Goal: Task Accomplishment & Management: Complete application form

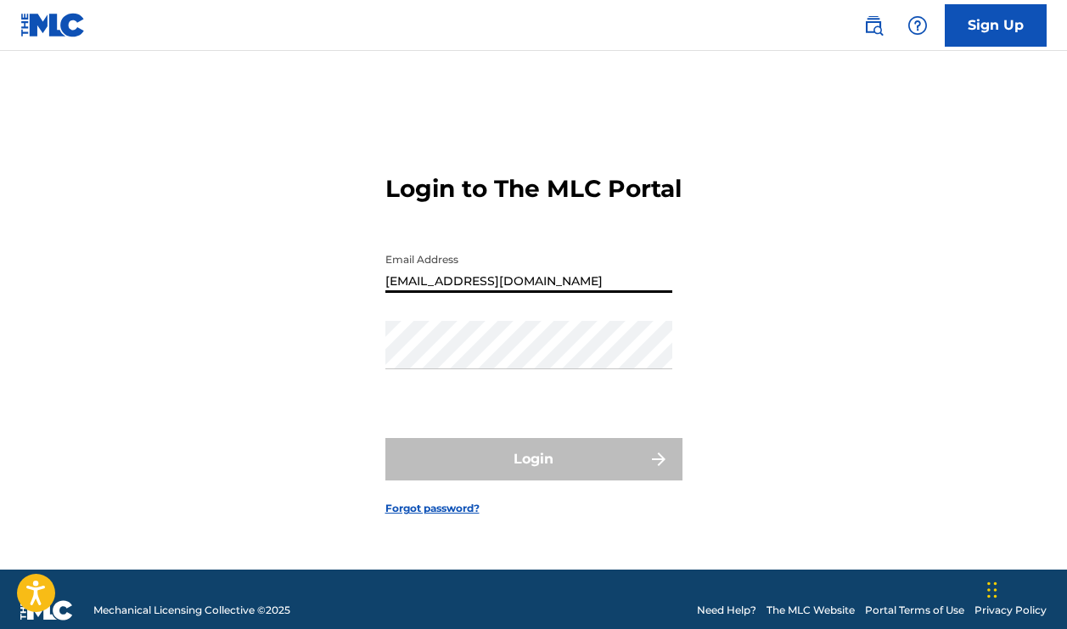
type input "[EMAIL_ADDRESS][DOMAIN_NAME]"
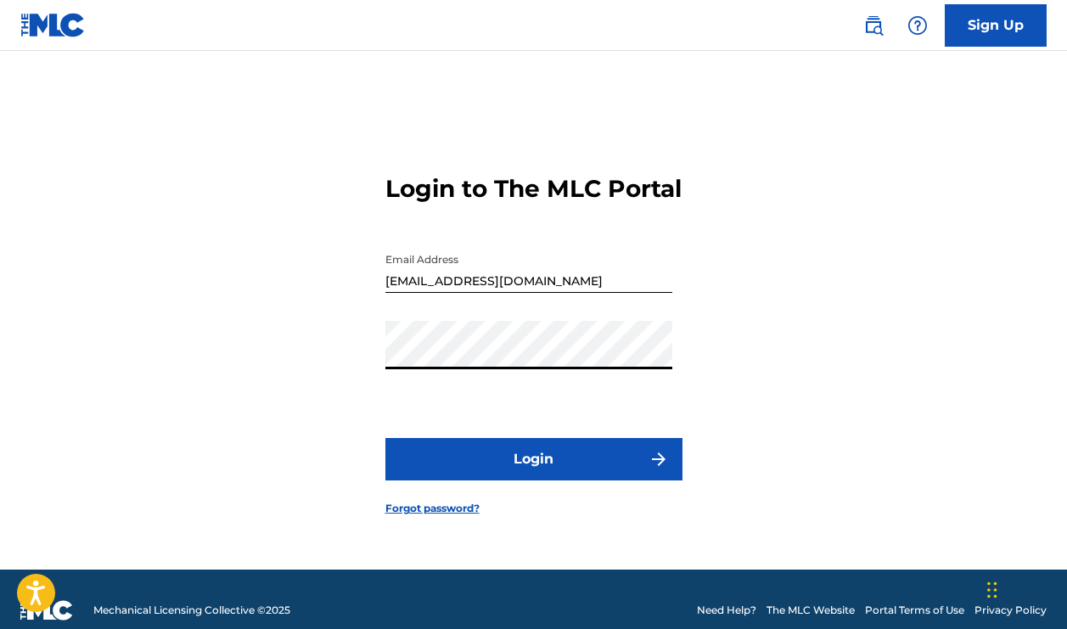
click at [533, 474] on button "Login" at bounding box center [533, 459] width 297 height 42
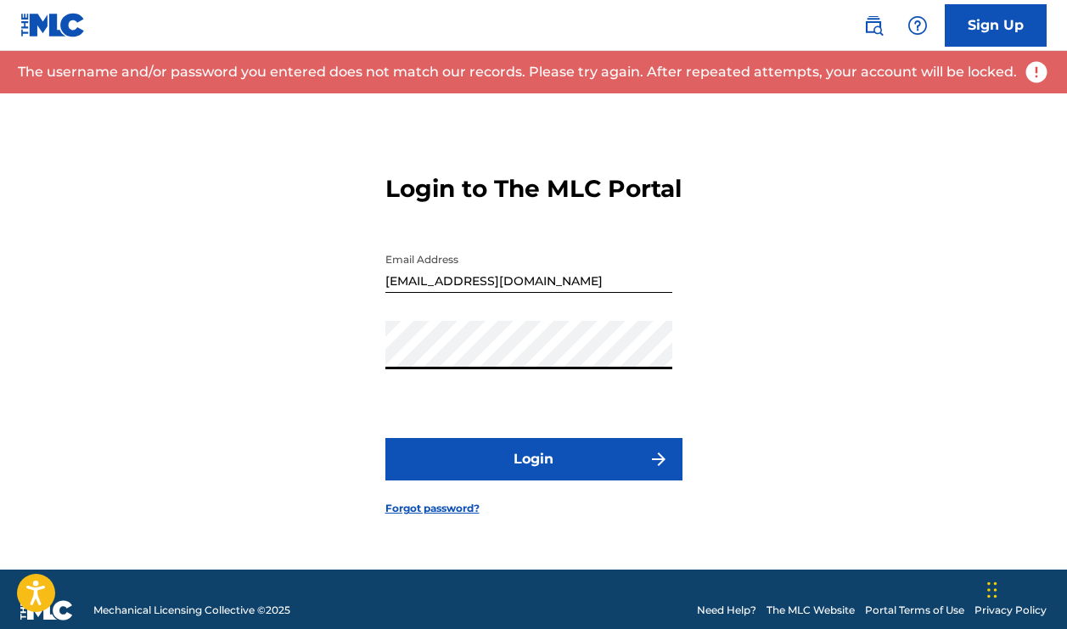
click at [533, 474] on button "Login" at bounding box center [533, 459] width 297 height 42
click at [403, 516] on link "Forgot password?" at bounding box center [432, 508] width 94 height 15
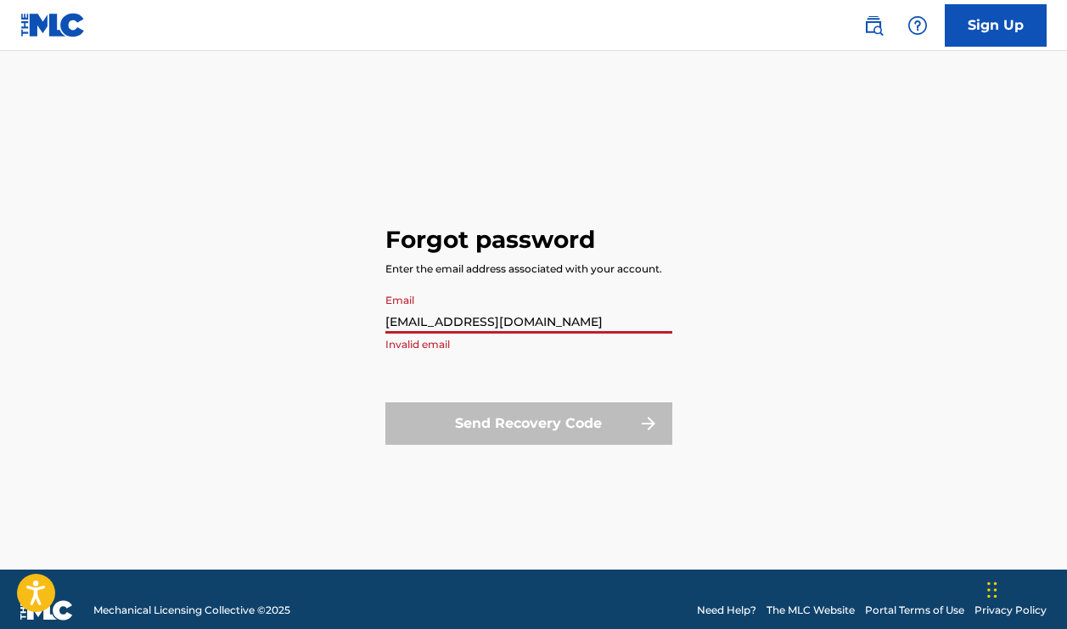
click at [513, 356] on div "Email tybking@gmail.com Invalid email" at bounding box center [528, 323] width 287 height 76
click at [429, 331] on input "[EMAIL_ADDRESS][DOMAIN_NAME]" at bounding box center [528, 309] width 287 height 48
click at [431, 325] on input "[EMAIL_ADDRESS][DOMAIN_NAME]" at bounding box center [528, 309] width 287 height 48
click at [579, 311] on input "loudpackpalmz@gmail.com" at bounding box center [528, 309] width 287 height 48
click at [601, 315] on input "loudpackpalmz@gmail.com" at bounding box center [528, 309] width 287 height 48
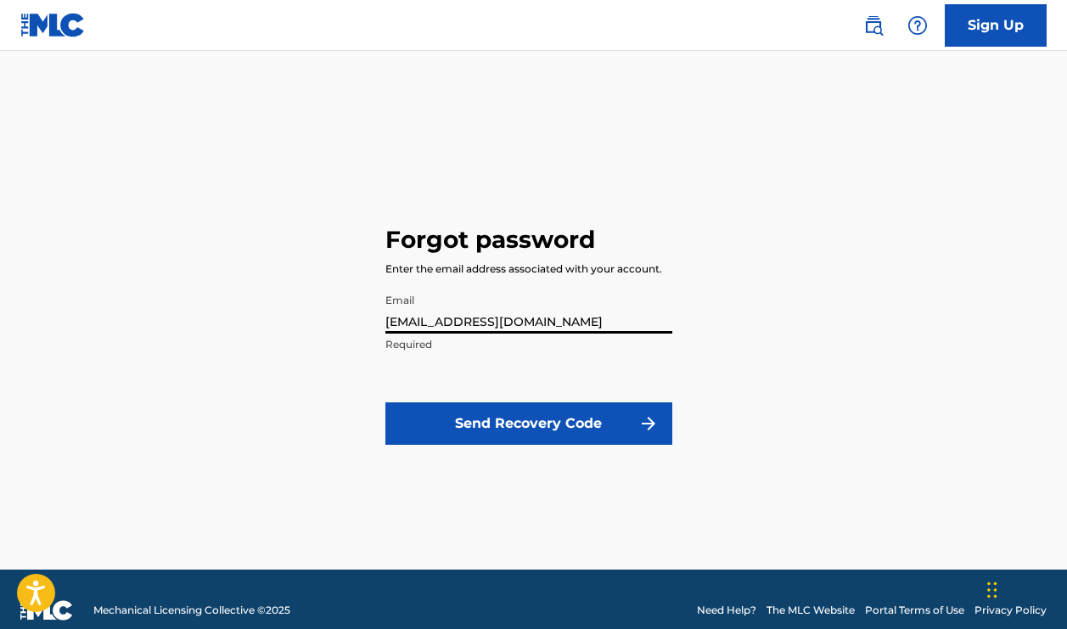
type input "loudpackpalmz@gmail.com"
click at [586, 429] on button "Send Recovery Code" at bounding box center [528, 423] width 287 height 42
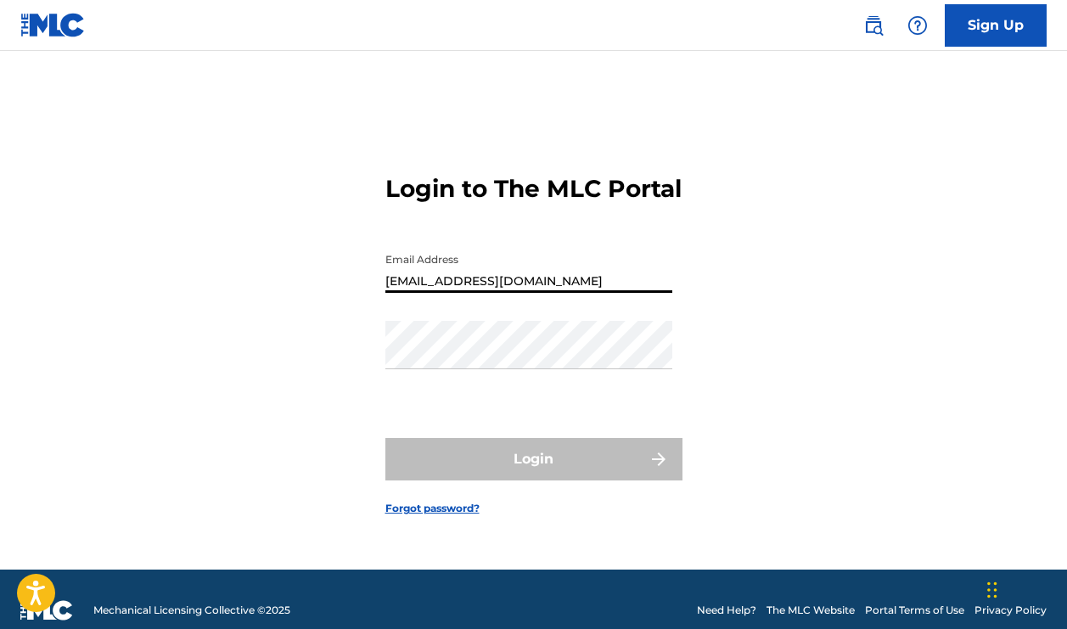
type input "[EMAIL_ADDRESS][DOMAIN_NAME]"
click at [421, 516] on link "Forgot password?" at bounding box center [432, 508] width 94 height 15
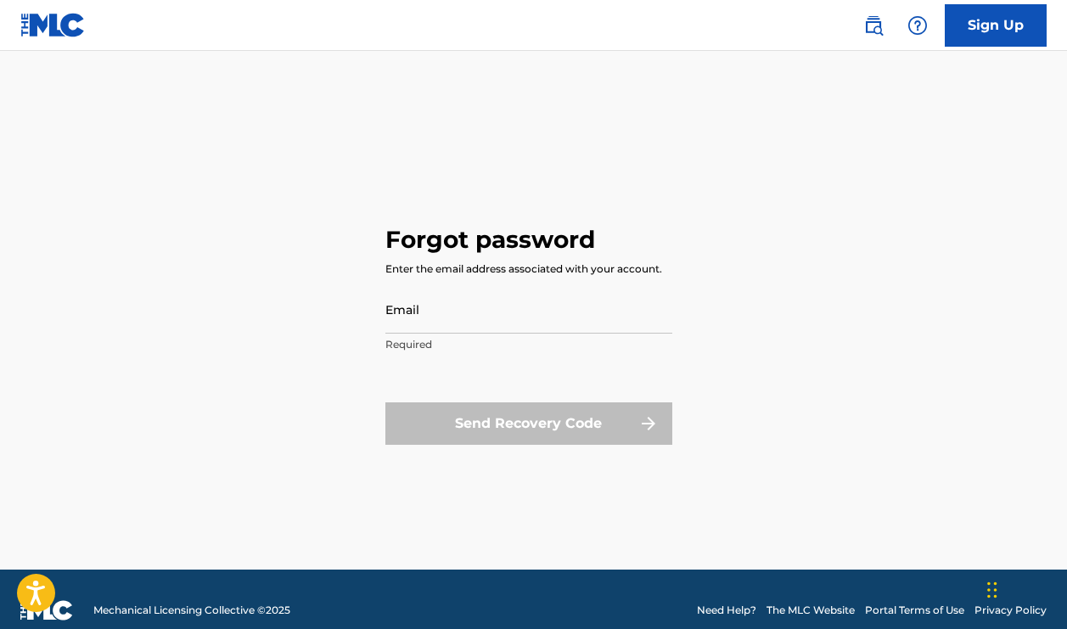
click at [433, 337] on p "Required" at bounding box center [528, 344] width 287 height 15
type input "[EMAIL_ADDRESS][DOMAIN_NAME]"
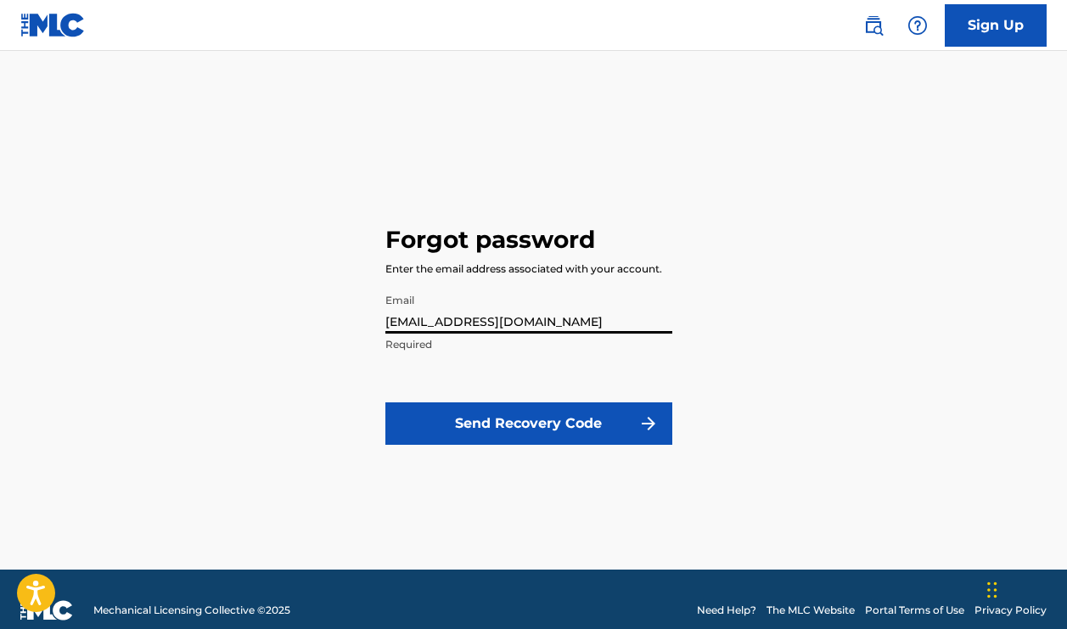
click at [528, 423] on button "Send Recovery Code" at bounding box center [528, 423] width 287 height 42
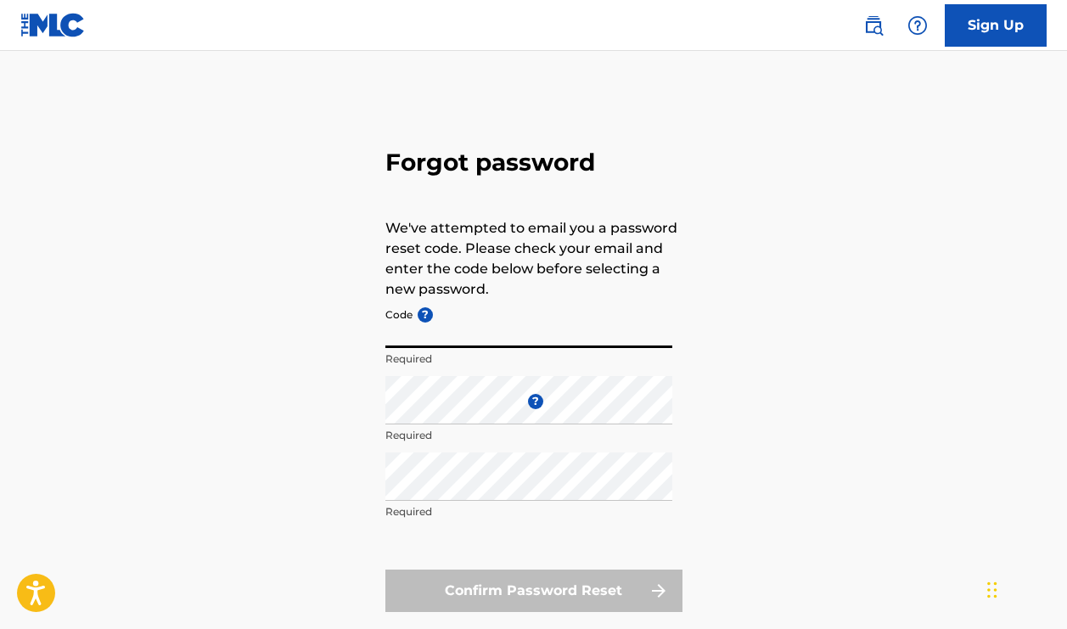
click at [533, 328] on input "Code ?" at bounding box center [528, 324] width 287 height 48
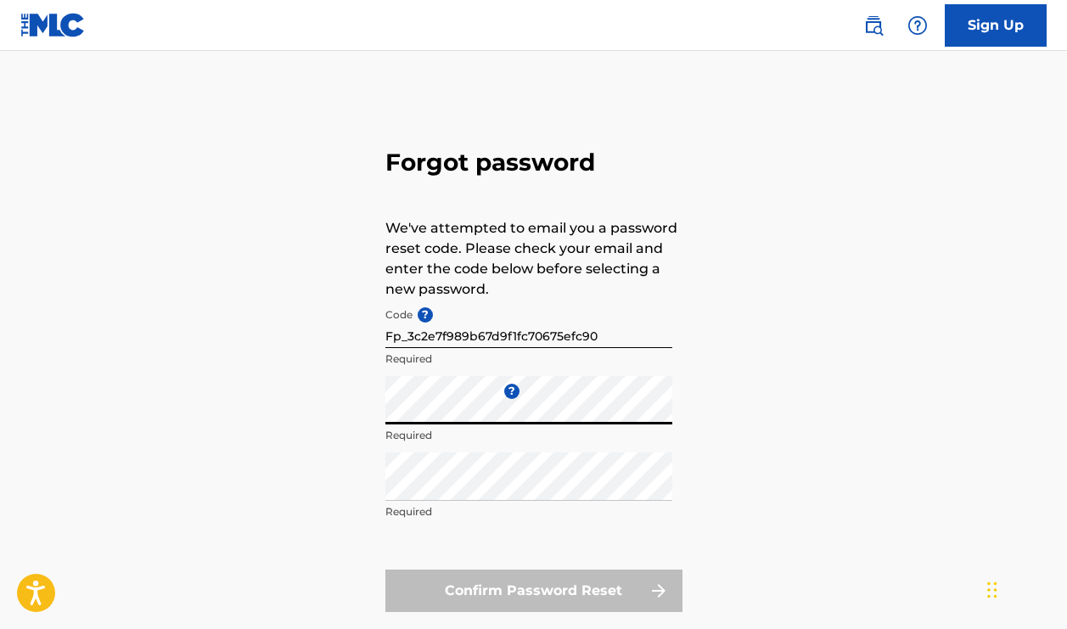
click at [551, 510] on p "Required" at bounding box center [528, 511] width 287 height 15
click at [716, 362] on div "Forgot password We've attempted to email you a password reset code. Please chec…" at bounding box center [533, 376] width 1067 height 566
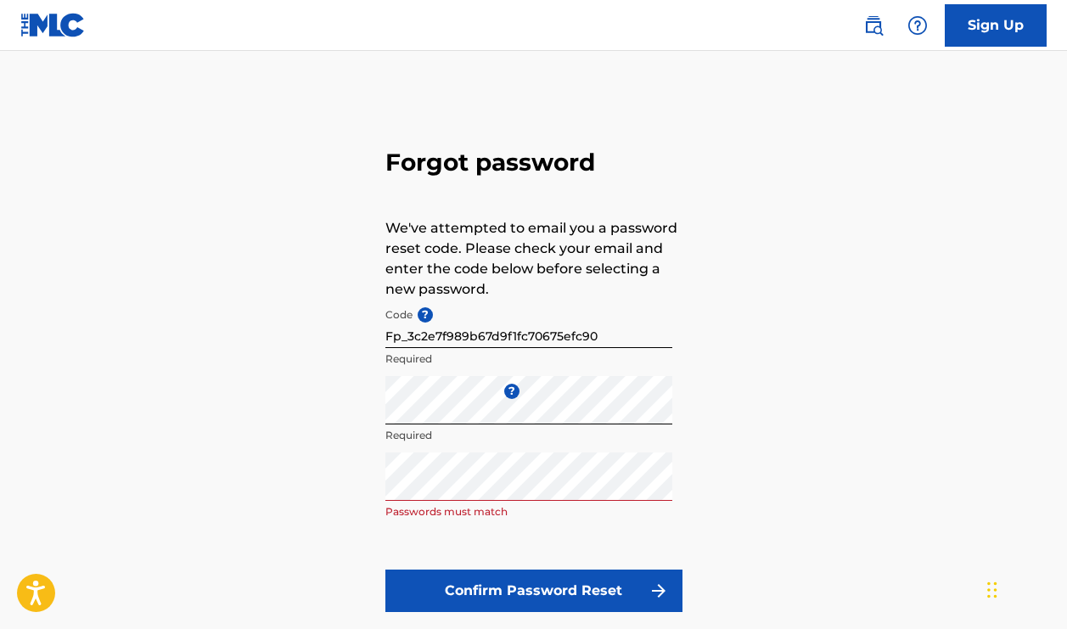
click at [544, 580] on button "Confirm Password Reset" at bounding box center [533, 590] width 297 height 42
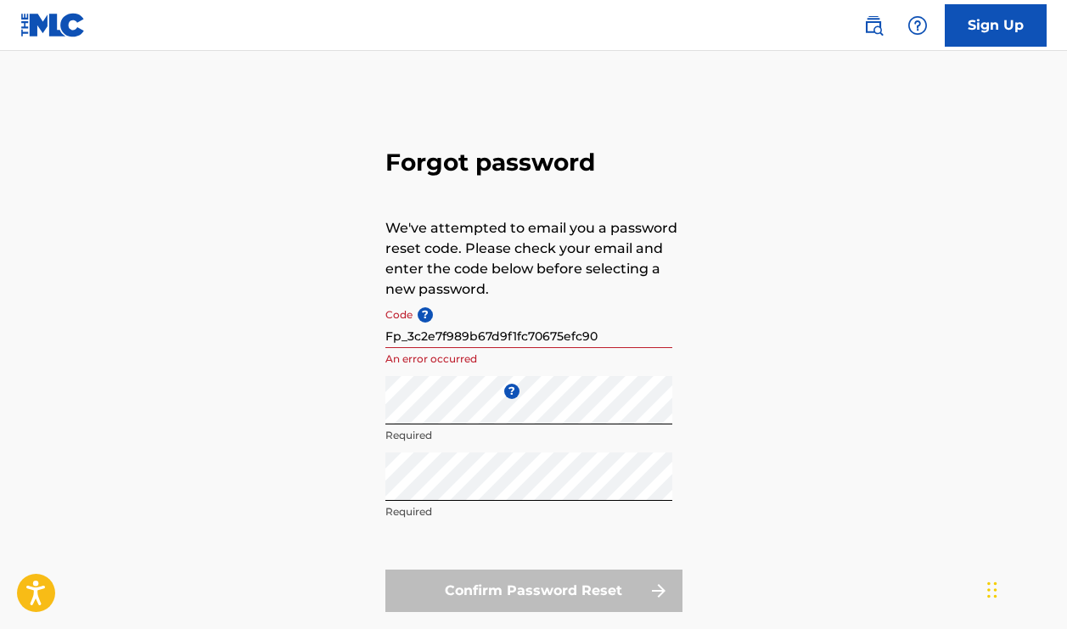
click at [617, 340] on input "Fp_3c2e7f989b67d9f1fc70675efc90" at bounding box center [528, 324] width 287 height 48
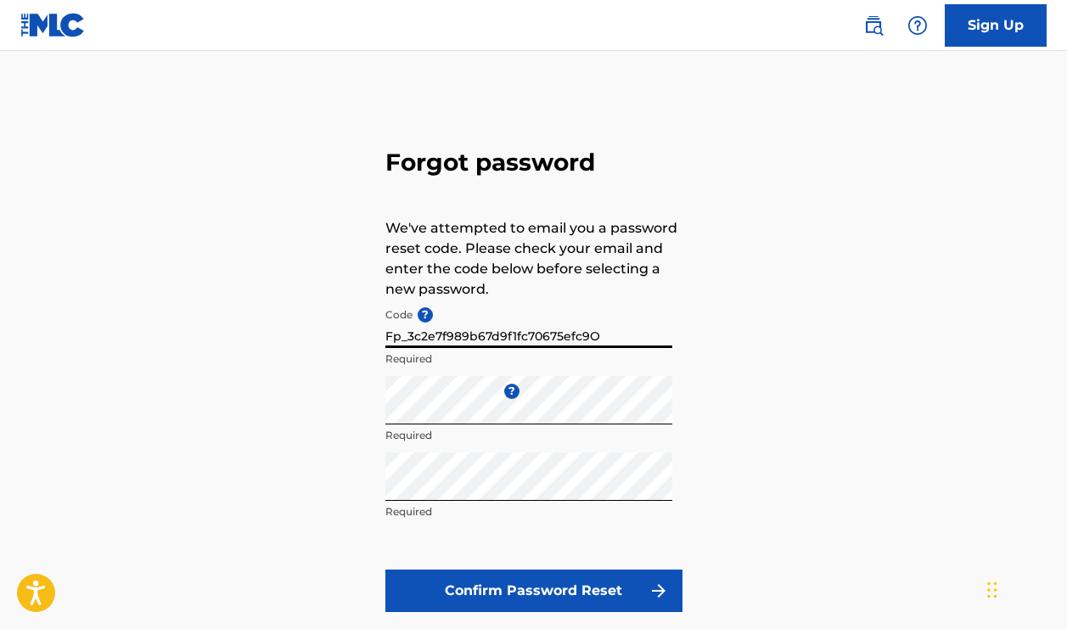
click at [555, 591] on button "Confirm Password Reset" at bounding box center [533, 590] width 297 height 42
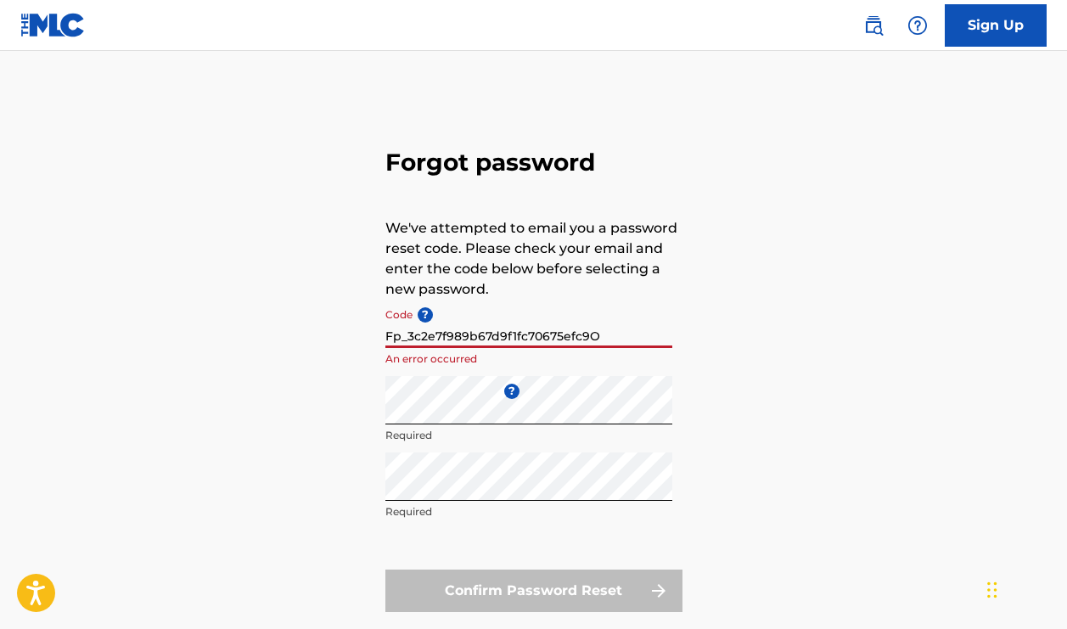
click at [539, 336] on input "Fp_3c2e7f989b67d9f1fc70675efc9O" at bounding box center [528, 324] width 287 height 48
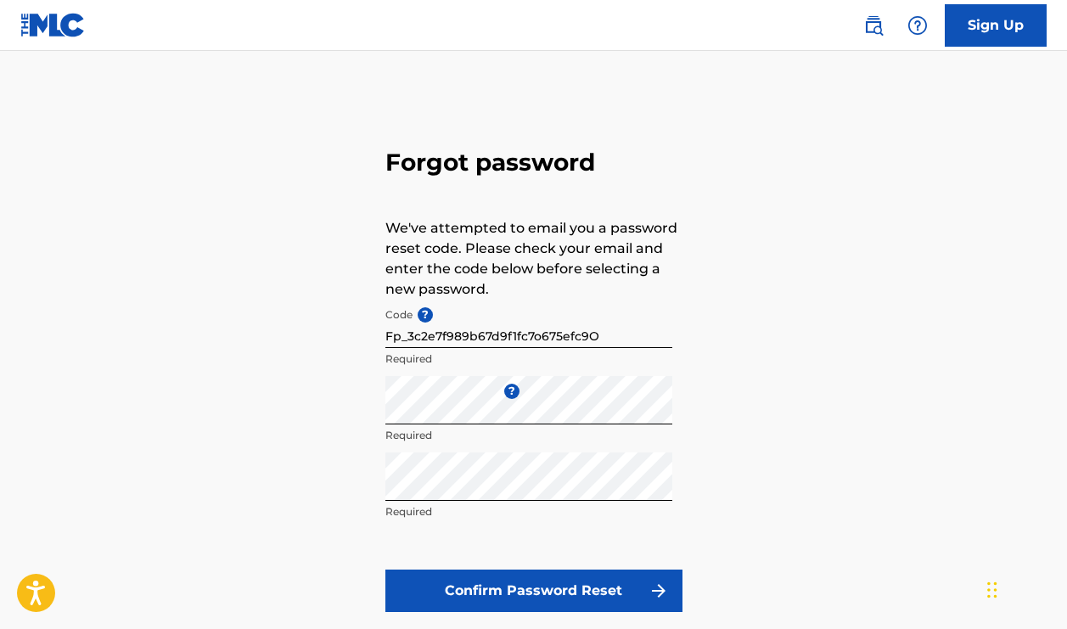
click at [567, 591] on button "Confirm Password Reset" at bounding box center [533, 590] width 297 height 42
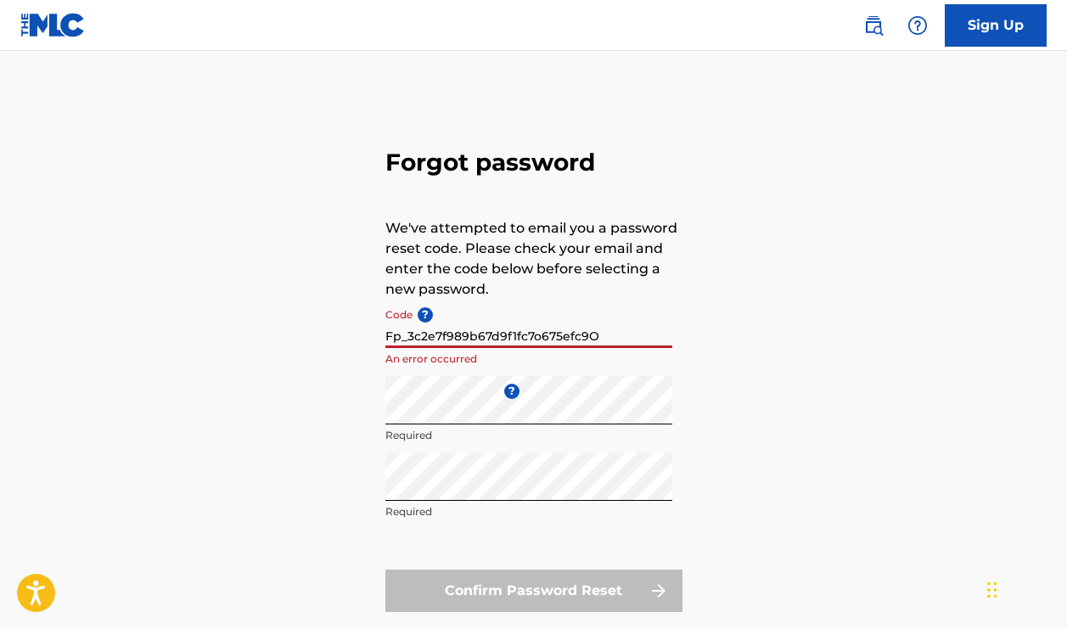
click at [609, 335] on input "Fp_3c2e7f989b67d9f1fc7o675efc9O" at bounding box center [528, 324] width 287 height 48
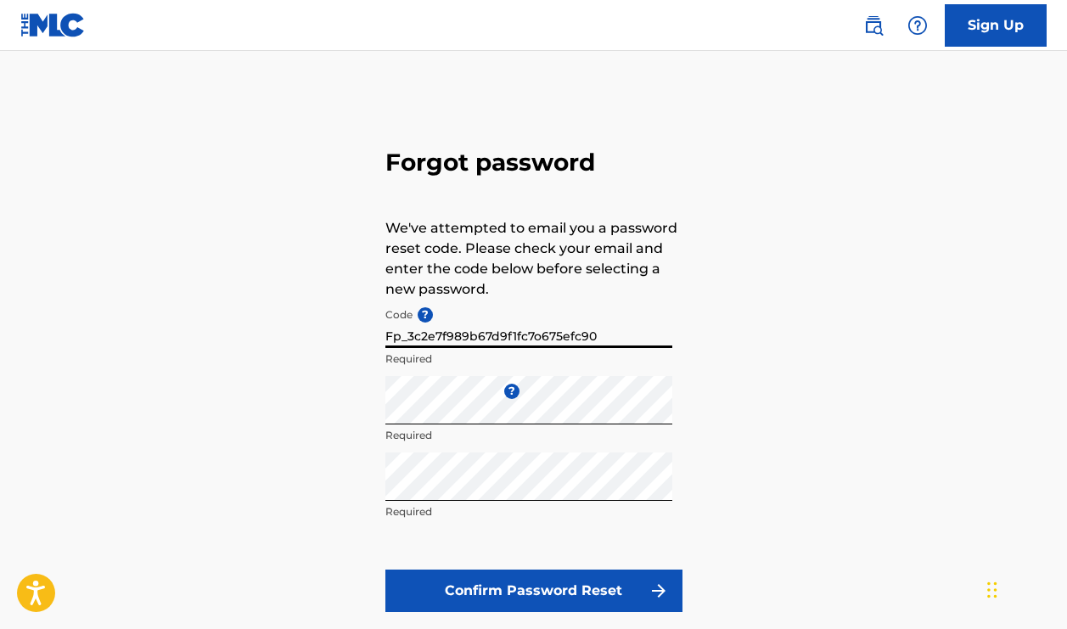
click at [533, 591] on button "Confirm Password Reset" at bounding box center [533, 590] width 297 height 42
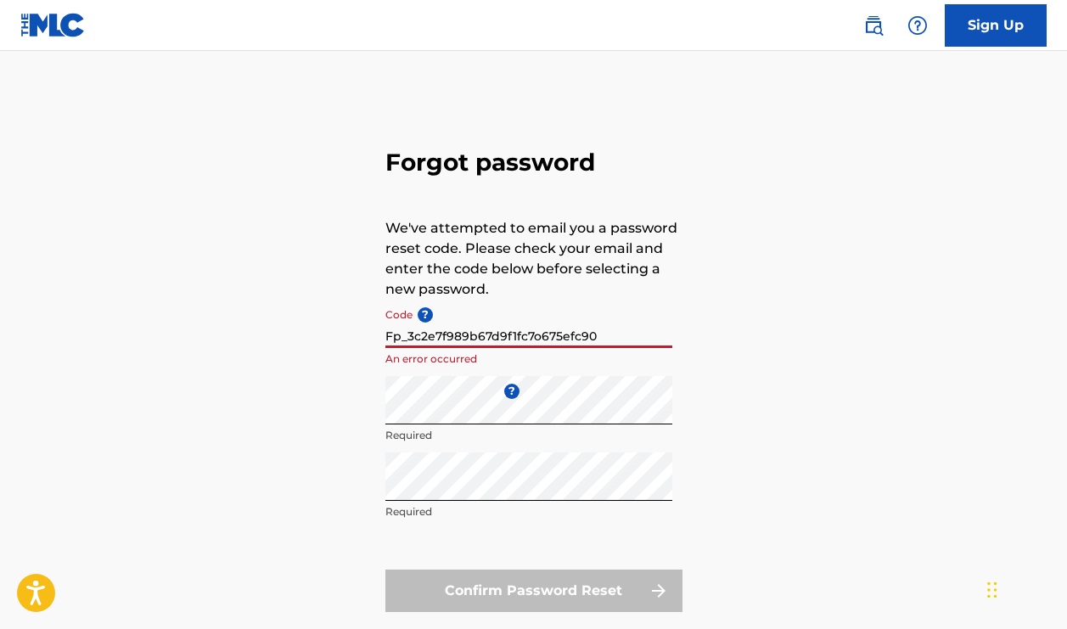
click at [400, 339] on input "Fp_3c2e7f989b67d9f1fc7o675efc90" at bounding box center [528, 324] width 287 height 48
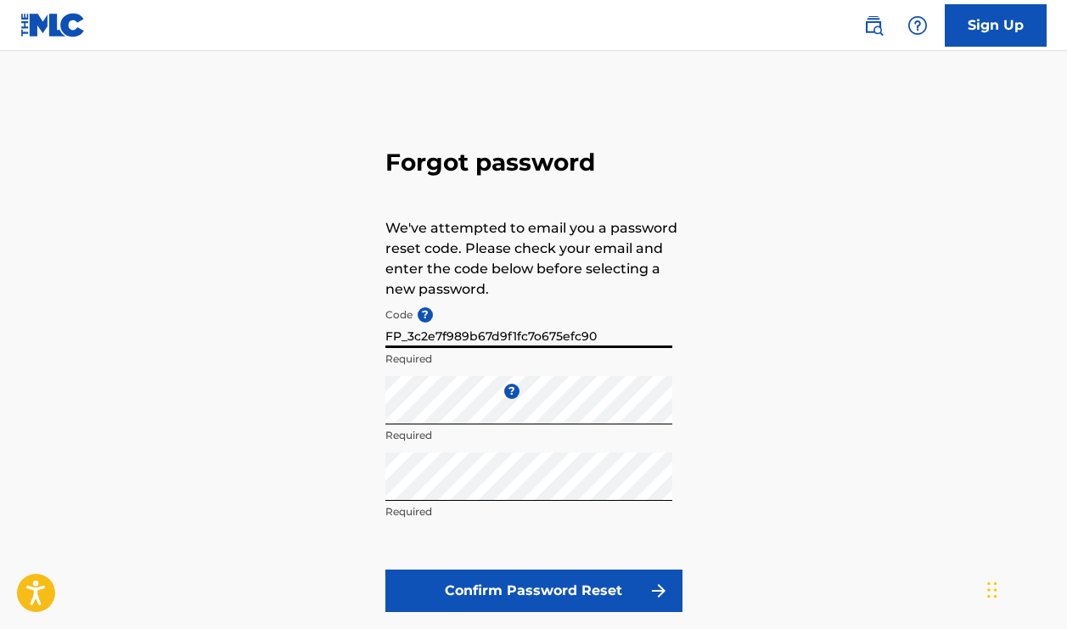
click at [539, 337] on input "FP_3c2e7f989b67d9f1fc7o675efc90" at bounding box center [528, 324] width 287 height 48
click at [597, 336] on input "FP_3c2e7f989b67d9f1fc70675efc90" at bounding box center [528, 324] width 287 height 48
click at [490, 594] on button "Confirm Password Reset" at bounding box center [533, 590] width 297 height 42
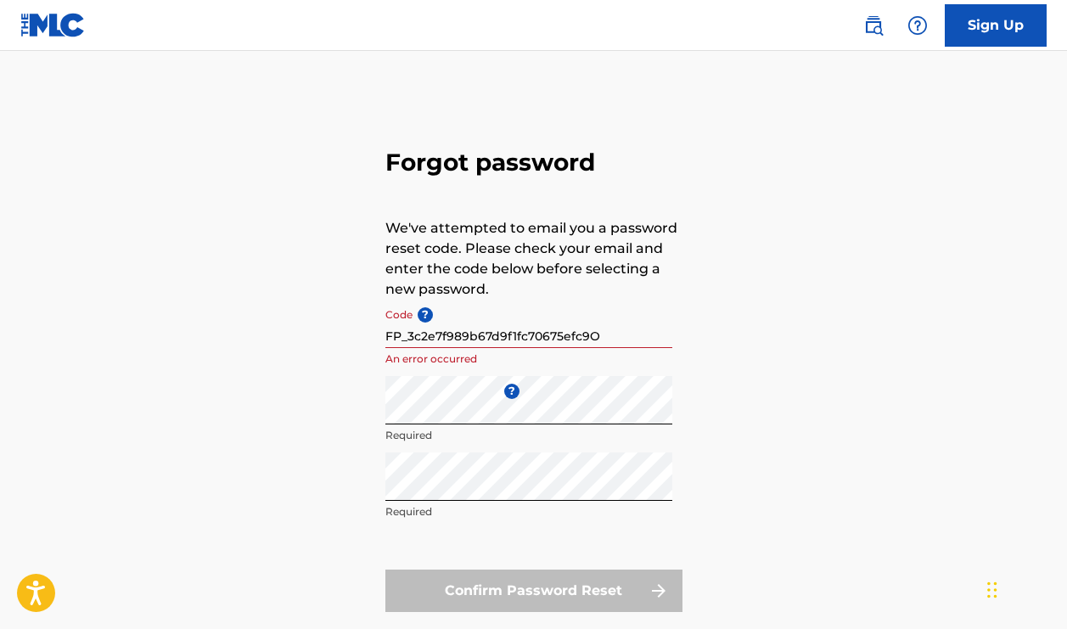
click at [601, 340] on input "FP_3c2e7f989b67d9f1fc70675efc9O" at bounding box center [528, 324] width 287 height 48
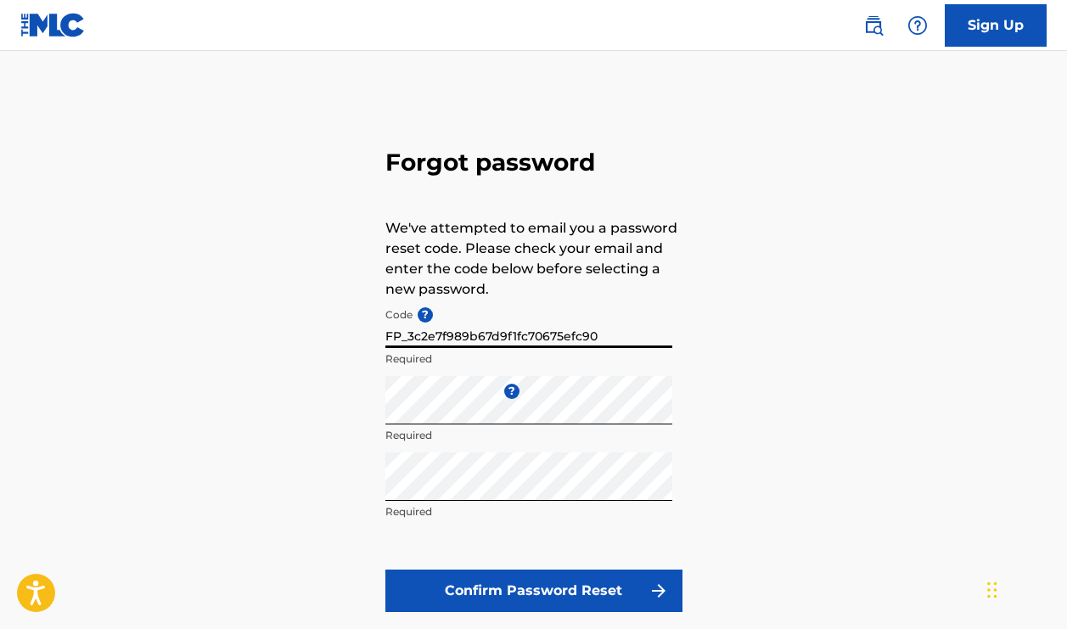
type input "FP_3c2e7f989b67d9f1fc70675efc90"
click at [534, 593] on button "Confirm Password Reset" at bounding box center [533, 590] width 297 height 42
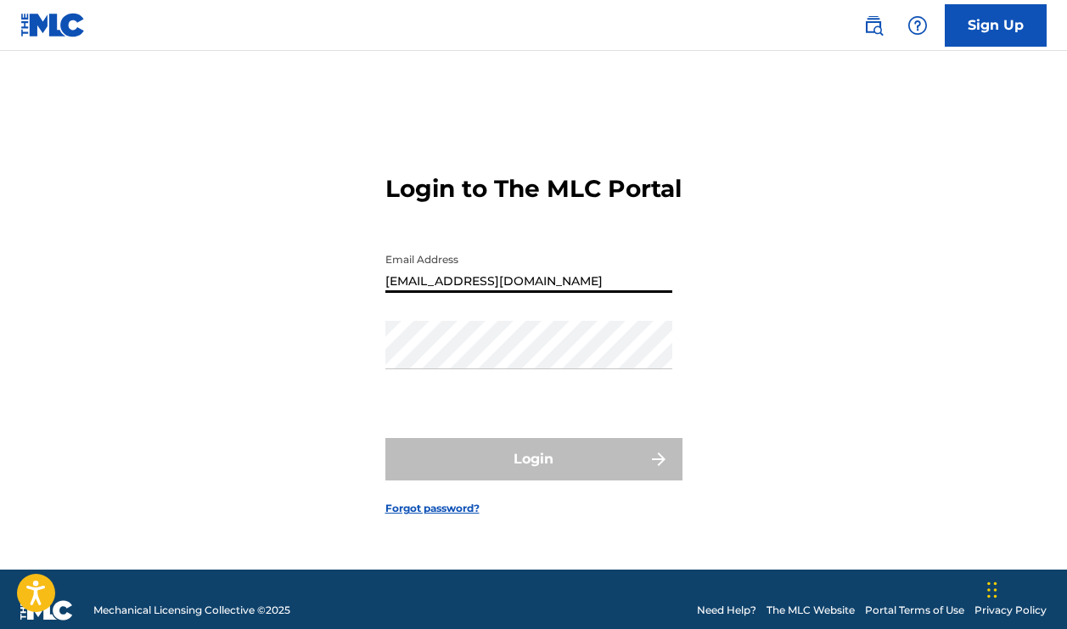
type input "[EMAIL_ADDRESS][DOMAIN_NAME]"
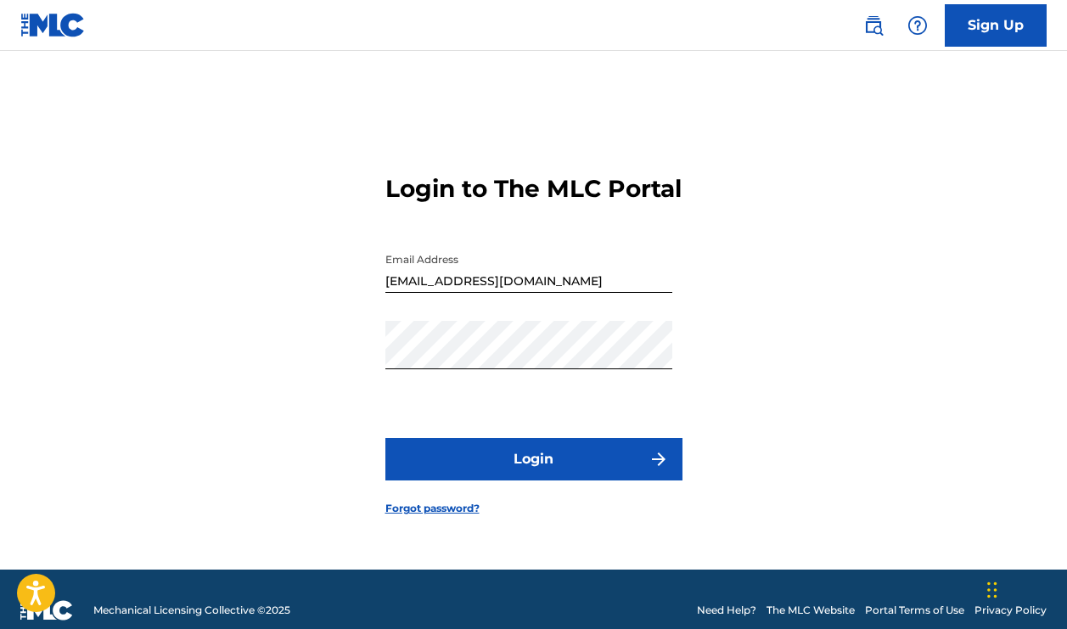
click at [516, 479] on button "Login" at bounding box center [533, 459] width 297 height 42
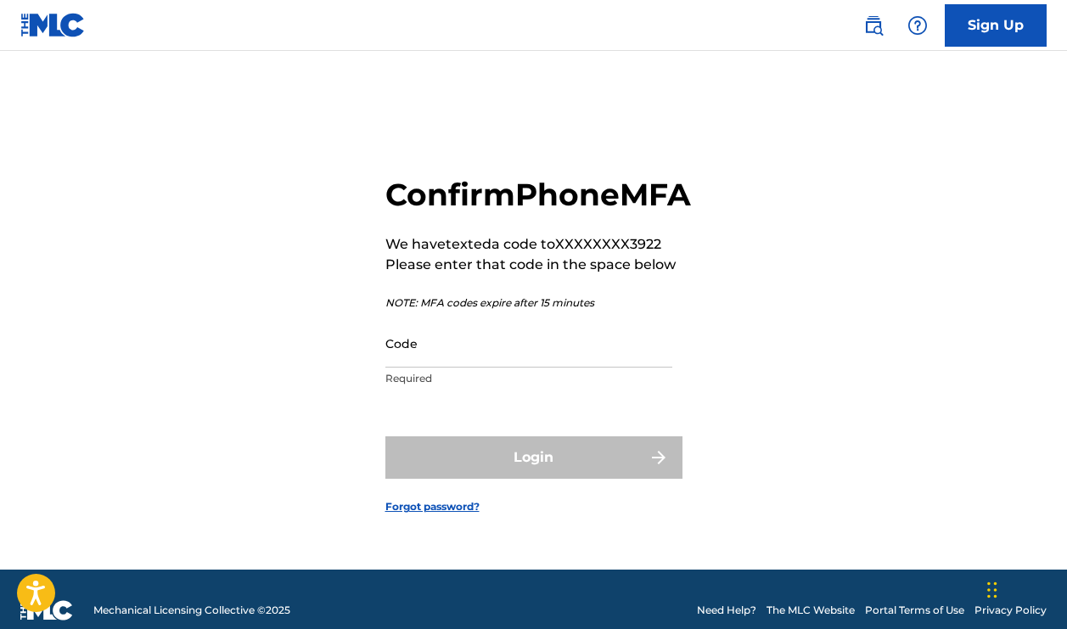
click at [541, 367] on input "Code" at bounding box center [528, 343] width 287 height 48
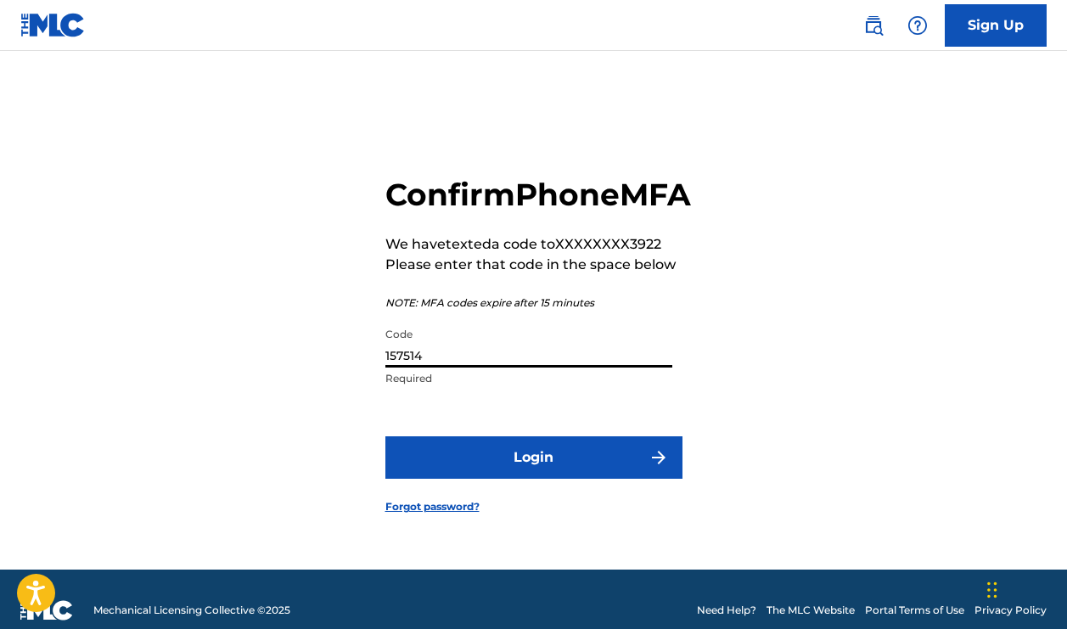
type input "157514"
click at [580, 474] on button "Login" at bounding box center [533, 457] width 297 height 42
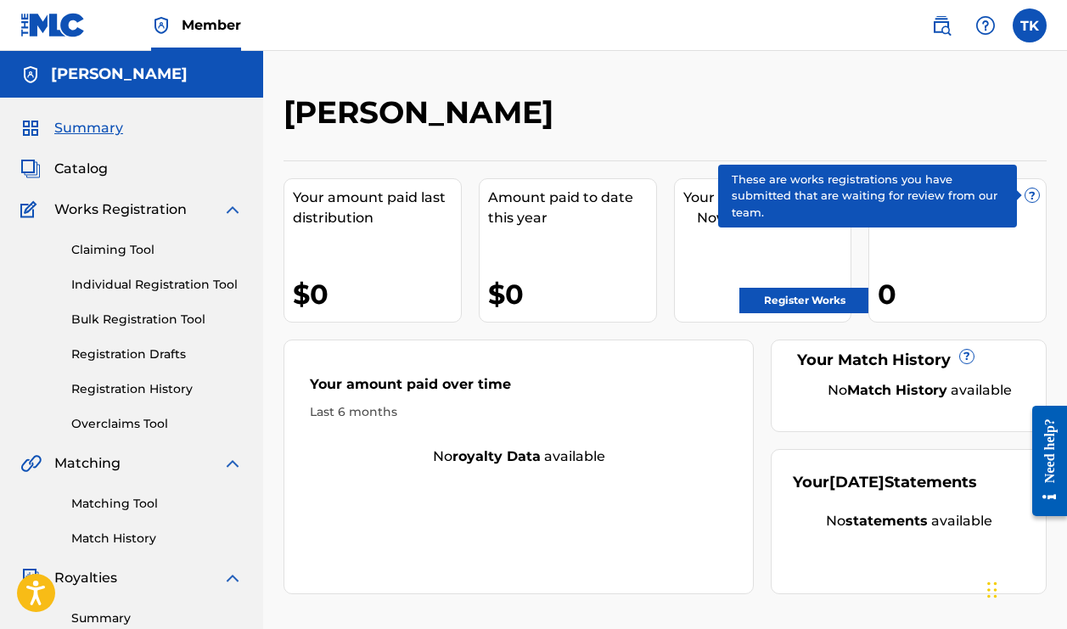
click at [1031, 190] on span "?" at bounding box center [1032, 195] width 14 height 14
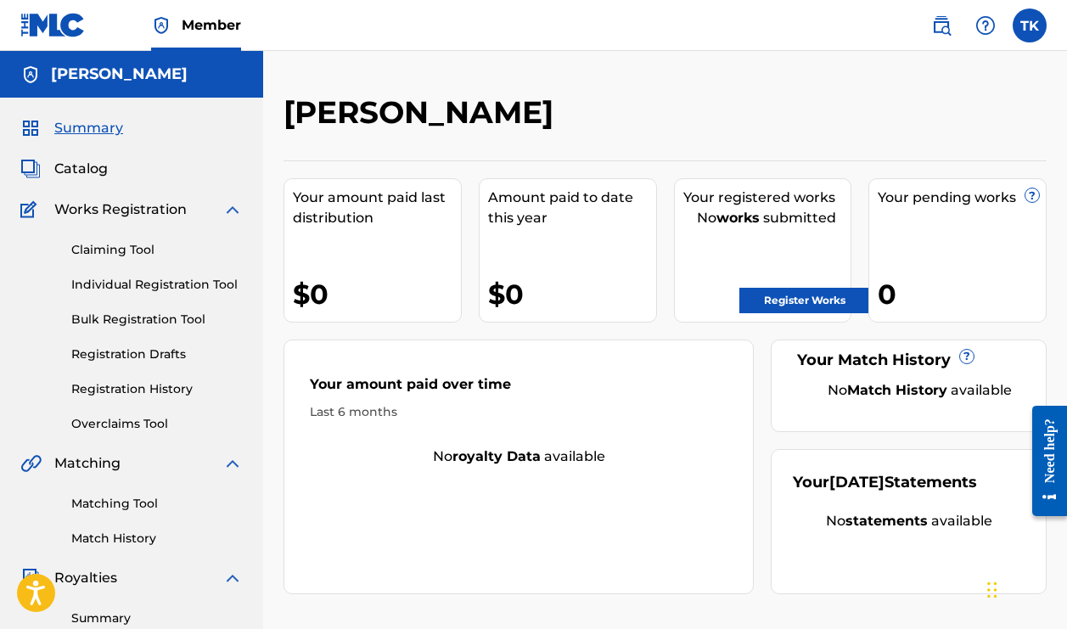
click at [110, 387] on link "Registration History" at bounding box center [156, 389] width 171 height 18
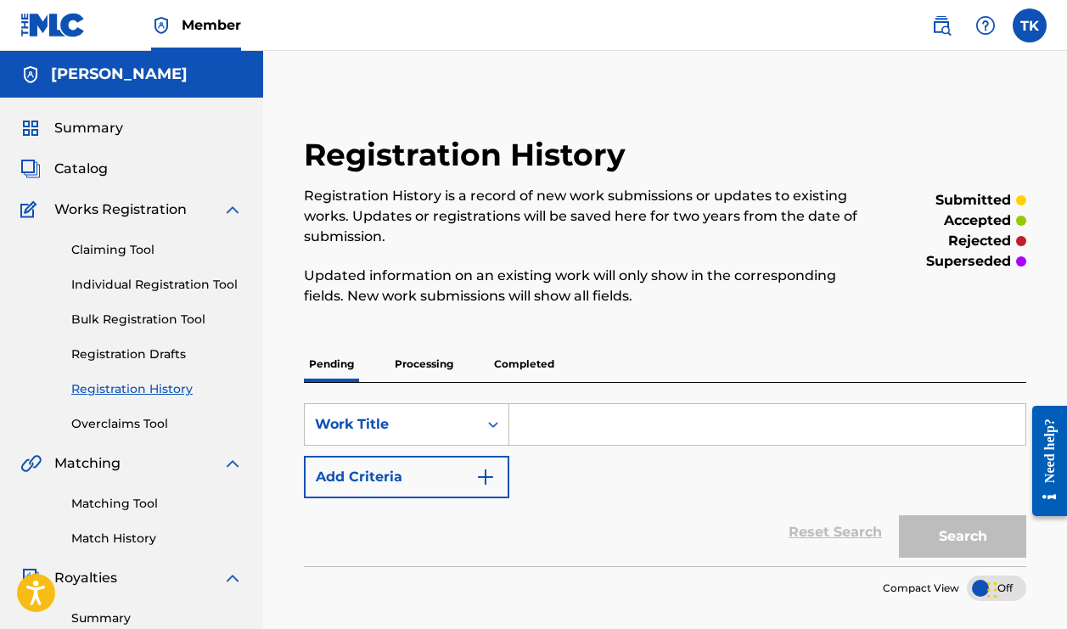
click at [409, 366] on p "Processing" at bounding box center [424, 364] width 69 height 36
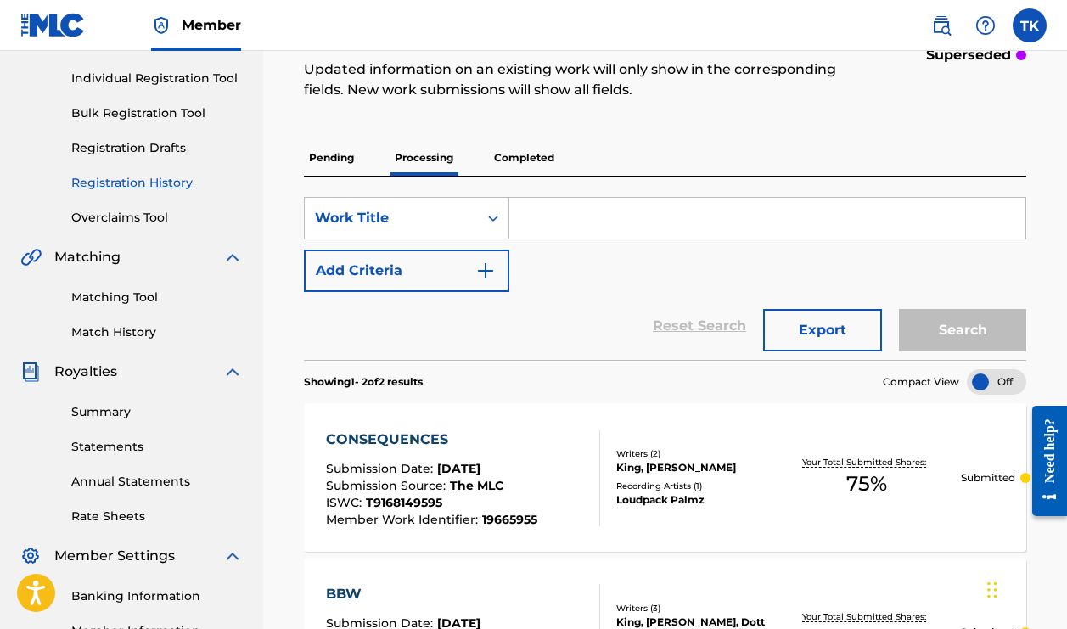
scroll to position [189, 0]
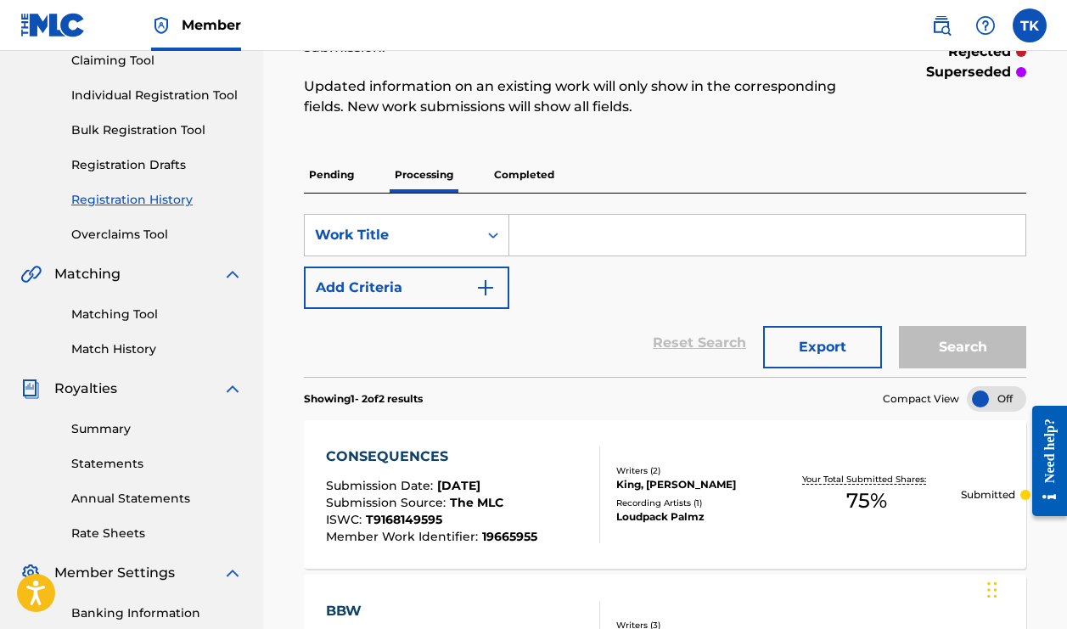
click at [535, 178] on p "Completed" at bounding box center [524, 175] width 70 height 36
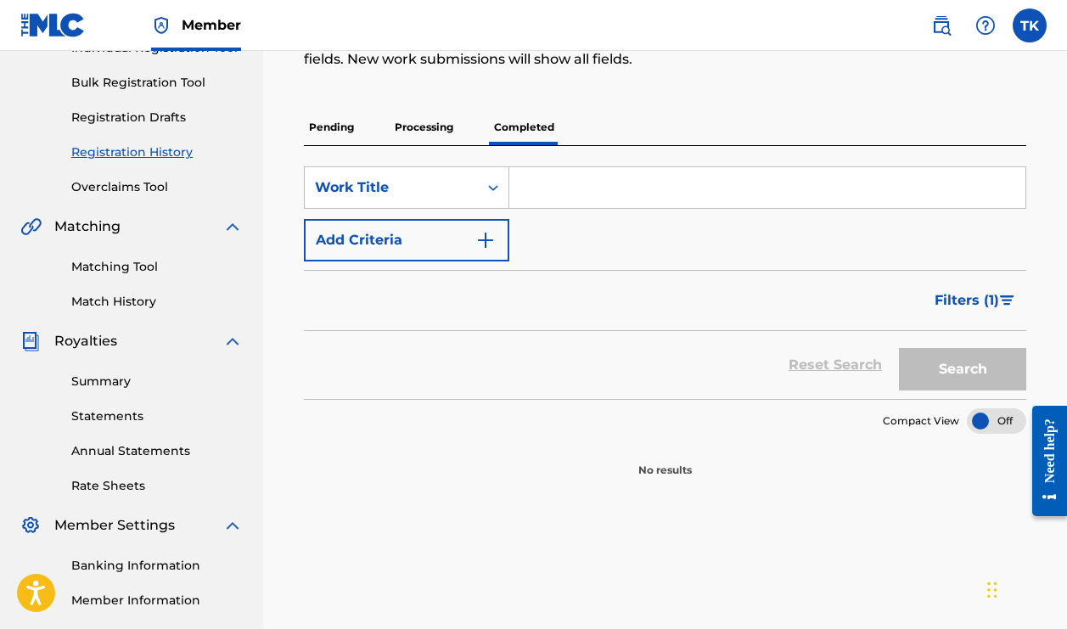
scroll to position [243, 0]
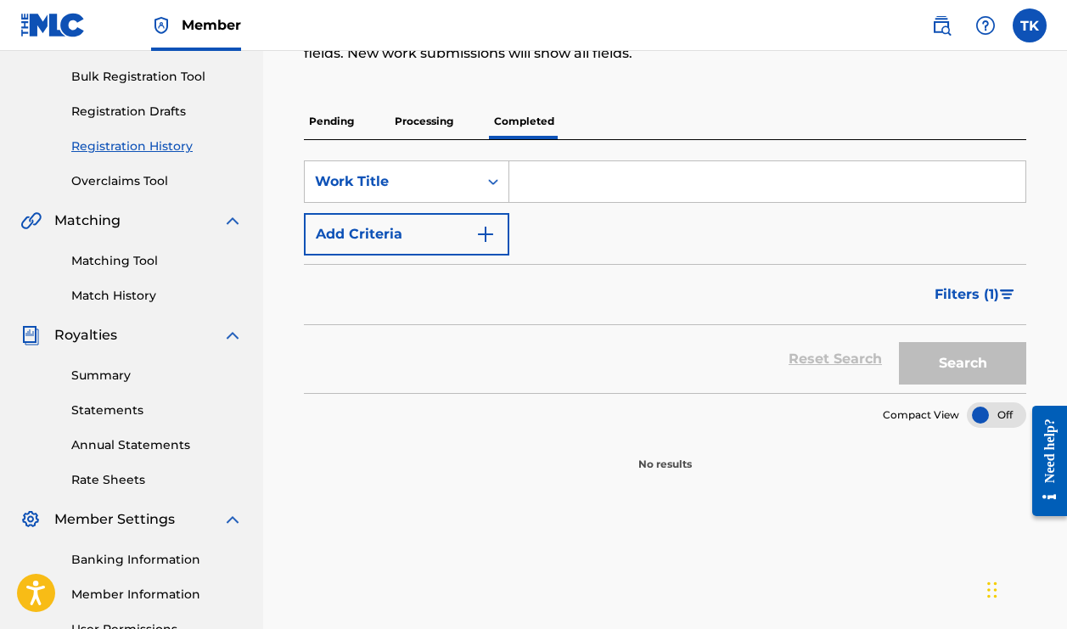
click at [324, 125] on p "Pending" at bounding box center [331, 122] width 55 height 36
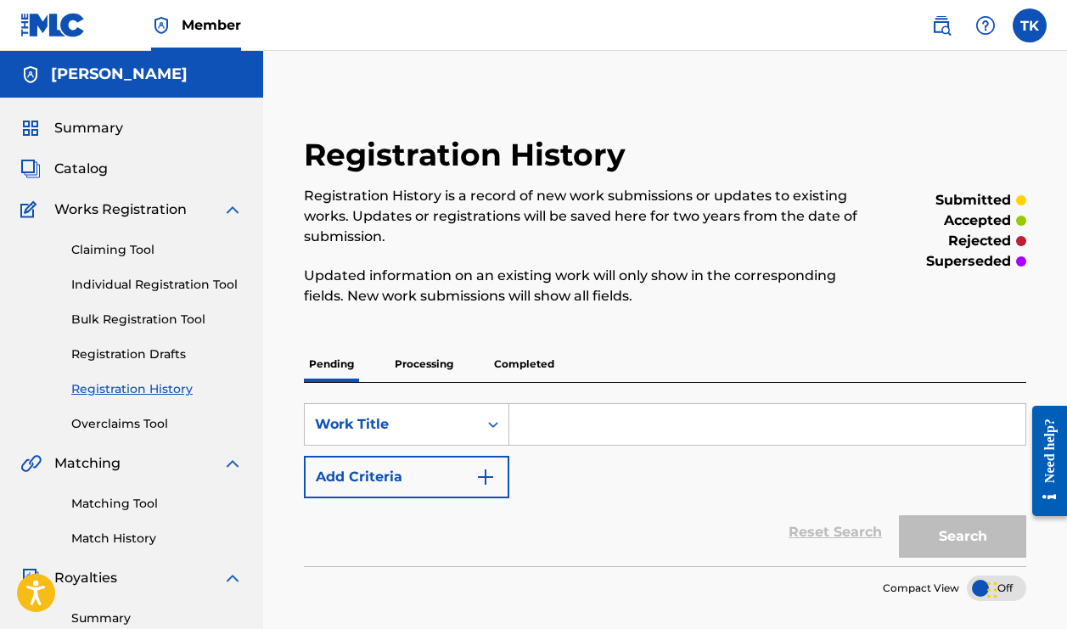
click at [142, 246] on link "Claiming Tool" at bounding box center [156, 250] width 171 height 18
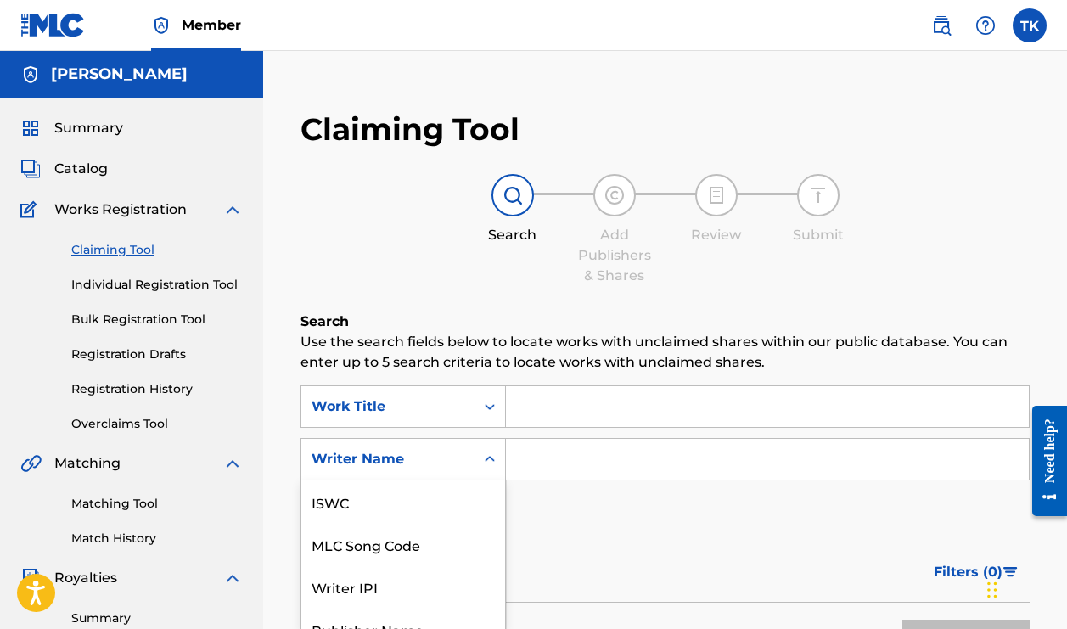
scroll to position [87, 0]
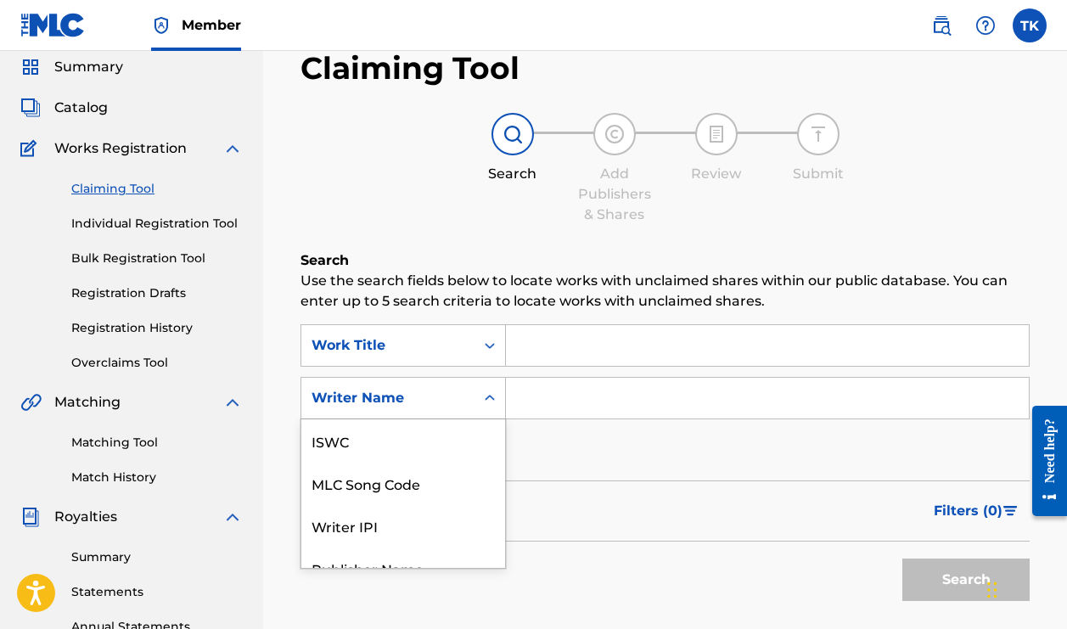
click at [484, 419] on div "Writer Name selected, 7 of 7. 7 results available. Use Up and Down to choose op…" at bounding box center [402, 398] width 205 height 42
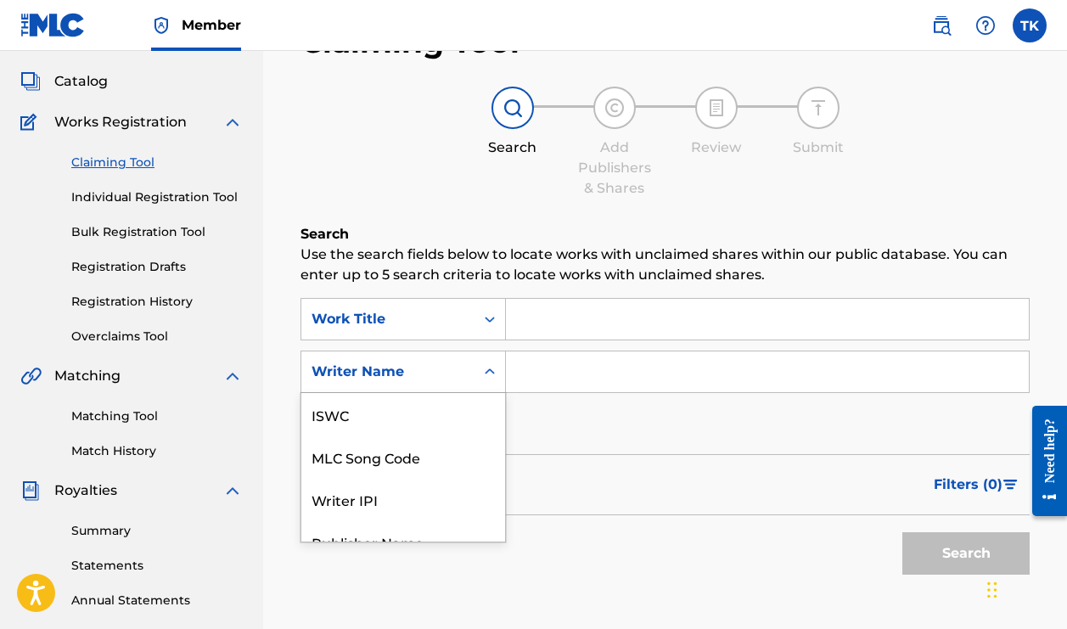
scroll to position [107, 0]
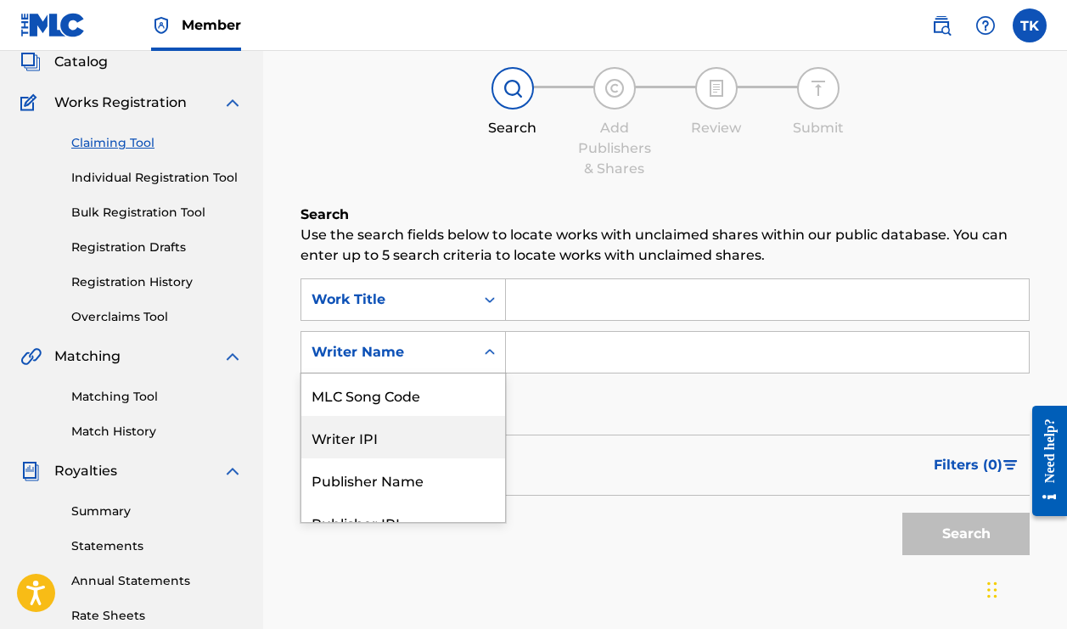
click at [476, 432] on div "Writer IPI" at bounding box center [403, 437] width 204 height 42
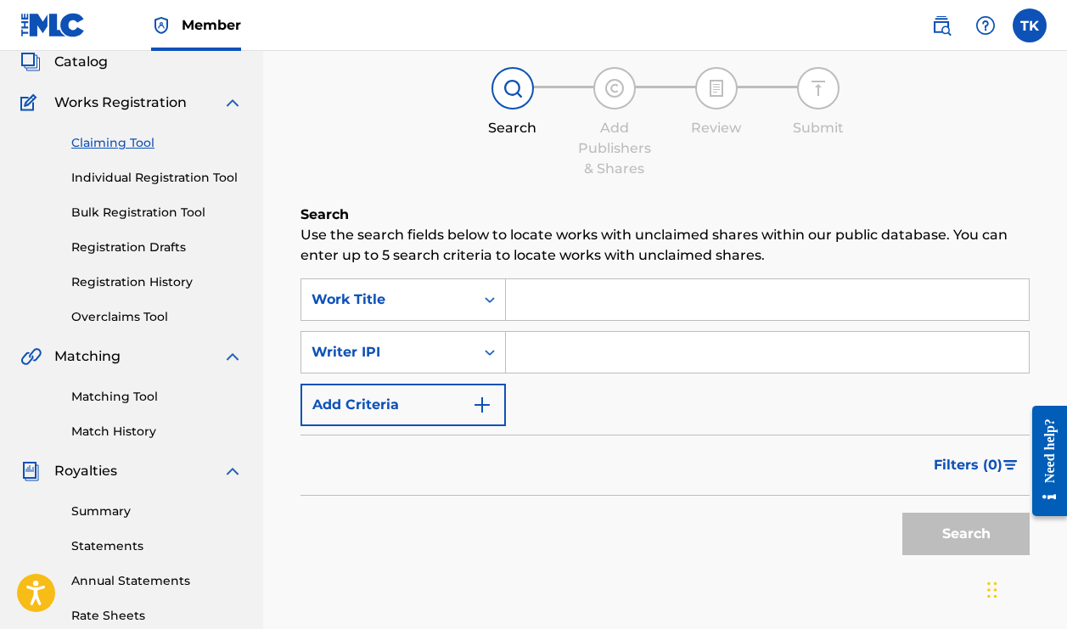
click at [559, 347] on input "Search Form" at bounding box center [767, 352] width 523 height 41
type input "00772669987"
click at [927, 528] on button "Search" at bounding box center [965, 534] width 127 height 42
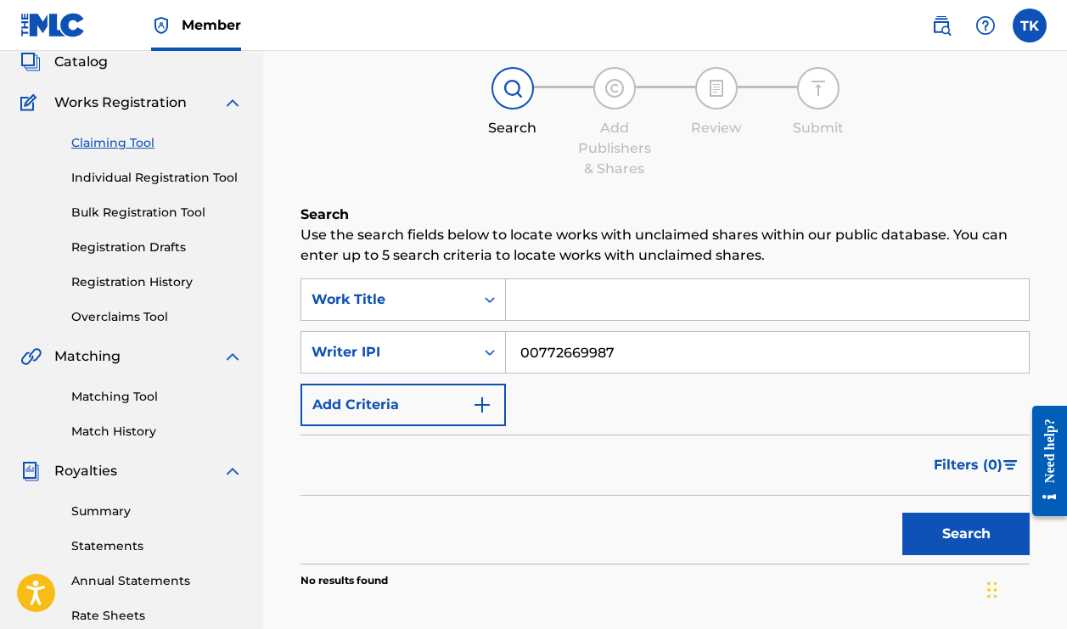
click at [765, 299] on input "Search Form" at bounding box center [767, 299] width 523 height 41
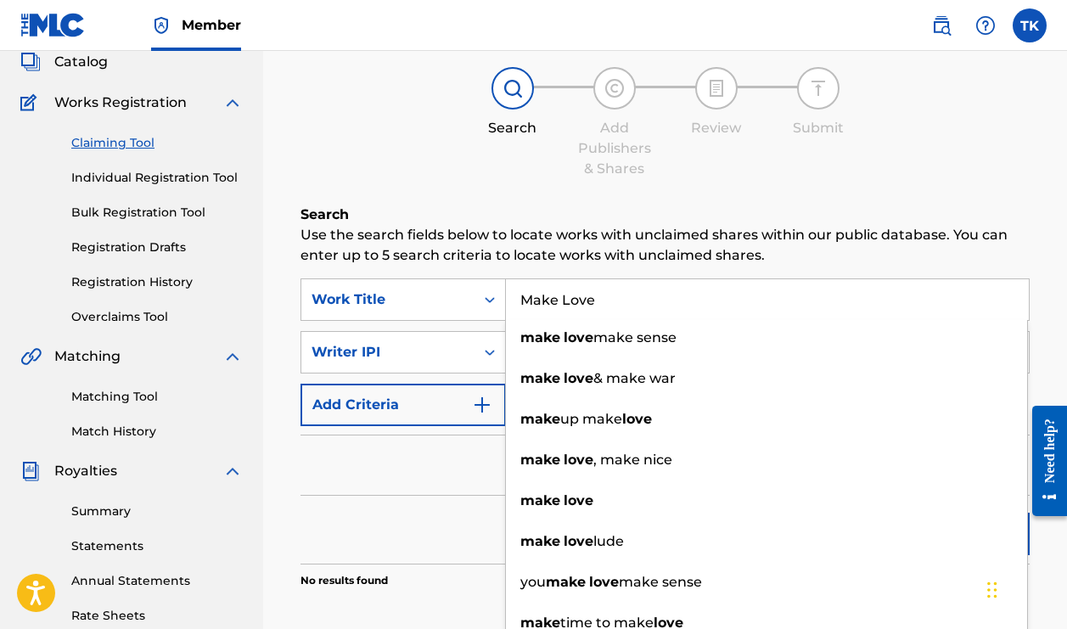
type input "Make Love"
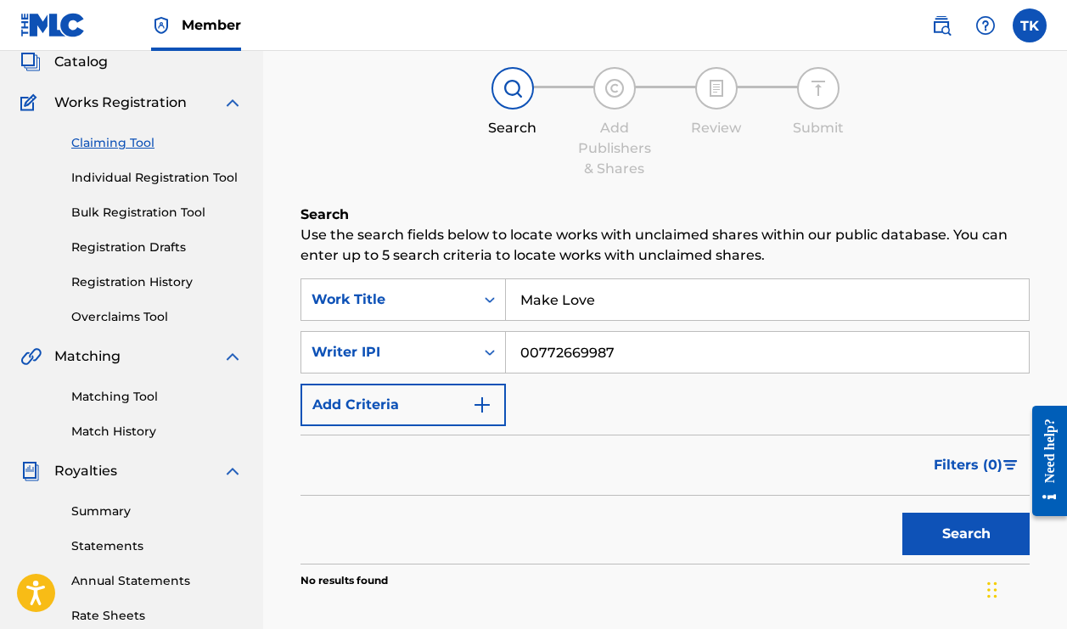
click at [423, 485] on div "Filters ( 0 )" at bounding box center [664, 464] width 729 height 61
click at [927, 546] on button "Search" at bounding box center [965, 534] width 127 height 42
click at [921, 546] on button "Search" at bounding box center [965, 534] width 127 height 42
click at [171, 289] on link "Registration History" at bounding box center [156, 282] width 171 height 18
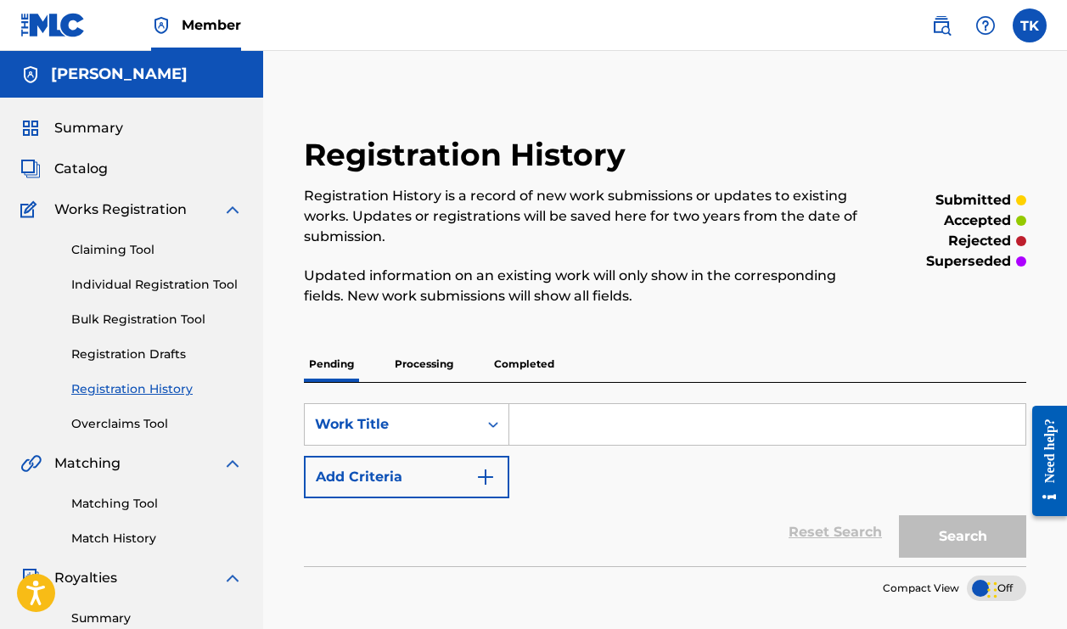
click at [434, 362] on p "Processing" at bounding box center [424, 364] width 69 height 36
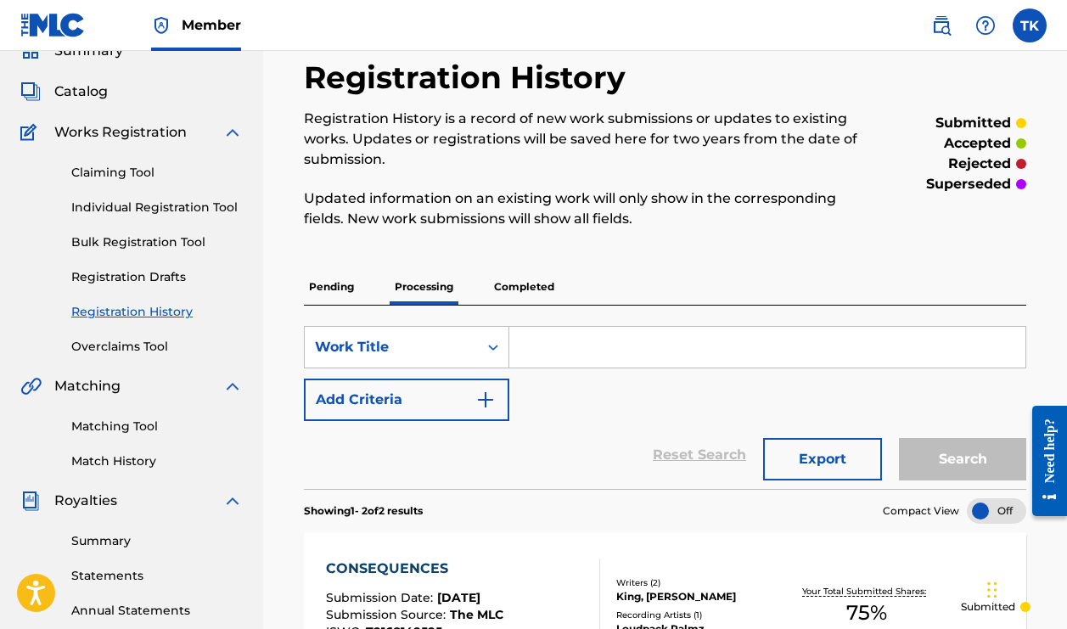
scroll to position [64, 0]
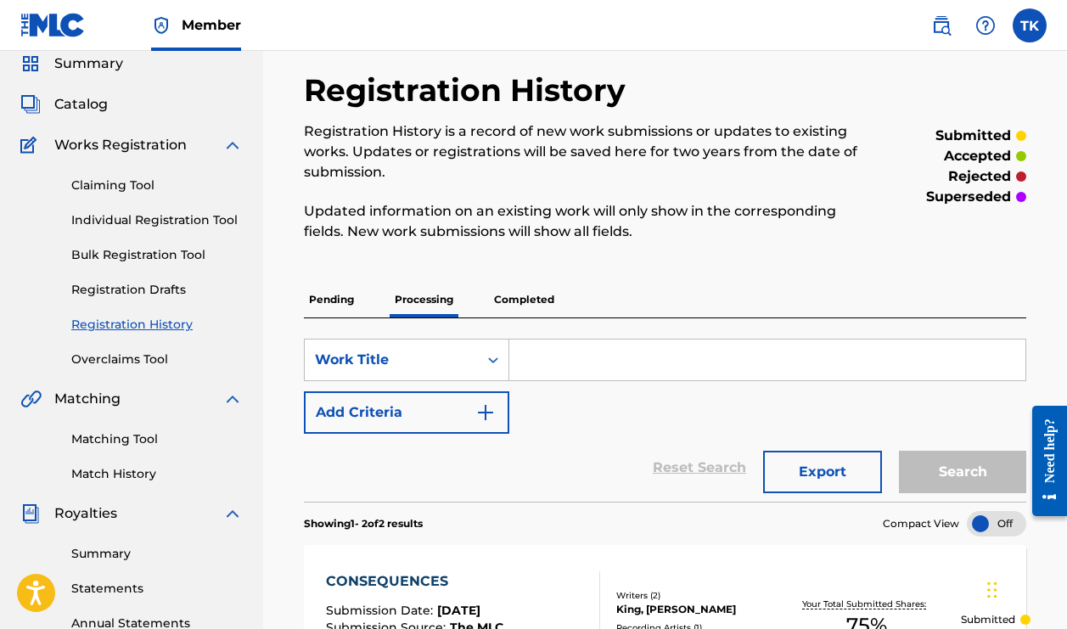
click at [111, 227] on link "Individual Registration Tool" at bounding box center [156, 220] width 171 height 18
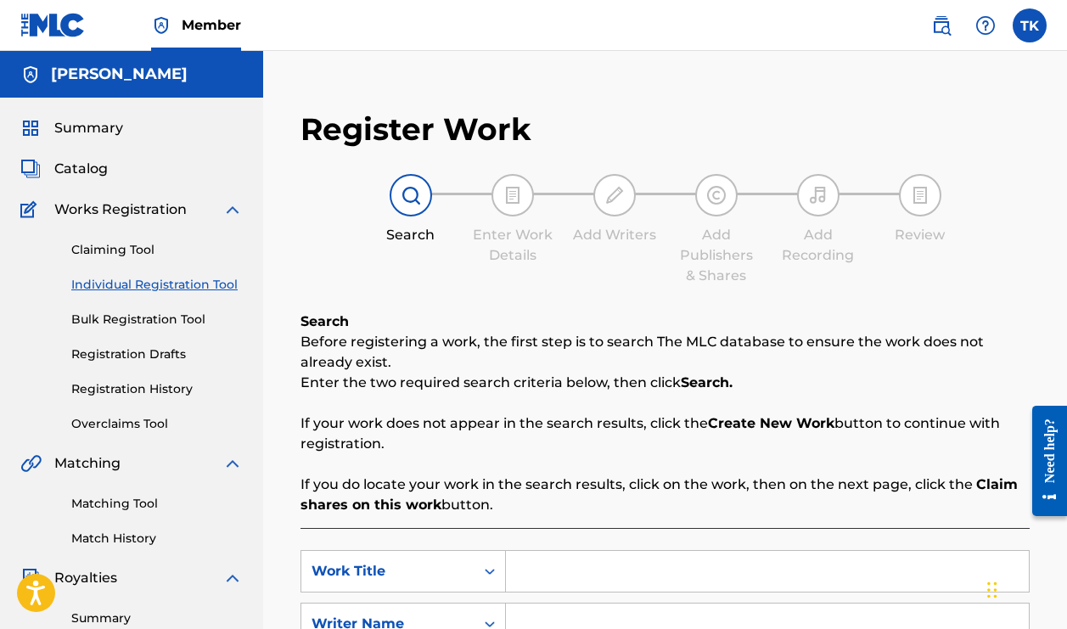
click at [535, 584] on input "Search Form" at bounding box center [767, 571] width 523 height 41
click at [743, 575] on input "BBW" at bounding box center [767, 571] width 523 height 41
type input "B"
click at [743, 575] on input "m" at bounding box center [767, 571] width 523 height 41
type input "m"
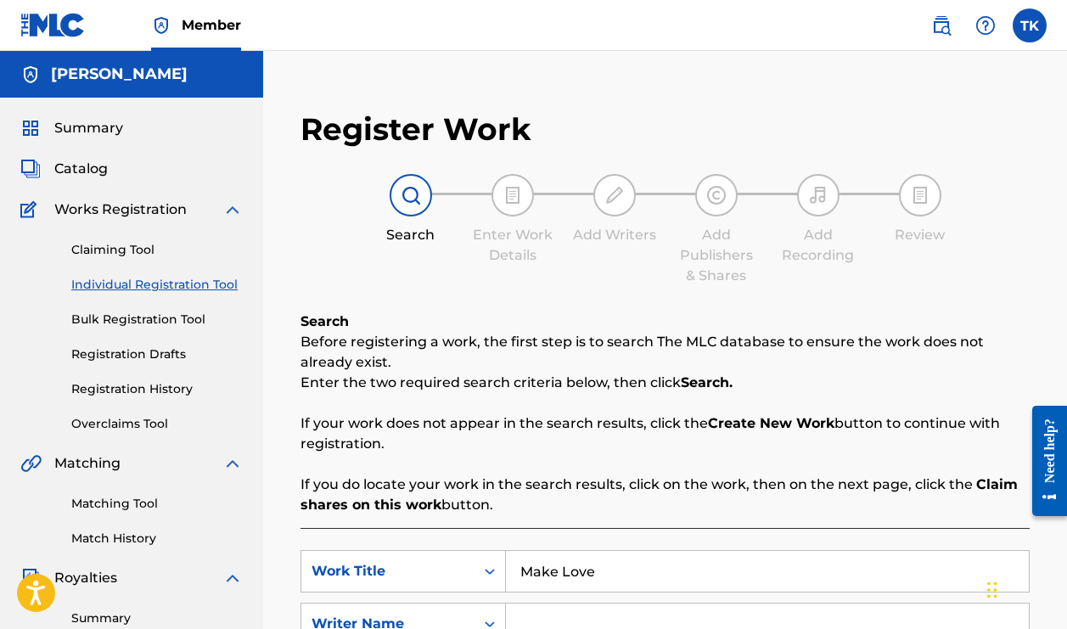
type input "Make Love"
click at [911, 409] on div "Search Before registering a work, the first step is to search The MLC database …" at bounding box center [664, 413] width 729 height 204
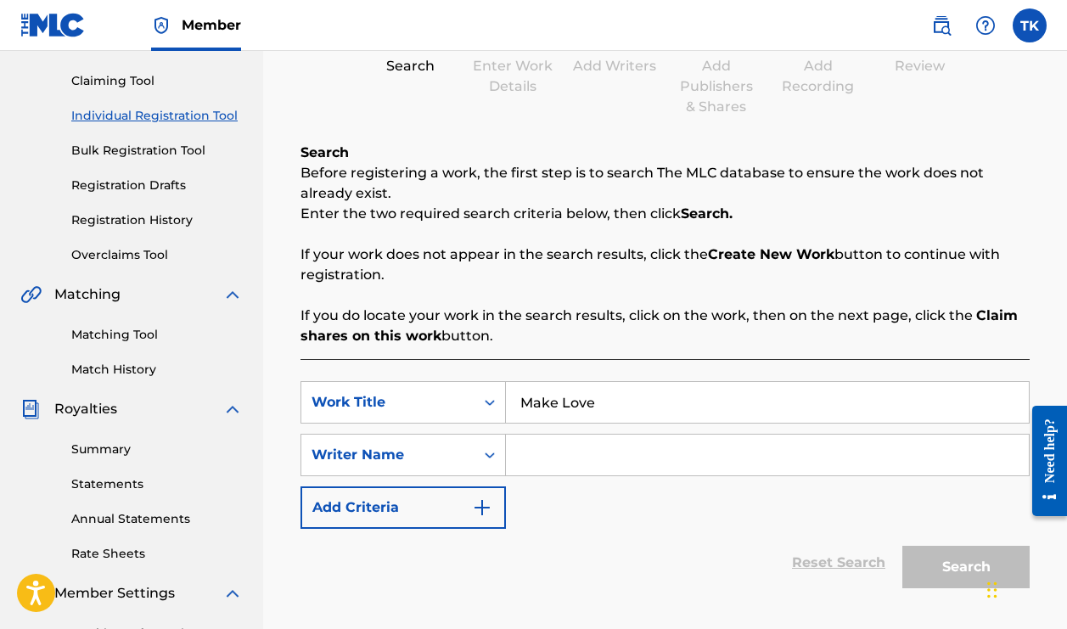
scroll to position [176, 0]
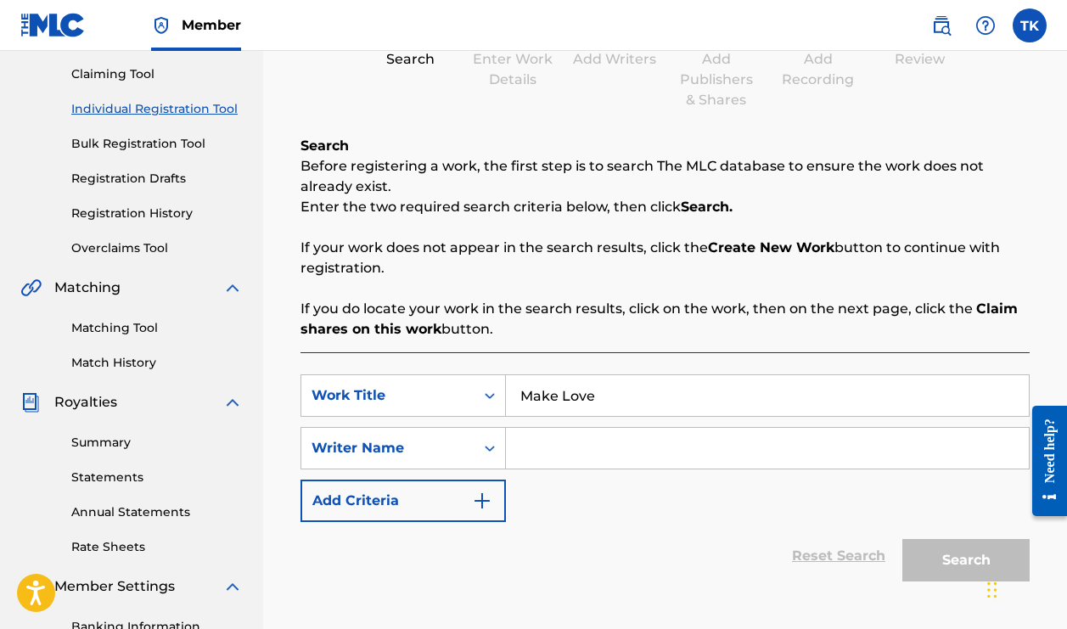
click at [669, 447] on input "Search Form" at bounding box center [767, 448] width 523 height 41
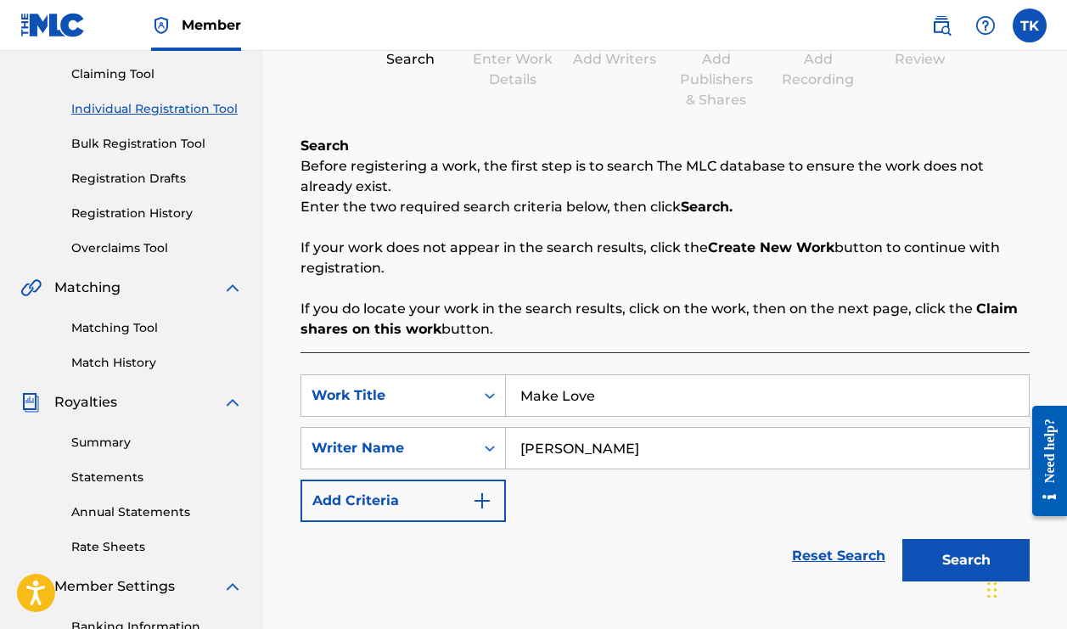
type input "Tyrone Bishme King"
click at [951, 566] on button "Search" at bounding box center [965, 560] width 127 height 42
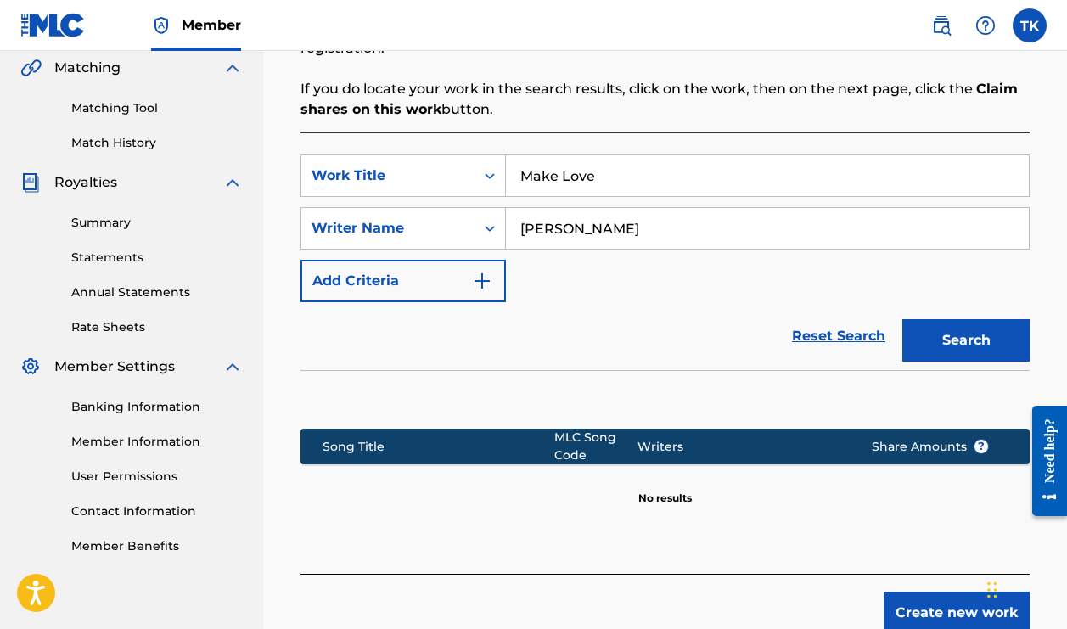
scroll to position [411, 0]
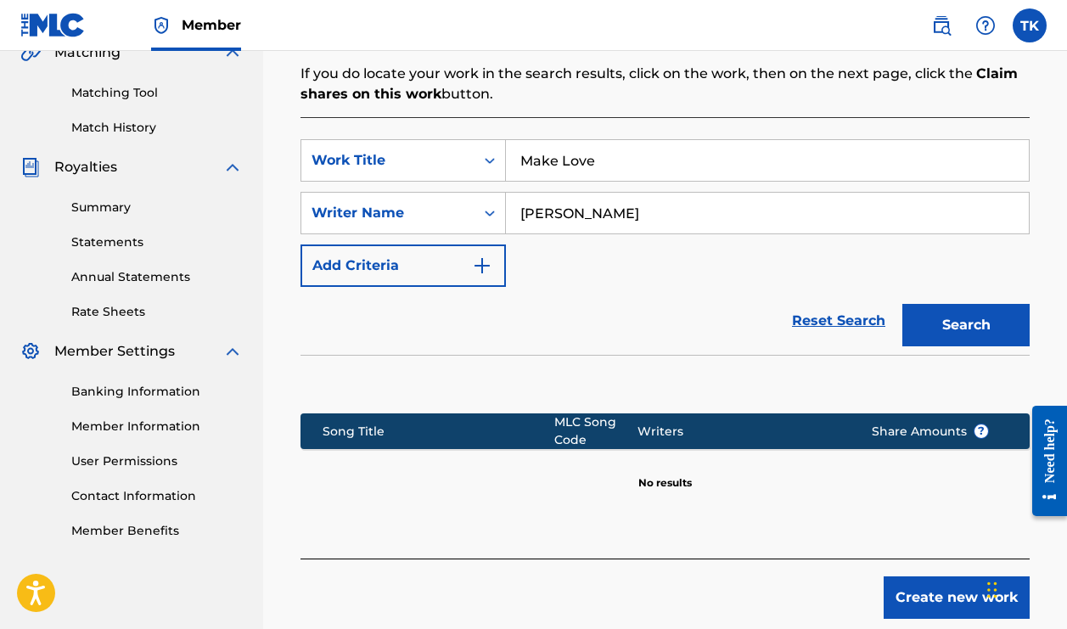
click at [928, 590] on button "Create new work" at bounding box center [956, 597] width 146 height 42
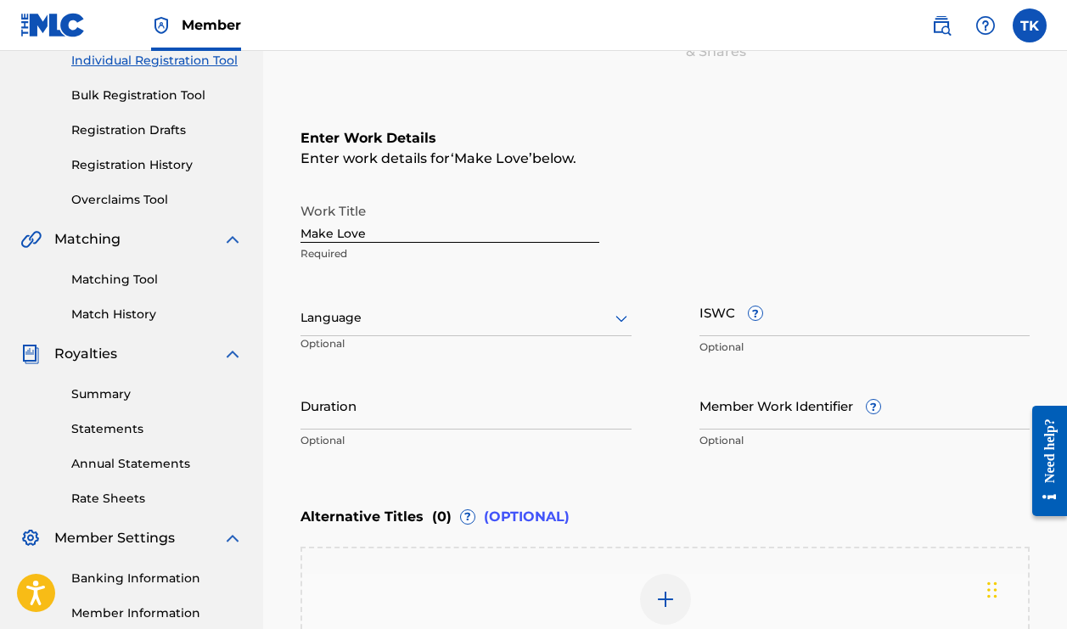
scroll to position [125, 0]
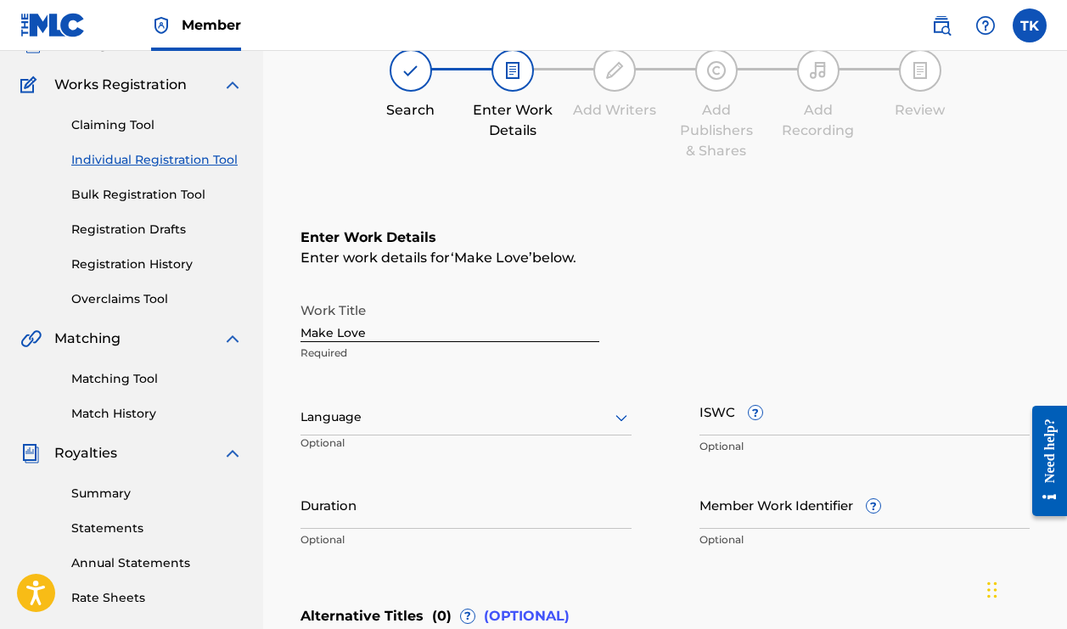
click at [805, 424] on input "ISWC ?" at bounding box center [864, 411] width 331 height 48
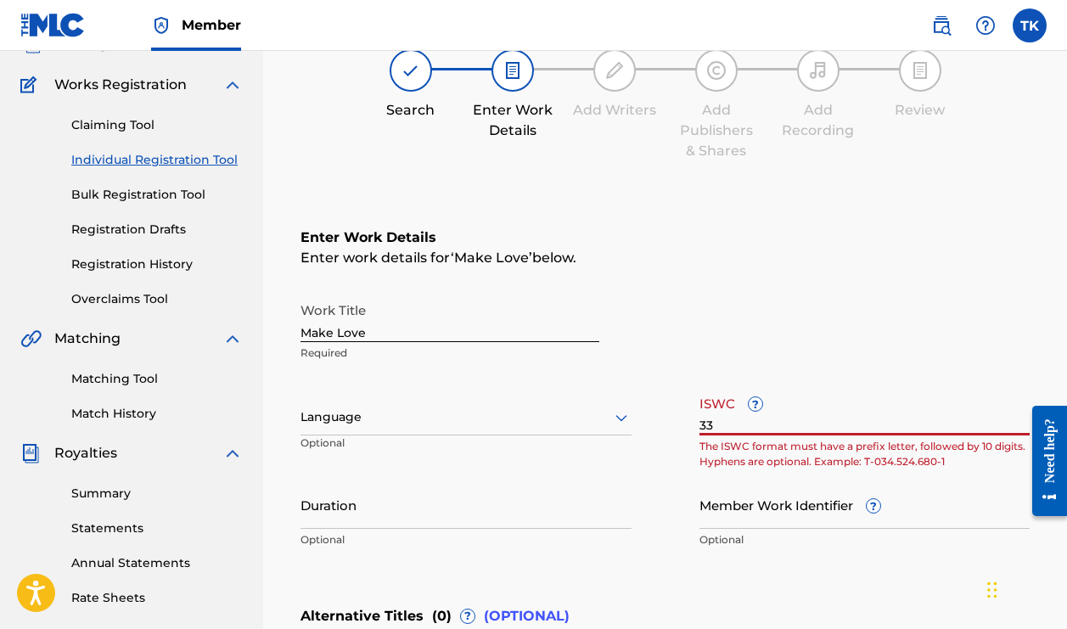
type input "3"
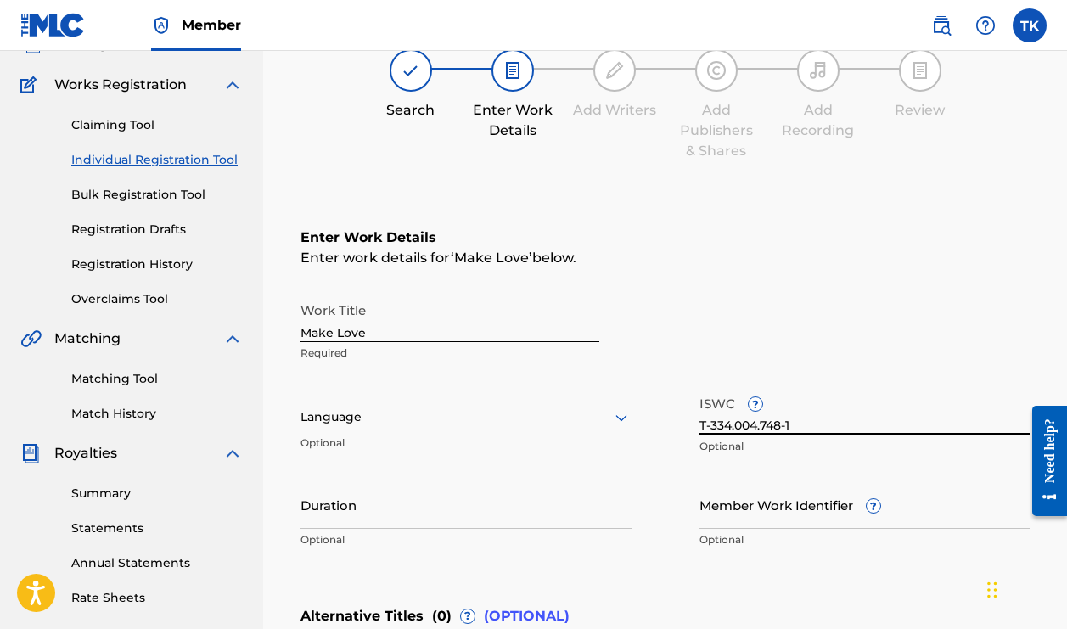
type input "T-334.004.748-1"
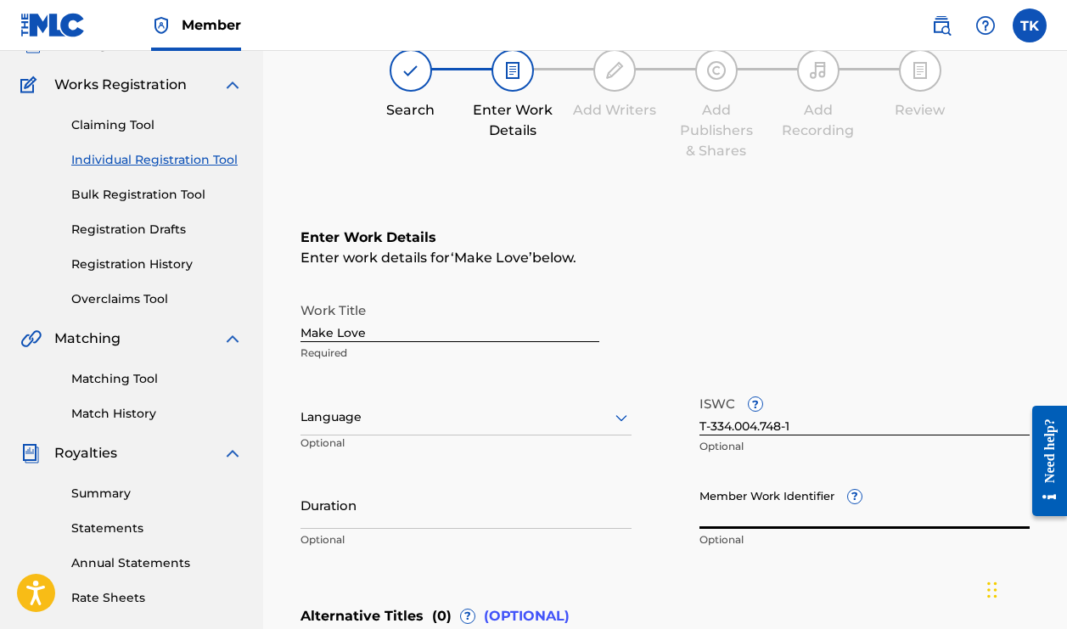
click at [892, 507] on input "Member Work Identifier ?" at bounding box center [864, 504] width 331 height 48
type input "74379265"
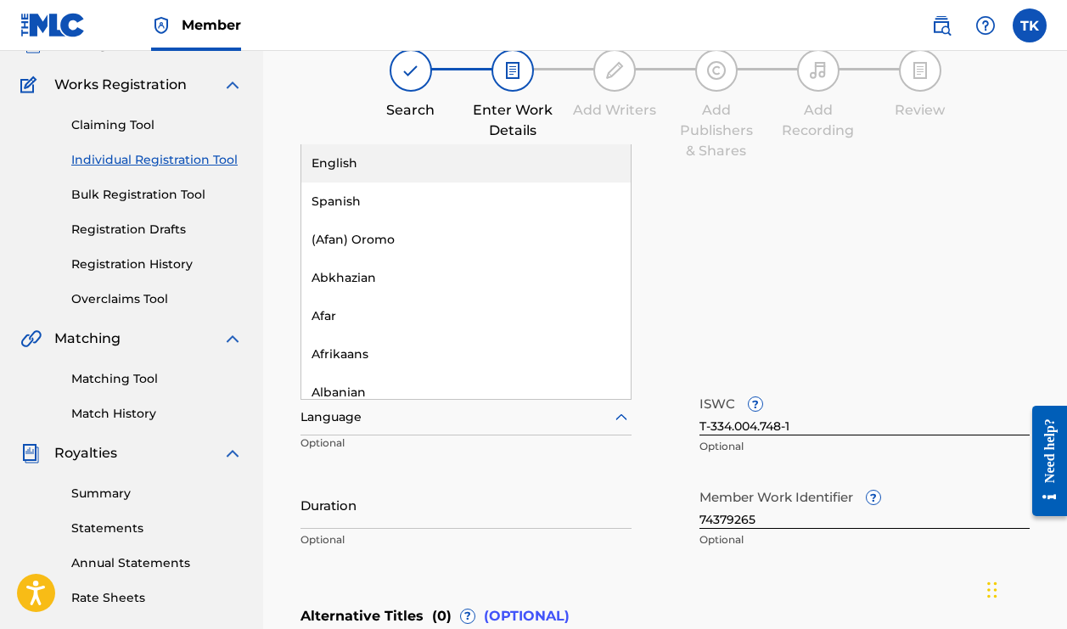
click at [619, 422] on icon at bounding box center [621, 417] width 20 height 20
click at [405, 174] on div "English" at bounding box center [465, 163] width 329 height 38
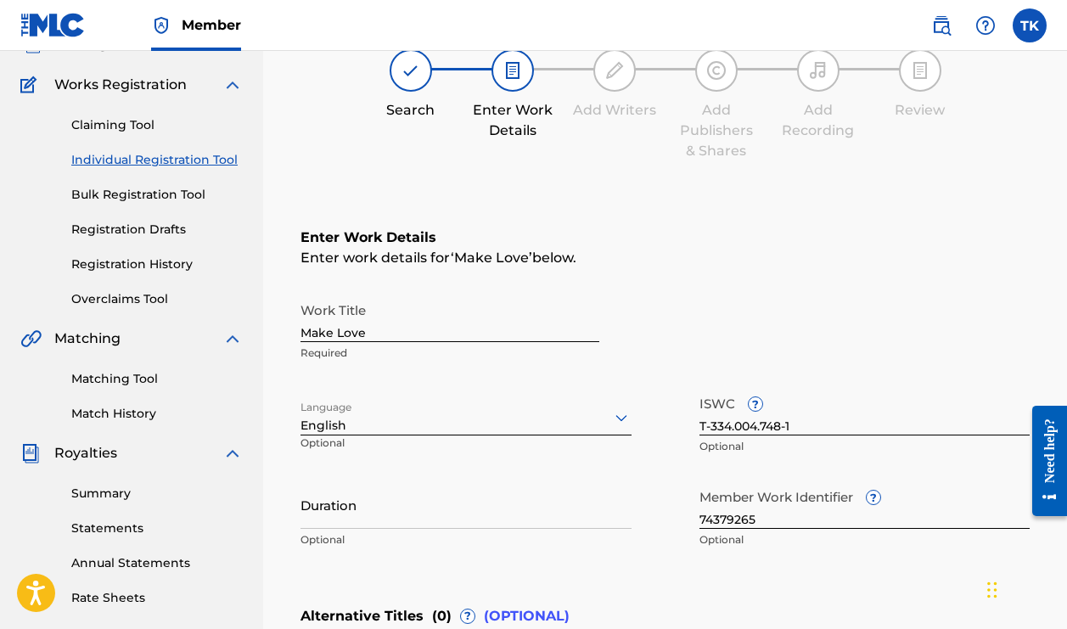
click at [909, 272] on div "Enter Work Details Enter work details for ‘ Make Love ’ below. Work Title Make …" at bounding box center [664, 392] width 729 height 411
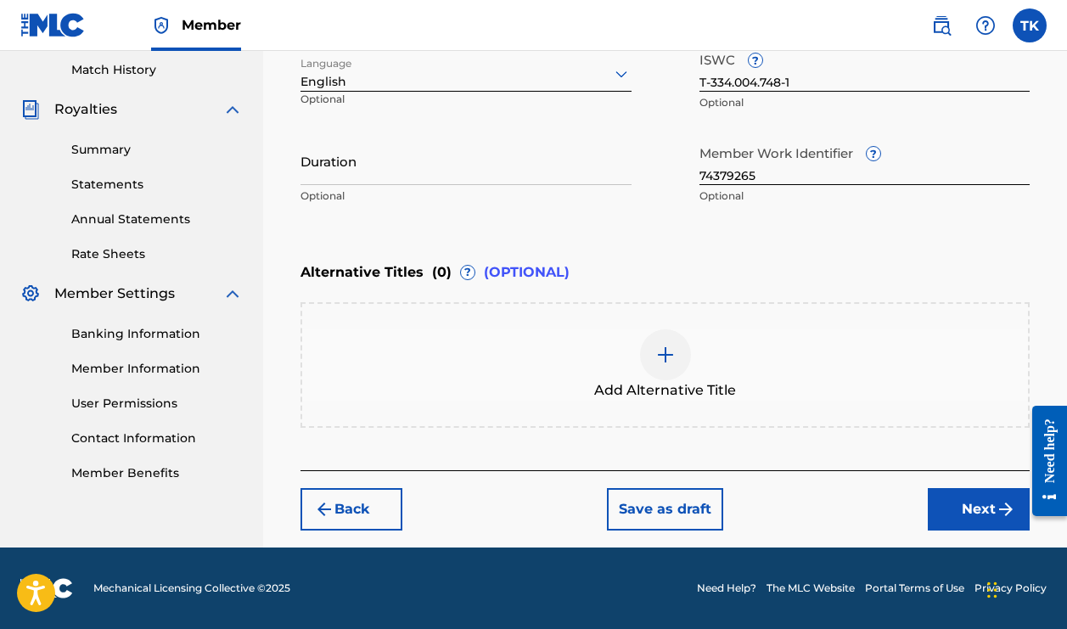
scroll to position [468, 0]
click at [985, 504] on button "Next" at bounding box center [979, 509] width 102 height 42
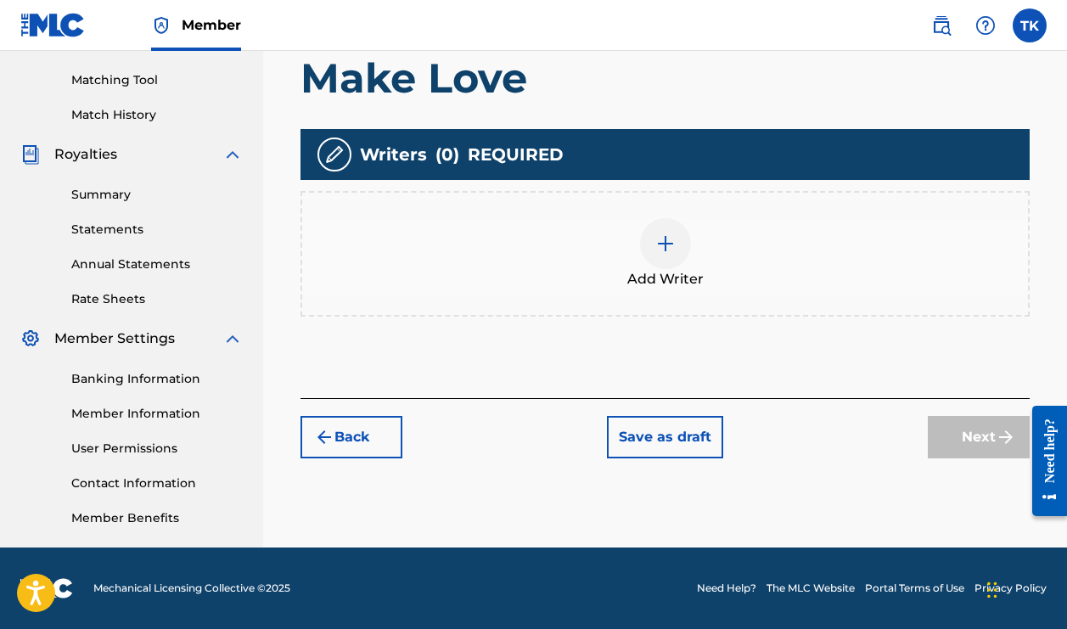
click at [668, 247] on img at bounding box center [665, 243] width 20 height 20
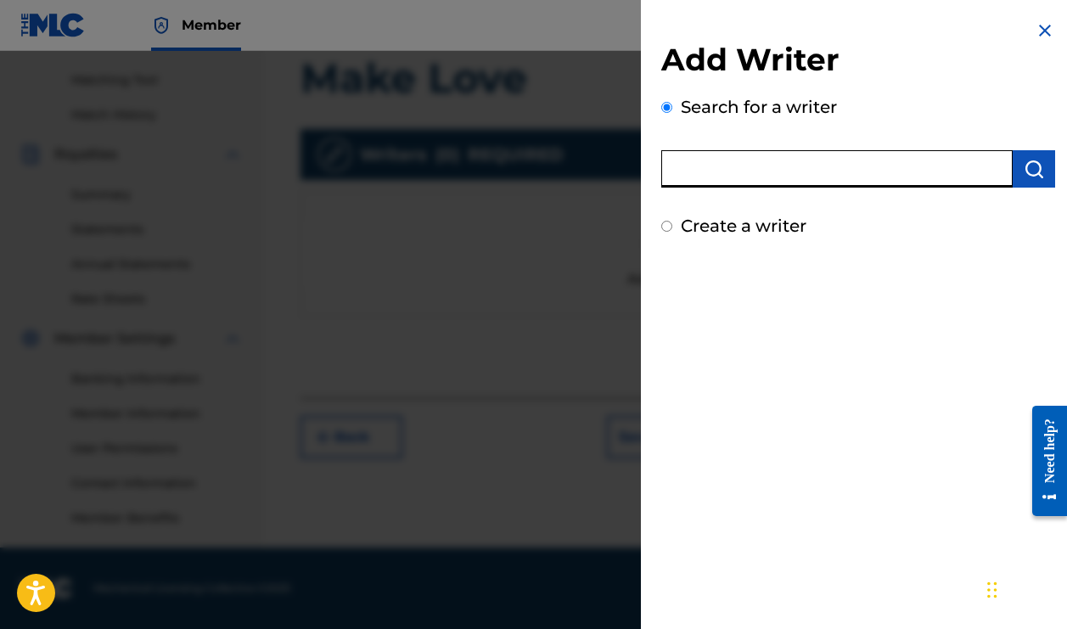
click at [905, 176] on input "text" at bounding box center [836, 168] width 351 height 37
type input "00772669987"
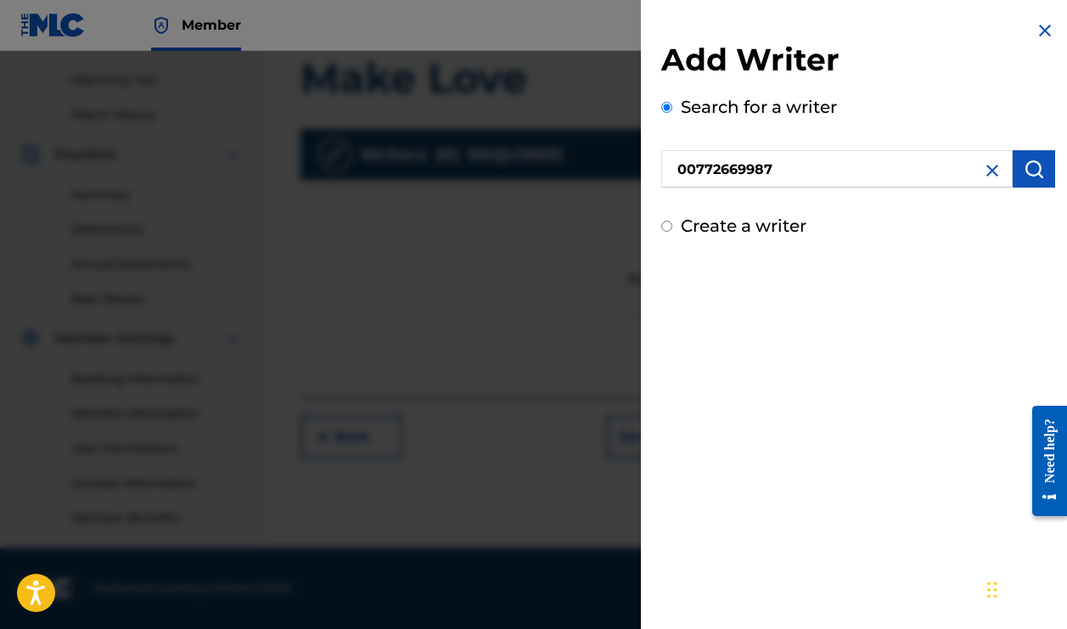
click at [1015, 159] on button "submit" at bounding box center [1033, 168] width 42 height 37
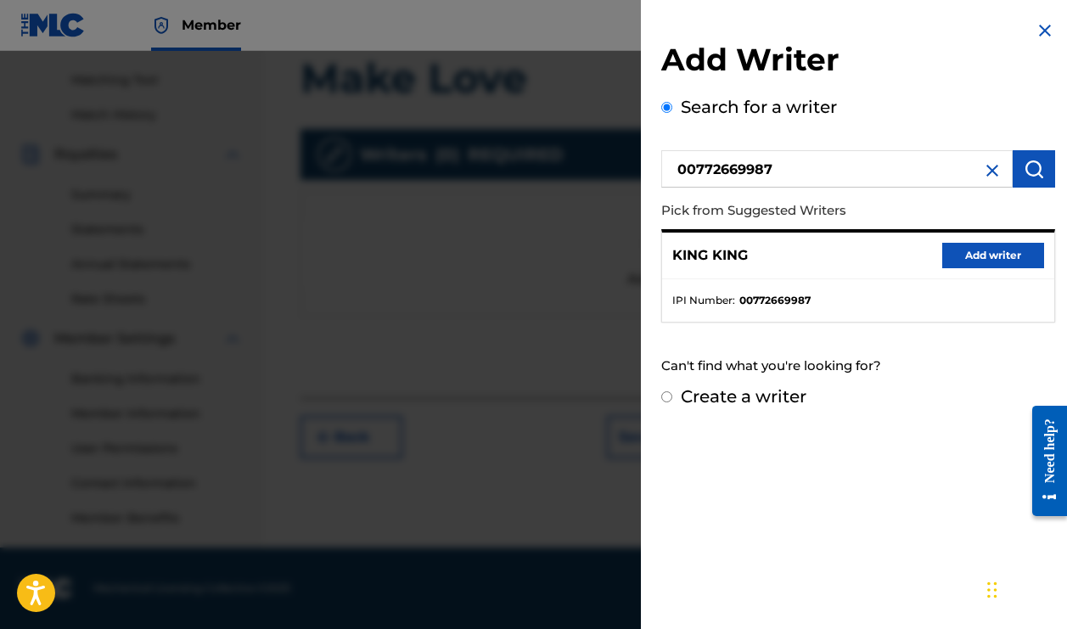
click at [720, 255] on p "KING KING" at bounding box center [710, 255] width 76 height 20
click at [989, 253] on button "Add writer" at bounding box center [993, 255] width 102 height 25
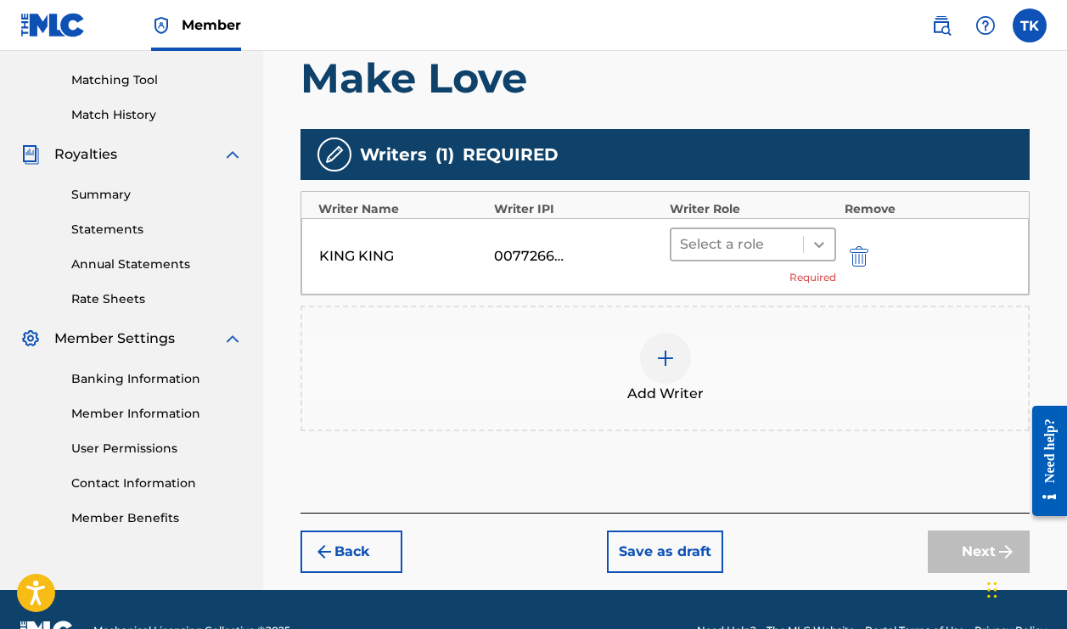
click at [820, 246] on icon at bounding box center [819, 245] width 10 height 6
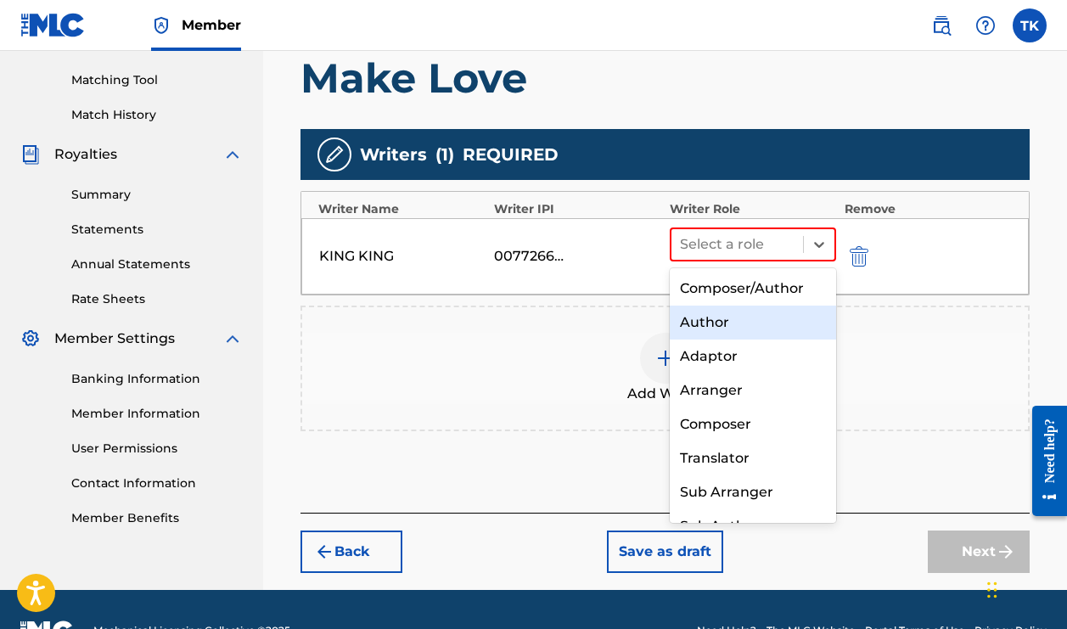
click at [761, 327] on div "Author" at bounding box center [753, 322] width 166 height 34
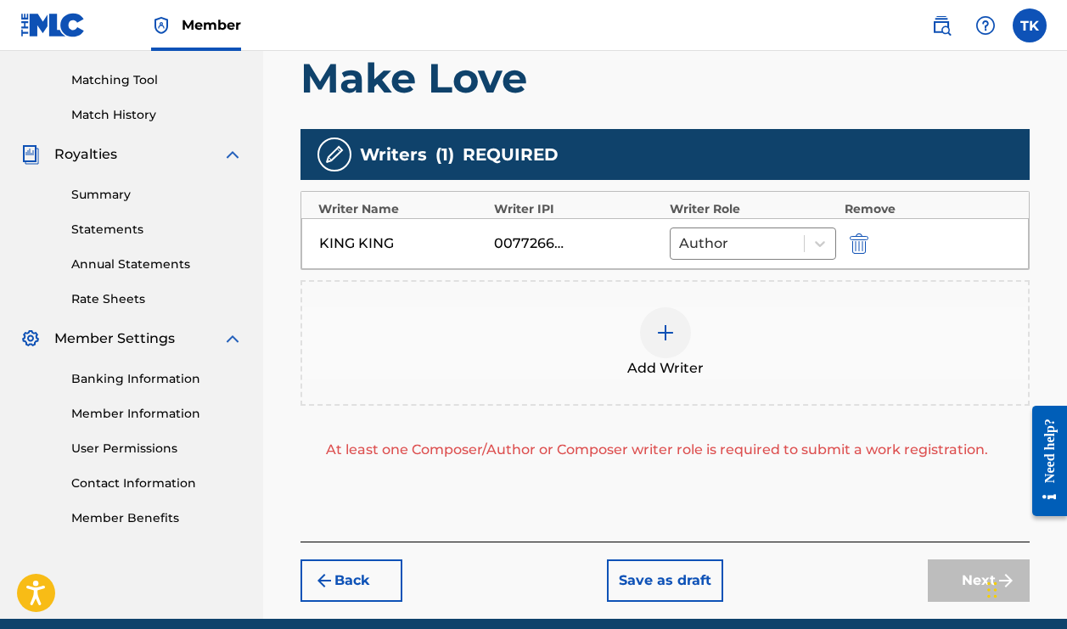
click at [350, 243] on div "KING KING" at bounding box center [357, 243] width 76 height 20
click at [864, 244] on img "submit" at bounding box center [858, 243] width 19 height 20
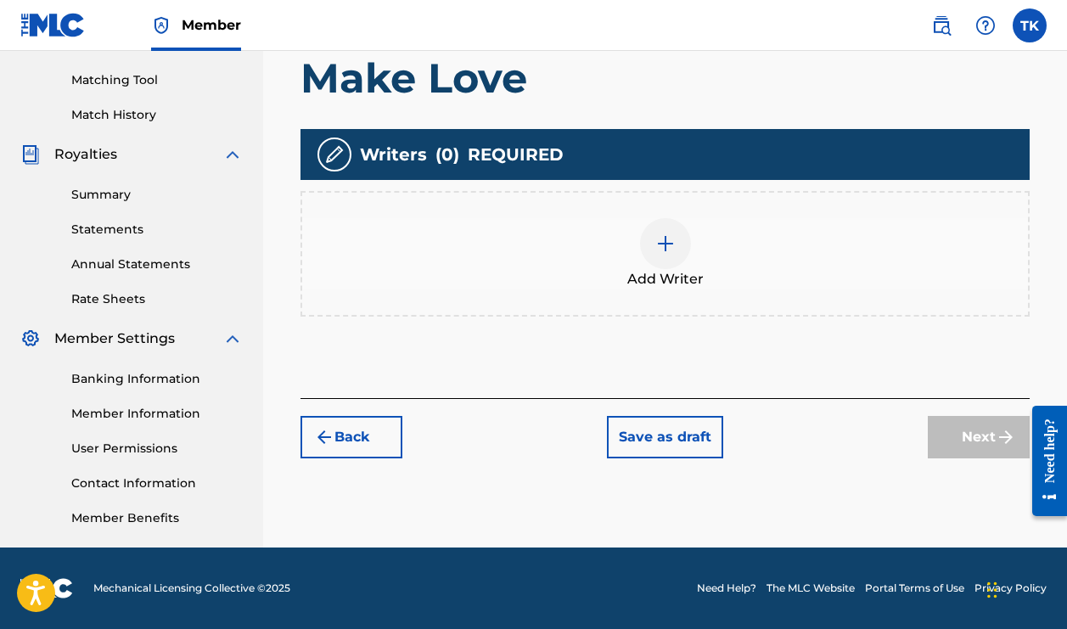
click at [664, 248] on img at bounding box center [665, 243] width 20 height 20
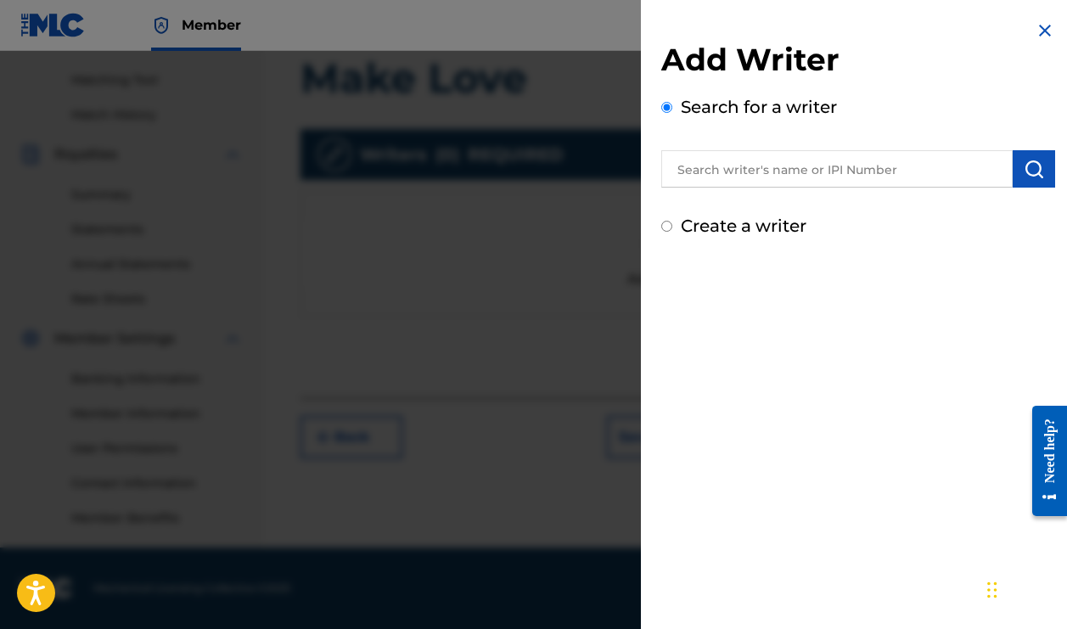
click at [787, 176] on input "text" at bounding box center [836, 168] width 351 height 37
click at [1044, 30] on img at bounding box center [1044, 30] width 20 height 20
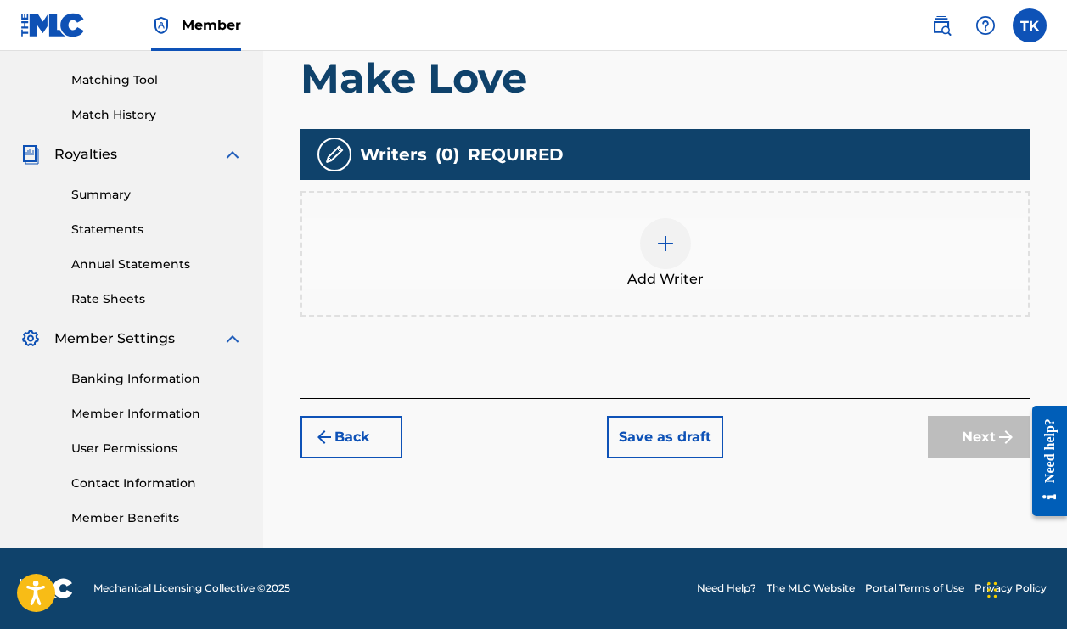
click at [236, 136] on div "Summary Catalog Works Registration Claiming Tool Individual Registration Tool B…" at bounding box center [131, 110] width 263 height 873
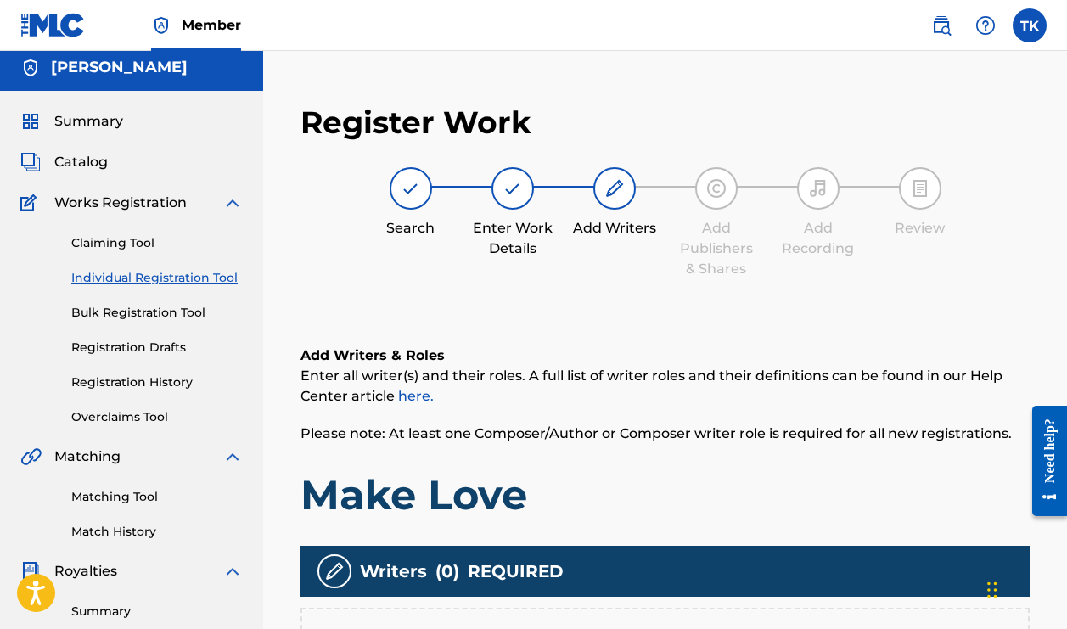
scroll to position [0, 0]
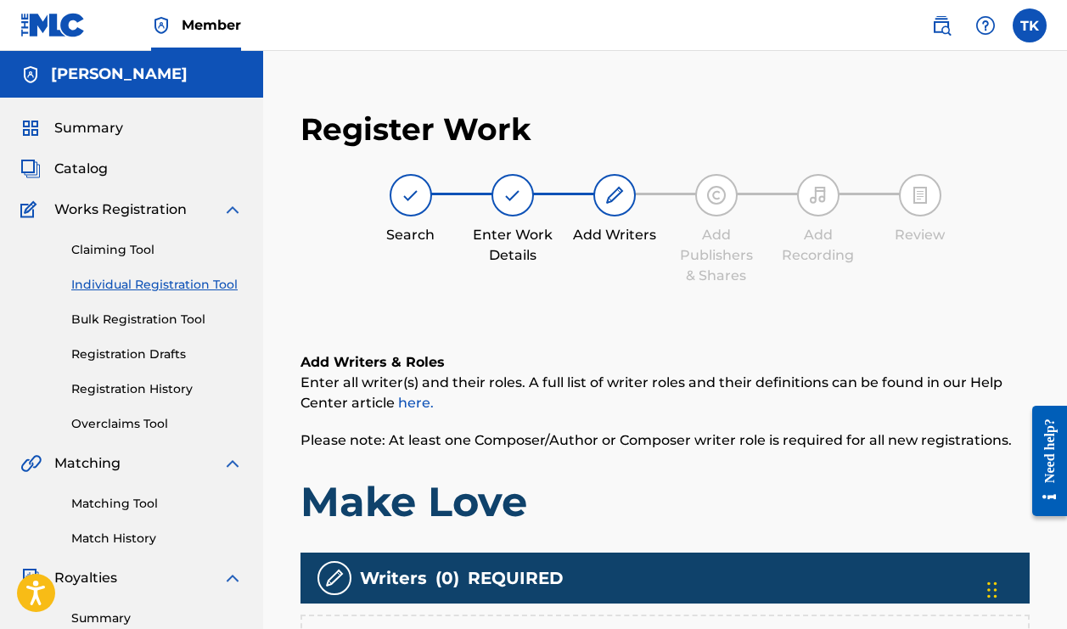
click at [92, 177] on span "Catalog" at bounding box center [80, 169] width 53 height 20
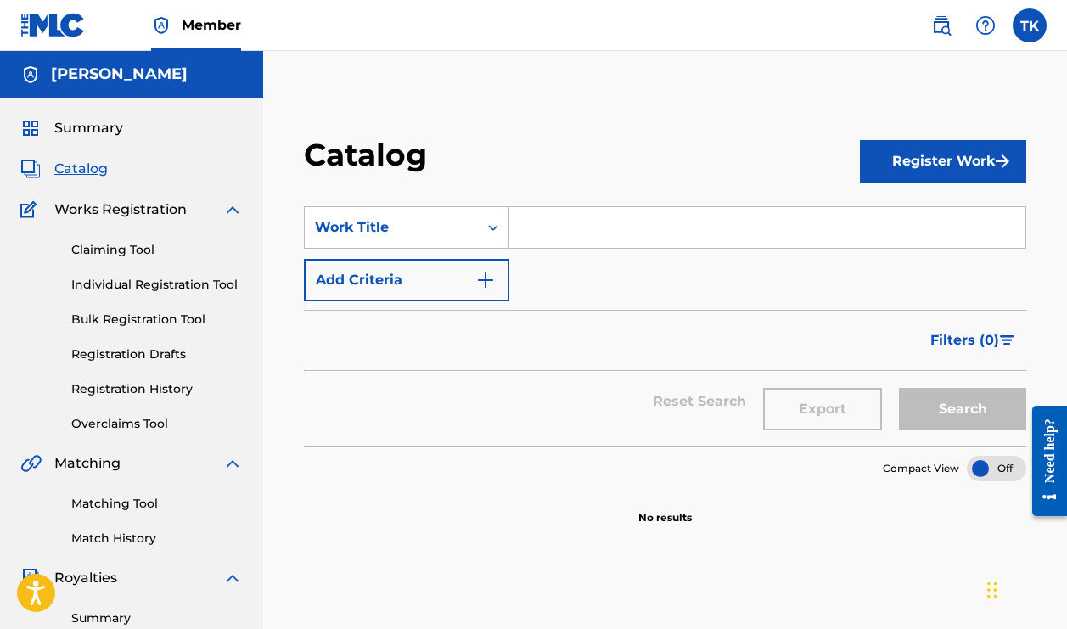
click at [490, 276] on img "Search Form" at bounding box center [485, 280] width 20 height 20
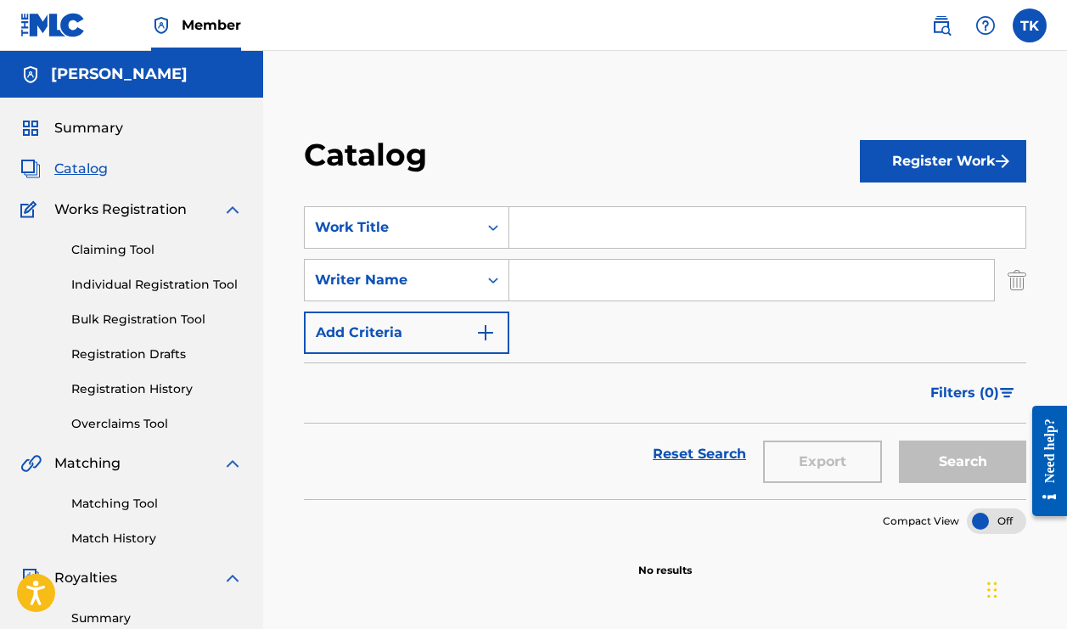
click at [485, 324] on img "Search Form" at bounding box center [485, 332] width 20 height 20
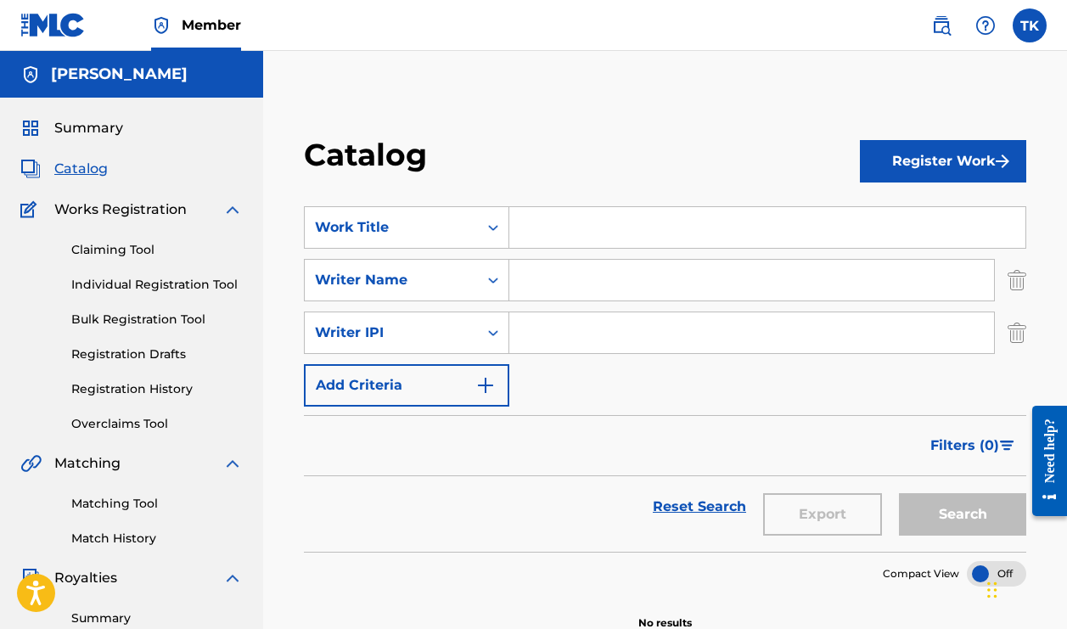
click at [530, 329] on input "Search Form" at bounding box center [751, 332] width 485 height 41
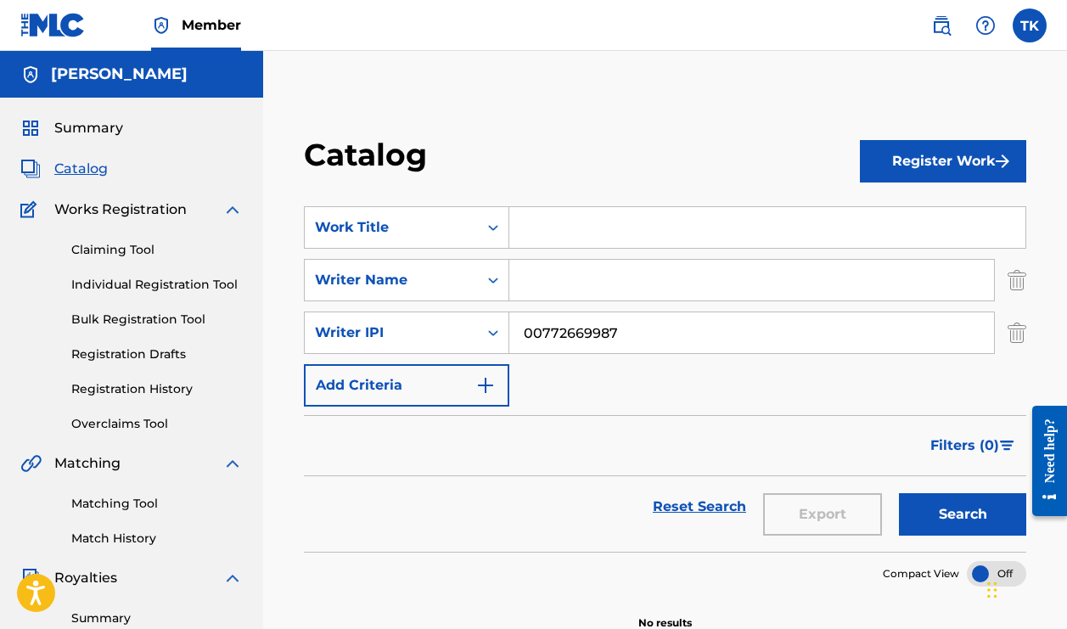
type input "00772669987"
click at [918, 512] on button "Search" at bounding box center [962, 514] width 127 height 42
click at [608, 274] on input "Search Form" at bounding box center [751, 280] width 485 height 41
click at [955, 504] on button "Search" at bounding box center [962, 514] width 127 height 42
click at [685, 279] on input "king" at bounding box center [751, 280] width 485 height 41
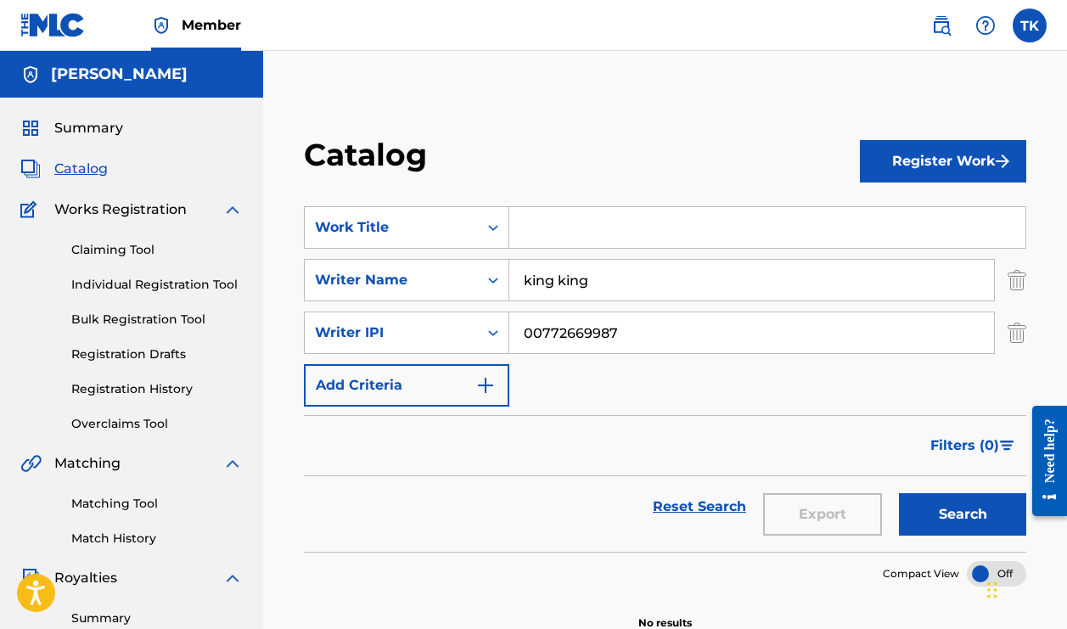
type input "king king"
click at [960, 521] on button "Search" at bounding box center [962, 514] width 127 height 42
click at [1040, 28] on label at bounding box center [1029, 25] width 34 height 34
click at [1029, 25] on input "TK Tyrone King tybking@gmail.com Notification Preferences Profile Log out" at bounding box center [1029, 25] width 0 height 0
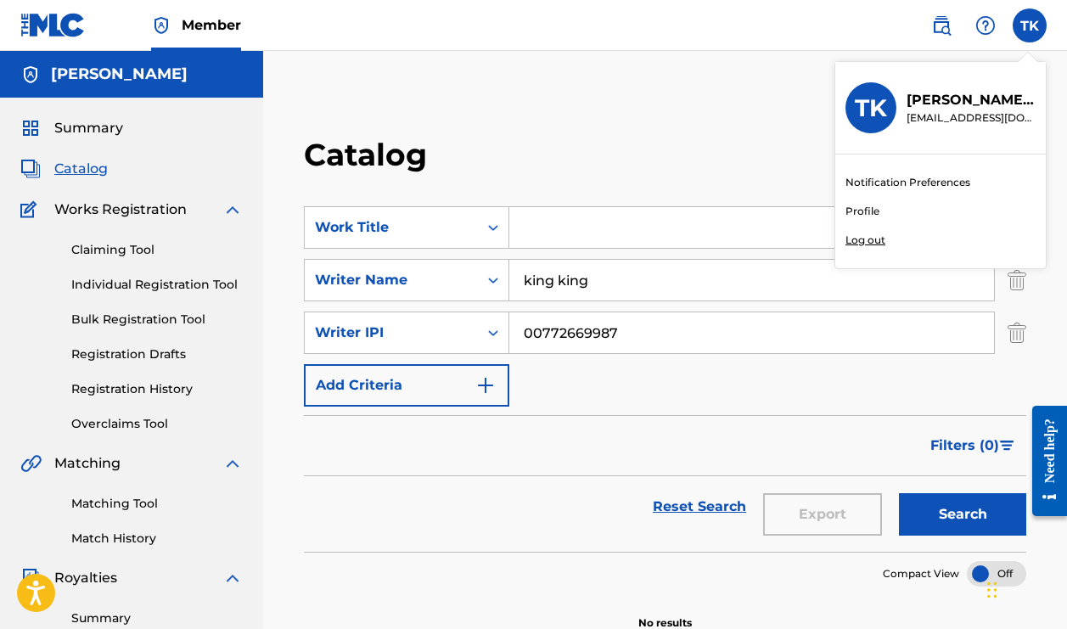
click at [861, 208] on link "Profile" at bounding box center [862, 211] width 34 height 15
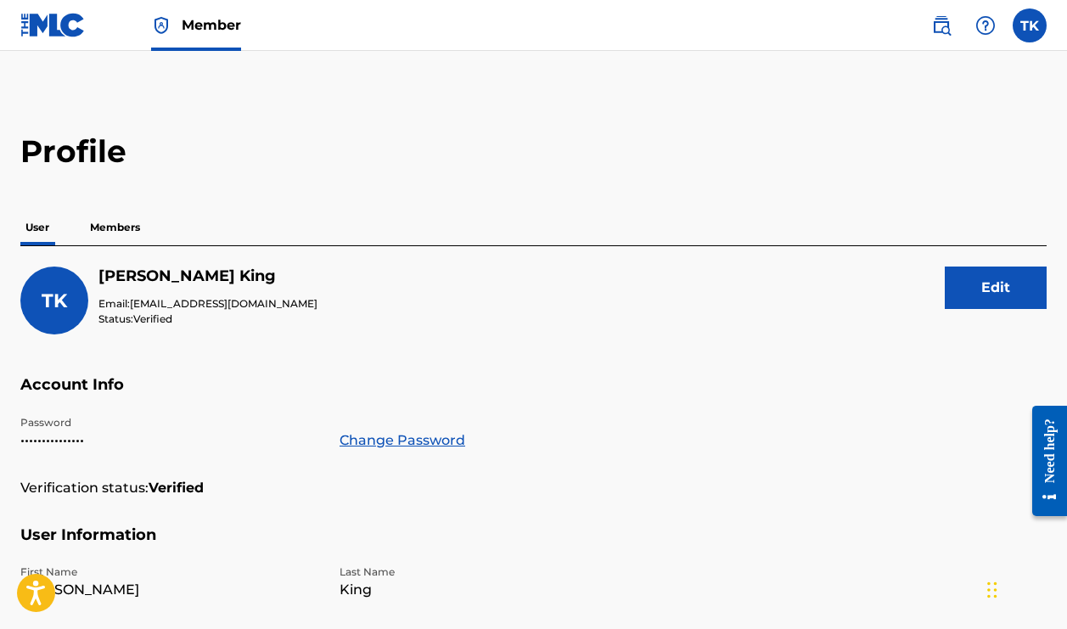
click at [119, 230] on p "Members" at bounding box center [115, 228] width 60 height 36
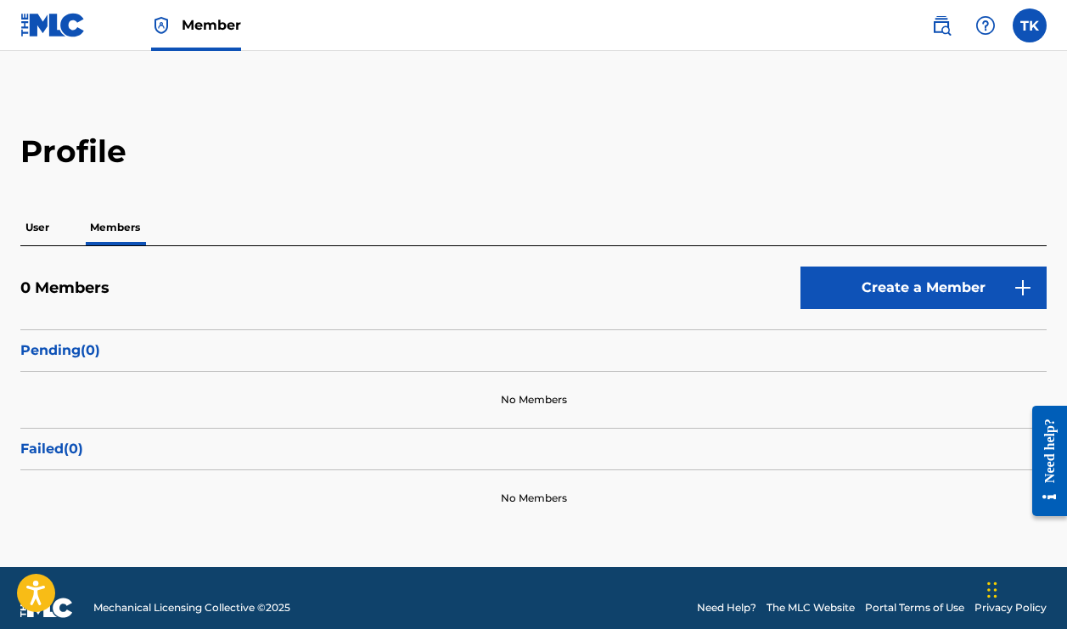
click at [1009, 295] on link "Create a Member" at bounding box center [923, 287] width 246 height 42
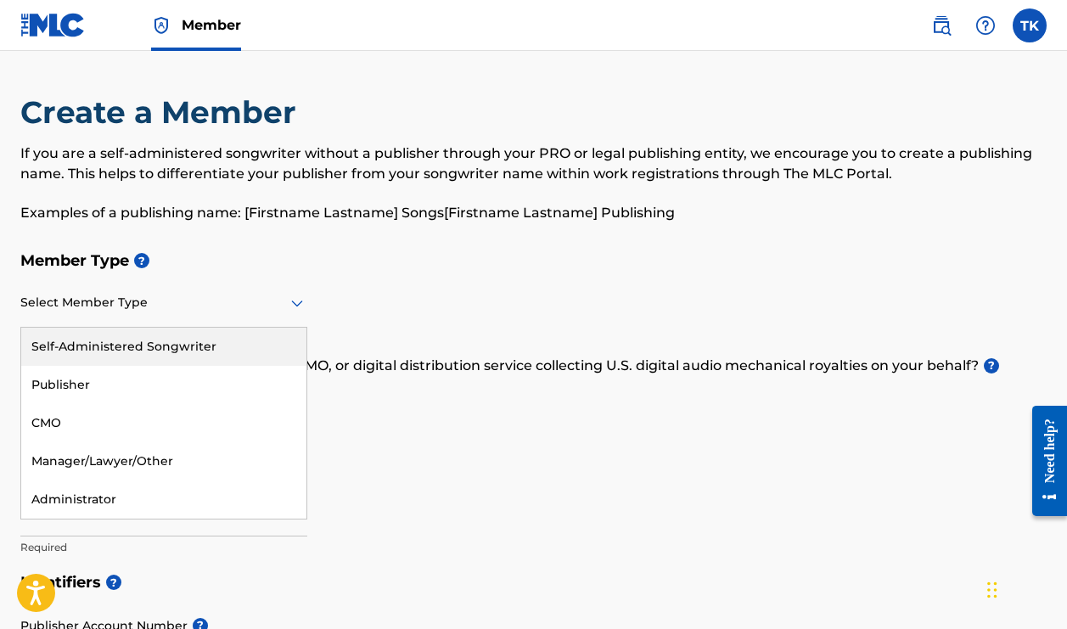
click at [298, 307] on icon at bounding box center [297, 303] width 20 height 20
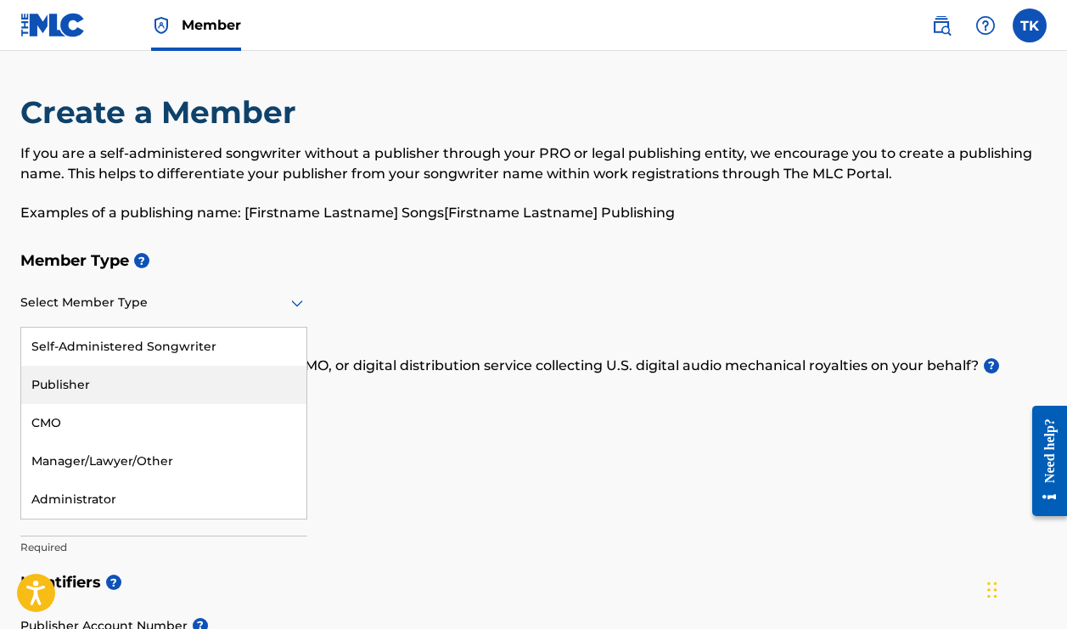
click at [209, 384] on div "Publisher" at bounding box center [163, 385] width 285 height 38
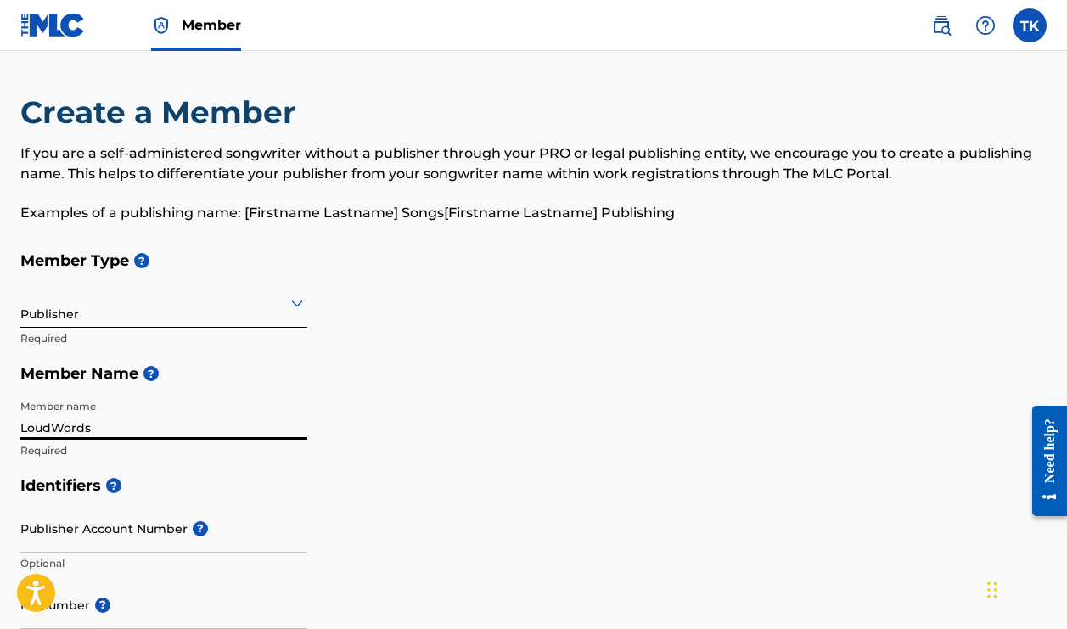
type input "LoudWords"
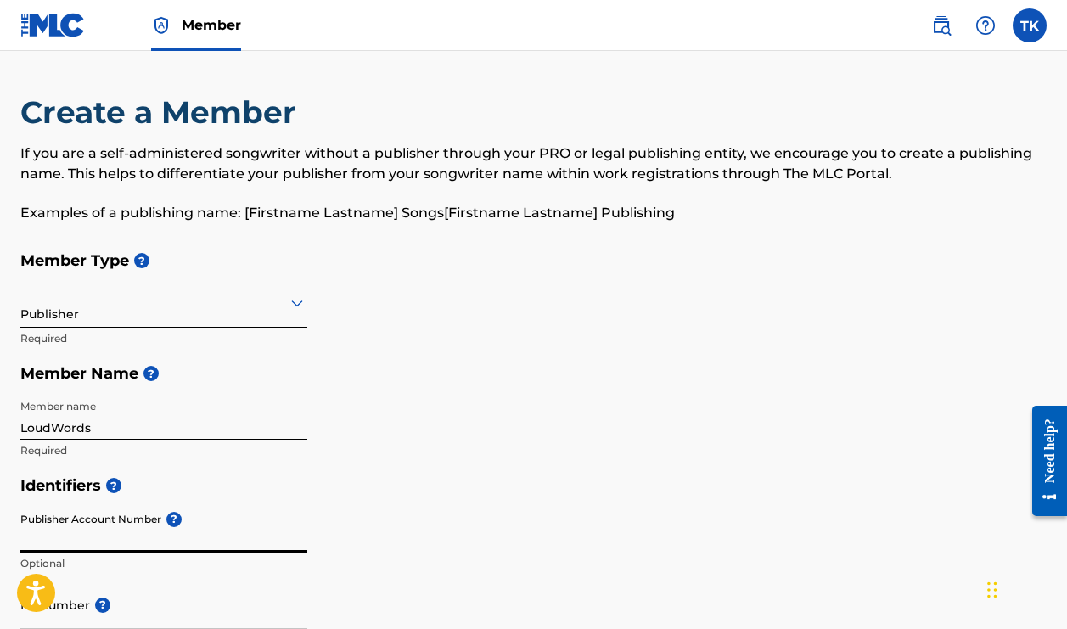
click at [228, 537] on input "Publisher Account Number ?" at bounding box center [163, 528] width 287 height 48
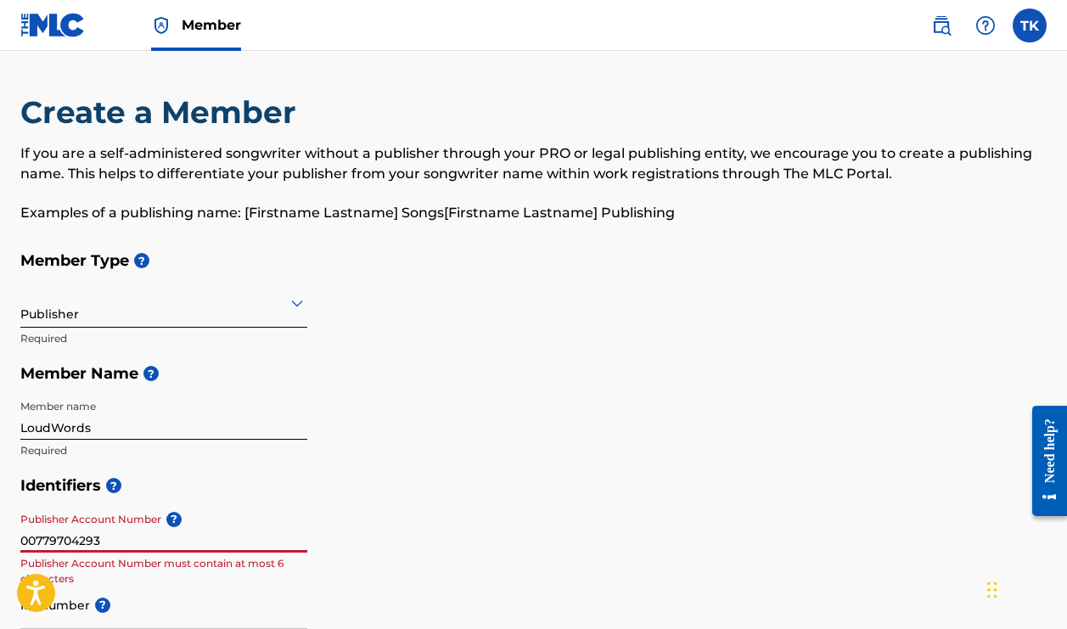
click at [280, 533] on input "00779704293" at bounding box center [163, 528] width 287 height 48
click at [390, 520] on div "Identifiers ? Publisher Account Number ? 00779704293 Publisher Account Number m…" at bounding box center [533, 601] width 1026 height 266
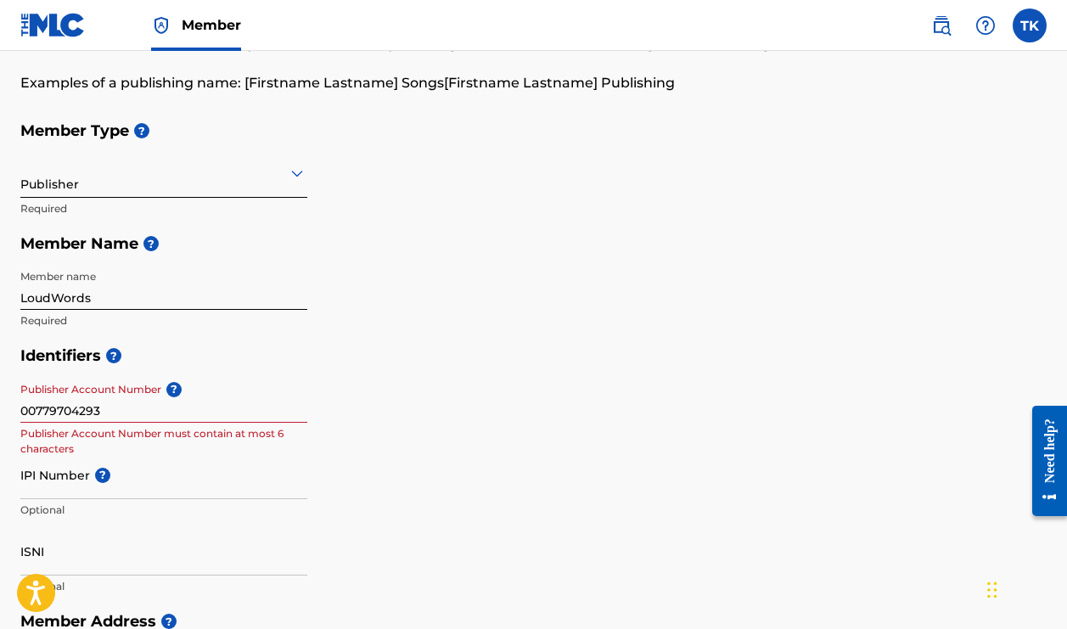
scroll to position [154, 0]
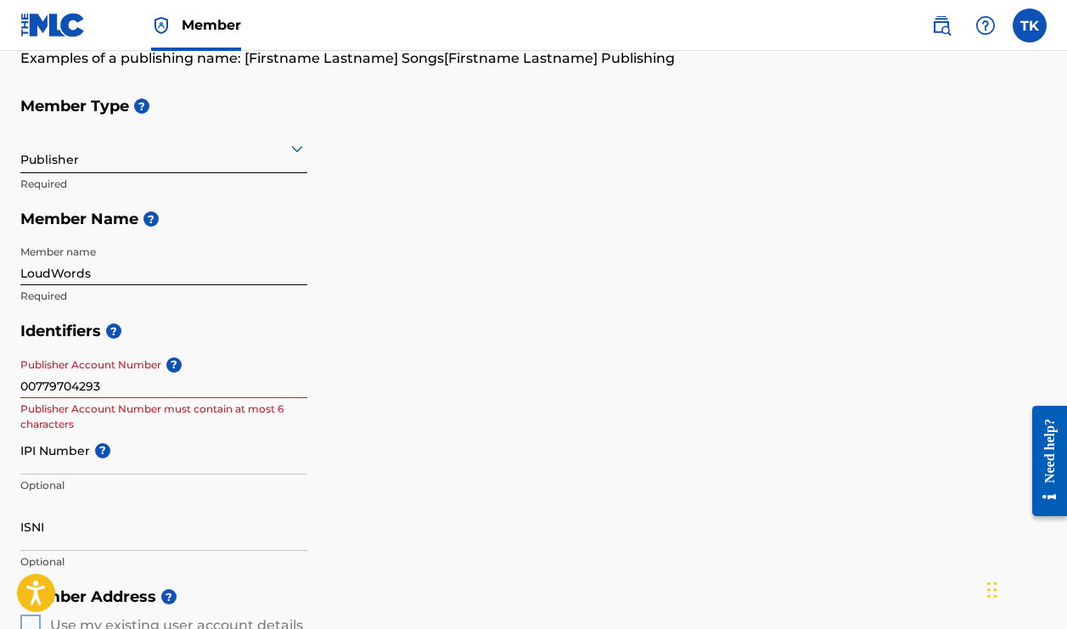
click at [111, 390] on input "00779704293" at bounding box center [163, 374] width 287 height 48
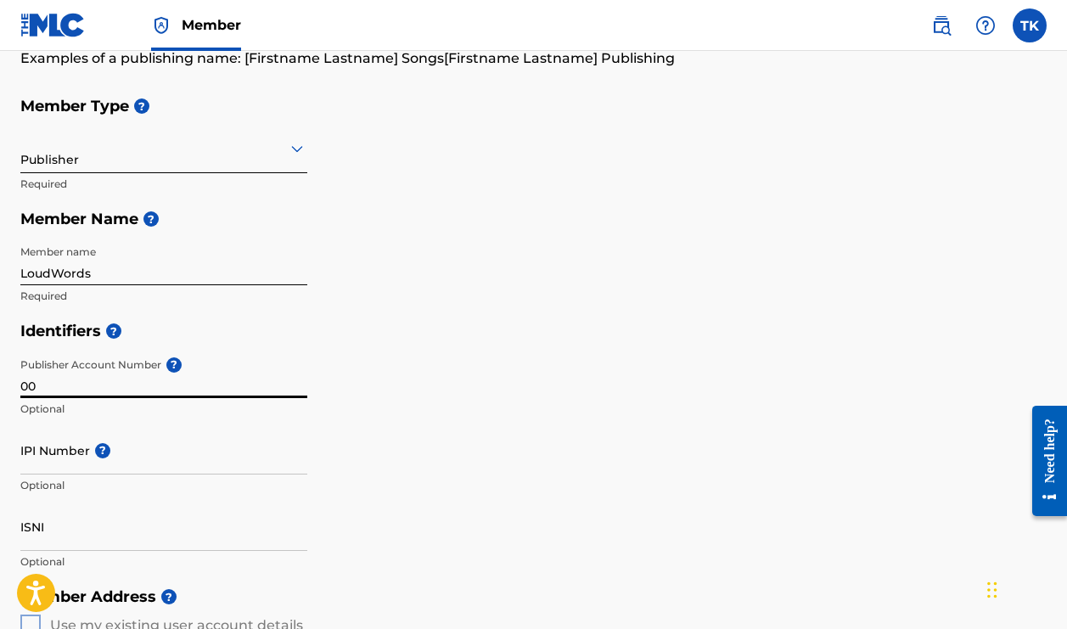
type input "0"
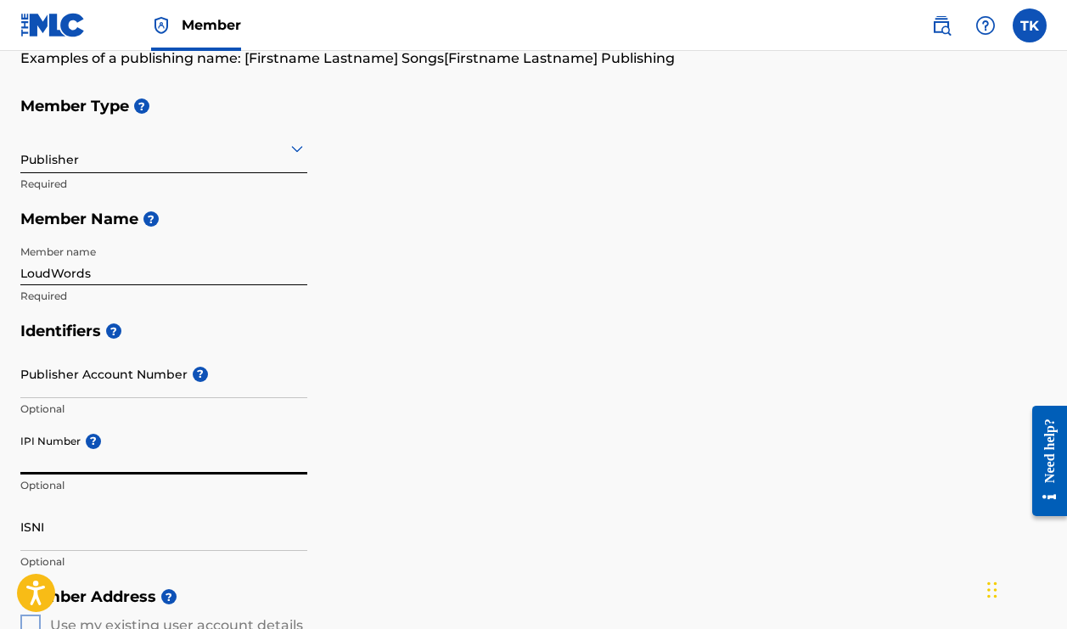
click at [65, 462] on input "IPI Number ?" at bounding box center [163, 450] width 287 height 48
type input "00779704293"
click at [466, 487] on div "Identifiers ? Publisher Account Number ? Optional IPI Number ? 00779704293 Opti…" at bounding box center [533, 446] width 1026 height 266
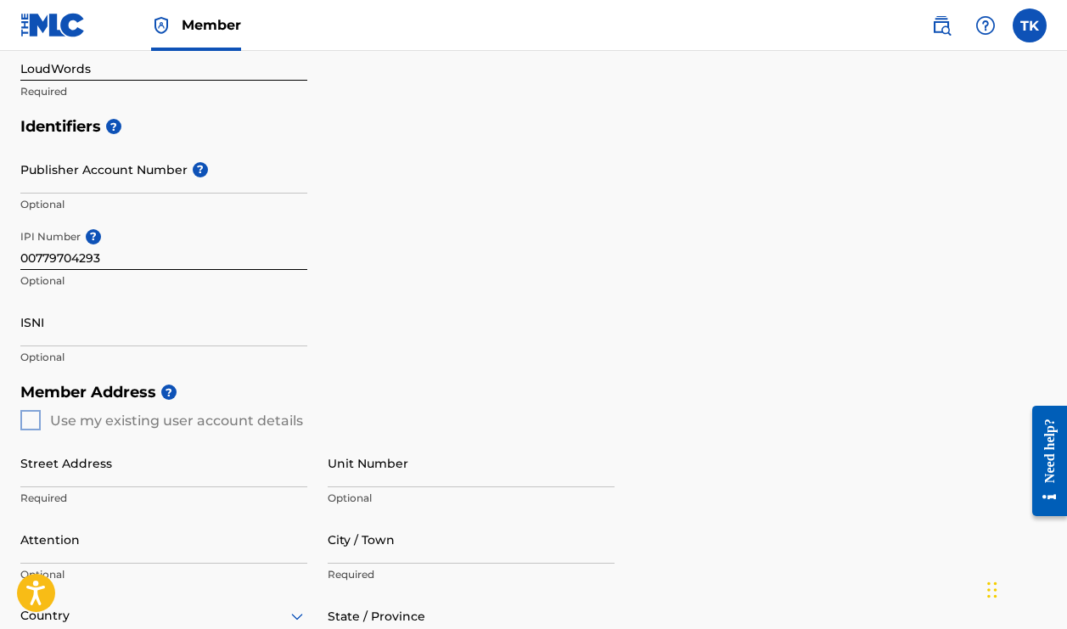
scroll to position [366, 0]
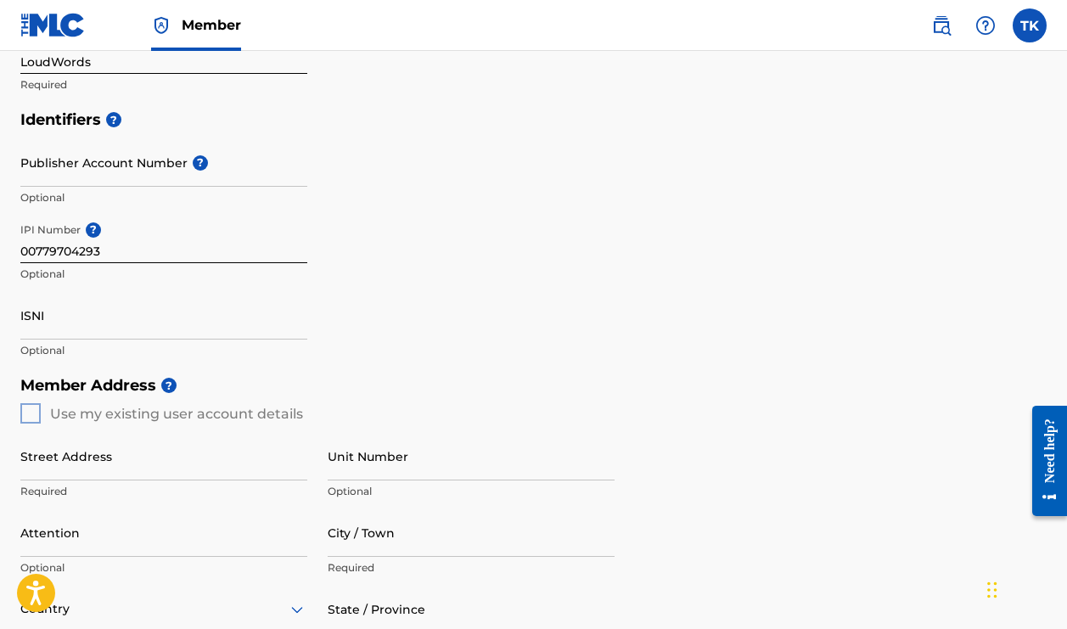
click at [27, 416] on div "Member Address ? Use my existing user account details Street Address Required U…" at bounding box center [533, 561] width 1026 height 388
click at [36, 409] on div "Member Address ? Use my existing user account details Street Address Required U…" at bounding box center [533, 561] width 1026 height 388
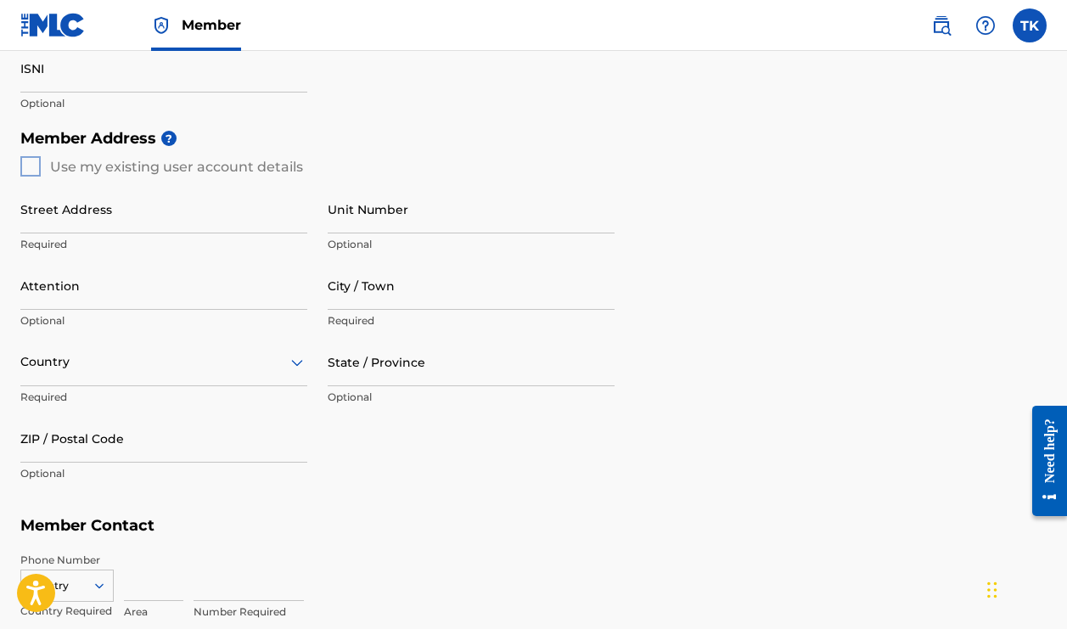
scroll to position [632, 0]
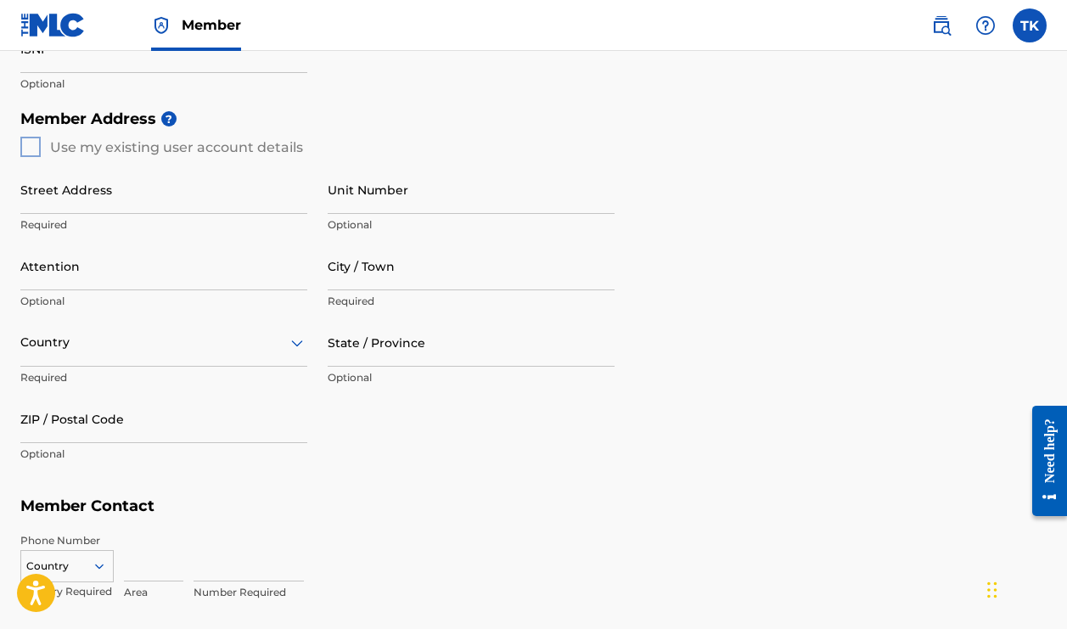
click at [33, 146] on div "Member Address ? Use my existing user account details Street Address Required U…" at bounding box center [533, 295] width 1026 height 388
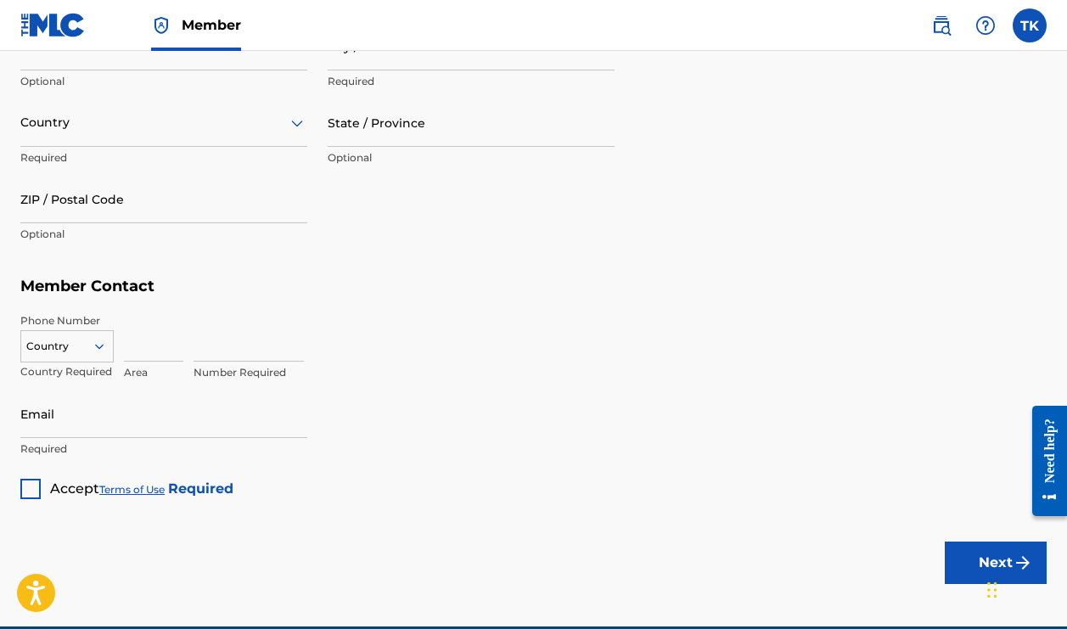
scroll to position [857, 0]
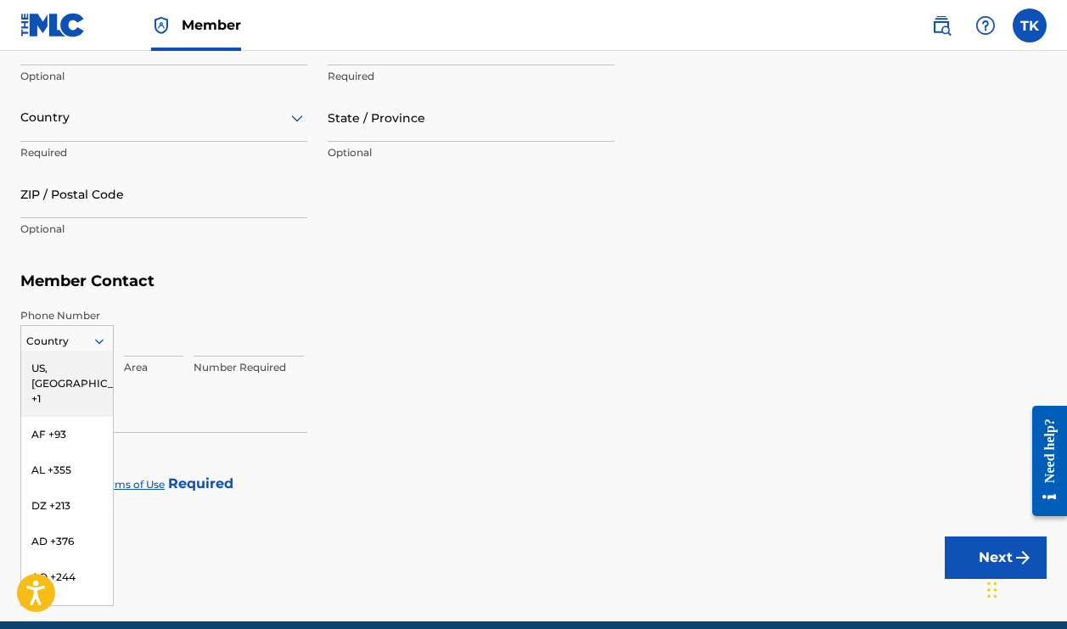
click at [87, 340] on div at bounding box center [67, 341] width 92 height 19
click at [83, 359] on div "US, CA +1" at bounding box center [67, 383] width 92 height 66
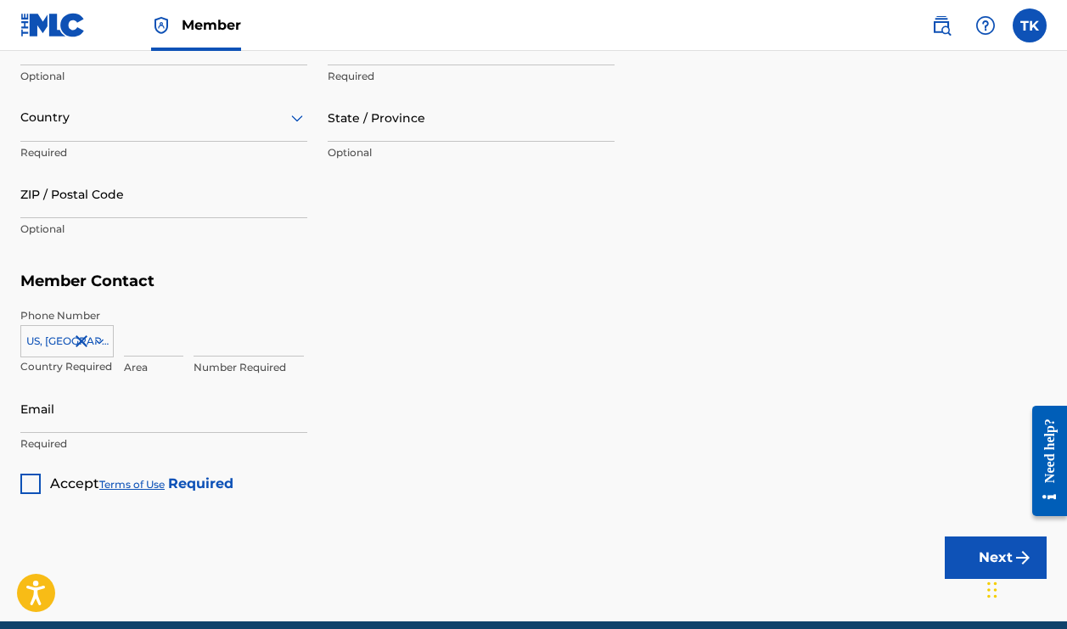
click at [128, 333] on input at bounding box center [153, 332] width 59 height 48
type input "570"
type input "7033922"
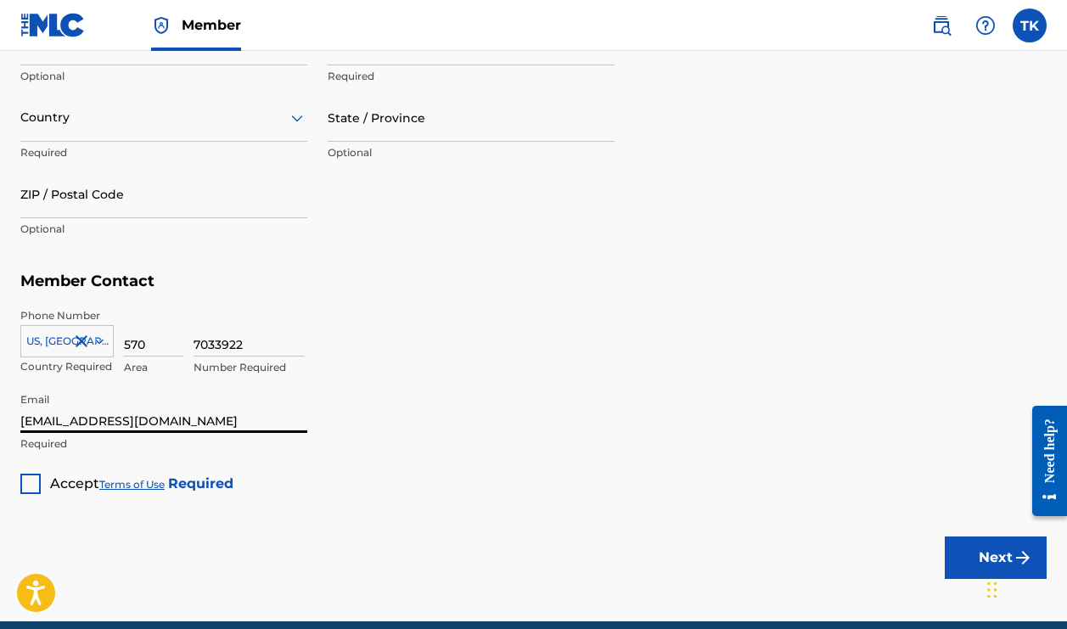
type input "loudpackpalmz@gmail.com"
click at [34, 482] on div at bounding box center [30, 484] width 20 height 20
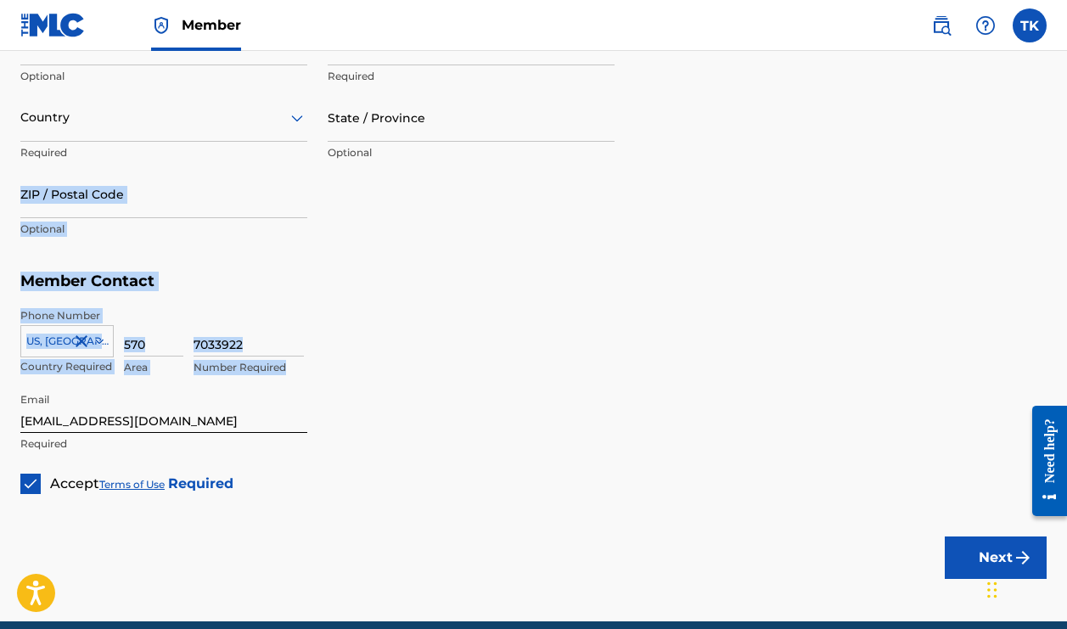
drag, startPoint x: 1065, startPoint y: 357, endPoint x: 1060, endPoint y: 265, distance: 92.6
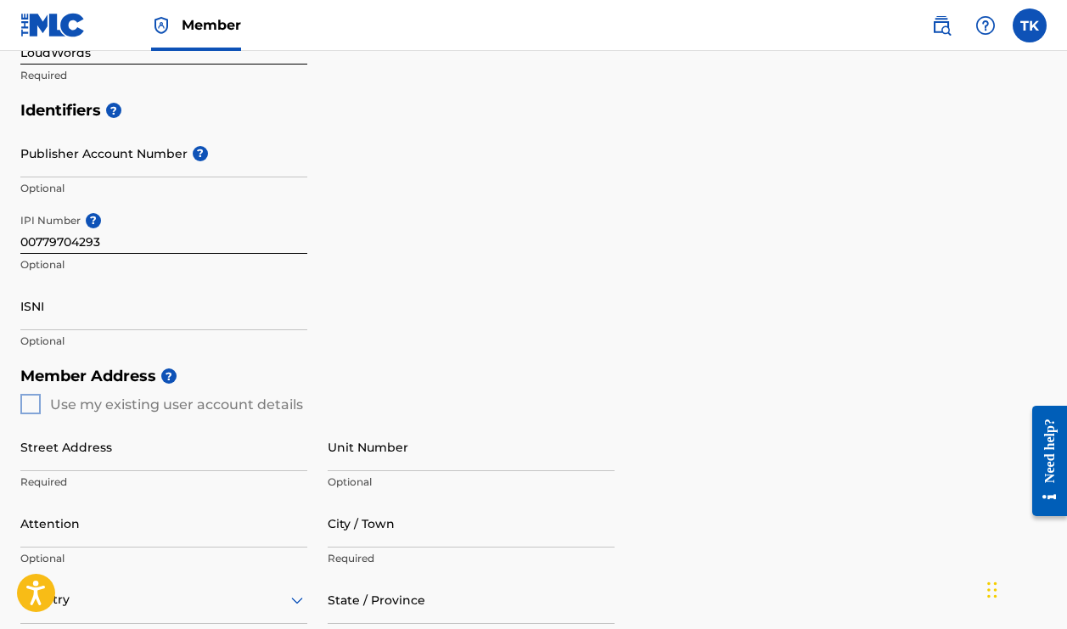
scroll to position [385, 0]
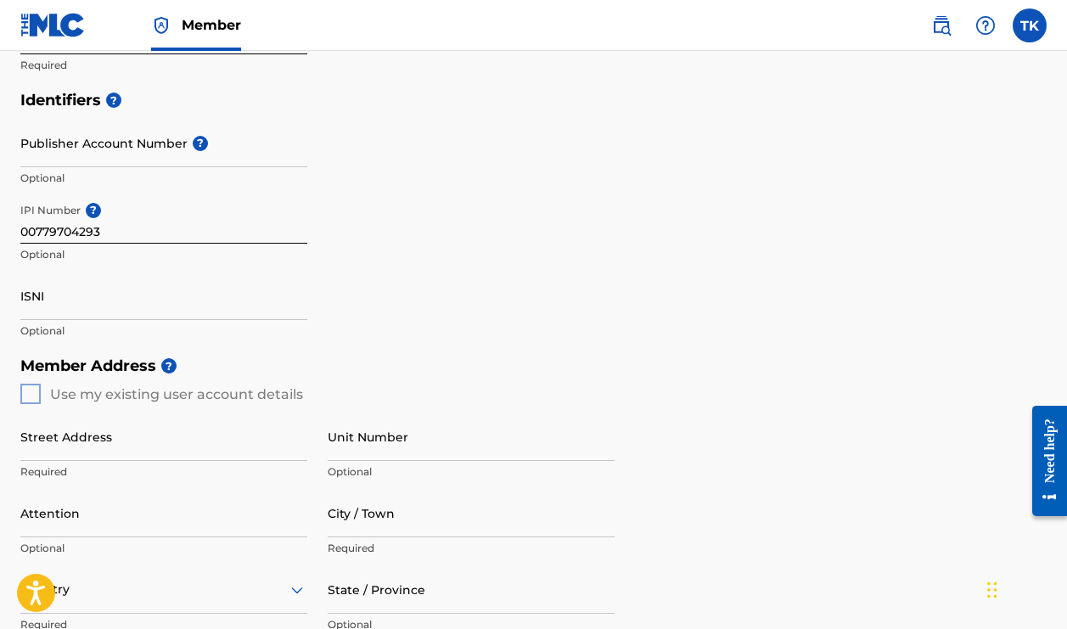
click at [31, 395] on div "Member Address ? Use my existing user account details Street Address Required U…" at bounding box center [533, 542] width 1026 height 388
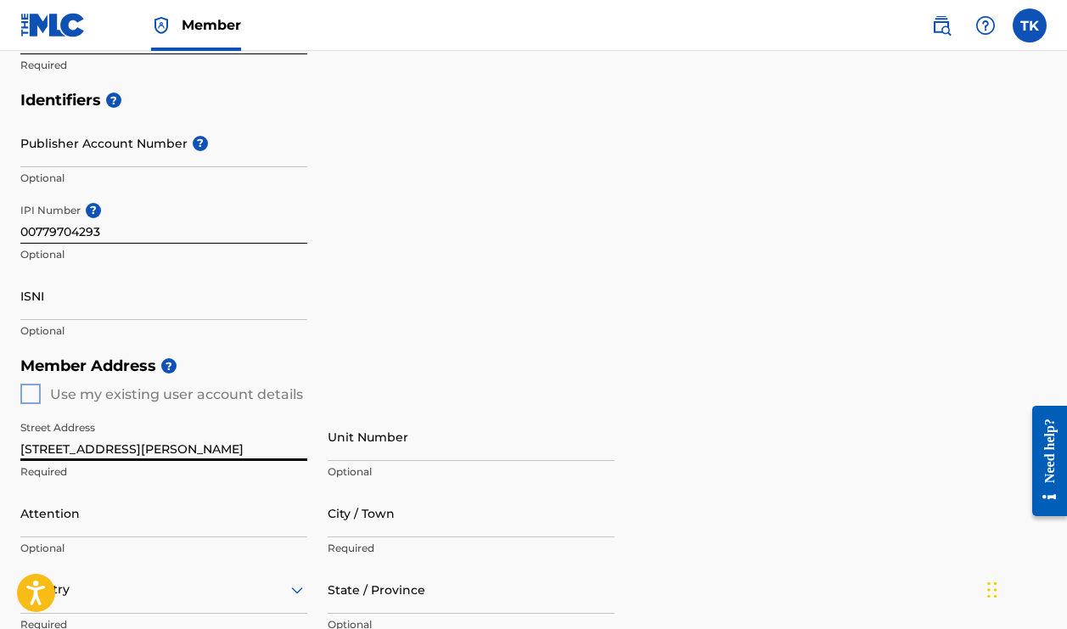
type input "6422 w mclellan rd"
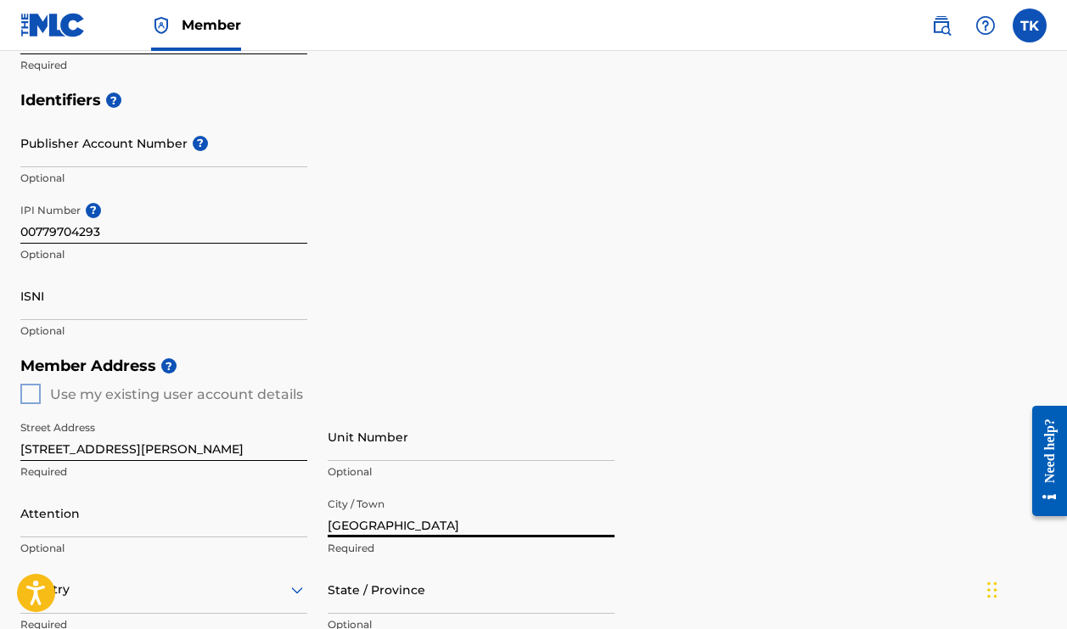
type input "glendale"
type input "AZ"
click at [743, 483] on div "Member Address ? Use my existing user account details Street Address 6422 w mcl…" at bounding box center [533, 542] width 1026 height 388
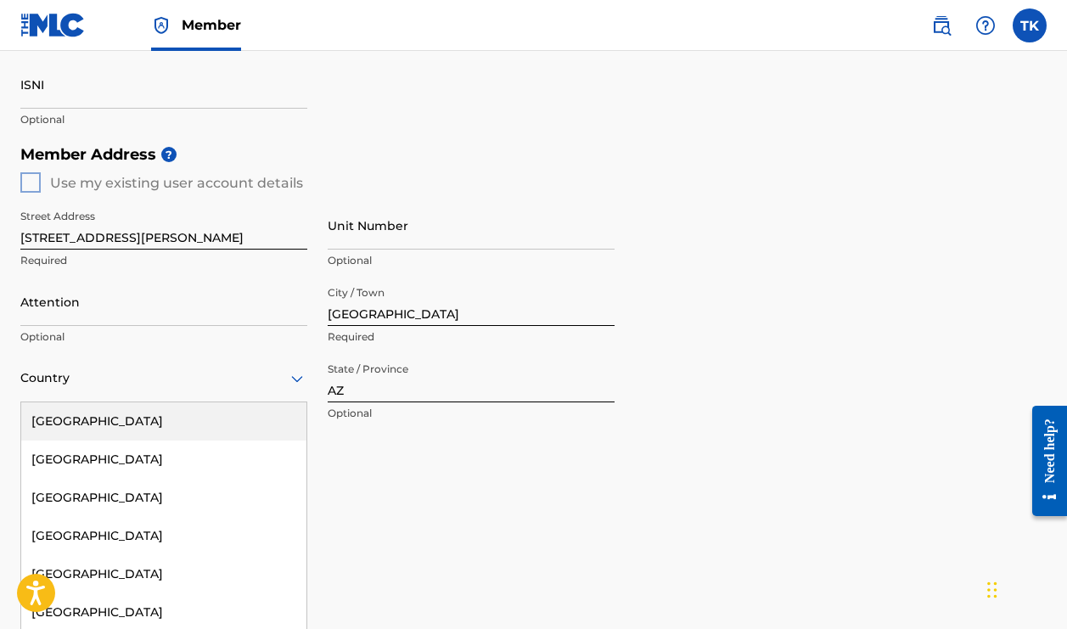
scroll to position [624, 0]
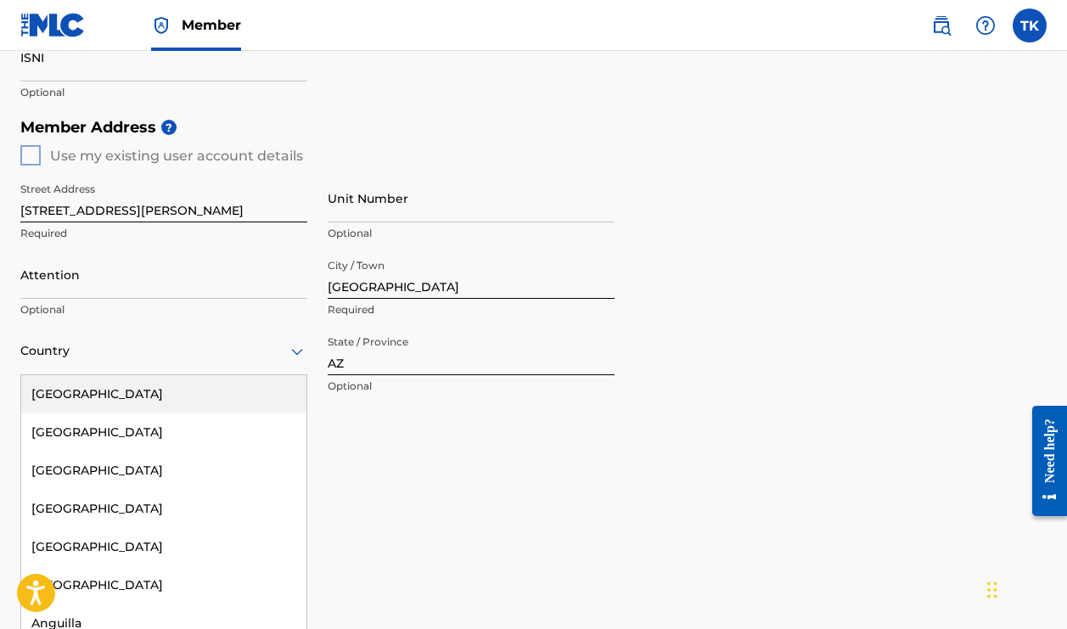
click at [292, 375] on div "United States, 1 of 223. 223 results available. Use Up and Down to choose optio…" at bounding box center [163, 351] width 287 height 48
click at [284, 394] on div "United States" at bounding box center [163, 394] width 285 height 38
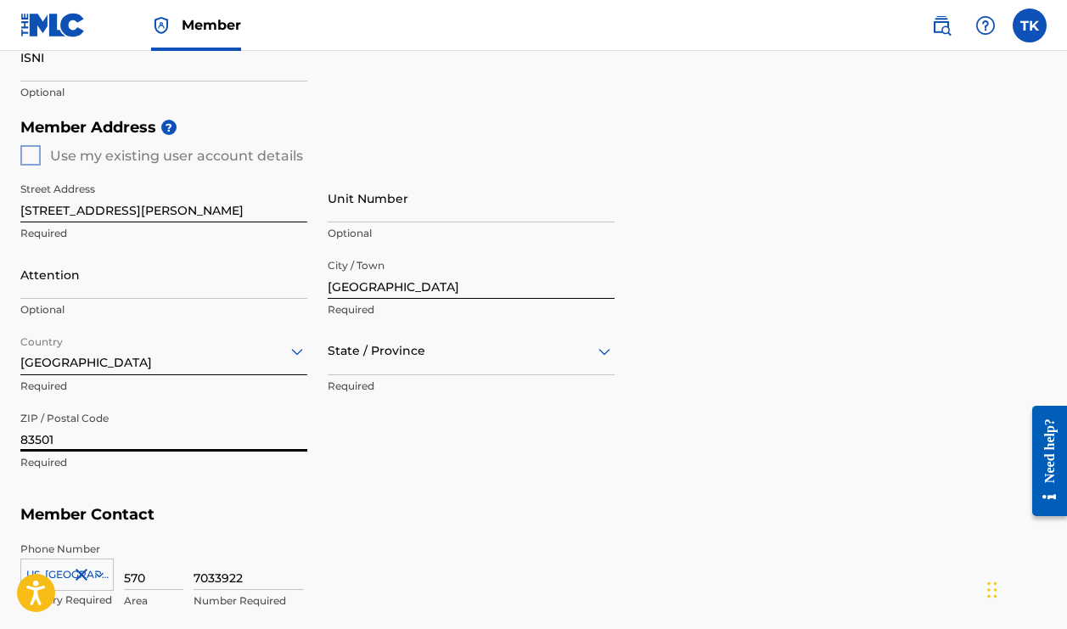
type input "83501"
click at [793, 434] on div "Member Address ? Use my existing user account details Street Address 6422 w mcl…" at bounding box center [533, 303] width 1026 height 388
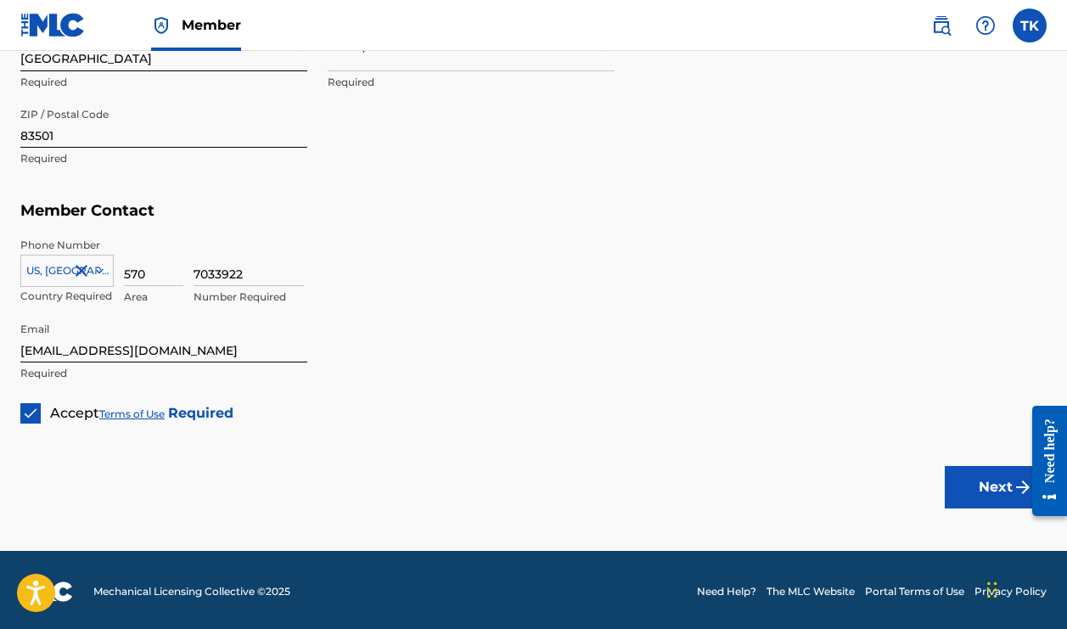
scroll to position [928, 0]
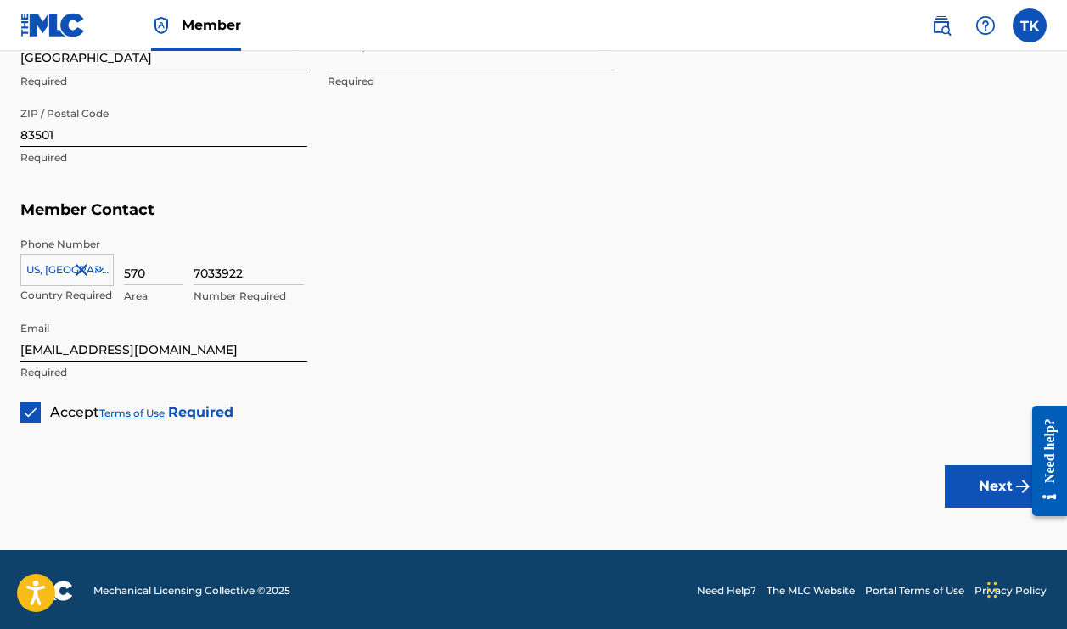
click at [971, 479] on button "Next" at bounding box center [995, 486] width 102 height 42
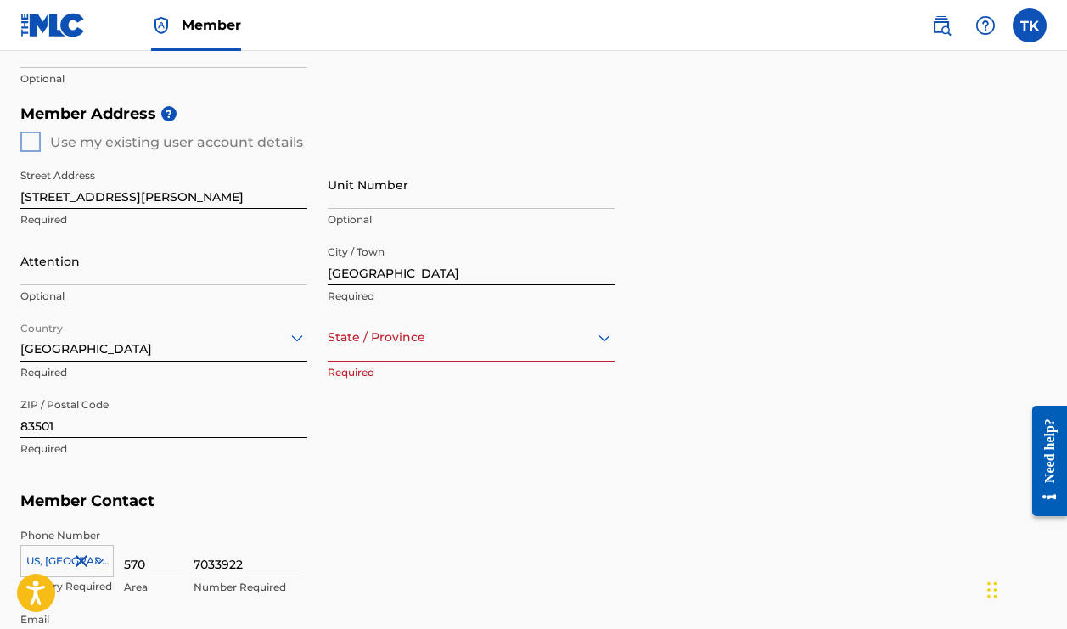
scroll to position [631, 0]
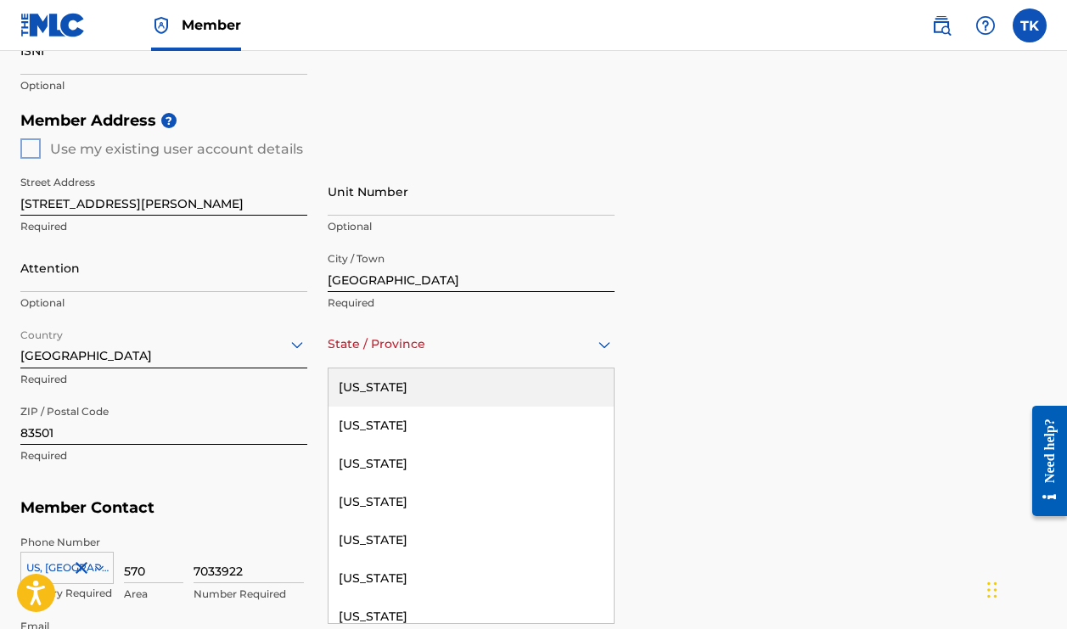
click at [597, 342] on icon at bounding box center [604, 344] width 20 height 20
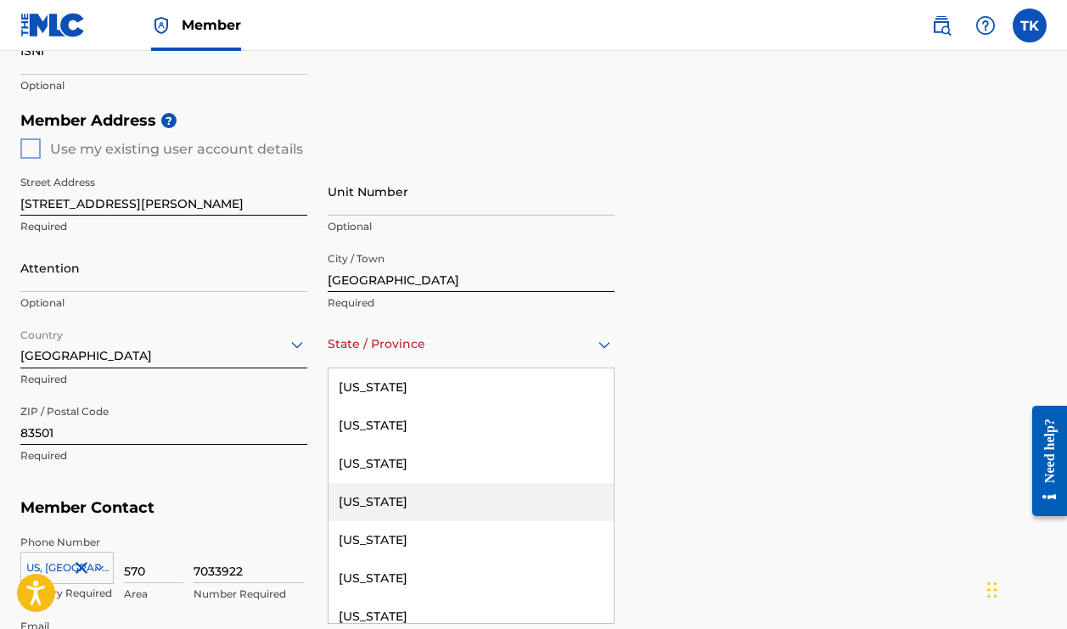
click at [462, 490] on div "Arizona" at bounding box center [470, 502] width 285 height 38
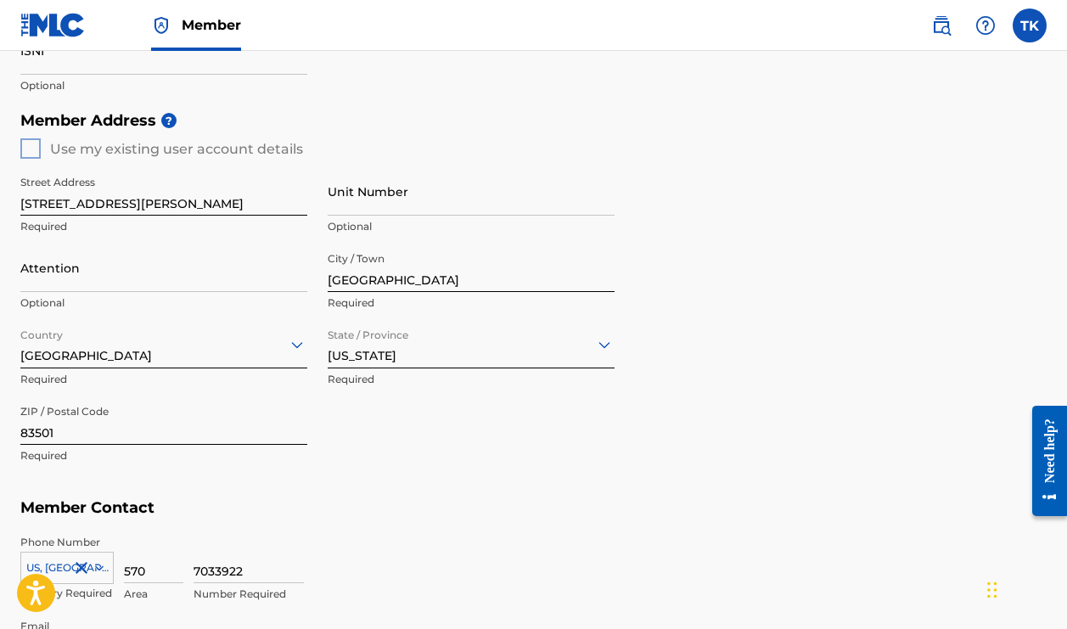
click at [832, 507] on h5 "Member Contact" at bounding box center [533, 508] width 1026 height 36
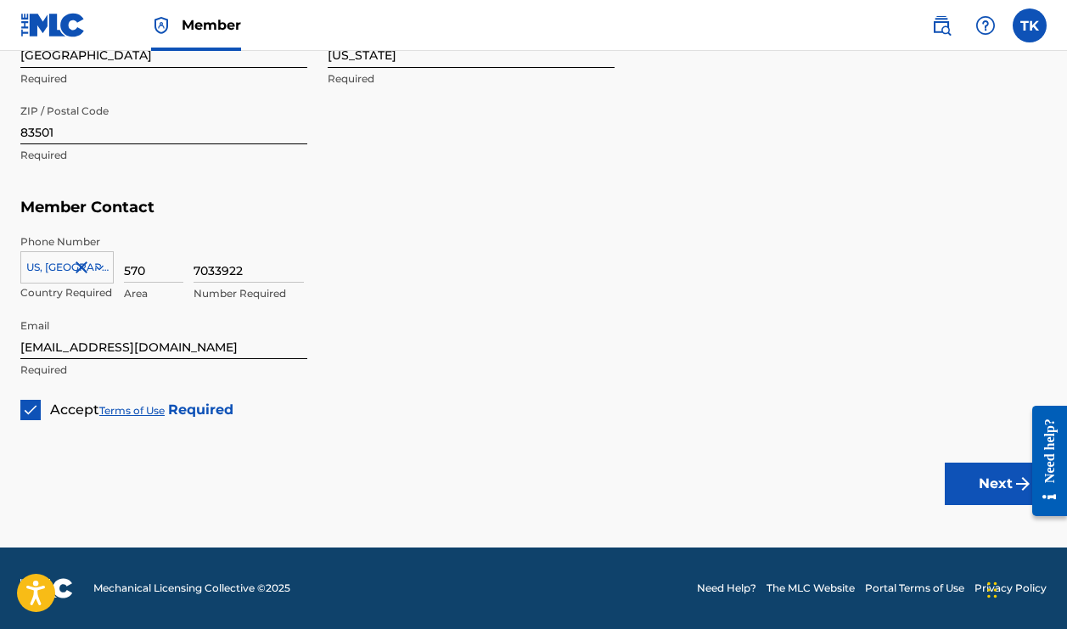
scroll to position [928, 0]
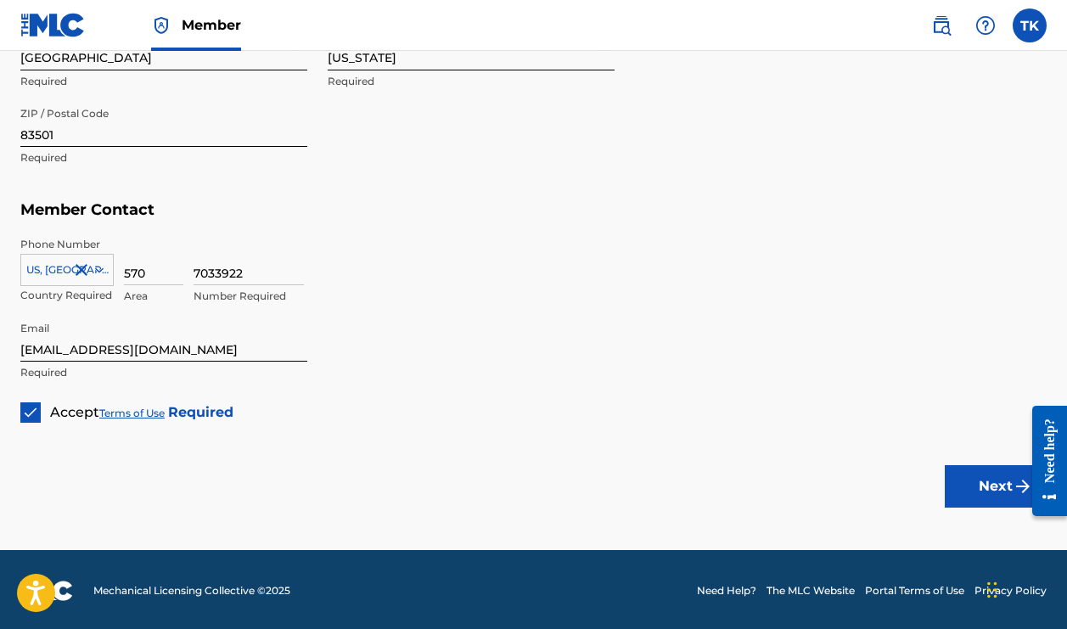
click at [998, 478] on button "Next" at bounding box center [995, 486] width 102 height 42
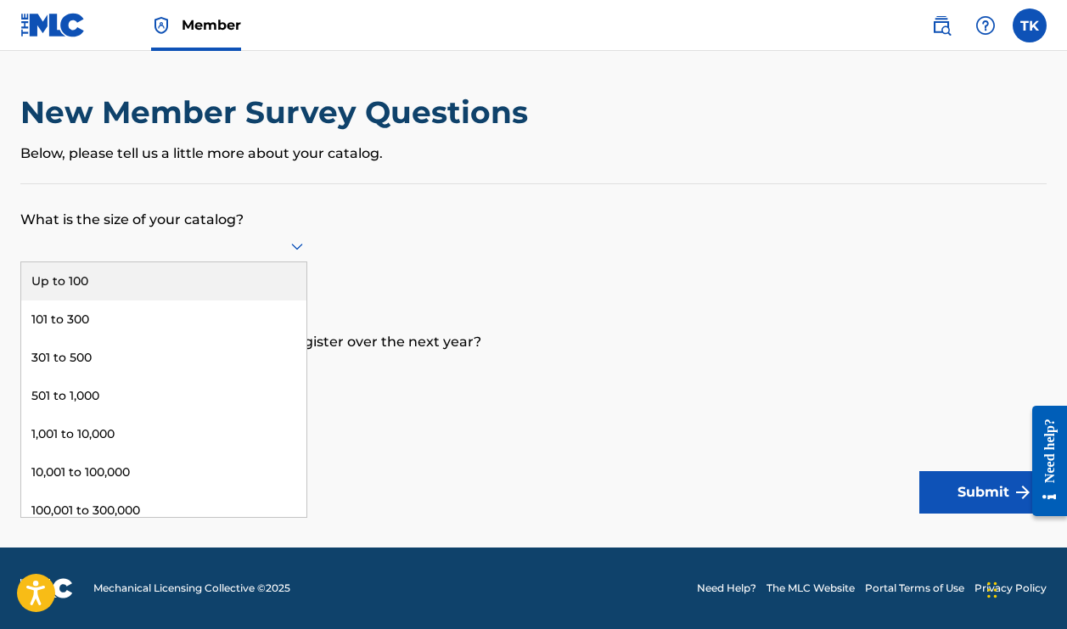
click at [303, 256] on icon at bounding box center [297, 246] width 20 height 20
click at [263, 291] on div "Up to 100" at bounding box center [163, 281] width 285 height 38
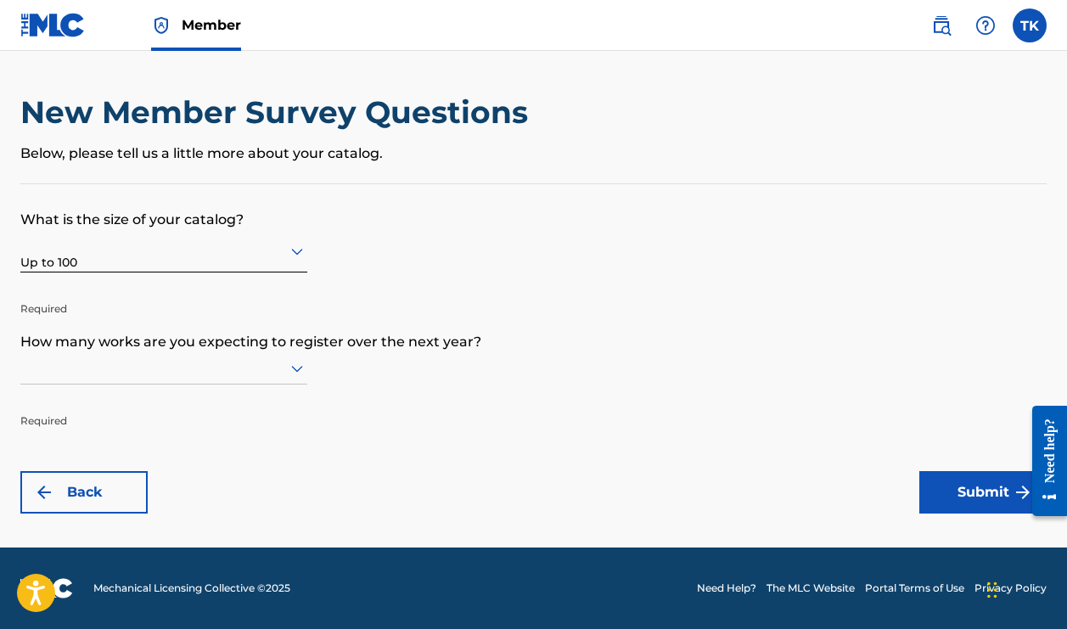
scroll to position [1, 0]
click at [298, 374] on icon at bounding box center [297, 368] width 20 height 20
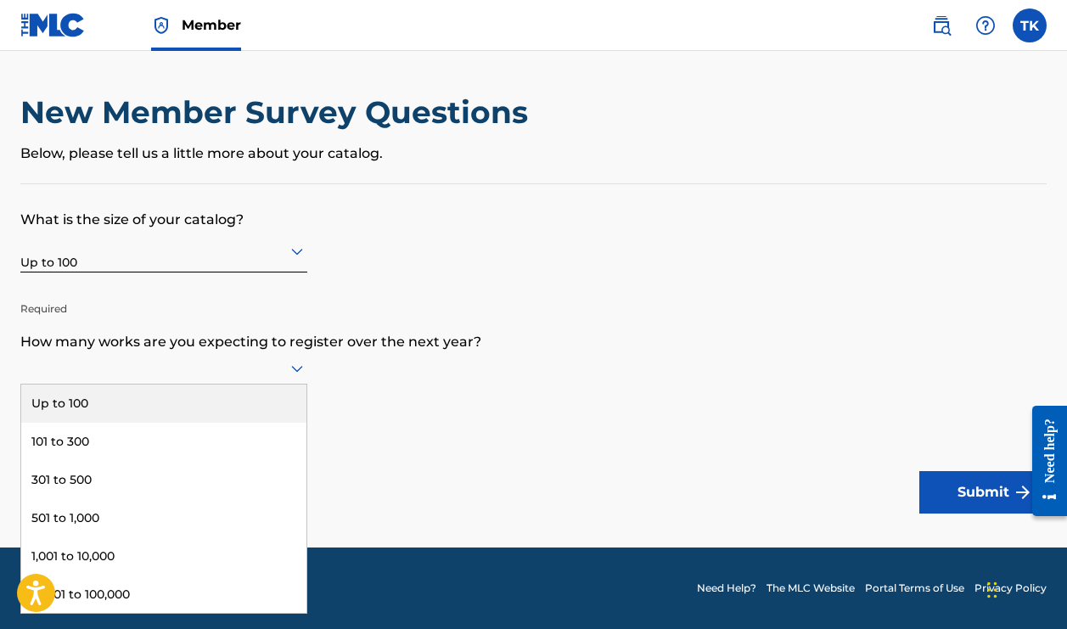
click at [267, 418] on div "Up to 100" at bounding box center [163, 403] width 285 height 38
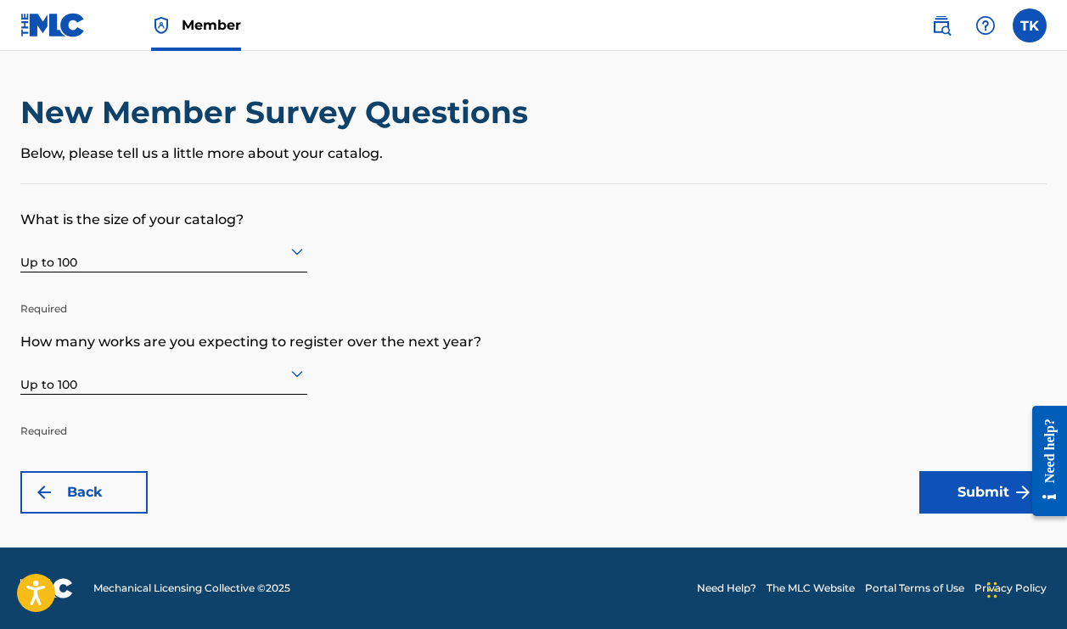
click at [979, 491] on button "Submit" at bounding box center [982, 492] width 127 height 42
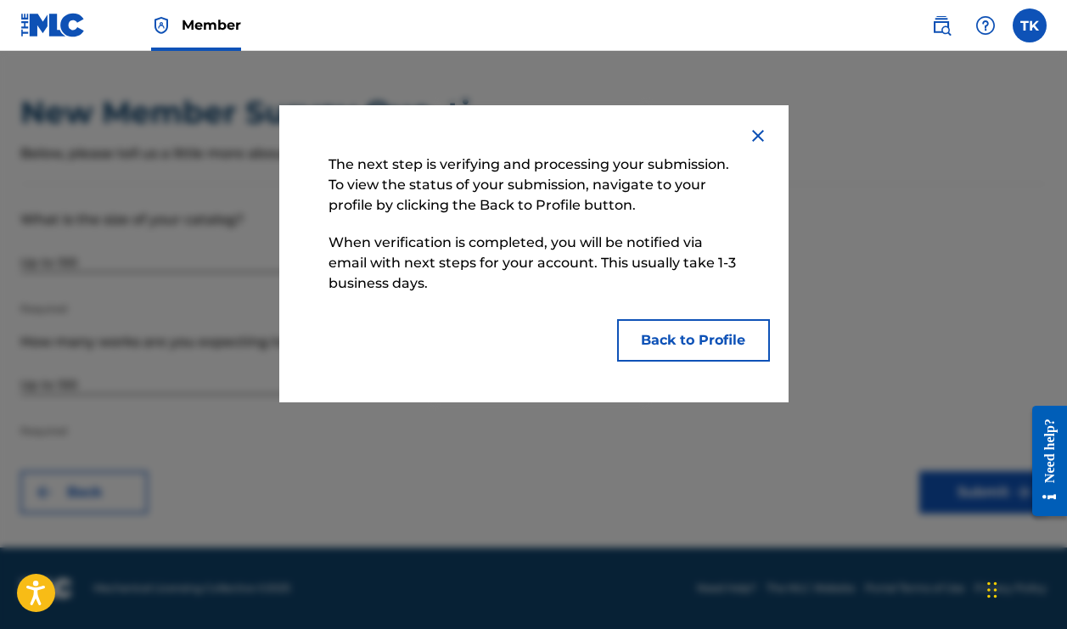
click at [712, 338] on button "Back to Profile" at bounding box center [693, 340] width 153 height 42
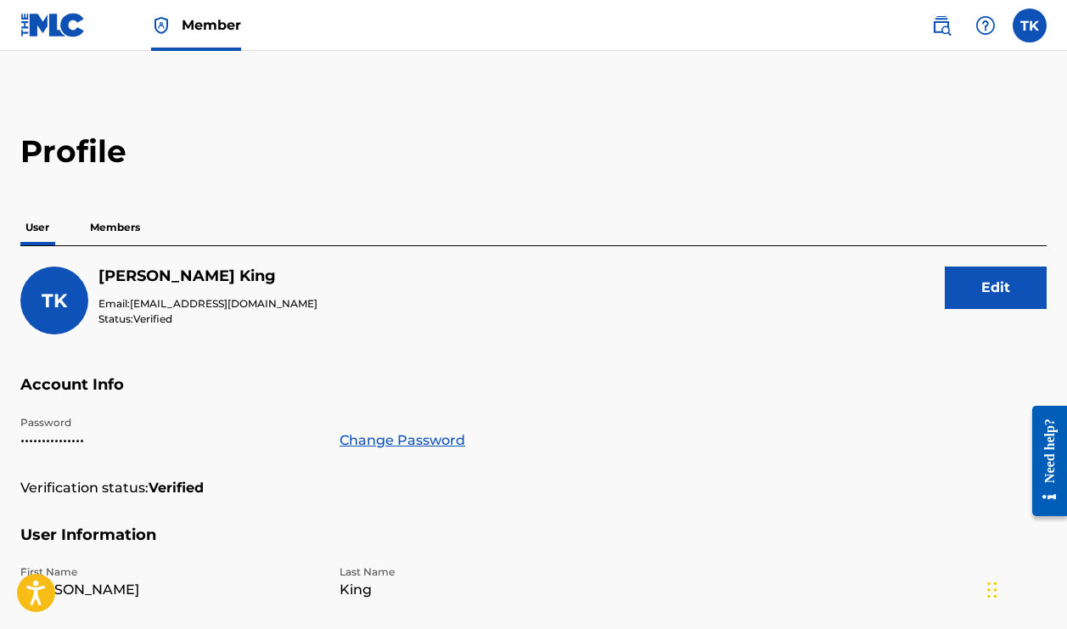
click at [129, 232] on p "Members" at bounding box center [115, 228] width 60 height 36
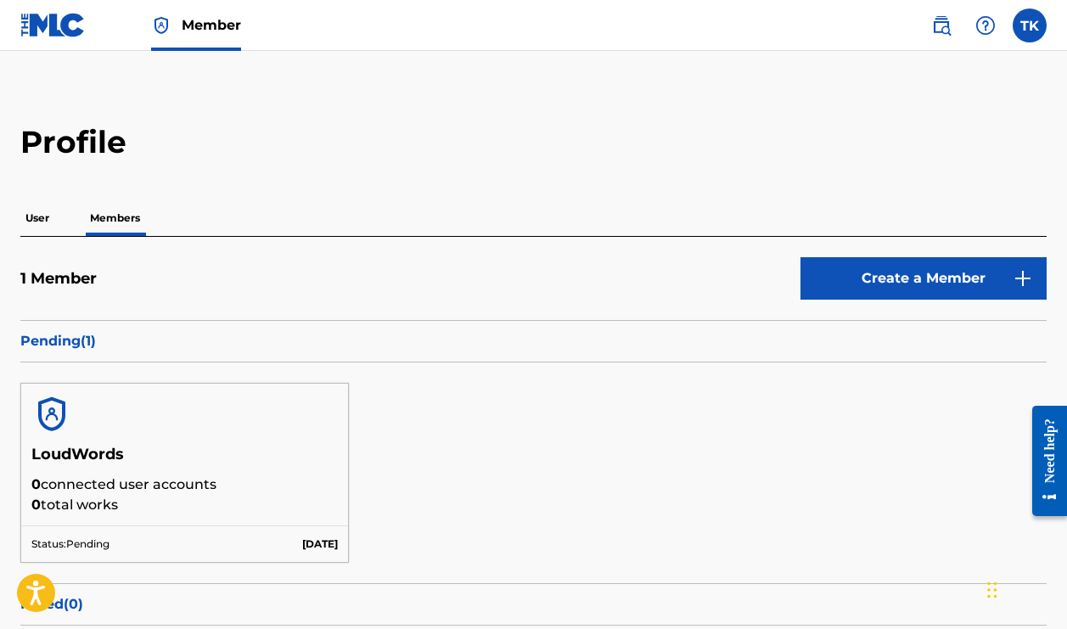
scroll to position [3, 0]
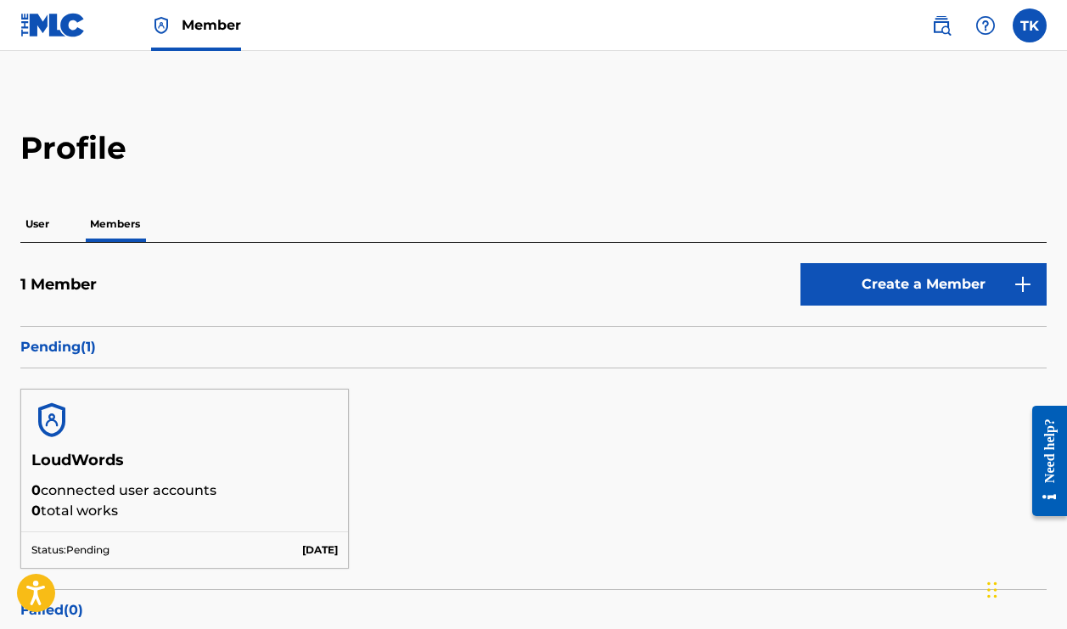
click at [31, 223] on p "User" at bounding box center [37, 224] width 34 height 36
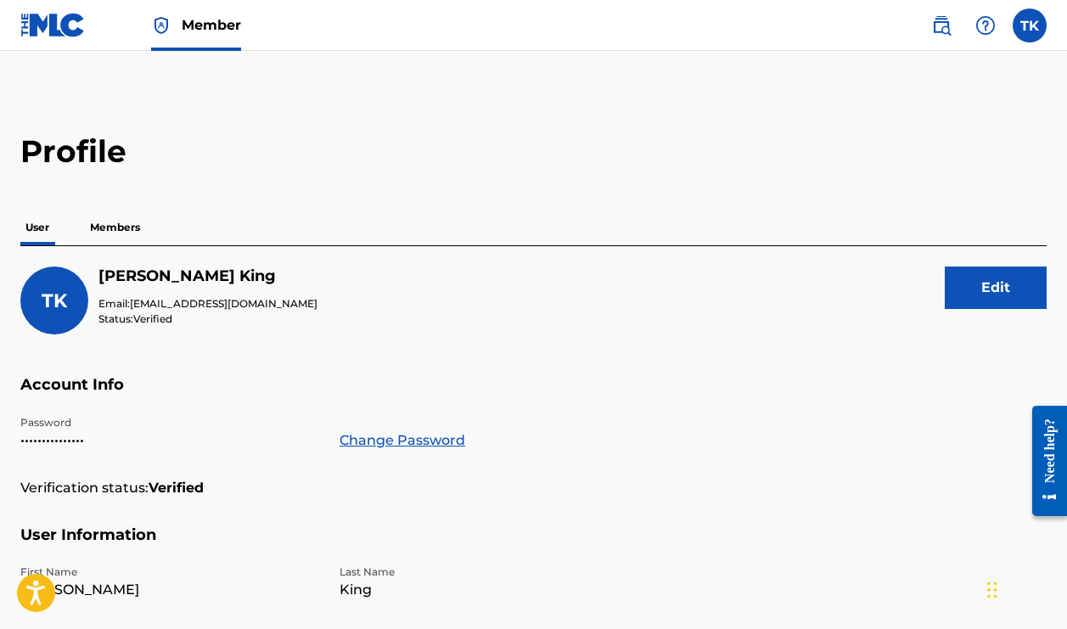
click at [1021, 31] on label at bounding box center [1029, 25] width 34 height 34
click at [1029, 25] on input "TK Tyrone King tybking@gmail.com Notification Preferences Profile Log out" at bounding box center [1029, 25] width 0 height 0
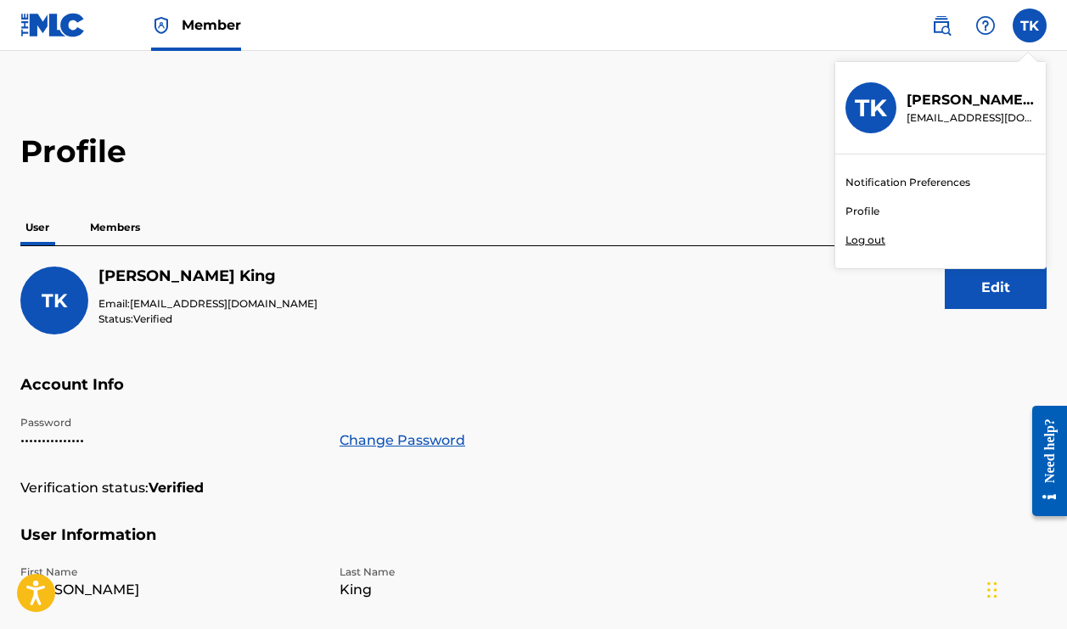
click at [871, 209] on link "Profile" at bounding box center [862, 211] width 34 height 15
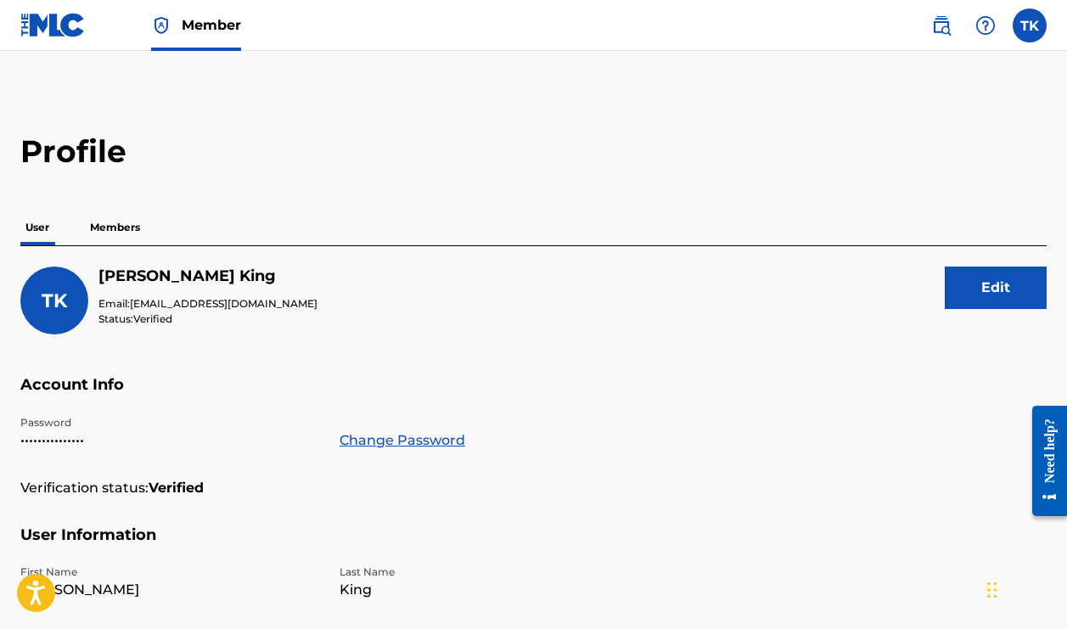
click at [214, 26] on span "Member" at bounding box center [211, 25] width 59 height 20
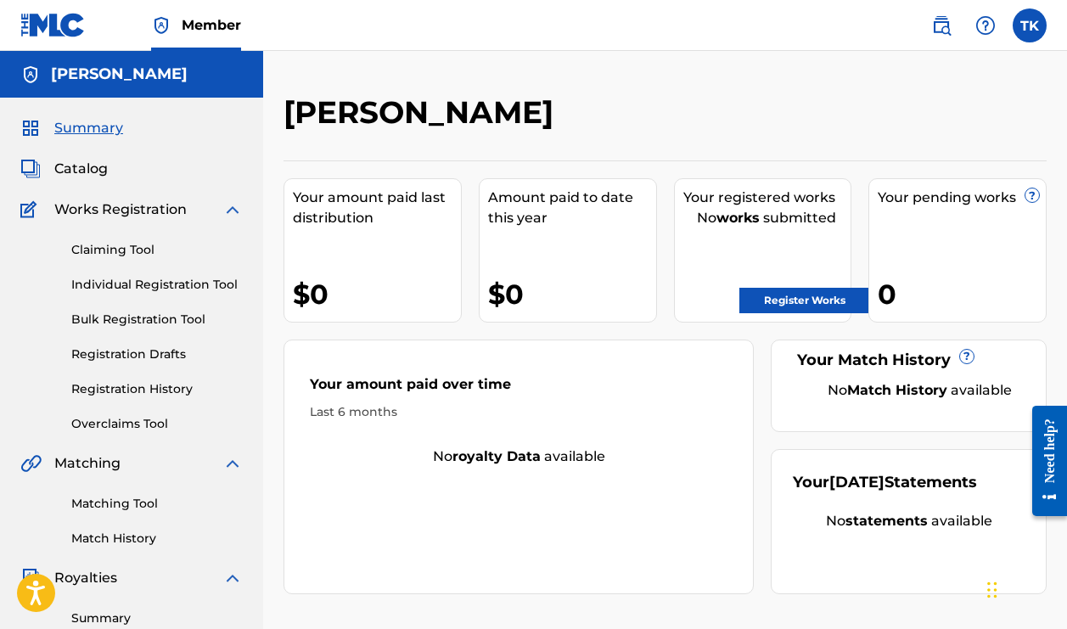
click at [138, 252] on link "Claiming Tool" at bounding box center [156, 250] width 171 height 18
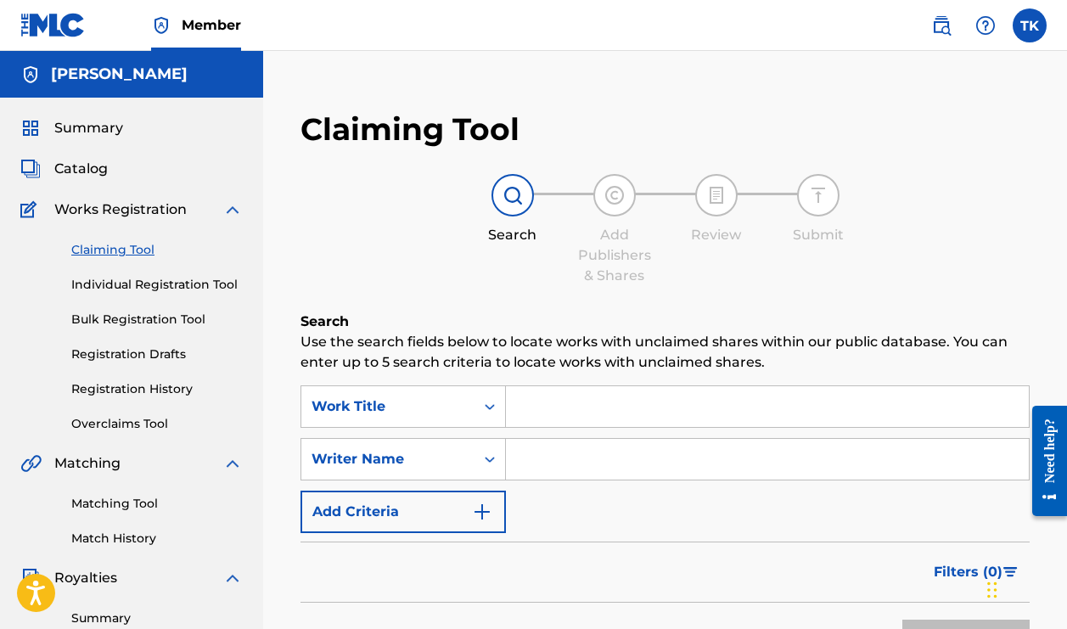
click at [477, 515] on img "Search Form" at bounding box center [482, 512] width 20 height 20
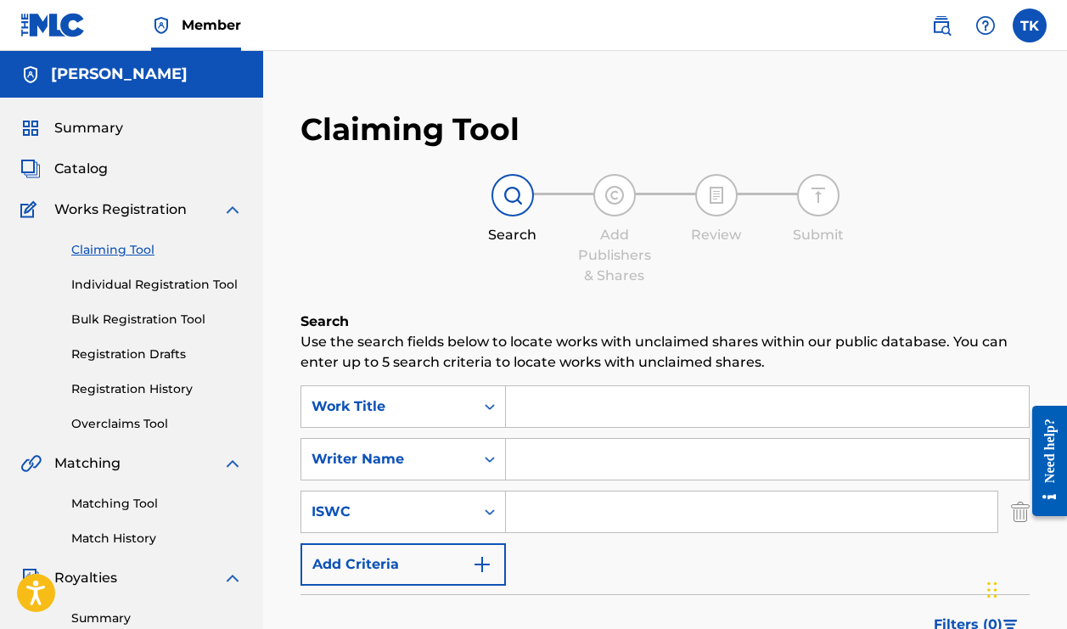
click at [573, 511] on input "Search Form" at bounding box center [751, 511] width 491 height 41
type input "T-334.004.748-1"
click at [659, 560] on div "SearchWithCriteria558d3e0a-9dca-485d-9373-d674885ac29f Work Title SearchWithCri…" at bounding box center [664, 485] width 729 height 200
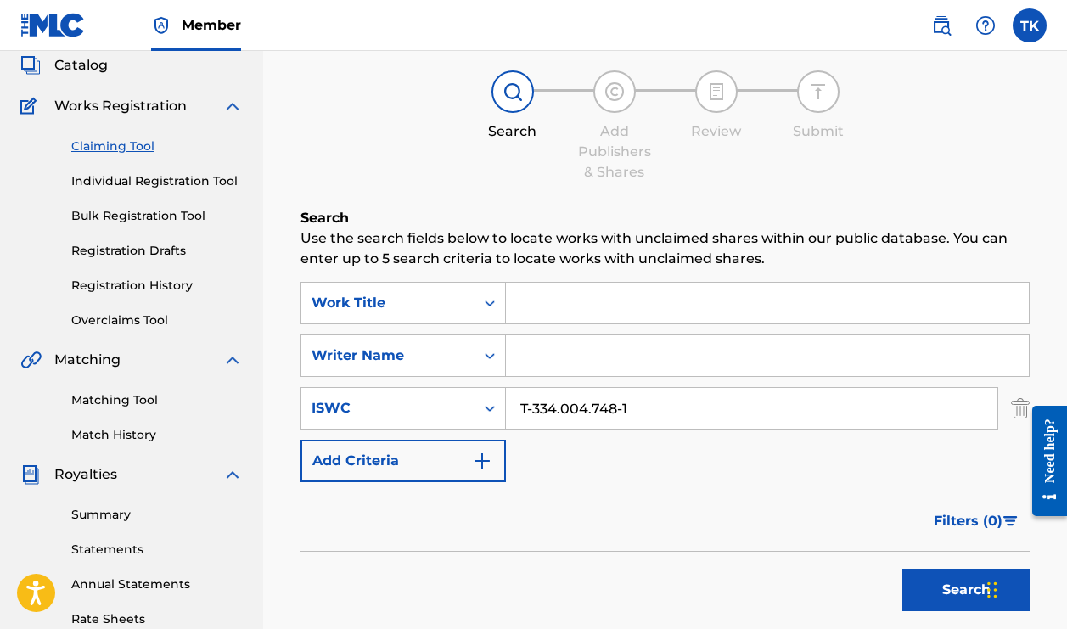
scroll to position [118, 0]
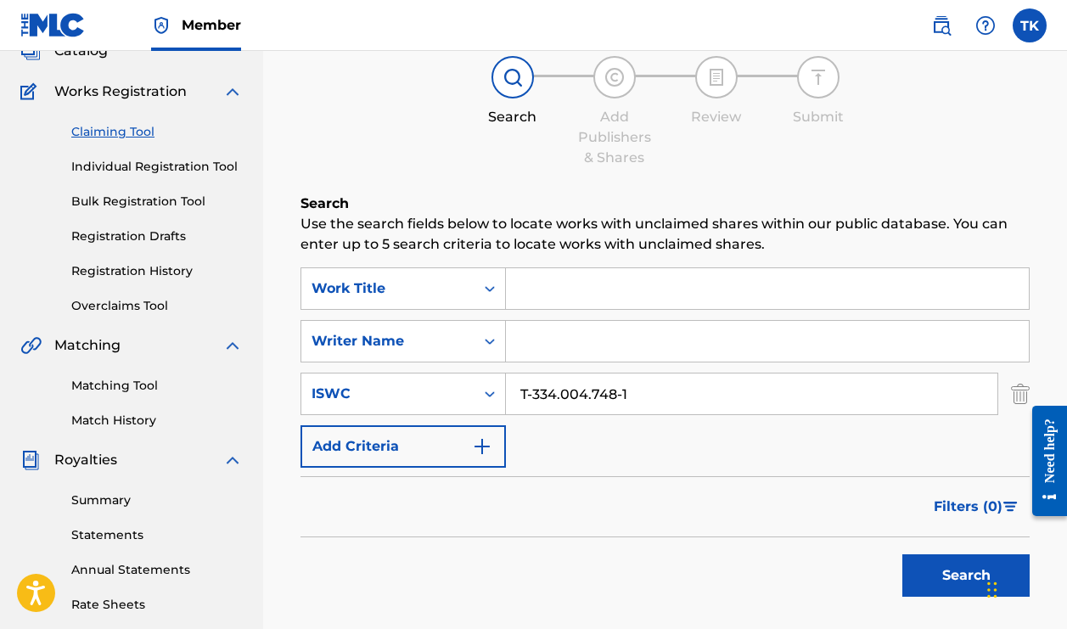
click at [933, 564] on button "Search" at bounding box center [965, 575] width 127 height 42
click at [648, 346] on input "Search Form" at bounding box center [767, 341] width 523 height 41
type input "Tyrone Bishme King"
click at [655, 275] on input "Search Form" at bounding box center [767, 288] width 523 height 41
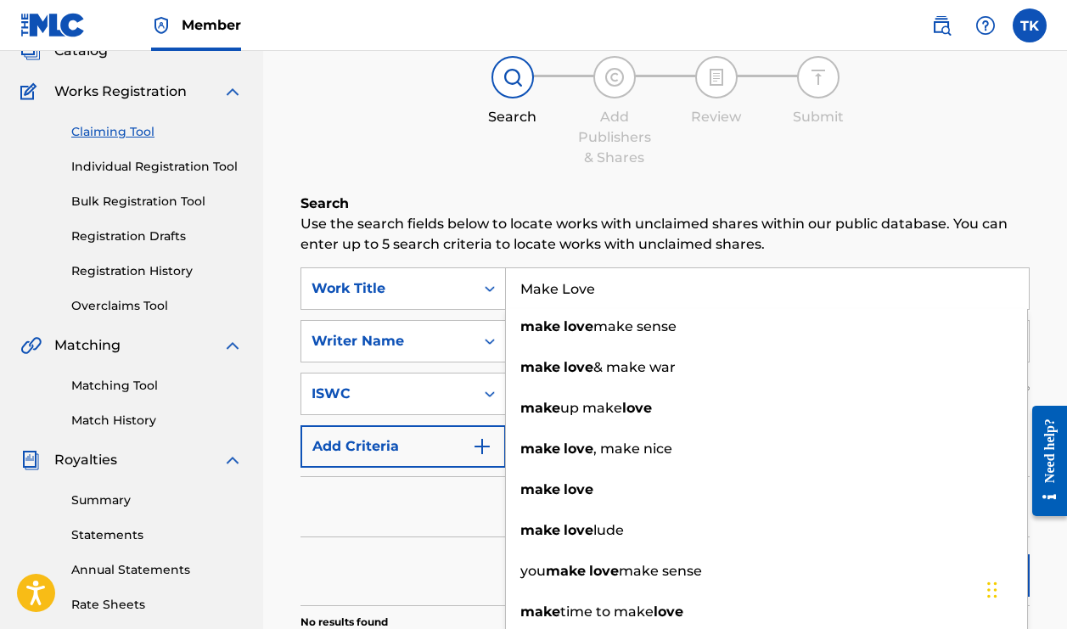
click at [638, 293] on input "Make Love" at bounding box center [767, 288] width 523 height 41
type input "Make Love"
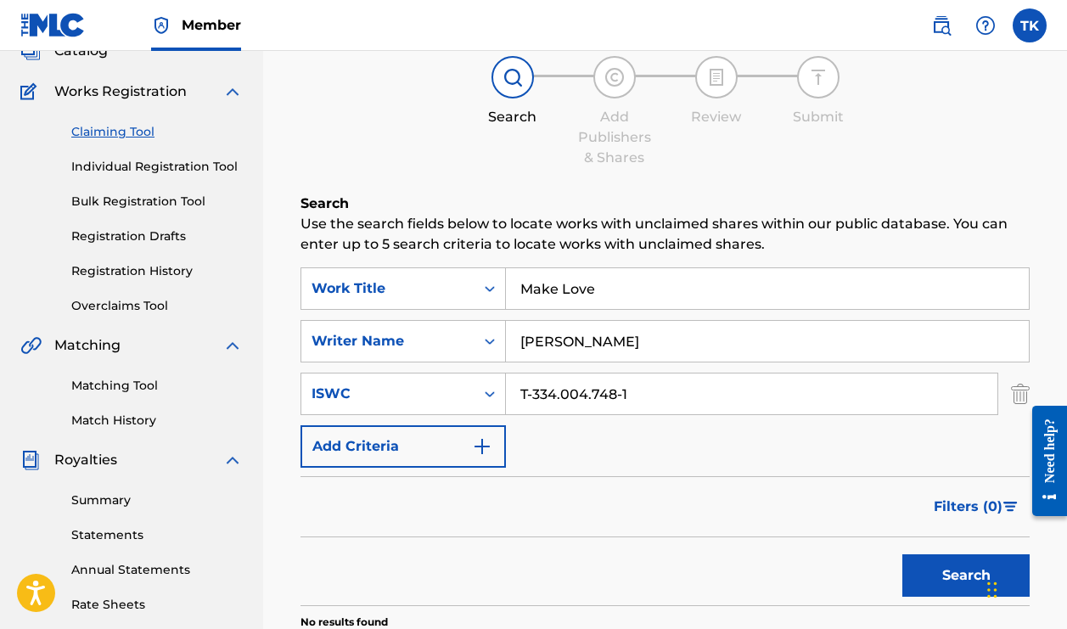
click at [403, 508] on div "Filters ( 0 )" at bounding box center [664, 506] width 729 height 61
click at [479, 453] on img "Search Form" at bounding box center [482, 446] width 20 height 20
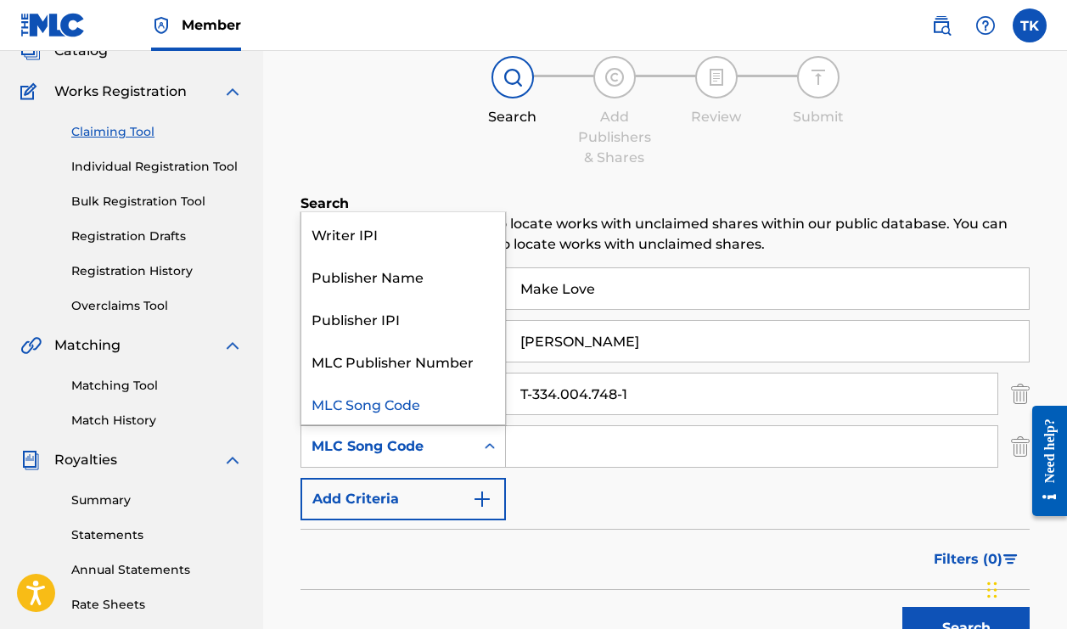
click at [488, 453] on icon "Search Form" at bounding box center [489, 446] width 17 height 17
click at [430, 251] on div "Writer IPI" at bounding box center [403, 233] width 204 height 42
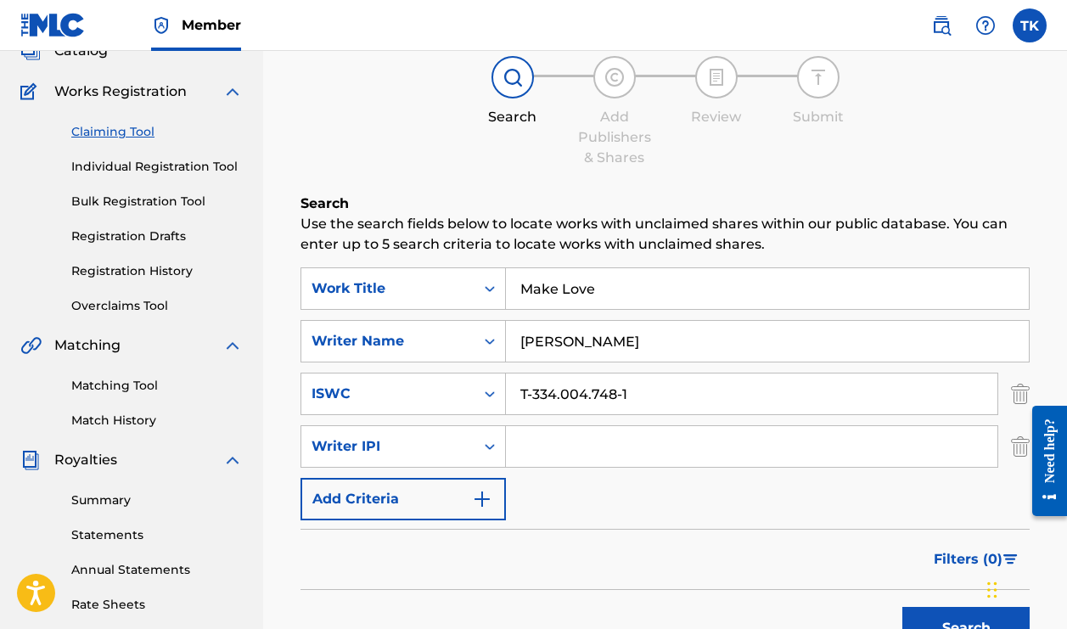
click at [580, 442] on input "Search Form" at bounding box center [751, 446] width 491 height 41
type input "o"
type input "00772669987"
click at [684, 503] on div "SearchWithCriteria558d3e0a-9dca-485d-9373-d674885ac29f Work Title Make Love Sea…" at bounding box center [664, 393] width 729 height 253
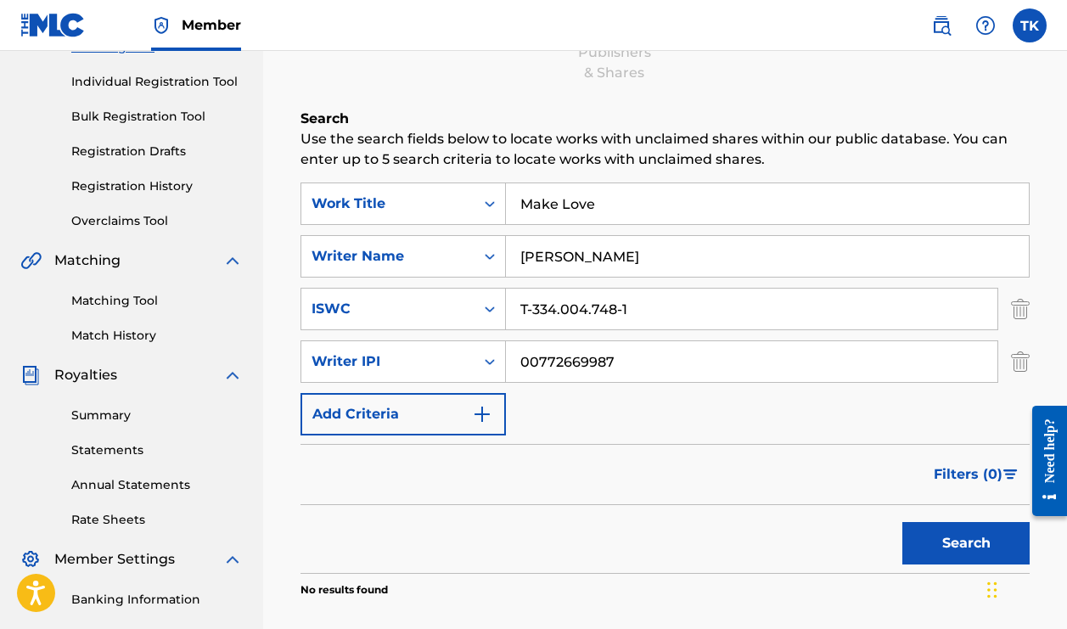
scroll to position [227, 0]
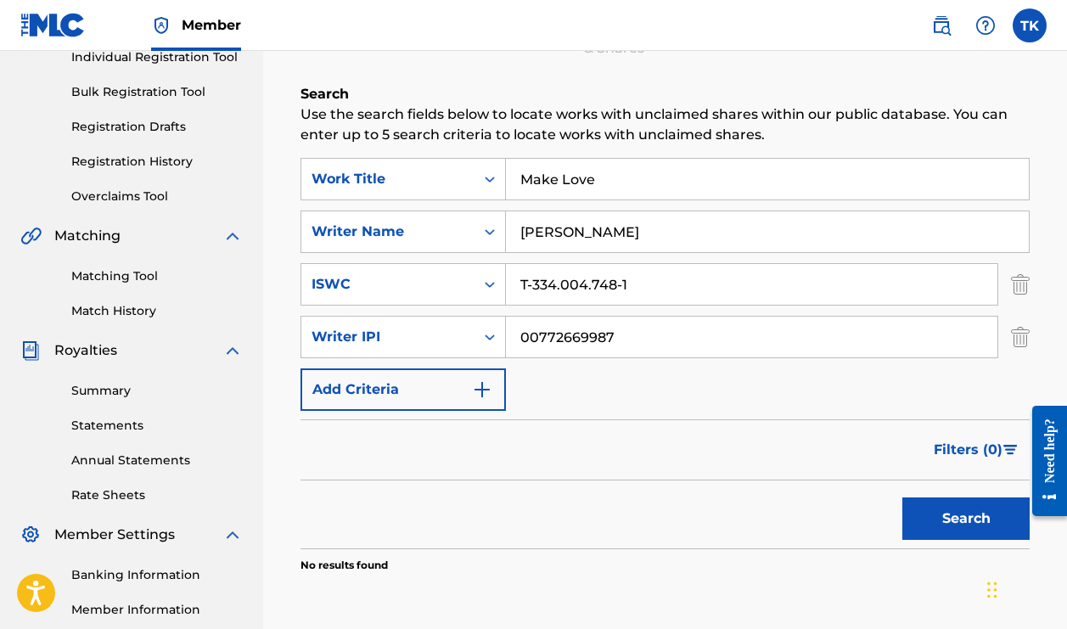
click at [944, 516] on button "Search" at bounding box center [965, 518] width 127 height 42
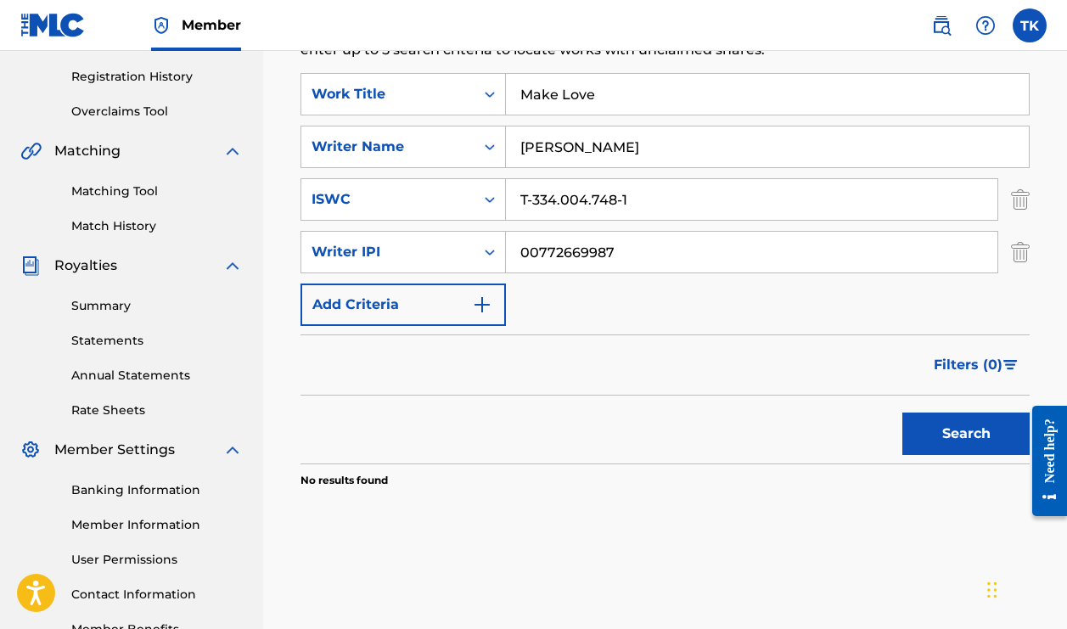
scroll to position [314, 0]
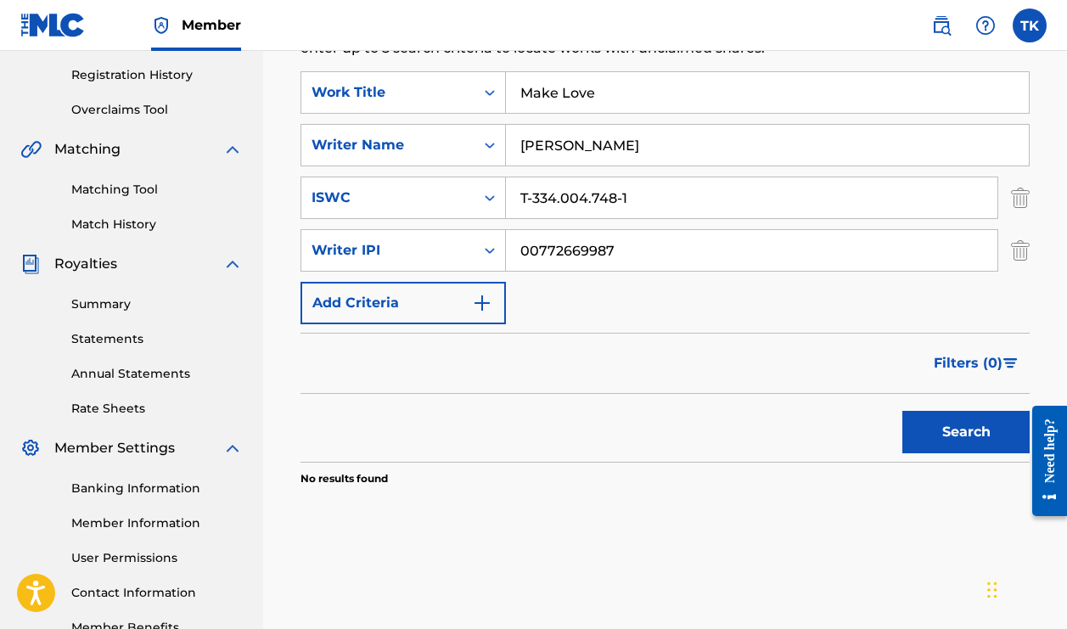
click at [234, 153] on img at bounding box center [232, 149] width 20 height 20
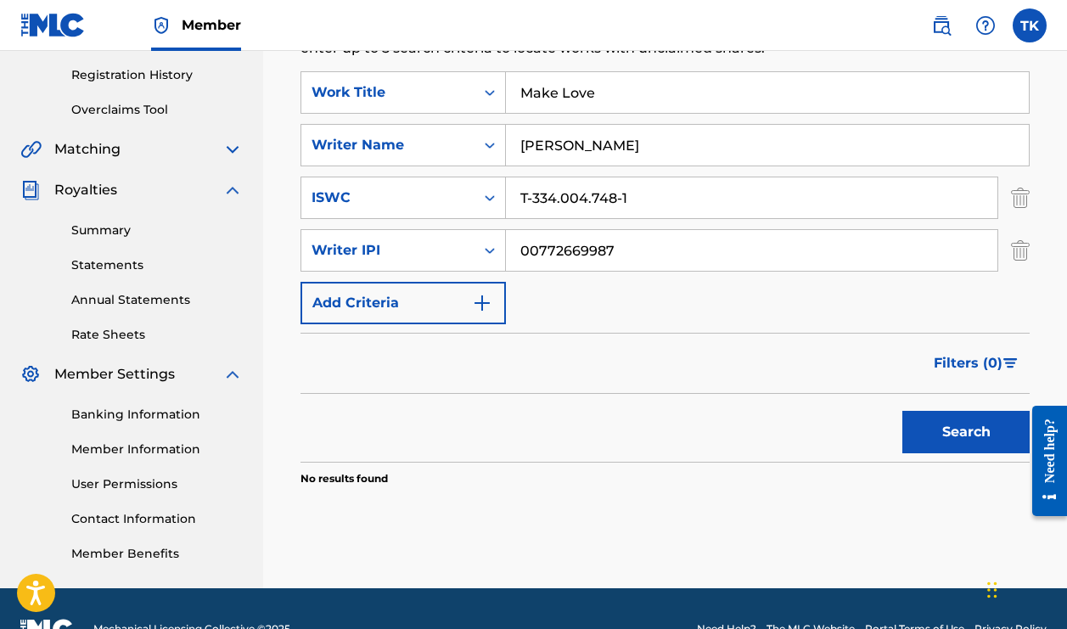
click at [234, 153] on img at bounding box center [232, 149] width 20 height 20
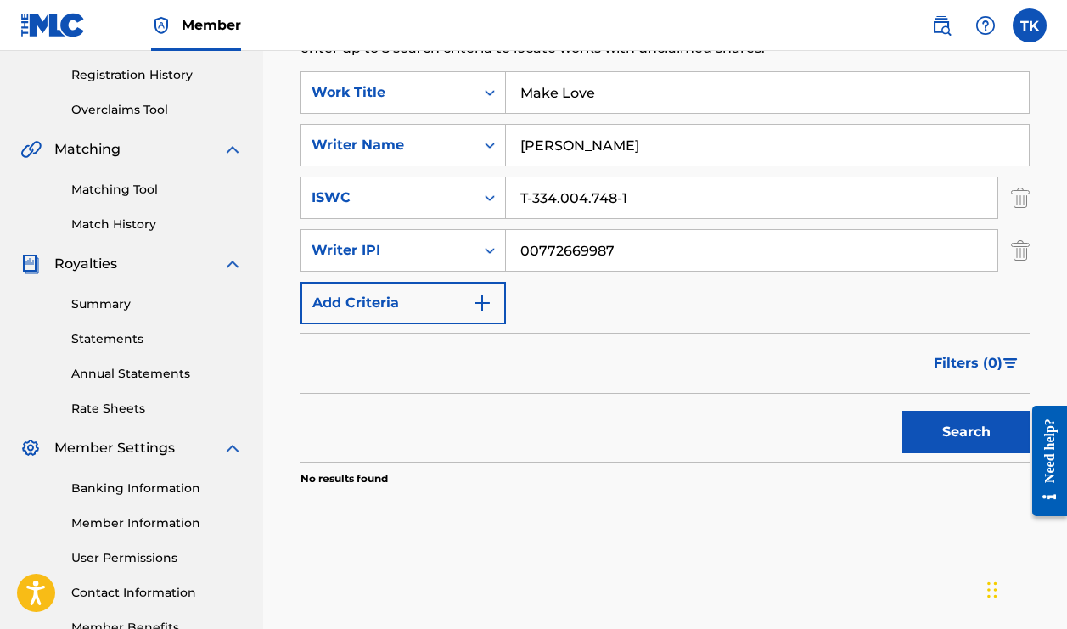
click at [233, 149] on img at bounding box center [232, 149] width 20 height 20
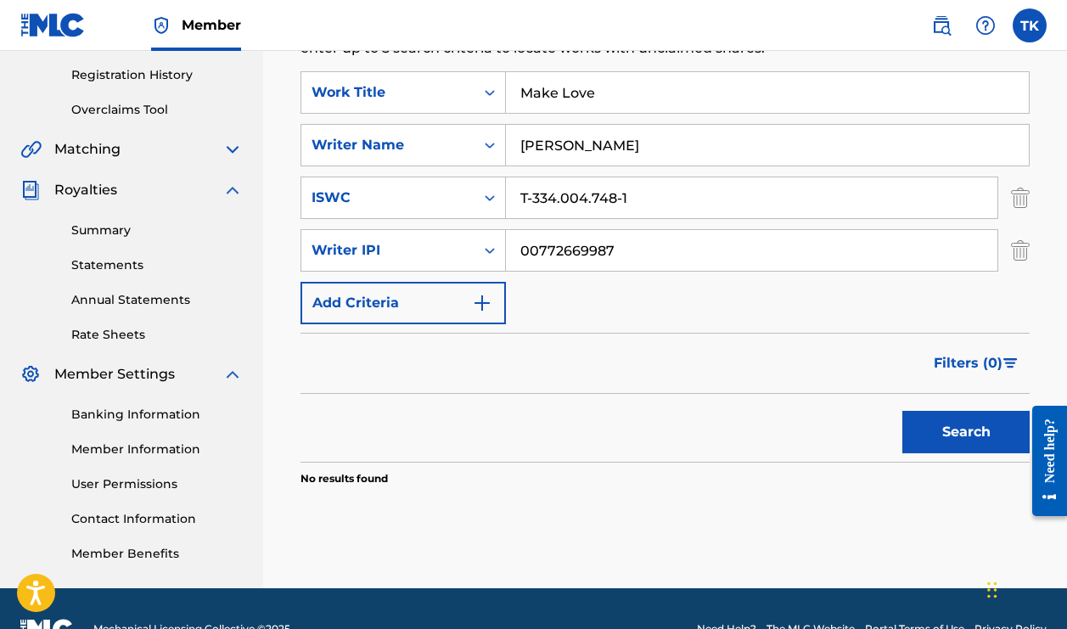
click at [233, 149] on img at bounding box center [232, 149] width 20 height 20
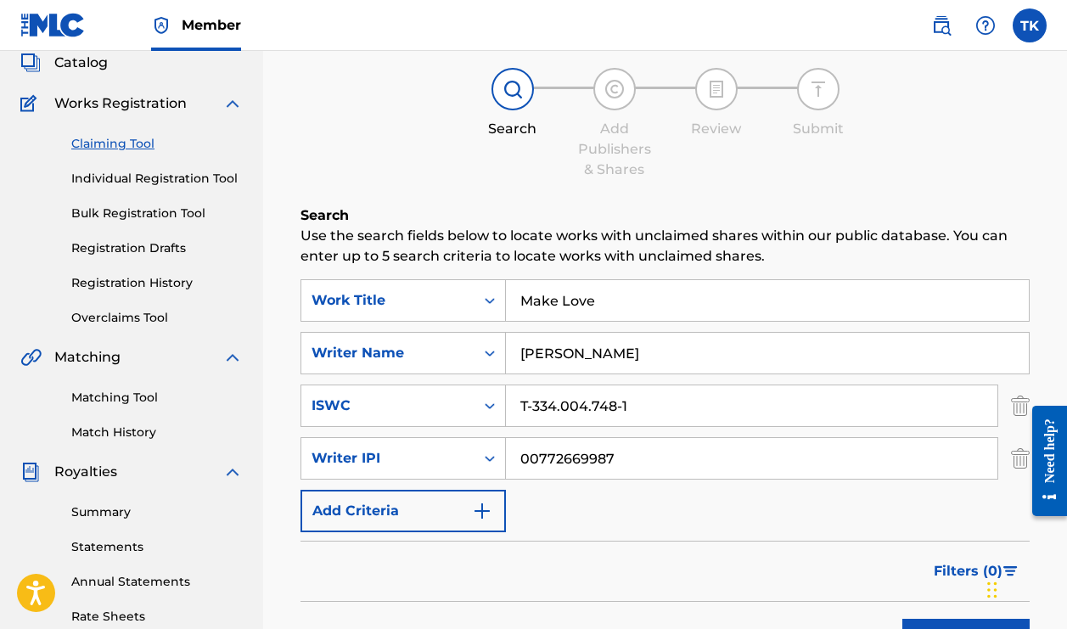
scroll to position [93, 0]
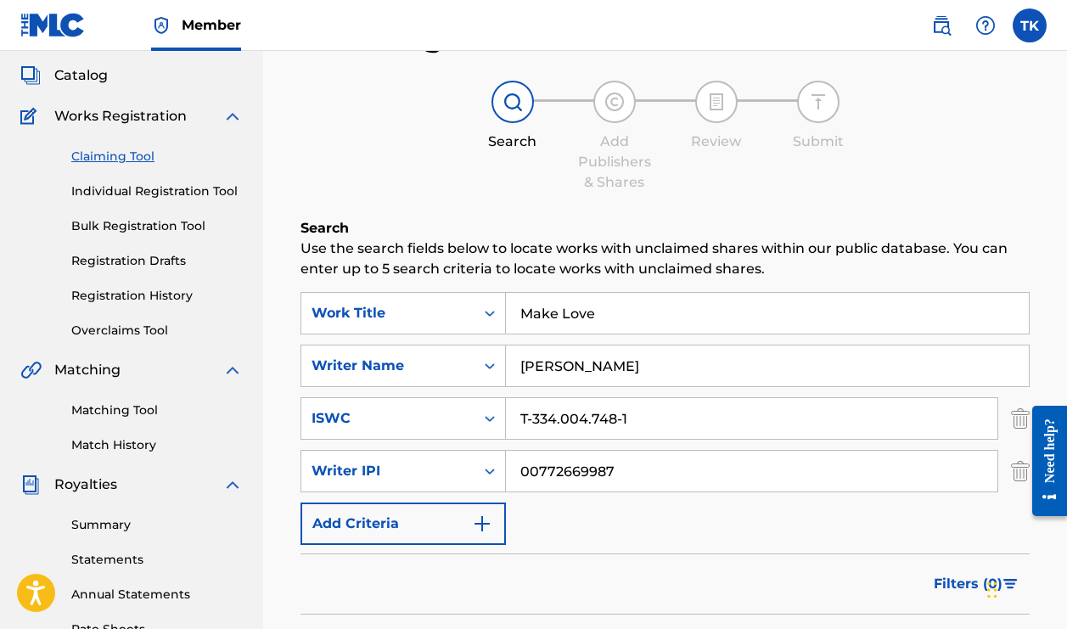
click at [139, 197] on link "Individual Registration Tool" at bounding box center [156, 191] width 171 height 18
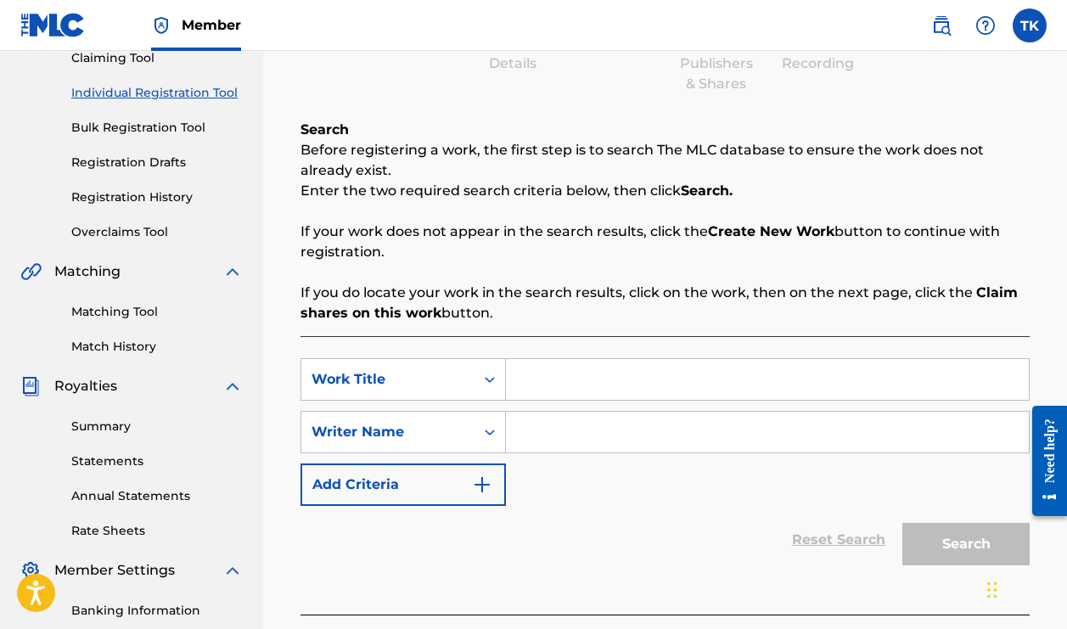
scroll to position [193, 0]
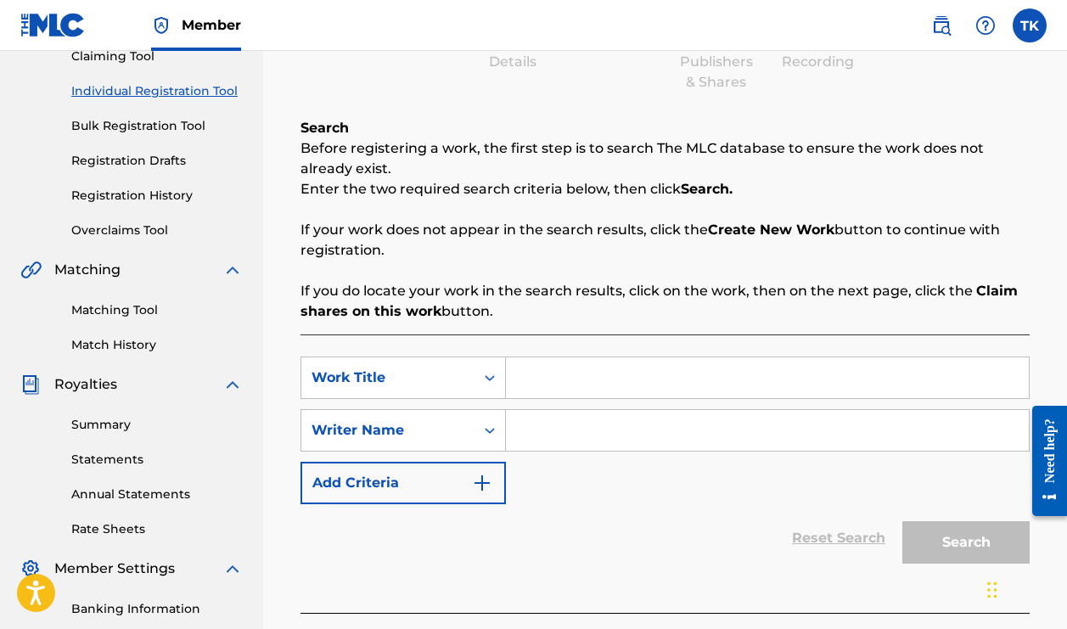
click at [746, 364] on input "Search Form" at bounding box center [767, 377] width 523 height 41
type input "Make Love"
click at [797, 429] on input "Search Form" at bounding box center [767, 430] width 523 height 41
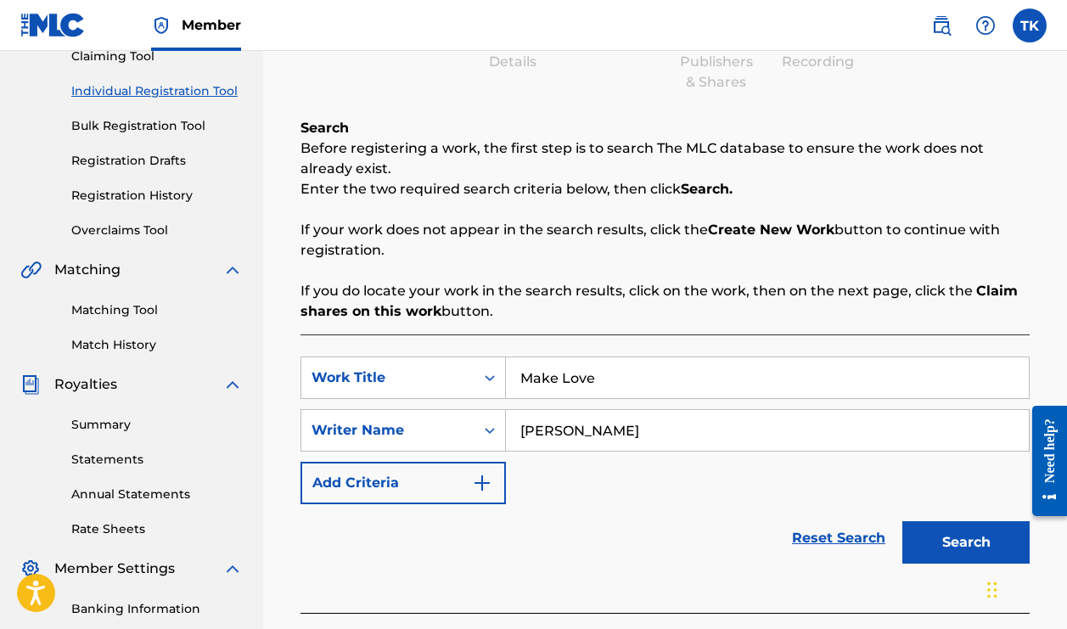
type input "Tyrone Bishme King"
click at [500, 546] on div "Reset Search Search" at bounding box center [664, 538] width 729 height 68
click at [489, 485] on img "Search Form" at bounding box center [482, 483] width 20 height 20
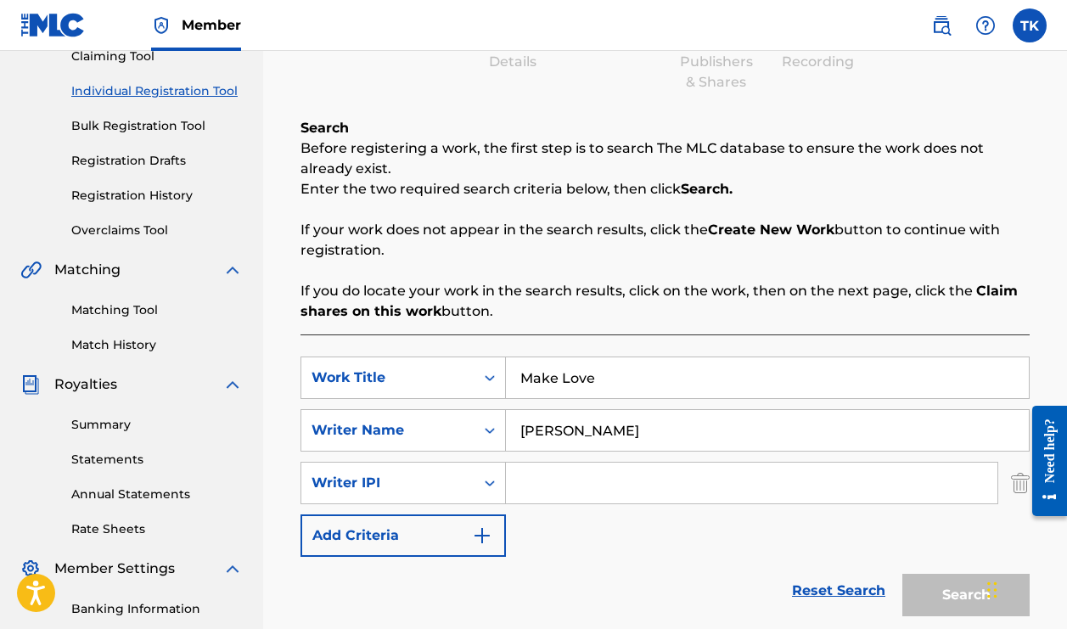
click at [527, 487] on input "Search Form" at bounding box center [751, 482] width 491 height 41
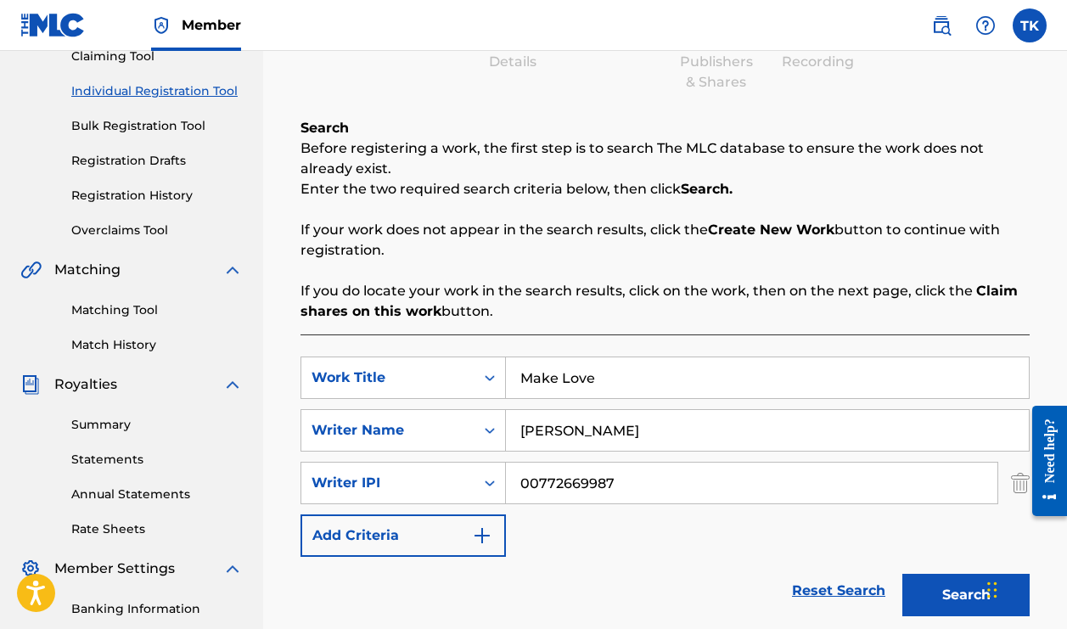
type input "00772669987"
click at [478, 539] on img "Search Form" at bounding box center [482, 535] width 20 height 20
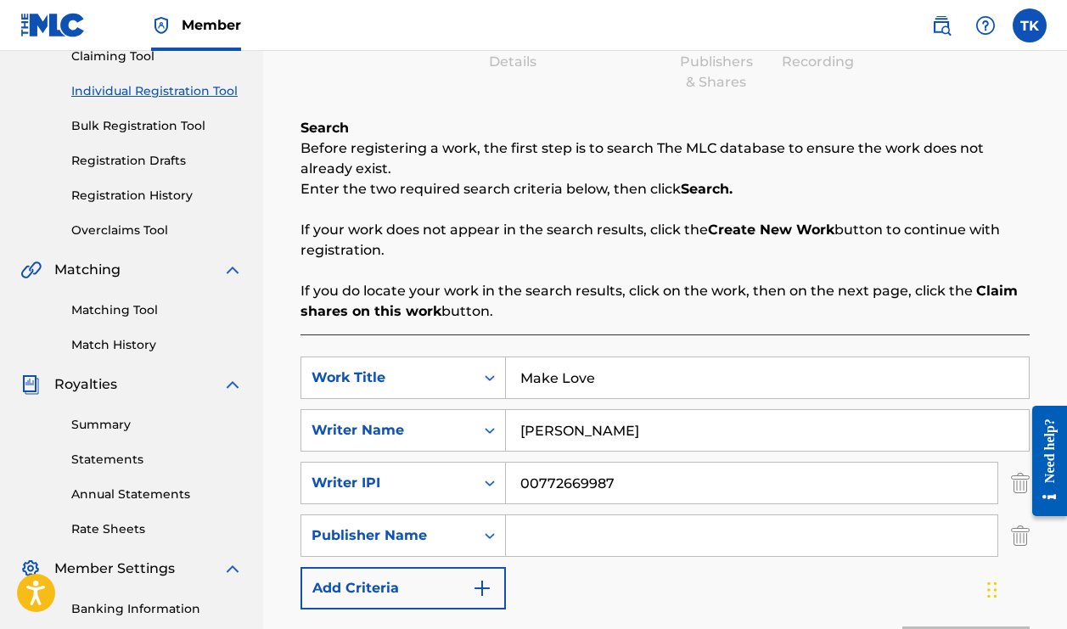
click at [554, 537] on input "Search Form" at bounding box center [751, 535] width 491 height 41
type input "Loudwords"
click at [608, 586] on div "SearchWithCriteria558d3e0a-9dca-485d-9373-d674885ac29f Work Title Make Love Sea…" at bounding box center [664, 482] width 729 height 253
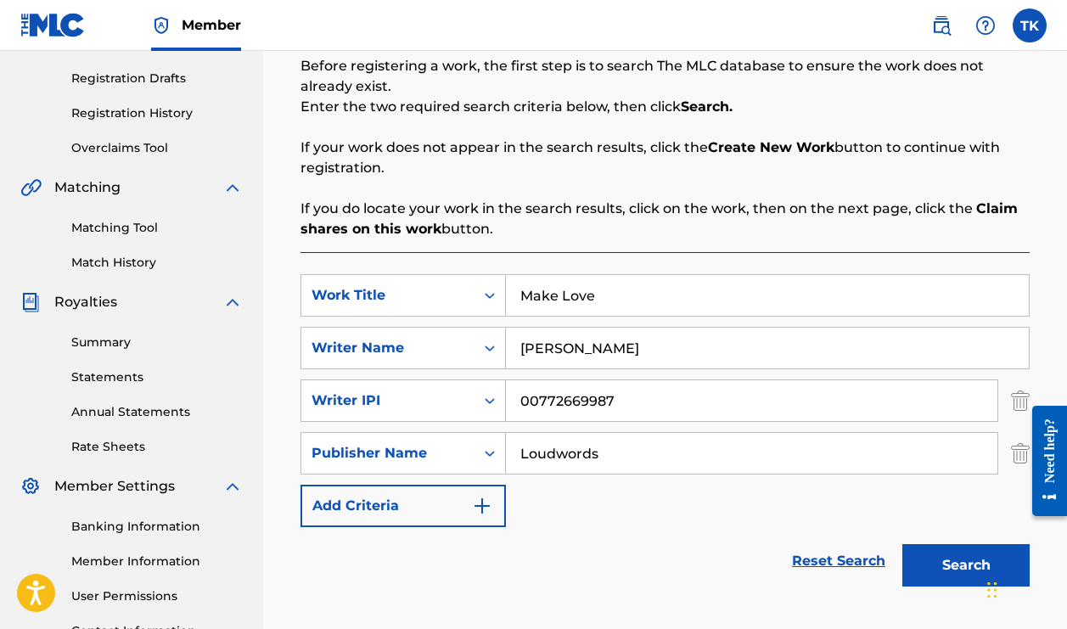
scroll to position [305, 0]
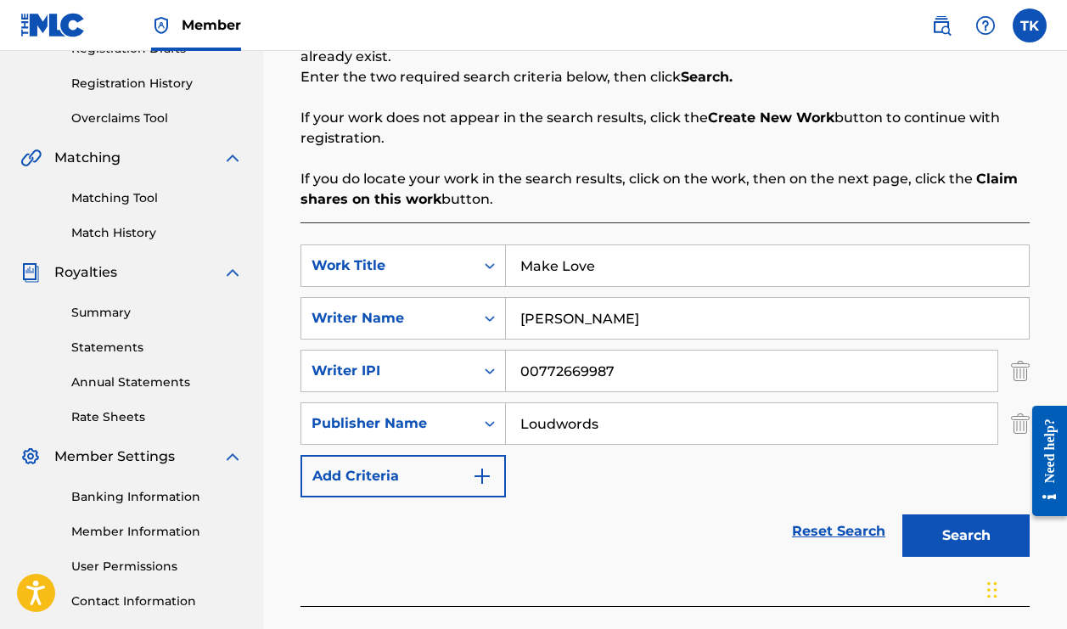
click at [483, 485] on img "Search Form" at bounding box center [482, 476] width 20 height 20
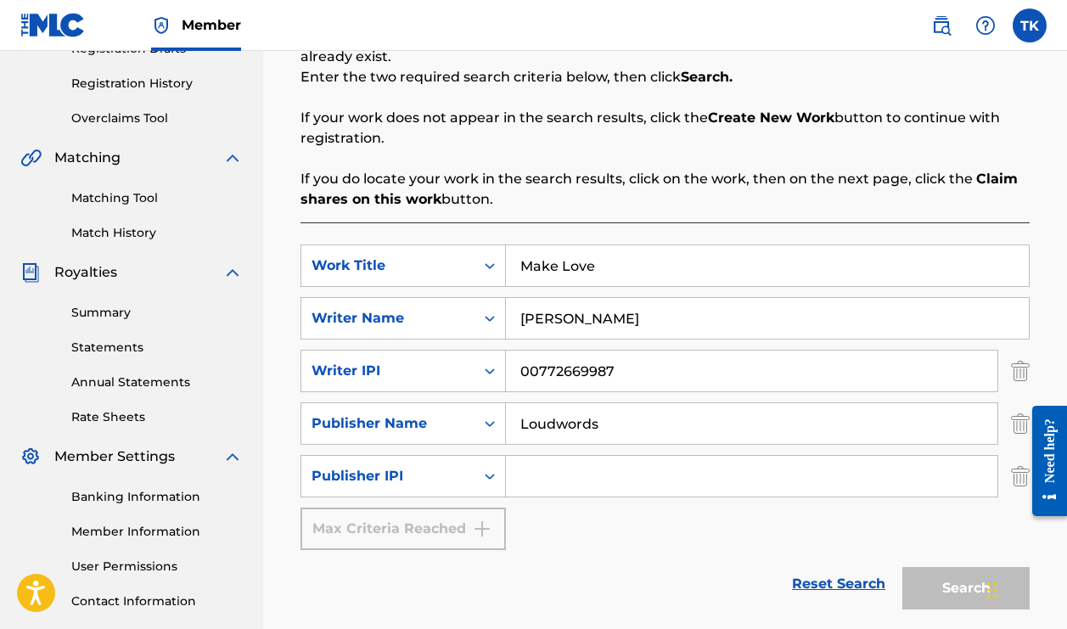
click at [544, 480] on input "Search Form" at bounding box center [751, 476] width 491 height 41
type input "00779704293"
click at [939, 581] on button "Search" at bounding box center [965, 588] width 127 height 42
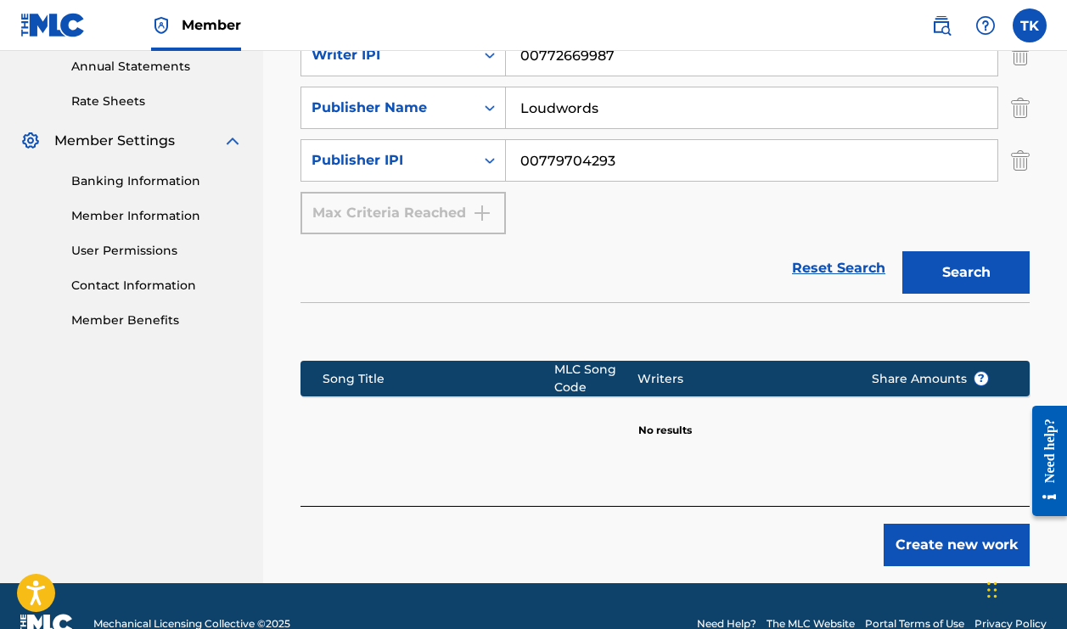
scroll to position [633, 0]
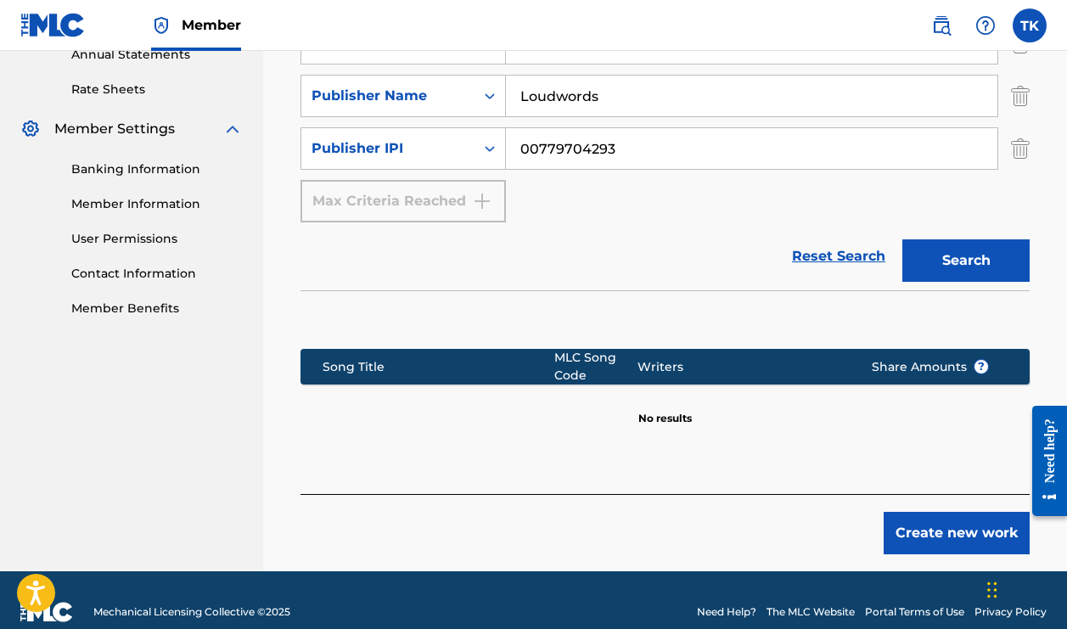
click at [925, 541] on button "Create new work" at bounding box center [956, 533] width 146 height 42
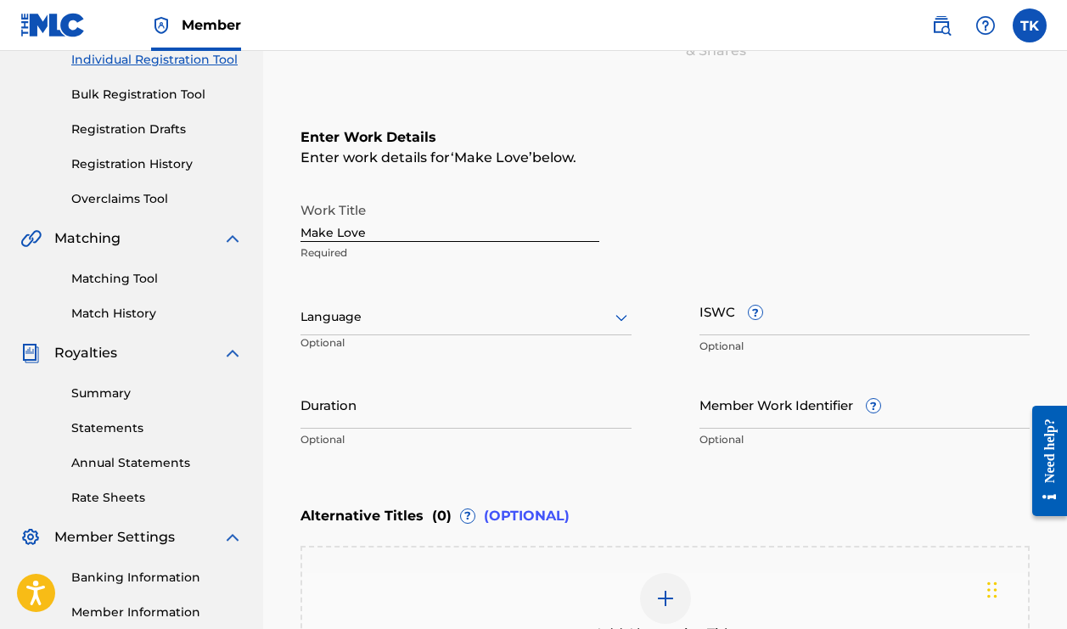
scroll to position [222, 0]
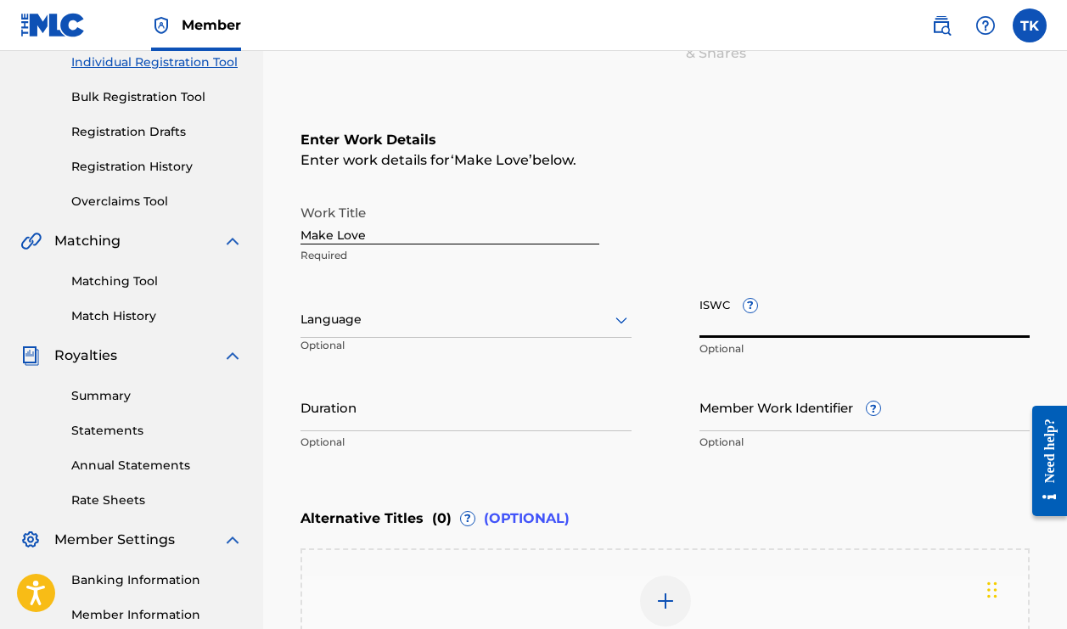
click at [938, 317] on input "ISWC ?" at bounding box center [864, 313] width 331 height 48
type input "T-334.004.748-1"
click at [808, 412] on input "Member Work Identifier ?" at bounding box center [864, 407] width 331 height 48
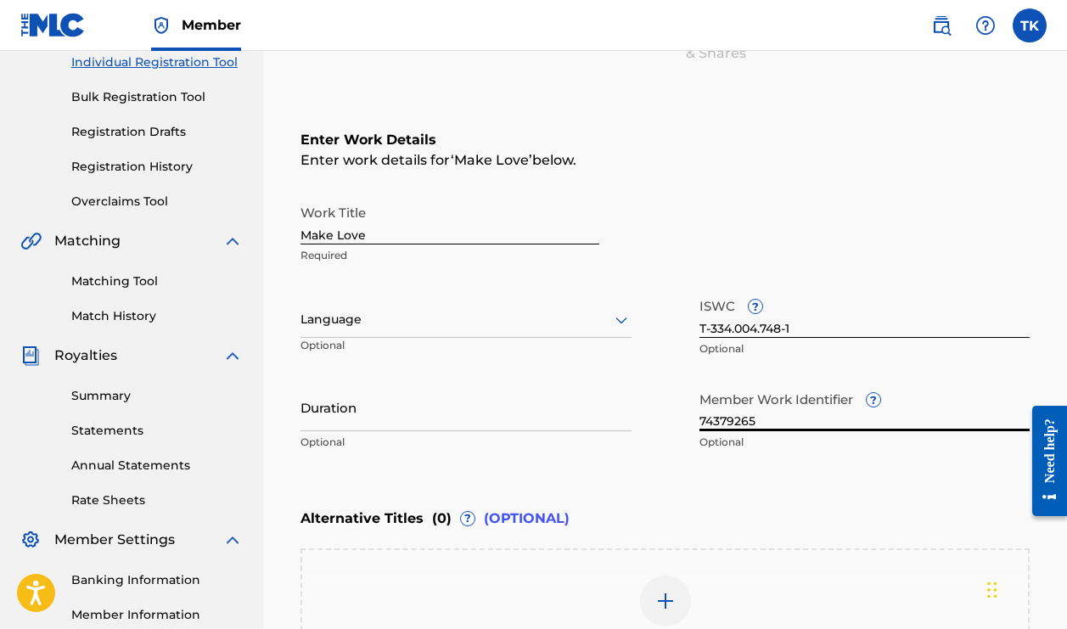
type input "74379265"
click at [780, 499] on div "Enter Work Details Enter work details for ‘ Make Love ’ below. Work Title Make …" at bounding box center [664, 294] width 729 height 411
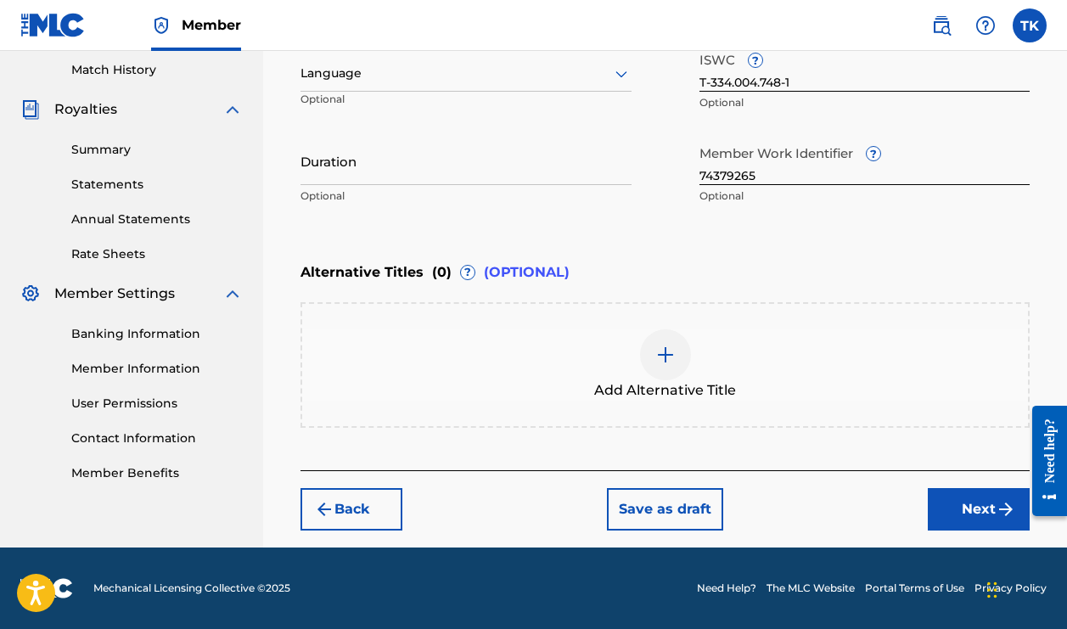
scroll to position [468, 0]
click at [984, 498] on button "Next" at bounding box center [979, 509] width 102 height 42
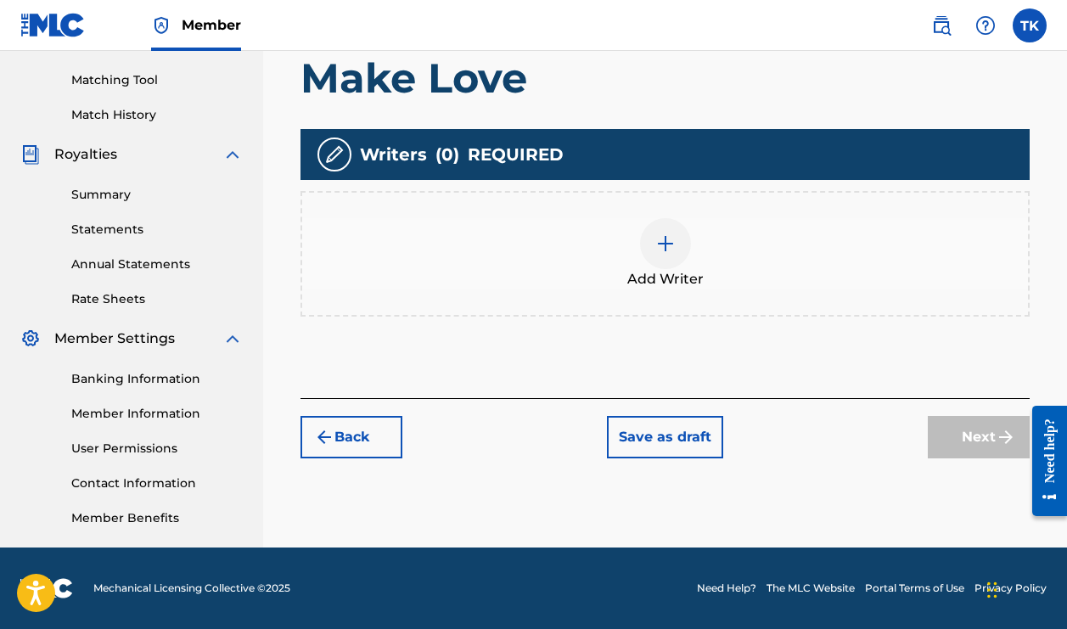
click at [670, 246] on img at bounding box center [665, 243] width 20 height 20
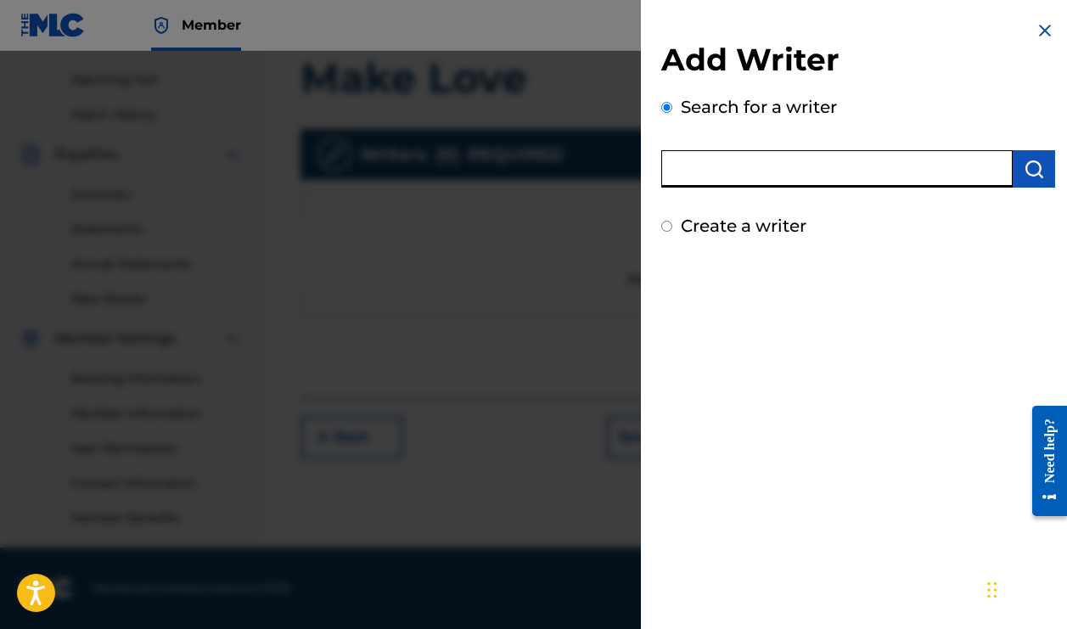
click at [810, 170] on input "text" at bounding box center [836, 168] width 351 height 37
type input "Tyrone Bishme King"
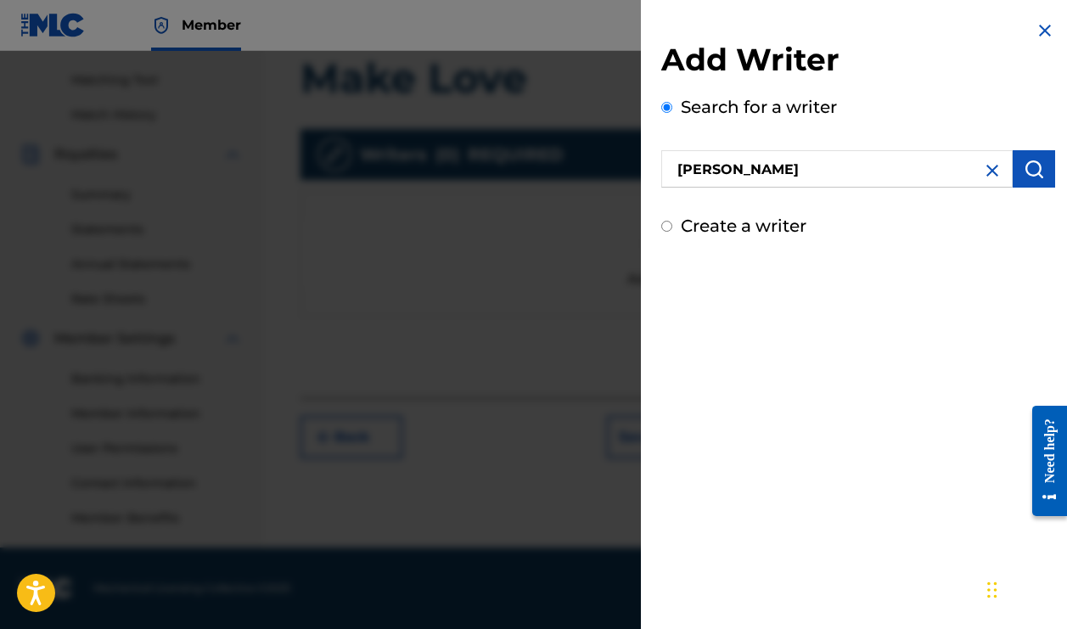
click at [1034, 177] on img "submit" at bounding box center [1033, 169] width 20 height 20
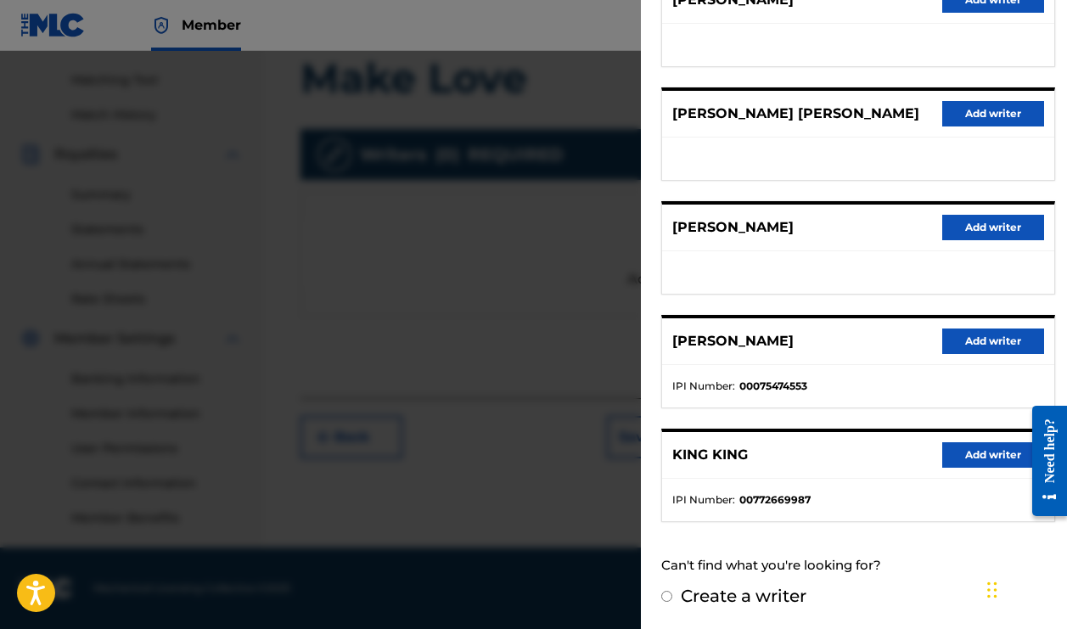
scroll to position [255, 0]
click at [967, 462] on button "Add writer" at bounding box center [993, 455] width 102 height 25
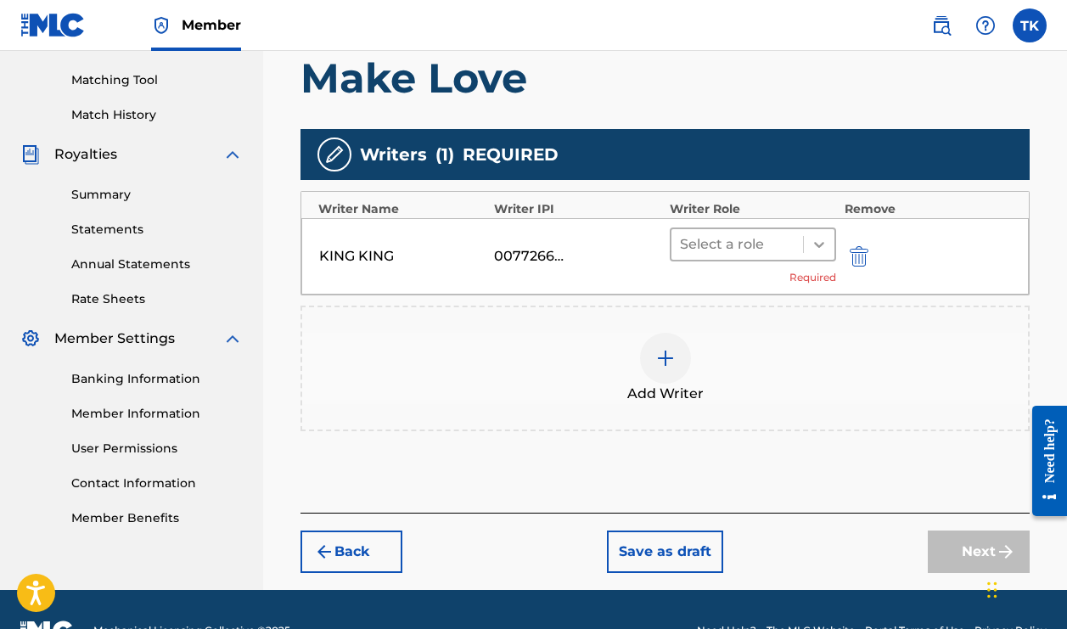
click at [824, 244] on icon at bounding box center [818, 244] width 17 height 17
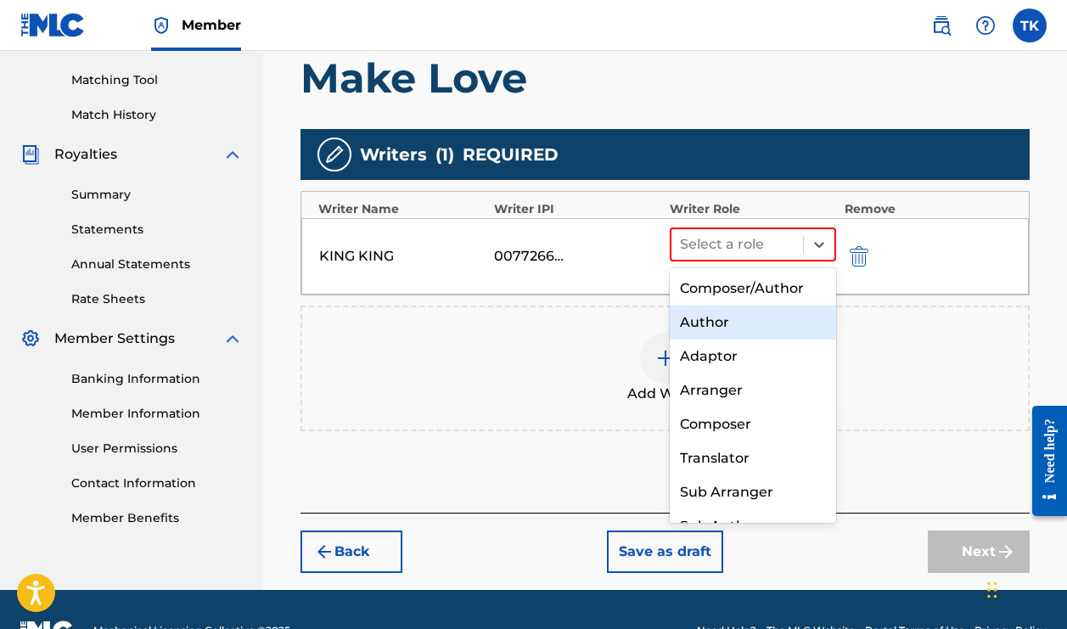
click at [766, 318] on div "Author" at bounding box center [753, 322] width 166 height 34
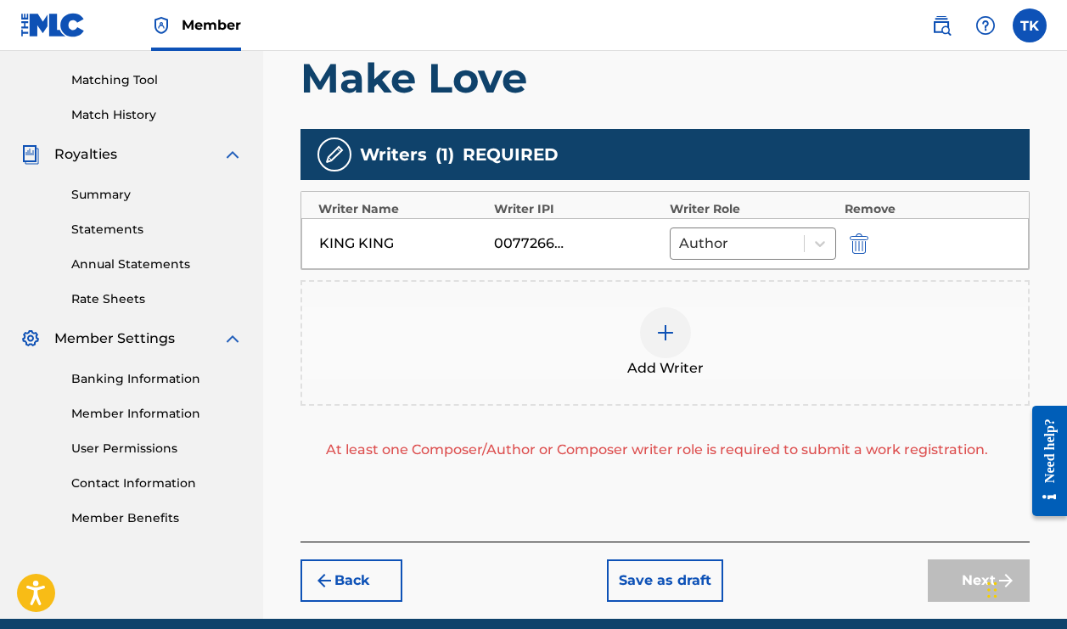
click at [671, 336] on img at bounding box center [665, 332] width 20 height 20
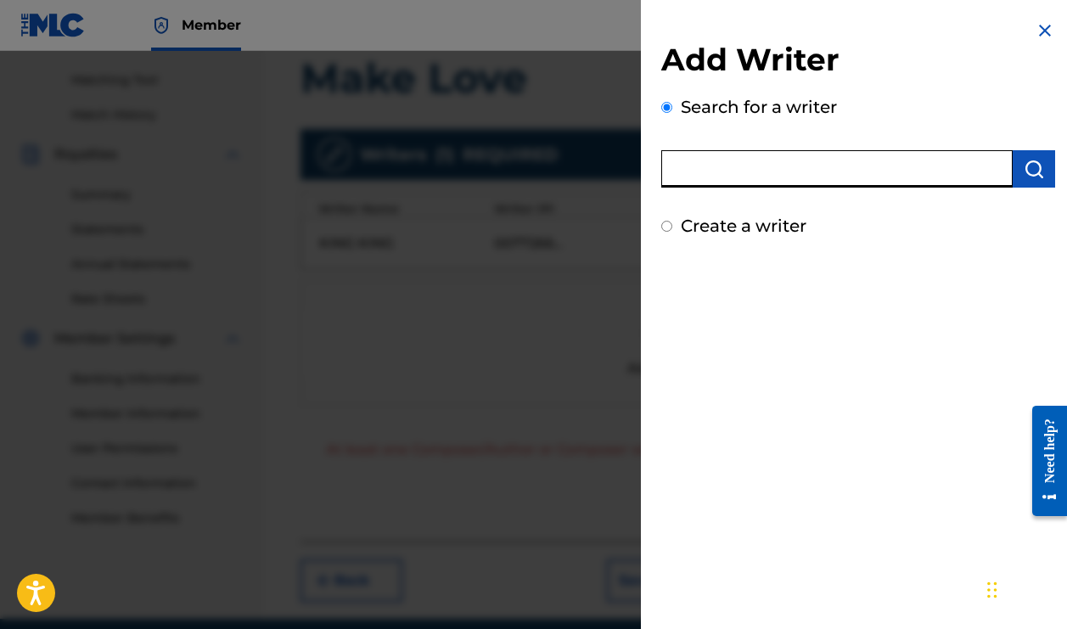
click at [795, 169] on input "text" at bounding box center [836, 168] width 351 height 37
type input "00812762642"
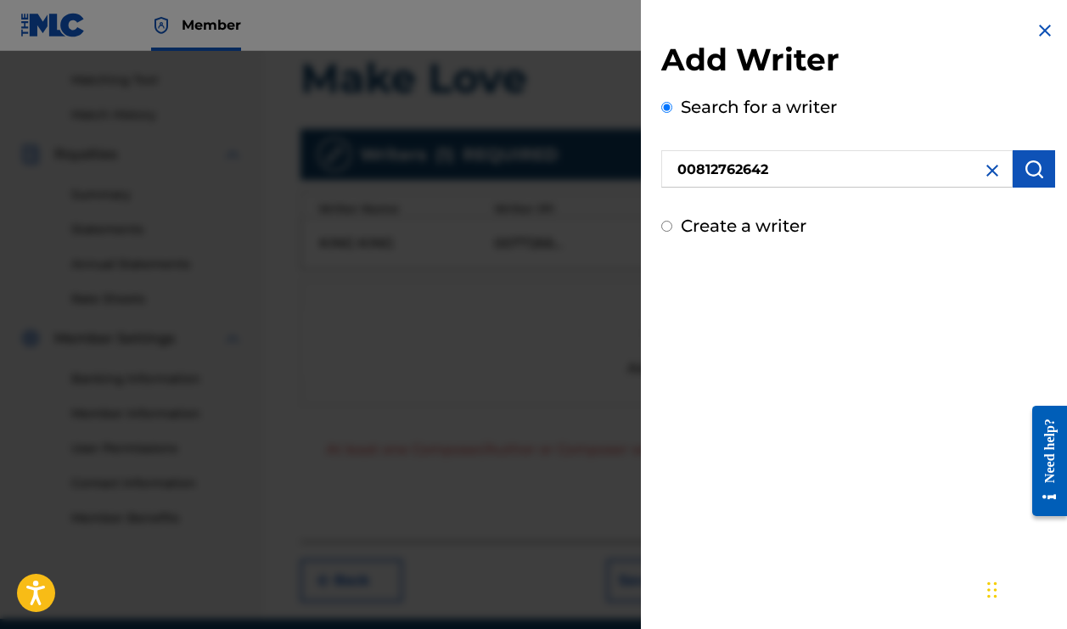
click at [1030, 171] on img "submit" at bounding box center [1033, 169] width 20 height 20
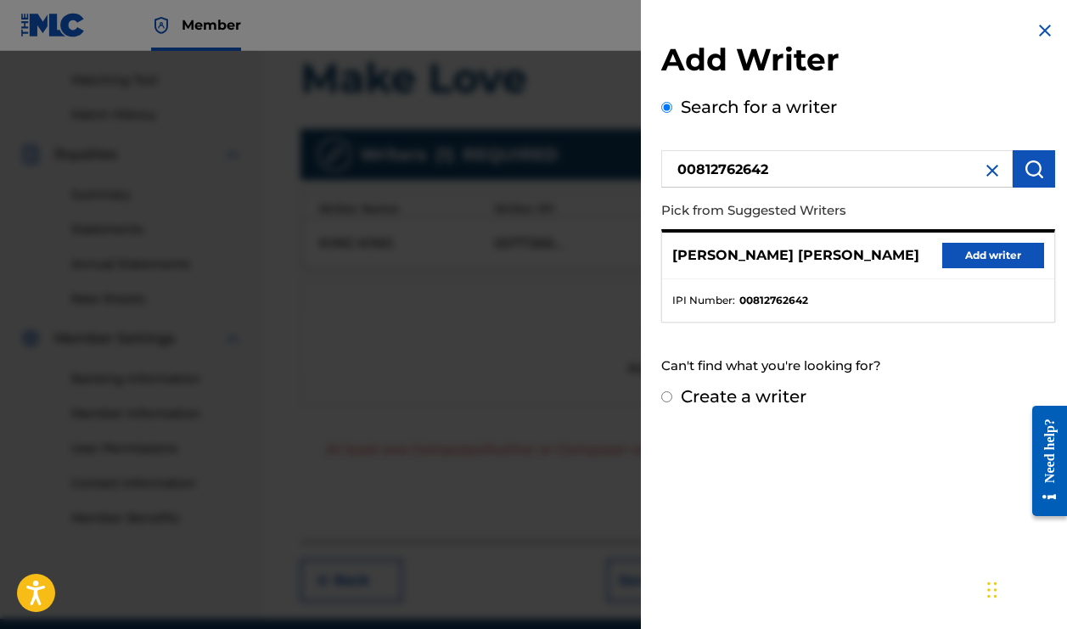
click at [979, 254] on button "Add writer" at bounding box center [993, 255] width 102 height 25
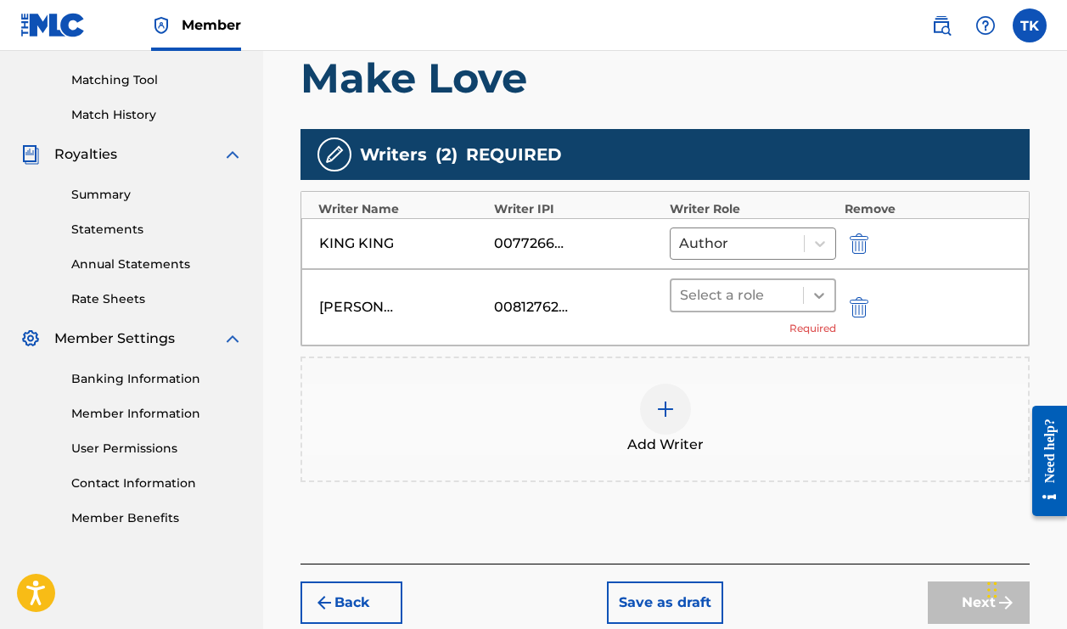
click at [821, 290] on icon at bounding box center [818, 295] width 17 height 17
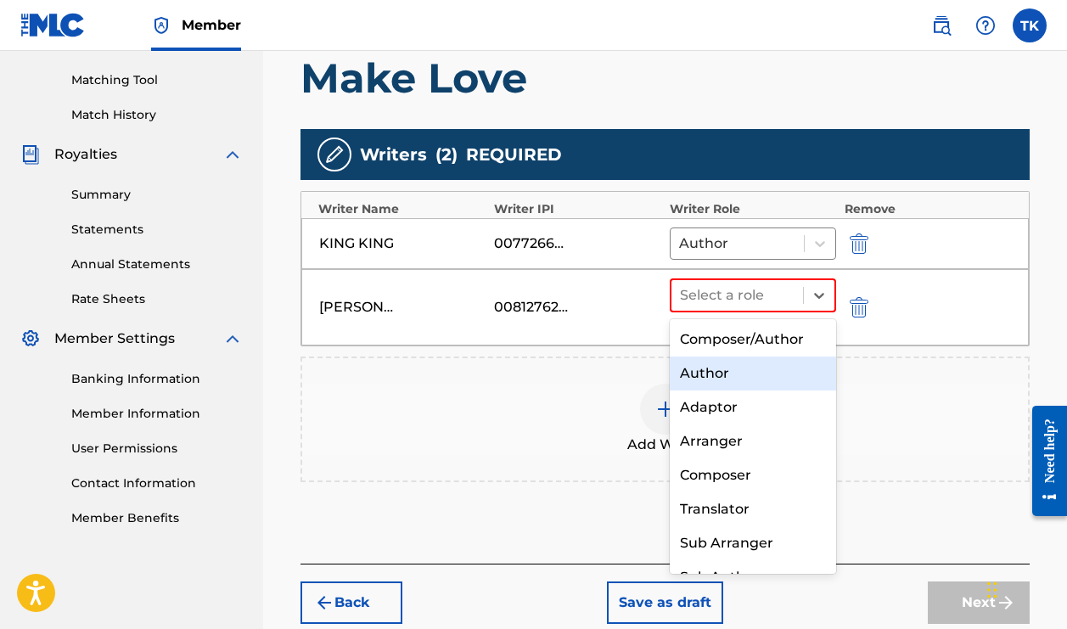
click at [757, 369] on div "Author" at bounding box center [753, 373] width 166 height 34
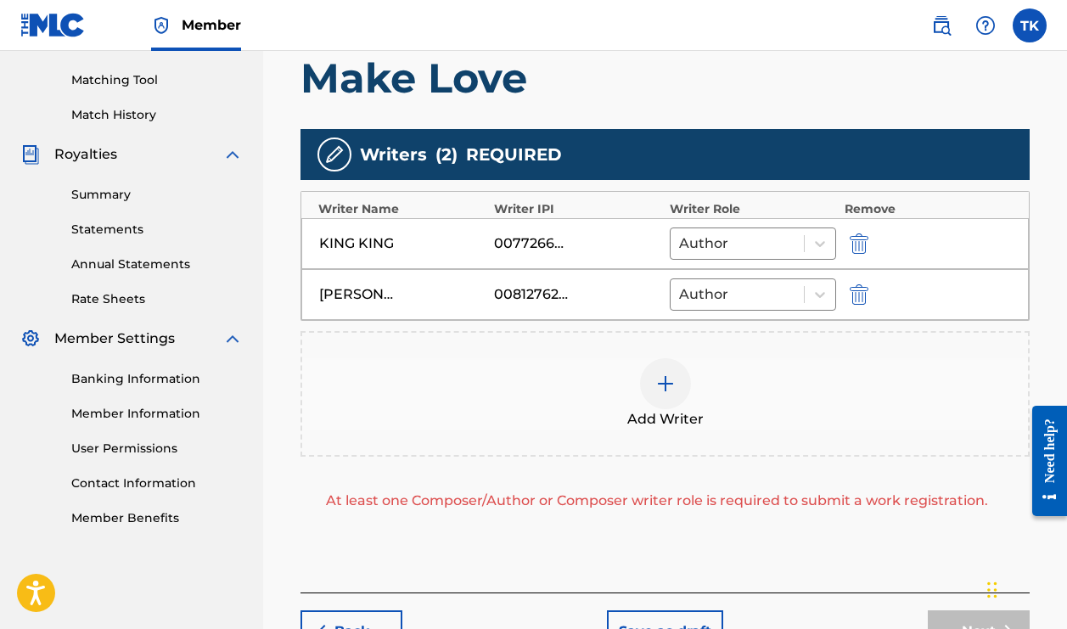
click at [667, 395] on div at bounding box center [665, 383] width 51 height 51
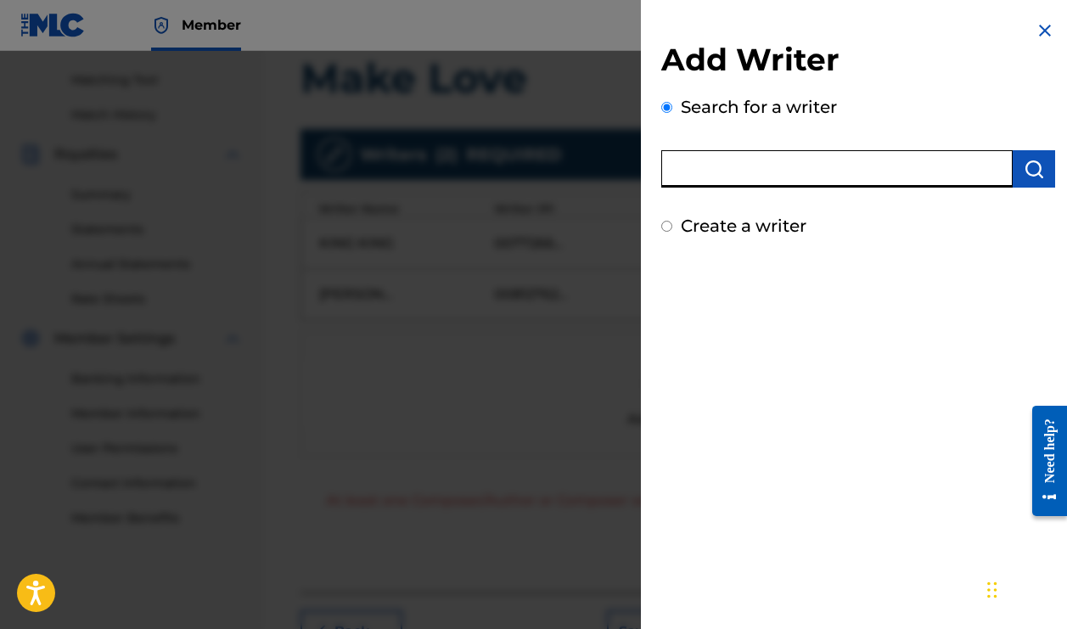
click at [780, 169] on input "text" at bounding box center [836, 168] width 351 height 37
type input "01297778576"
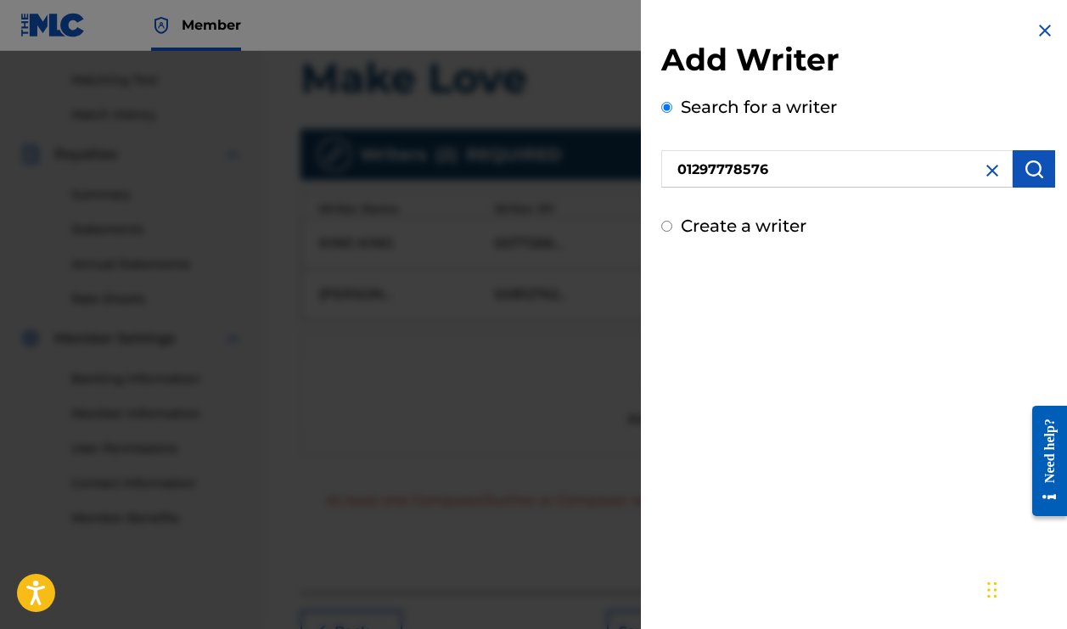
click at [1025, 176] on img "submit" at bounding box center [1033, 169] width 20 height 20
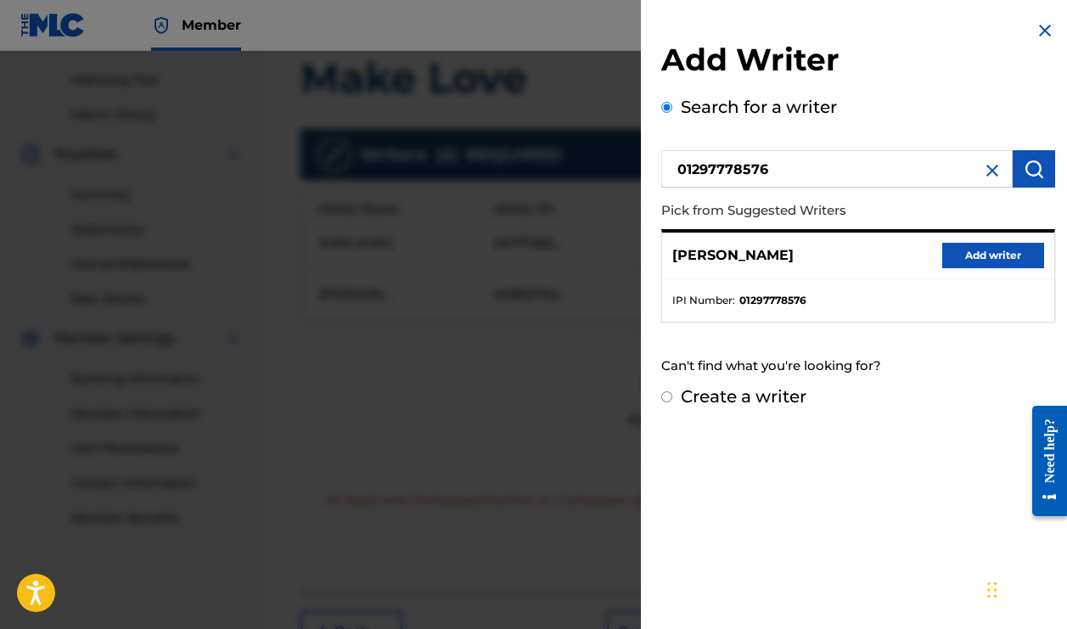
click at [965, 253] on button "Add writer" at bounding box center [993, 255] width 102 height 25
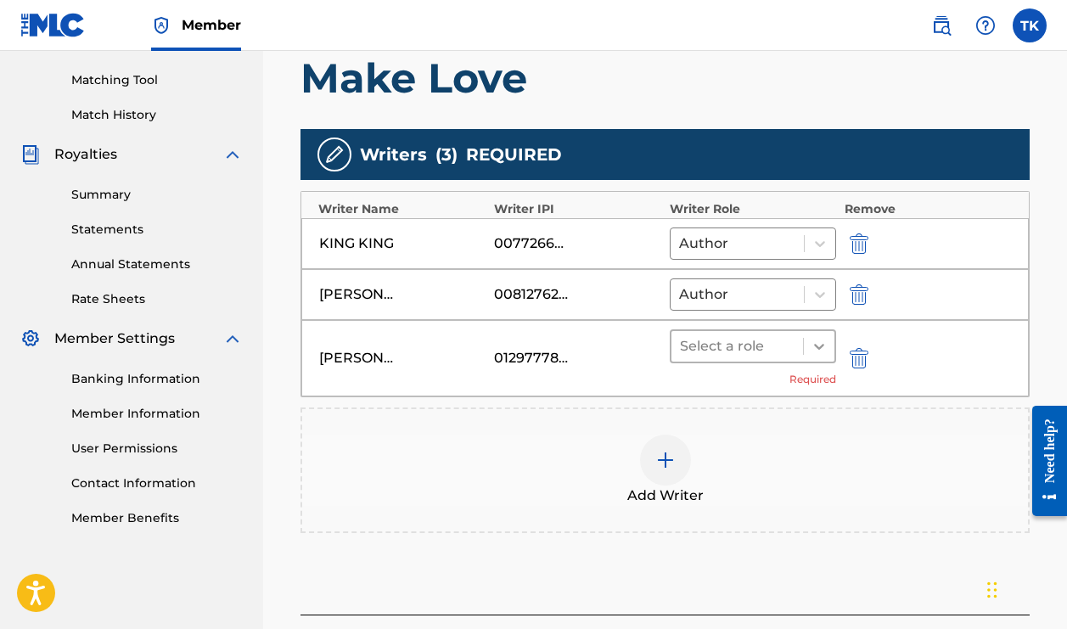
click at [821, 347] on icon at bounding box center [819, 347] width 10 height 6
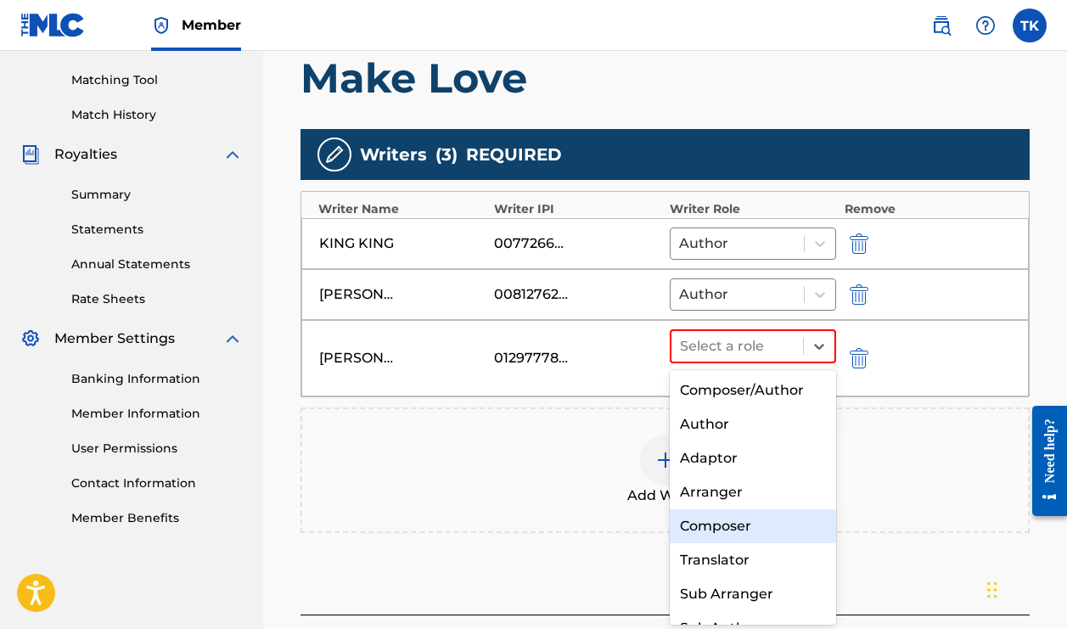
click at [740, 522] on div "Composer" at bounding box center [753, 526] width 166 height 34
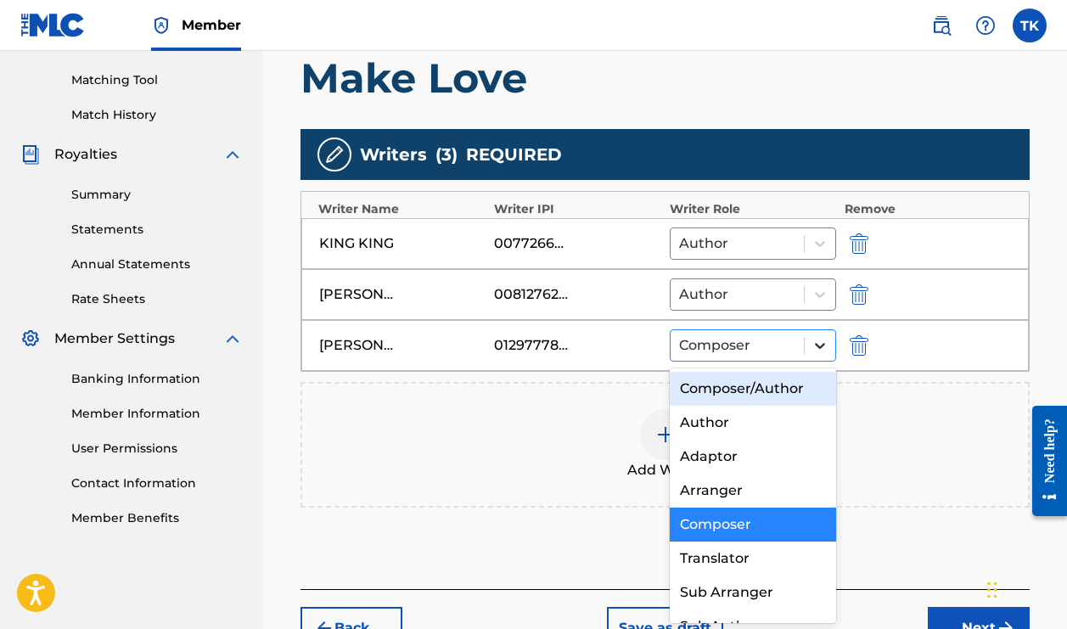
click at [816, 350] on icon at bounding box center [819, 345] width 17 height 17
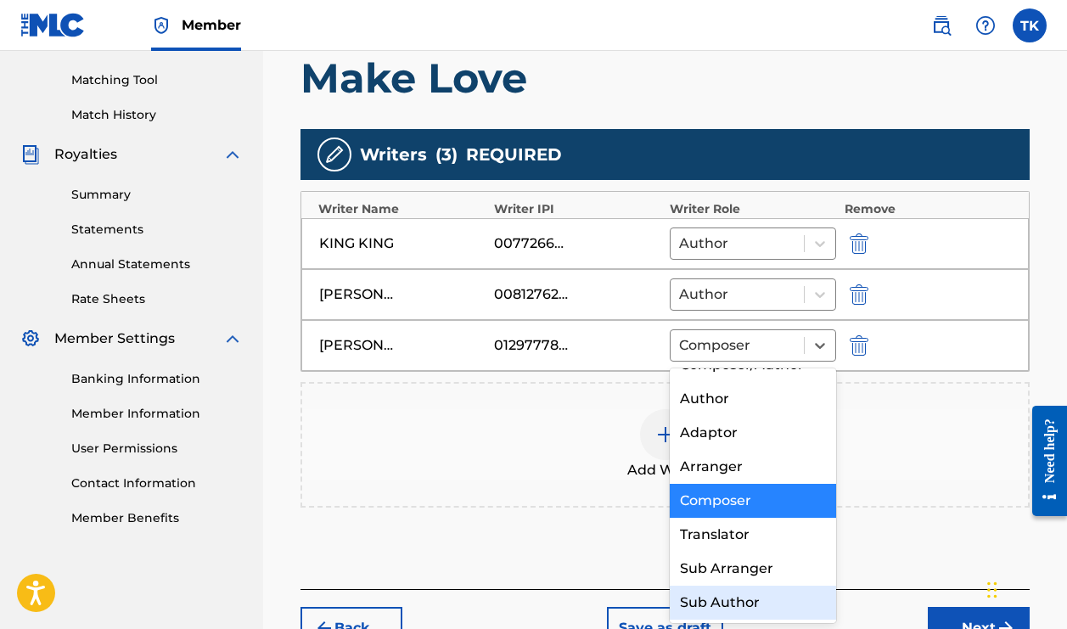
scroll to position [0, 0]
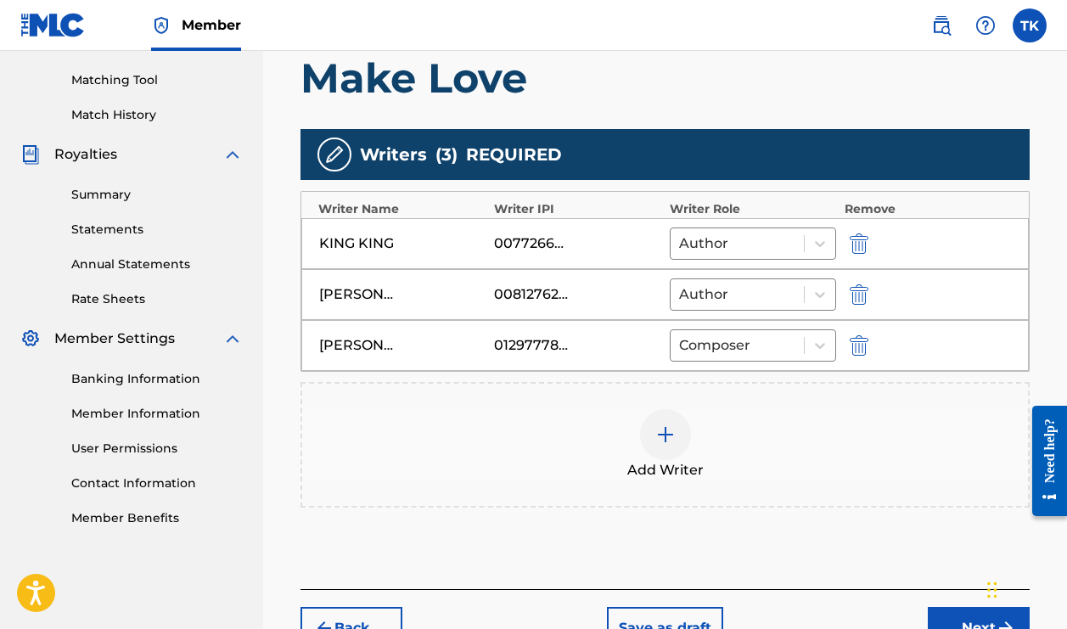
click at [479, 452] on div "Add Writer" at bounding box center [665, 444] width 726 height 71
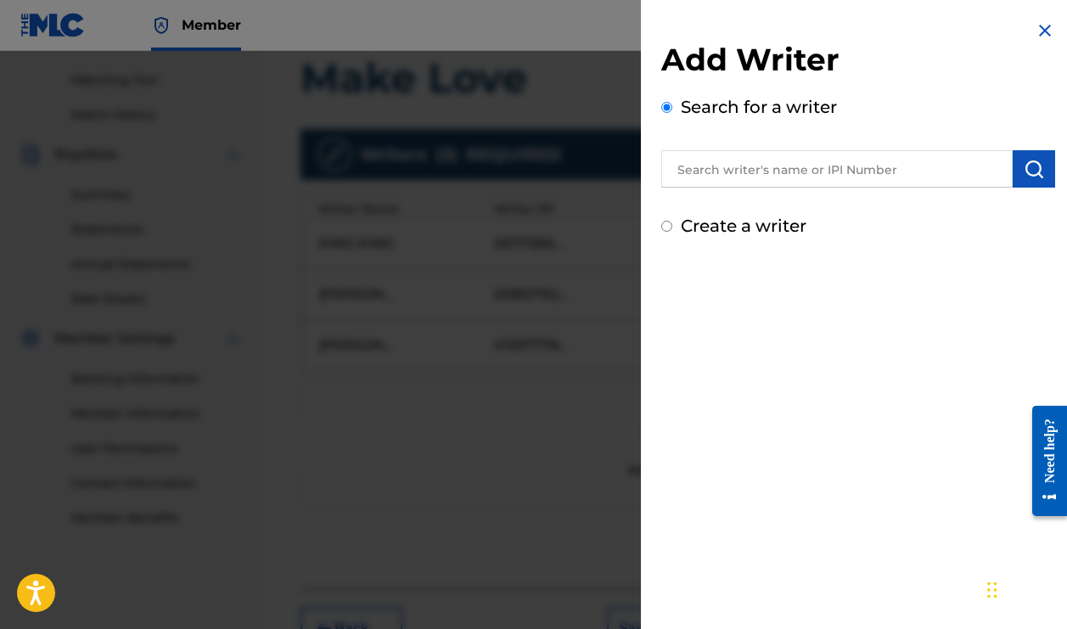
click at [1041, 34] on img at bounding box center [1044, 30] width 20 height 20
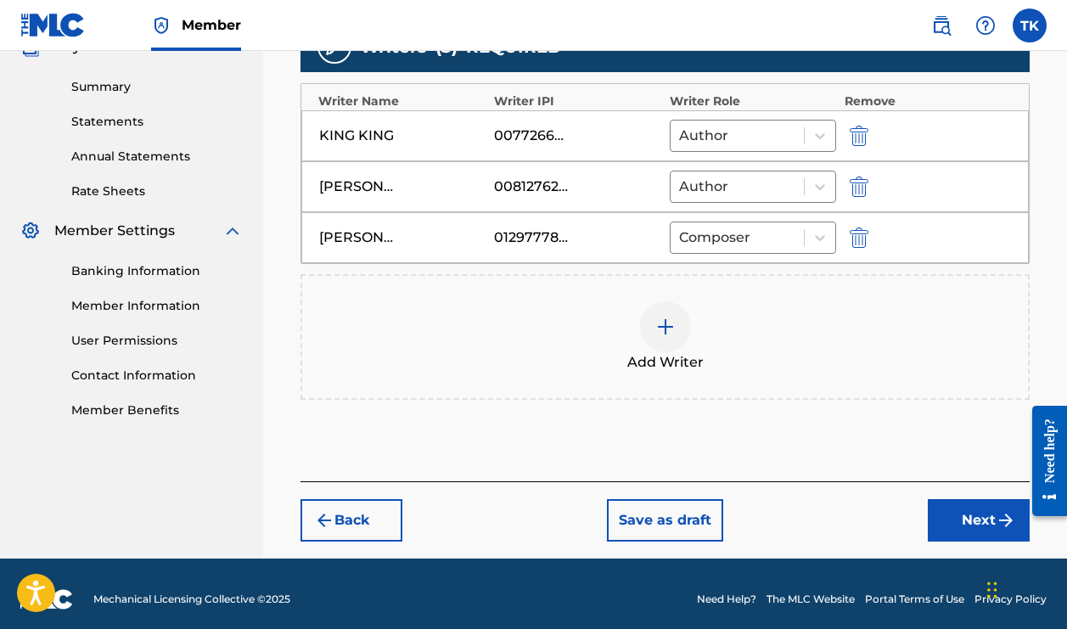
scroll to position [533, 0]
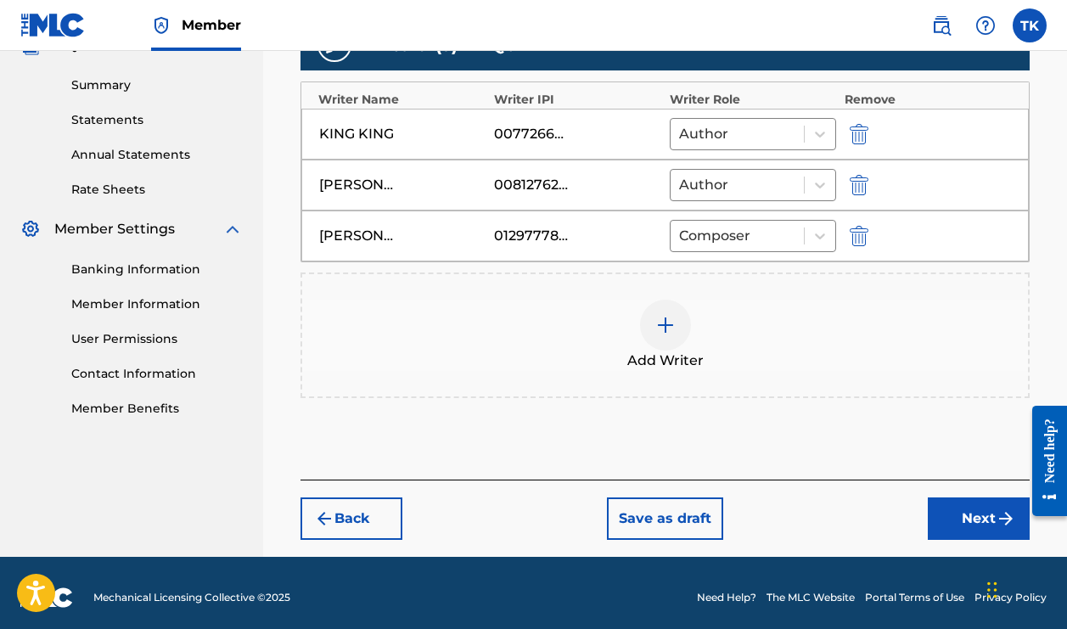
click at [954, 519] on button "Next" at bounding box center [979, 518] width 102 height 42
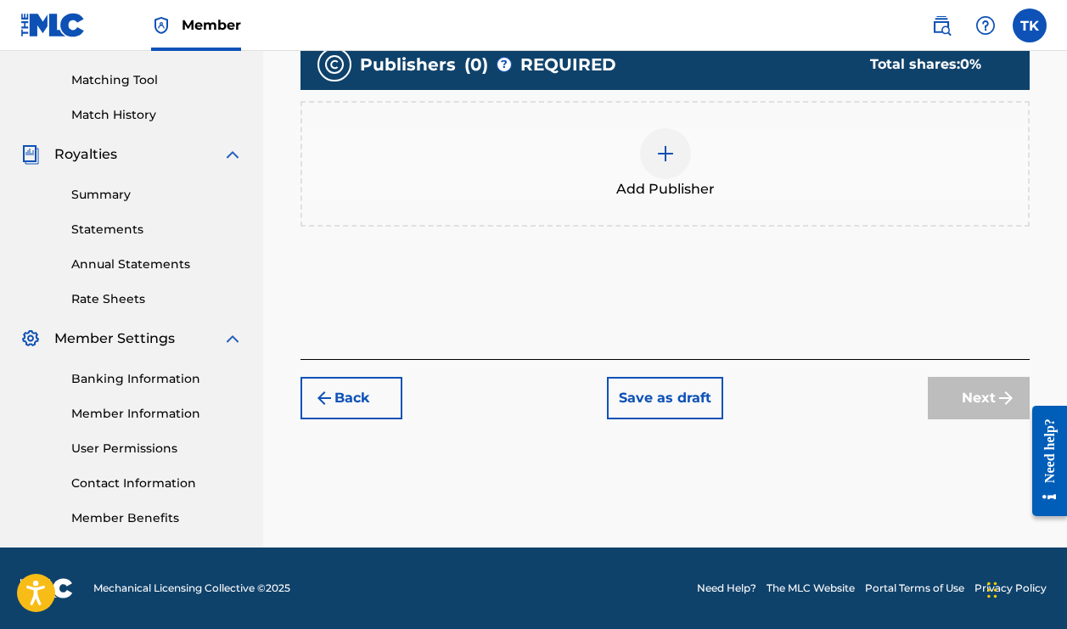
click at [666, 152] on img at bounding box center [665, 153] width 20 height 20
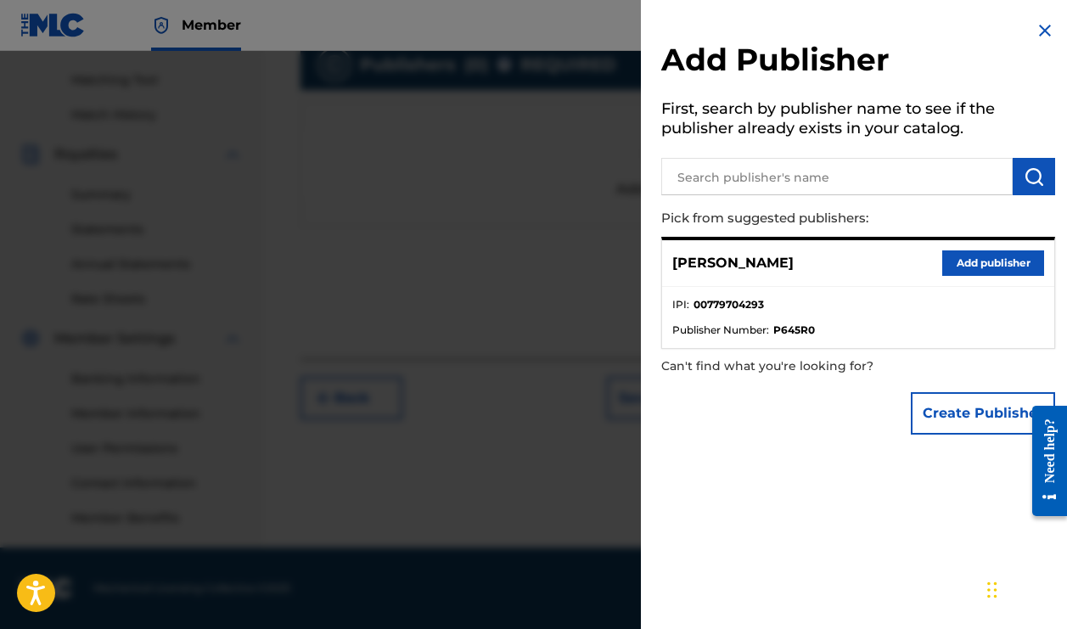
click at [948, 261] on button "Add publisher" at bounding box center [993, 262] width 102 height 25
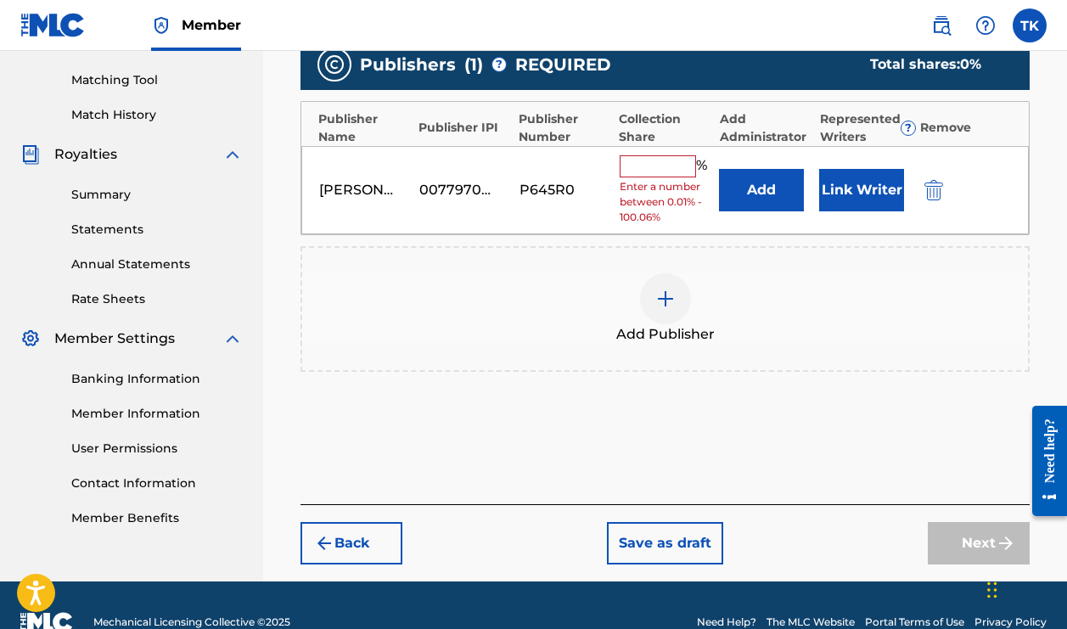
click at [646, 165] on input "text" at bounding box center [657, 166] width 76 height 22
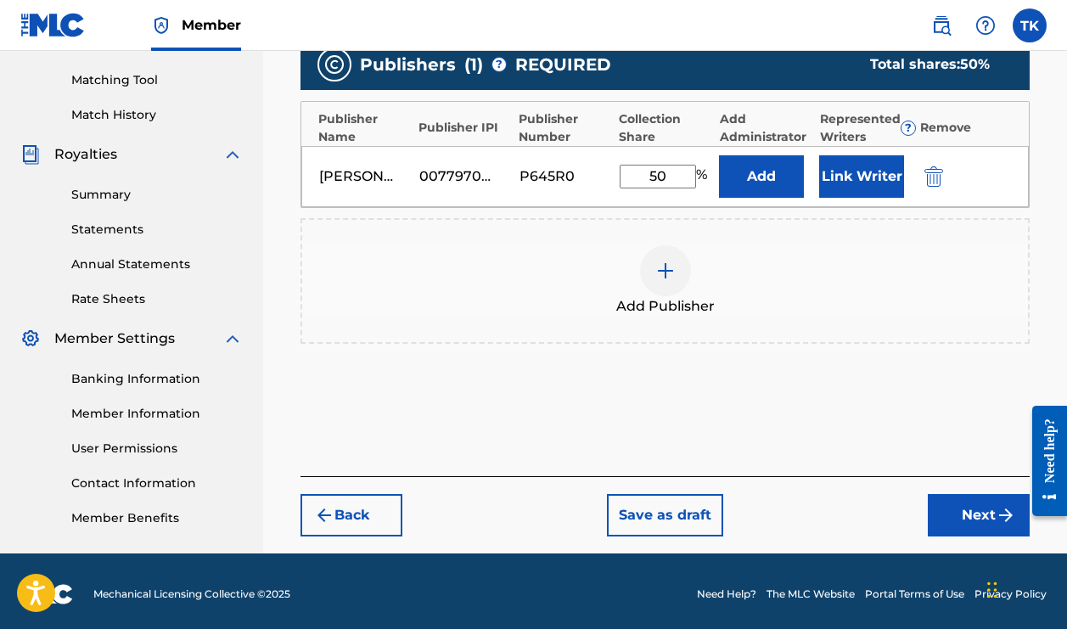
type input "50"
click at [870, 182] on button "Link Writer" at bounding box center [861, 176] width 85 height 42
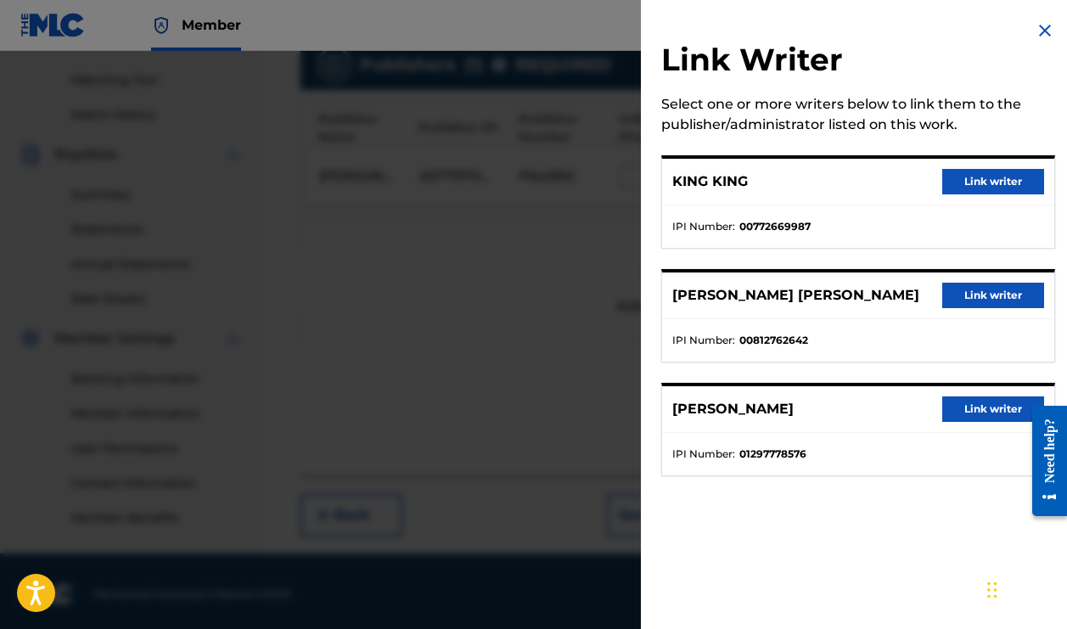
click at [954, 180] on button "Link writer" at bounding box center [993, 181] width 102 height 25
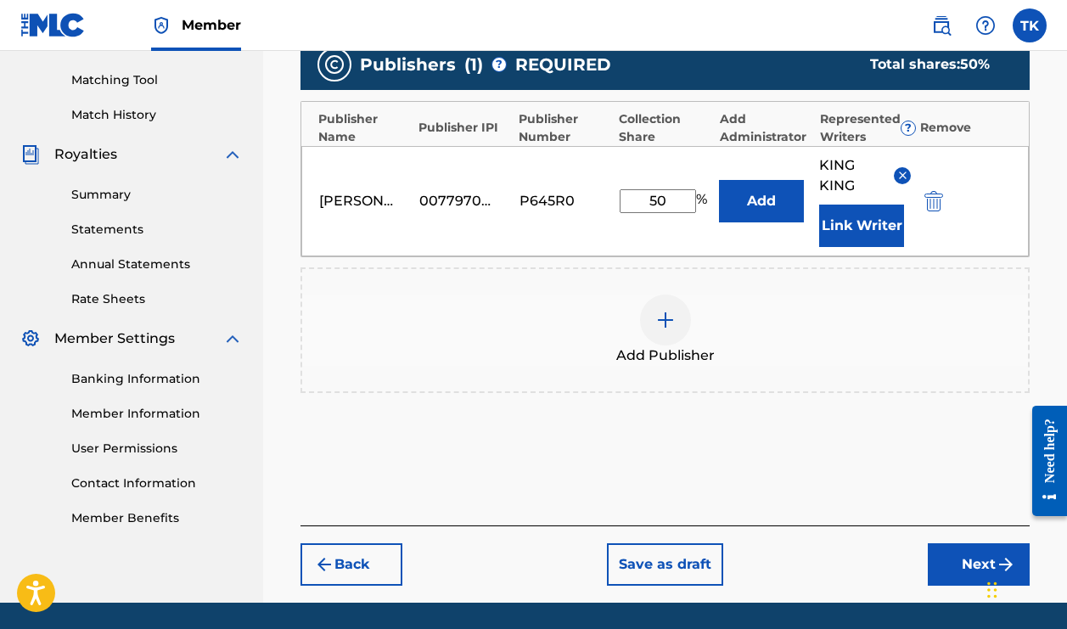
click at [794, 209] on button "Add" at bounding box center [761, 201] width 85 height 42
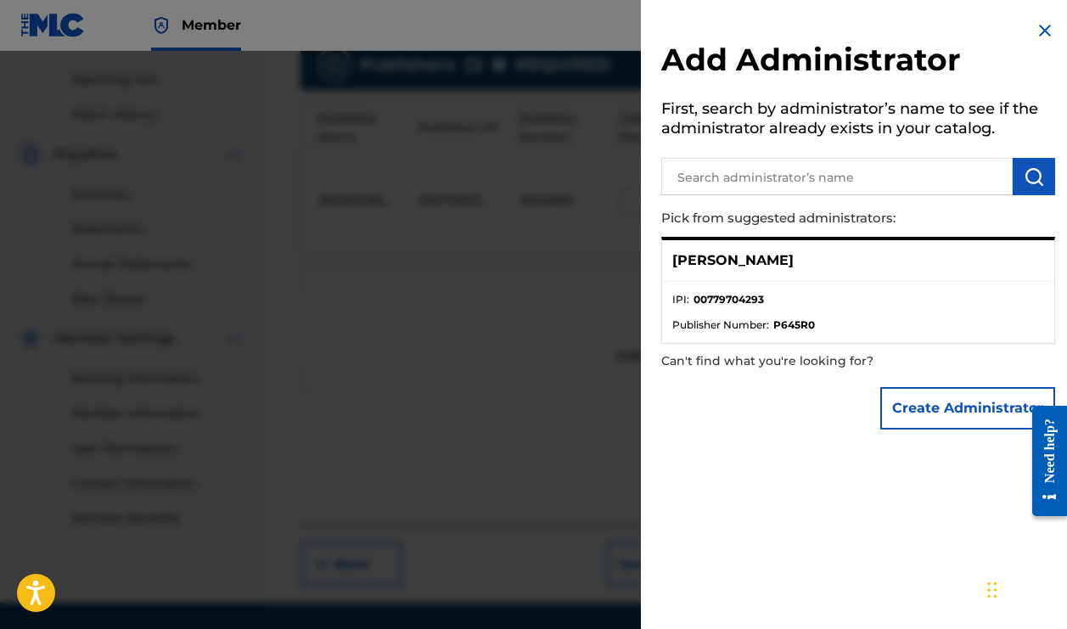
click at [746, 267] on p "Tyrone king" at bounding box center [732, 260] width 121 height 20
click at [758, 246] on div "Tyrone king" at bounding box center [858, 261] width 392 height 42
click at [1036, 34] on img at bounding box center [1044, 30] width 20 height 20
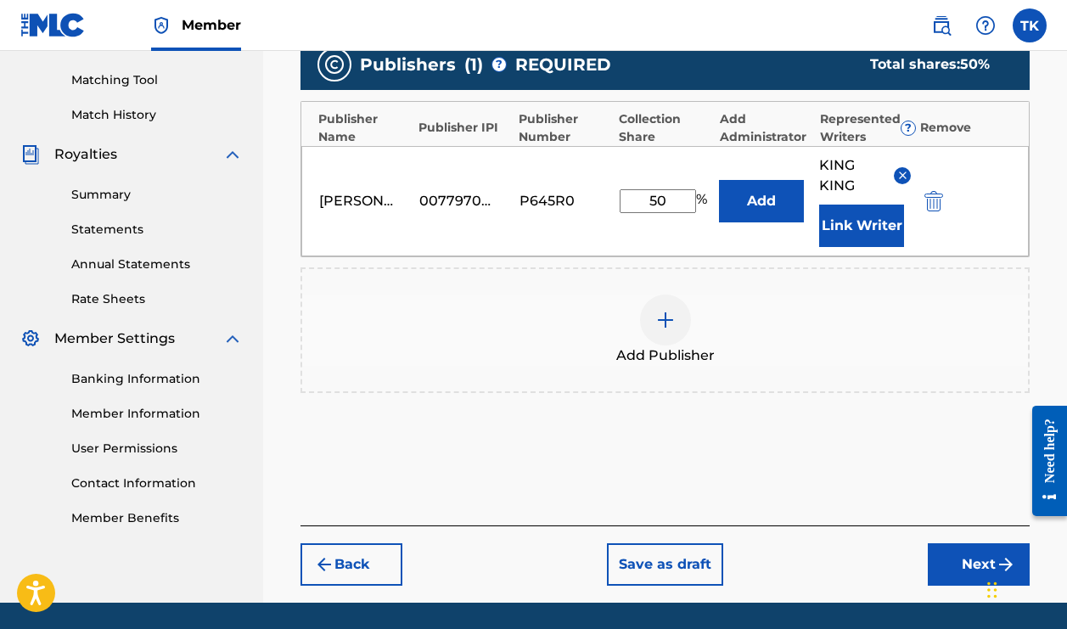
click at [961, 562] on button "Next" at bounding box center [979, 564] width 102 height 42
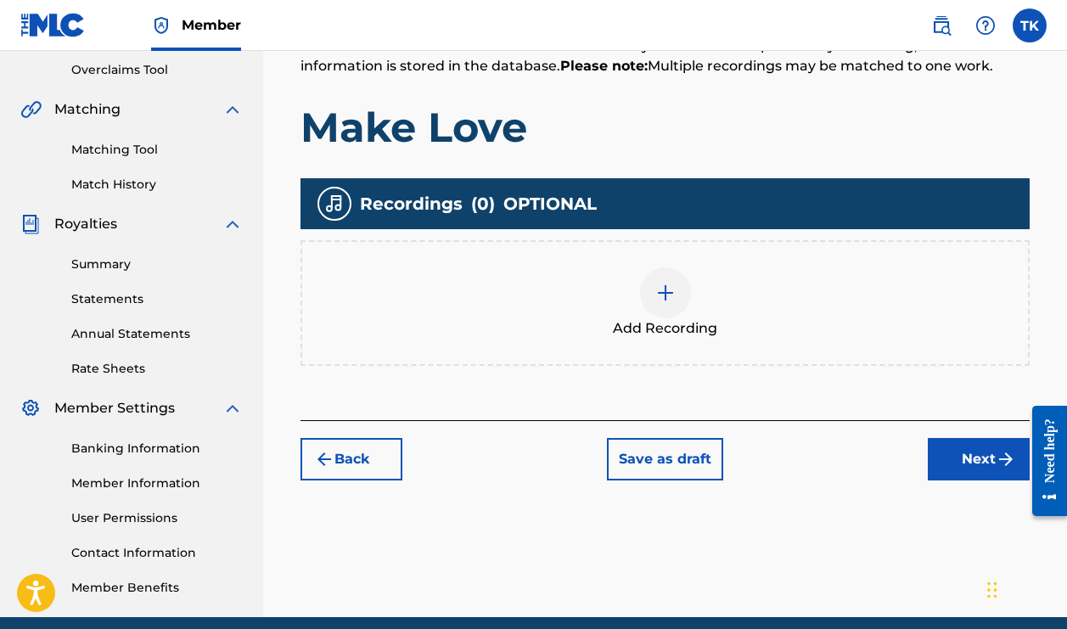
scroll to position [379, 0]
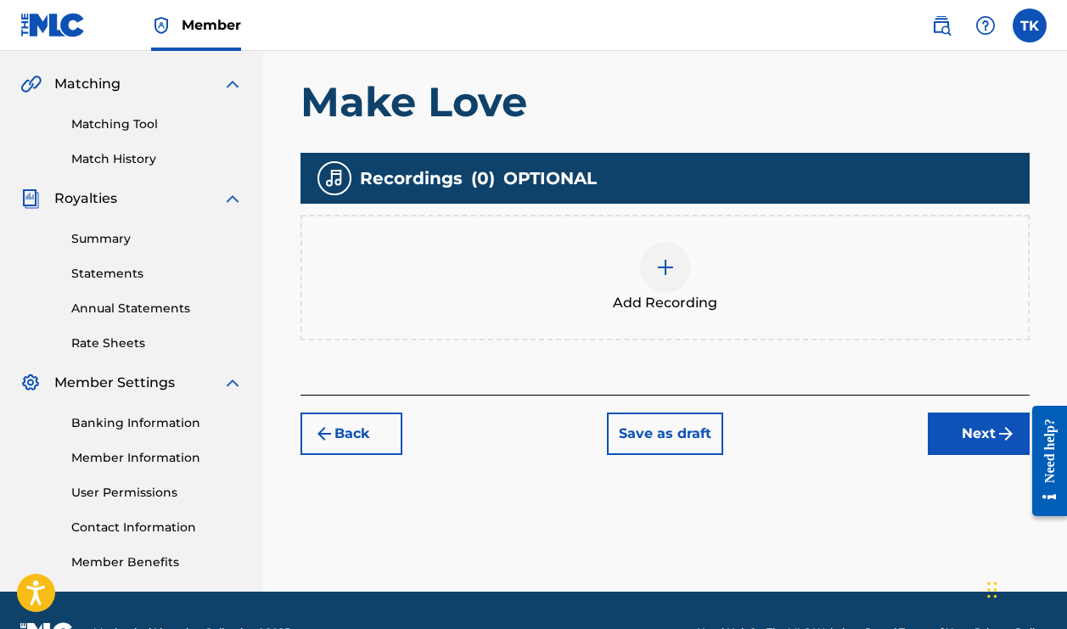
click at [944, 440] on button "Next" at bounding box center [979, 433] width 102 height 42
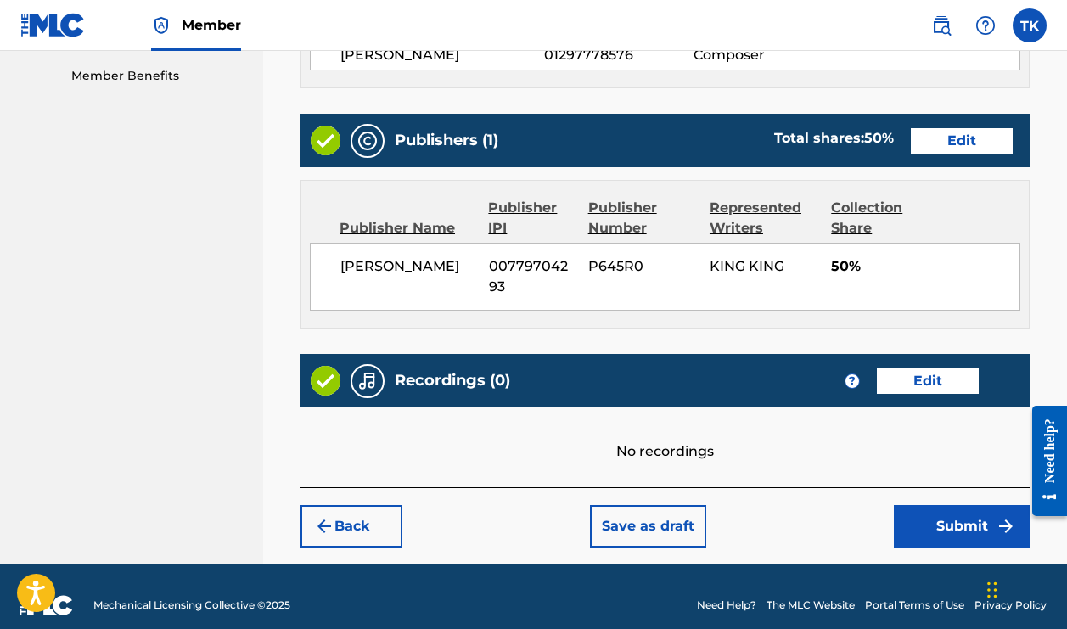
scroll to position [860, 0]
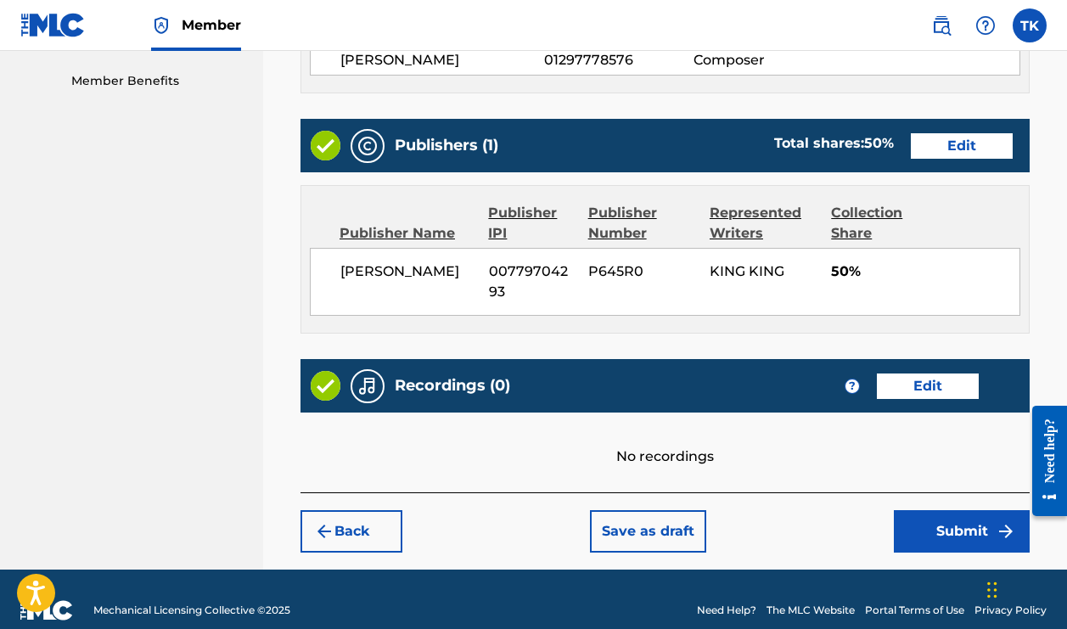
click at [915, 373] on button "Edit" at bounding box center [928, 385] width 102 height 25
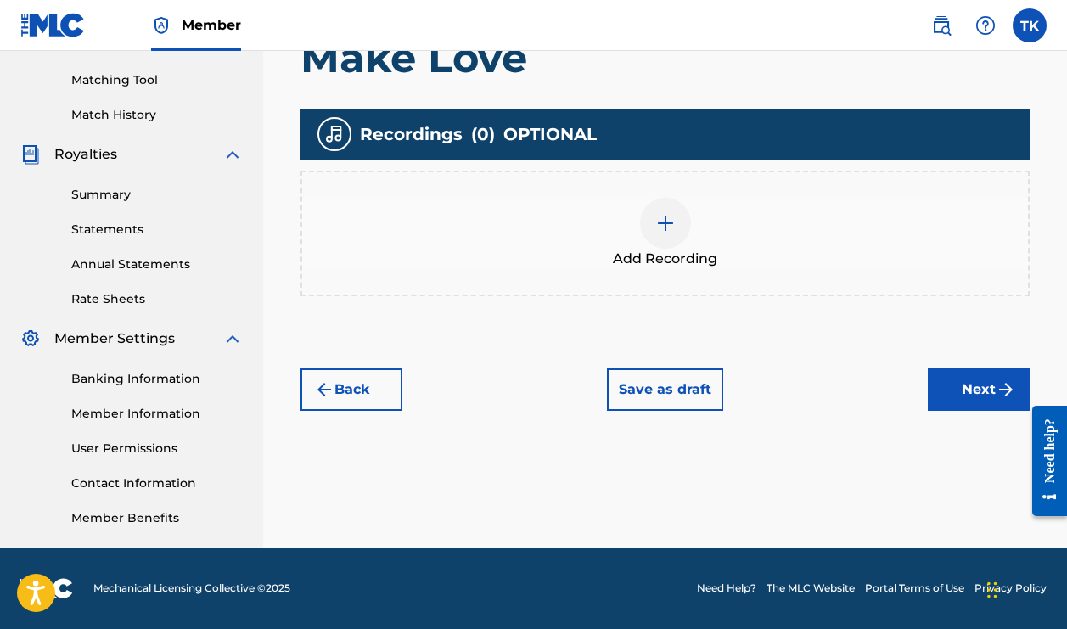
scroll to position [423, 0]
click at [662, 216] on img at bounding box center [665, 223] width 20 height 20
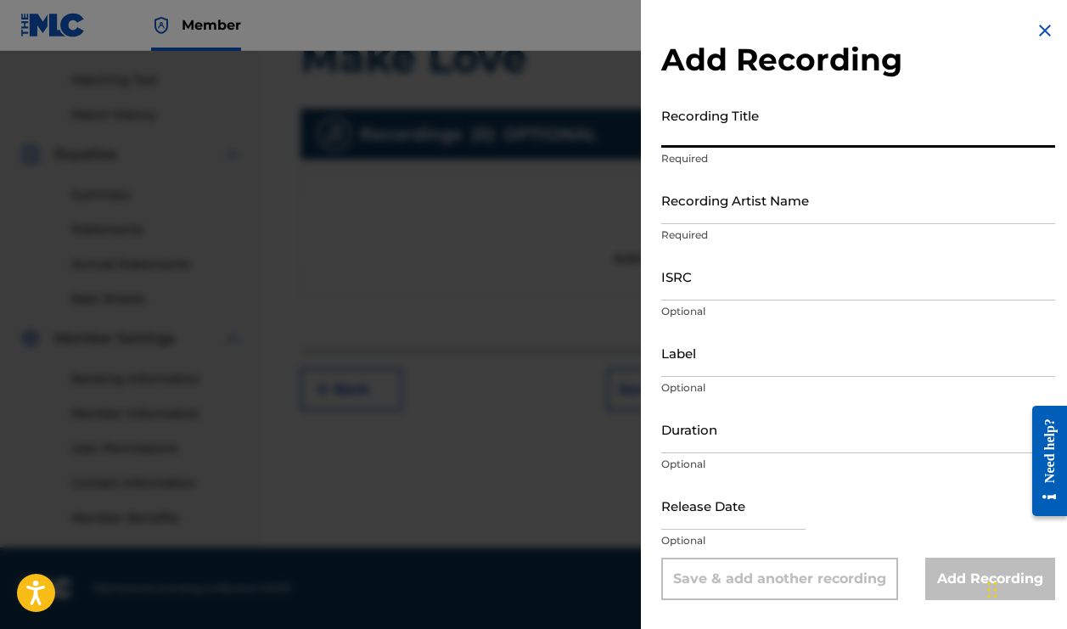
click at [775, 125] on input "Recording Title" at bounding box center [858, 123] width 394 height 48
type input "B"
type input "Make Love"
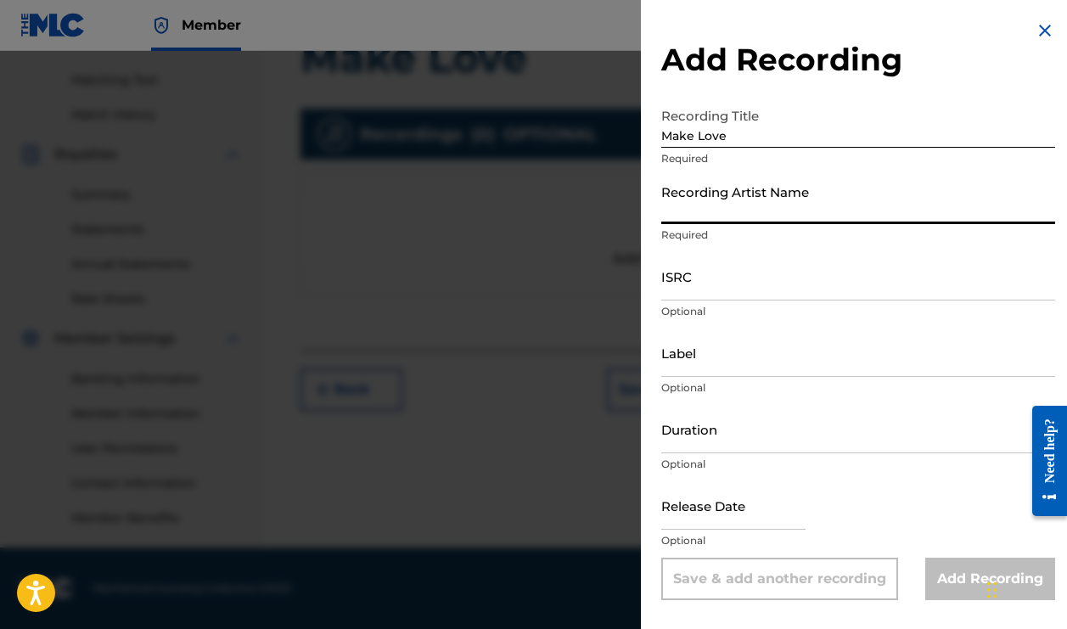
click at [729, 204] on input "Recording Artist Name" at bounding box center [858, 200] width 394 height 48
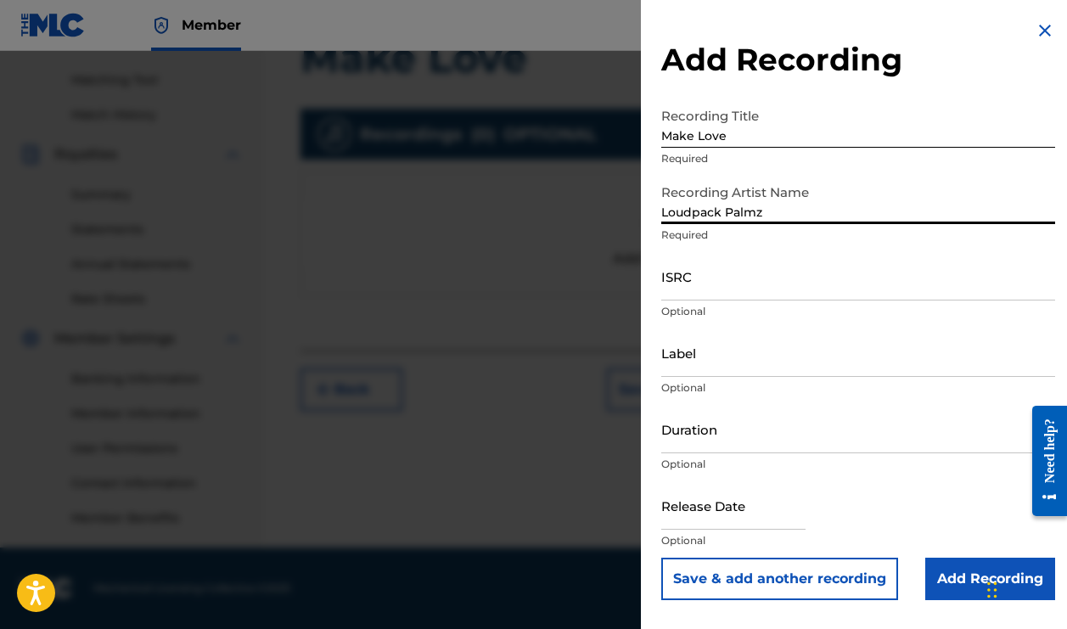
type input "Loudpack Palmz"
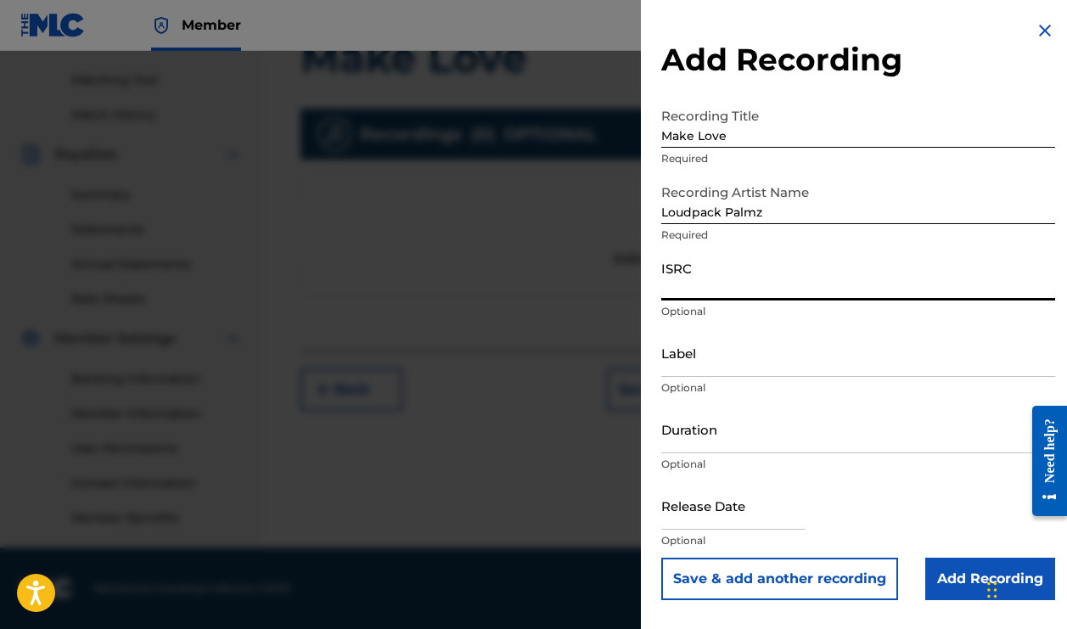
click at [702, 289] on input "ISRC" at bounding box center [858, 276] width 394 height 48
type input "QZWFR2958488"
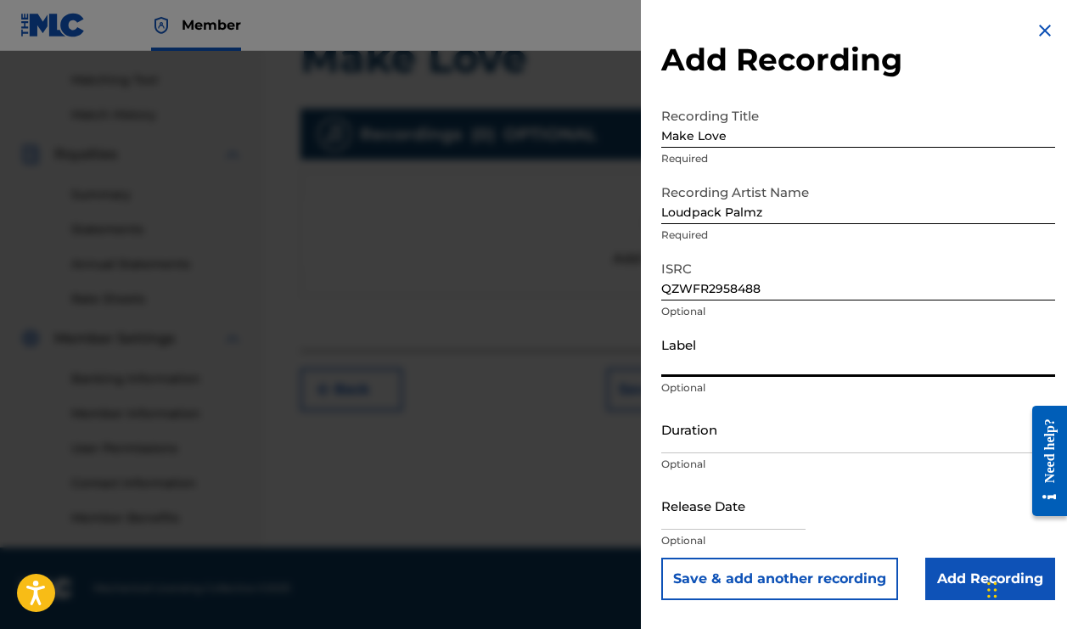
click at [687, 360] on input "Label" at bounding box center [858, 352] width 394 height 48
type input "Path To Growth Ent"
select select "7"
select select "2025"
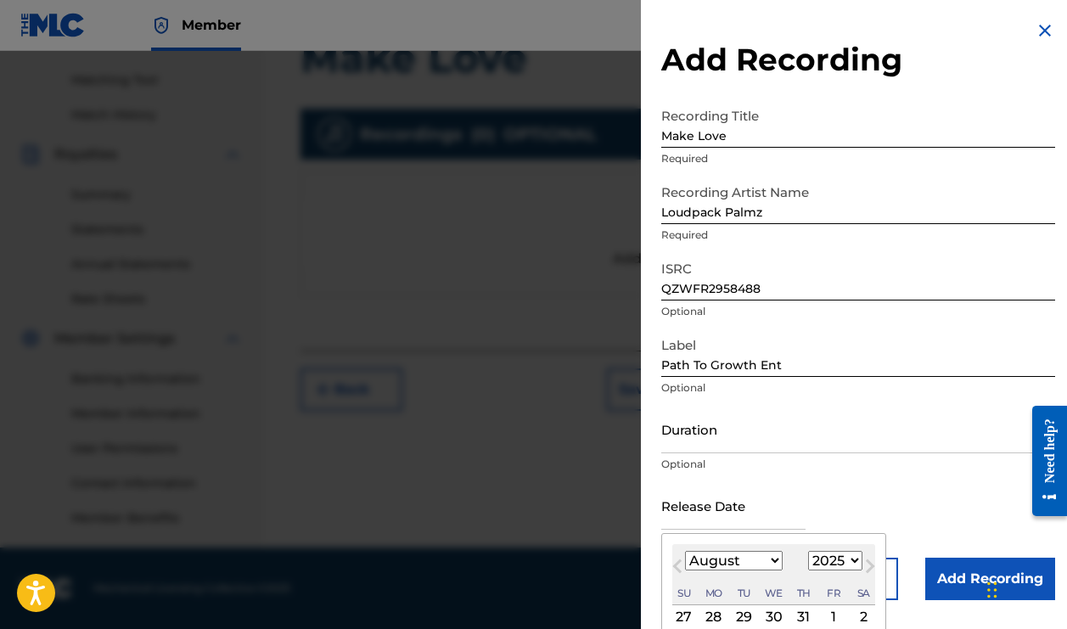
click at [745, 518] on input "text" at bounding box center [733, 505] width 144 height 48
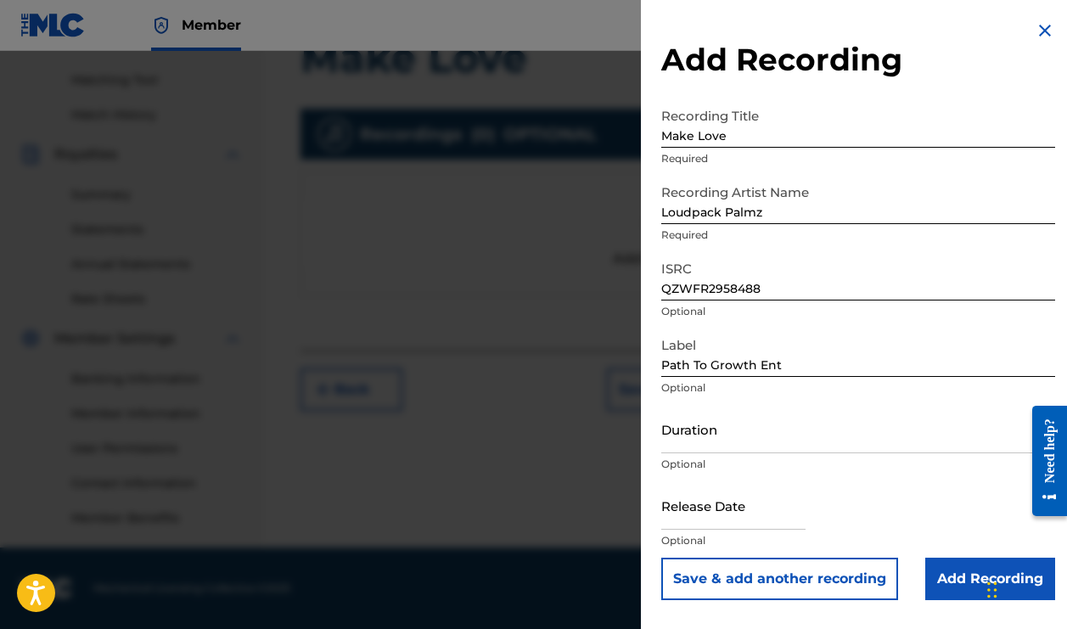
click at [924, 502] on div "Release Date Optional" at bounding box center [858, 519] width 394 height 76
click at [805, 512] on input "text" at bounding box center [733, 505] width 144 height 48
select select "7"
select select "2025"
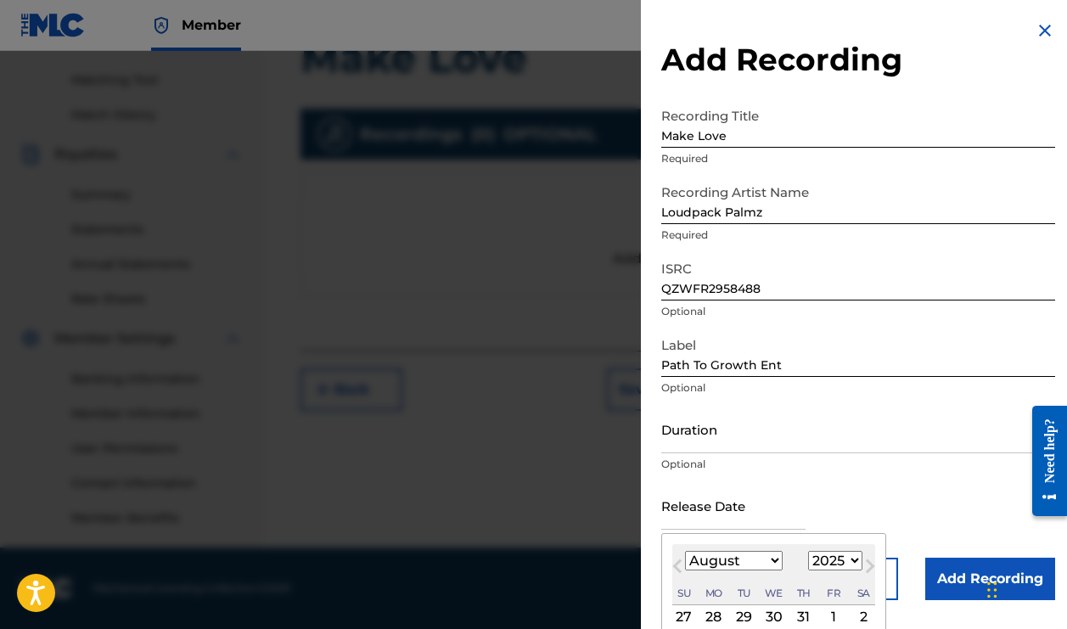
click at [781, 551] on div "January February March April May June July August September October November De…" at bounding box center [773, 561] width 203 height 20
click at [853, 614] on div "2" at bounding box center [863, 617] width 20 height 20
type input "August 2 2025"
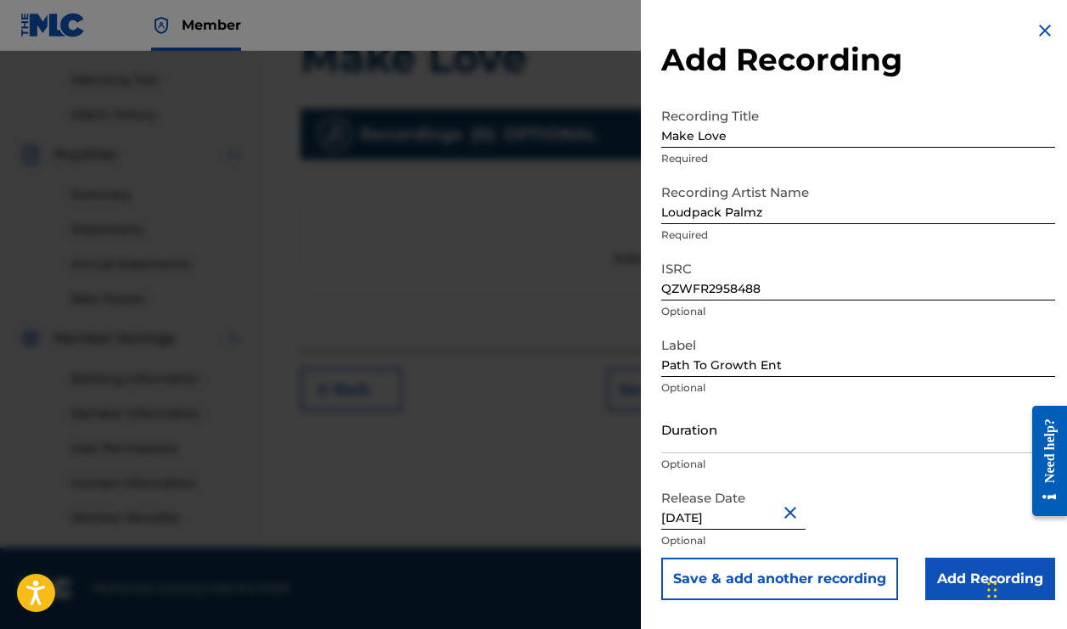
select select "7"
select select "2025"
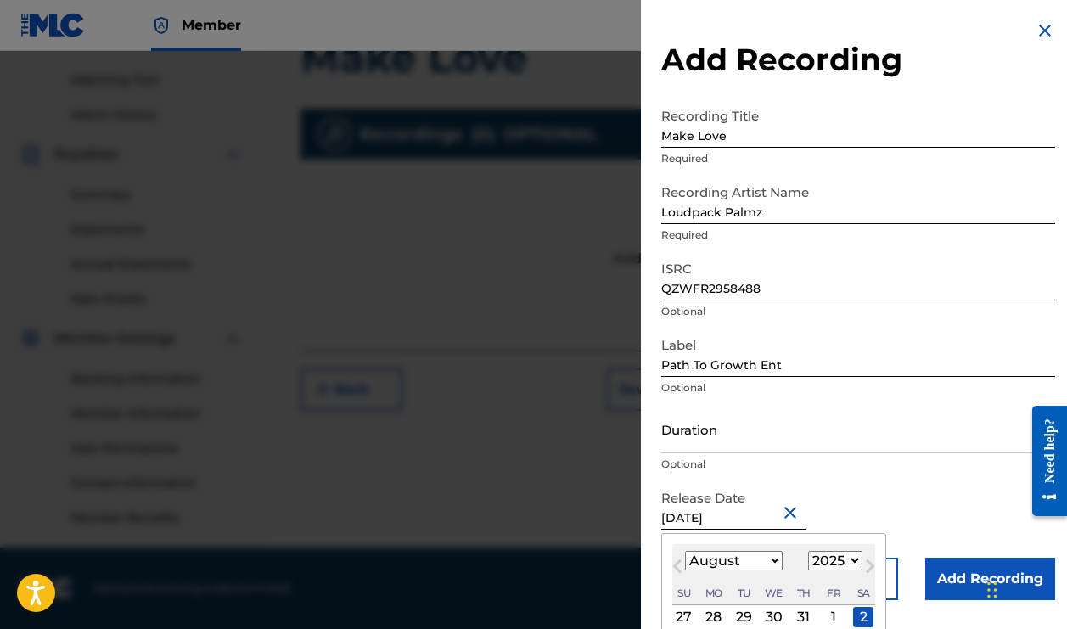
click at [716, 520] on input "August 2 2025" at bounding box center [733, 505] width 144 height 48
type input "August 3 2025"
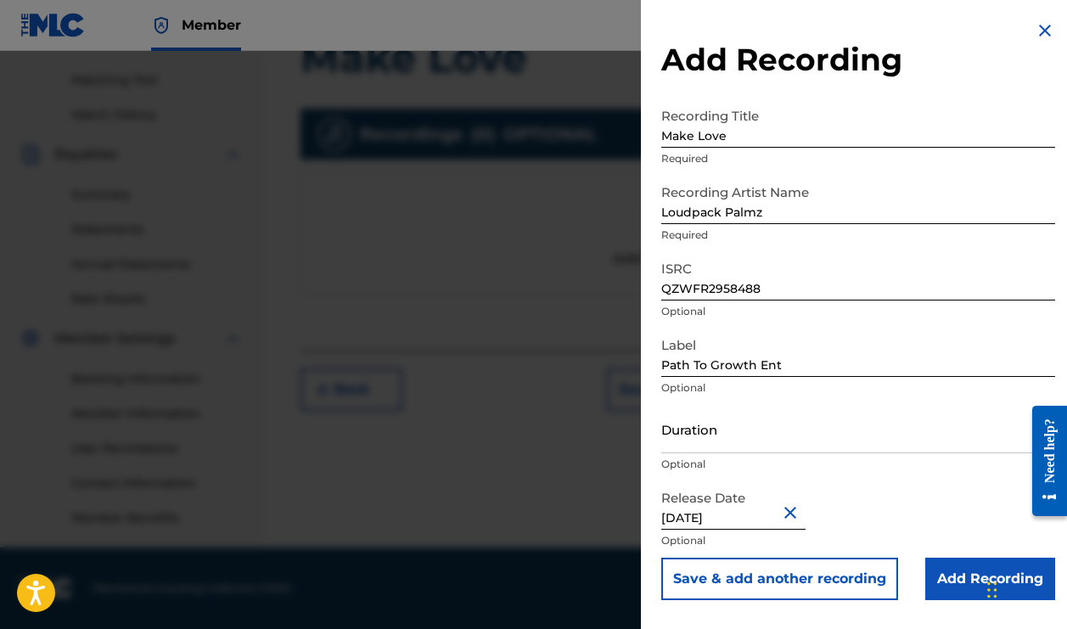
click at [961, 515] on div "Release Date August 3 2025 Optional" at bounding box center [858, 519] width 394 height 76
click at [952, 579] on input "Add Recording" at bounding box center [990, 579] width 130 height 42
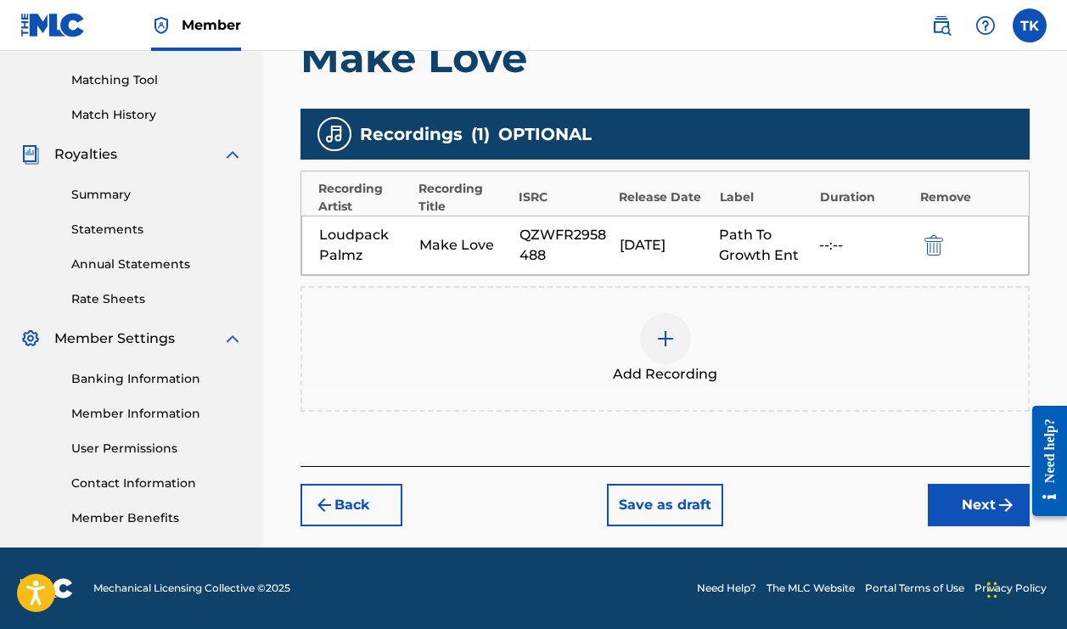
click at [956, 507] on button "Next" at bounding box center [979, 505] width 102 height 42
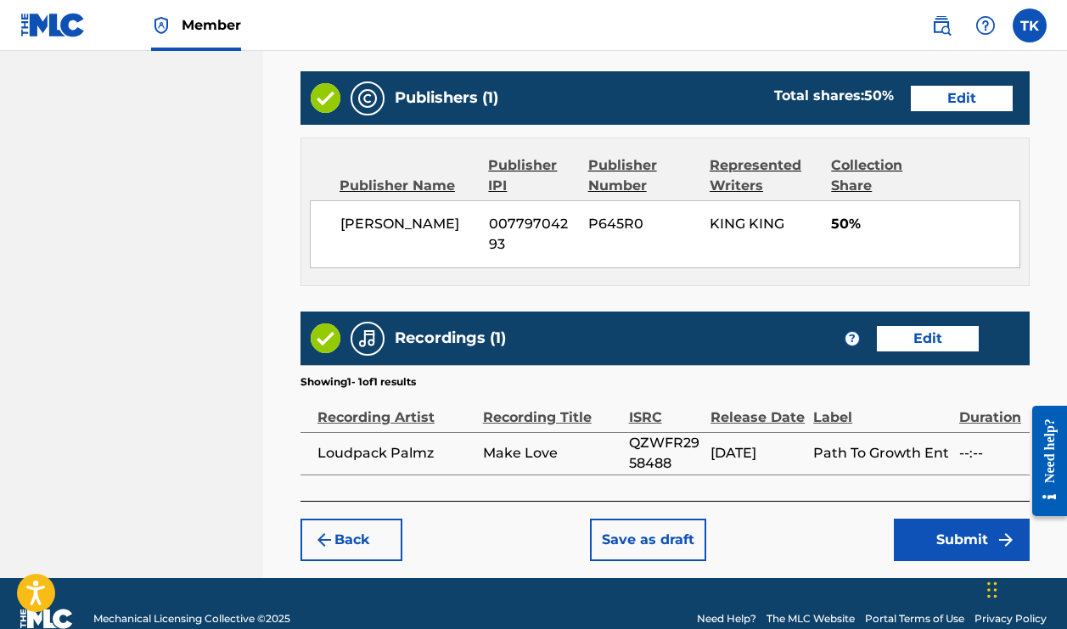
scroll to position [916, 0]
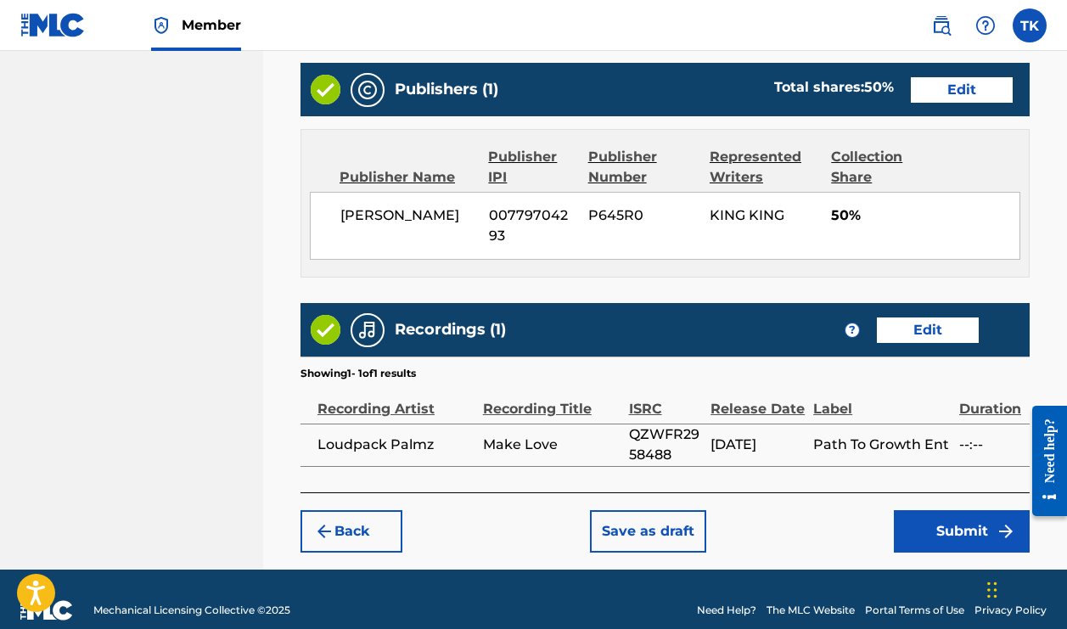
click at [930, 510] on button "Submit" at bounding box center [962, 531] width 136 height 42
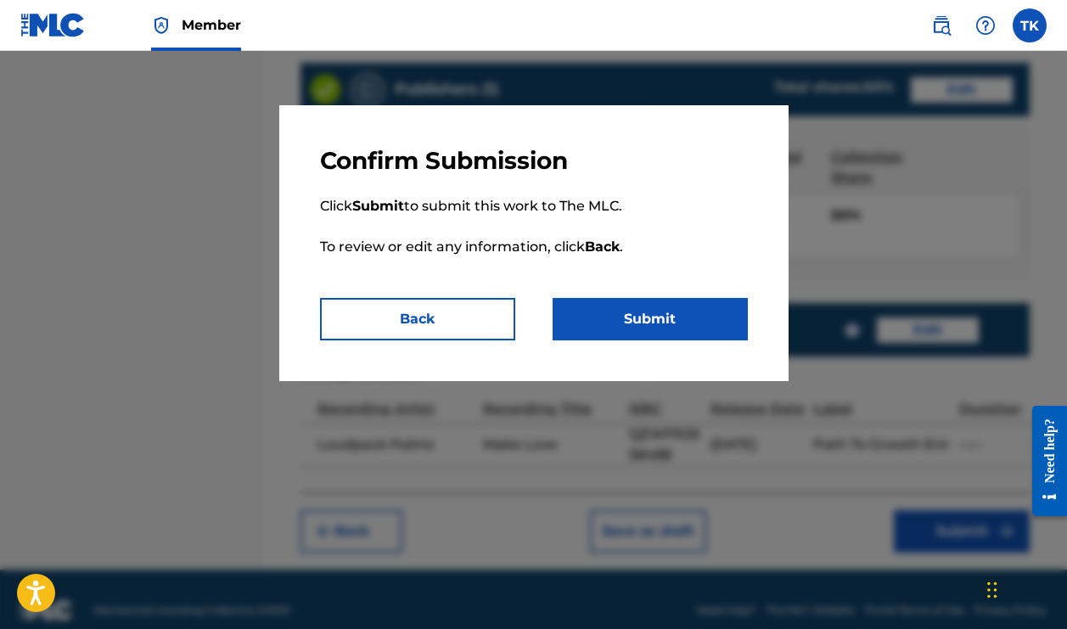
click at [643, 319] on button "Submit" at bounding box center [649, 319] width 195 height 42
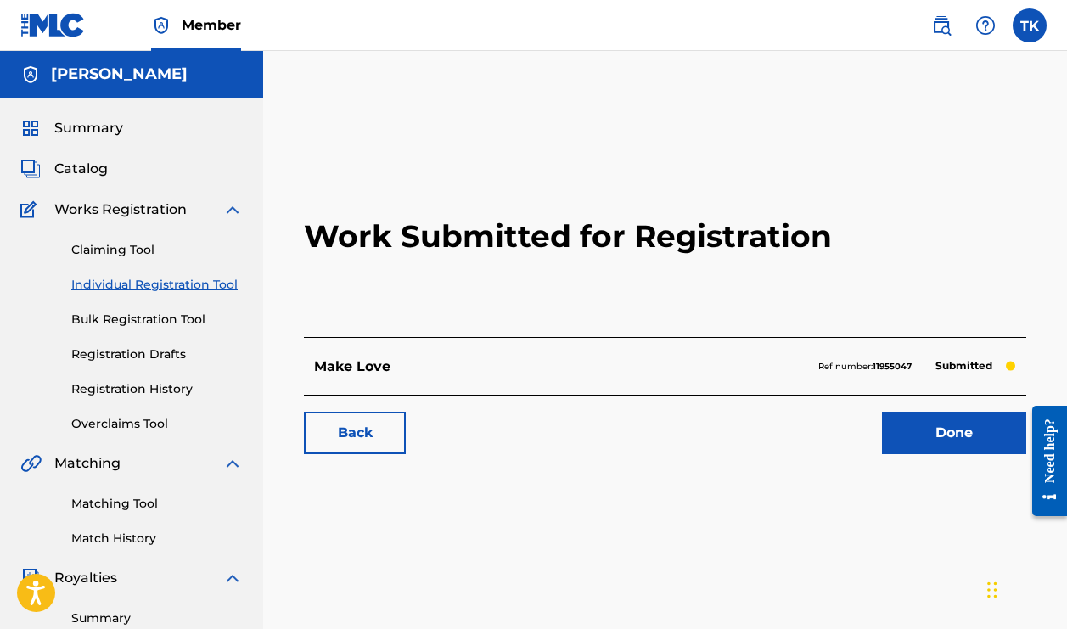
click at [918, 438] on link "Done" at bounding box center [954, 433] width 144 height 42
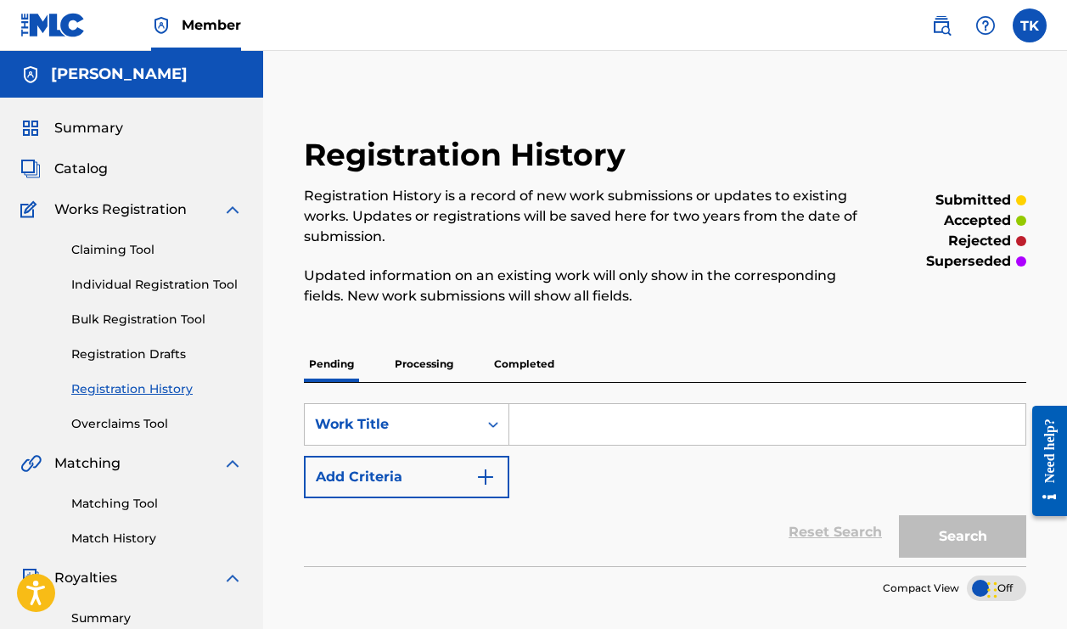
click at [429, 363] on p "Processing" at bounding box center [424, 364] width 69 height 36
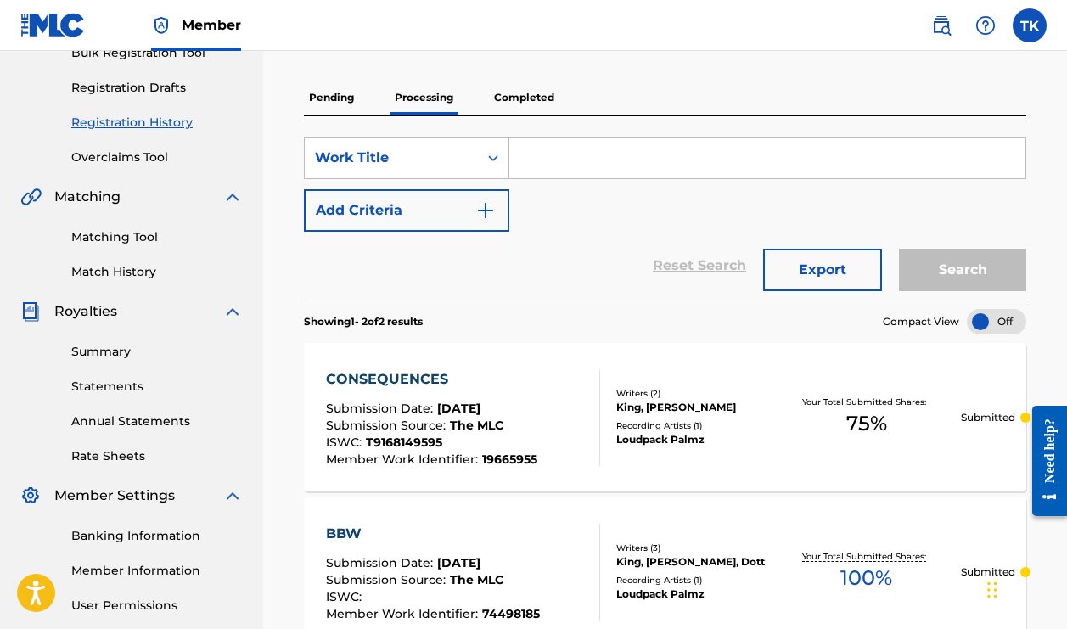
scroll to position [265, 0]
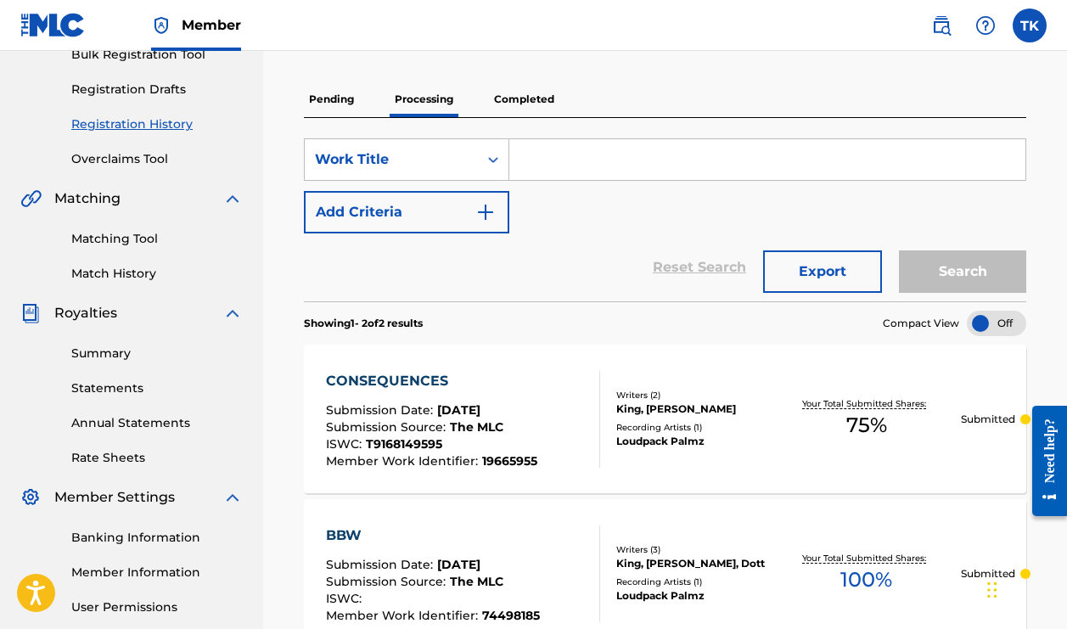
click at [332, 101] on p "Pending" at bounding box center [331, 99] width 55 height 36
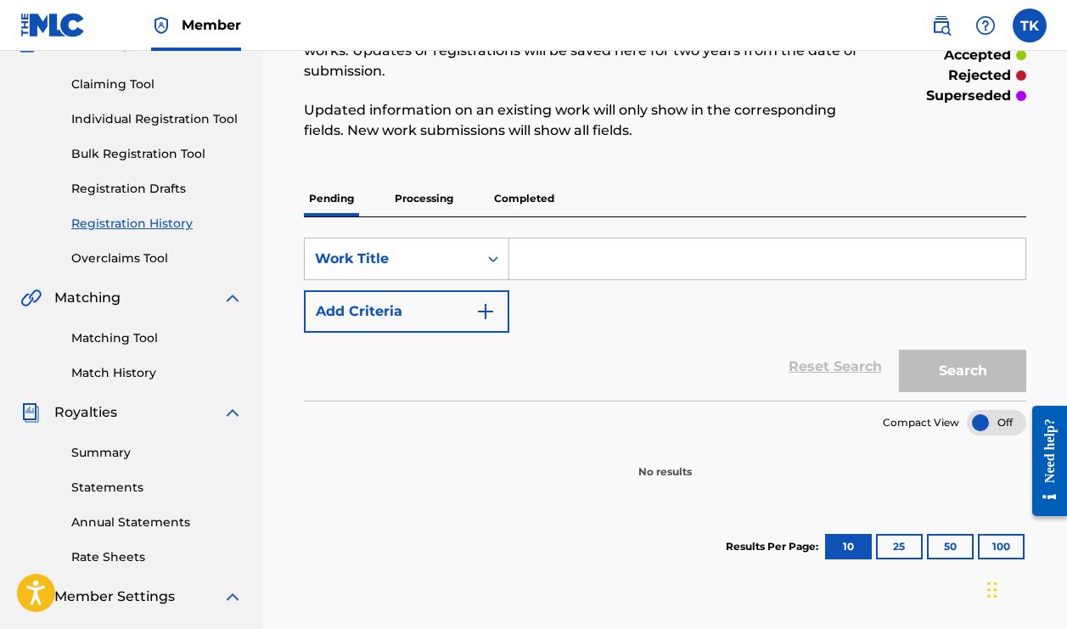
scroll to position [164, 0]
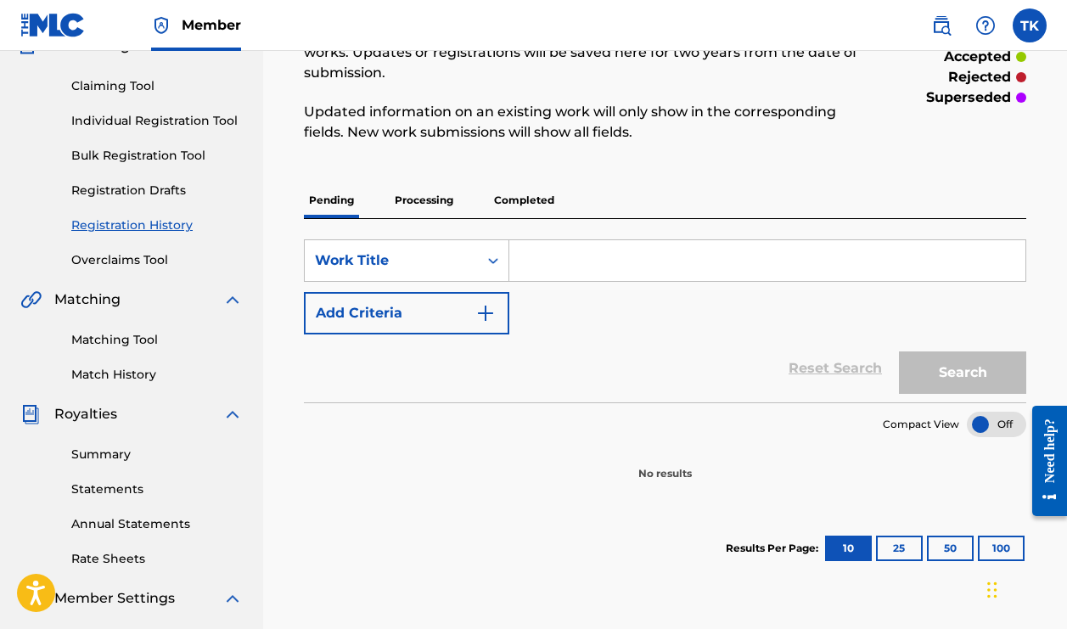
click at [522, 199] on p "Completed" at bounding box center [524, 200] width 70 height 36
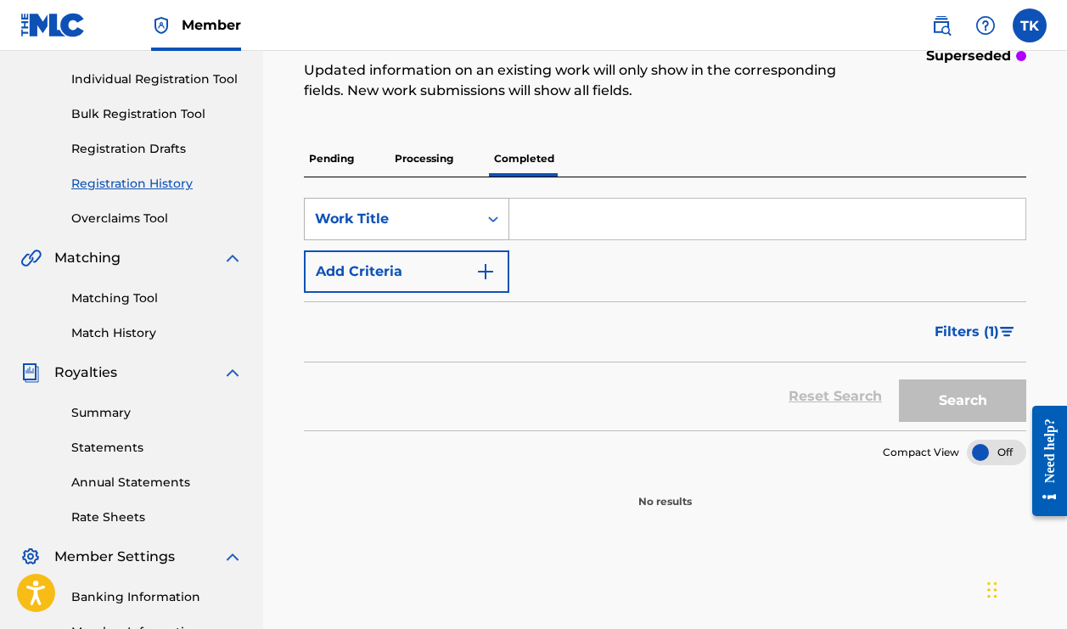
scroll to position [199, 0]
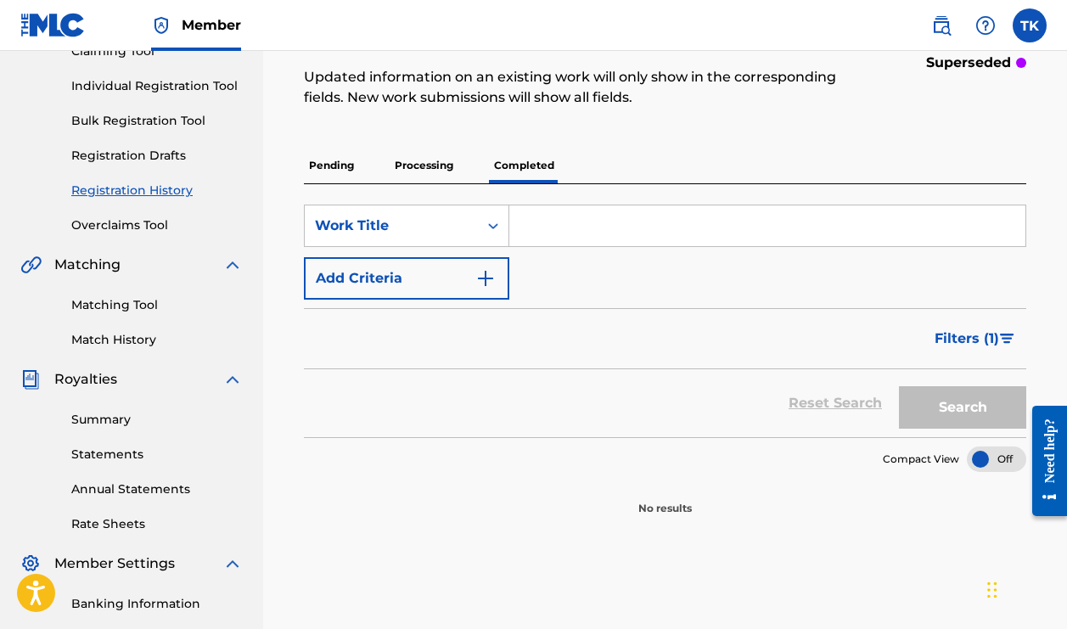
click at [409, 162] on p "Processing" at bounding box center [424, 166] width 69 height 36
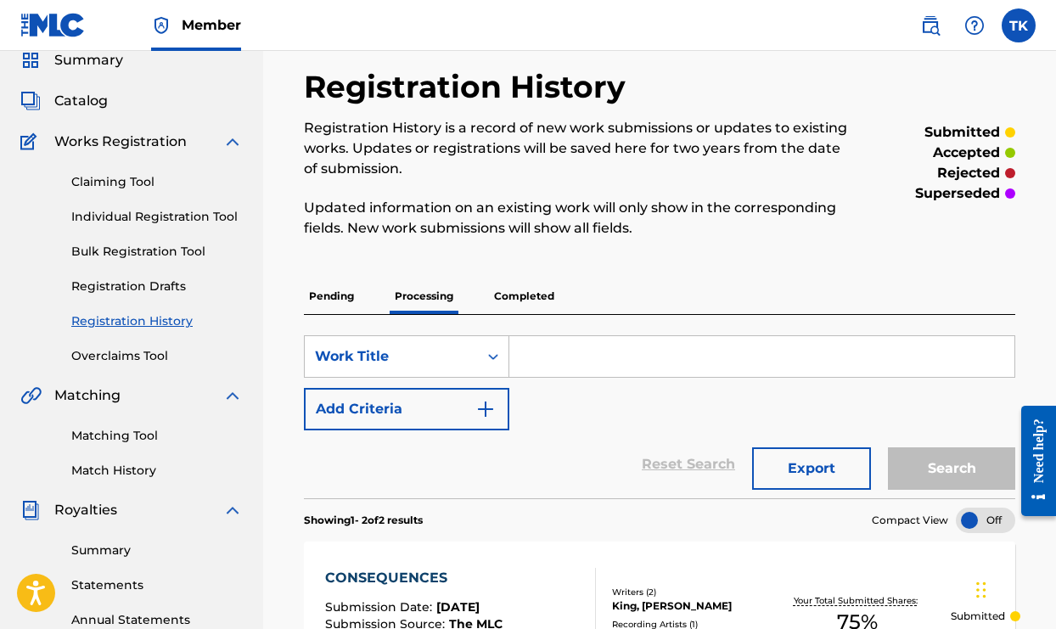
scroll to position [28, 0]
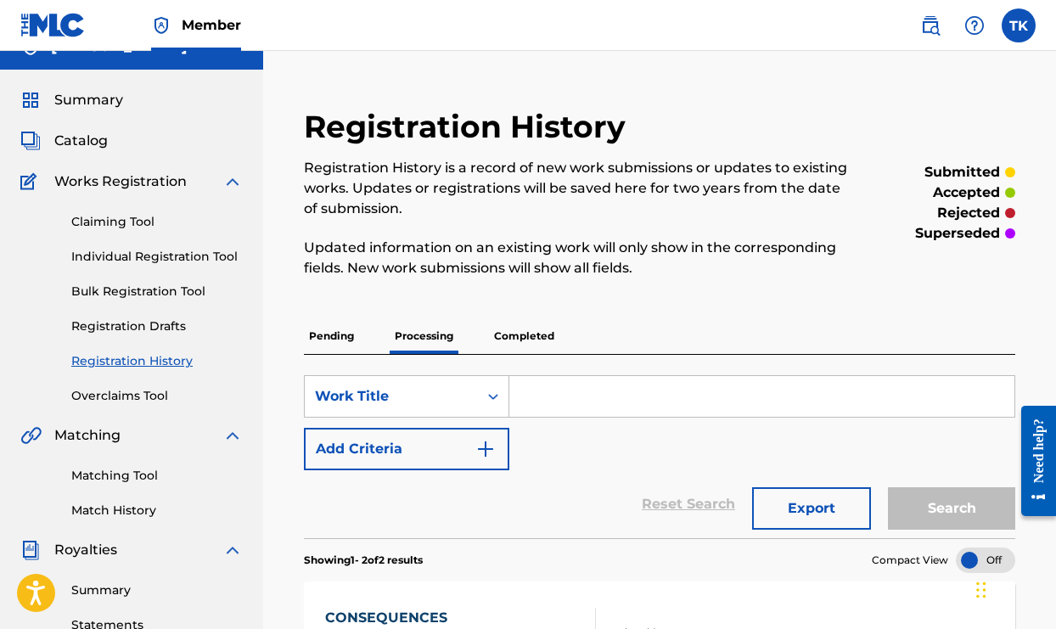
click at [488, 454] on img "Search Form" at bounding box center [485, 449] width 20 height 20
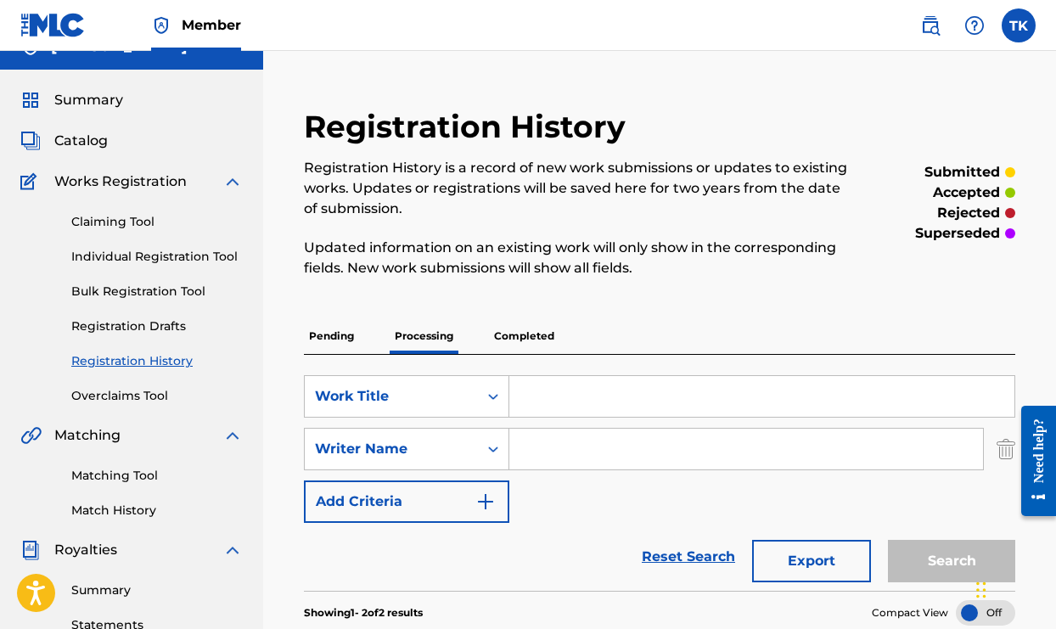
click at [487, 497] on img "Search Form" at bounding box center [485, 501] width 20 height 20
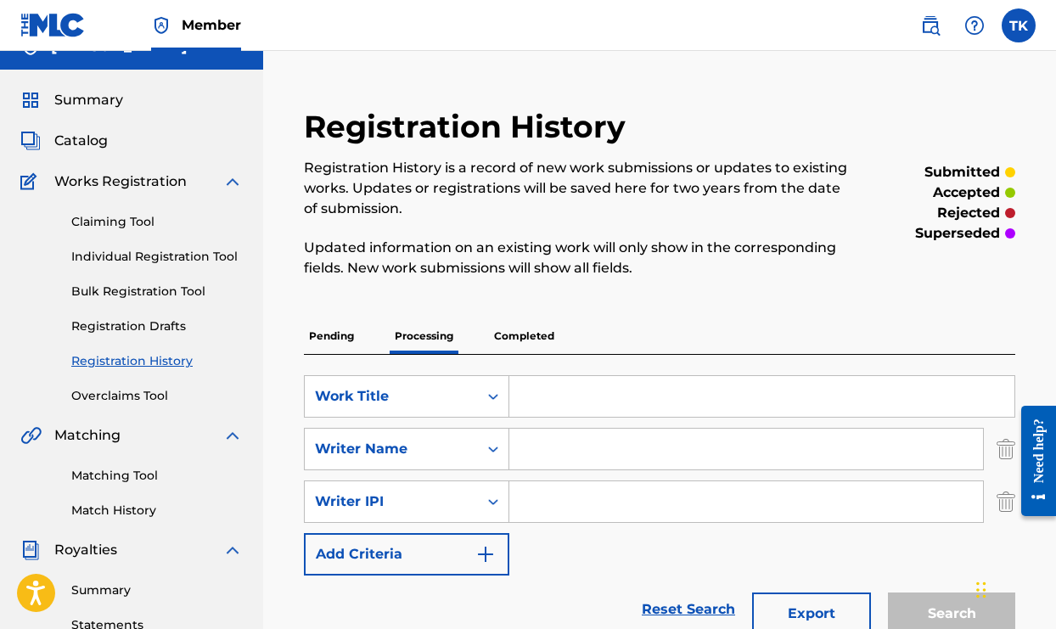
click at [490, 551] on img "Search Form" at bounding box center [485, 554] width 20 height 20
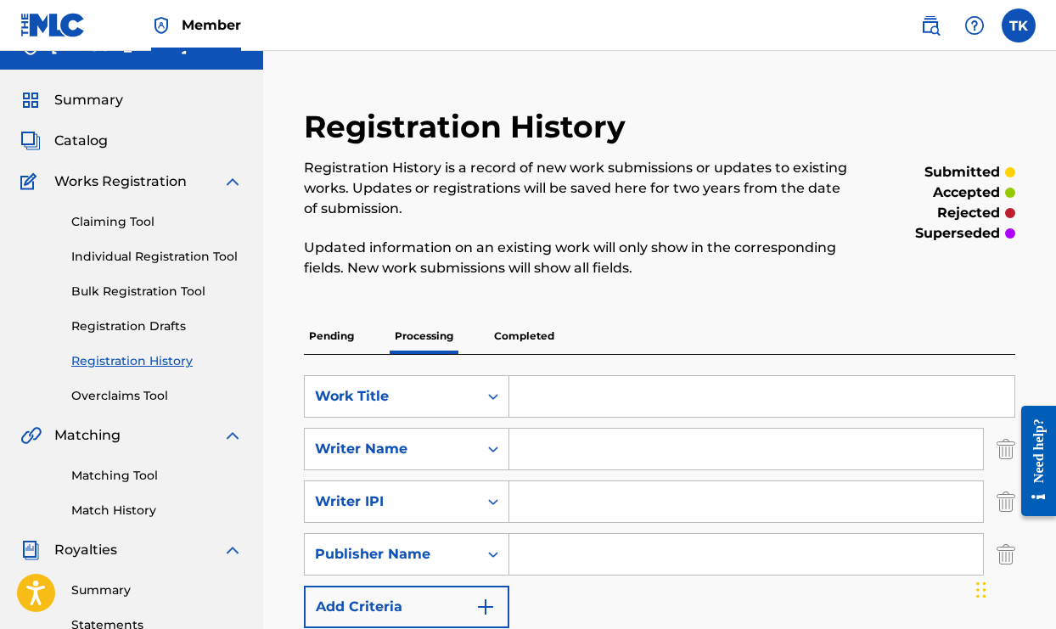
click at [544, 552] on input "Search Form" at bounding box center [746, 554] width 474 height 41
type input "Loudwords"
click at [709, 592] on div "SearchWithCriteria5a8b60db-5116-4243-8597-ce11cbc48761 Work Title SearchWithCri…" at bounding box center [659, 501] width 711 height 253
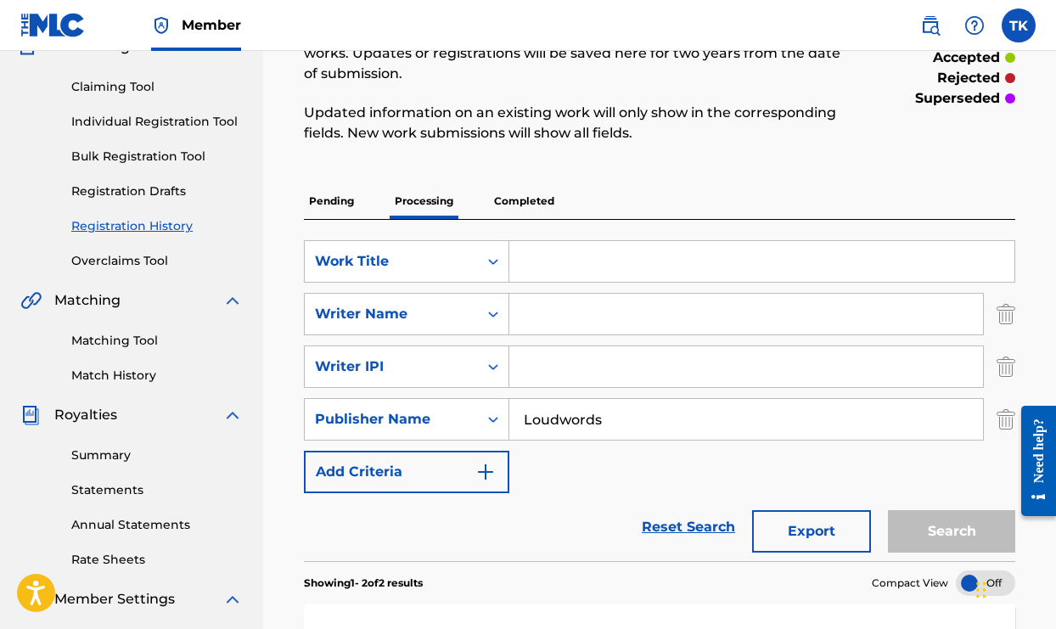
scroll to position [188, 0]
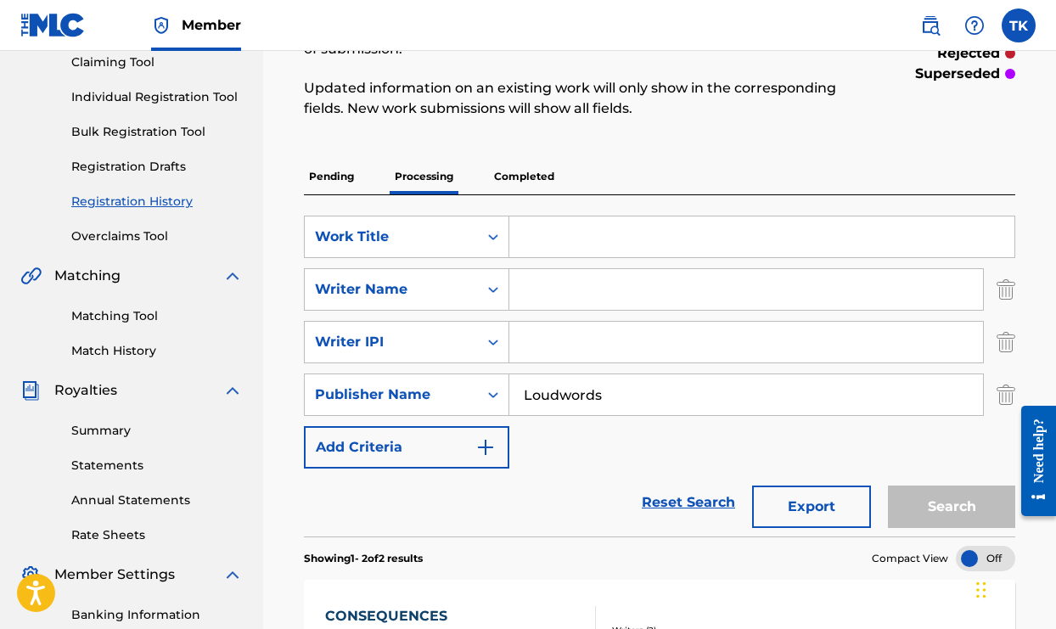
click at [933, 515] on div "Search" at bounding box center [947, 502] width 136 height 68
click at [534, 238] on input "Search Form" at bounding box center [761, 236] width 505 height 41
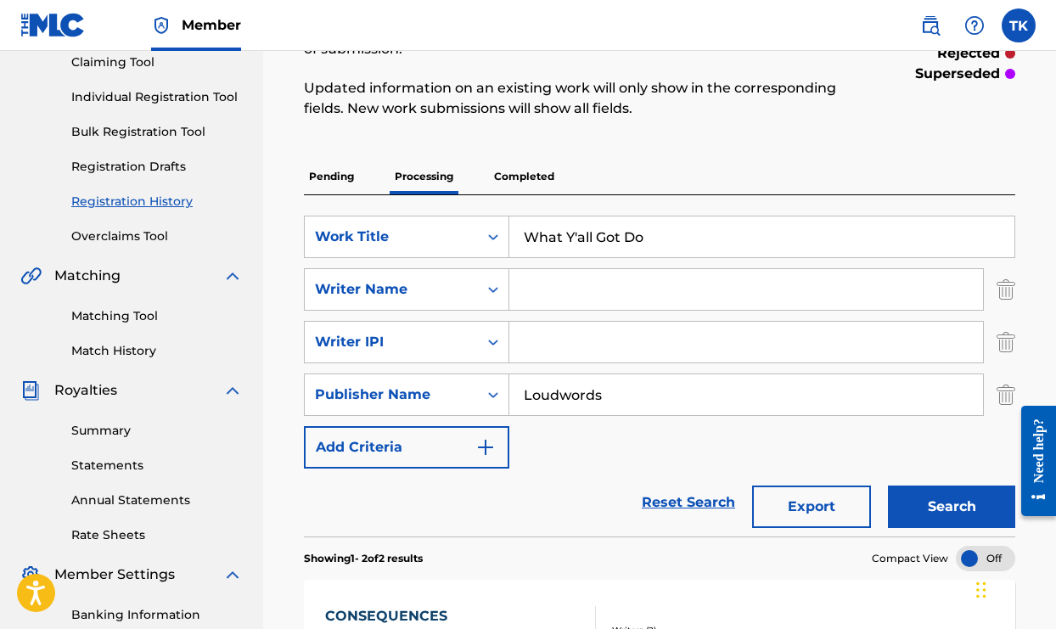
click at [622, 239] on input "What Y'all Got Do" at bounding box center [761, 236] width 505 height 41
click at [924, 496] on button "Search" at bounding box center [951, 506] width 127 height 42
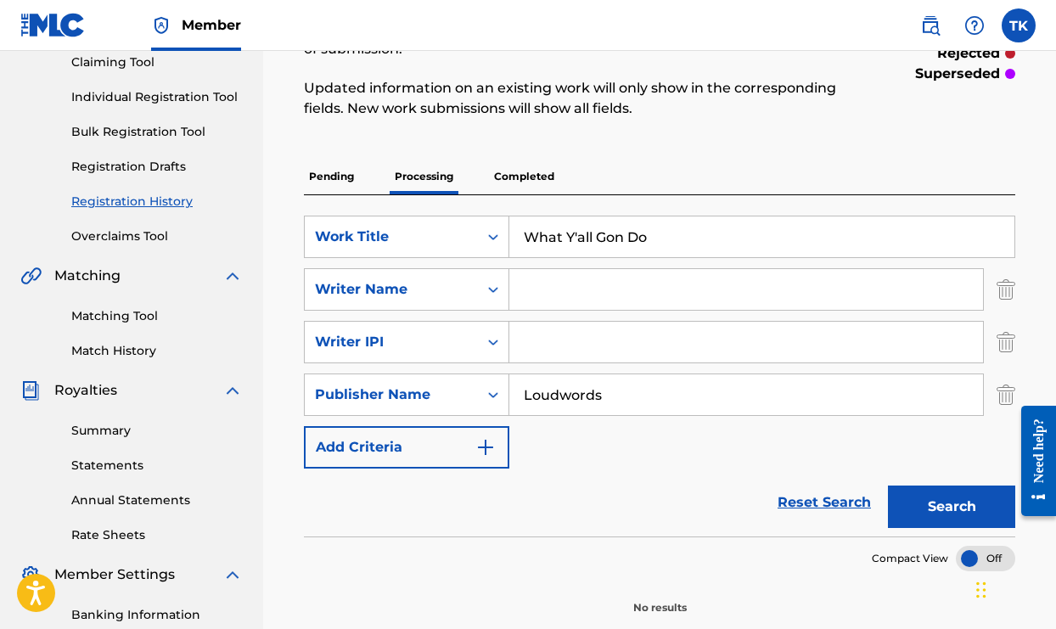
click at [655, 241] on input "What Y'all Gon Do" at bounding box center [761, 236] width 505 height 41
type input "W"
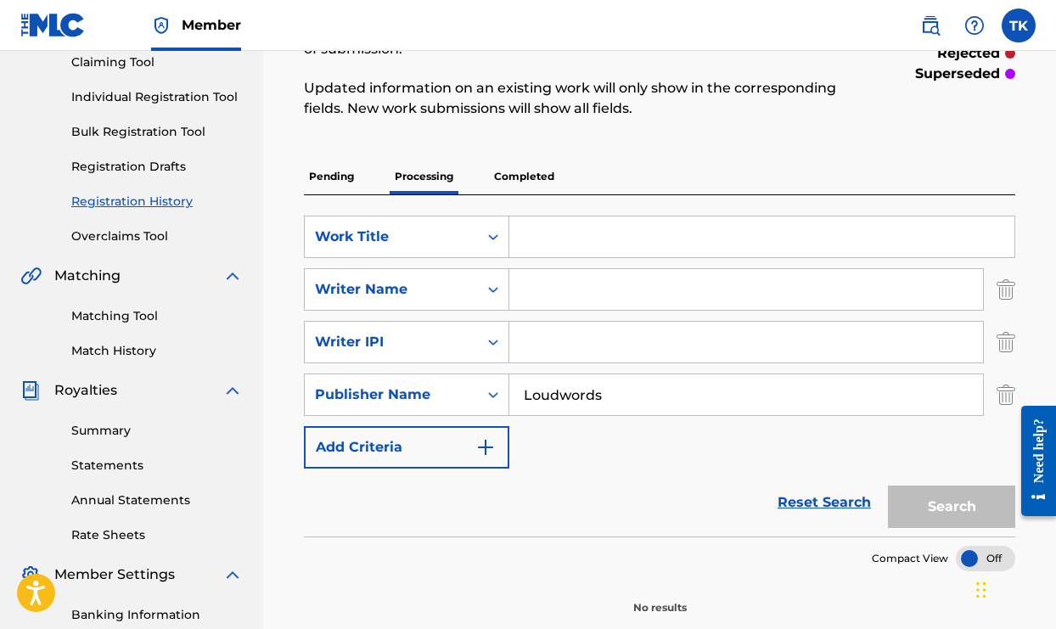
click at [703, 414] on input "Loudwords" at bounding box center [746, 394] width 474 height 41
drag, startPoint x: 703, startPoint y: 414, endPoint x: 646, endPoint y: 293, distance: 134.4
click at [646, 293] on input "Search Form" at bounding box center [746, 289] width 474 height 41
type input "King King"
click at [655, 393] on input "Loudwords" at bounding box center [746, 394] width 474 height 41
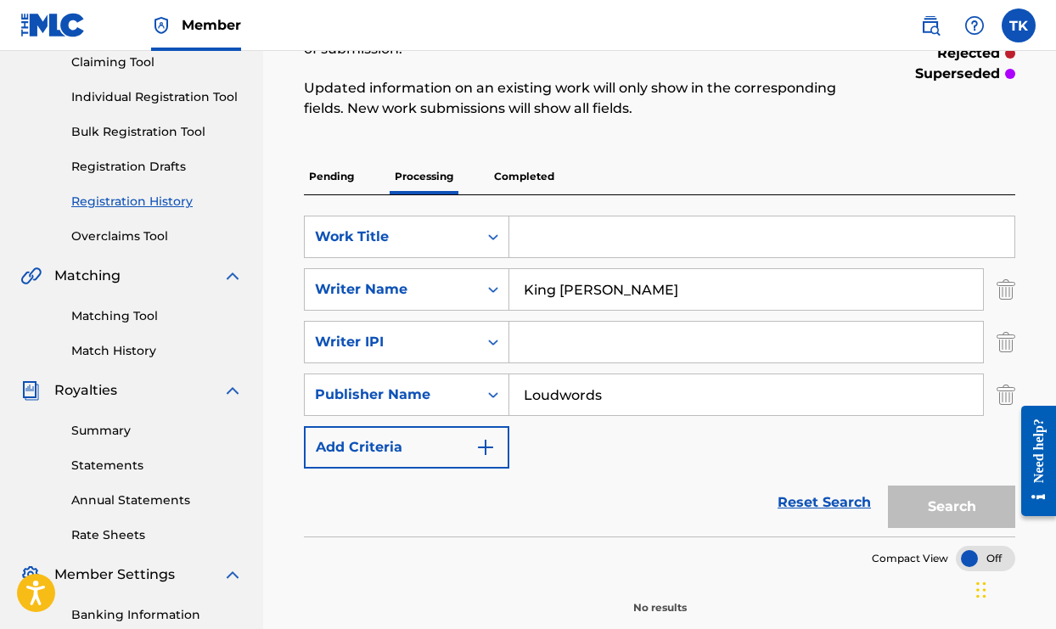
drag, startPoint x: 655, startPoint y: 393, endPoint x: 658, endPoint y: 346, distance: 46.7
click at [658, 346] on input "Search Form" at bounding box center [746, 342] width 474 height 41
click at [668, 238] on input "Search Form" at bounding box center [761, 236] width 505 height 41
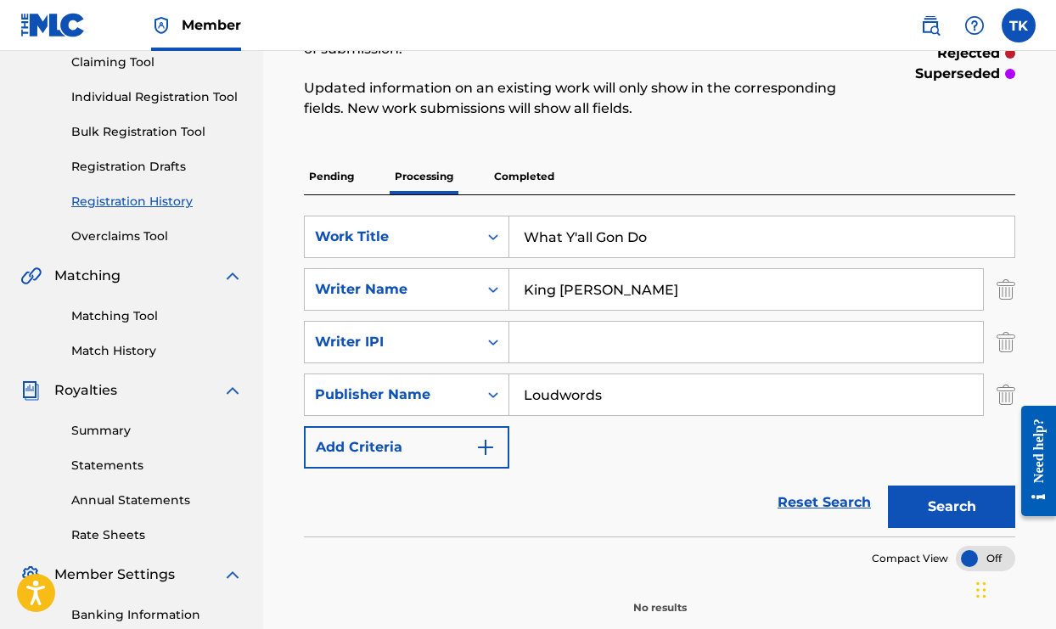
type input "What Y'all Gon Do"
click at [937, 502] on button "Search" at bounding box center [951, 506] width 127 height 42
click at [609, 289] on input "King King" at bounding box center [746, 289] width 474 height 41
type input "K"
click at [949, 506] on button "Search" at bounding box center [951, 506] width 127 height 42
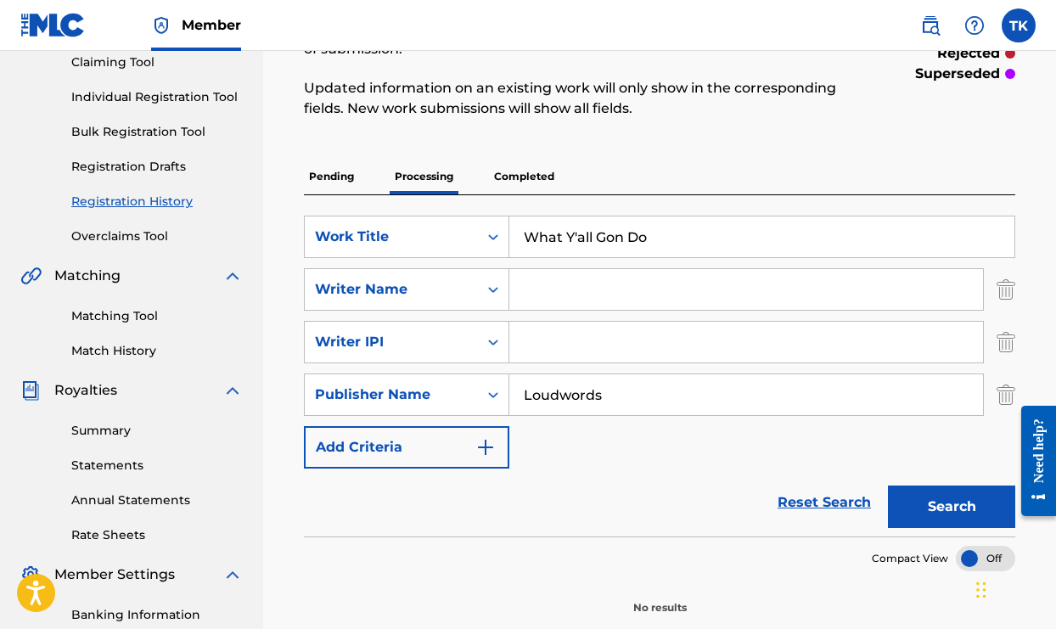
click at [563, 398] on input "Loudwords" at bounding box center [746, 394] width 474 height 41
click at [974, 507] on button "Search" at bounding box center [951, 506] width 127 height 42
click at [631, 399] on input "Loud words" at bounding box center [746, 394] width 474 height 41
type input "L"
click at [494, 452] on img "Search Form" at bounding box center [485, 447] width 20 height 20
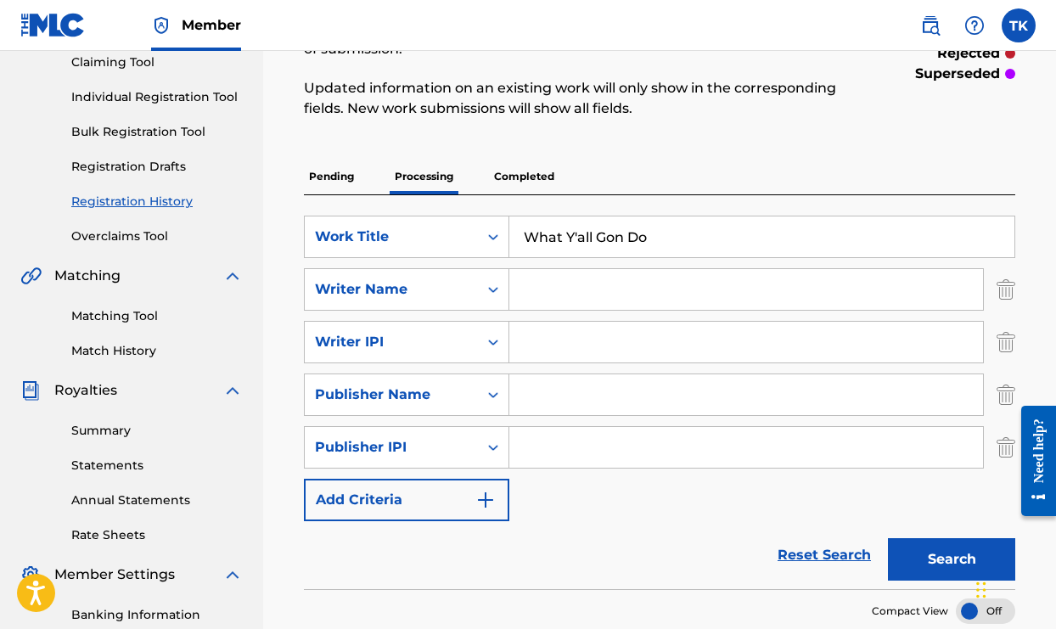
click at [531, 453] on input "Search Form" at bounding box center [746, 447] width 474 height 41
click at [700, 236] on input "What Y'all Gon Do" at bounding box center [761, 236] width 505 height 41
type input "W"
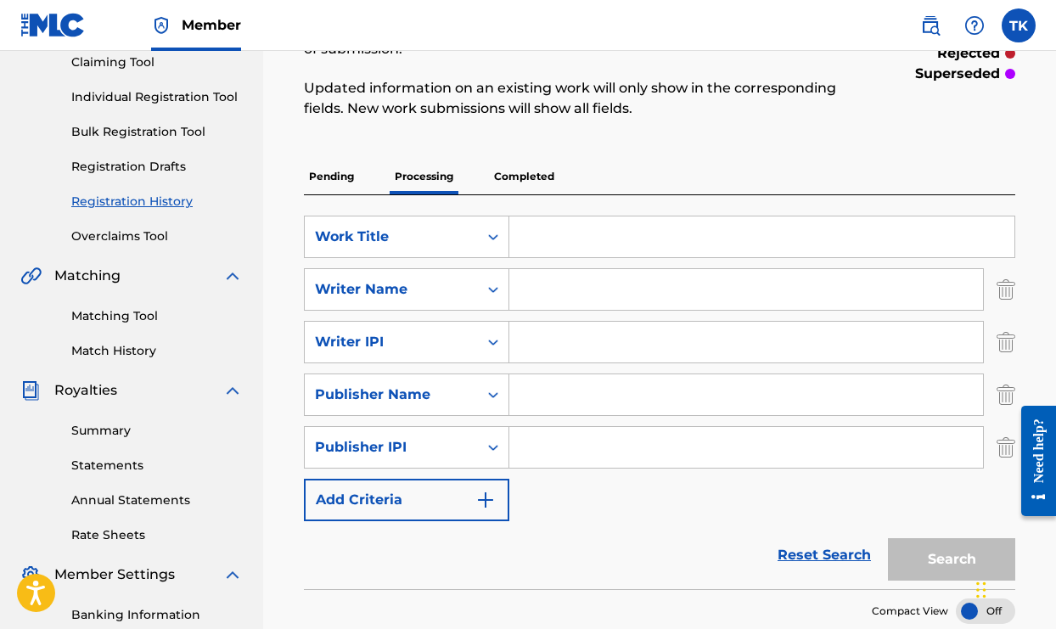
click at [604, 455] on input "Search Form" at bounding box center [746, 447] width 474 height 41
type input "00779704293"
click at [552, 291] on input "Search Form" at bounding box center [746, 289] width 474 height 41
type input "Tyrone King"
click at [541, 335] on input "Search Form" at bounding box center [746, 342] width 474 height 41
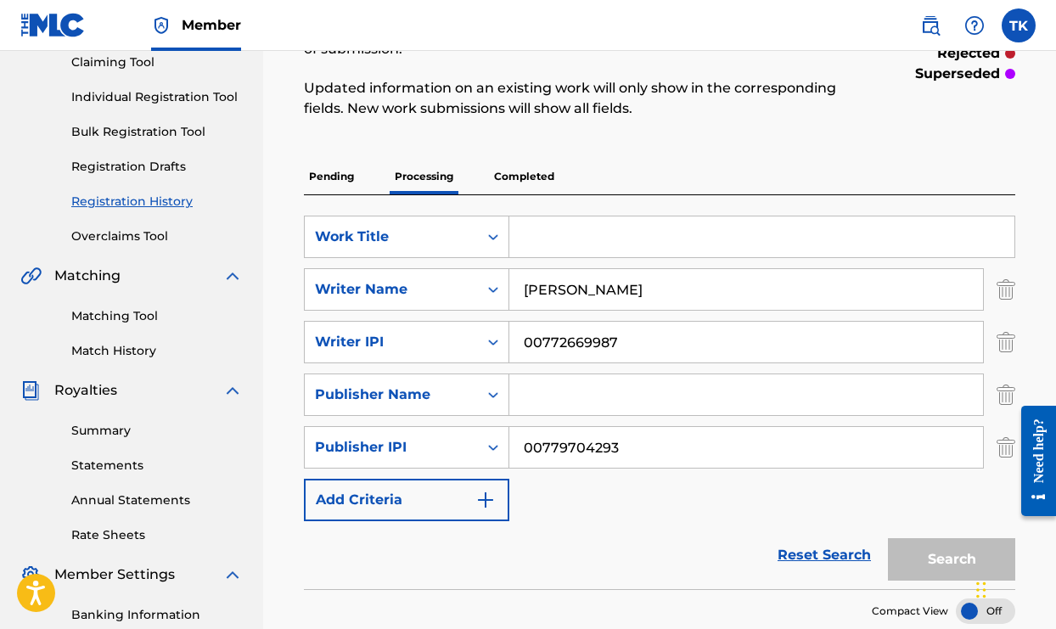
type input "00772669987"
click at [541, 394] on input "Search Form" at bounding box center [746, 394] width 474 height 41
type input "LOUDWORDS"
click at [611, 234] on input "Search Form" at bounding box center [761, 236] width 505 height 41
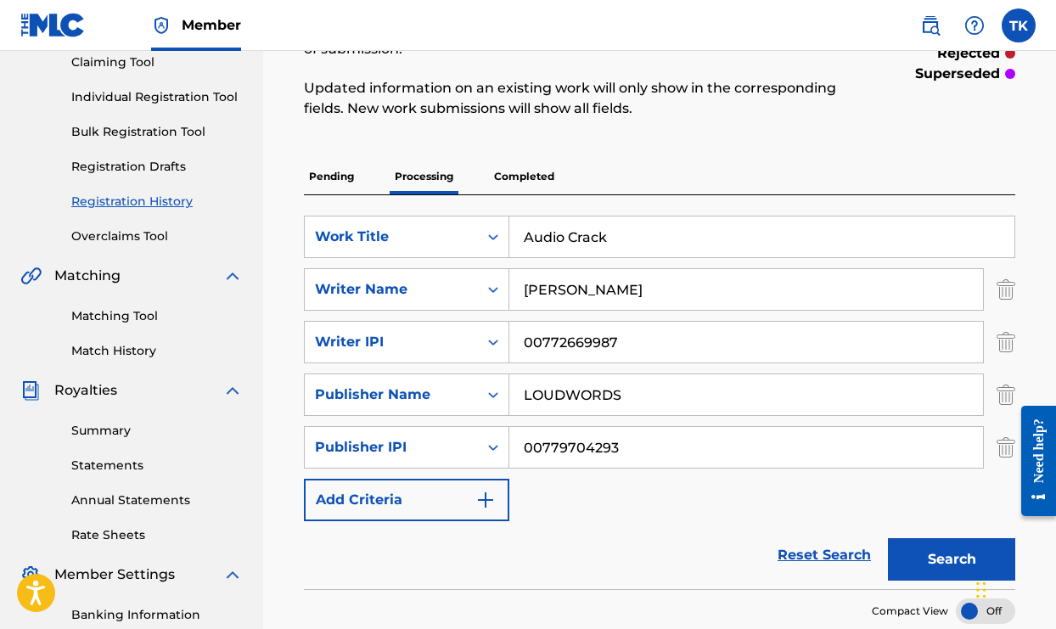
click at [921, 553] on button "Search" at bounding box center [951, 559] width 127 height 42
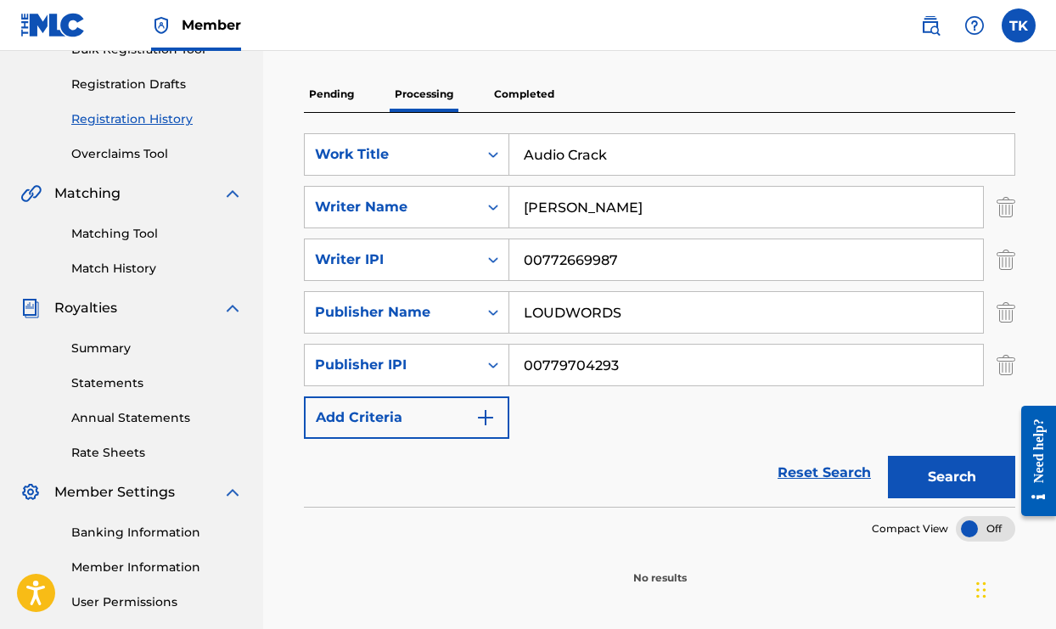
scroll to position [267, 0]
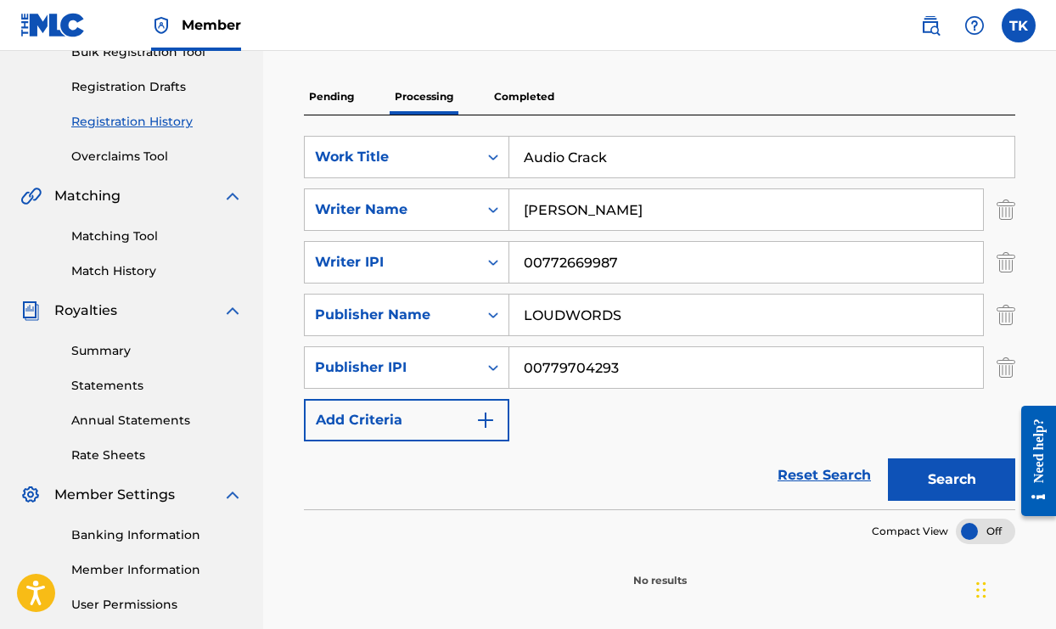
click at [845, 149] on input "Audio Crack" at bounding box center [761, 157] width 505 height 41
type input "A"
click at [845, 149] on input "bbw" at bounding box center [761, 157] width 505 height 41
type input "b"
type input "V"
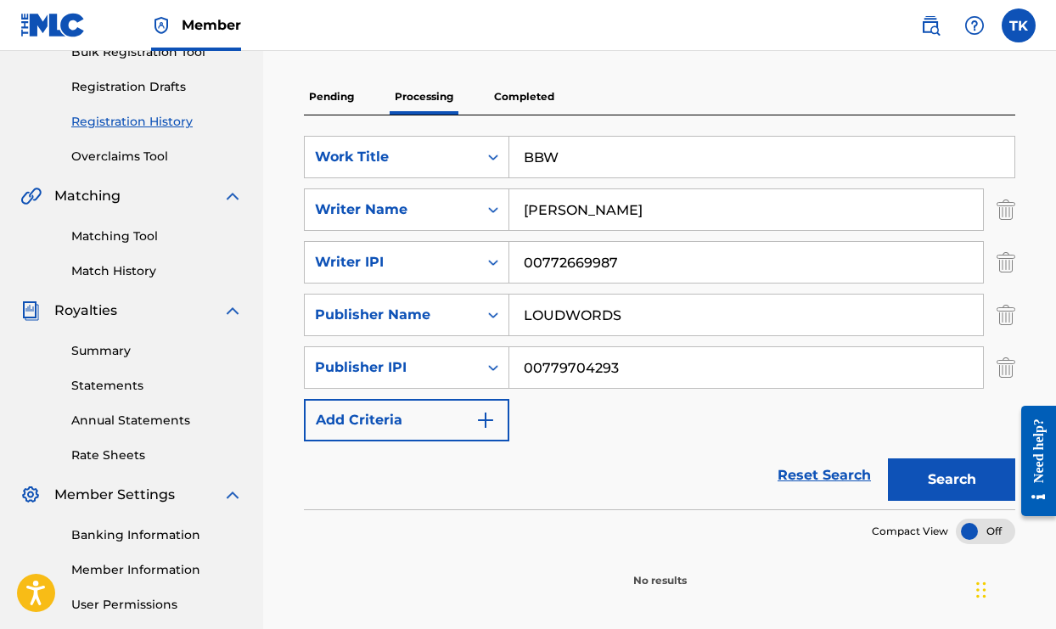
type input "BBW"
click at [948, 485] on button "Search" at bounding box center [951, 479] width 127 height 42
click at [340, 98] on p "Pending" at bounding box center [331, 97] width 55 height 36
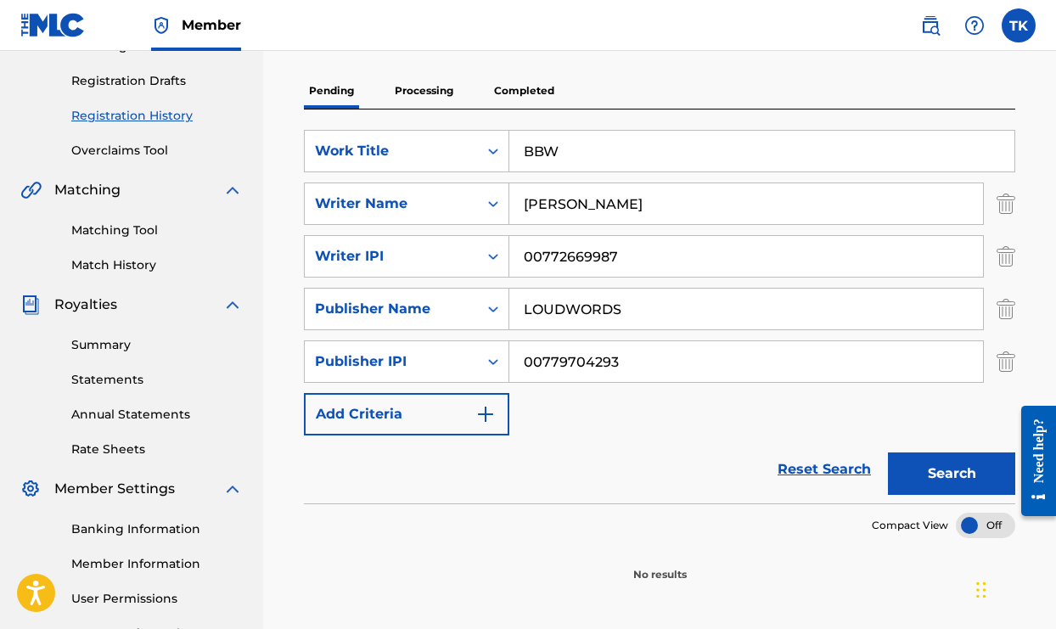
scroll to position [282, 0]
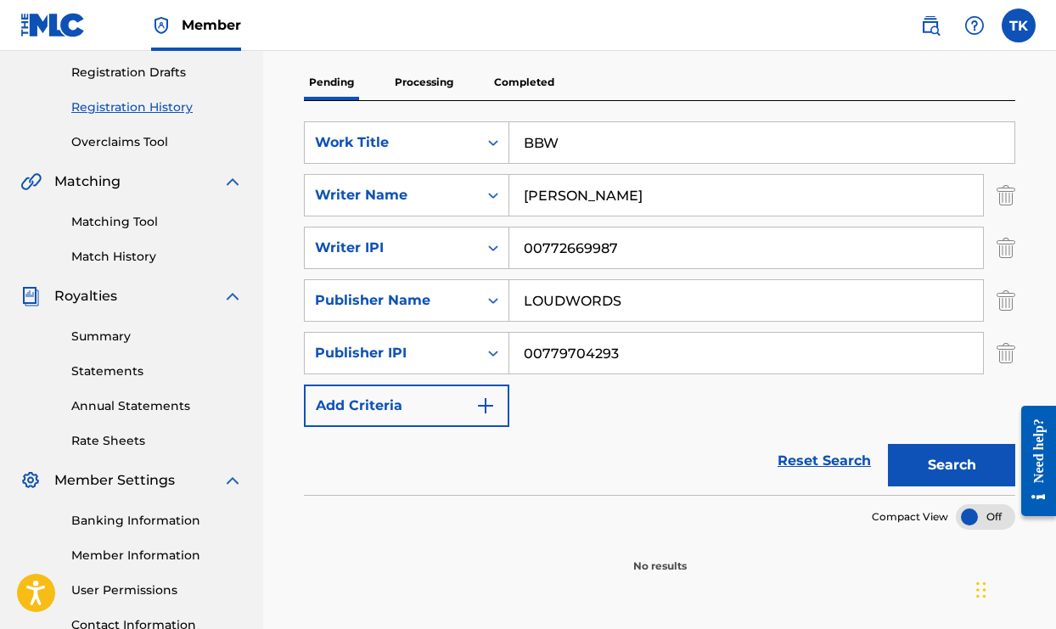
click at [978, 456] on button "Search" at bounding box center [951, 465] width 127 height 42
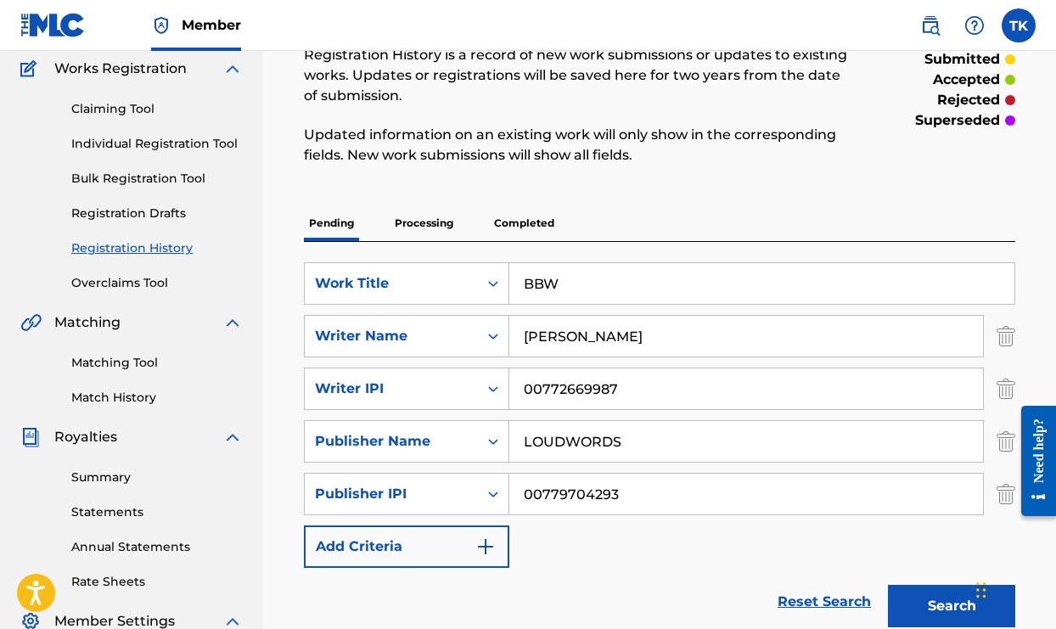
scroll to position [137, 0]
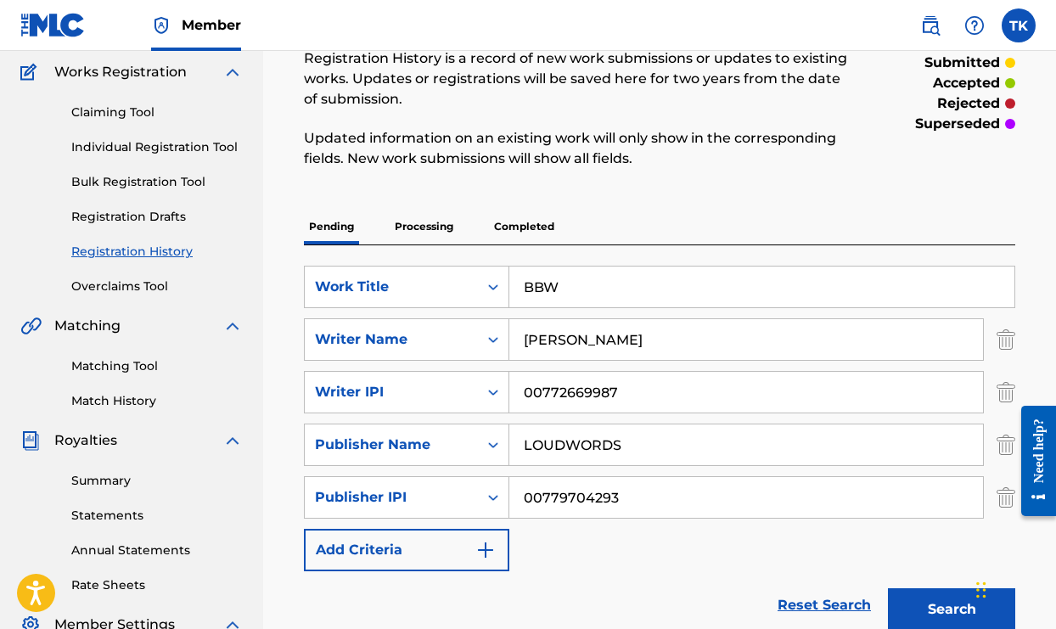
click at [434, 233] on p "Processing" at bounding box center [424, 227] width 69 height 36
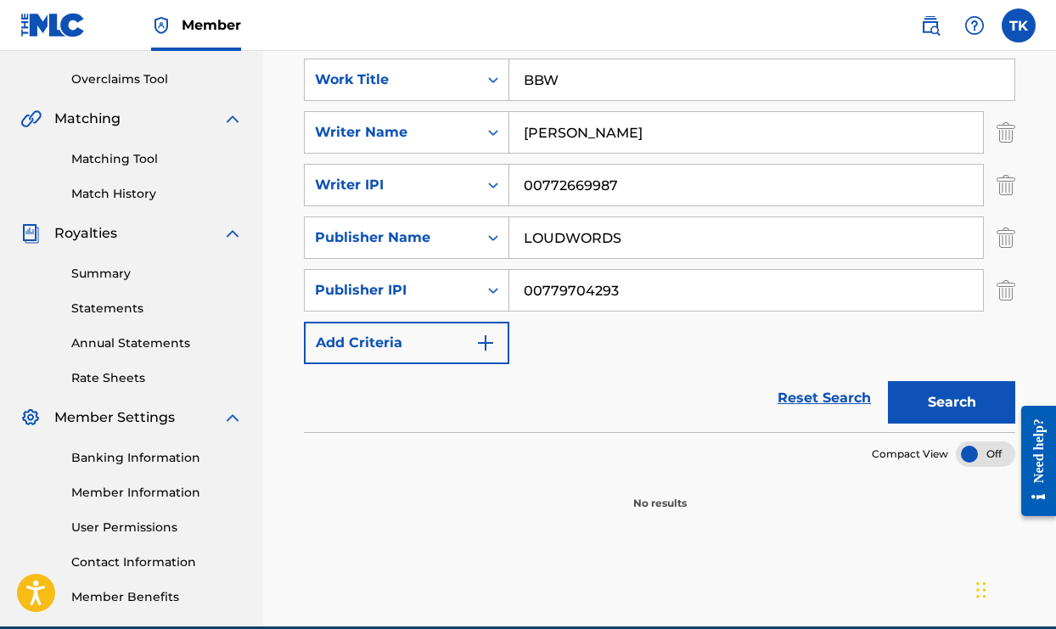
scroll to position [424, 0]
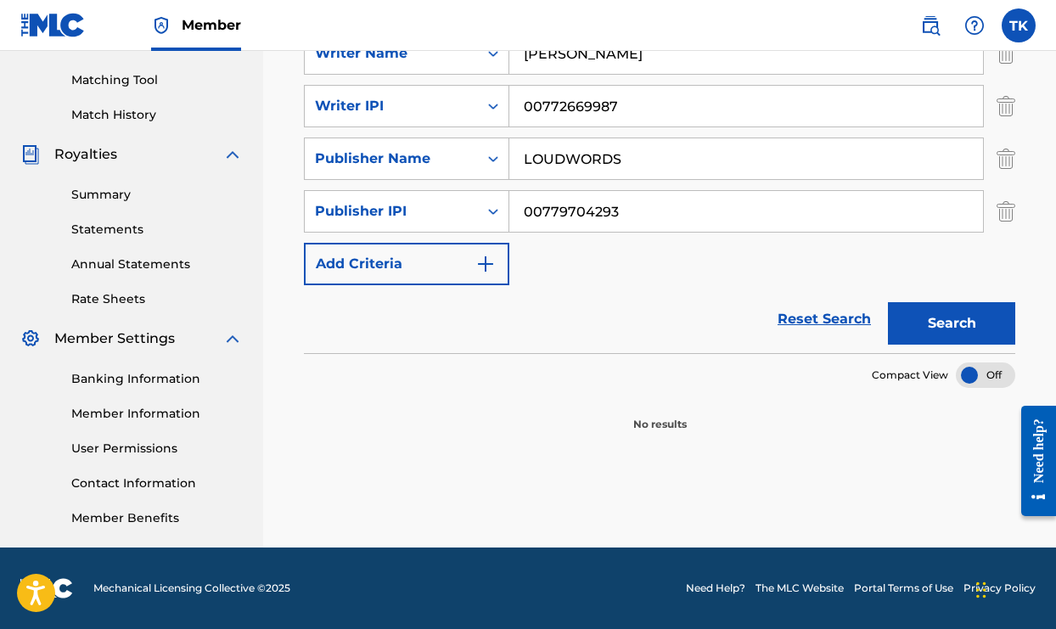
click at [956, 338] on button "Search" at bounding box center [951, 323] width 127 height 42
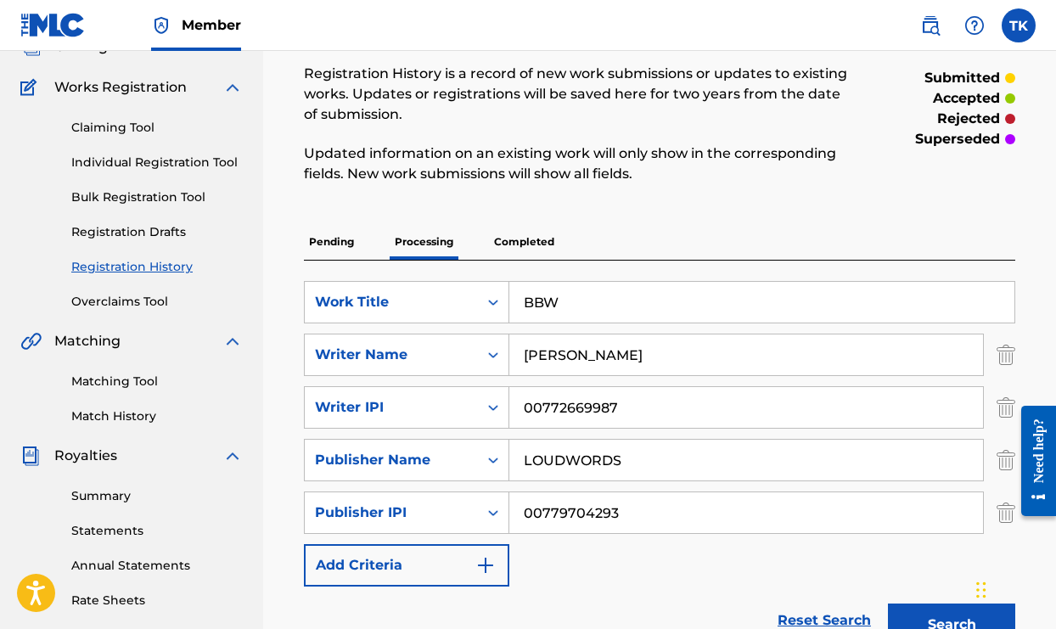
scroll to position [0, 0]
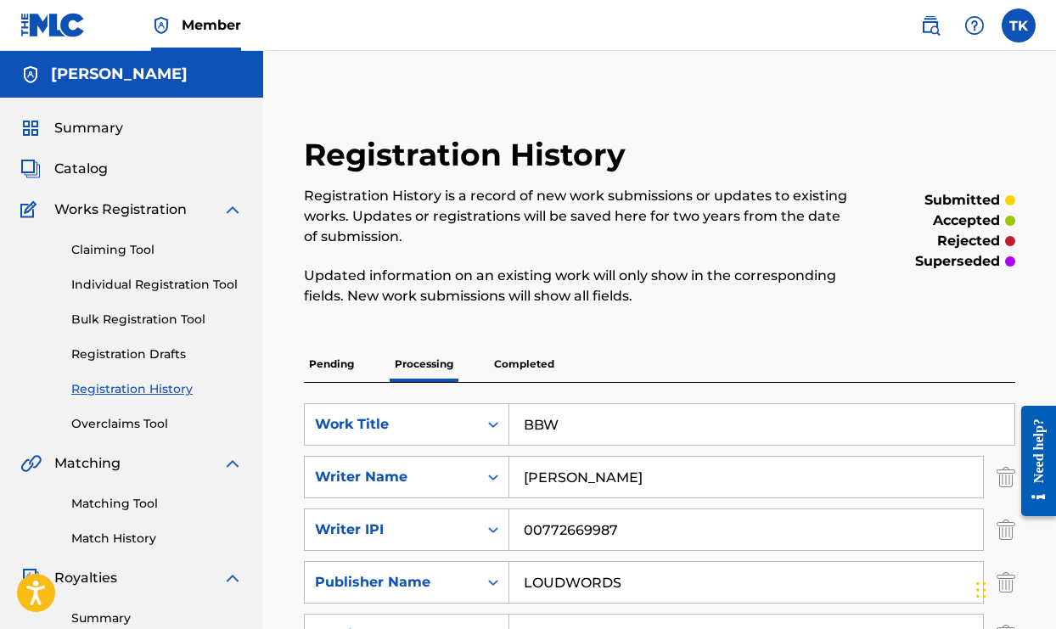
click at [530, 362] on p "Completed" at bounding box center [524, 364] width 70 height 36
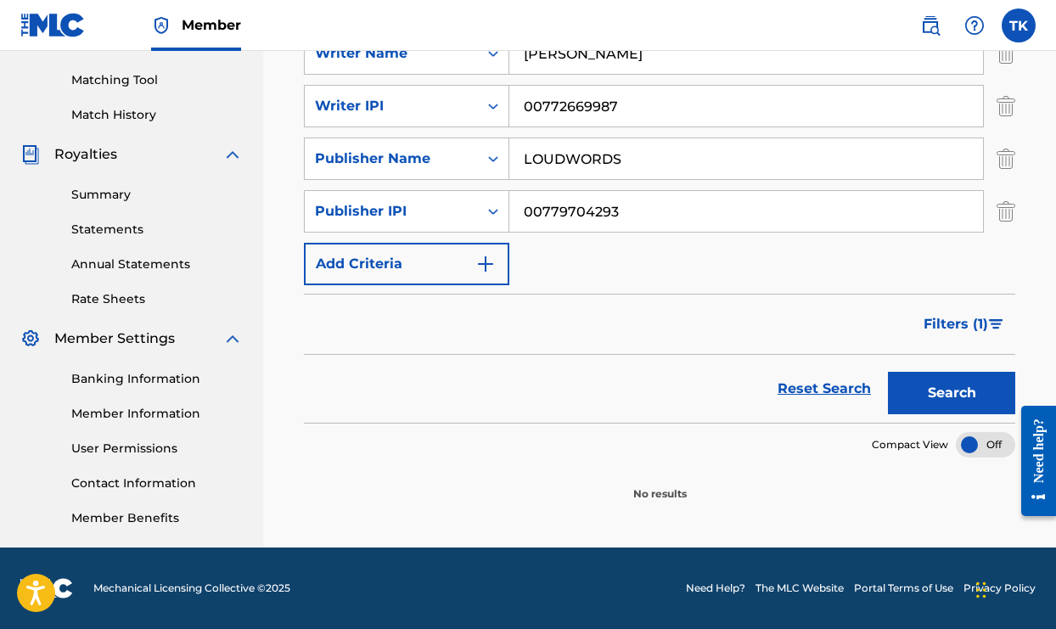
scroll to position [423, 0]
click at [954, 398] on button "Search" at bounding box center [951, 393] width 127 height 42
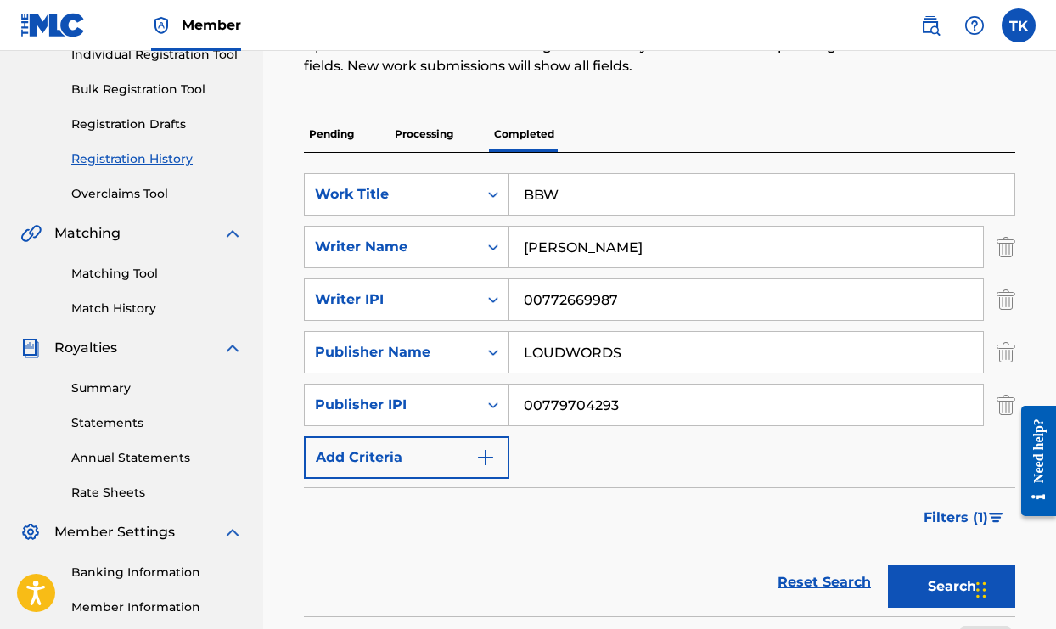
scroll to position [246, 0]
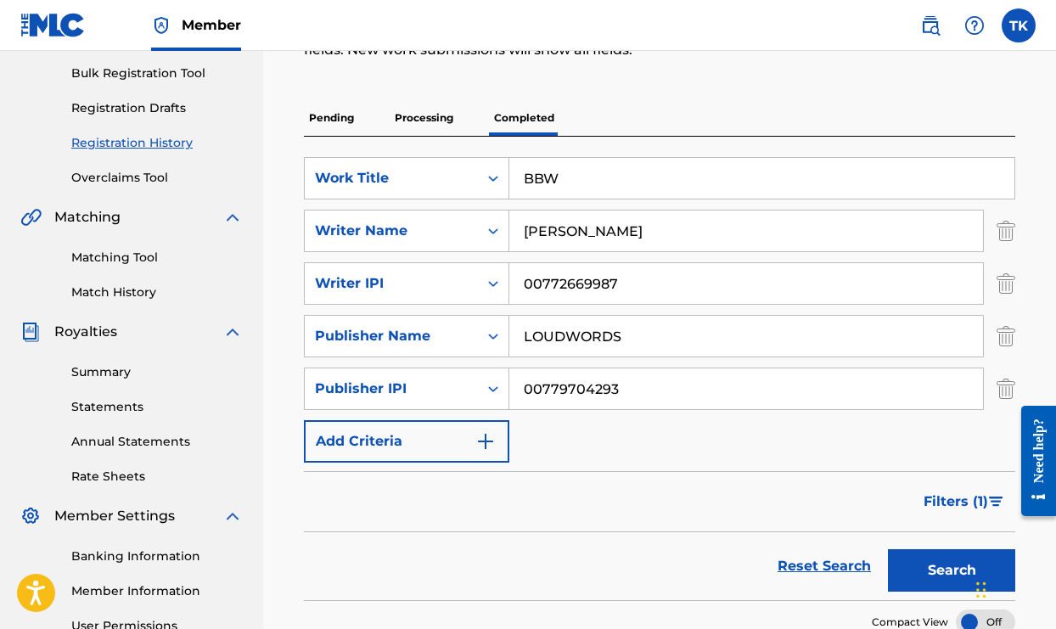
click at [89, 258] on link "Matching Tool" at bounding box center [156, 258] width 171 height 18
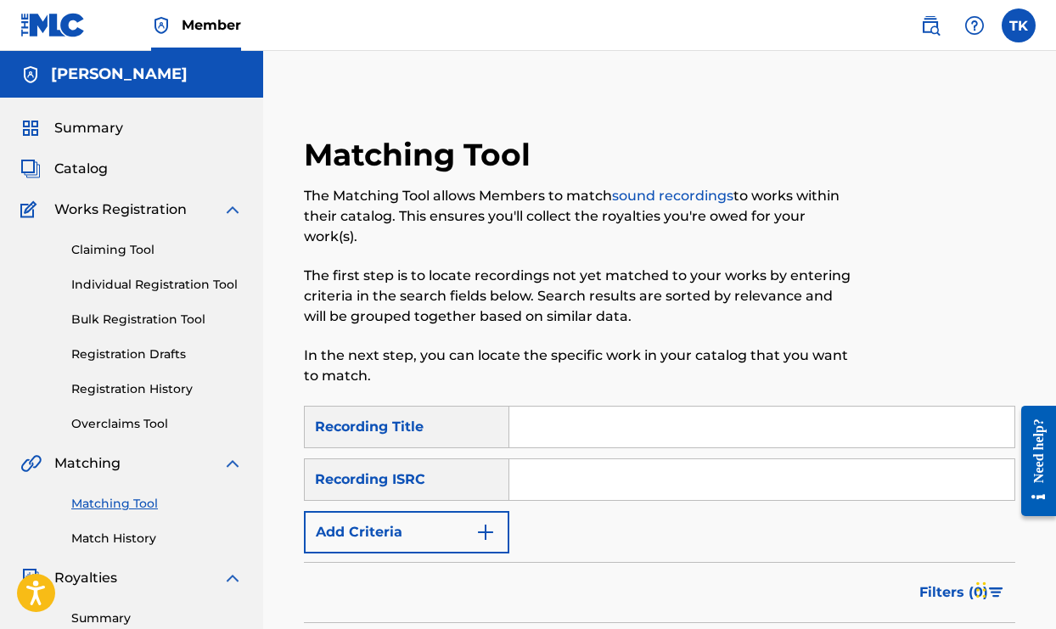
click at [488, 537] on img "Search Form" at bounding box center [485, 532] width 20 height 20
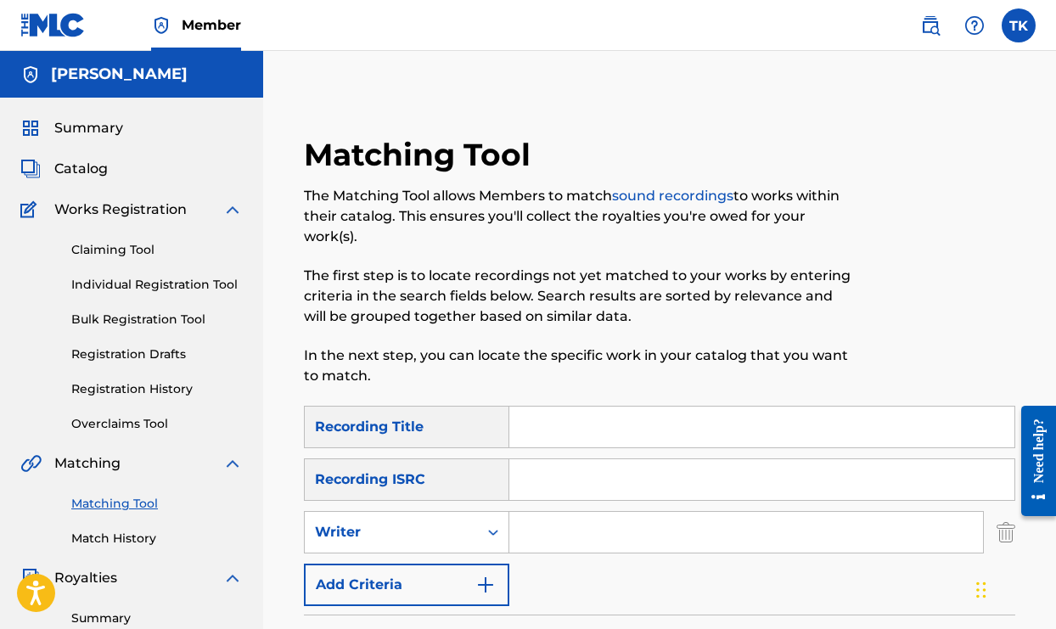
click at [554, 524] on input "Search Form" at bounding box center [746, 532] width 474 height 41
type input "tyrone king"
click at [554, 524] on input "tyrone king" at bounding box center [746, 532] width 474 height 41
click at [589, 586] on div "SearchWithCriteriadf48f228-b2a9-41bc-a78a-e7dfce1de29f Recording Title SearchWi…" at bounding box center [659, 506] width 711 height 200
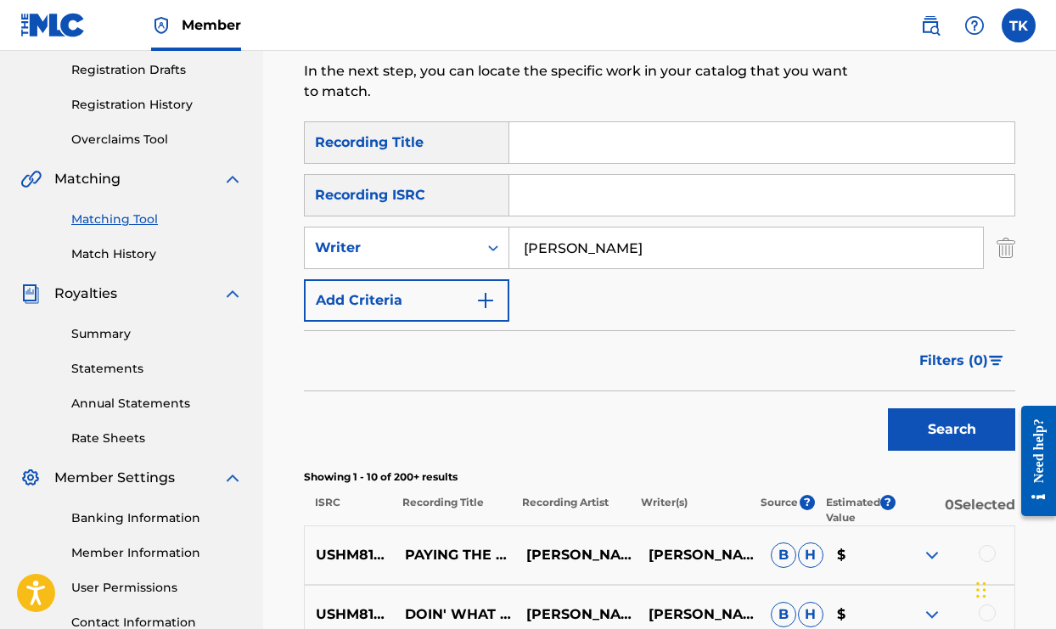
scroll to position [288, 0]
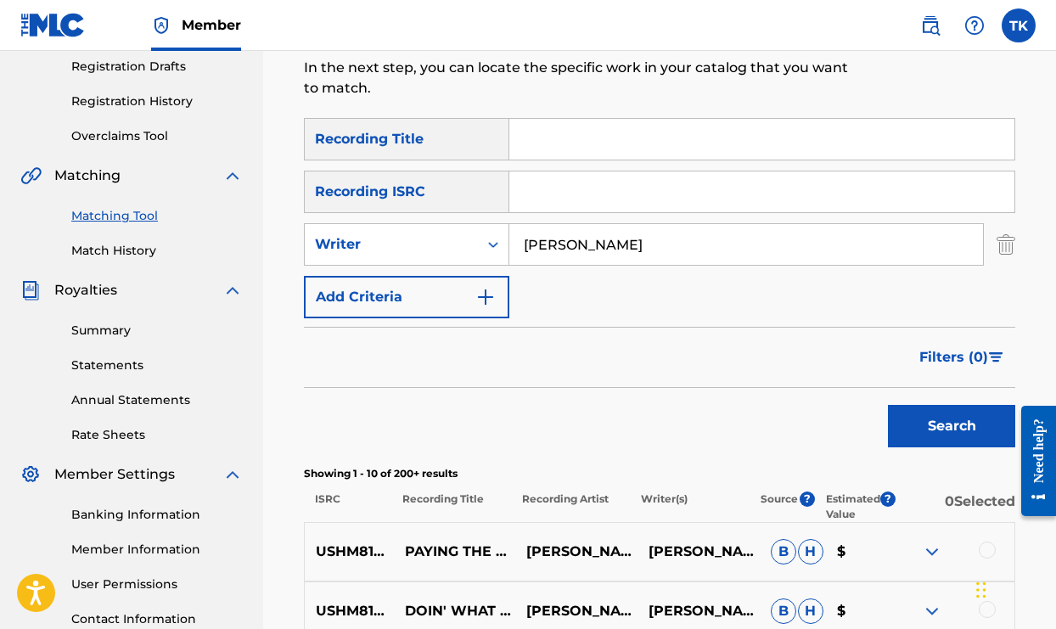
click at [603, 259] on input "tyrone king" at bounding box center [746, 244] width 474 height 41
click at [524, 189] on input "Search Form" at bounding box center [761, 191] width 505 height 41
type input "QZWFR2598488"
click at [925, 440] on button "Search" at bounding box center [951, 426] width 127 height 42
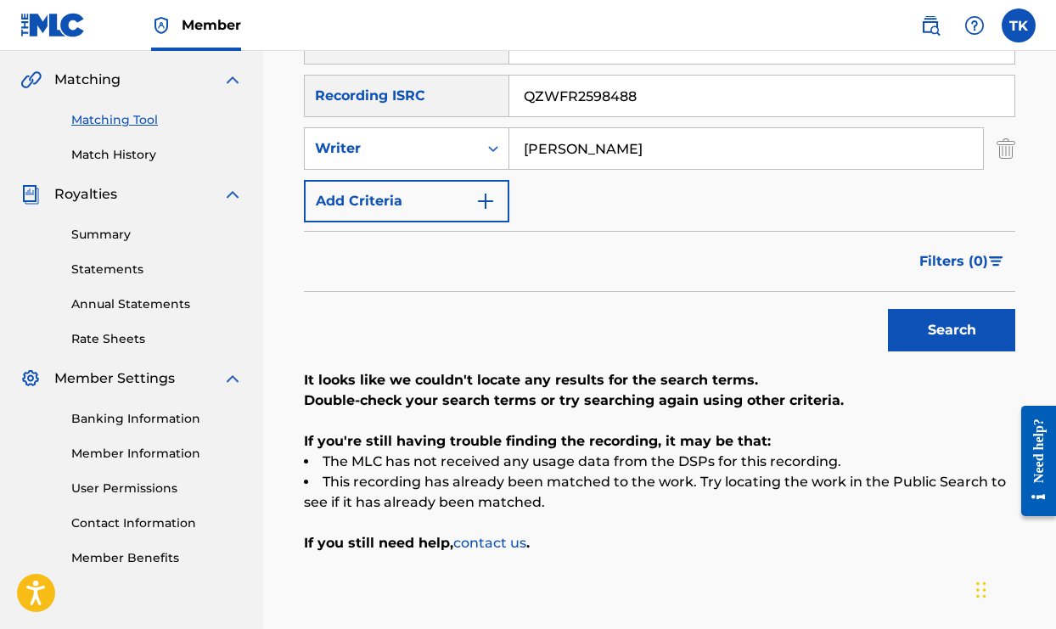
scroll to position [390, 0]
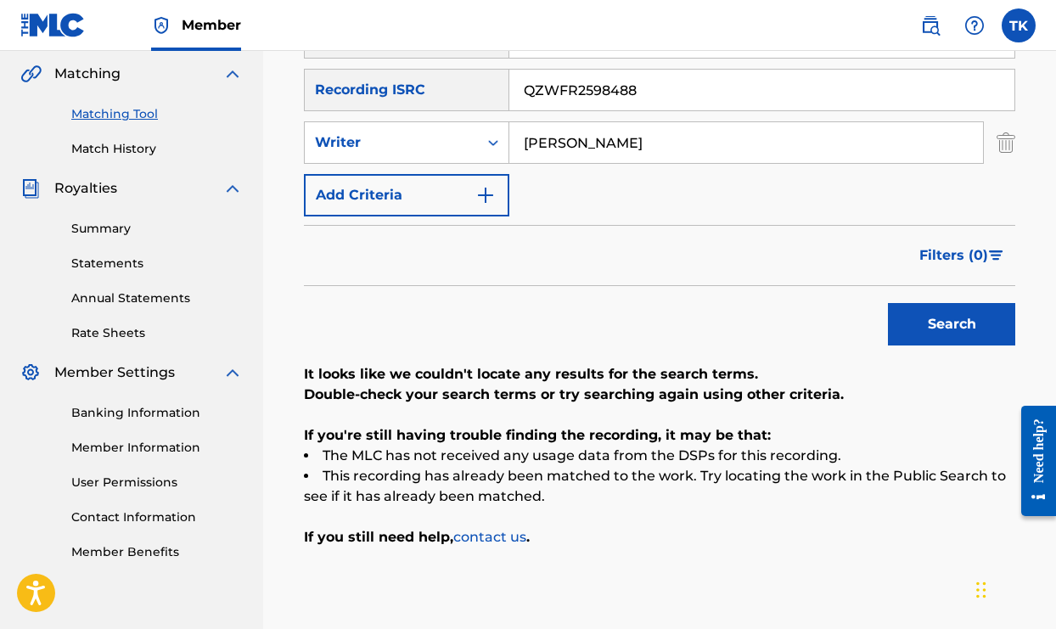
click at [573, 147] on input "tyrone king" at bounding box center [746, 142] width 474 height 41
type input "tyrone bishme king"
click at [920, 327] on button "Search" at bounding box center [951, 324] width 127 height 42
click at [641, 81] on input "QZWFR2598488" at bounding box center [761, 90] width 505 height 41
click at [641, 92] on input "QZWFR2598488" at bounding box center [761, 90] width 505 height 41
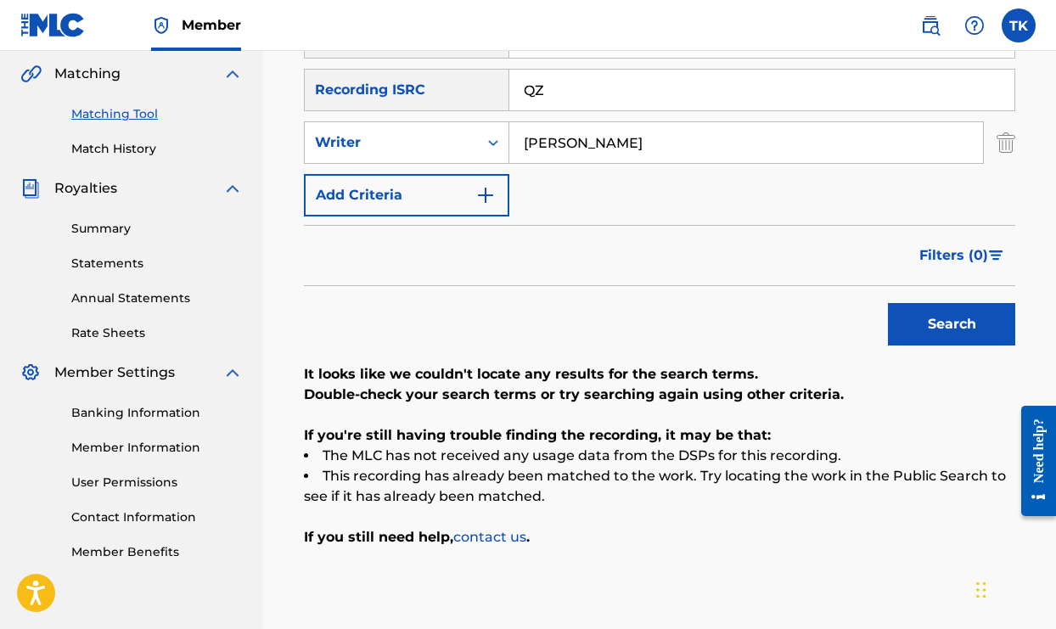
type input "Q"
click at [926, 328] on button "Search" at bounding box center [951, 324] width 127 height 42
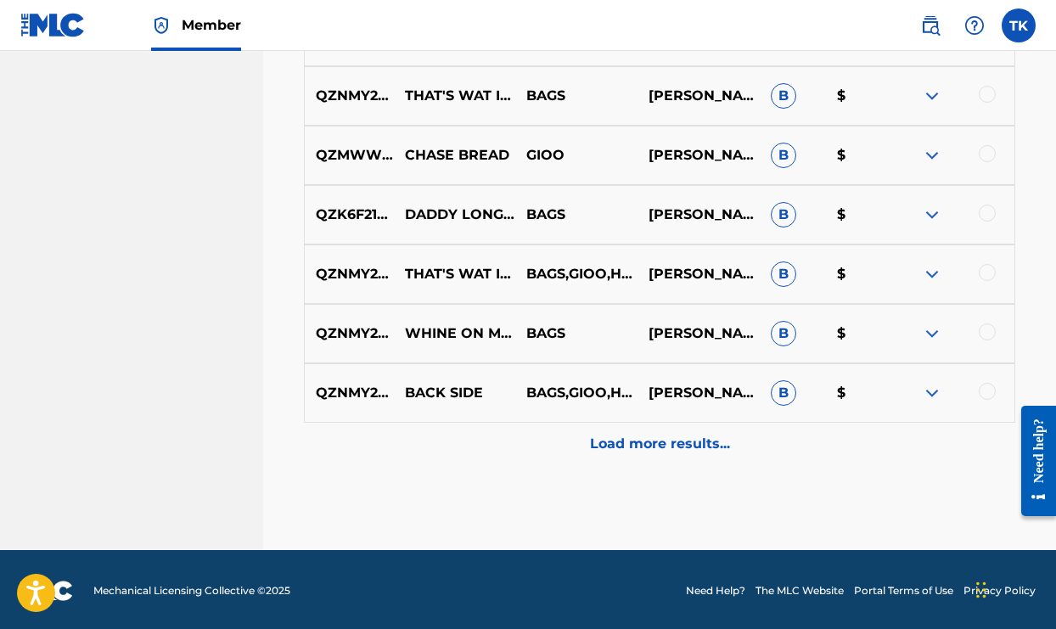
scroll to position [984, 0]
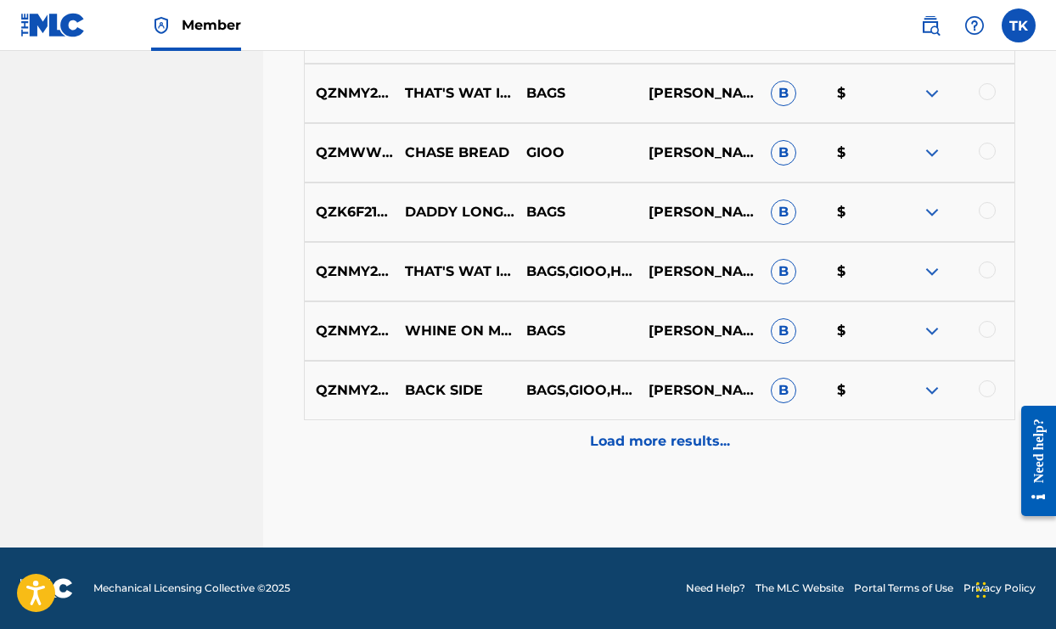
click at [674, 444] on p "Load more results..." at bounding box center [660, 441] width 140 height 20
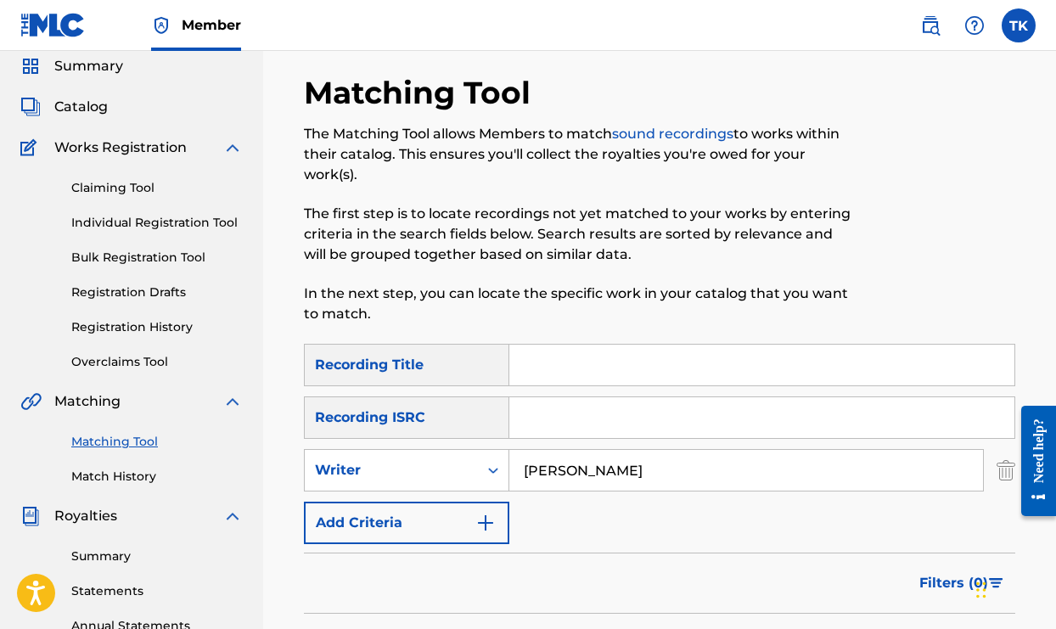
scroll to position [42, 0]
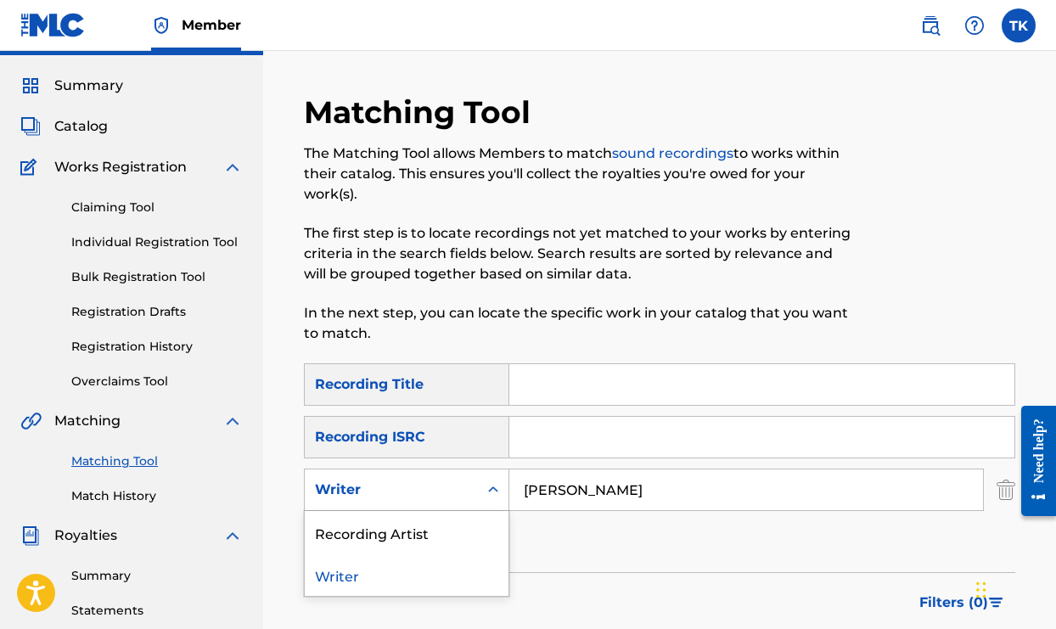
click at [496, 494] on icon "Search Form" at bounding box center [493, 489] width 17 height 17
click at [398, 580] on div "Writer" at bounding box center [407, 574] width 204 height 42
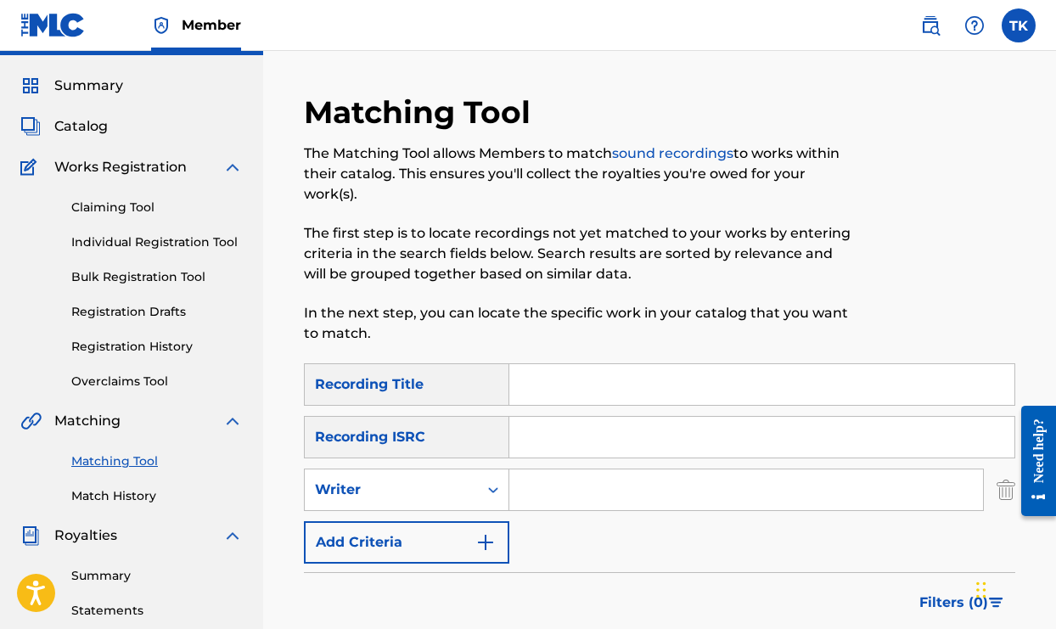
click at [561, 490] on input "Search Form" at bounding box center [746, 489] width 474 height 41
type input "Tyrone King"
click at [836, 546] on div "SearchWithCriteriadf48f228-b2a9-41bc-a78a-e7dfce1de29f Recording Title SearchWi…" at bounding box center [659, 463] width 711 height 200
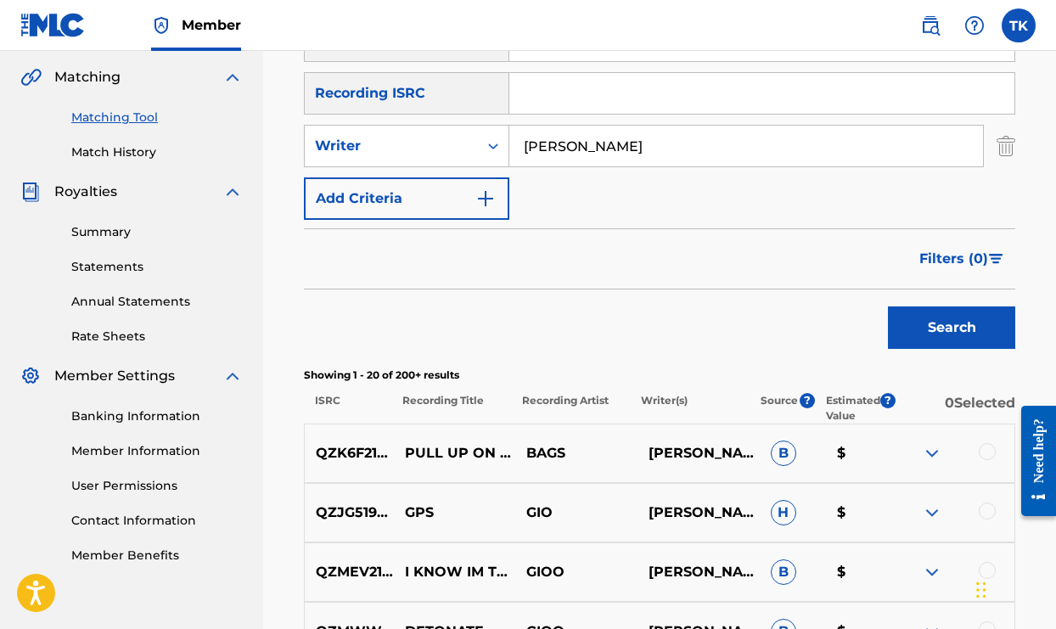
scroll to position [395, 0]
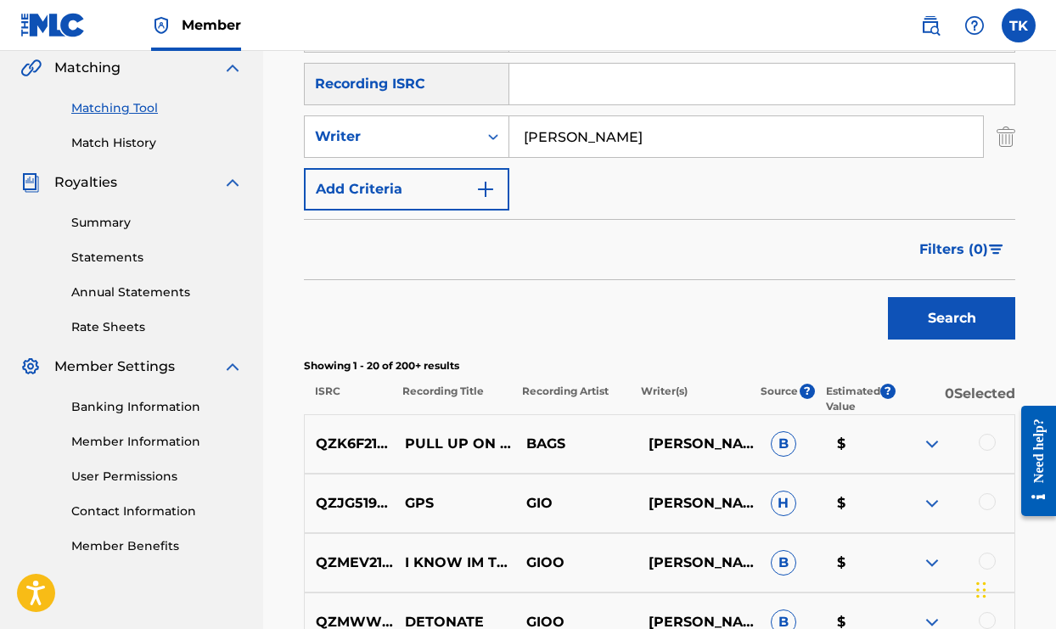
click at [969, 323] on button "Search" at bounding box center [951, 318] width 127 height 42
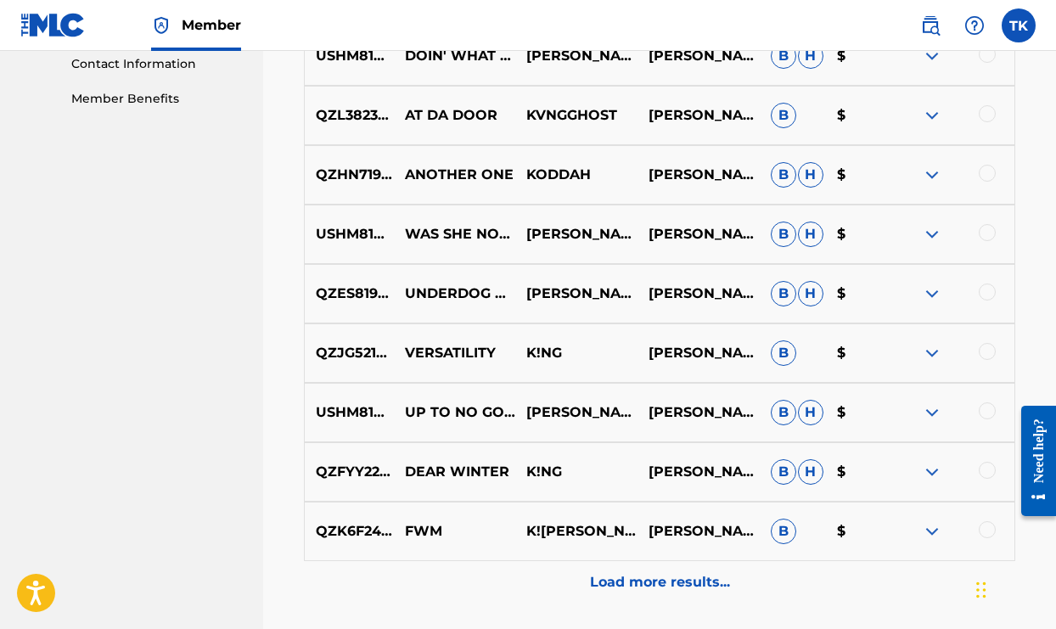
scroll to position [860, 0]
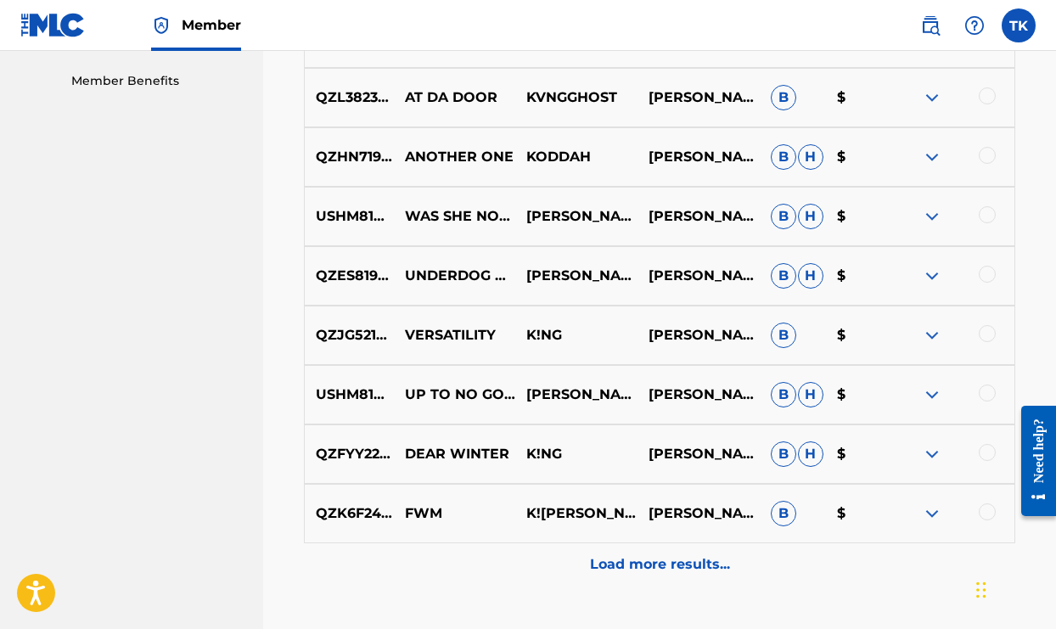
click at [935, 274] on img at bounding box center [932, 276] width 20 height 20
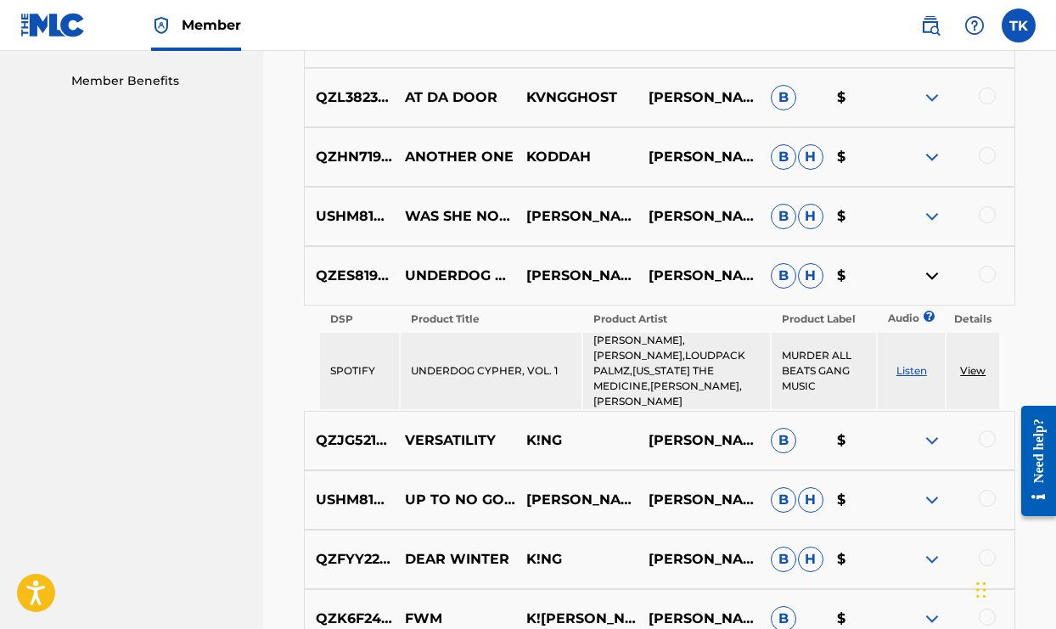
click at [989, 275] on div at bounding box center [986, 274] width 17 height 17
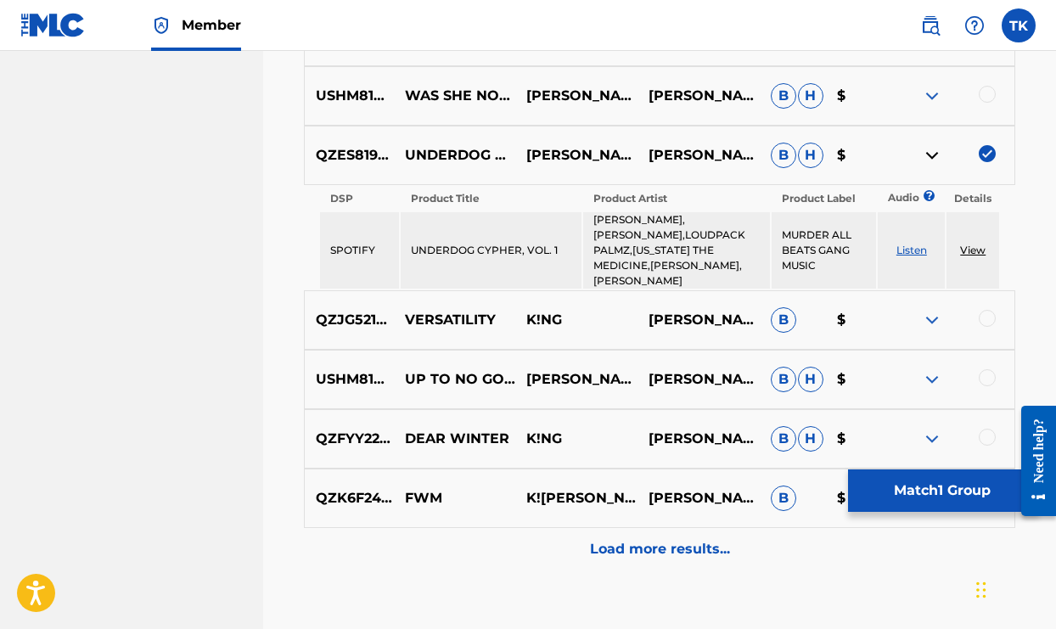
scroll to position [1012, 0]
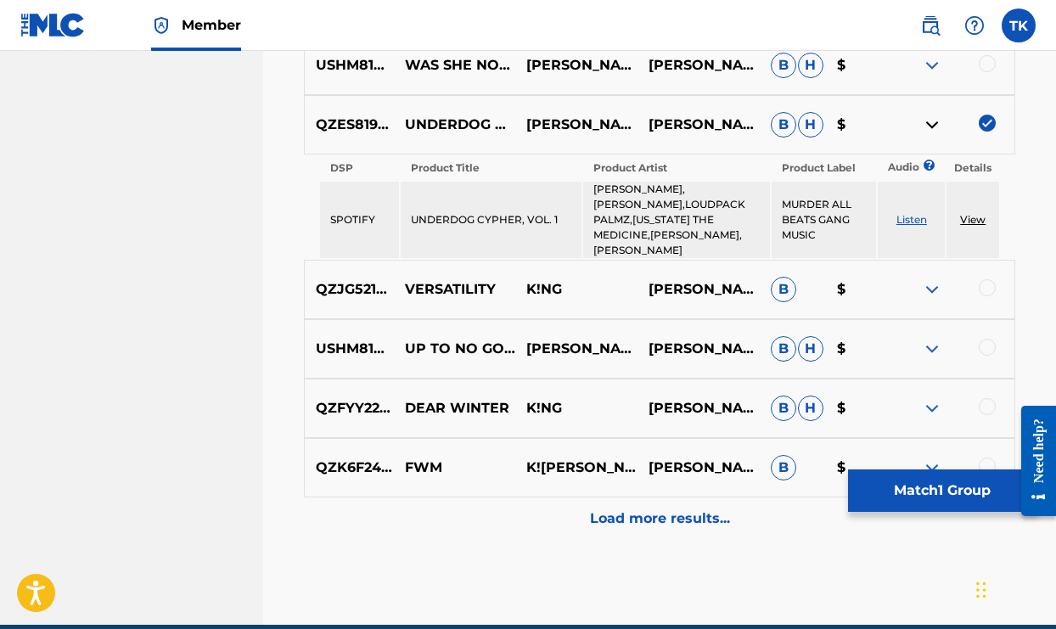
click at [608, 508] on p "Load more results..." at bounding box center [660, 518] width 140 height 20
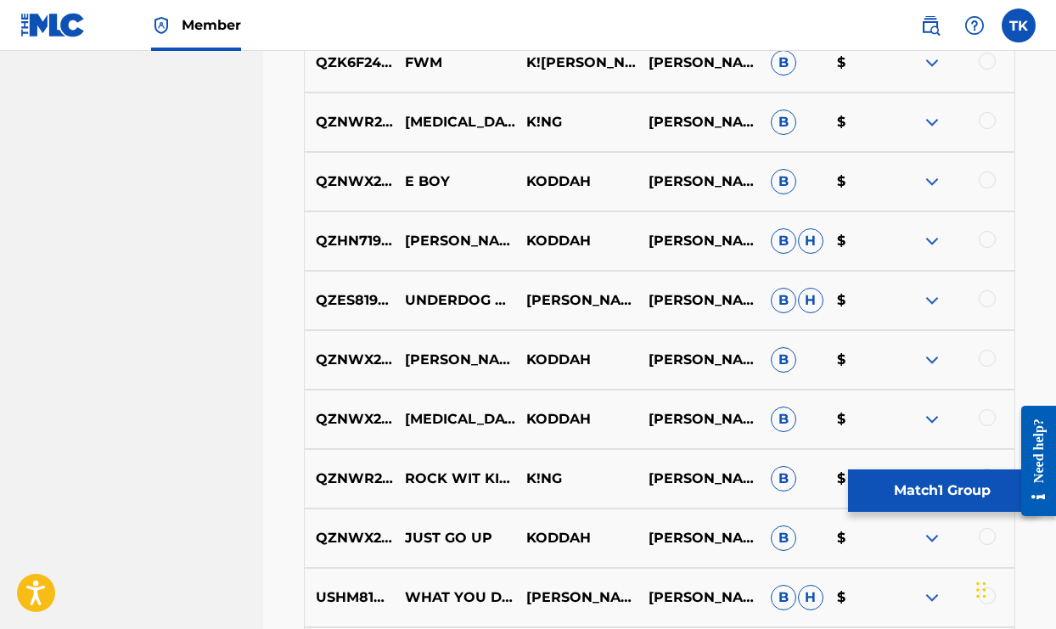
scroll to position [1320, 0]
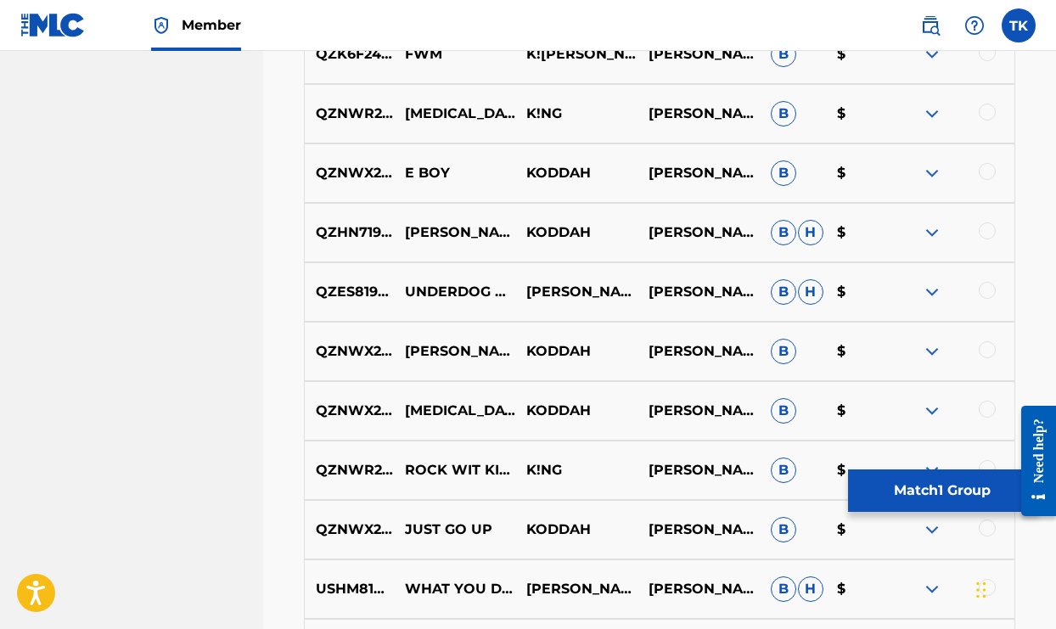
click at [987, 290] on div at bounding box center [986, 290] width 17 height 17
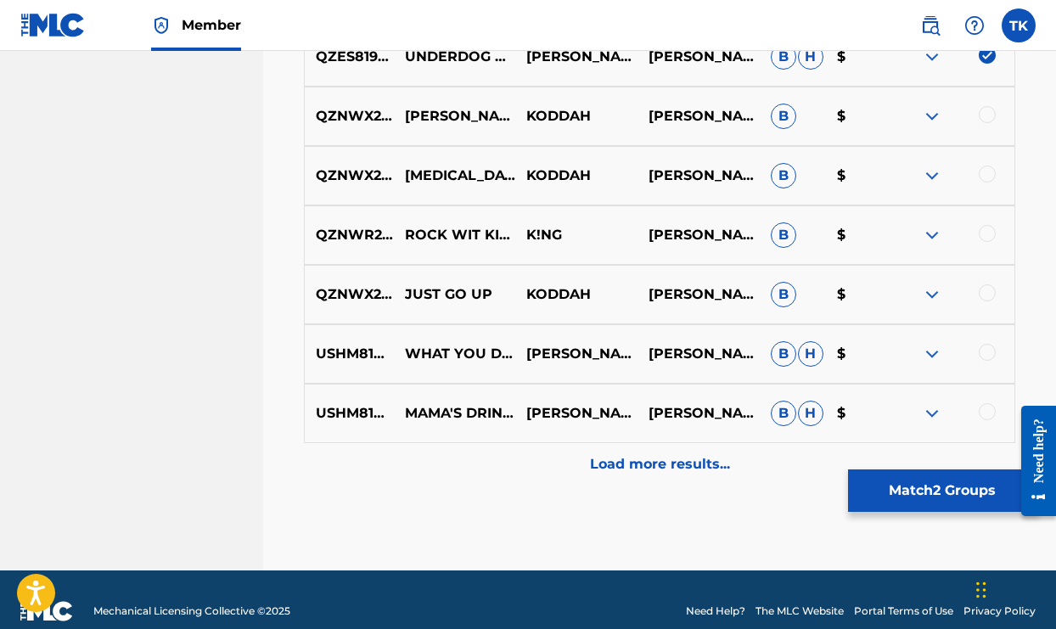
scroll to position [1560, 0]
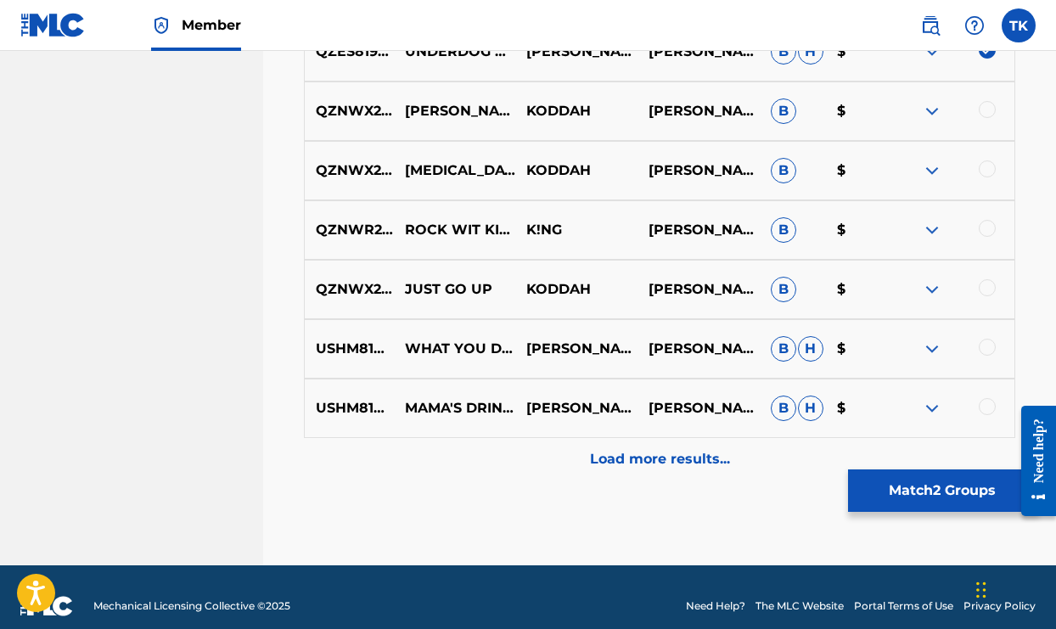
click at [637, 458] on p "Load more results..." at bounding box center [660, 459] width 140 height 20
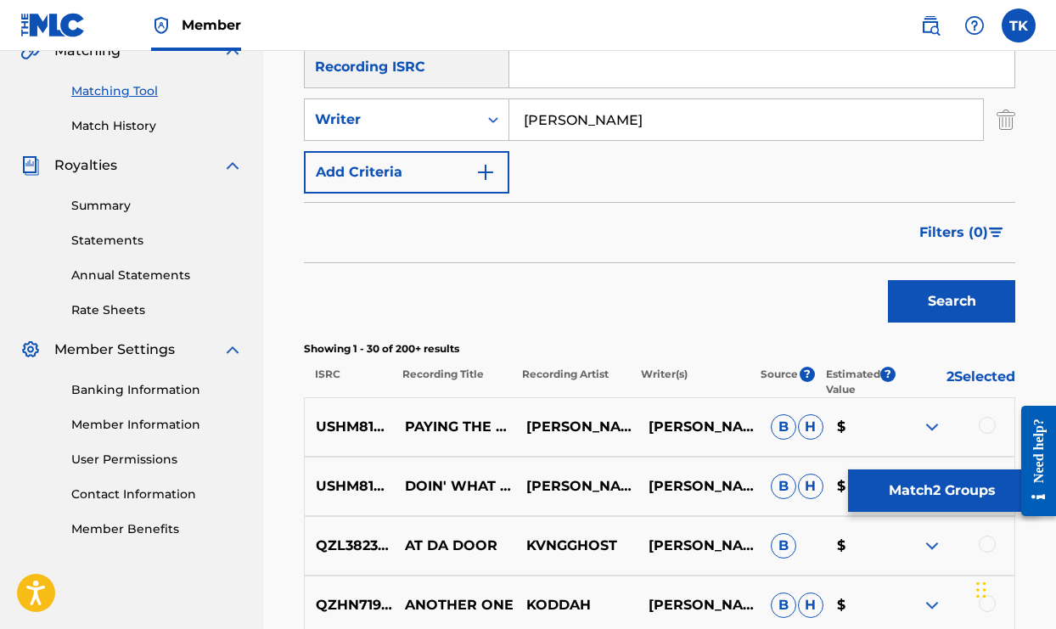
scroll to position [409, 0]
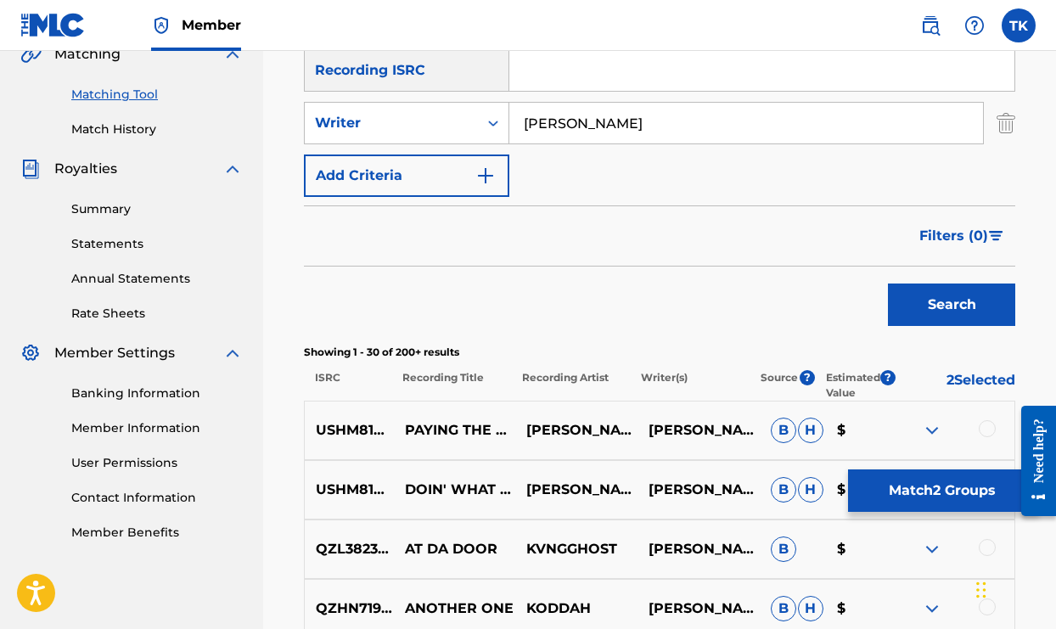
click at [789, 434] on span "B" at bounding box center [783, 430] width 25 height 25
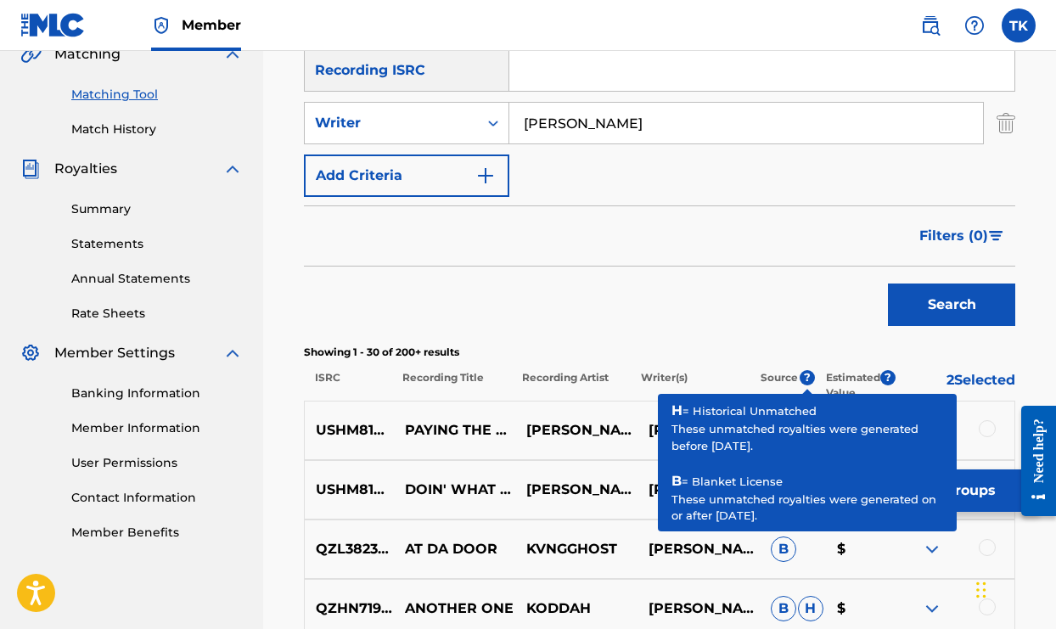
click at [808, 379] on span "?" at bounding box center [806, 377] width 15 height 15
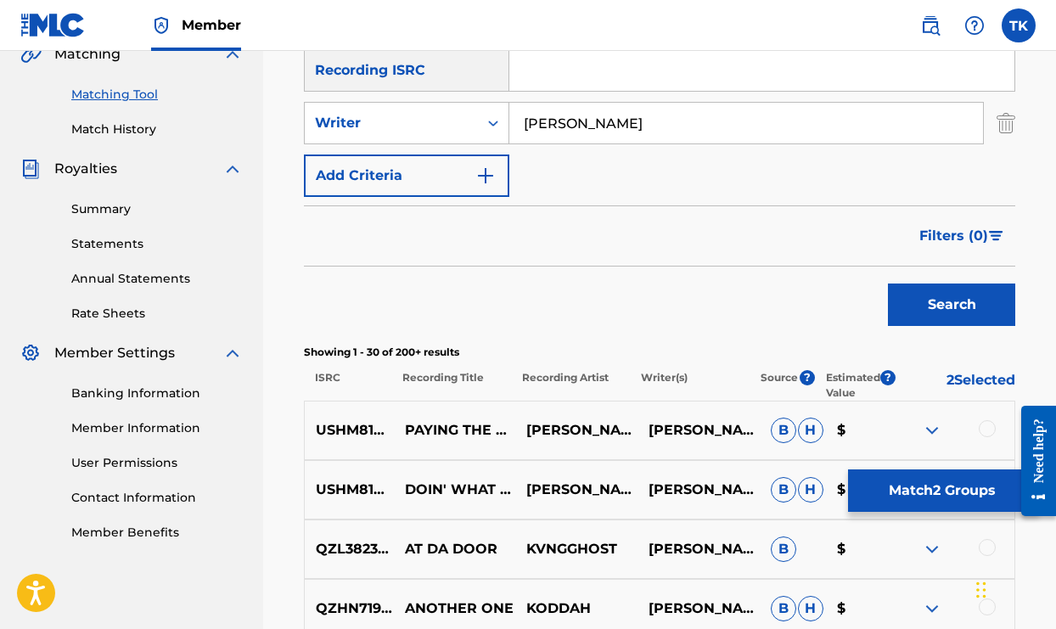
click at [890, 503] on button "Match 2 Groups" at bounding box center [942, 490] width 188 height 42
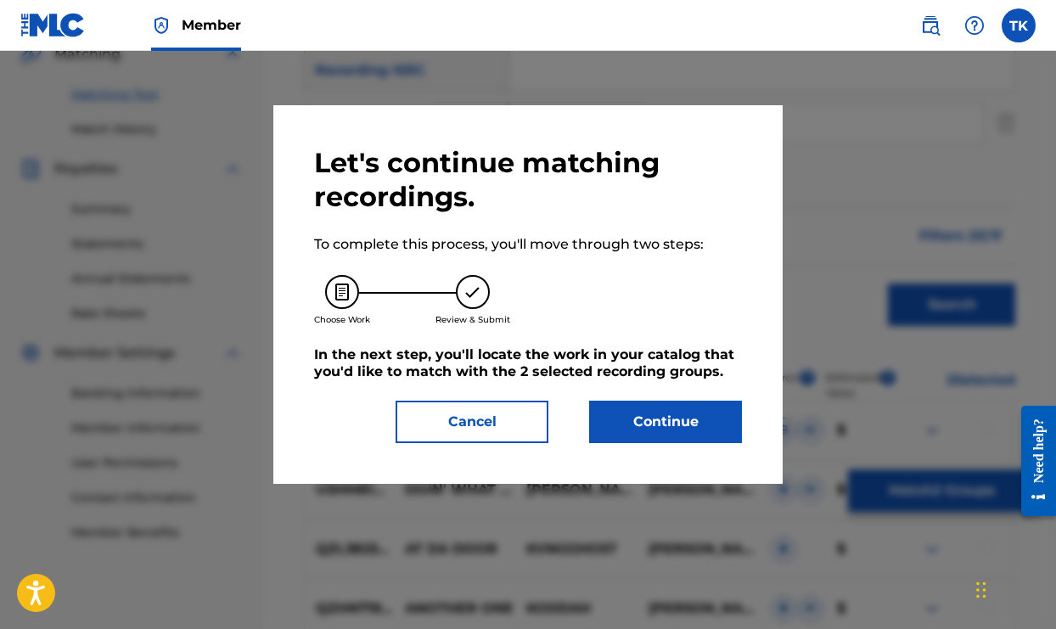
click at [677, 430] on button "Continue" at bounding box center [665, 422] width 153 height 42
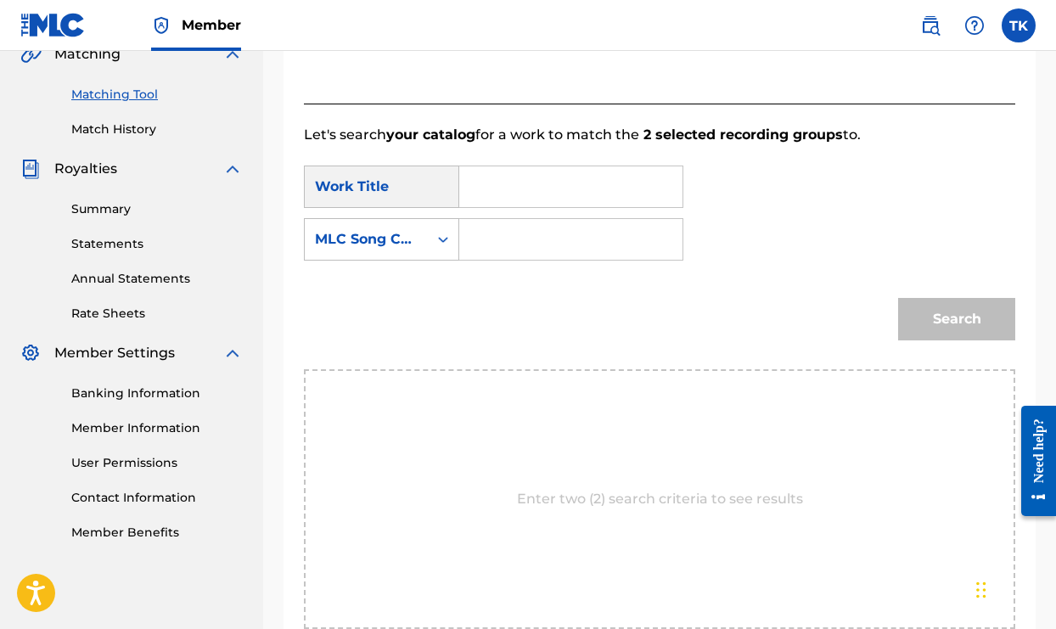
click at [395, 181] on div "Work Title" at bounding box center [381, 186] width 155 height 42
click at [495, 193] on input "Search Form" at bounding box center [571, 186] width 194 height 41
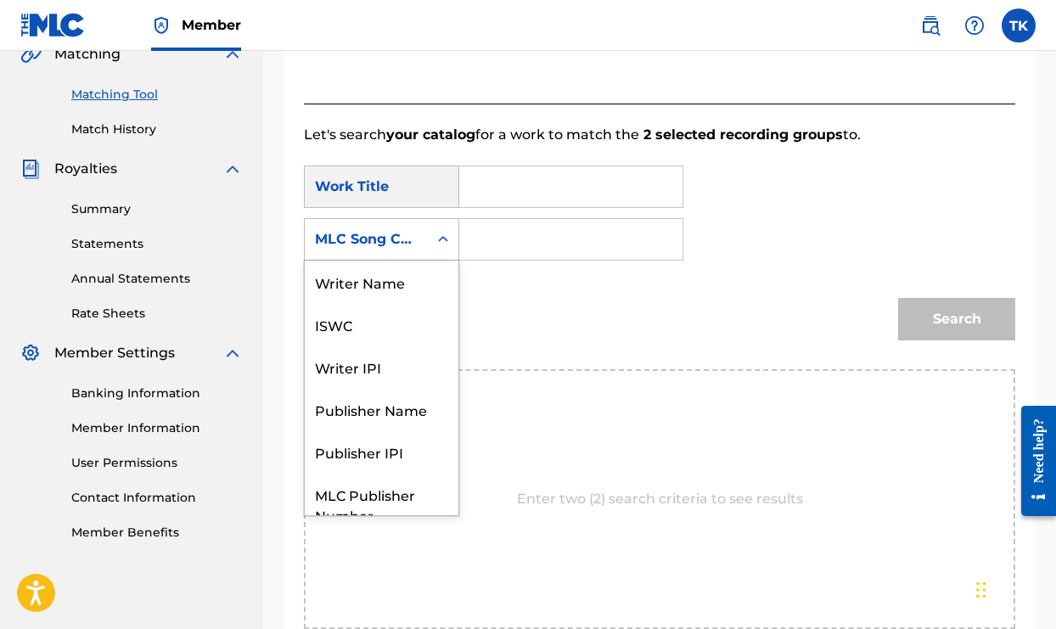
click at [444, 239] on icon "Search Form" at bounding box center [442, 239] width 17 height 17
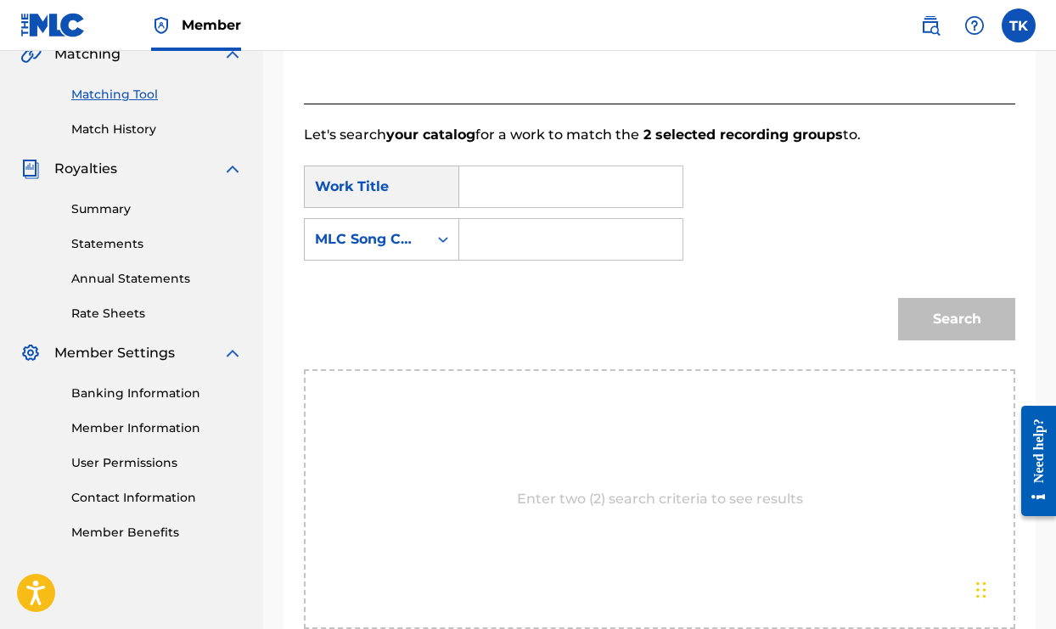
click at [512, 192] on input "Search Form" at bounding box center [571, 186] width 194 height 41
type input "UNDERDOG CYPHER"
click at [446, 242] on icon "Search Form" at bounding box center [442, 239] width 17 height 17
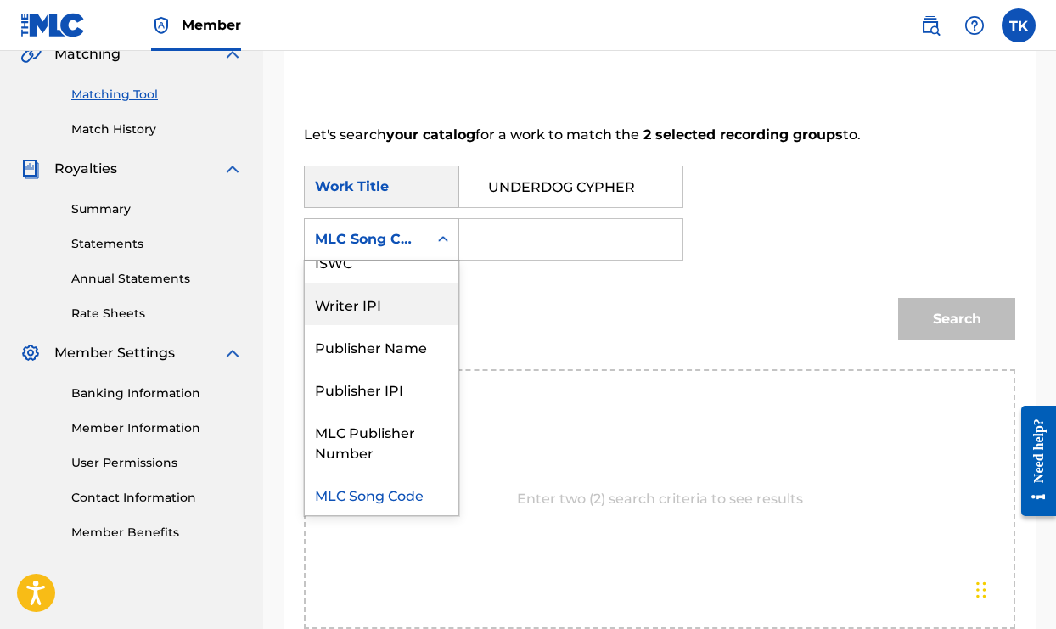
click at [399, 300] on div "Writer IPI" at bounding box center [382, 304] width 154 height 42
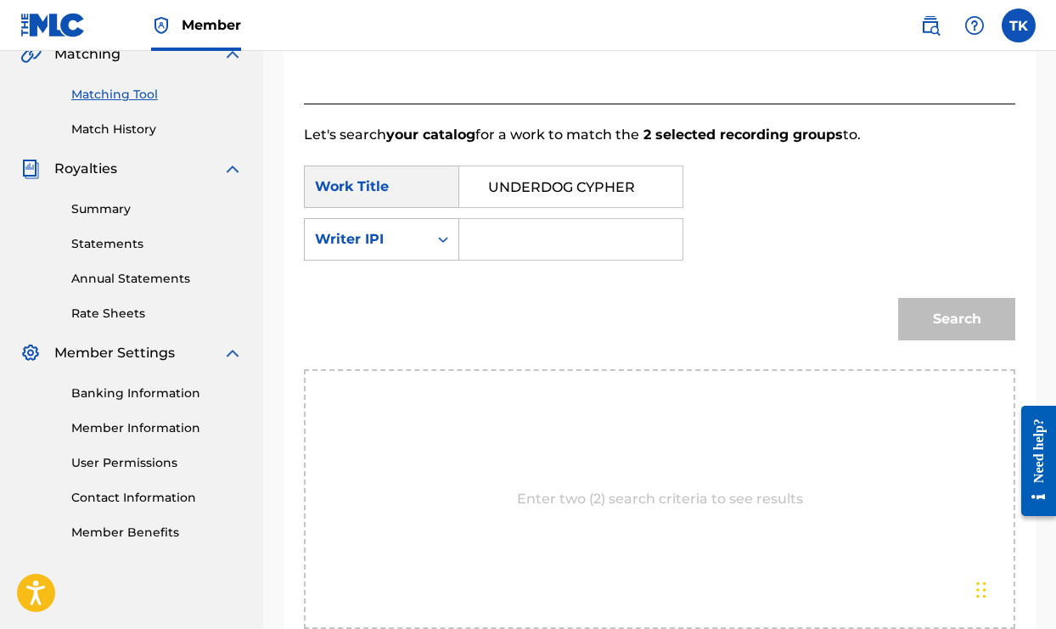
click at [496, 246] on input "Search Form" at bounding box center [571, 239] width 194 height 41
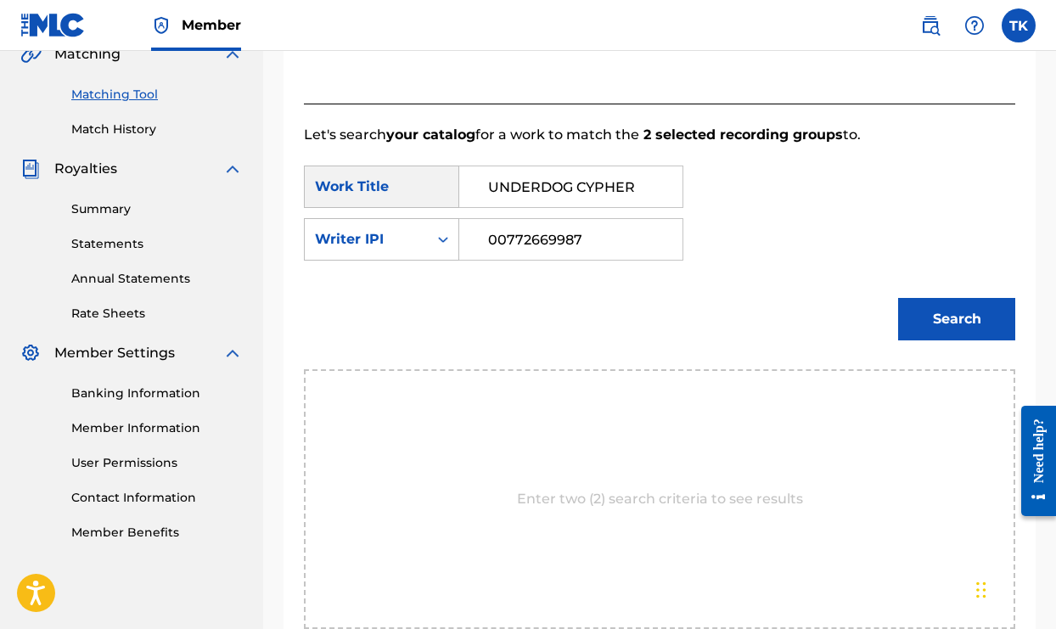
type input "00772669987"
click at [931, 326] on button "Search" at bounding box center [956, 319] width 117 height 42
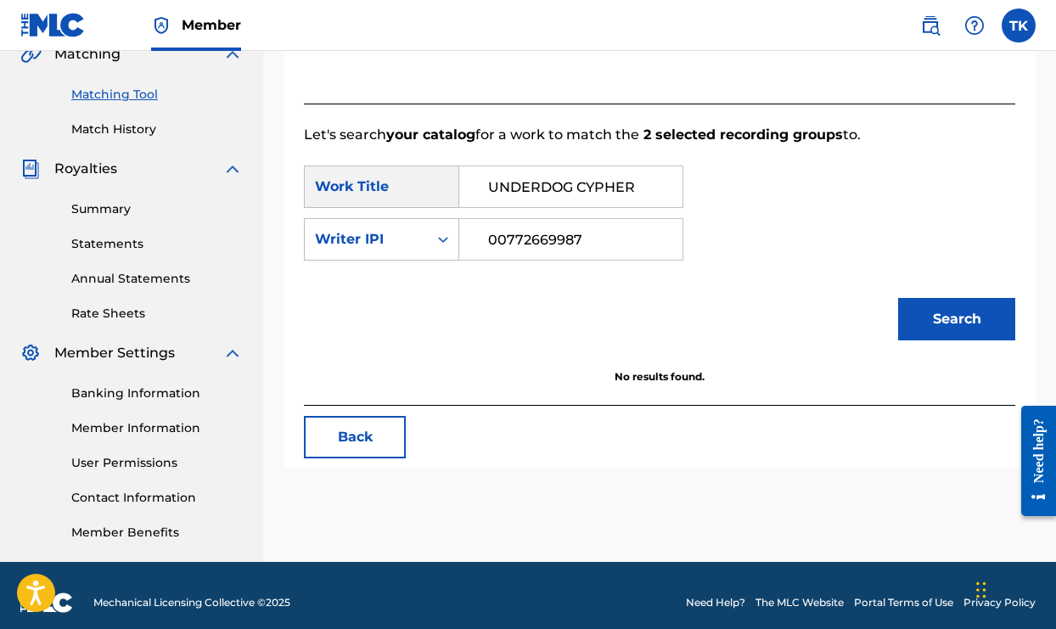
click at [931, 326] on button "Search" at bounding box center [956, 319] width 117 height 42
click at [452, 243] on div "Search Form" at bounding box center [443, 239] width 31 height 31
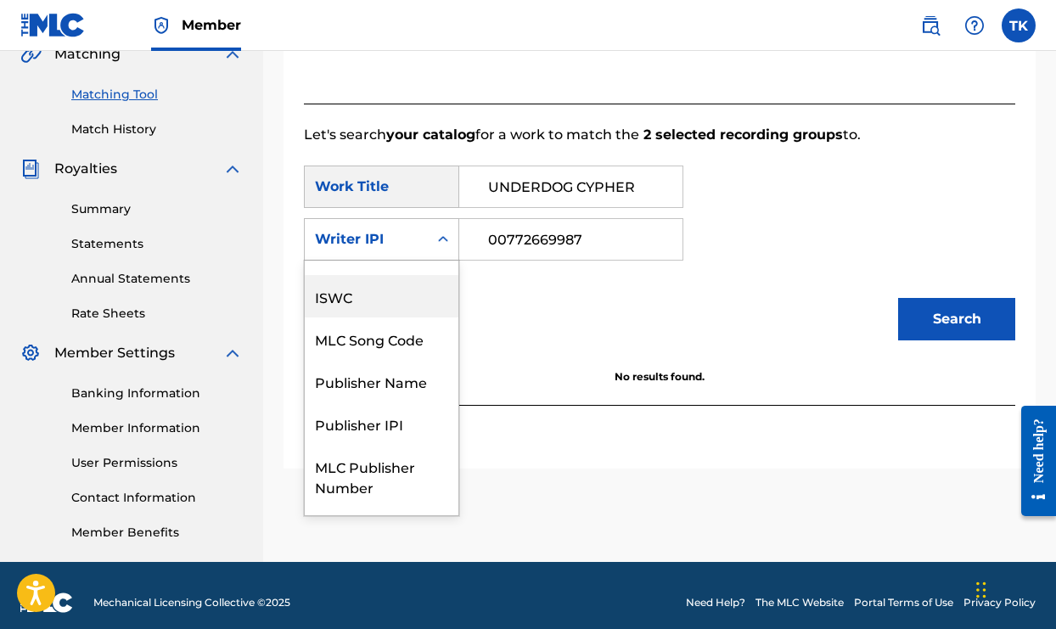
scroll to position [0, 0]
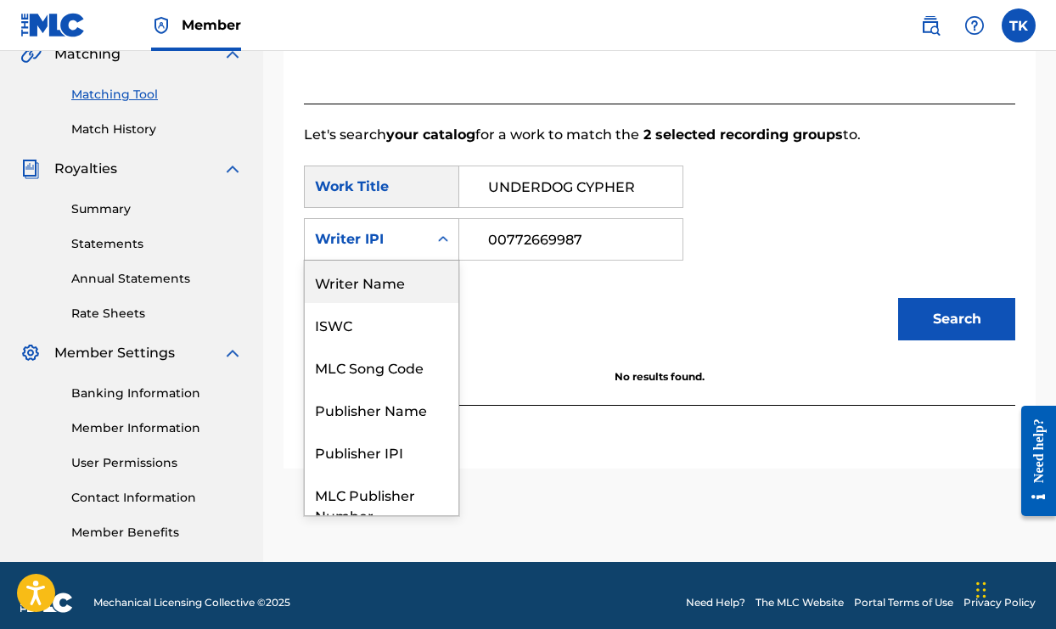
click at [376, 289] on div "Writer Name" at bounding box center [382, 282] width 154 height 42
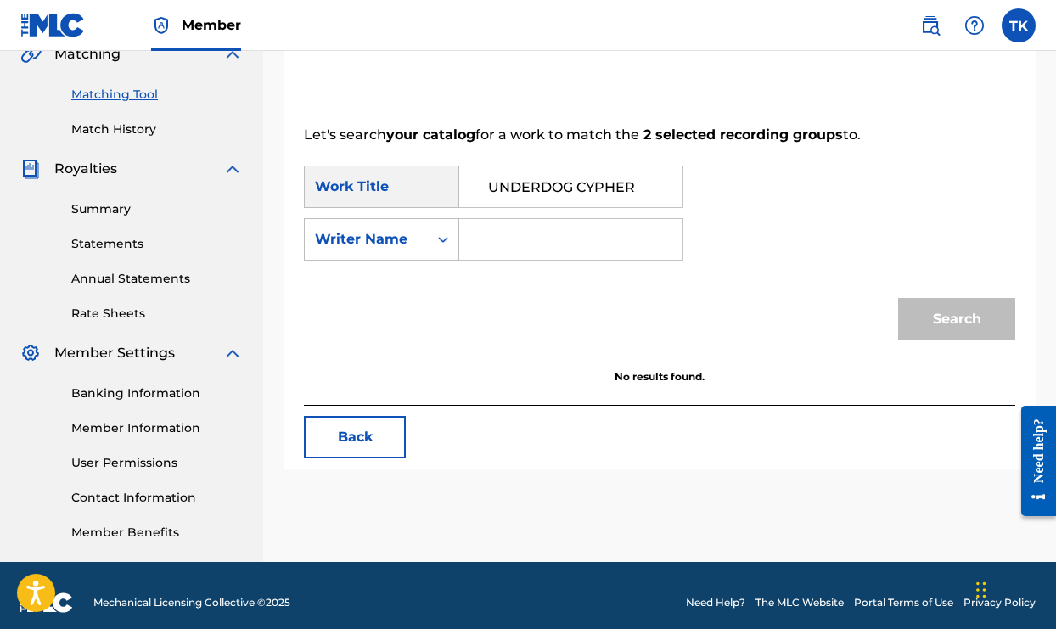
click at [512, 244] on input "Search Form" at bounding box center [571, 239] width 194 height 41
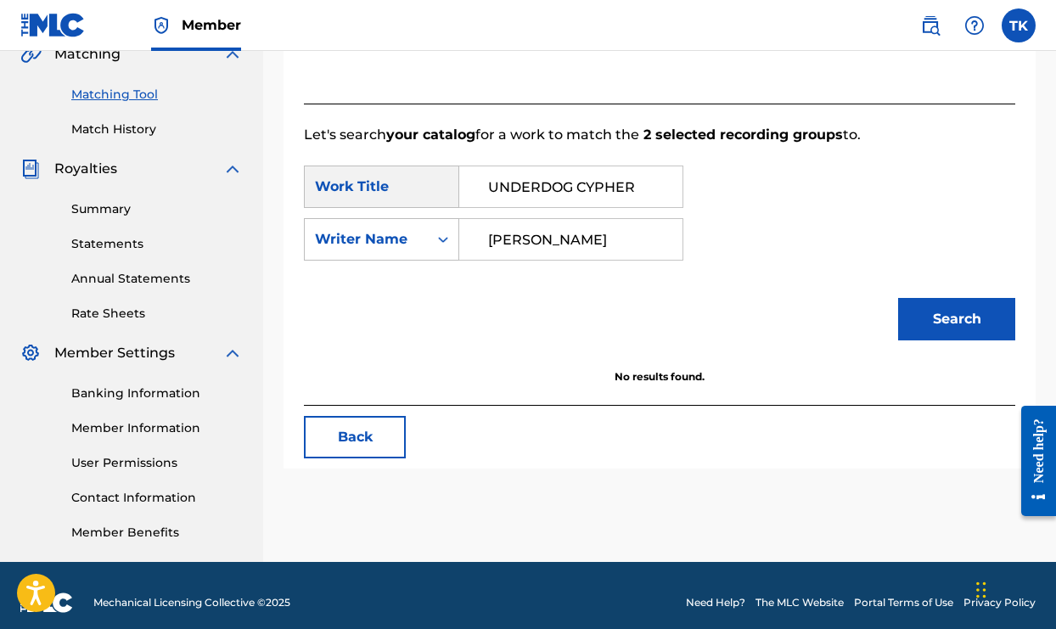
click at [520, 240] on input "LOU" at bounding box center [571, 239] width 194 height 41
click at [956, 326] on button "Search" at bounding box center [956, 319] width 117 height 42
click at [595, 239] on input "LOUDPACKPALLMZ" at bounding box center [571, 239] width 194 height 41
click at [941, 323] on button "Search" at bounding box center [956, 319] width 117 height 42
click at [566, 244] on input "LOUDPACKPALMZ" at bounding box center [571, 239] width 194 height 41
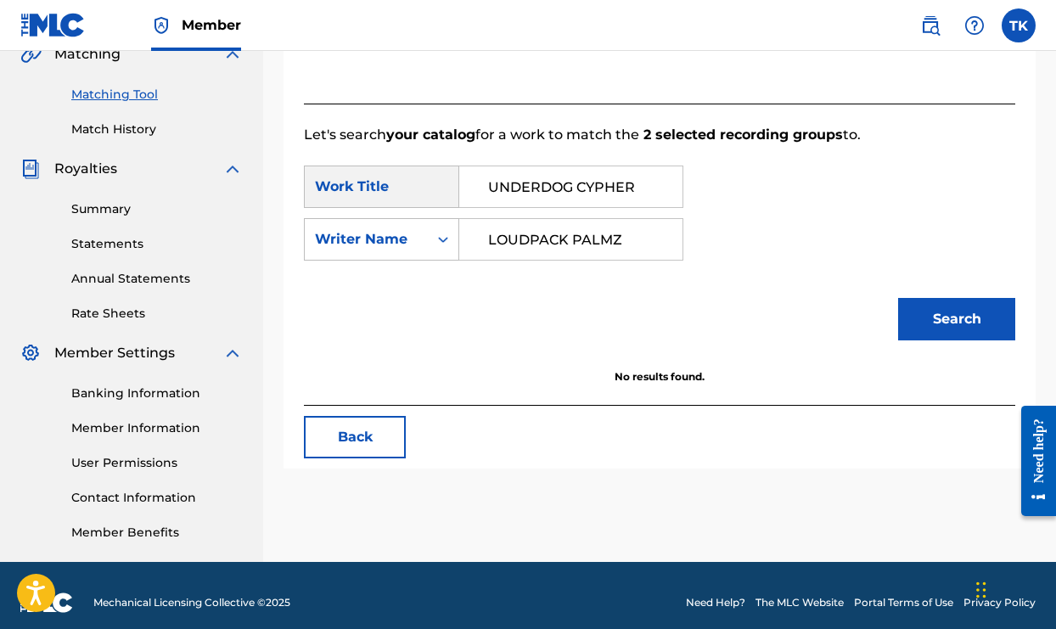
click at [923, 313] on button "Search" at bounding box center [956, 319] width 117 height 42
click at [497, 244] on input "LOUDPACK PALMZ" at bounding box center [571, 239] width 194 height 41
drag, startPoint x: 621, startPoint y: 241, endPoint x: 462, endPoint y: 240, distance: 159.5
click at [462, 240] on div "LOUDPACK PALMZ" at bounding box center [571, 239] width 224 height 42
click at [924, 324] on button "Search" at bounding box center [956, 319] width 117 height 42
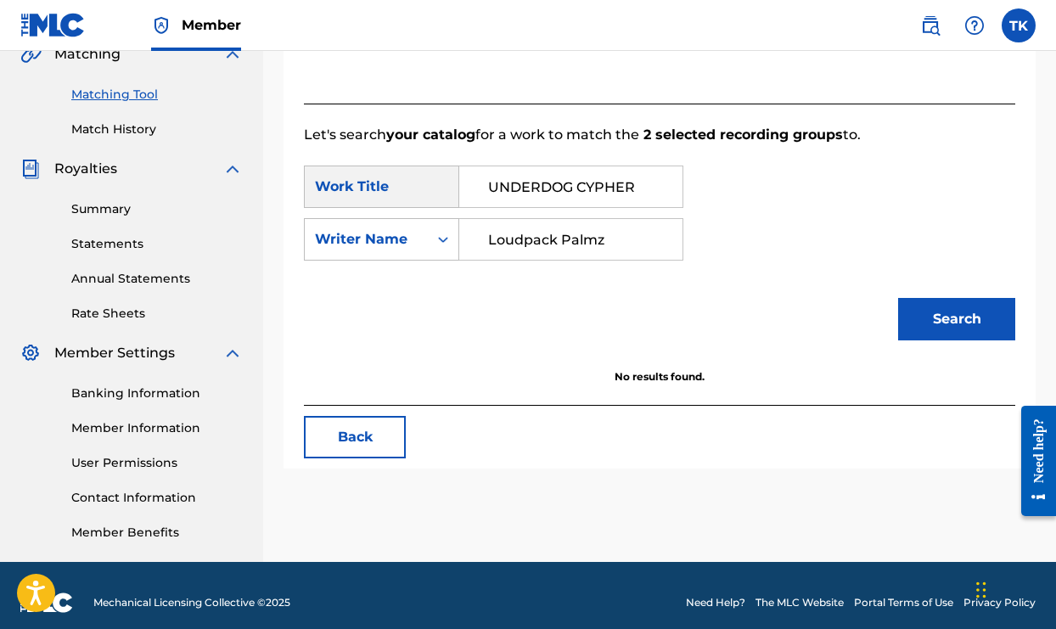
click at [924, 324] on button "Search" at bounding box center [956, 319] width 117 height 42
click at [647, 248] on input "Loudpack Palmz" at bounding box center [571, 239] width 194 height 41
type input "L"
click at [938, 328] on button "Search" at bounding box center [956, 319] width 117 height 42
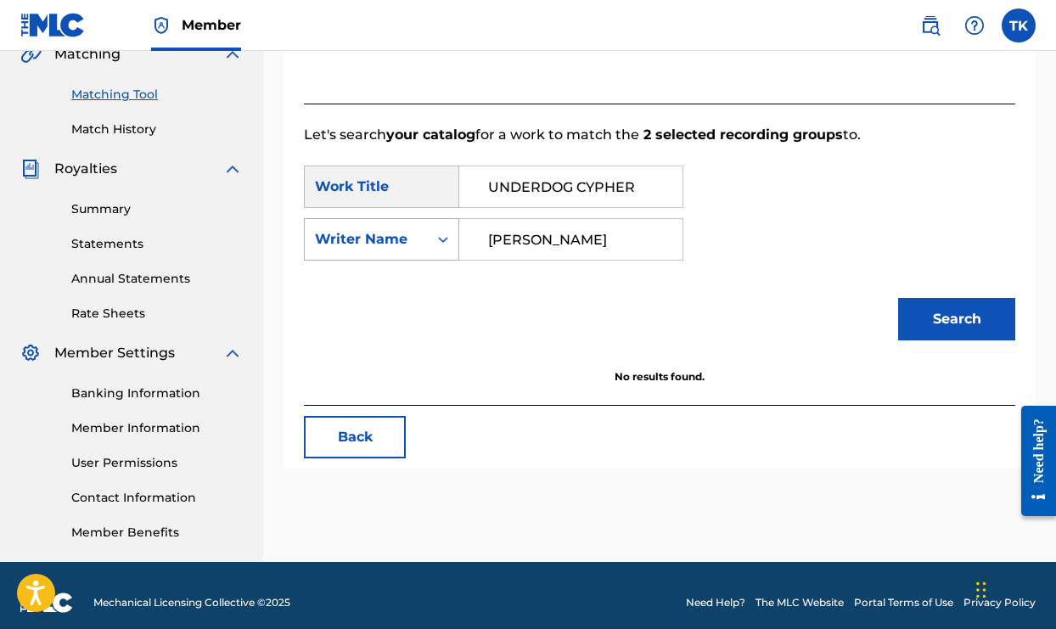
click at [362, 253] on div "Writer Name" at bounding box center [366, 239] width 123 height 32
click at [574, 250] on input "tyrone king" at bounding box center [571, 239] width 194 height 41
type input "t"
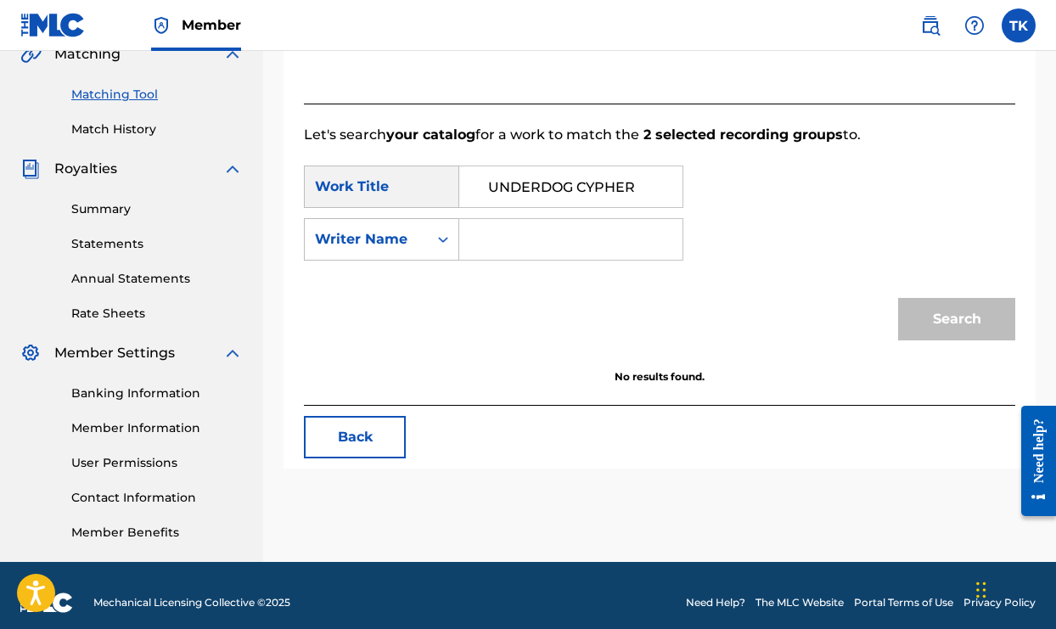
click at [654, 184] on input "UNDERDOG CYPHER" at bounding box center [571, 186] width 194 height 41
type input "UNDERDOG CYPHER vol"
click at [630, 254] on input "Search Form" at bounding box center [571, 239] width 194 height 41
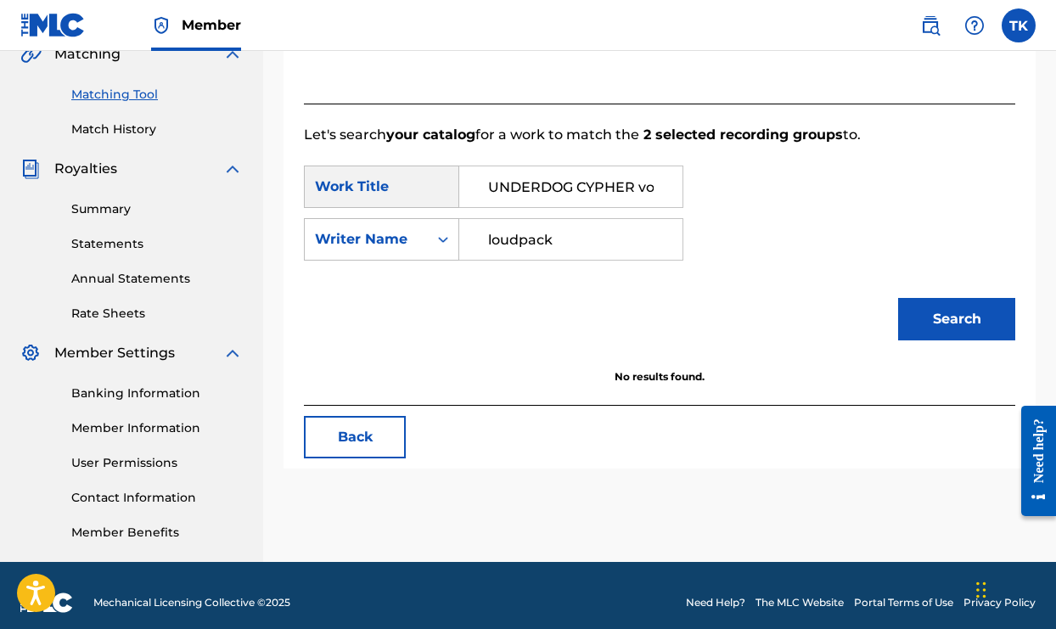
type input "loud pack"
drag, startPoint x: 623, startPoint y: 244, endPoint x: 923, endPoint y: 330, distance: 312.4
click at [923, 330] on button "Search" at bounding box center [956, 319] width 117 height 42
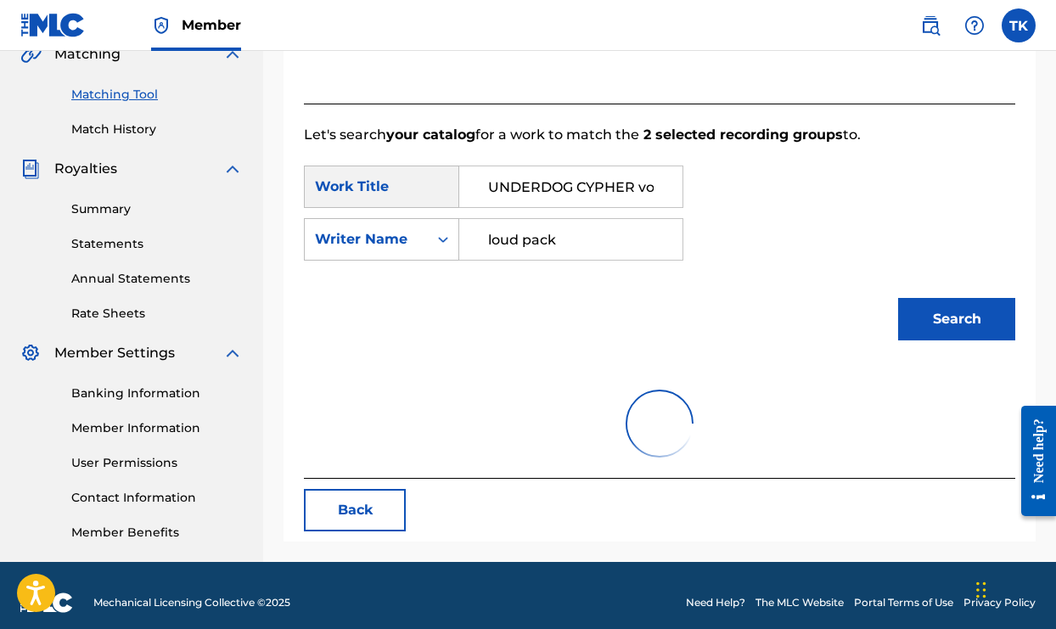
click at [137, 95] on link "Matching Tool" at bounding box center [156, 95] width 171 height 18
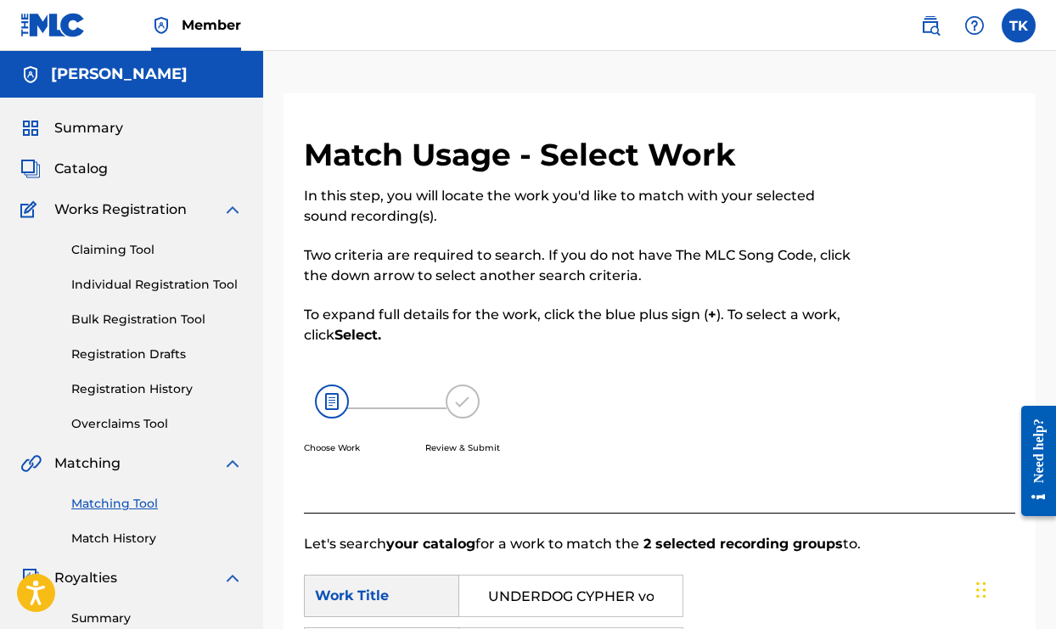
click at [137, 250] on link "Claiming Tool" at bounding box center [156, 250] width 171 height 18
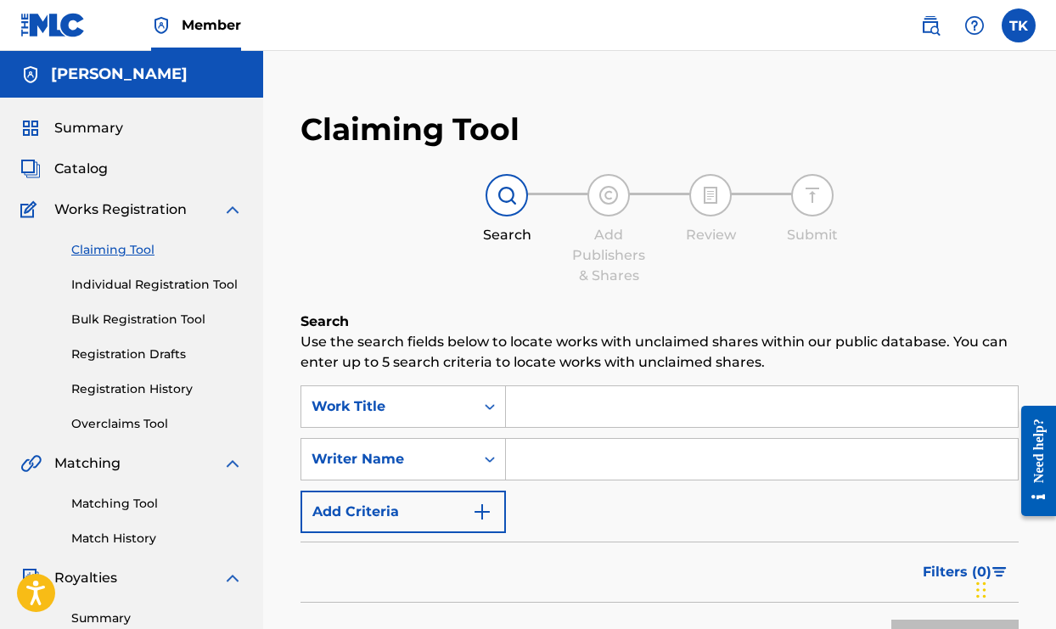
click at [536, 464] on input "Search Form" at bounding box center [762, 459] width 512 height 41
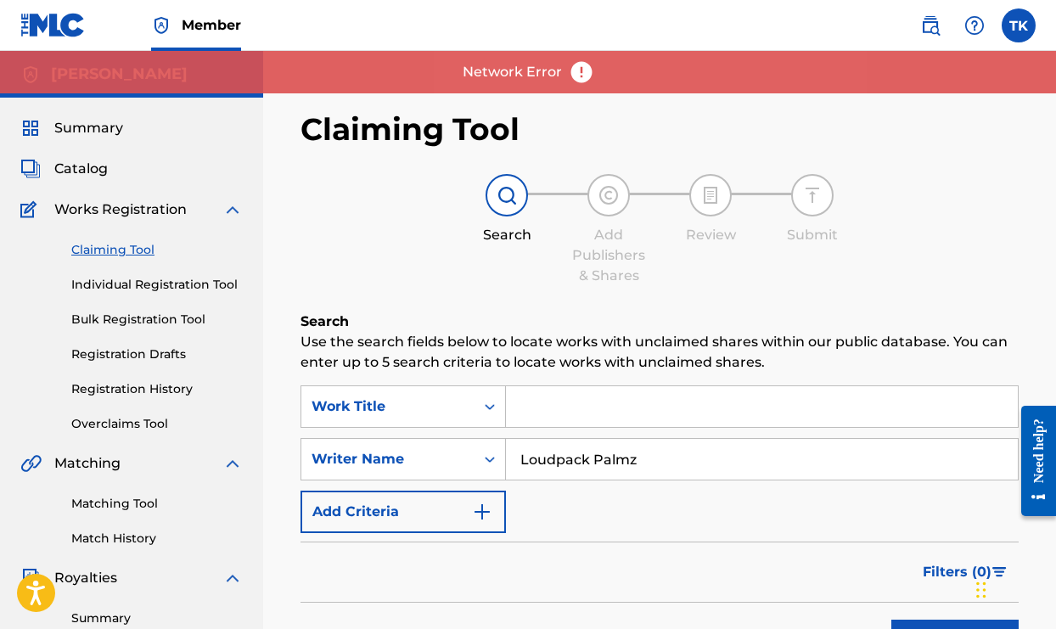
type input "Loudpack Palmz"
click at [938, 625] on button "Search" at bounding box center [954, 640] width 127 height 42
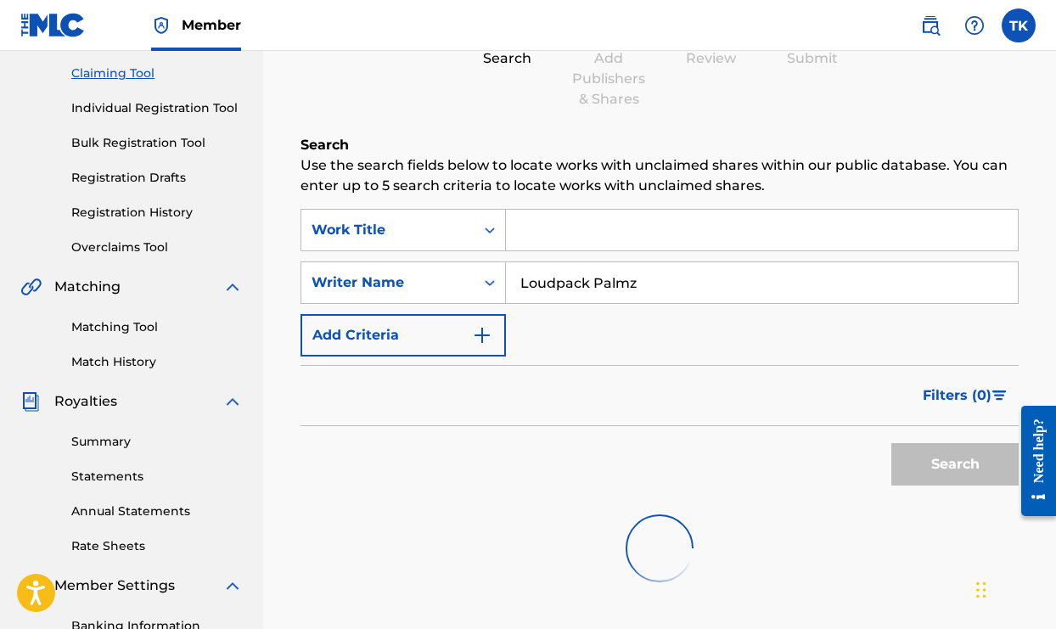
scroll to position [180, 0]
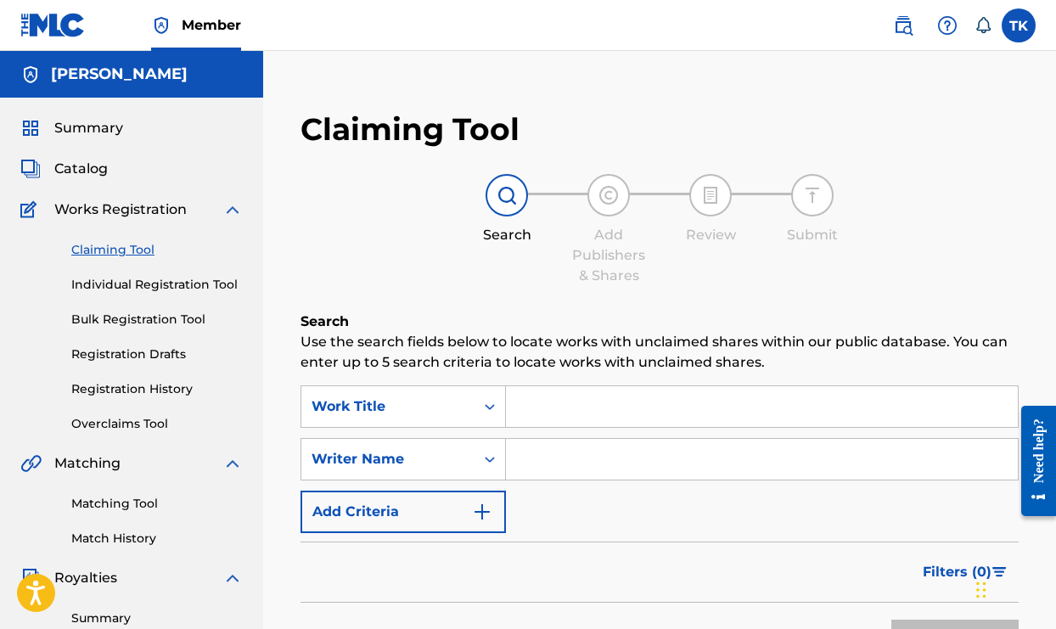
click at [539, 462] on input "Search Form" at bounding box center [762, 459] width 512 height 41
click at [955, 628] on button "Search" at bounding box center [954, 640] width 127 height 42
click at [581, 542] on div "Filters ( 0 )" at bounding box center [659, 571] width 718 height 61
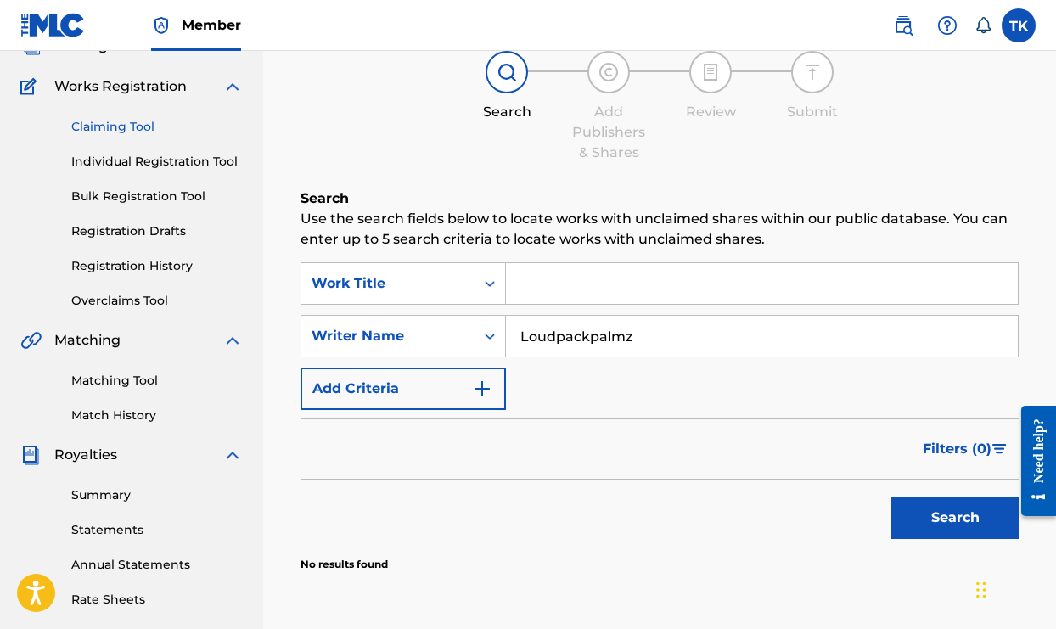
scroll to position [163, 0]
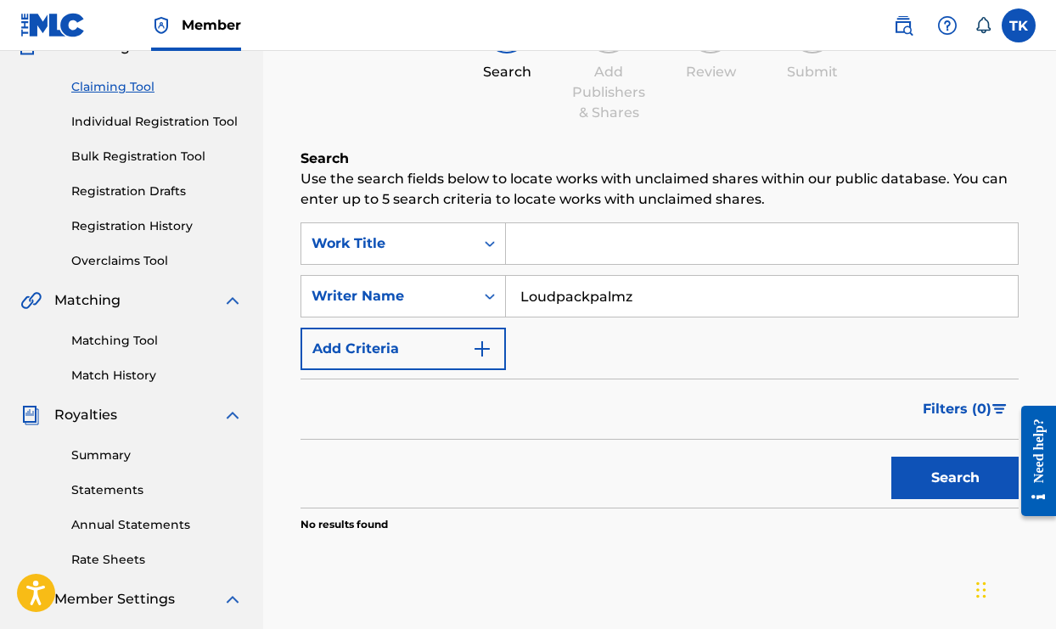
click at [592, 299] on input "Loudpackpalmz" at bounding box center [762, 296] width 512 height 41
click at [928, 476] on button "Search" at bounding box center [954, 478] width 127 height 42
click at [685, 296] on input "Loudpack palmz" at bounding box center [762, 296] width 512 height 41
type input "L"
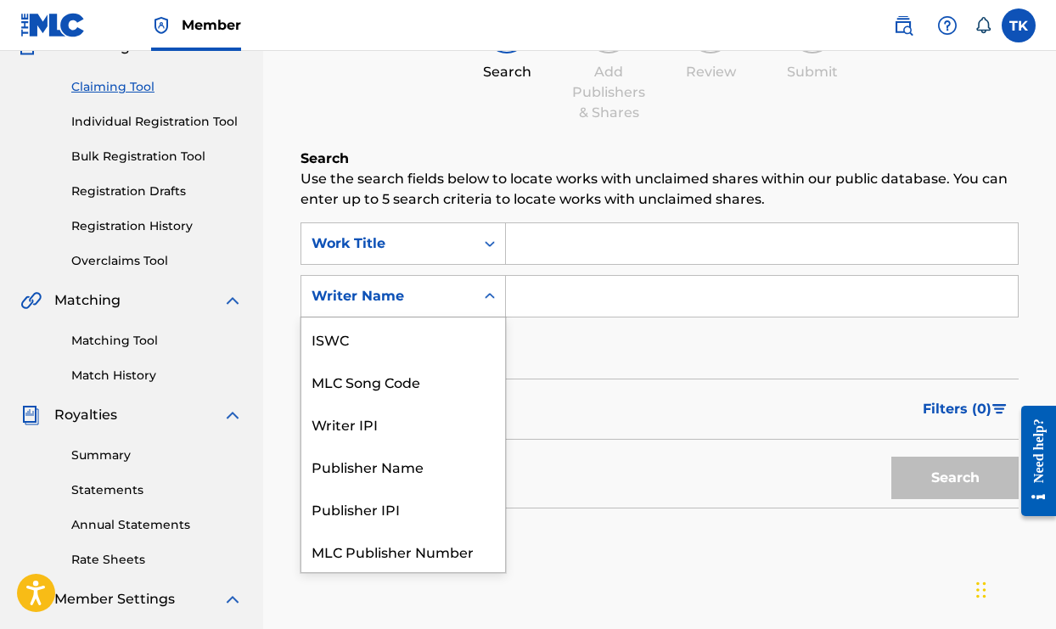
scroll to position [42, 0]
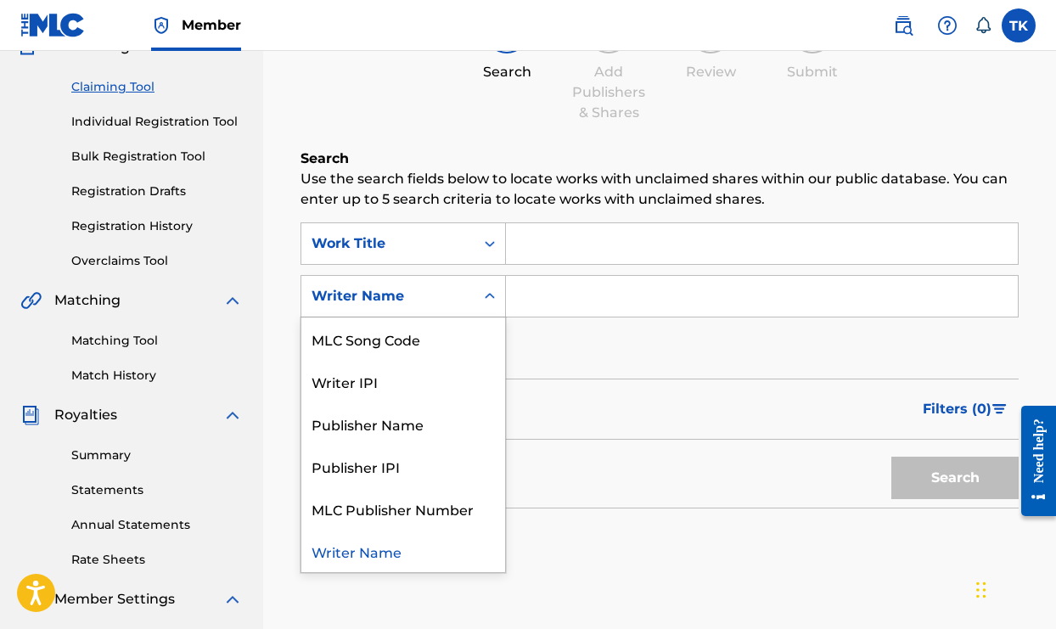
click at [486, 300] on icon "Search Form" at bounding box center [489, 296] width 17 height 17
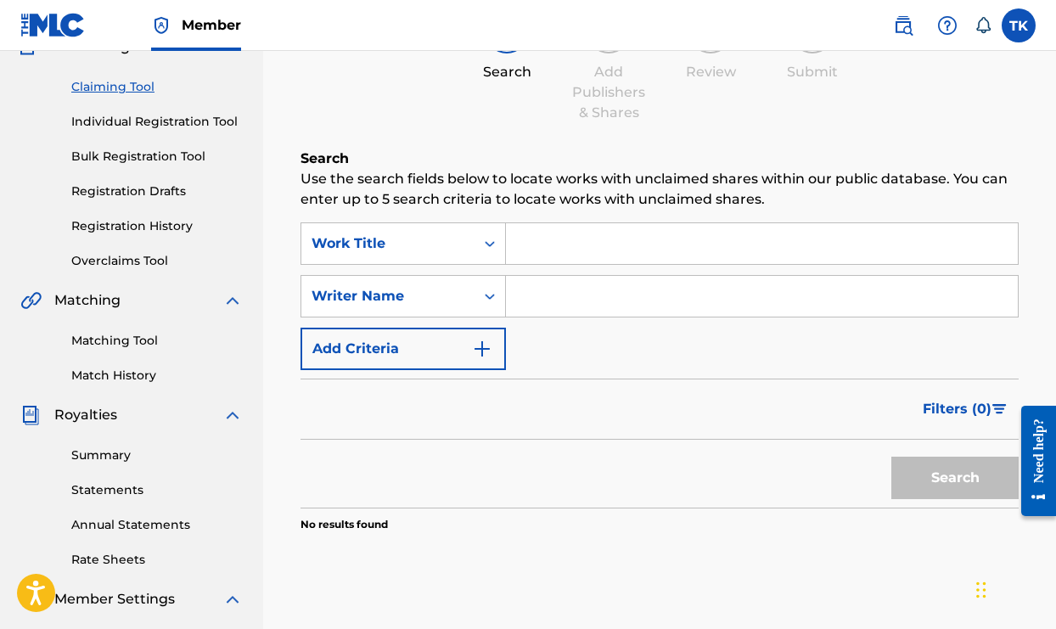
click at [554, 245] on input "Search Form" at bounding box center [762, 243] width 512 height 41
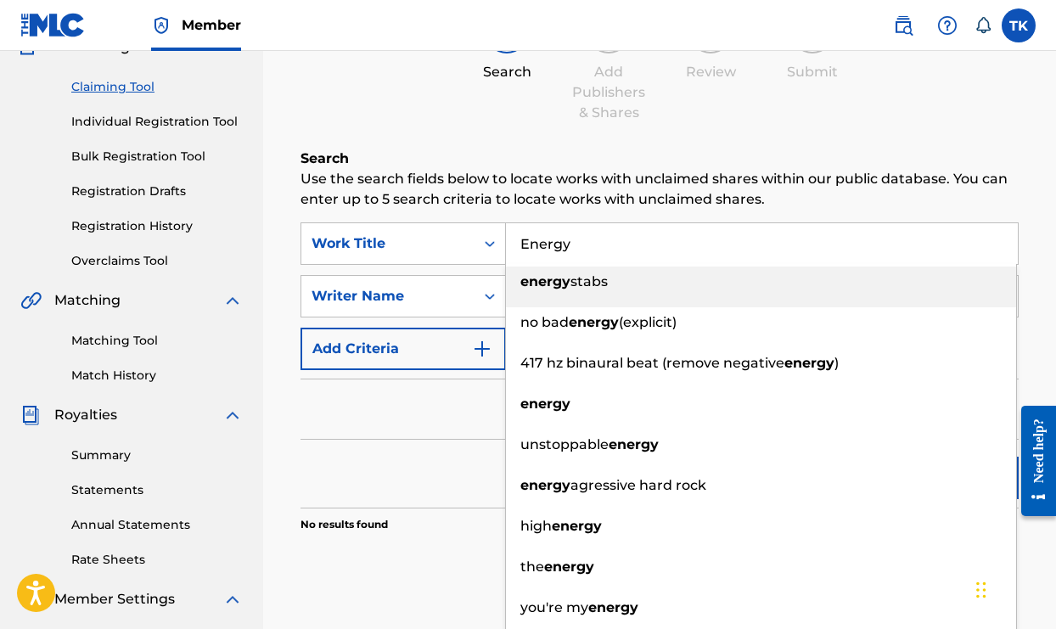
click at [545, 252] on input "Energy" at bounding box center [762, 243] width 512 height 41
type input "Energy"
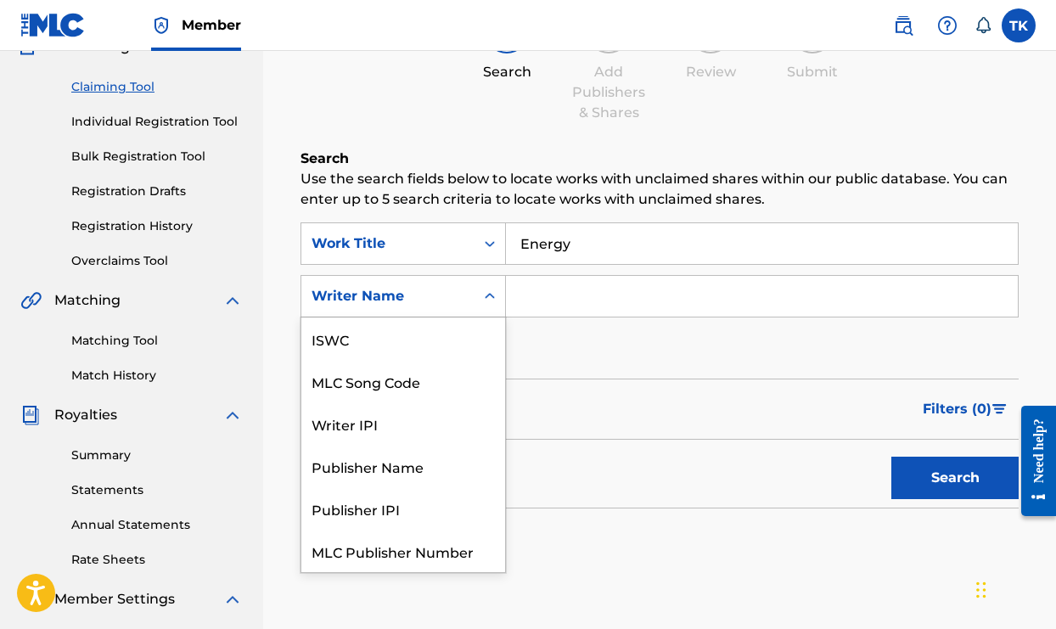
click at [479, 289] on div "Search Form" at bounding box center [489, 296] width 31 height 31
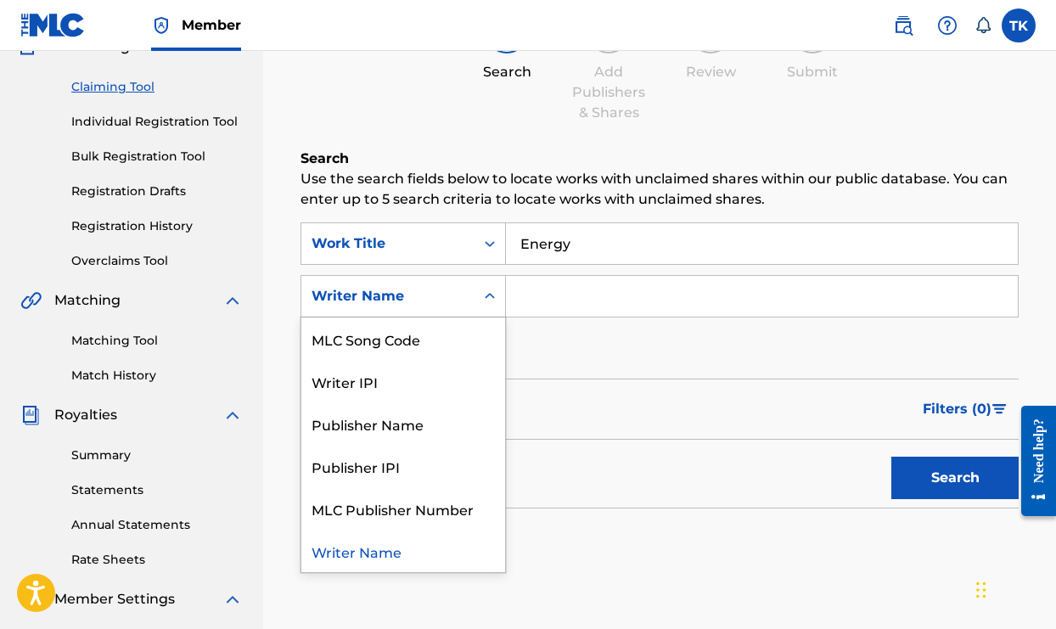
click at [527, 294] on input "Search Form" at bounding box center [762, 296] width 512 height 41
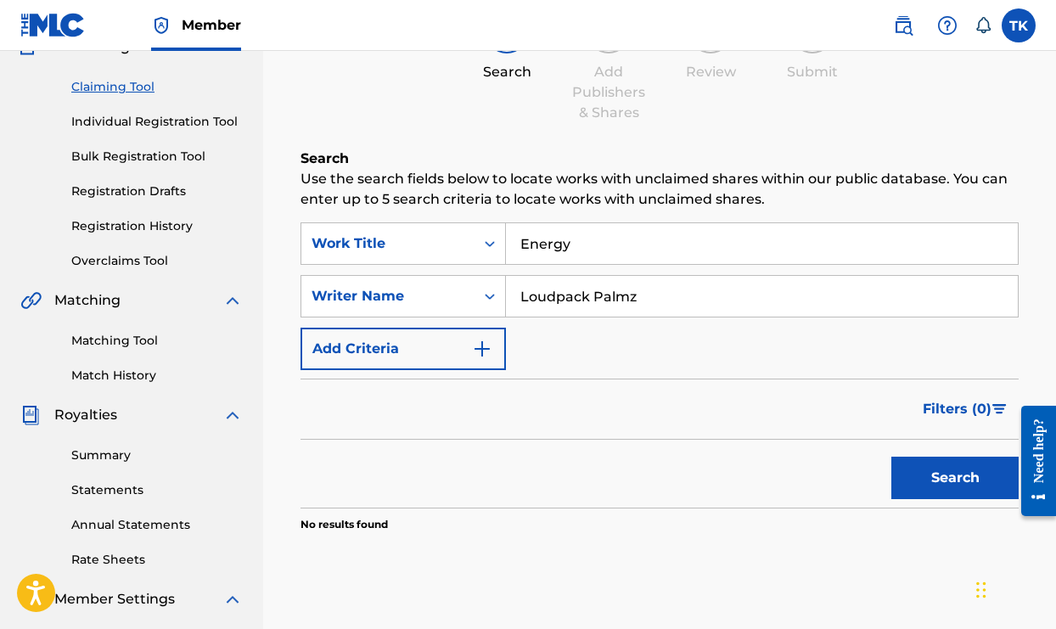
click at [933, 485] on button "Search" at bounding box center [954, 478] width 127 height 42
drag, startPoint x: 933, startPoint y: 481, endPoint x: 941, endPoint y: 560, distance: 79.4
click at [941, 560] on div "Search Use the search fields below to locate works with unclaimed shares within…" at bounding box center [659, 383] width 718 height 468
click at [930, 487] on button "Search" at bounding box center [954, 478] width 127 height 42
click at [595, 300] on input "Loudpack Palmz" at bounding box center [762, 296] width 512 height 41
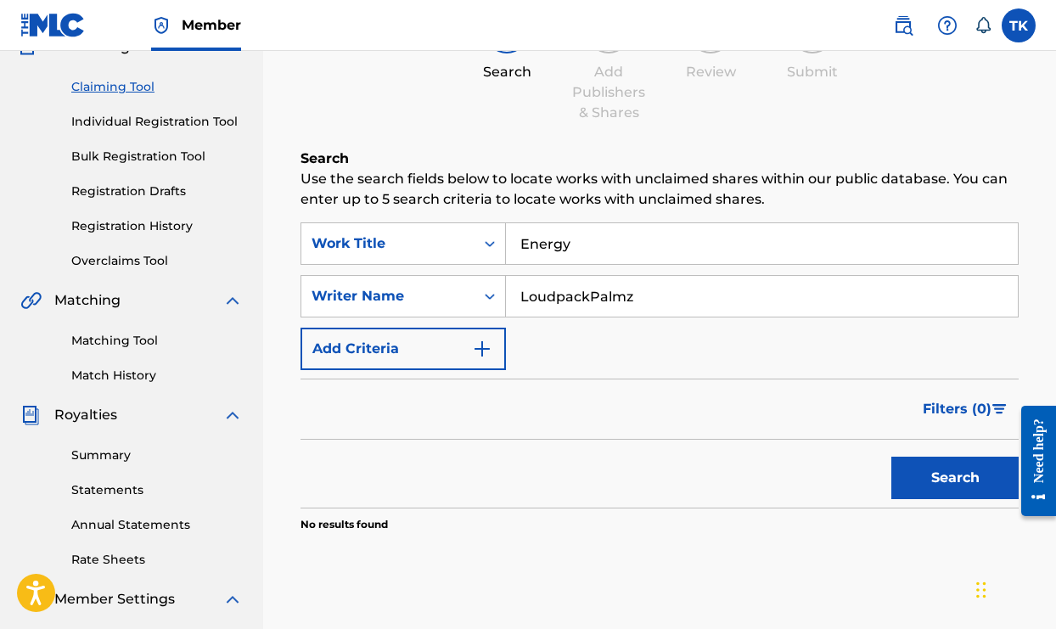
drag, startPoint x: 996, startPoint y: 504, endPoint x: 981, endPoint y: 502, distance: 15.5
click at [992, 504] on div "Search" at bounding box center [951, 474] width 136 height 68
click at [961, 493] on button "Search" at bounding box center [954, 478] width 127 height 42
click at [647, 293] on input "LoudpackPalmz" at bounding box center [762, 296] width 512 height 41
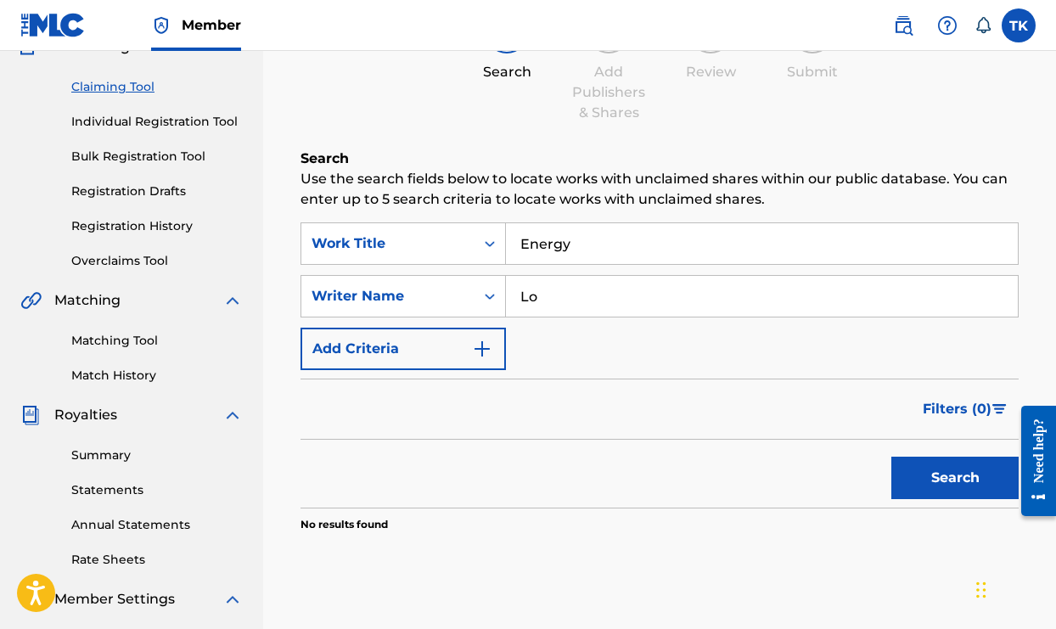
type input "L"
click at [114, 339] on link "Matching Tool" at bounding box center [156, 341] width 171 height 18
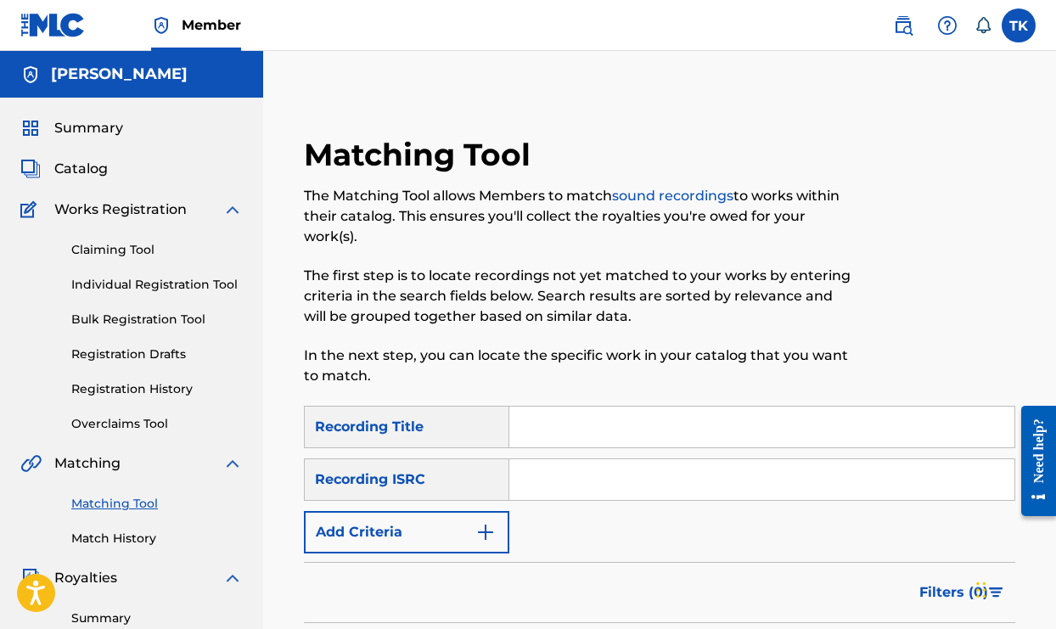
click at [575, 434] on input "Search Form" at bounding box center [761, 426] width 505 height 41
type input "Energy"
click at [462, 521] on button "Add Criteria" at bounding box center [406, 532] width 205 height 42
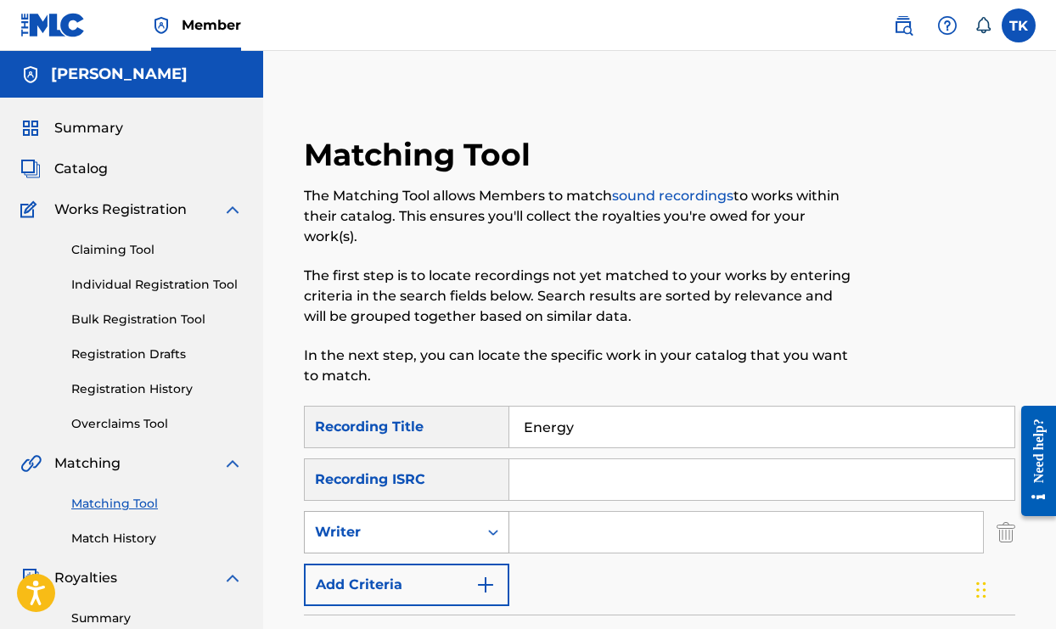
click at [489, 541] on div "Search Form" at bounding box center [493, 532] width 31 height 31
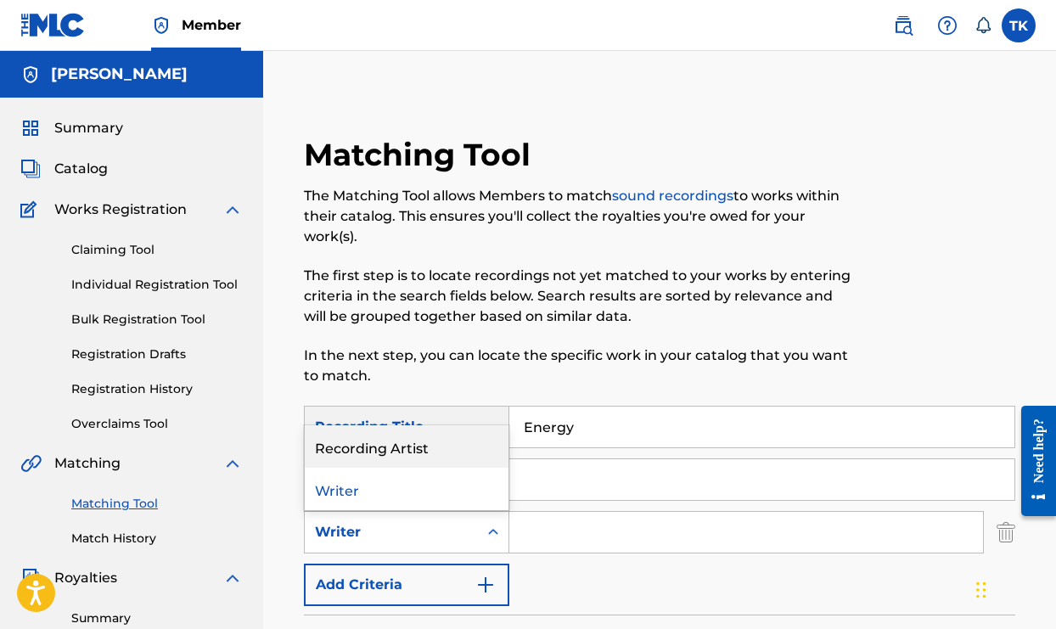
click at [468, 457] on div "Recording Artist" at bounding box center [407, 446] width 204 height 42
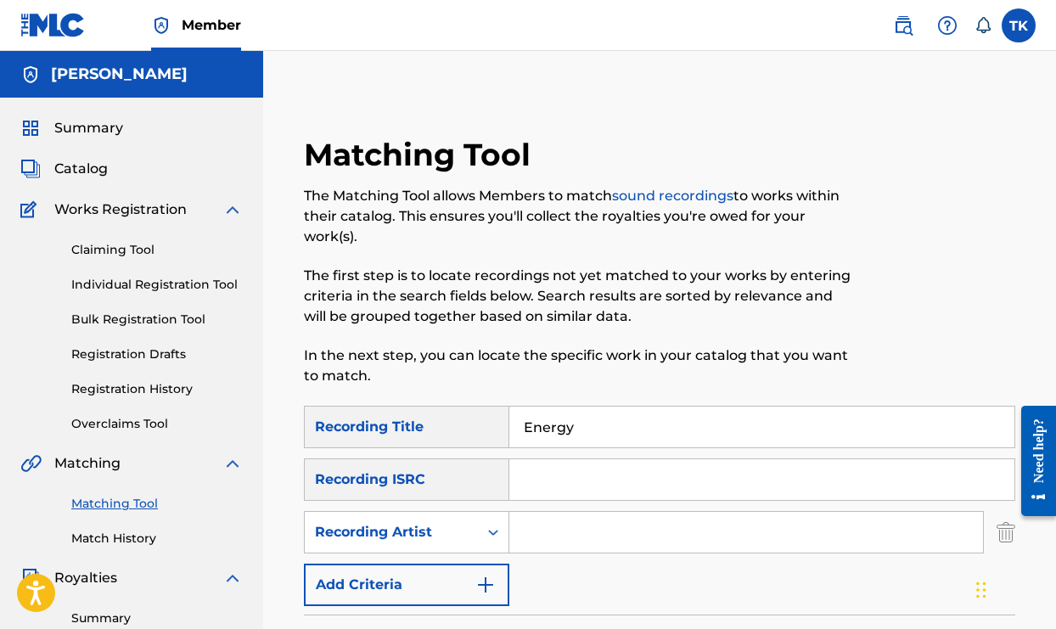
click at [540, 529] on input "Search Form" at bounding box center [746, 532] width 474 height 41
type input "Loudpack Palmz"
click at [731, 575] on div "SearchWithCriteriaa66b9f43-dfc6-4c77-a9ab-bcdb5837a3ed Recording Title Energy S…" at bounding box center [659, 506] width 711 height 200
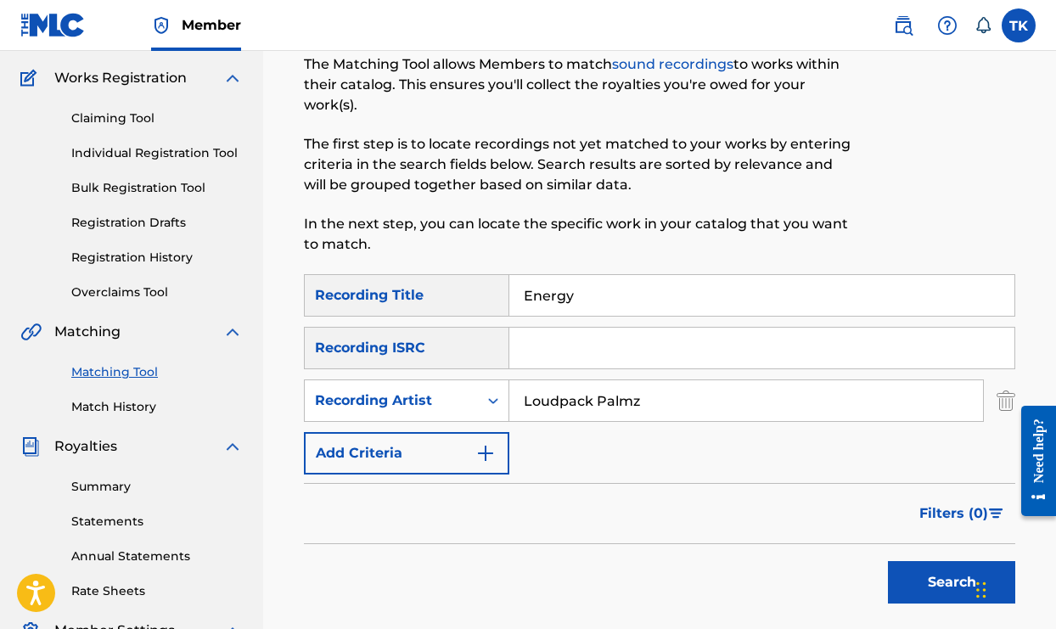
scroll to position [134, 0]
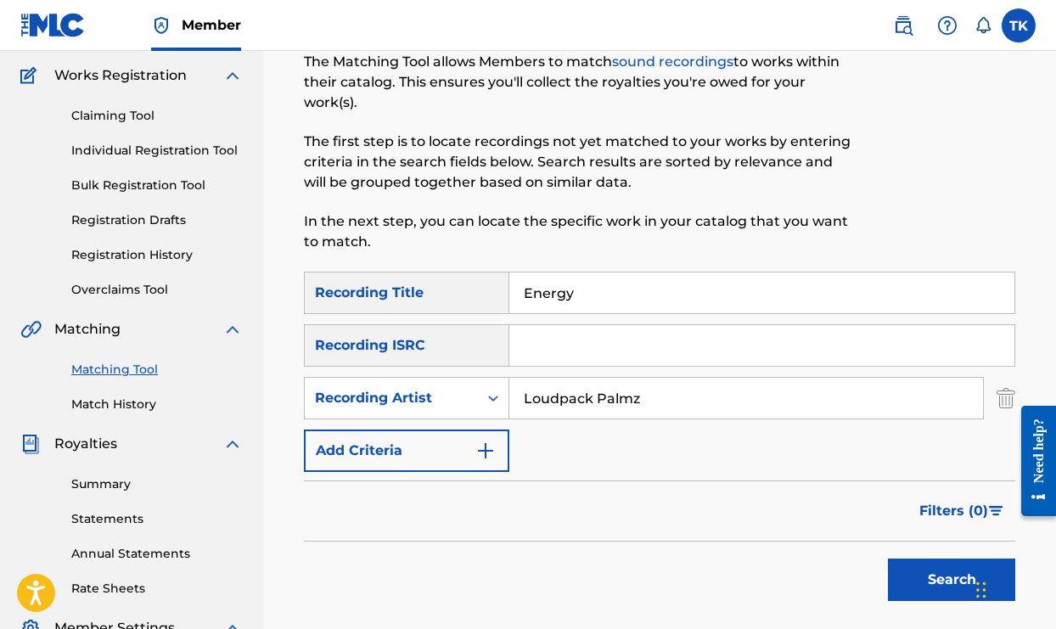
click at [946, 574] on button "Search" at bounding box center [951, 579] width 127 height 42
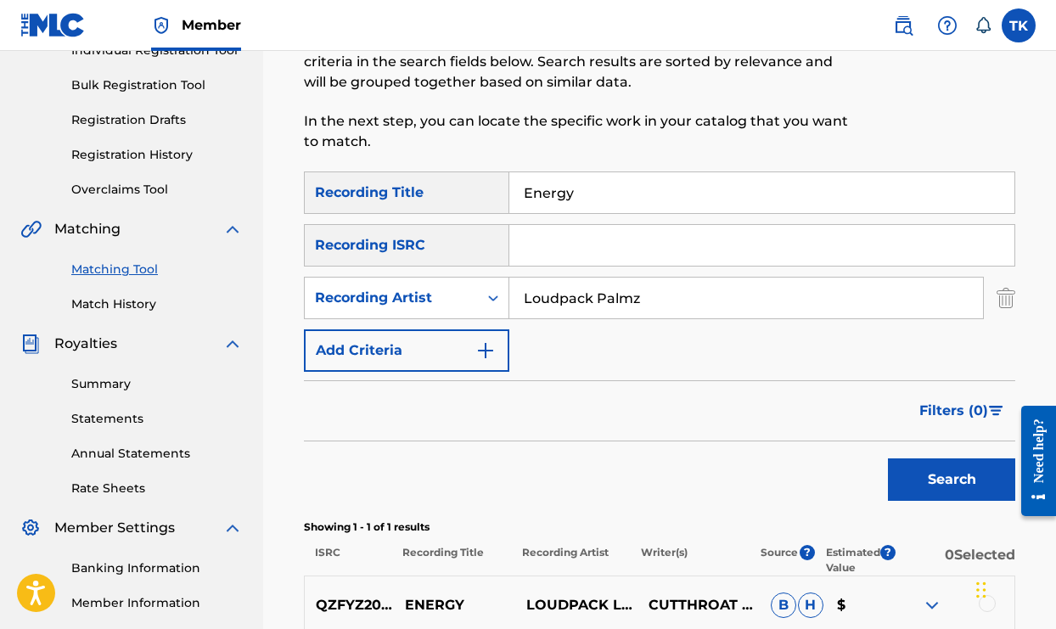
scroll to position [227, 0]
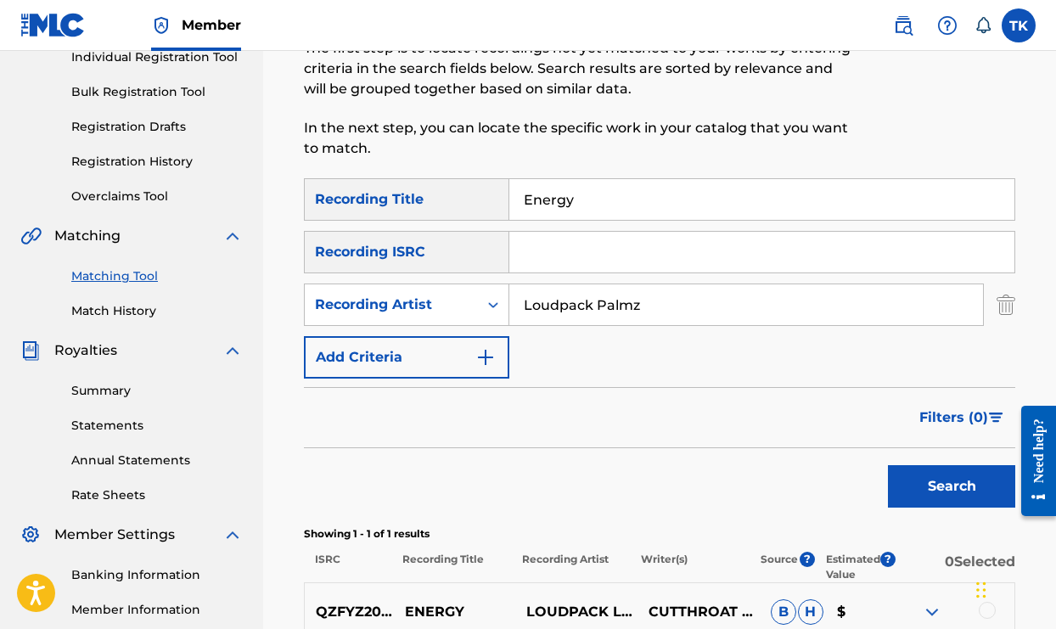
click at [653, 200] on input "Energy" at bounding box center [761, 199] width 505 height 41
type input "E"
type input "Underdog"
click at [921, 480] on button "Search" at bounding box center [951, 486] width 127 height 42
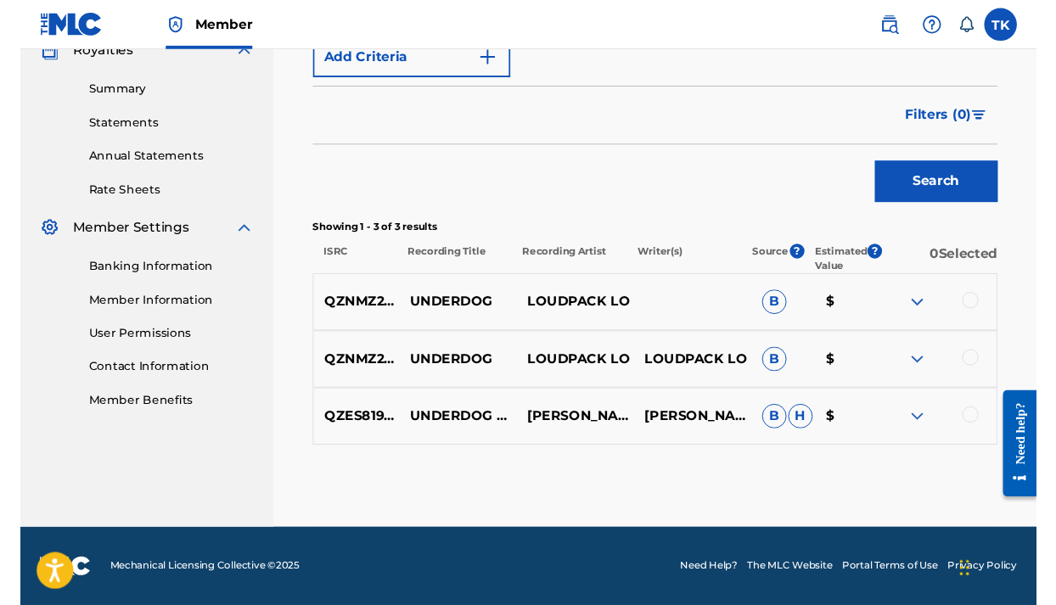
scroll to position [525, 0]
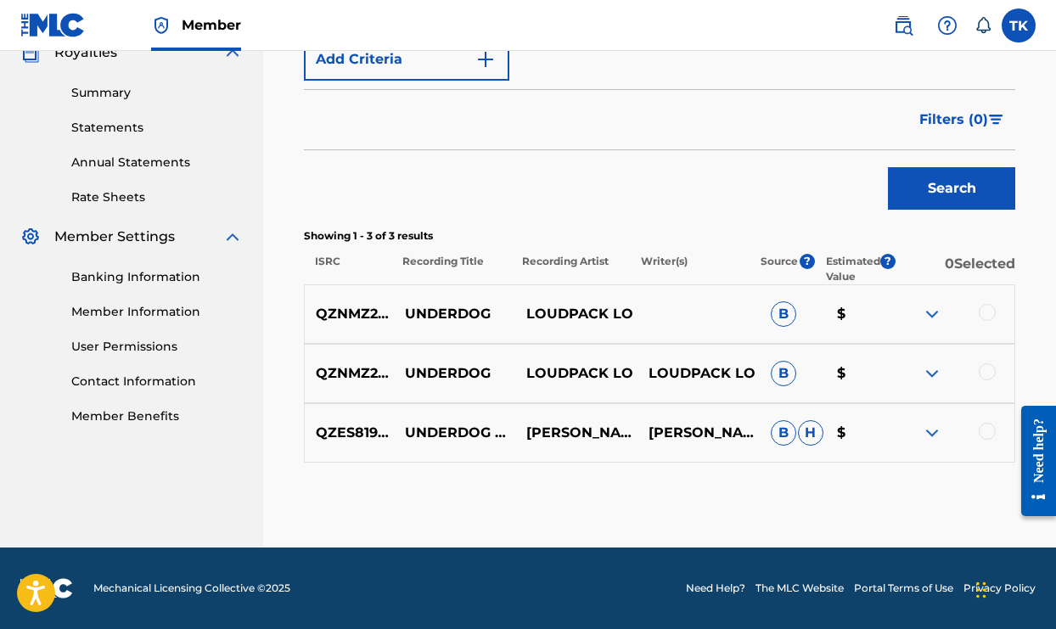
click at [935, 431] on img at bounding box center [932, 433] width 20 height 20
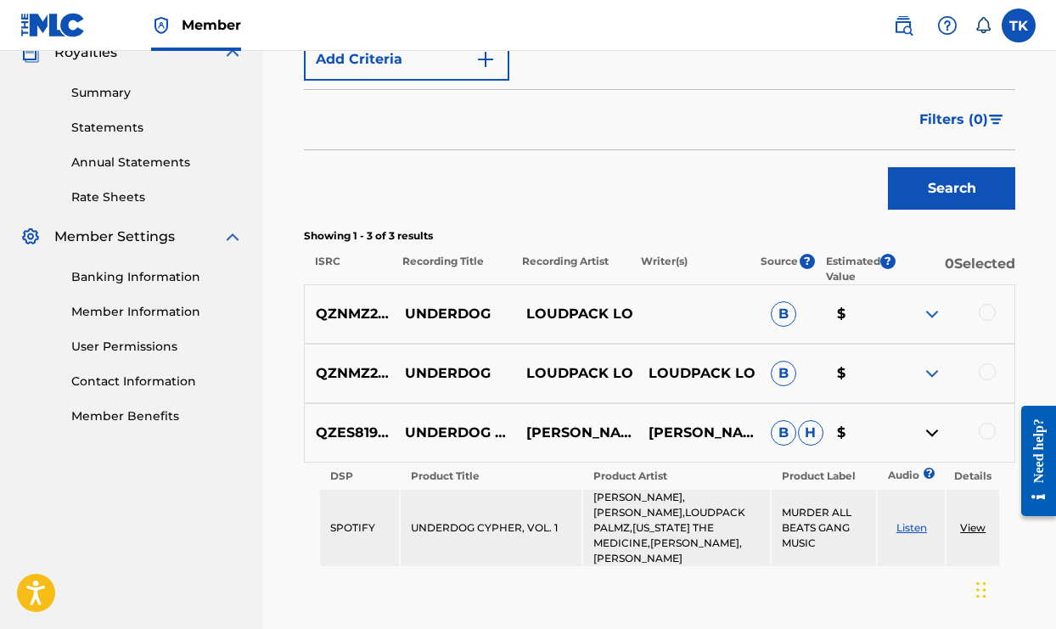
click at [969, 521] on link "View" at bounding box center [972, 527] width 25 height 13
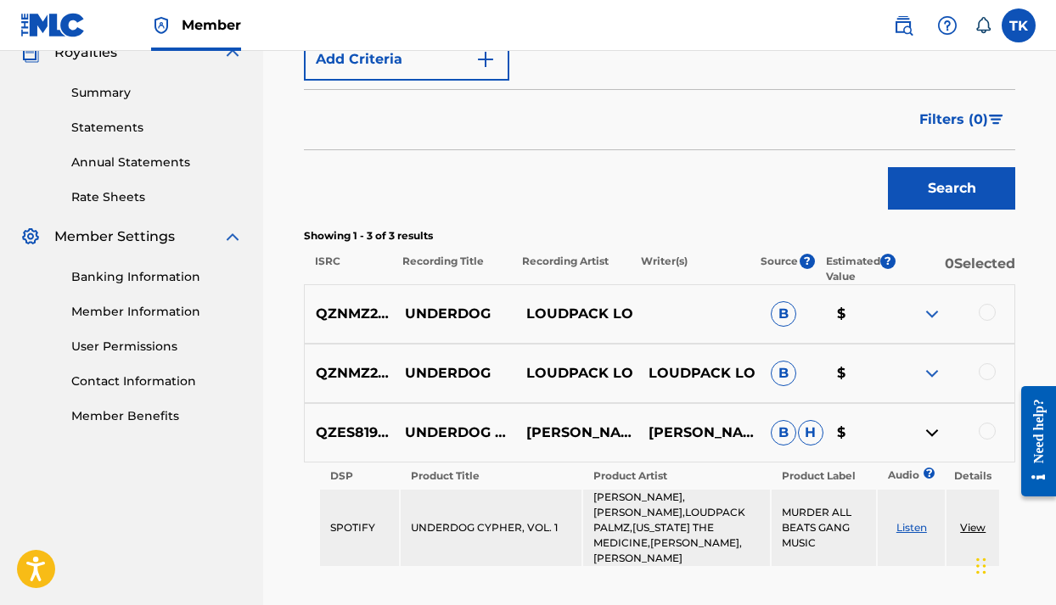
click at [987, 434] on div at bounding box center [986, 431] width 17 height 17
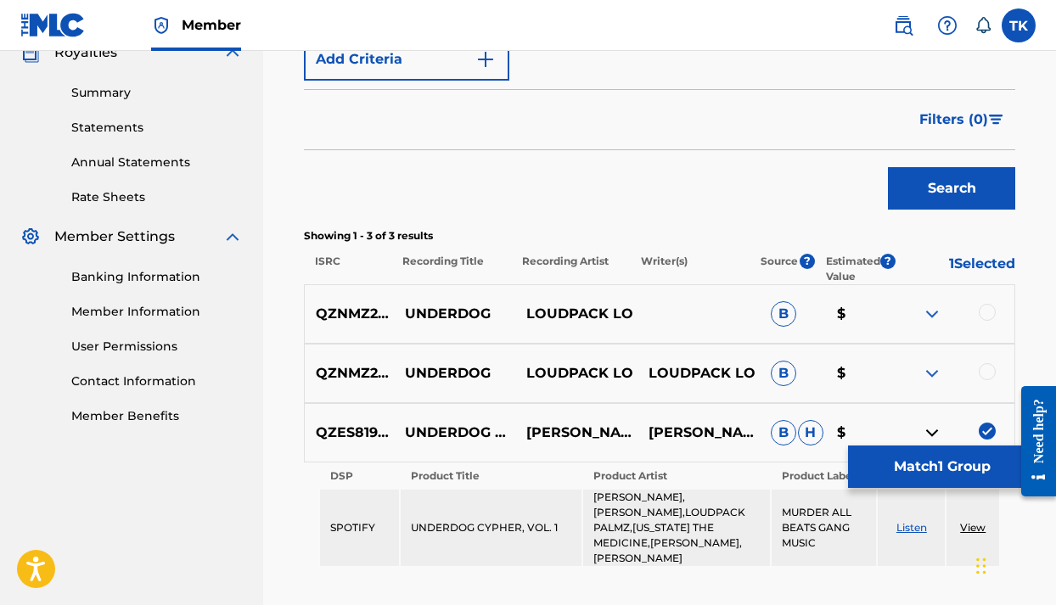
click at [906, 457] on button "Match 1 Group" at bounding box center [942, 467] width 188 height 42
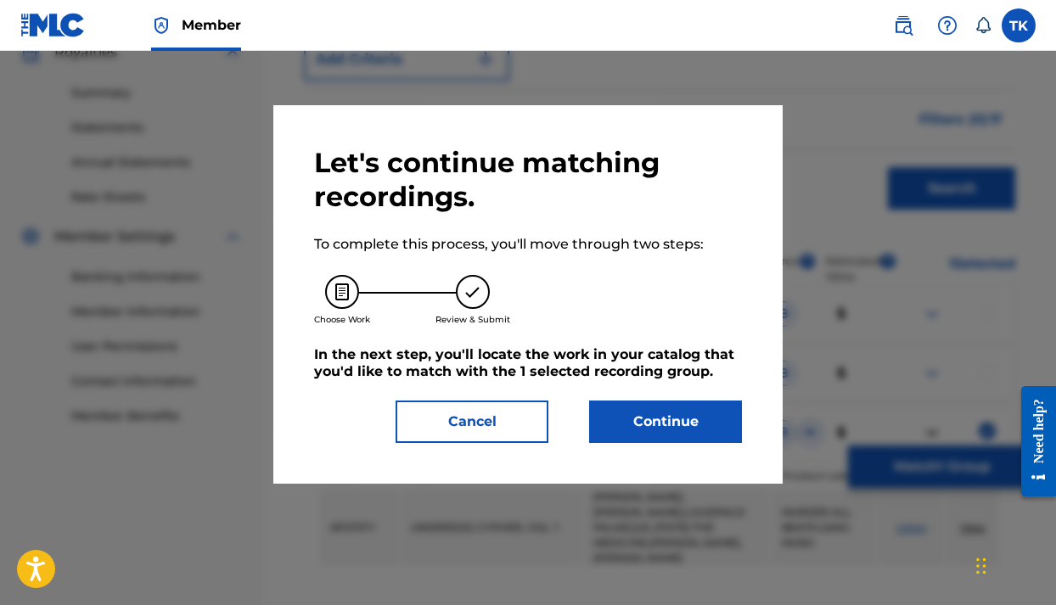
click at [633, 424] on button "Continue" at bounding box center [665, 422] width 153 height 42
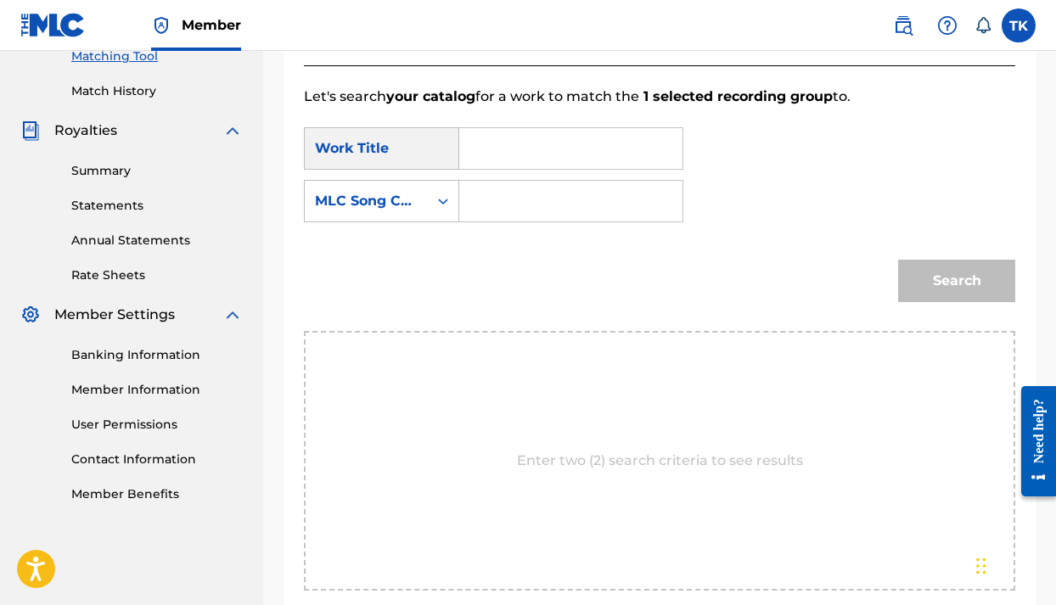
click at [104, 61] on link "Matching Tool" at bounding box center [156, 57] width 171 height 18
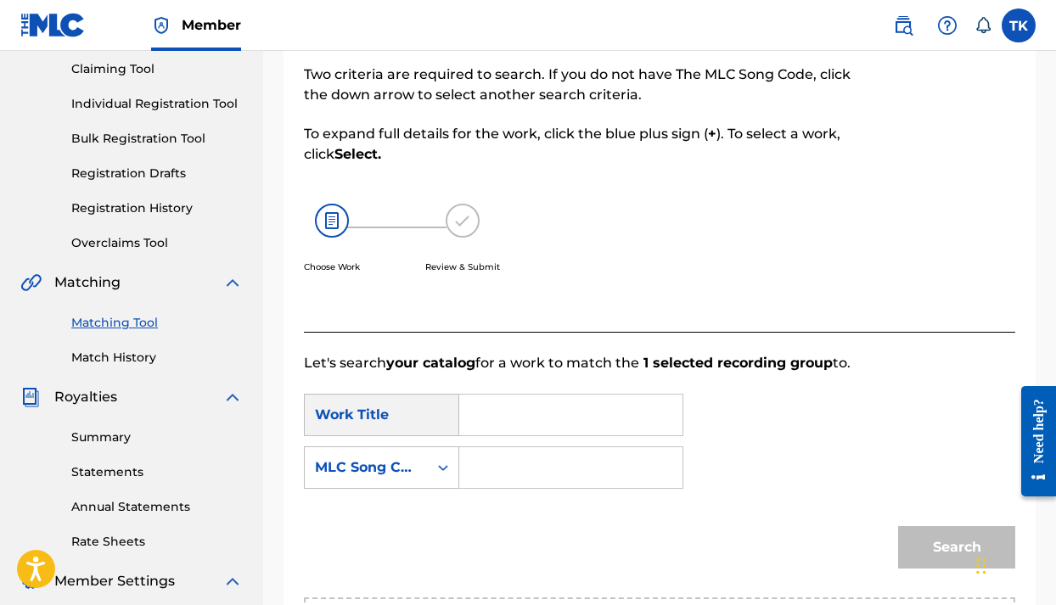
scroll to position [182, 0]
click at [604, 416] on input "Search Form" at bounding box center [571, 414] width 194 height 41
type input "Audio Crack"
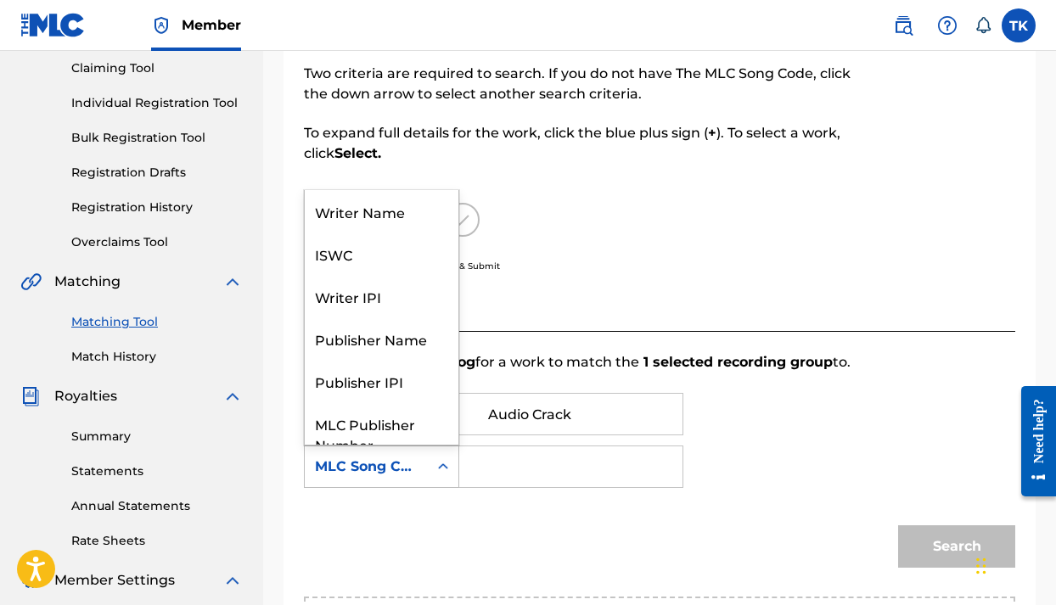
scroll to position [63, 0]
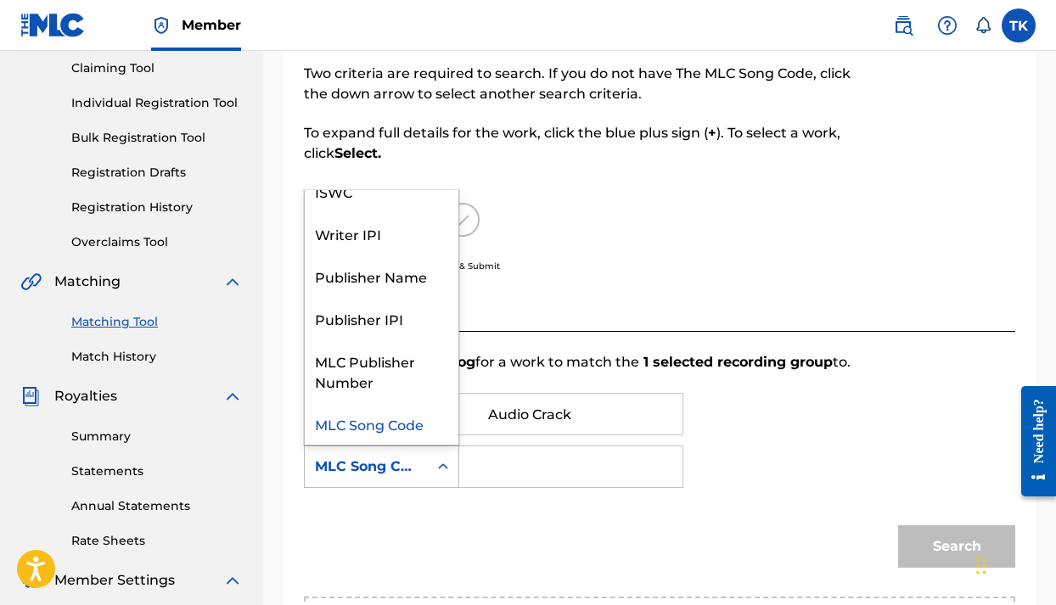
click at [440, 458] on div "Search Form" at bounding box center [443, 466] width 31 height 31
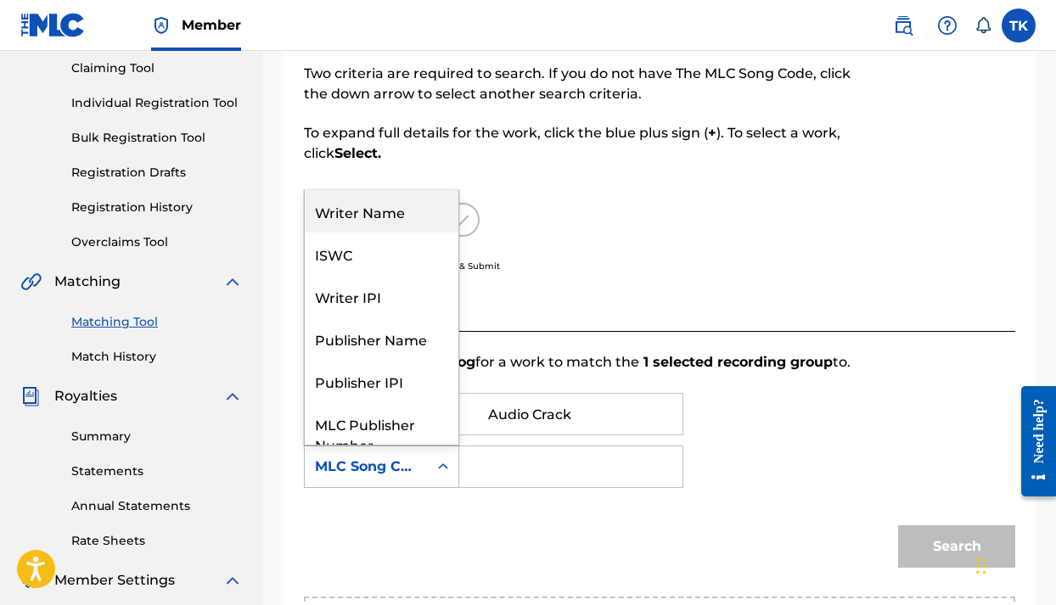
click at [412, 276] on div "Writer IPI" at bounding box center [382, 296] width 154 height 42
click at [382, 463] on div "Writer IPI" at bounding box center [366, 467] width 103 height 20
click at [378, 317] on div "MLC Song Code" at bounding box center [382, 296] width 154 height 42
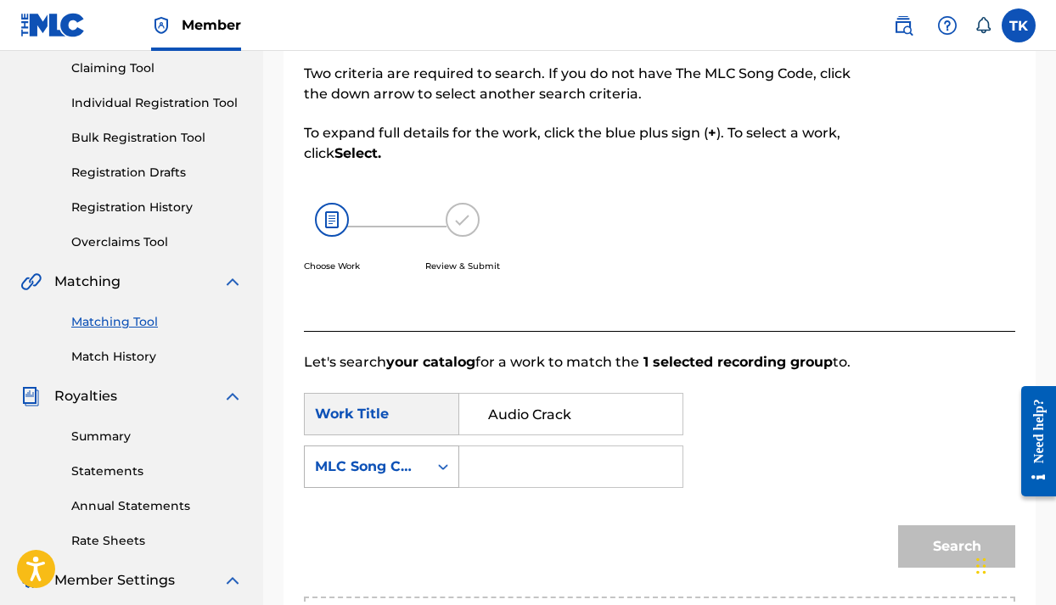
click at [402, 467] on div "MLC Song Code" at bounding box center [366, 467] width 103 height 20
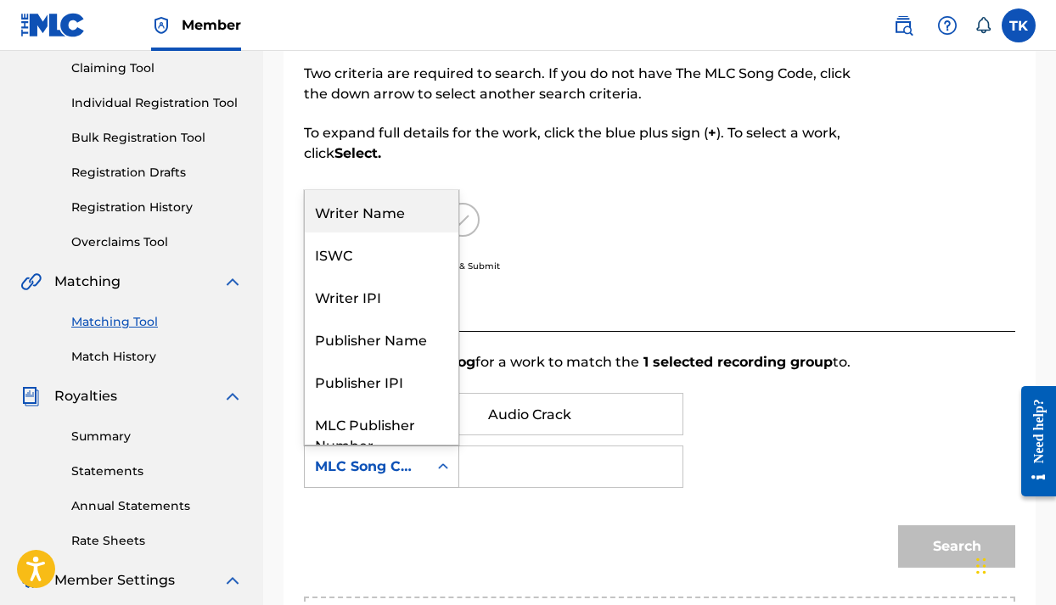
click at [376, 216] on div "Writer Name" at bounding box center [382, 211] width 154 height 42
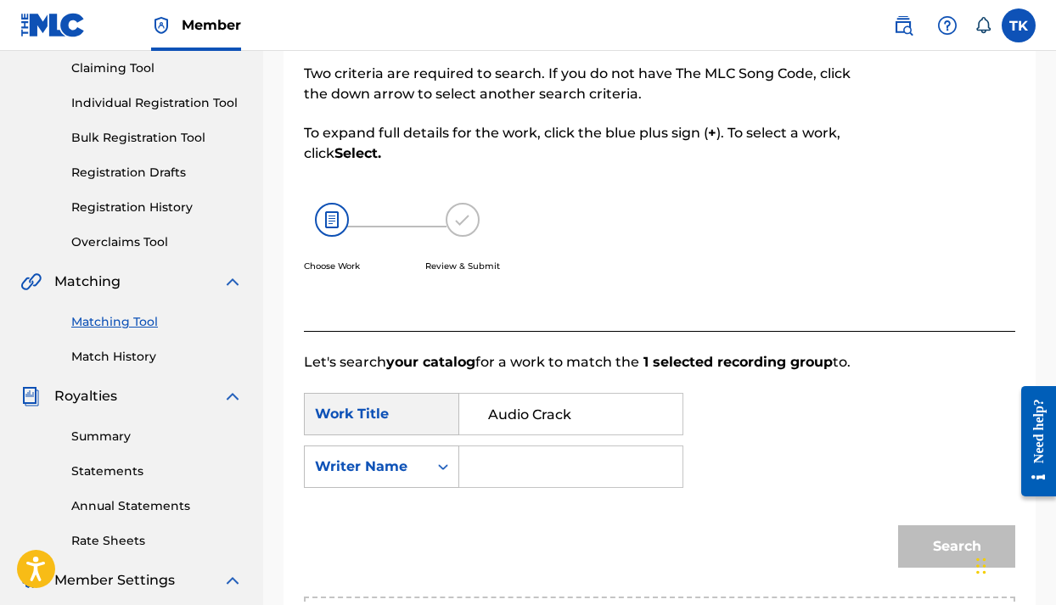
click at [481, 469] on input "Search Form" at bounding box center [571, 466] width 194 height 41
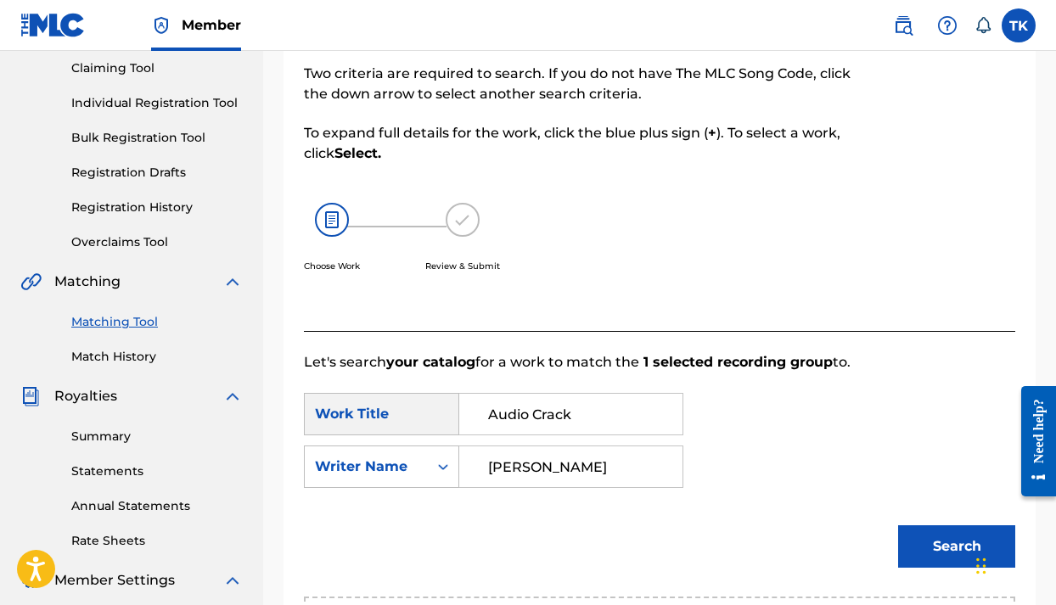
click at [956, 546] on button "Search" at bounding box center [956, 546] width 117 height 42
type input "T"
click at [931, 543] on button "Search" at bounding box center [956, 546] width 117 height 42
click at [668, 467] on input "Loudpack Palmz" at bounding box center [571, 466] width 194 height 41
type input "L"
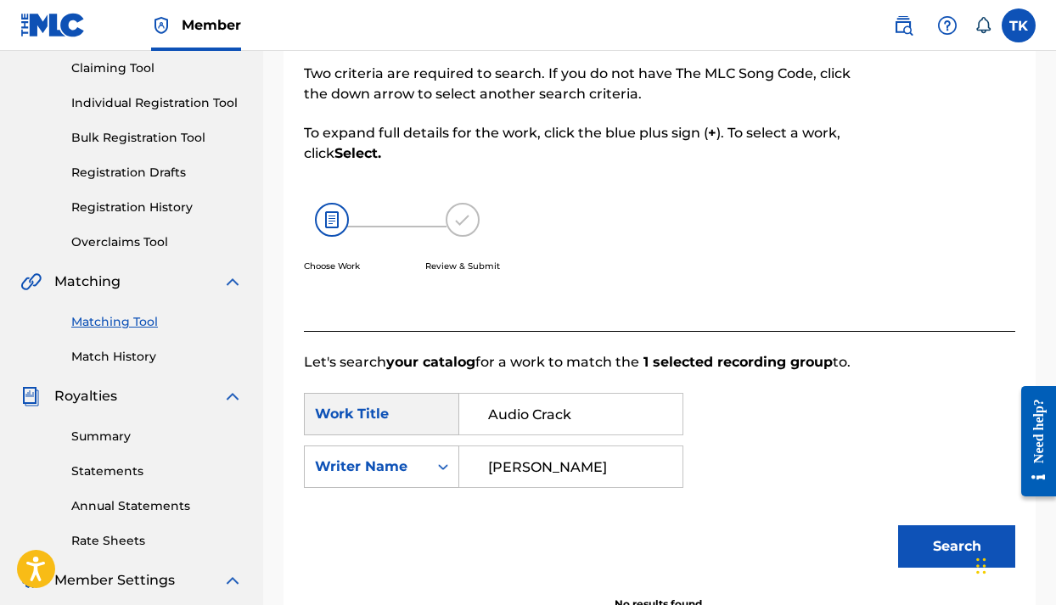
click at [936, 554] on button "Search" at bounding box center [956, 546] width 117 height 42
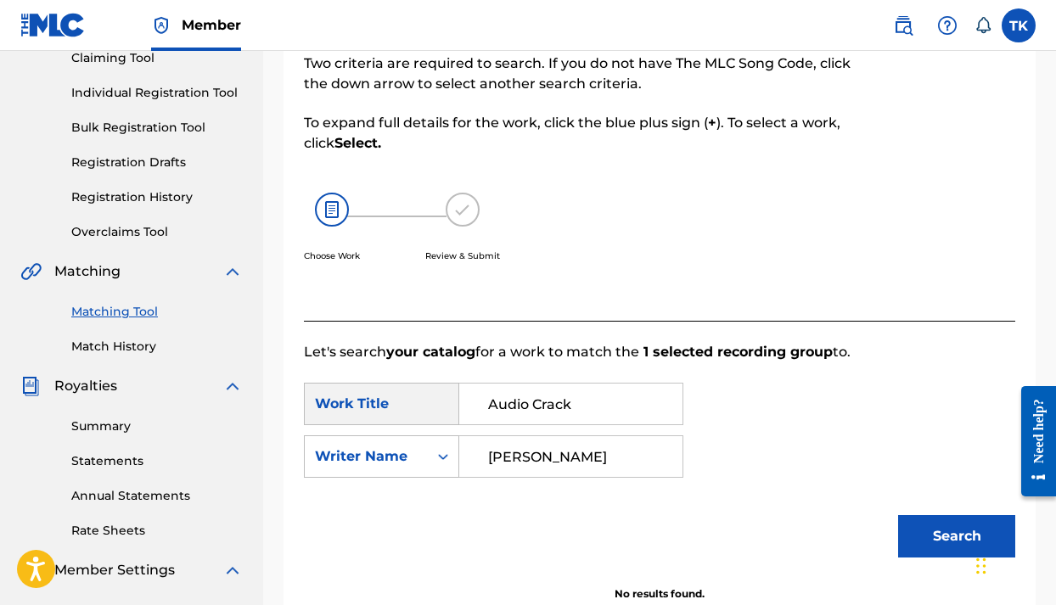
scroll to position [198, 0]
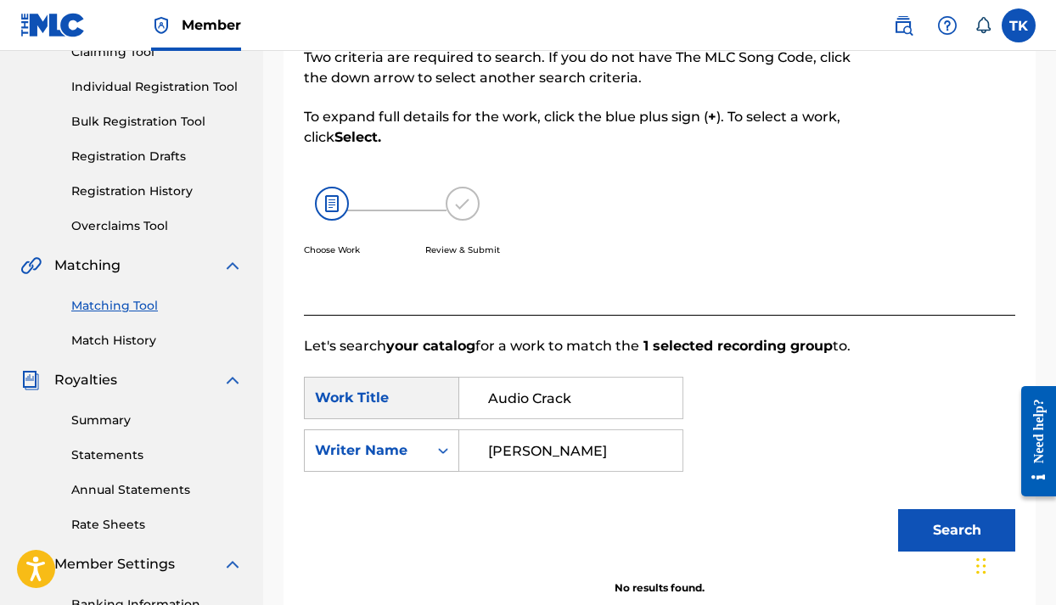
click at [632, 447] on input "Joe Grizzy" at bounding box center [571, 450] width 194 height 41
type input "J"
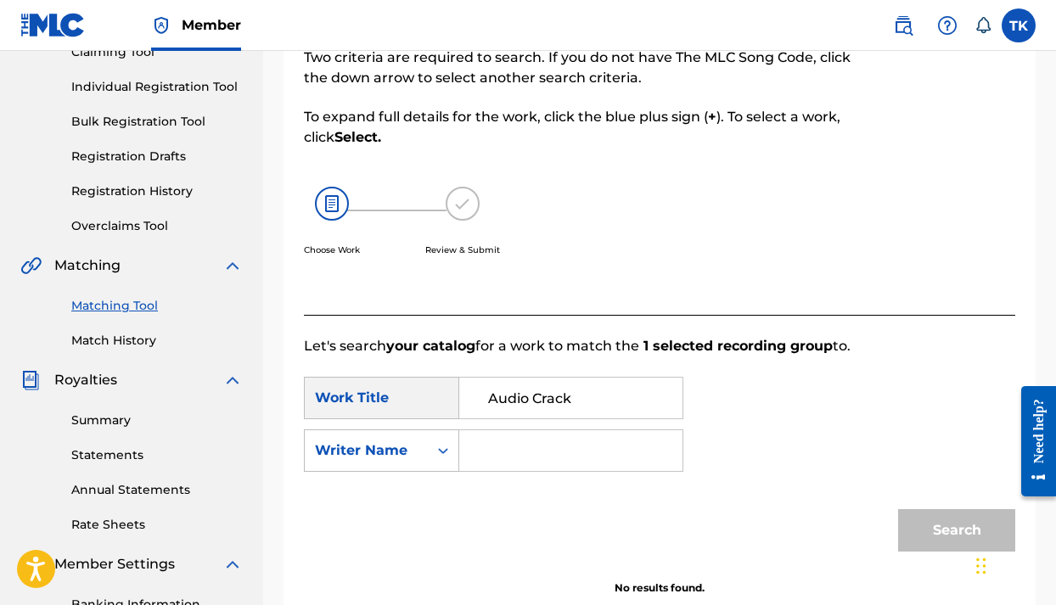
click at [651, 392] on input "Audio Crack" at bounding box center [571, 398] width 194 height 41
type input "A"
type input "No Sauce"
click at [659, 447] on input "Search Form" at bounding box center [571, 450] width 194 height 41
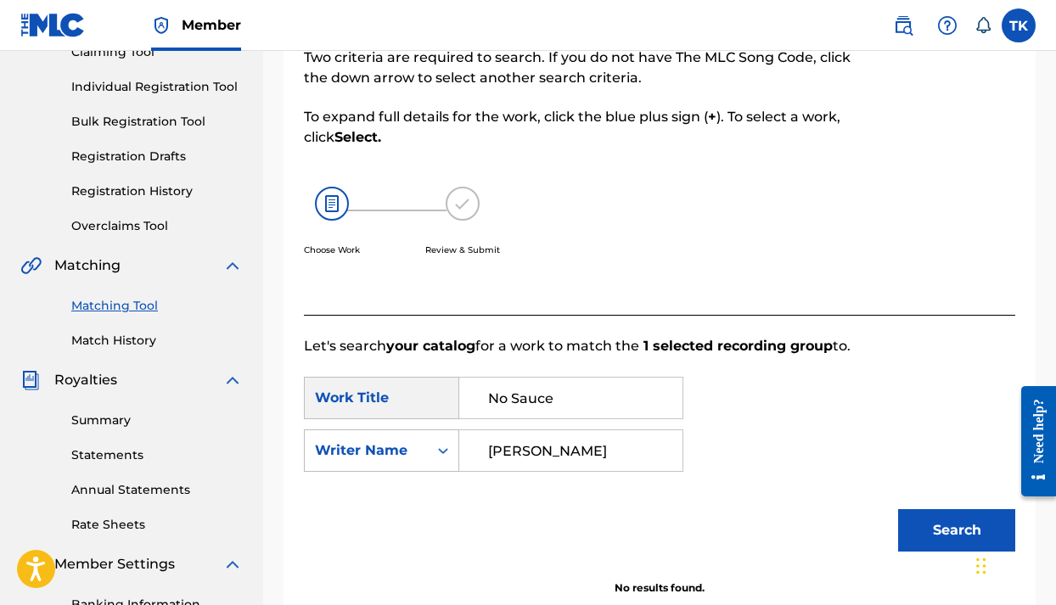
type input "Tyrone King"
click at [951, 533] on button "Search" at bounding box center [956, 530] width 117 height 42
click at [944, 529] on button "Search" at bounding box center [956, 530] width 117 height 42
click at [230, 264] on img at bounding box center [232, 265] width 20 height 20
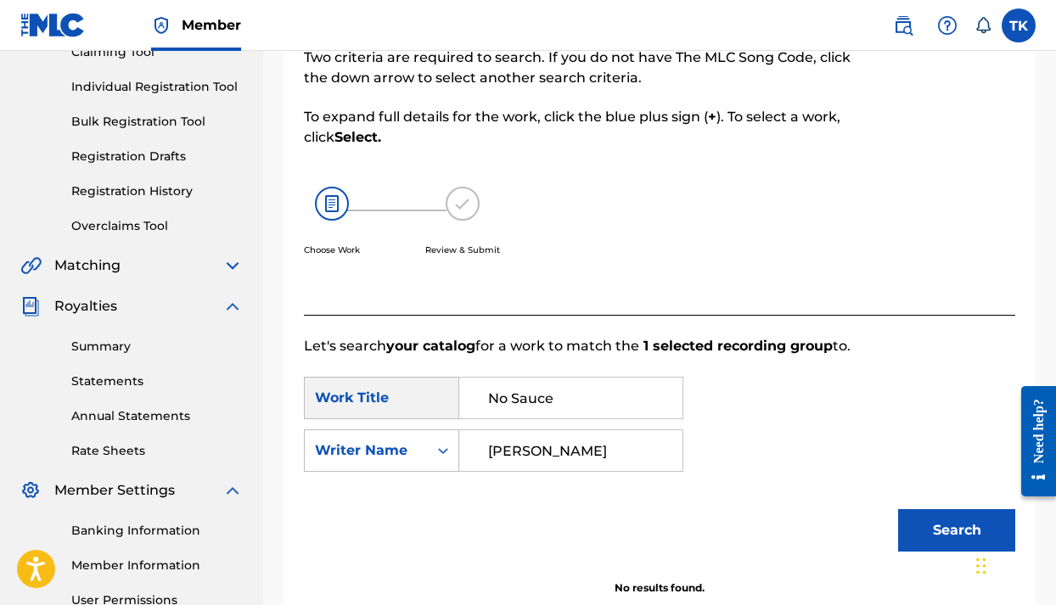
click at [230, 264] on img at bounding box center [232, 265] width 20 height 20
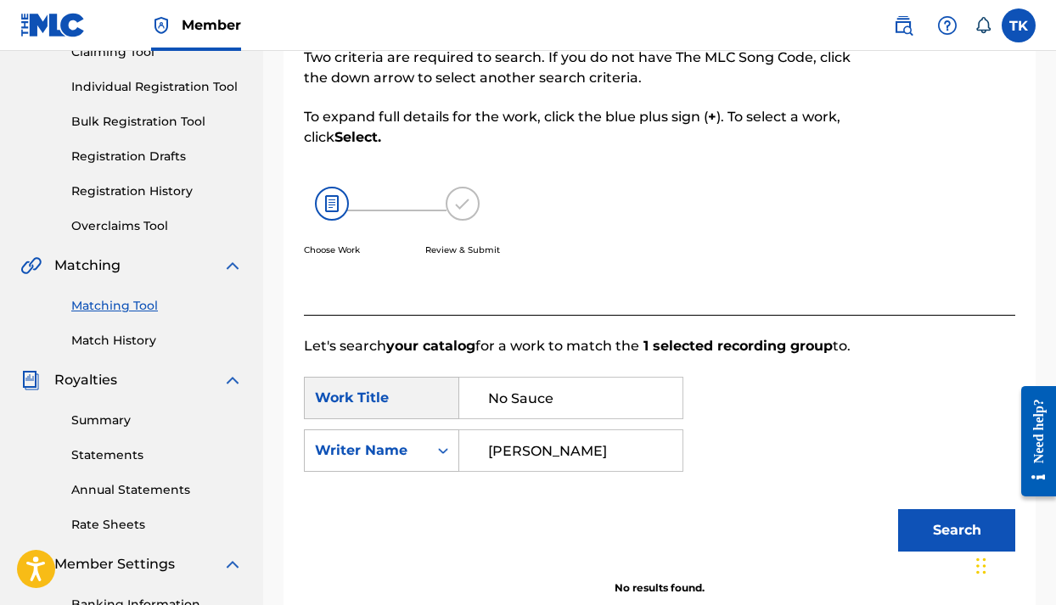
click at [230, 264] on img at bounding box center [232, 265] width 20 height 20
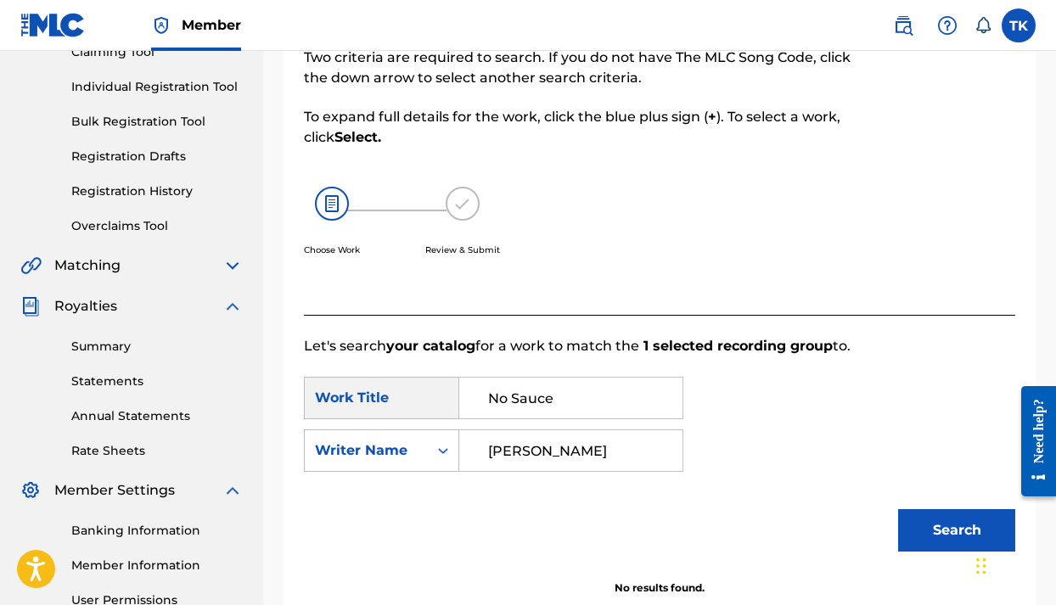
click at [230, 264] on img at bounding box center [232, 265] width 20 height 20
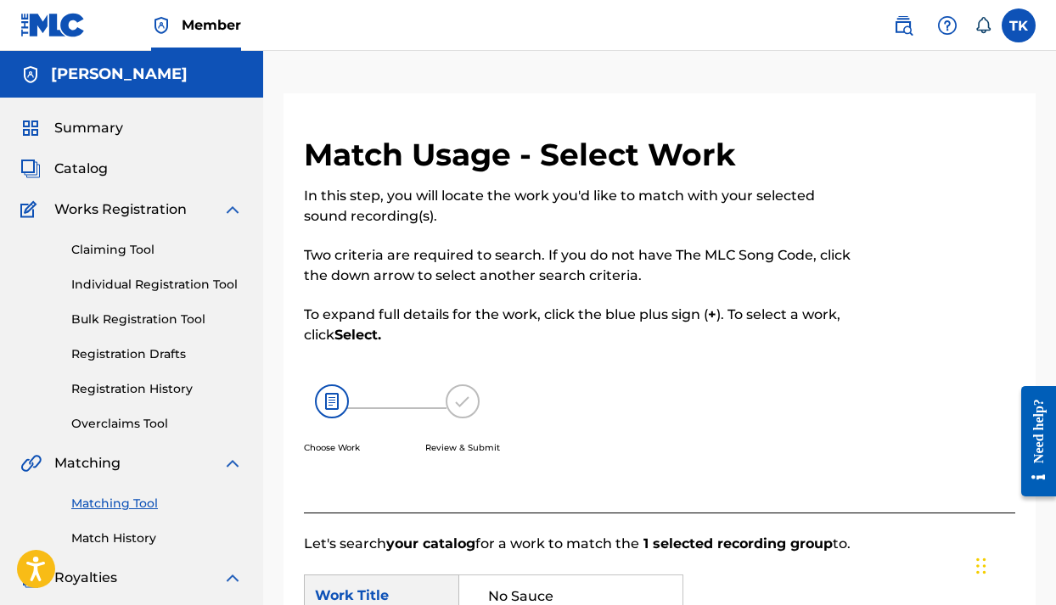
scroll to position [-15, 0]
click at [136, 294] on link "Individual Registration Tool" at bounding box center [156, 285] width 171 height 18
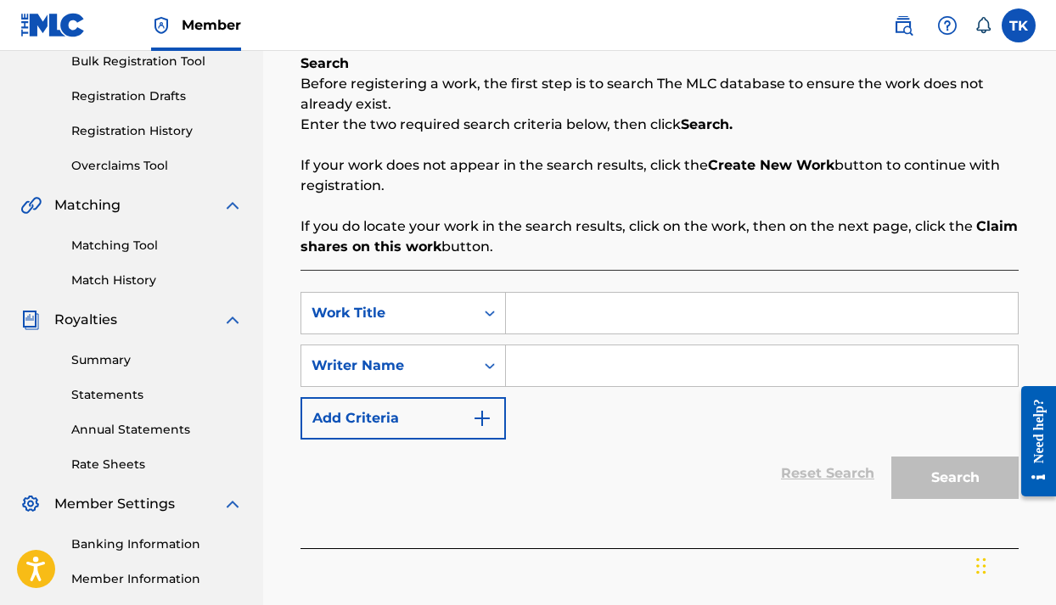
scroll to position [263, 0]
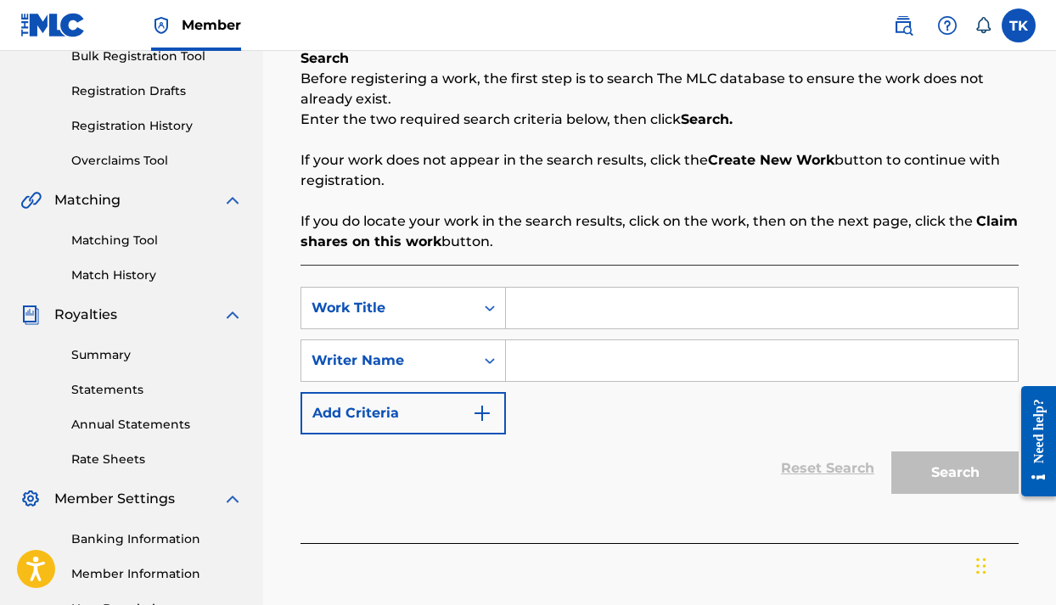
click at [576, 310] on input "Search Form" at bounding box center [762, 308] width 512 height 41
type input "No Sauce"
click at [623, 356] on input "Search Form" at bounding box center [762, 360] width 512 height 41
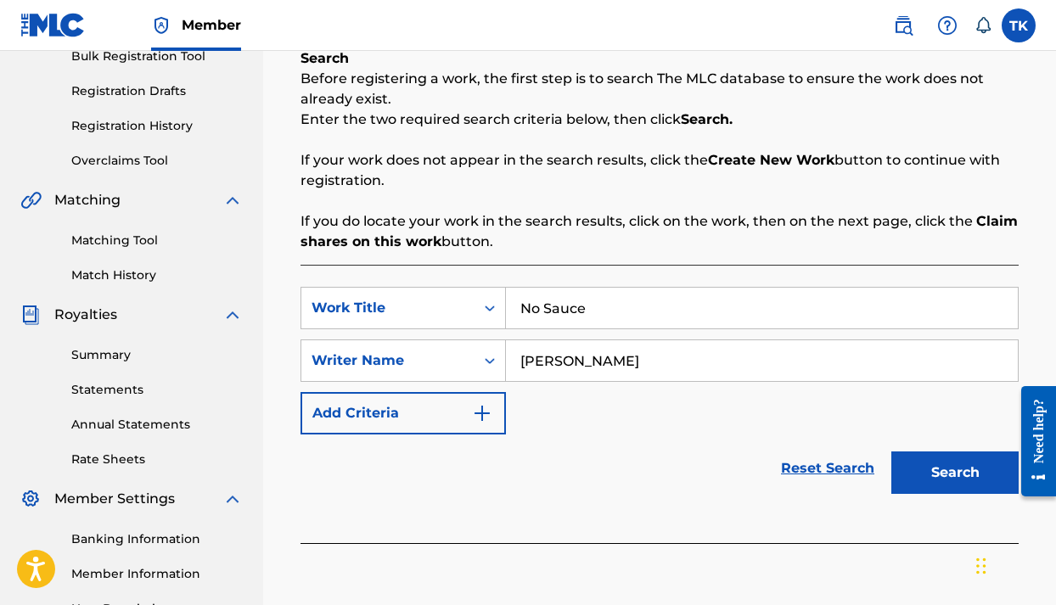
type input "Tyrone Bishme King"
click at [490, 417] on img "Search Form" at bounding box center [482, 413] width 20 height 20
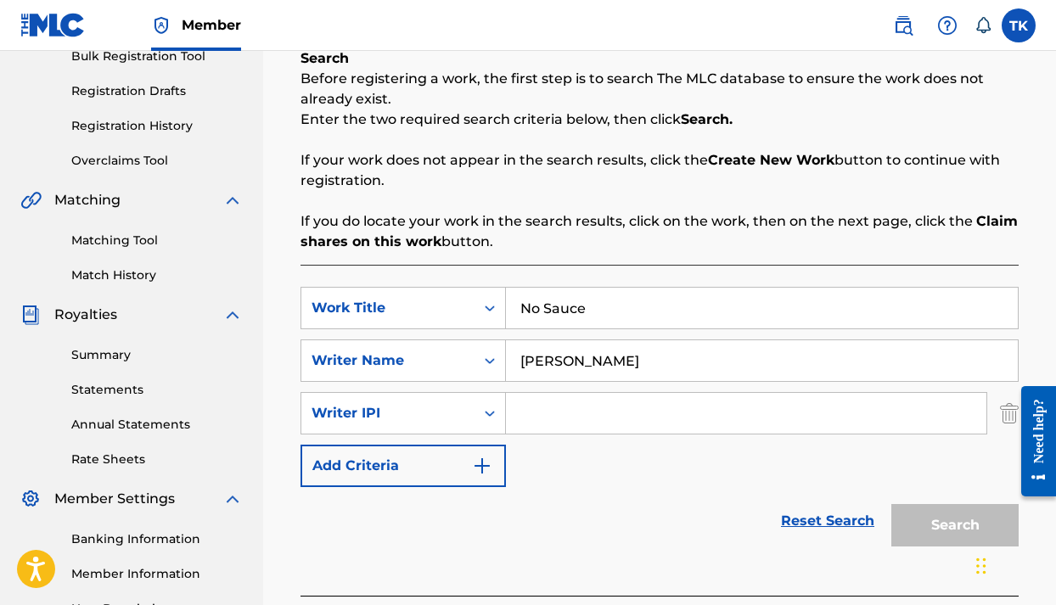
click at [524, 416] on input "Search Form" at bounding box center [746, 413] width 480 height 41
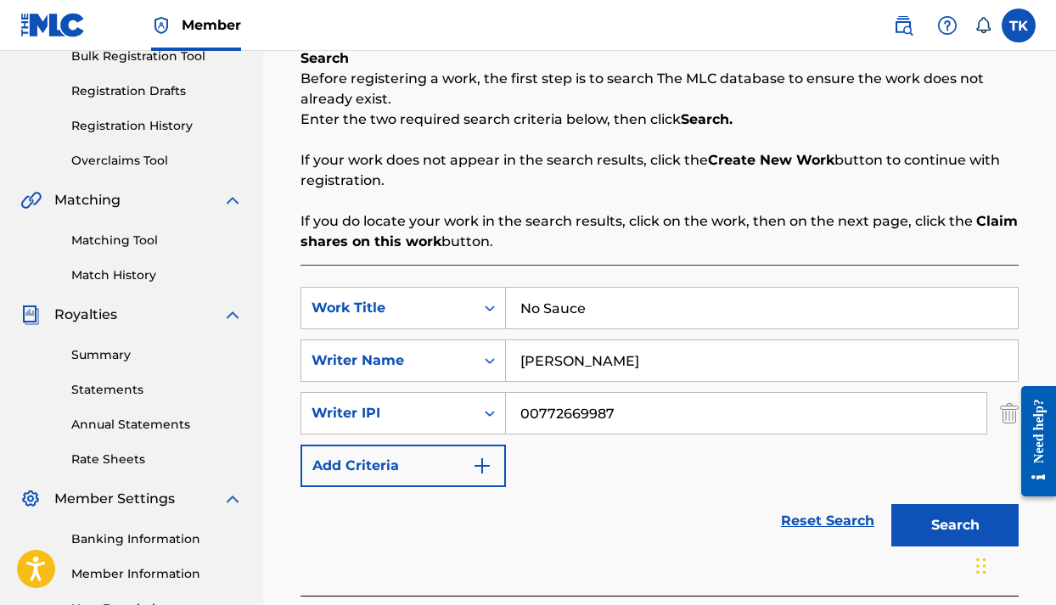
type input "00772669987"
click at [951, 535] on button "Search" at bounding box center [954, 525] width 127 height 42
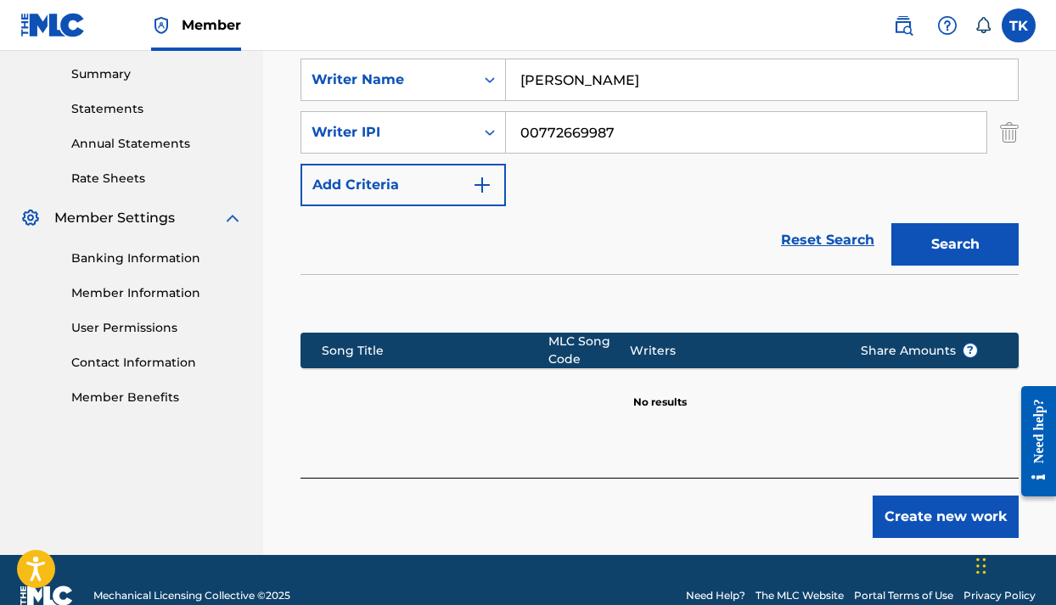
scroll to position [545, 0]
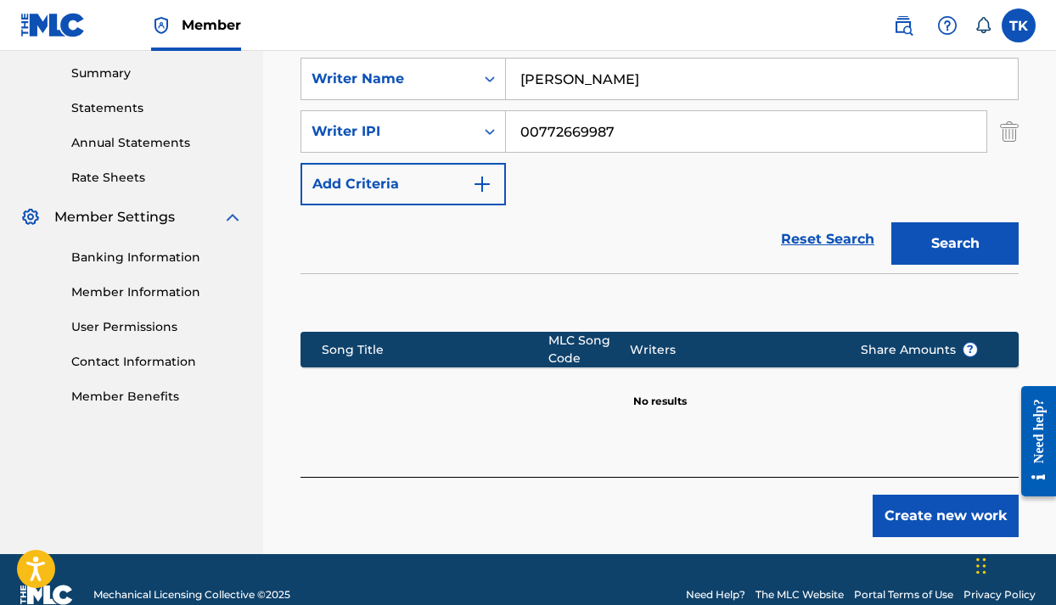
click at [902, 518] on button "Create new work" at bounding box center [945, 516] width 146 height 42
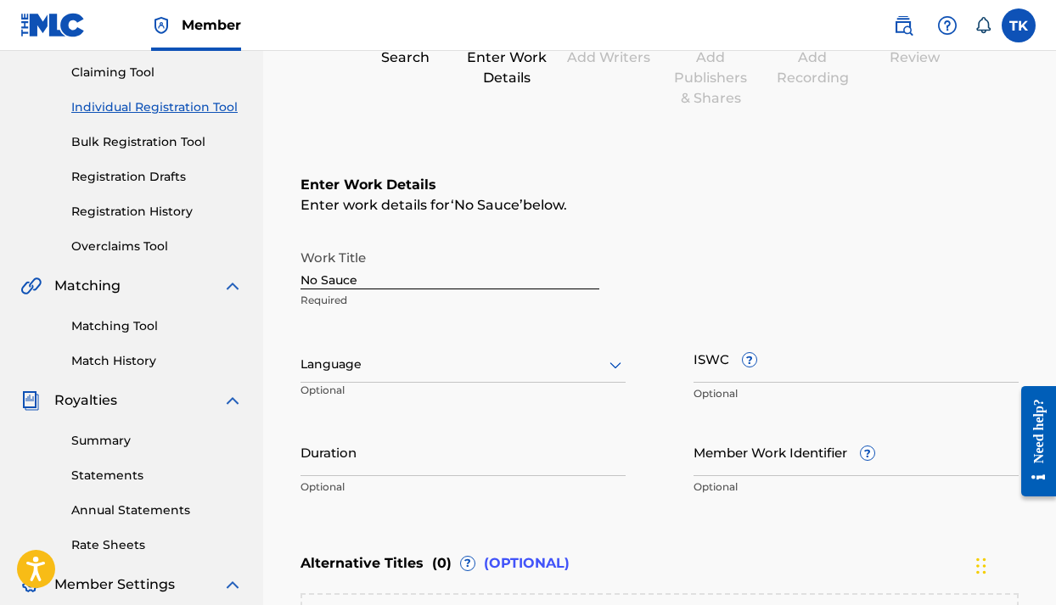
scroll to position [174, 0]
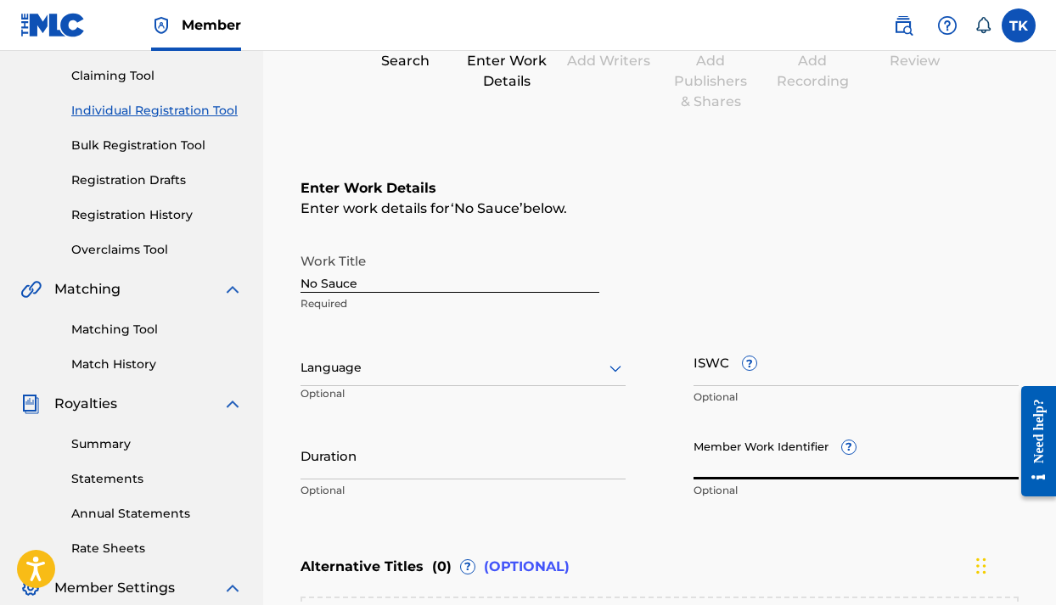
click at [893, 460] on input "Member Work Identifier ?" at bounding box center [855, 455] width 325 height 48
click at [781, 513] on div "Enter Work Details Enter work details for ‘ No Sauce ’ below. Work Title No Sau…" at bounding box center [659, 342] width 718 height 411
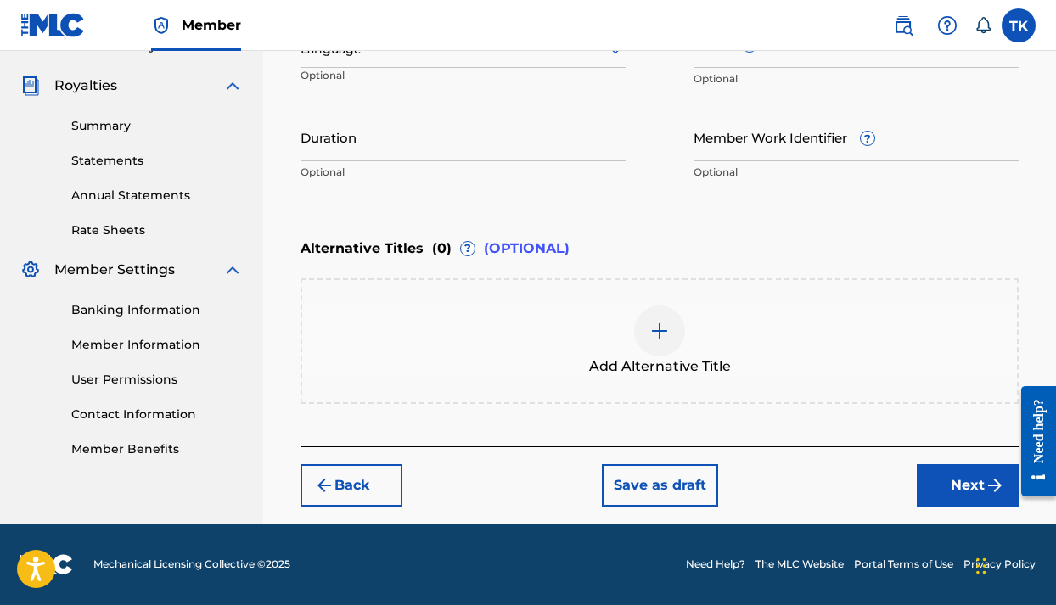
scroll to position [492, 0]
click at [906, 481] on div "Back Save as draft Next" at bounding box center [659, 476] width 718 height 60
click at [944, 478] on button "Next" at bounding box center [967, 485] width 102 height 42
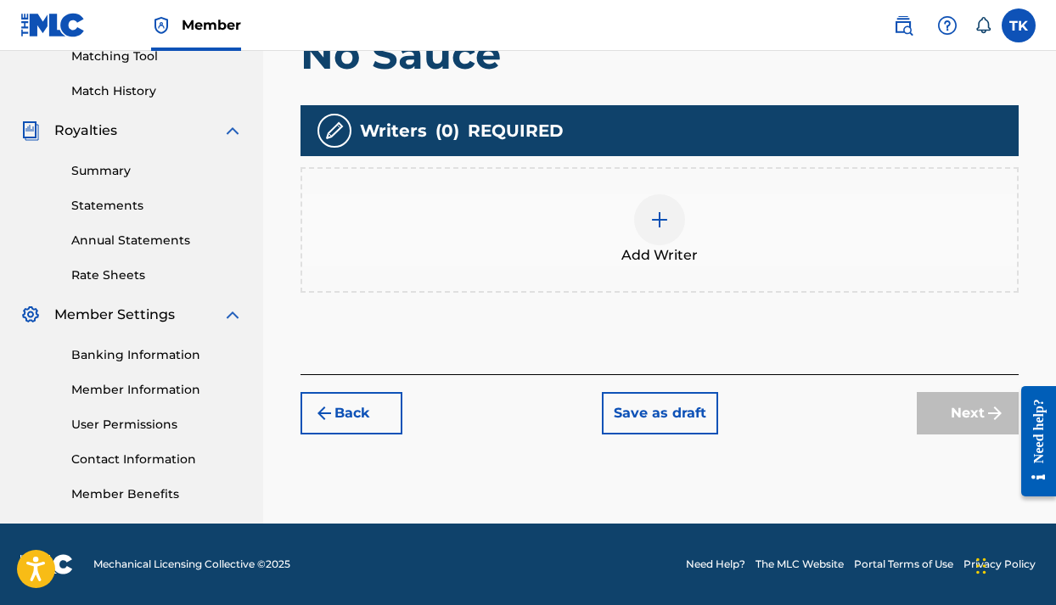
click at [676, 231] on div at bounding box center [659, 219] width 51 height 51
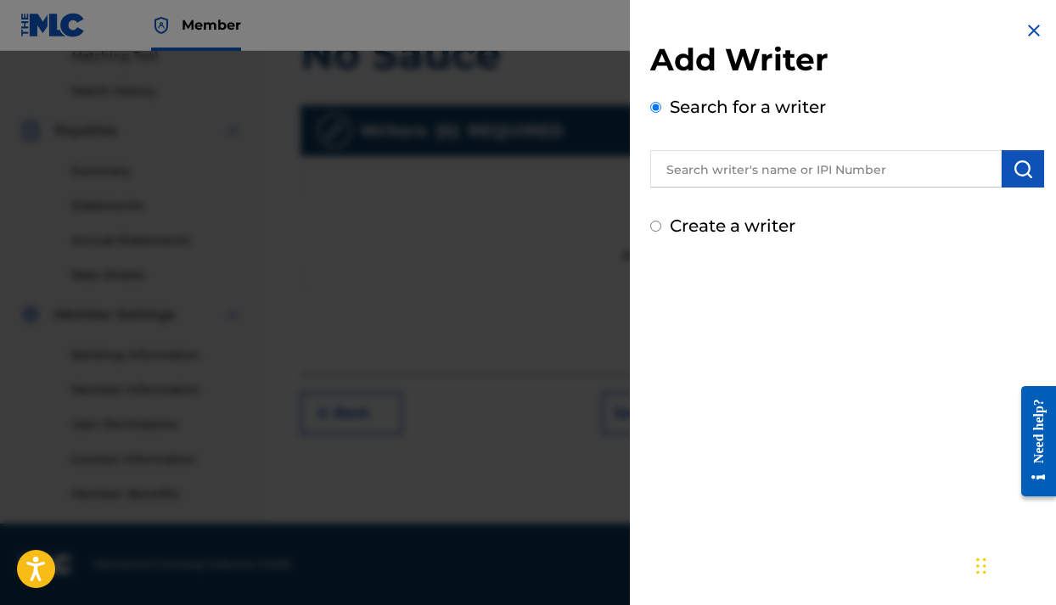
click at [772, 169] on input "text" at bounding box center [825, 168] width 351 height 37
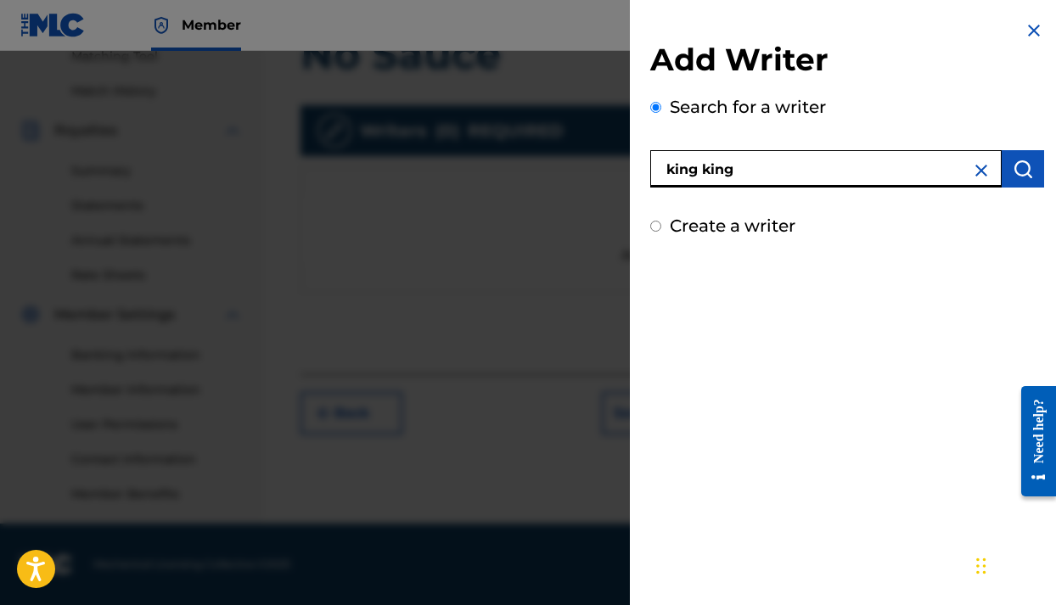
type input "king king"
click at [1021, 170] on img "submit" at bounding box center [1022, 169] width 20 height 20
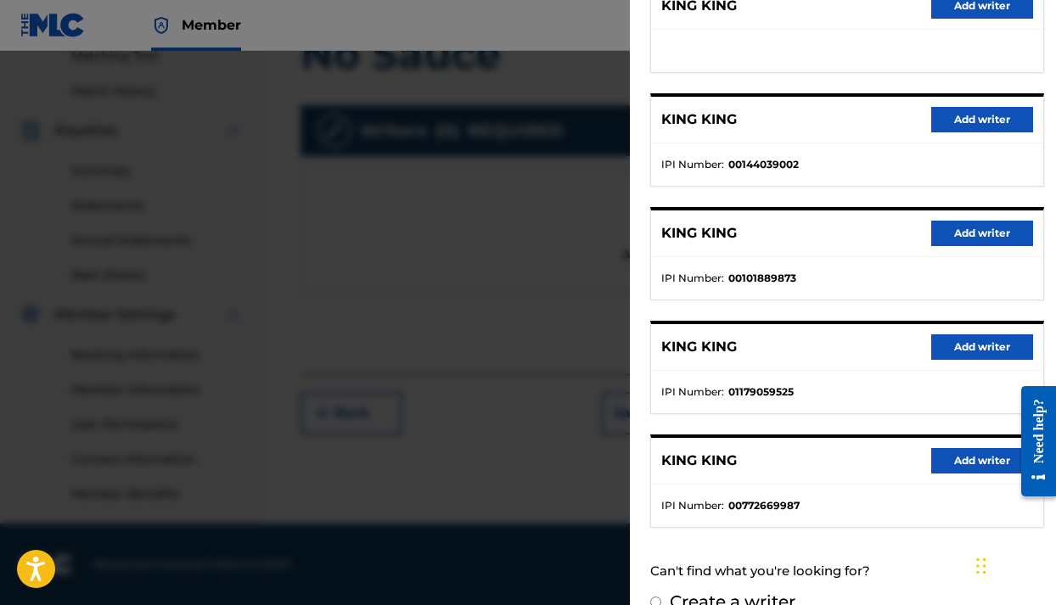
scroll to position [255, 0]
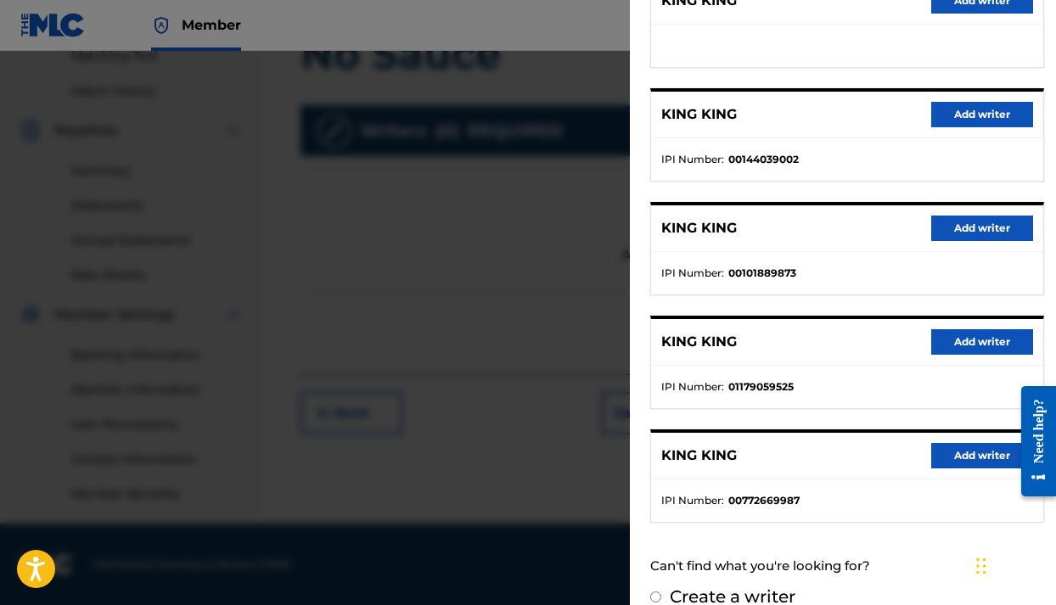
click at [944, 457] on button "Add writer" at bounding box center [982, 455] width 102 height 25
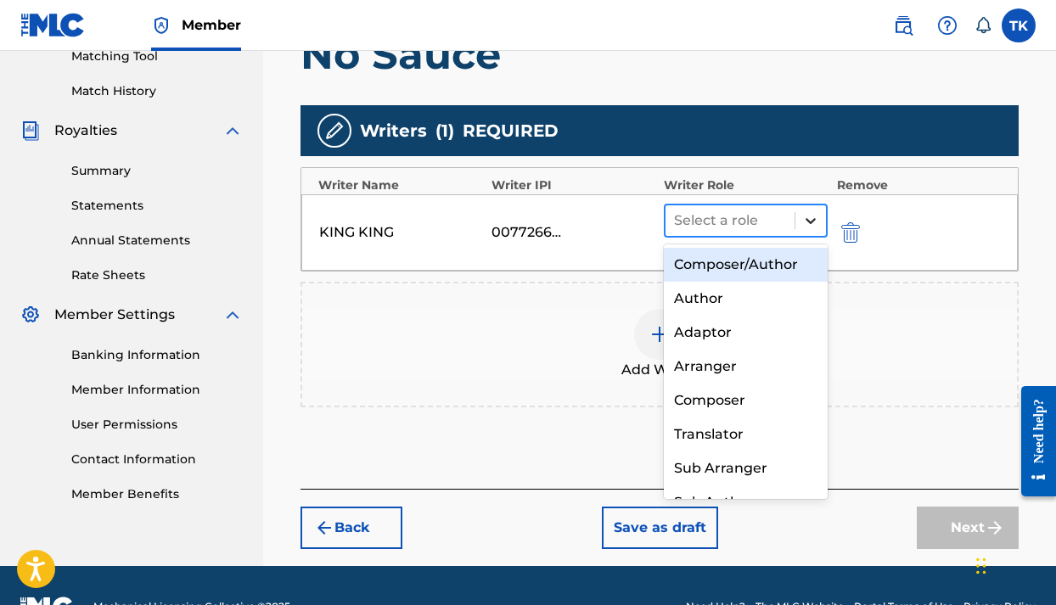
click at [810, 225] on icon at bounding box center [810, 220] width 17 height 17
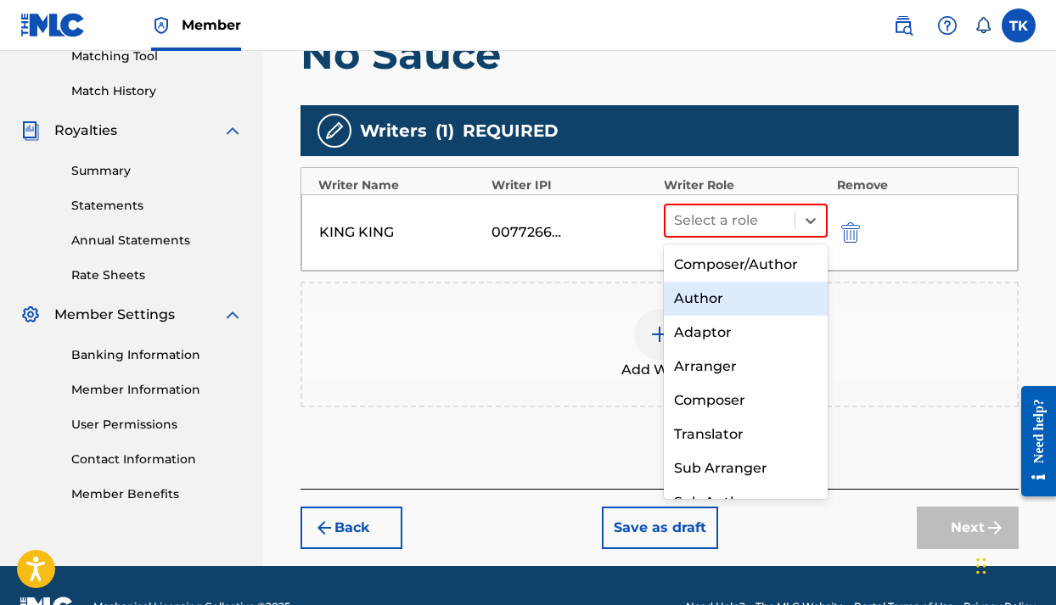
click at [736, 304] on div "Author" at bounding box center [746, 299] width 164 height 34
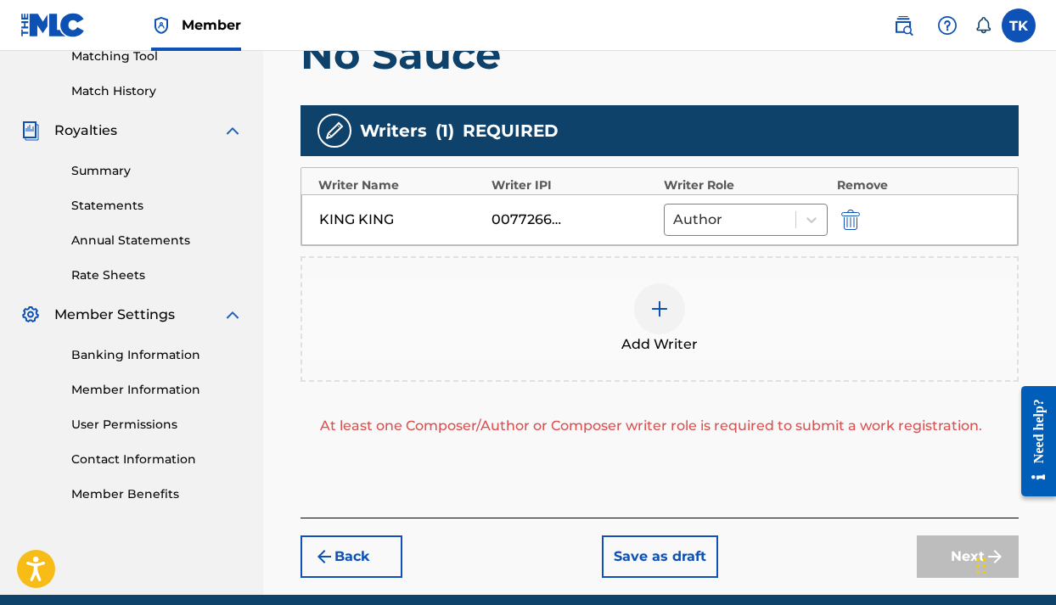
click at [657, 318] on img at bounding box center [659, 309] width 20 height 20
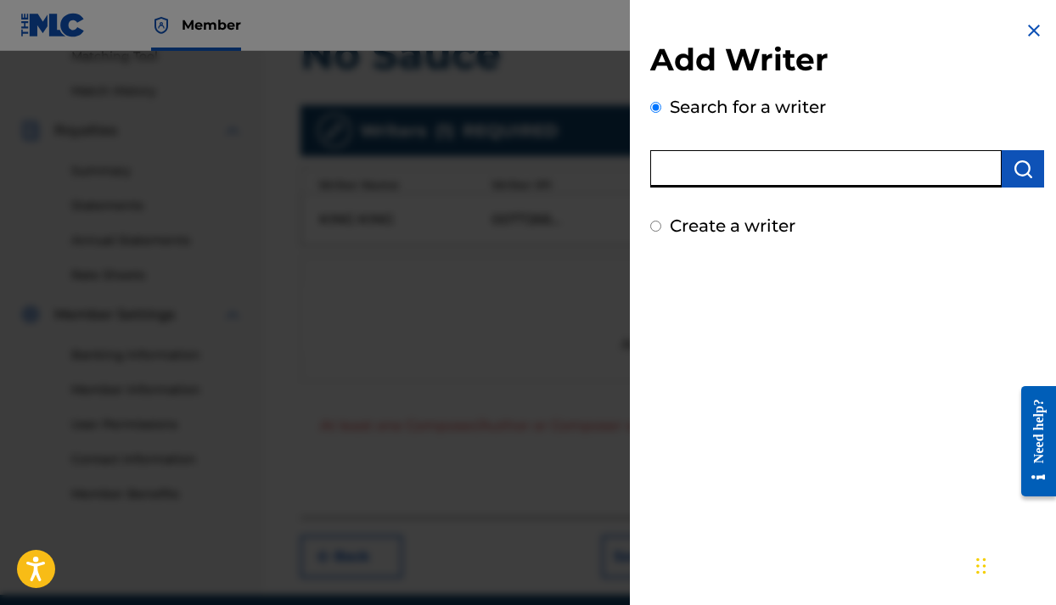
click at [766, 167] on input "text" at bounding box center [825, 168] width 351 height 37
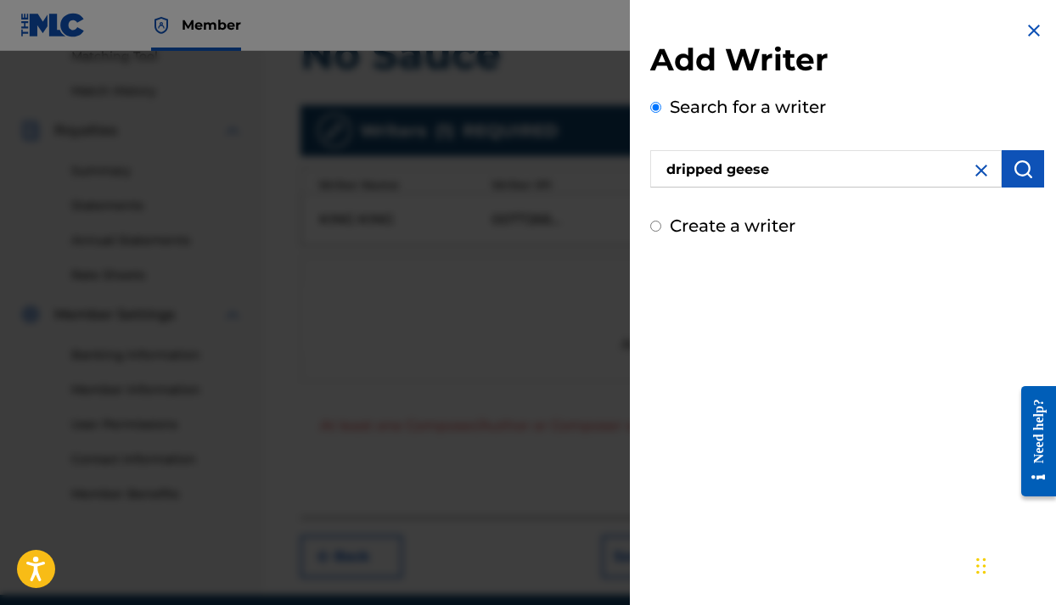
drag, startPoint x: 766, startPoint y: 167, endPoint x: 1017, endPoint y: 182, distance: 251.6
click at [1017, 182] on button "submit" at bounding box center [1022, 168] width 42 height 37
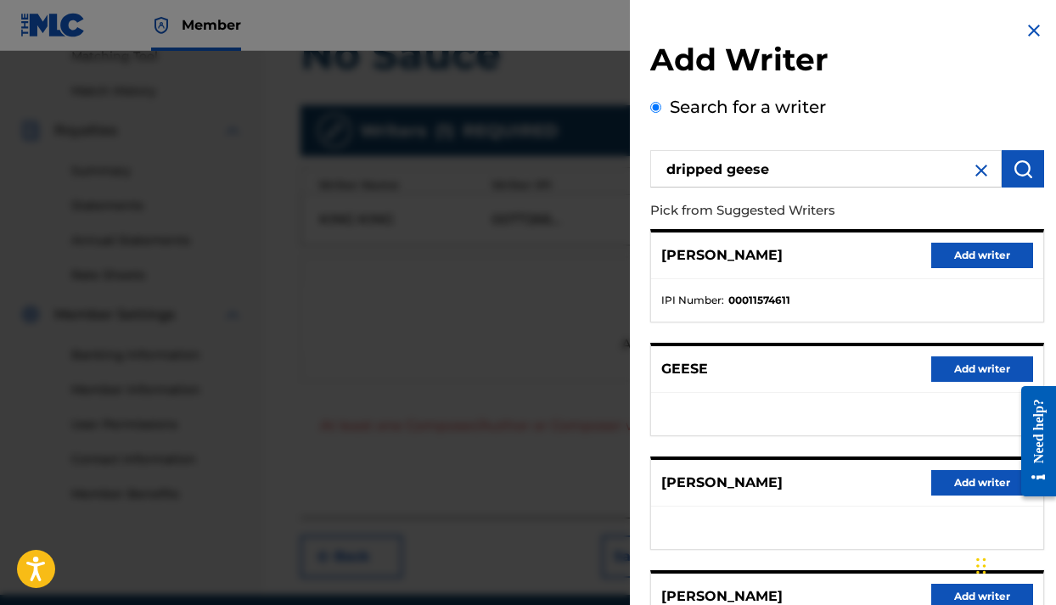
scroll to position [0, 0]
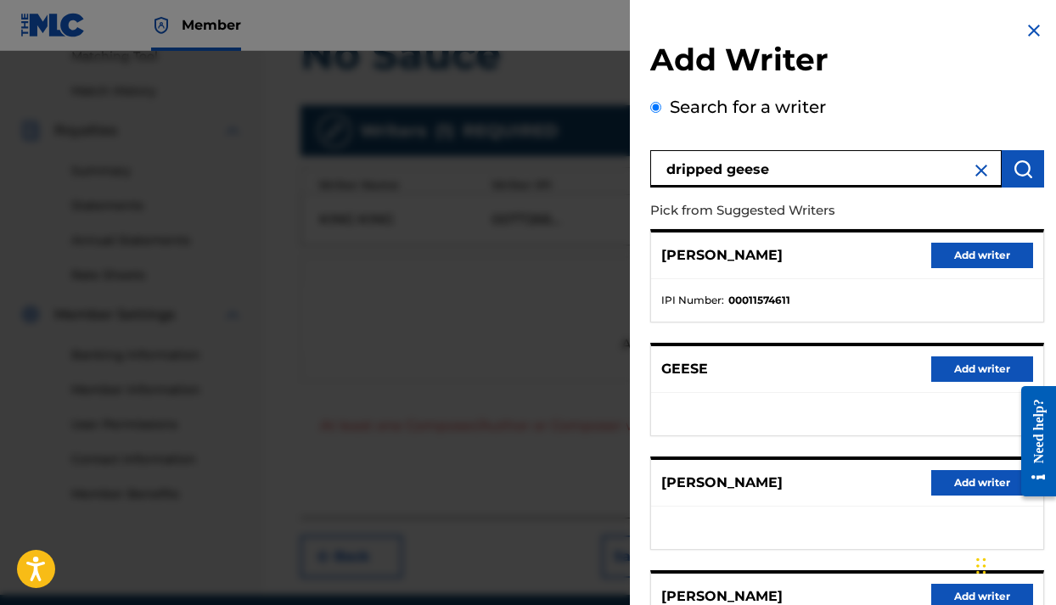
click at [925, 172] on input "dripped geese" at bounding box center [825, 168] width 351 height 37
type input "d"
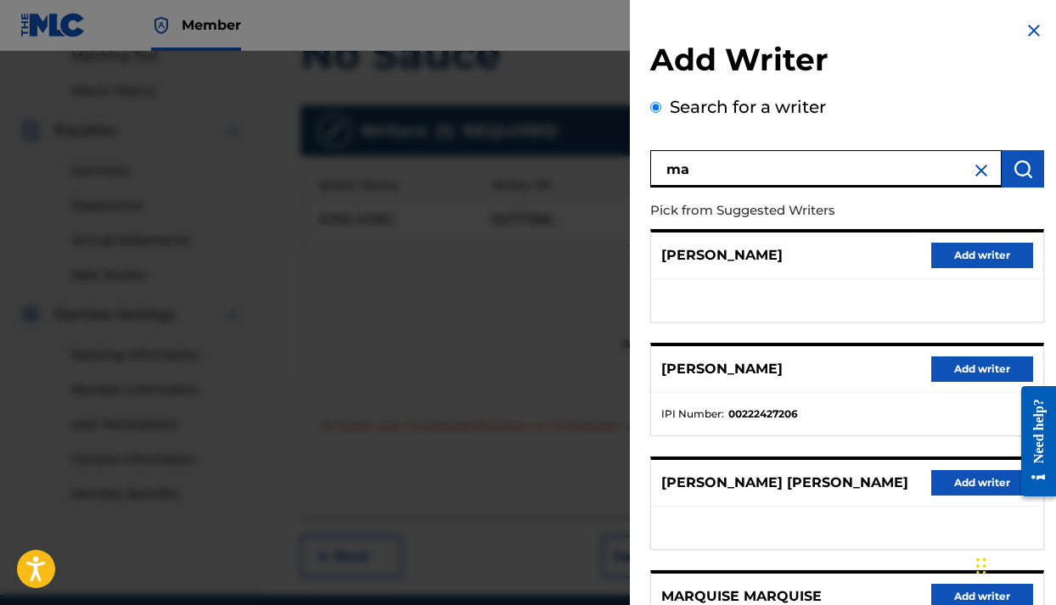
type input "m"
click at [1024, 38] on img at bounding box center [1033, 30] width 20 height 20
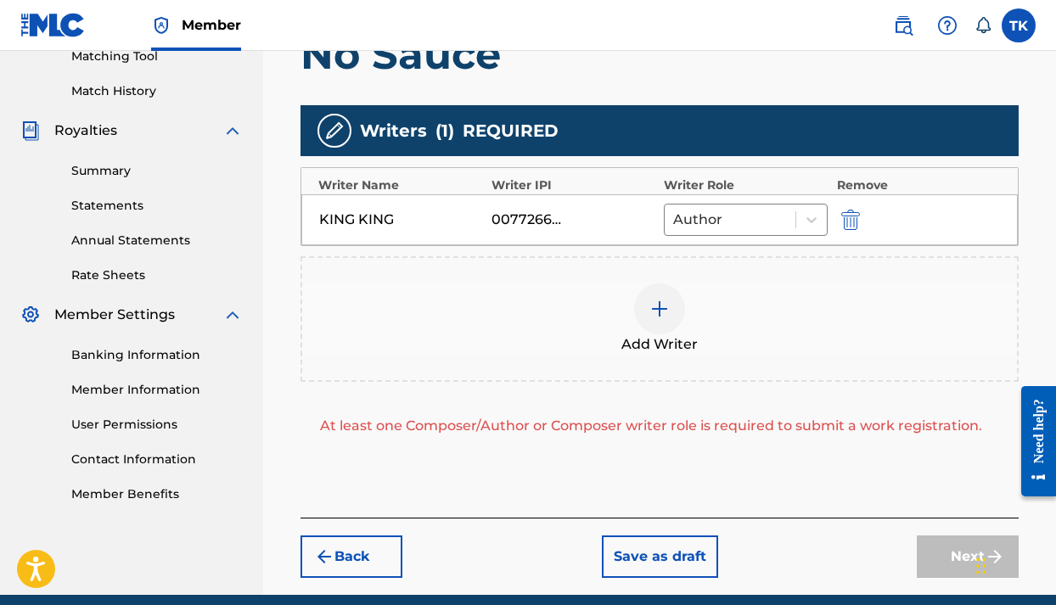
click at [672, 315] on div at bounding box center [659, 308] width 51 height 51
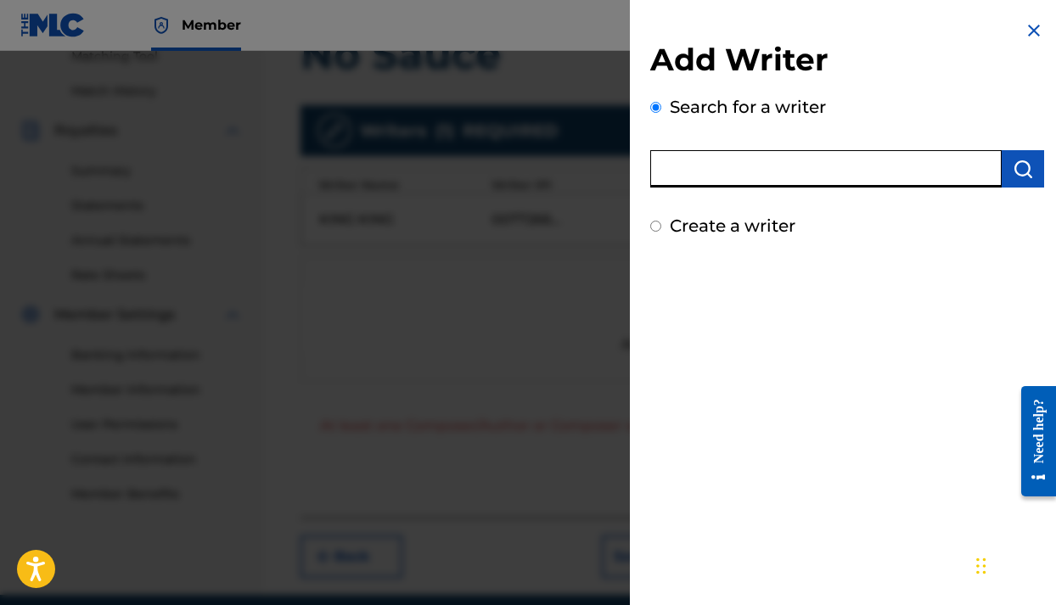
click at [768, 170] on input "text" at bounding box center [825, 168] width 351 height 37
type input "0076914984"
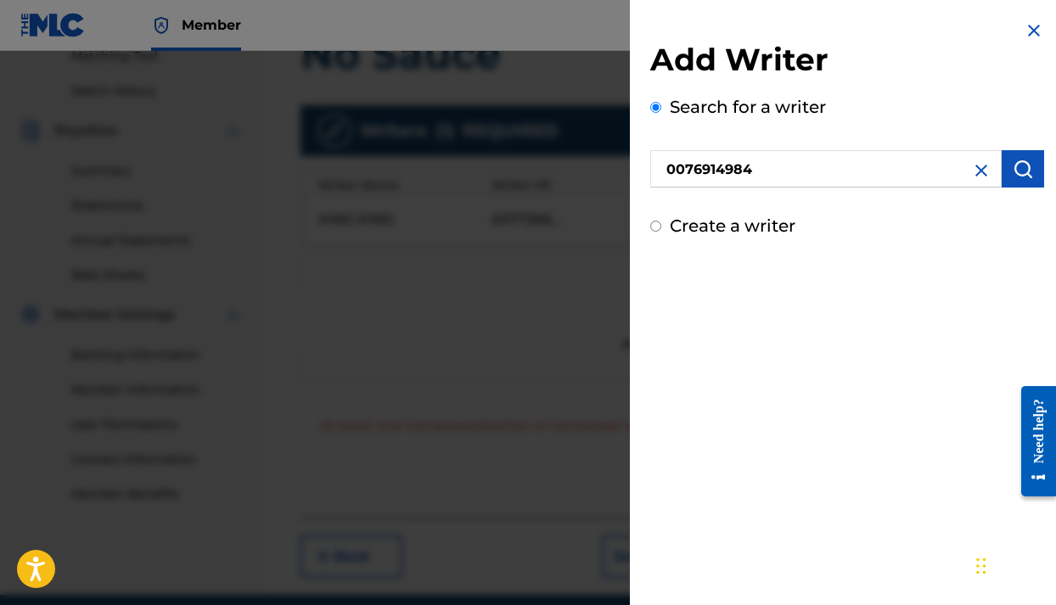
click at [1014, 177] on img "submit" at bounding box center [1022, 169] width 20 height 20
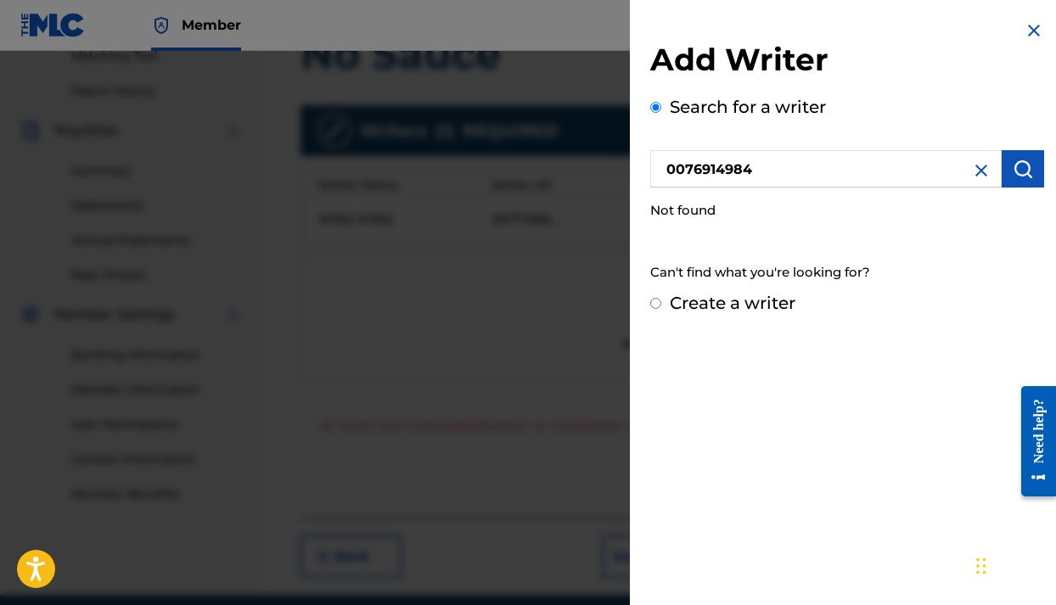
click at [1014, 177] on img "submit" at bounding box center [1022, 169] width 20 height 20
click at [1012, 168] on img "submit" at bounding box center [1022, 169] width 20 height 20
click at [975, 175] on img at bounding box center [981, 170] width 20 height 20
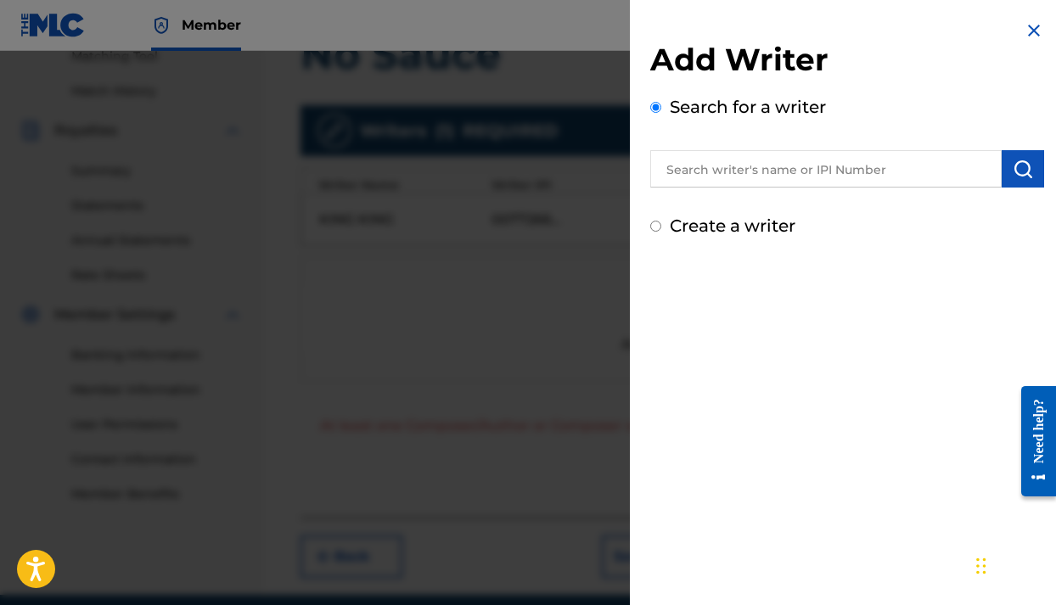
click at [656, 226] on input "Create a writer" at bounding box center [655, 226] width 11 height 11
radio input "false"
radio input "true"
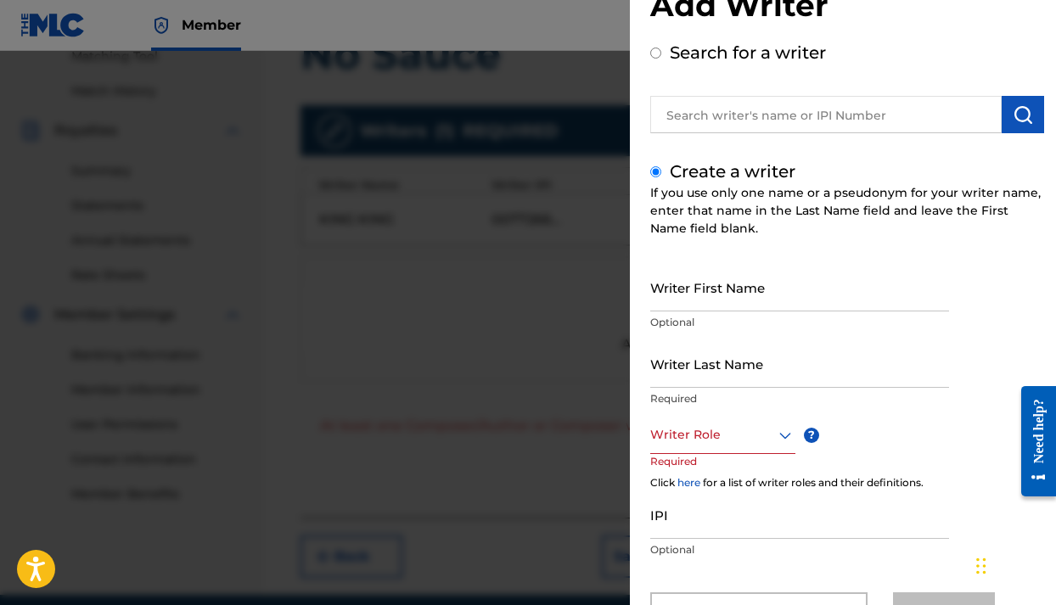
scroll to position [52, 0]
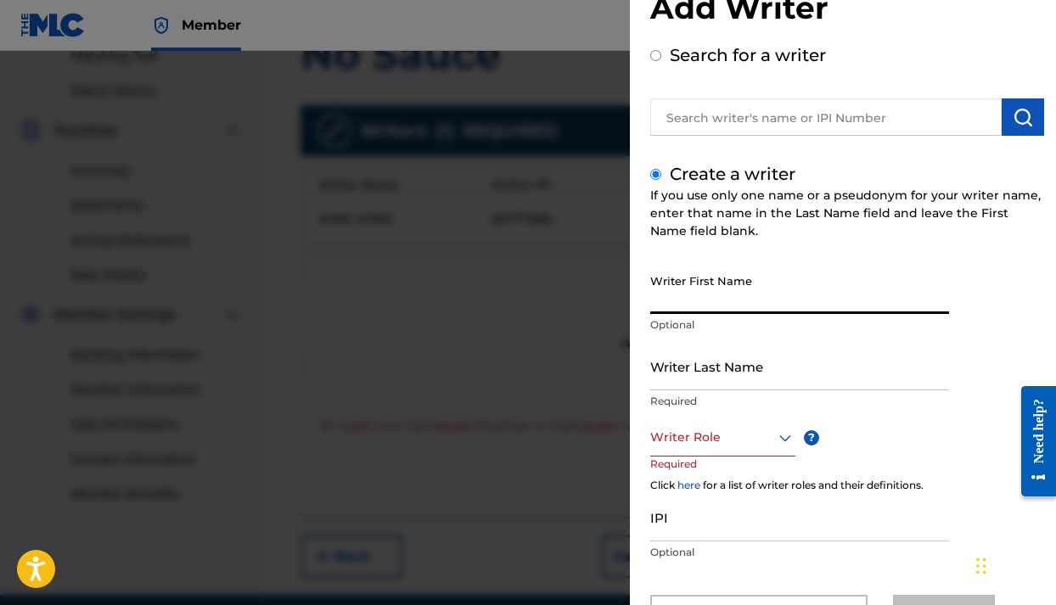
click at [729, 296] on input "Writer First Name" at bounding box center [799, 290] width 299 height 48
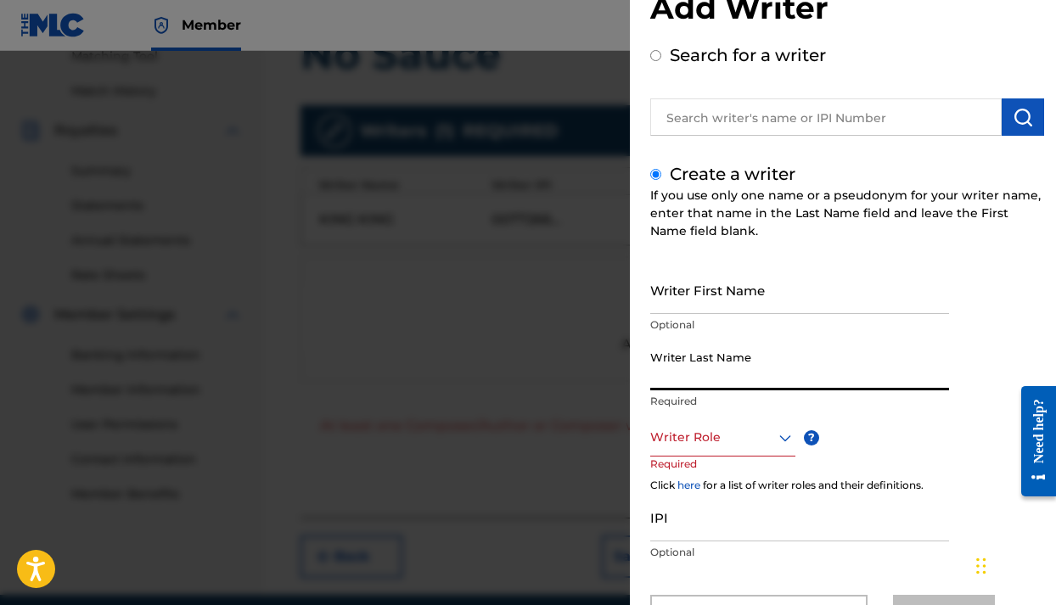
click at [675, 378] on input "Writer Last Name" at bounding box center [799, 366] width 299 height 48
type input "Maldonado"
click at [705, 434] on div at bounding box center [722, 437] width 145 height 21
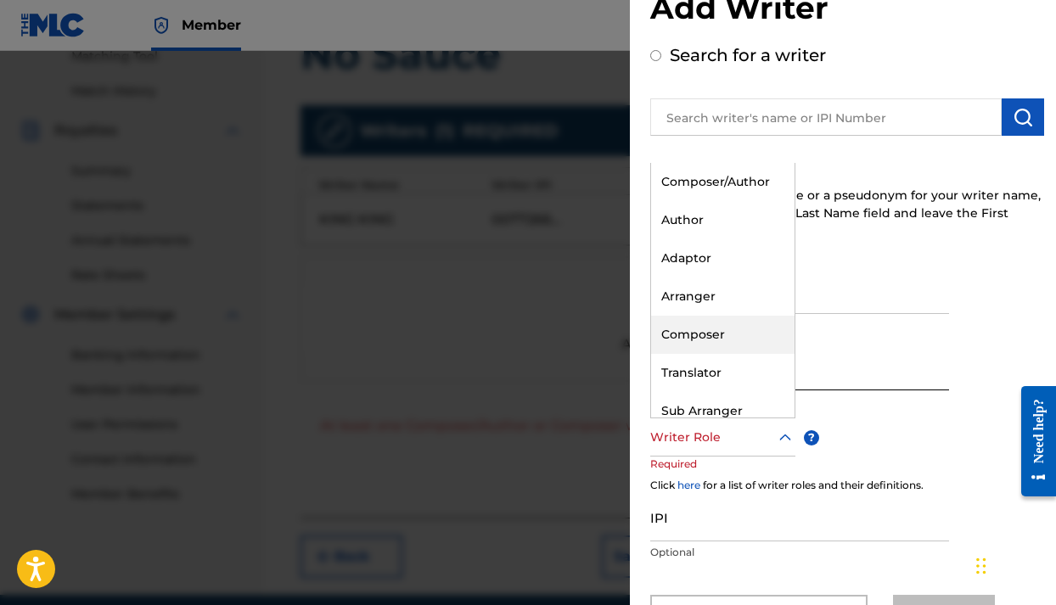
click at [718, 351] on div "Composer" at bounding box center [722, 335] width 143 height 38
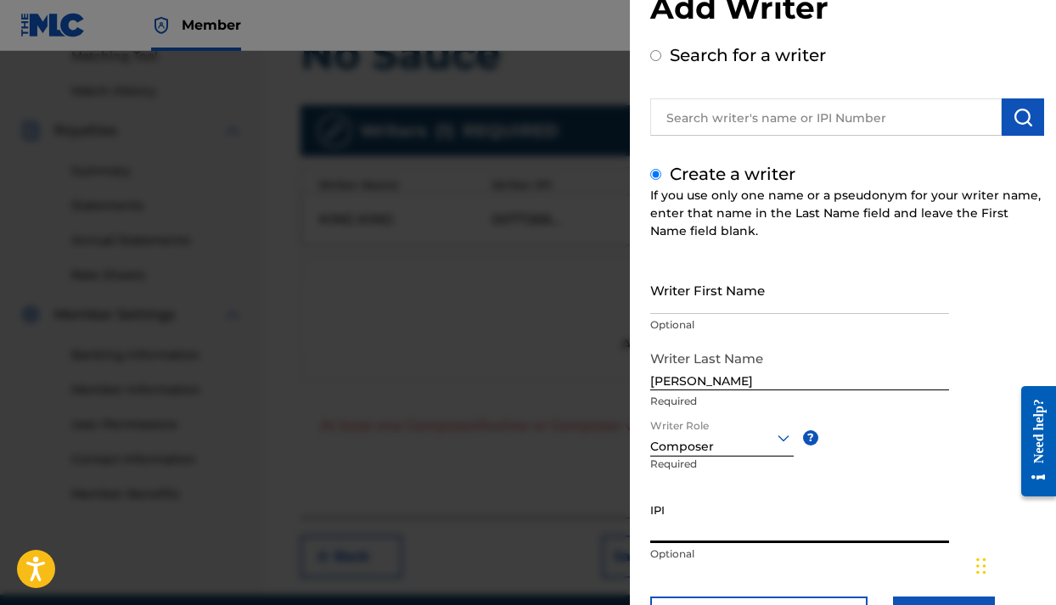
click at [705, 523] on input "IPI" at bounding box center [799, 519] width 299 height 48
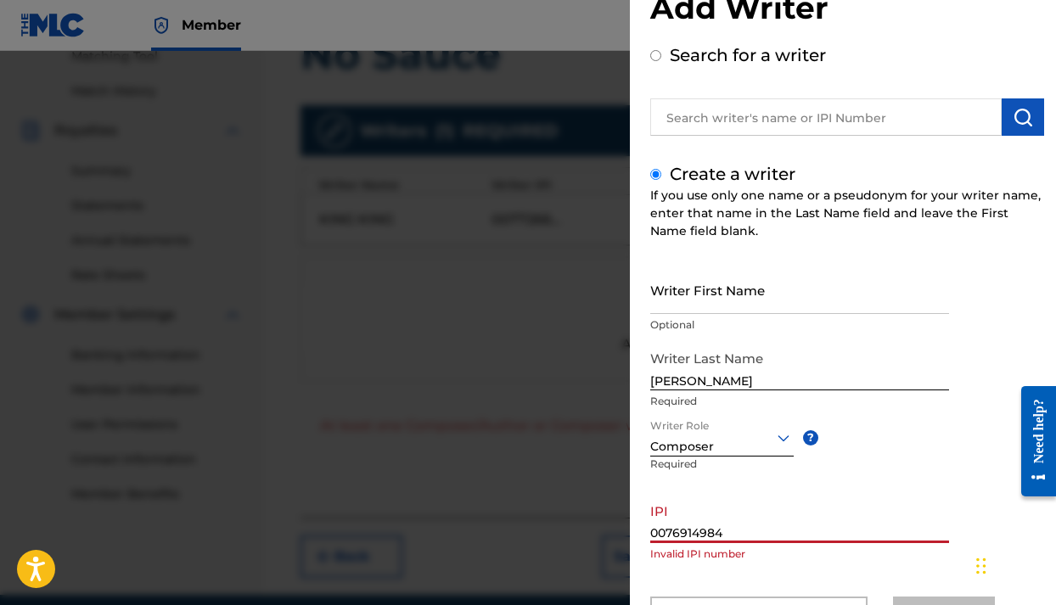
click at [743, 523] on input "0076914984" at bounding box center [799, 519] width 299 height 48
click at [708, 579] on div "Writer First Name Optional Writer Last Name Maldonado Required Writer Role Comp…" at bounding box center [847, 452] width 394 height 373
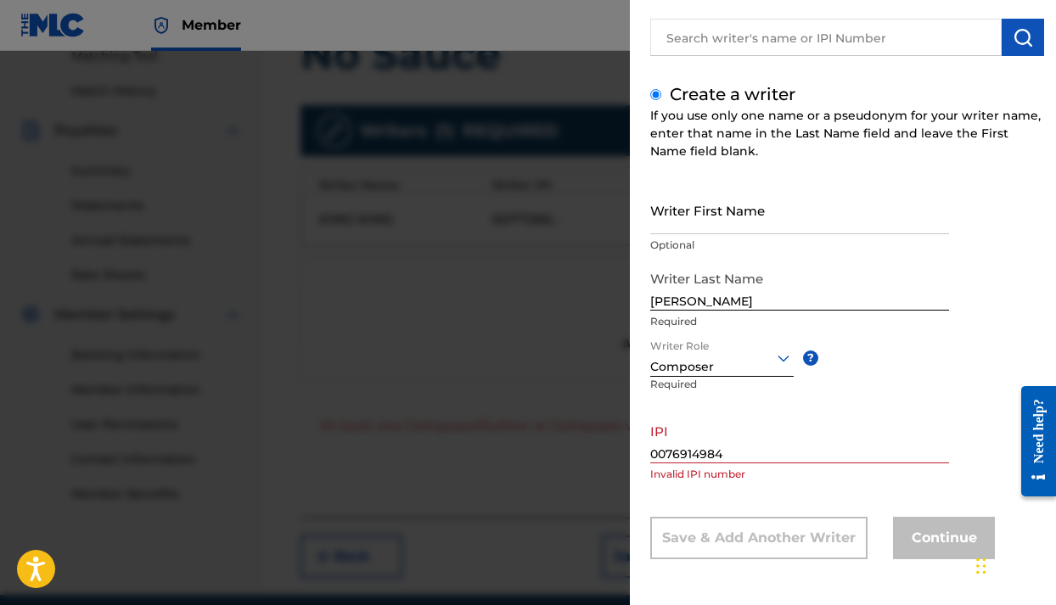
scroll to position [132, 0]
click at [674, 457] on input "0076914984" at bounding box center [799, 439] width 299 height 48
click at [745, 455] on input "0076914984" at bounding box center [799, 439] width 299 height 48
type input "0"
click at [858, 490] on div "IPI 00776914984 Invalid IPI number" at bounding box center [799, 453] width 299 height 76
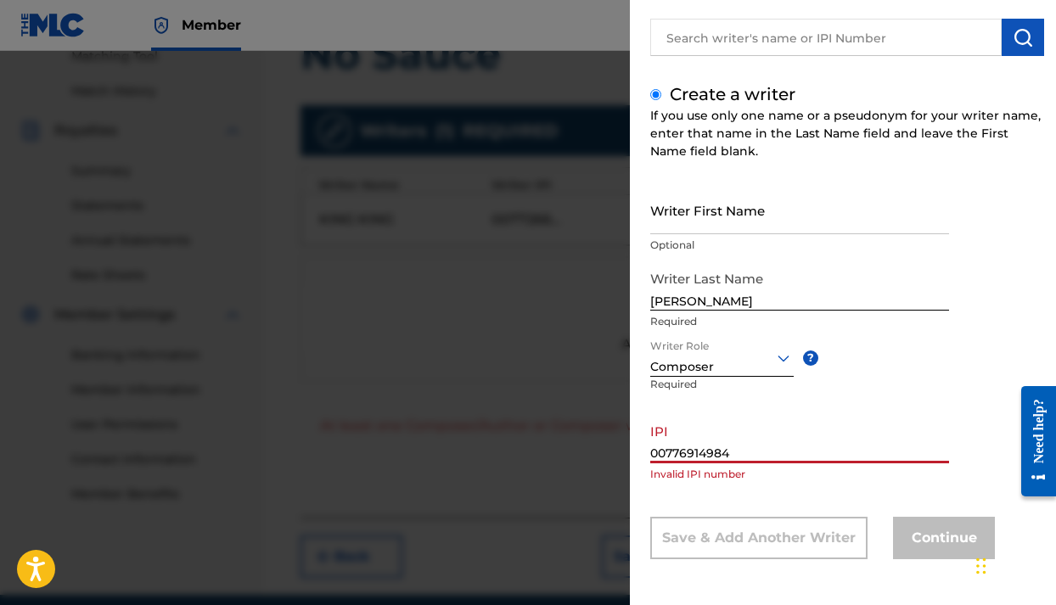
click at [874, 453] on input "00776914984" at bounding box center [799, 439] width 299 height 48
type input "0"
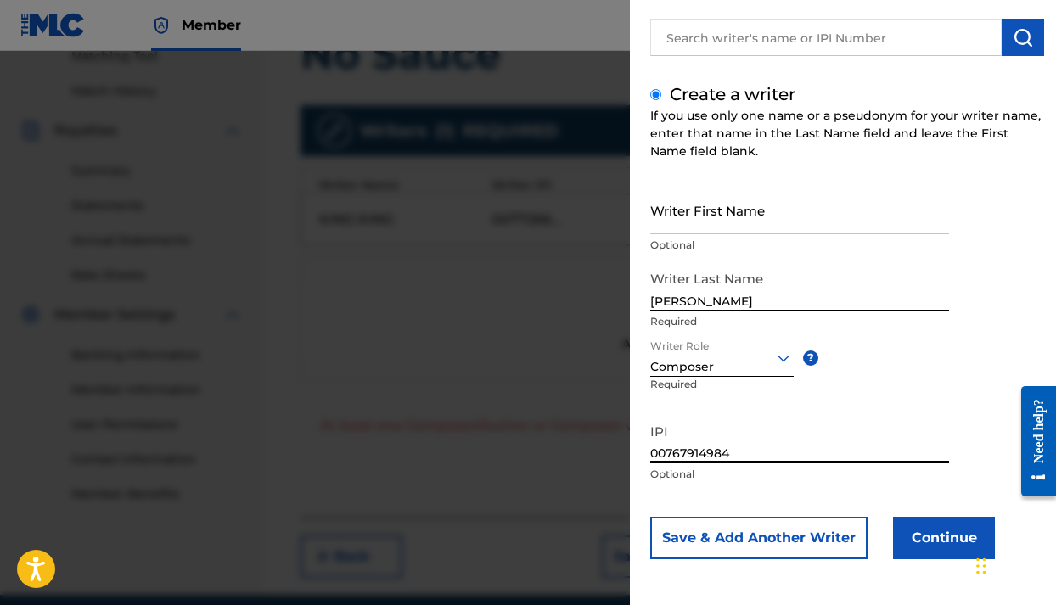
type input "00767914984"
click at [936, 535] on button "Continue" at bounding box center [944, 538] width 102 height 42
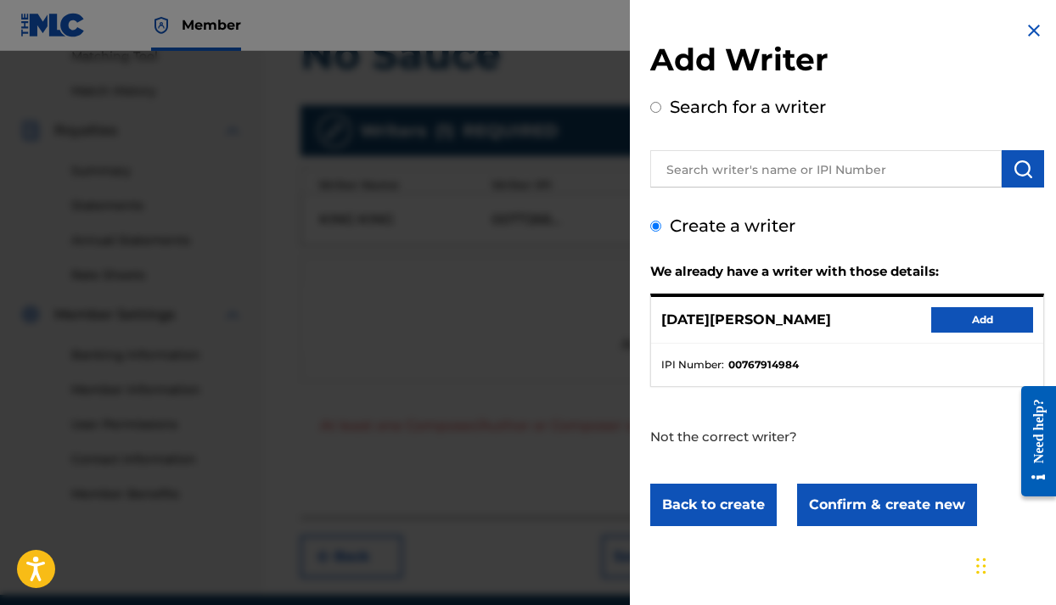
scroll to position [0, 0]
click at [974, 319] on button "Add" at bounding box center [982, 319] width 102 height 25
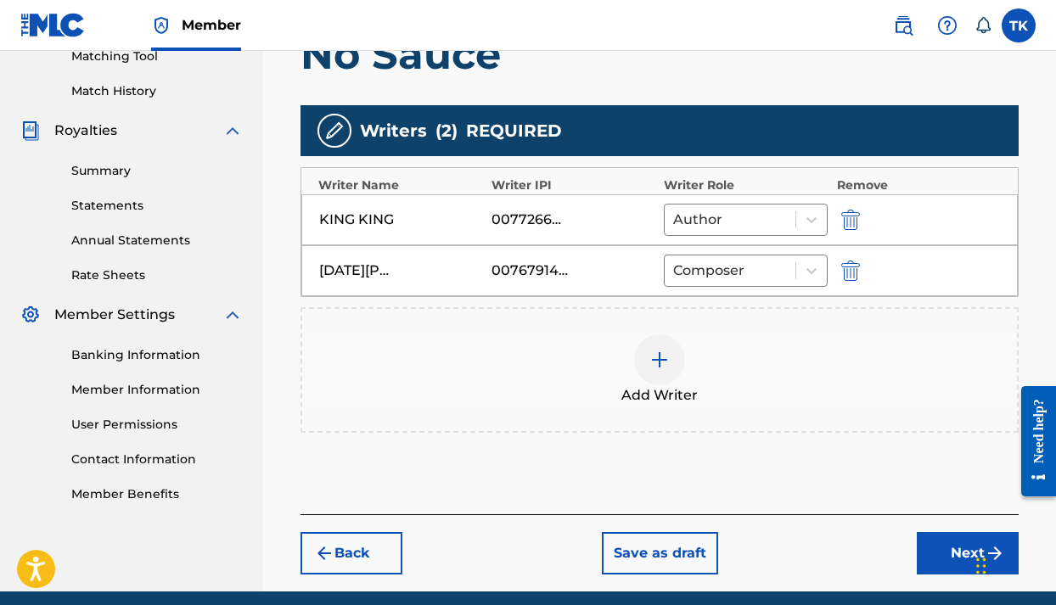
click at [928, 550] on button "Next" at bounding box center [967, 553] width 102 height 42
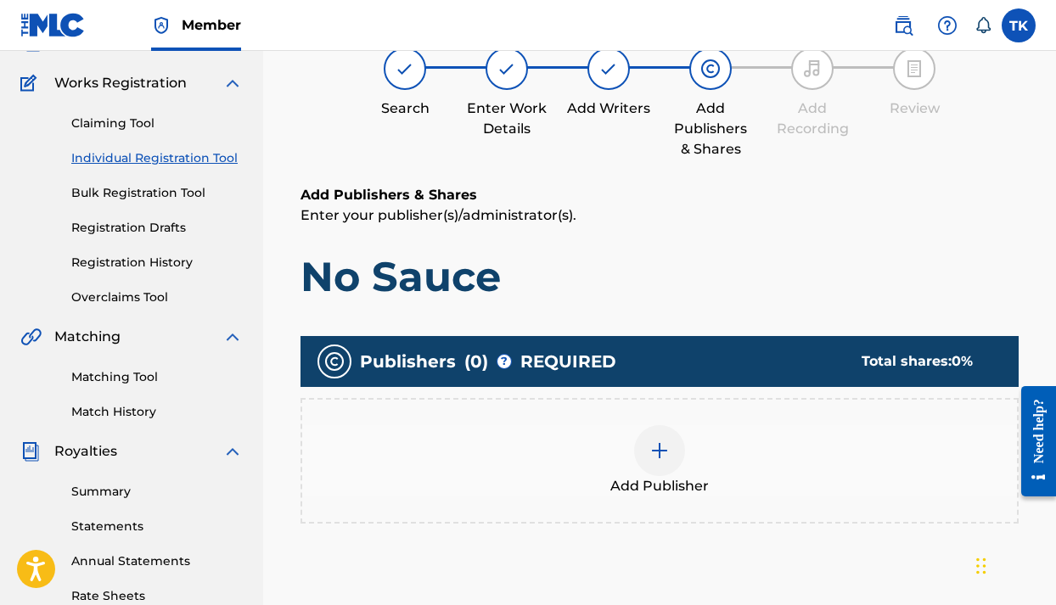
scroll to position [76, 0]
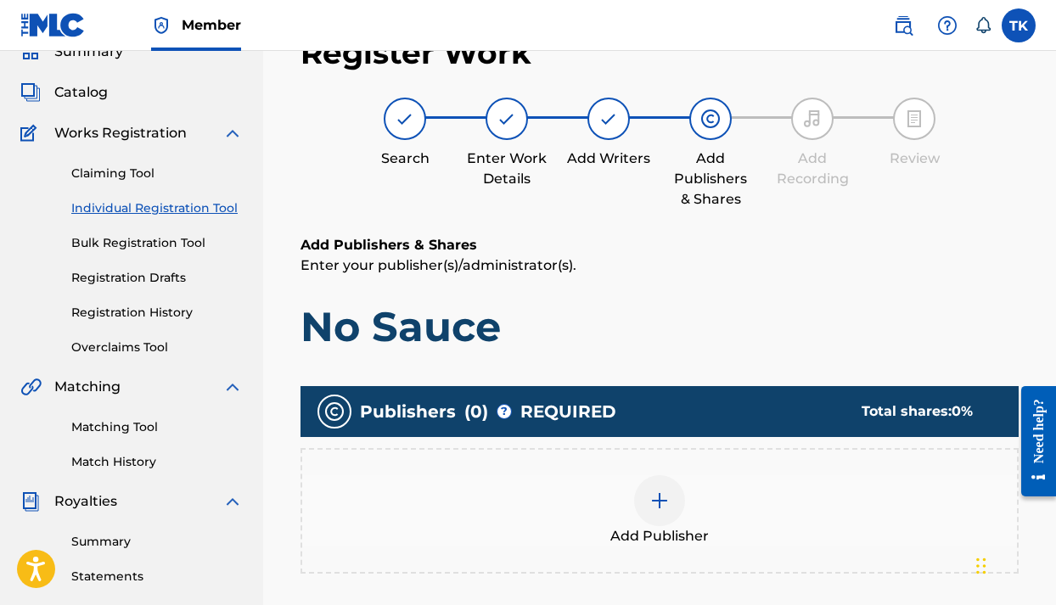
click at [658, 498] on img at bounding box center [659, 500] width 20 height 20
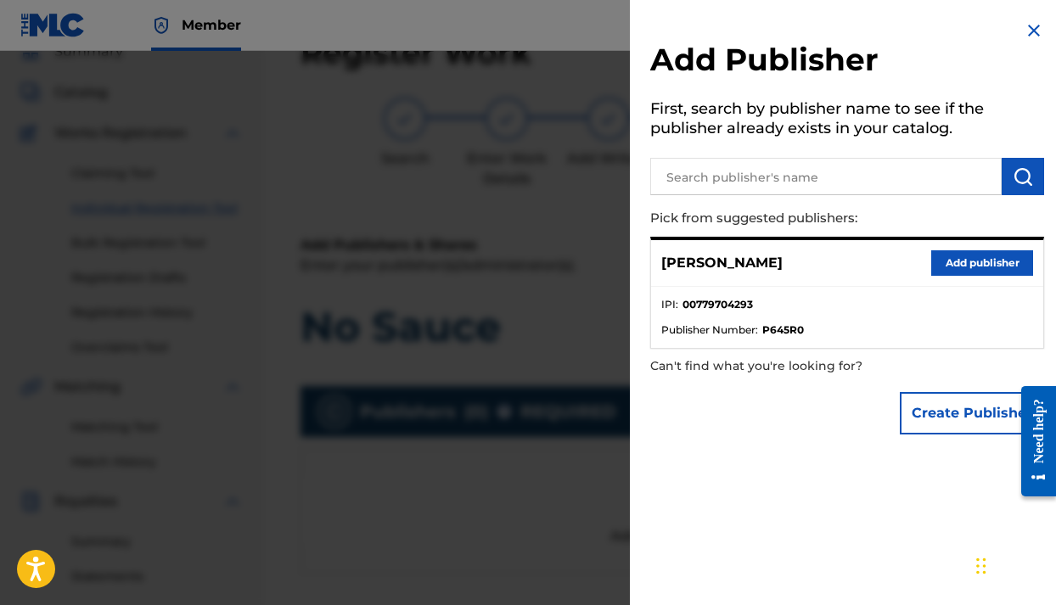
click at [948, 261] on button "Add publisher" at bounding box center [982, 262] width 102 height 25
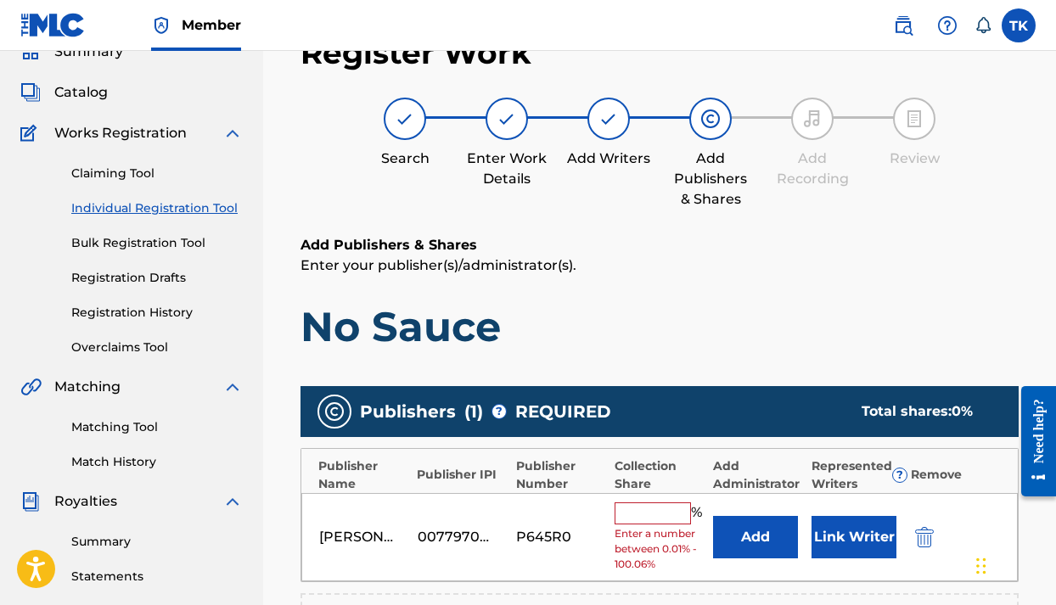
click at [675, 511] on input "text" at bounding box center [652, 513] width 76 height 22
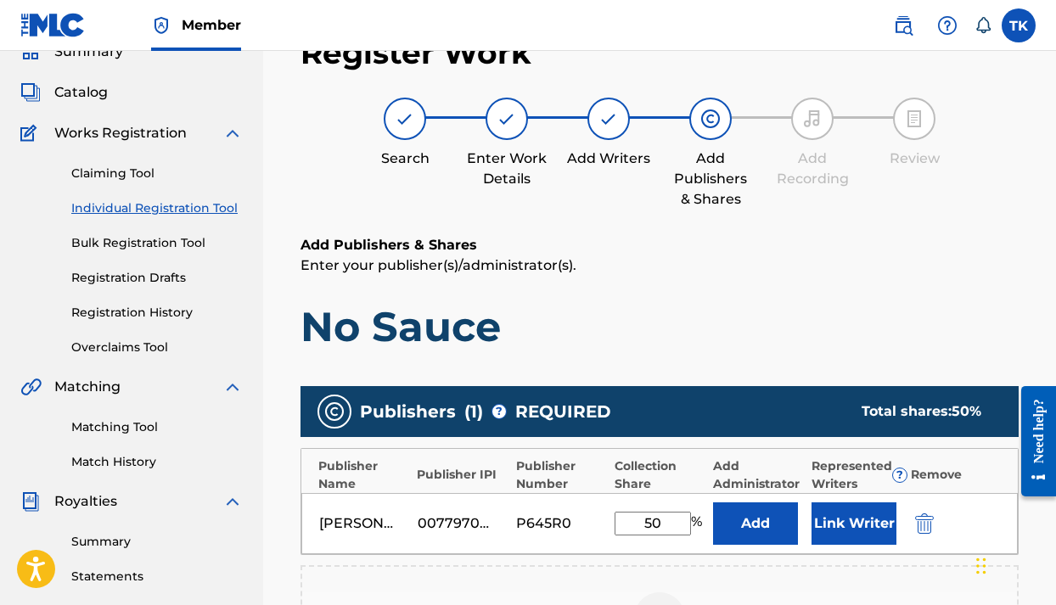
type input "50"
click at [853, 538] on button "Link Writer" at bounding box center [853, 523] width 85 height 42
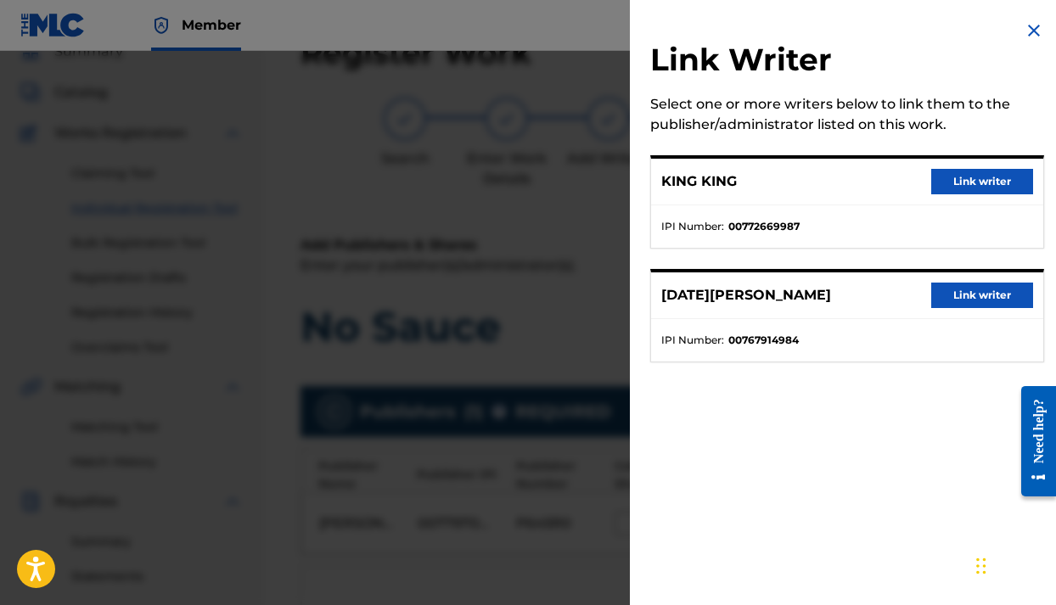
click at [984, 184] on button "Link writer" at bounding box center [982, 181] width 102 height 25
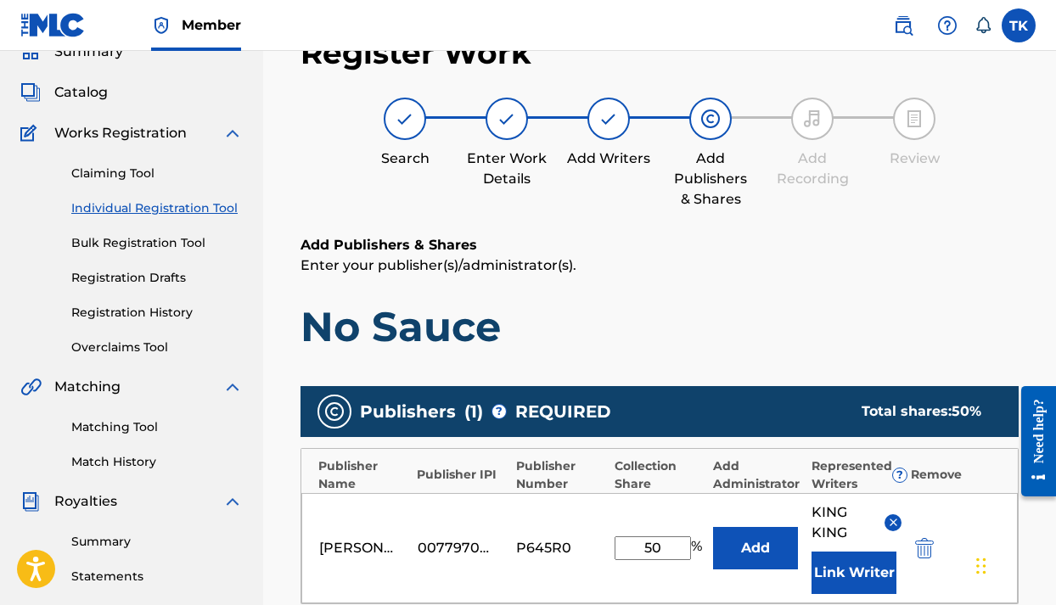
click at [927, 330] on h1 "No Sauce" at bounding box center [659, 326] width 718 height 51
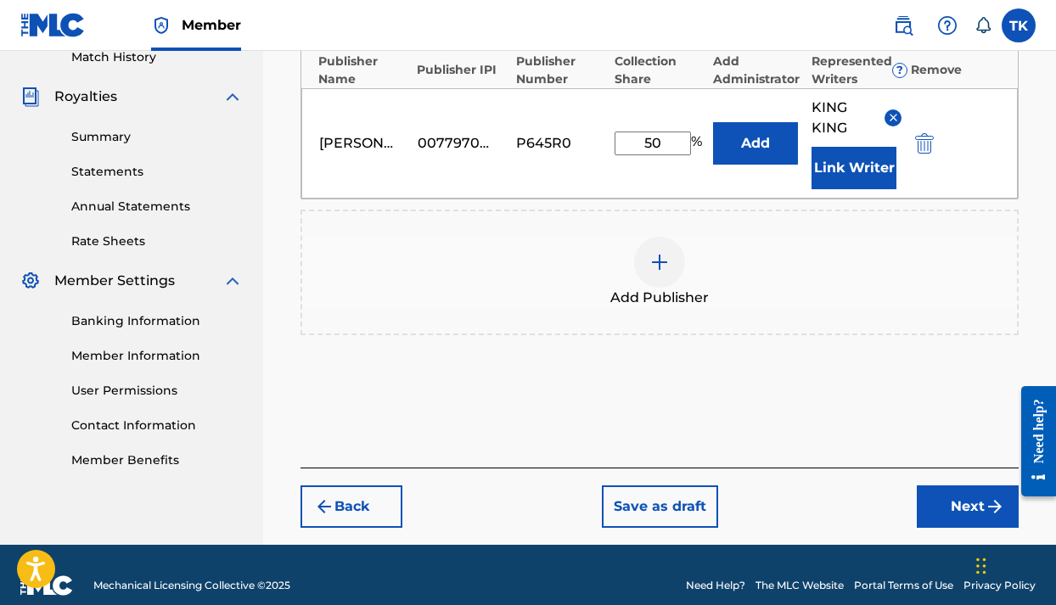
scroll to position [503, 0]
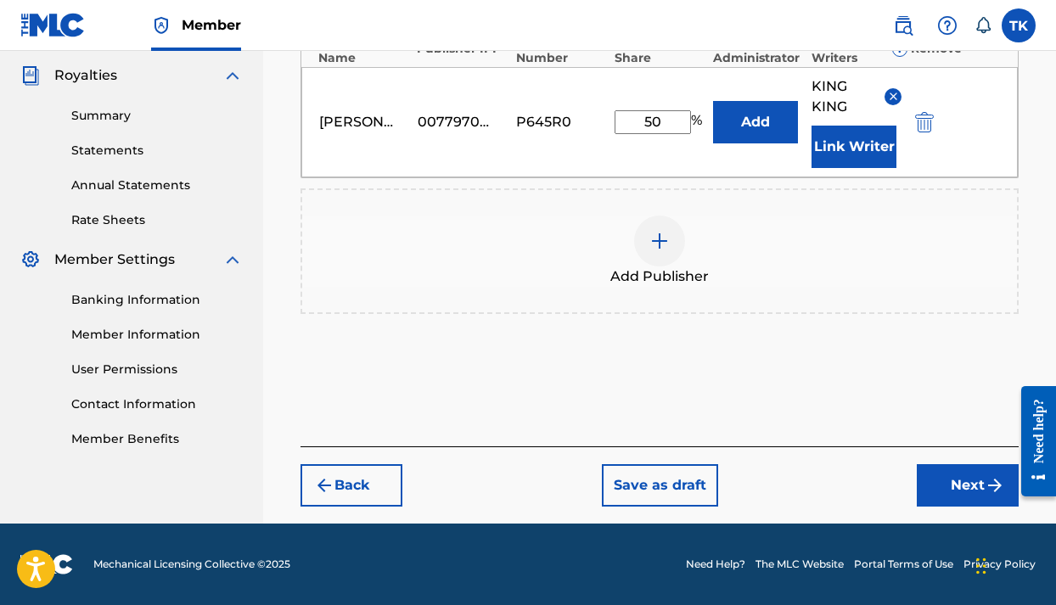
click at [944, 495] on button "Next" at bounding box center [967, 485] width 102 height 42
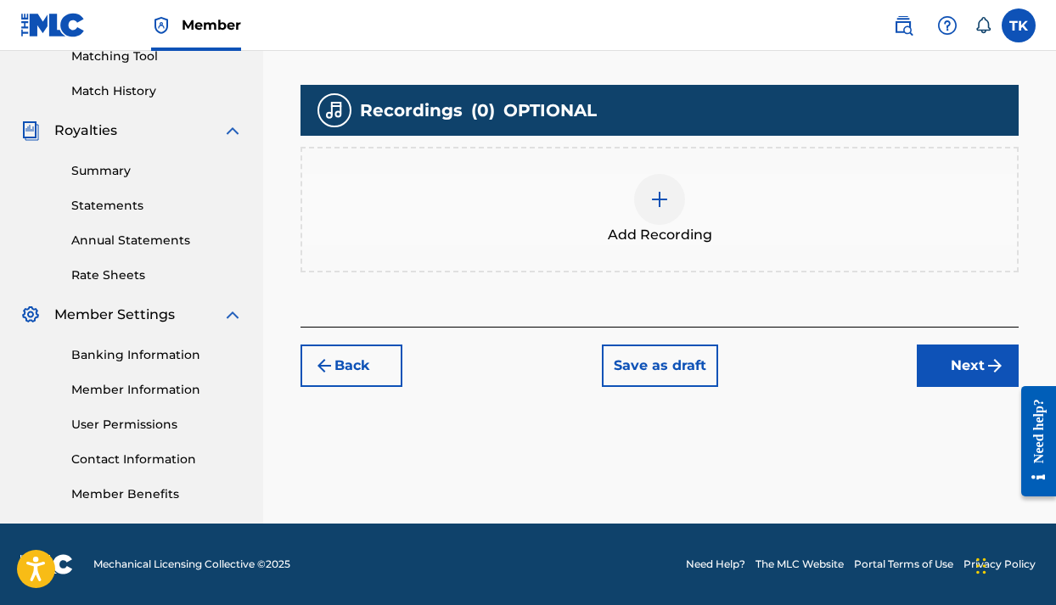
click at [966, 374] on button "Next" at bounding box center [967, 366] width 102 height 42
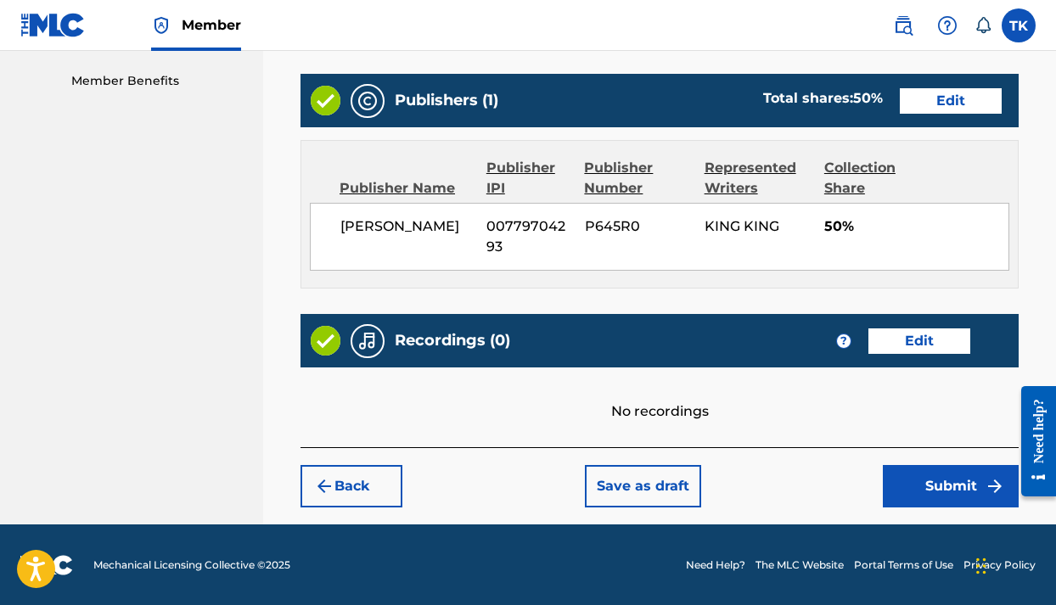
scroll to position [860, 0]
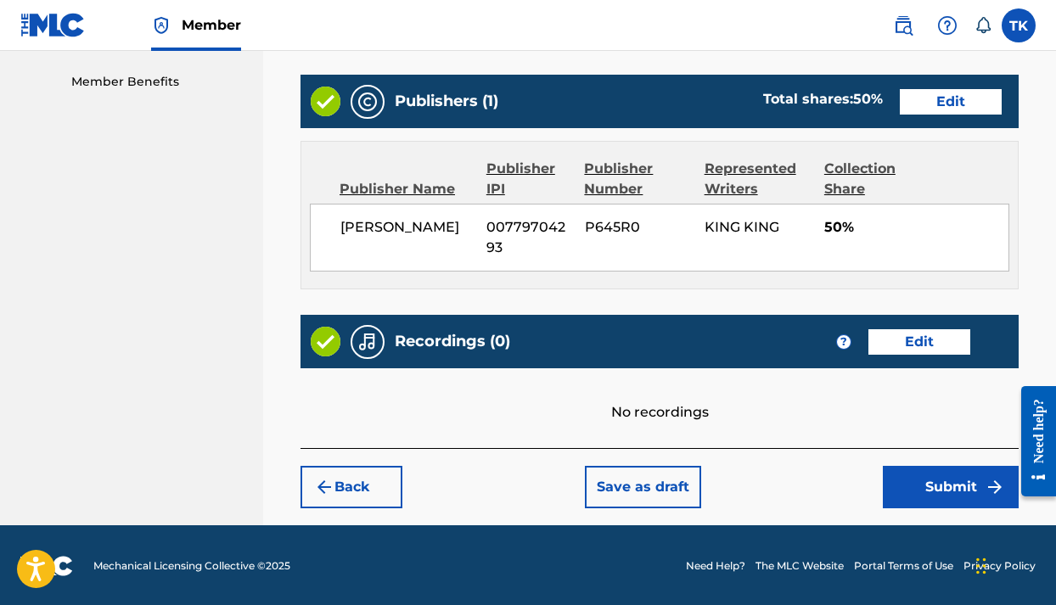
click at [931, 485] on button "Submit" at bounding box center [951, 487] width 136 height 42
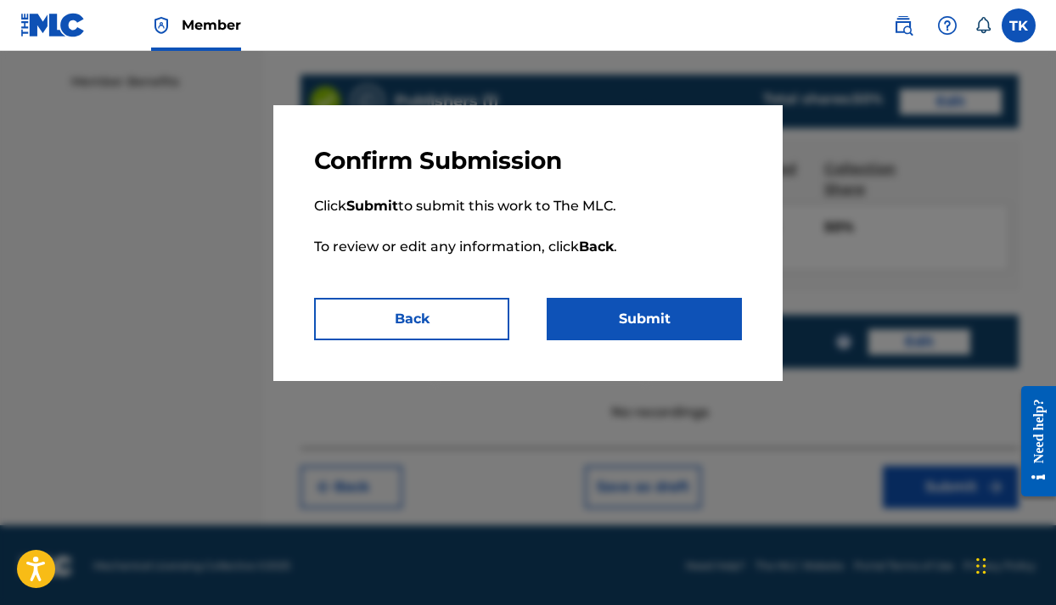
click at [675, 333] on button "Submit" at bounding box center [643, 319] width 195 height 42
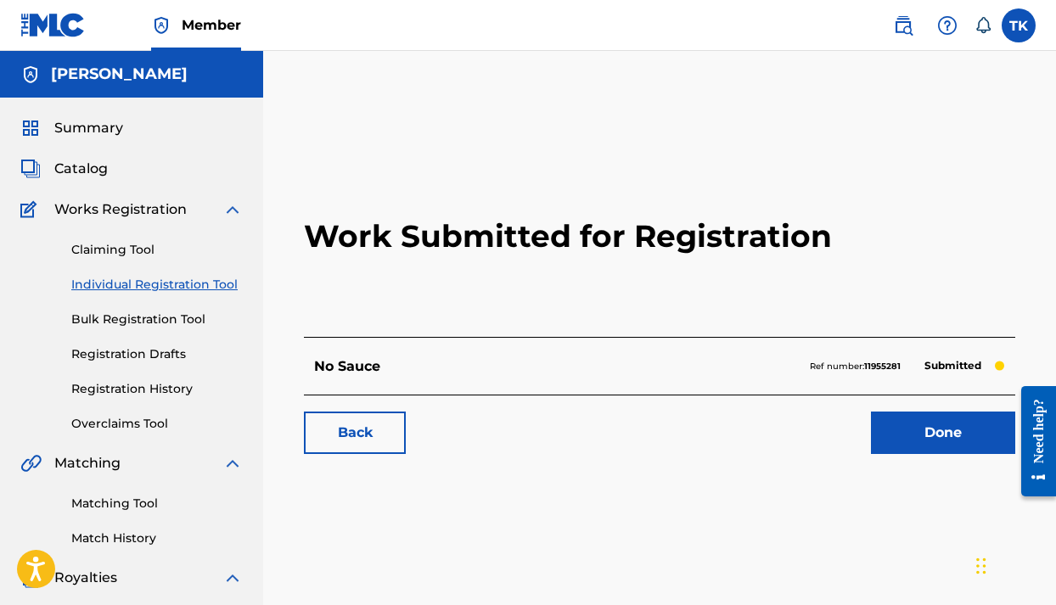
click at [129, 395] on link "Registration History" at bounding box center [156, 389] width 171 height 18
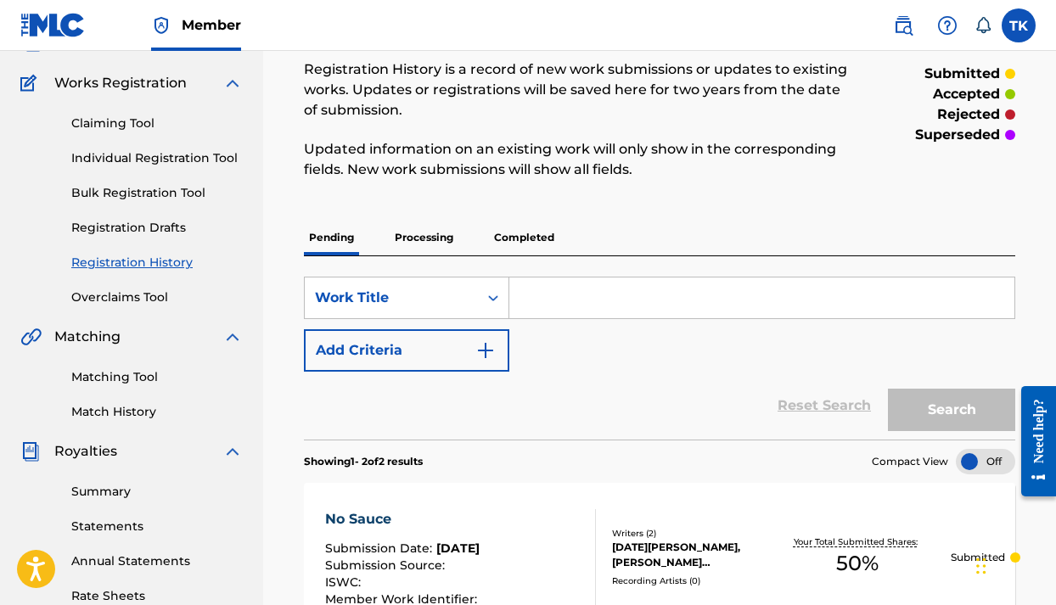
scroll to position [121, 0]
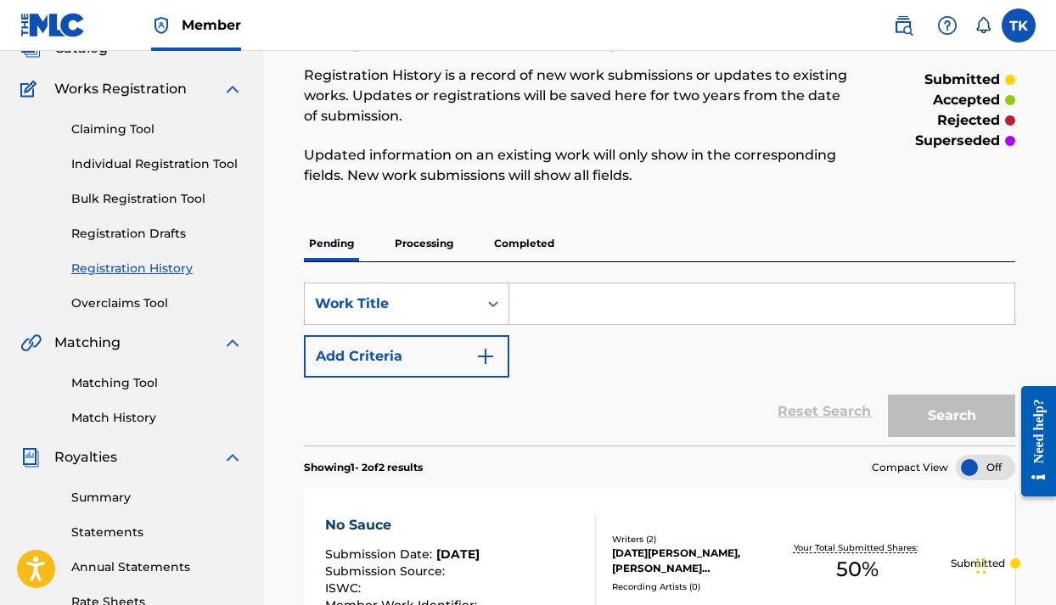
click at [434, 242] on p "Processing" at bounding box center [424, 244] width 69 height 36
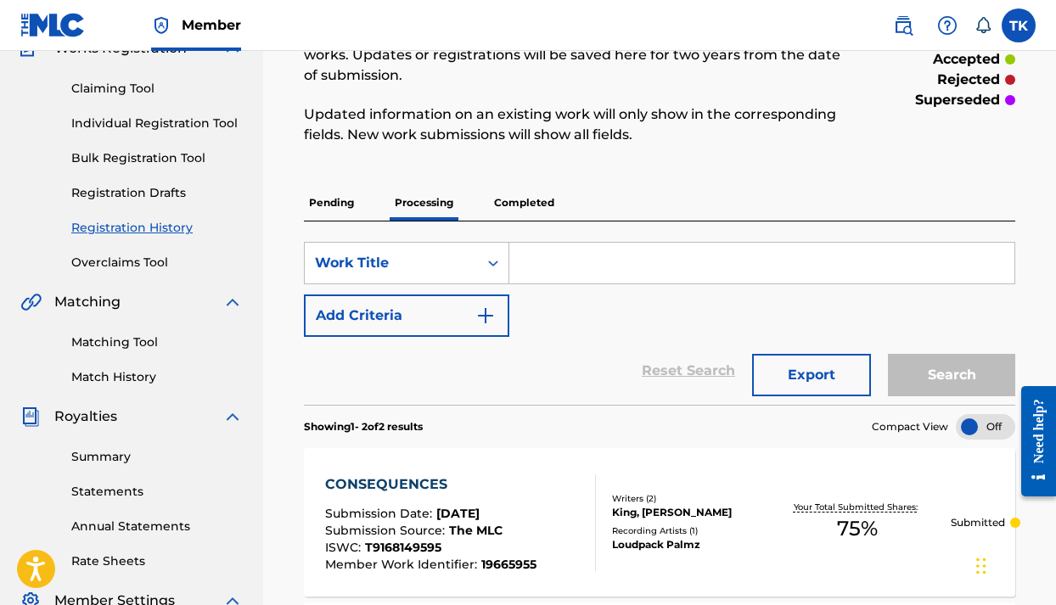
scroll to position [152, 0]
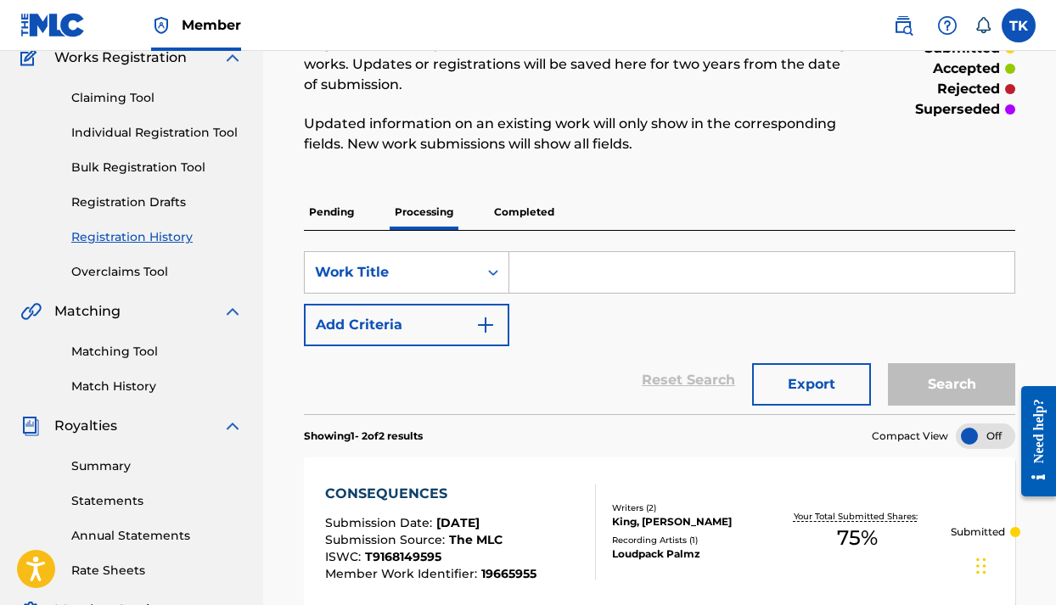
click at [533, 214] on p "Completed" at bounding box center [524, 212] width 70 height 36
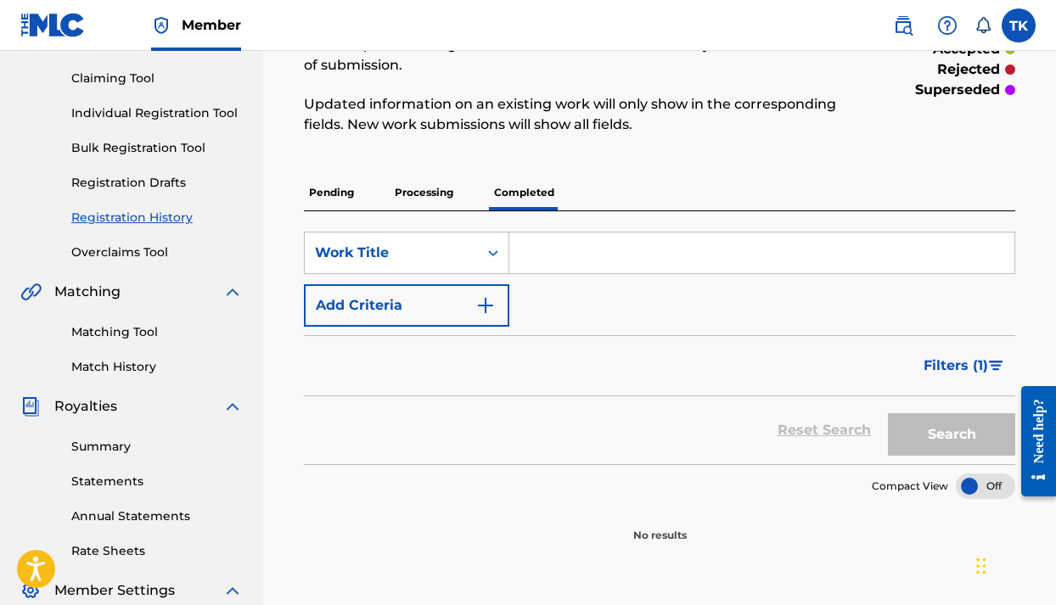
scroll to position [175, 0]
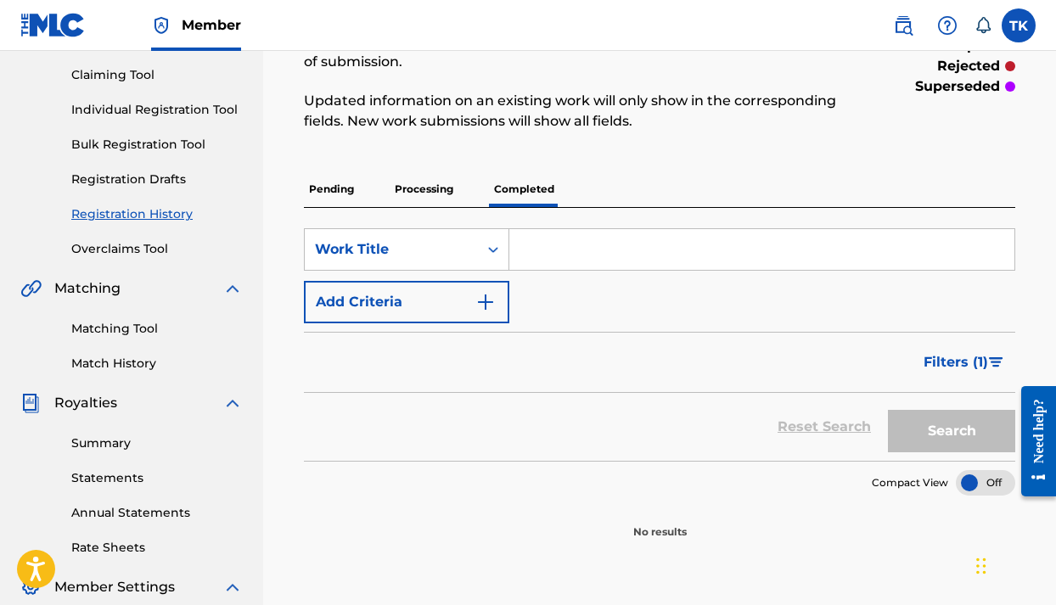
click at [140, 76] on link "Claiming Tool" at bounding box center [156, 75] width 171 height 18
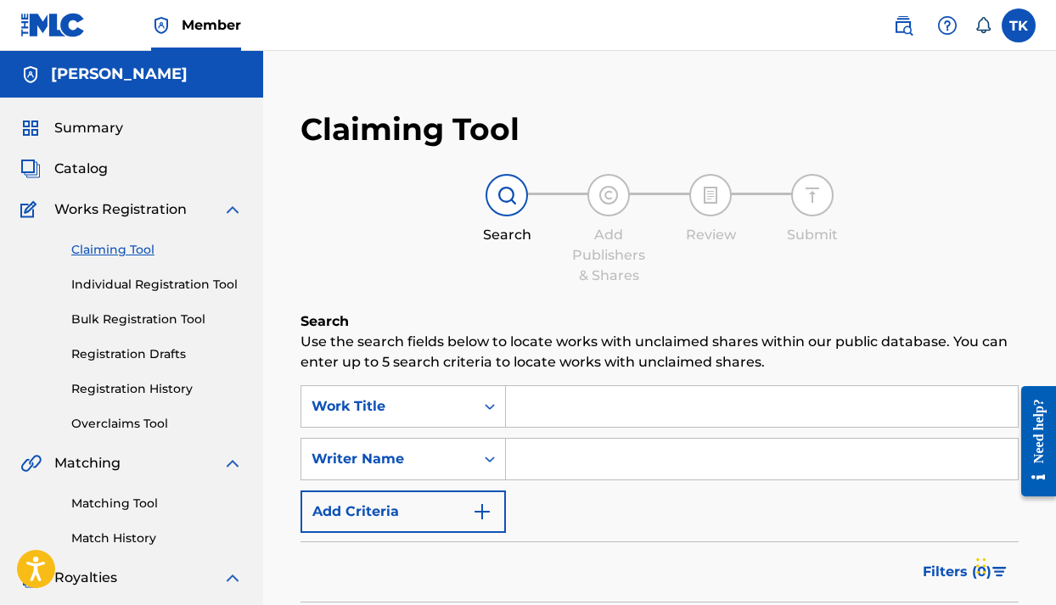
click at [569, 410] on input "Search Form" at bounding box center [762, 406] width 512 height 41
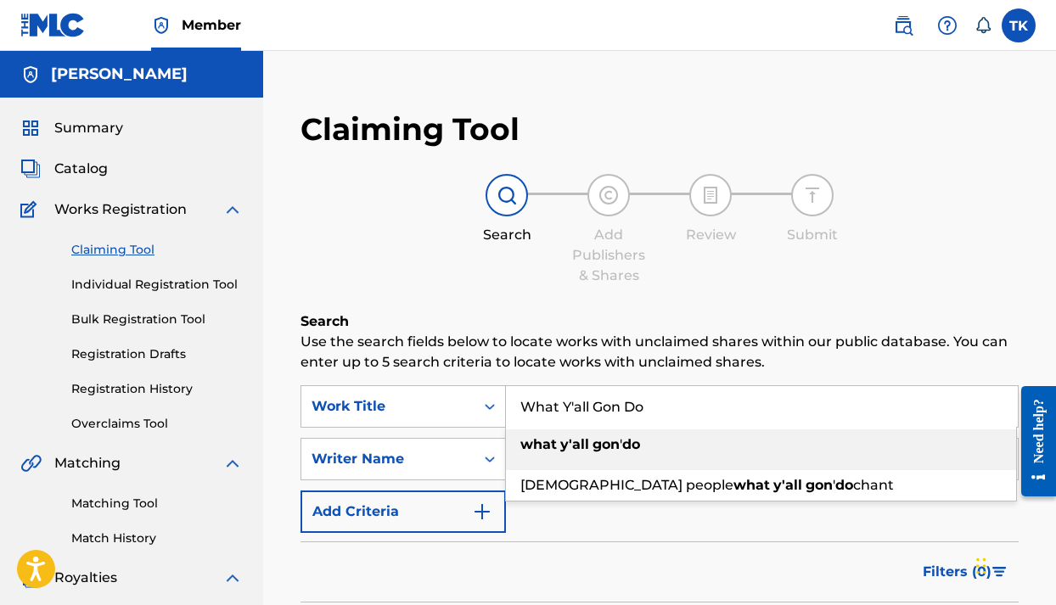
click at [569, 410] on input "What Y'all Gon Do" at bounding box center [762, 406] width 512 height 41
click at [698, 406] on input "What Y'all Gon Do" at bounding box center [762, 406] width 512 height 41
type input "What Y'all Gon Do"
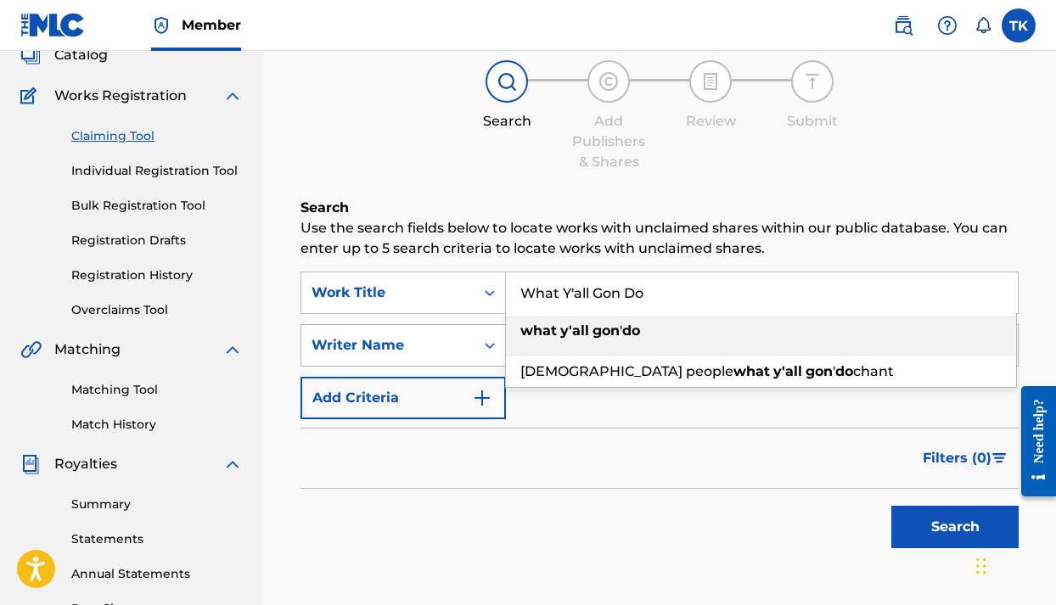
click at [452, 367] on div "Writer Name" at bounding box center [402, 345] width 205 height 42
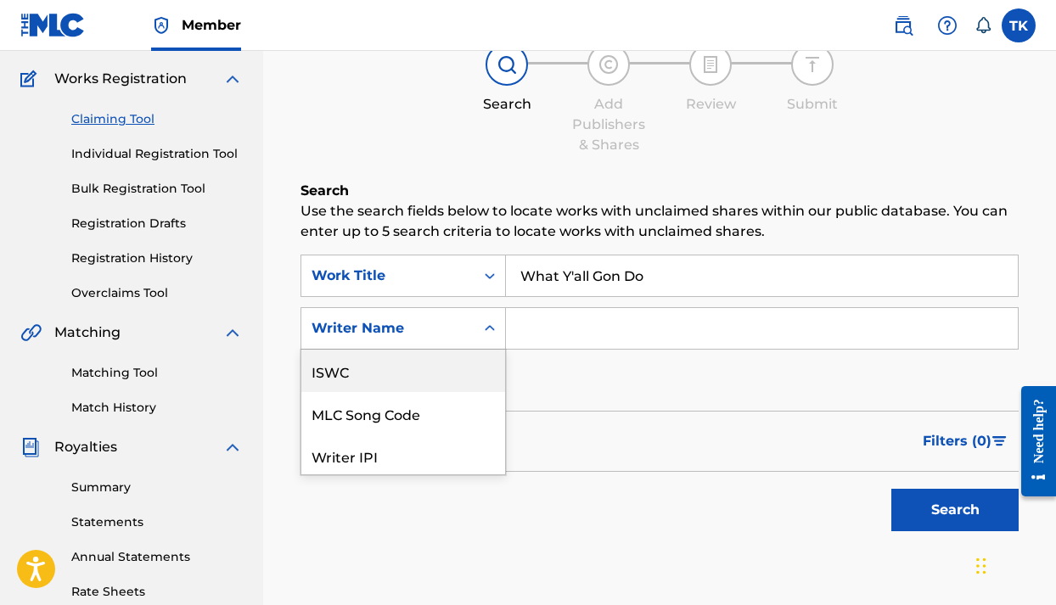
click at [470, 378] on div "ISWC" at bounding box center [403, 371] width 204 height 42
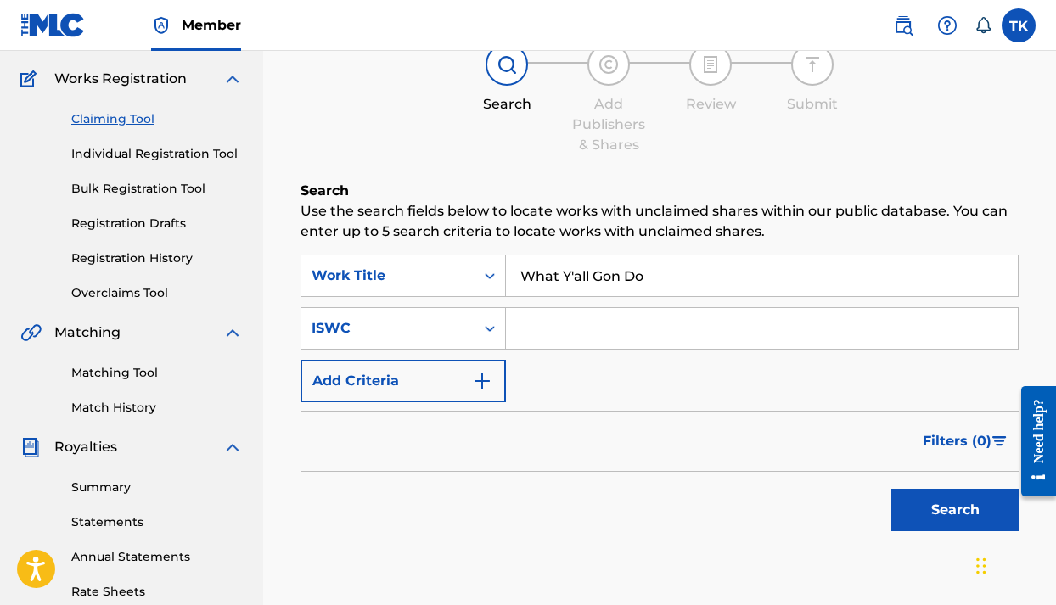
click at [545, 326] on input "Search Form" at bounding box center [762, 328] width 512 height 41
type input "T-923.865.817-8"
click at [922, 507] on button "Search" at bounding box center [954, 510] width 127 height 42
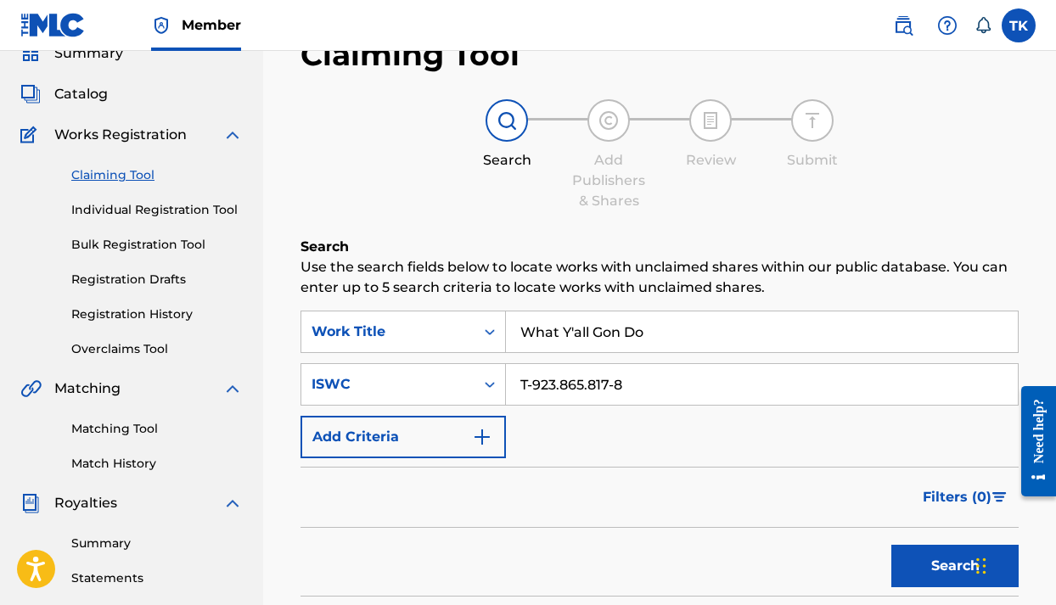
scroll to position [64, 0]
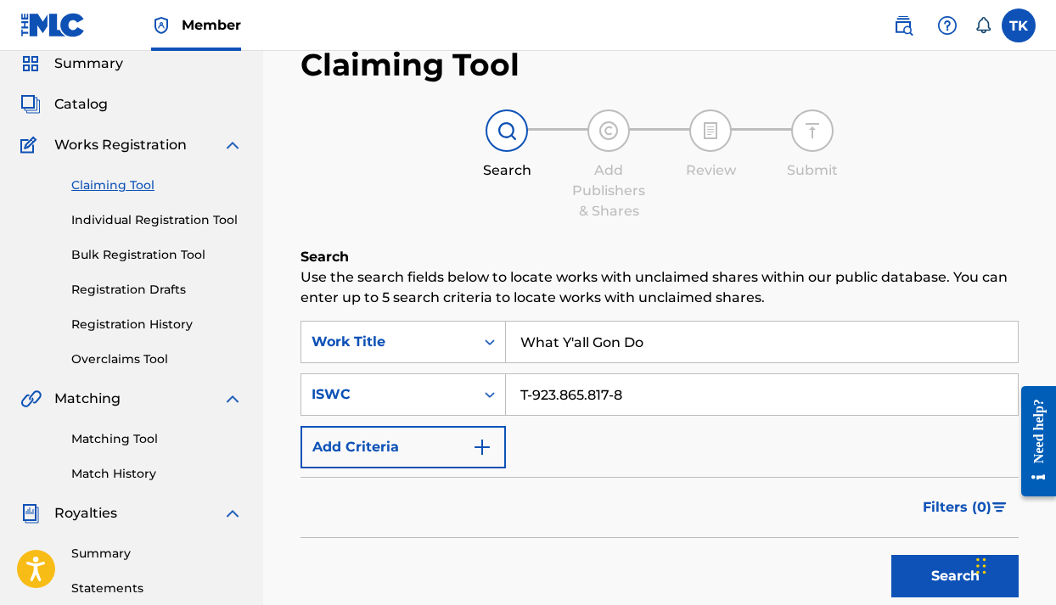
click at [208, 219] on link "Individual Registration Tool" at bounding box center [156, 220] width 171 height 18
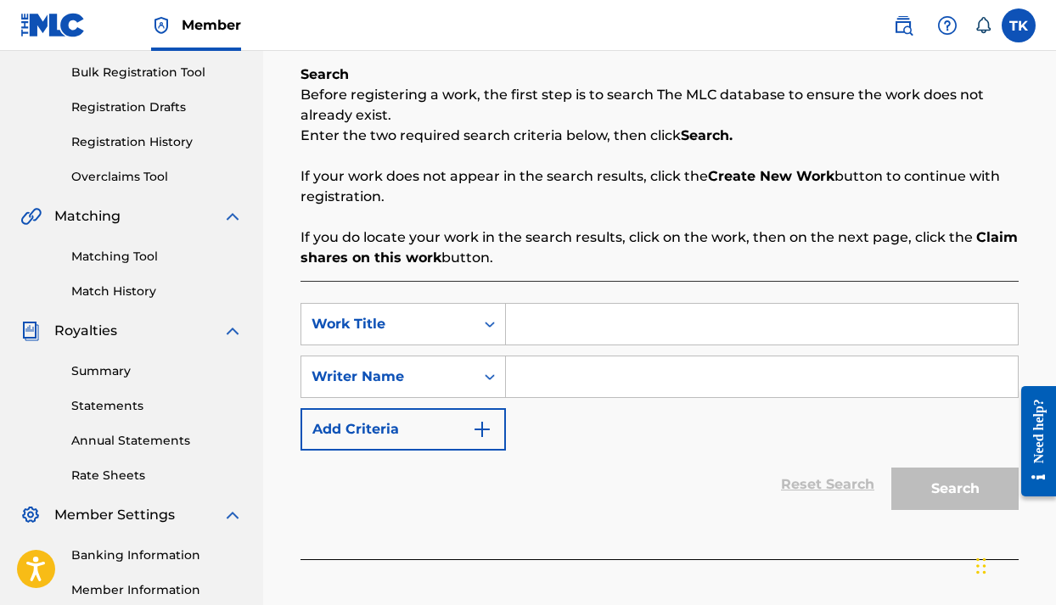
scroll to position [249, 0]
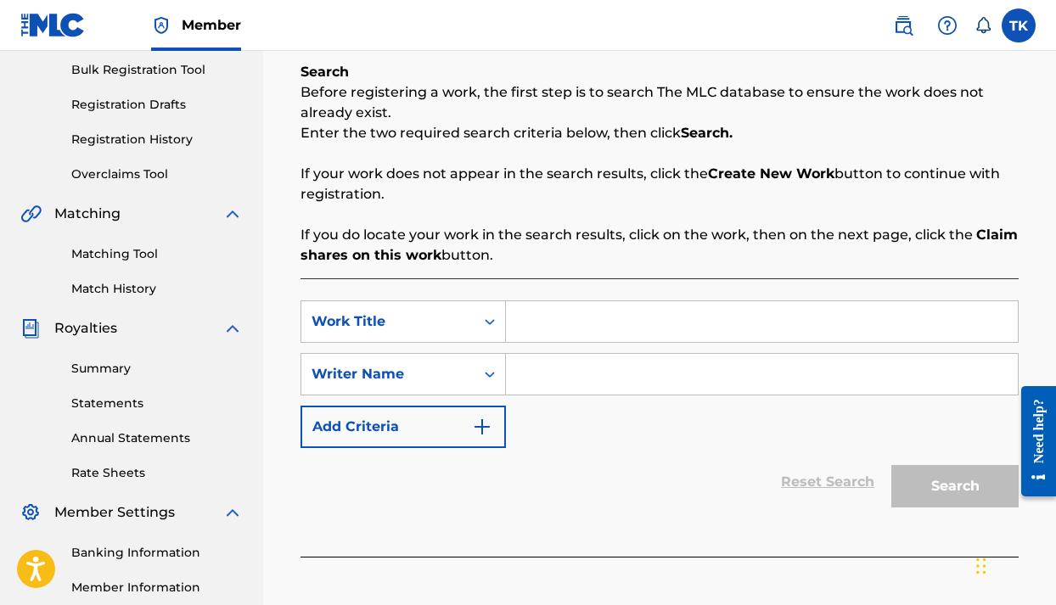
click at [600, 321] on input "Search Form" at bounding box center [762, 321] width 512 height 41
click at [617, 328] on input "What Y'all Got Do" at bounding box center [762, 321] width 512 height 41
type input "What Y'all Gon Do"
click at [496, 382] on icon "Search Form" at bounding box center [489, 374] width 17 height 17
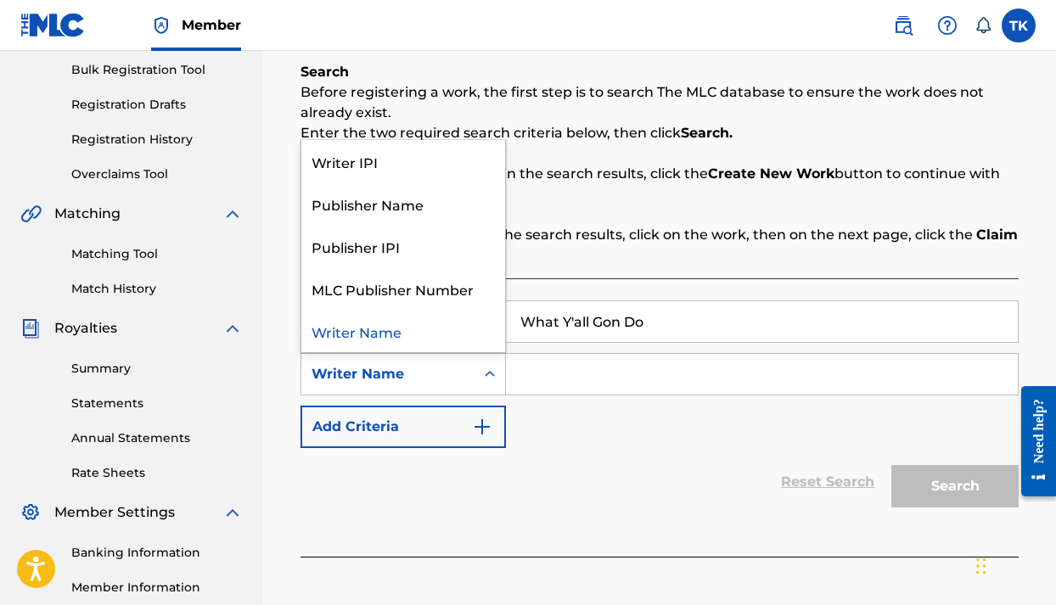
click at [487, 429] on img "Search Form" at bounding box center [482, 427] width 20 height 20
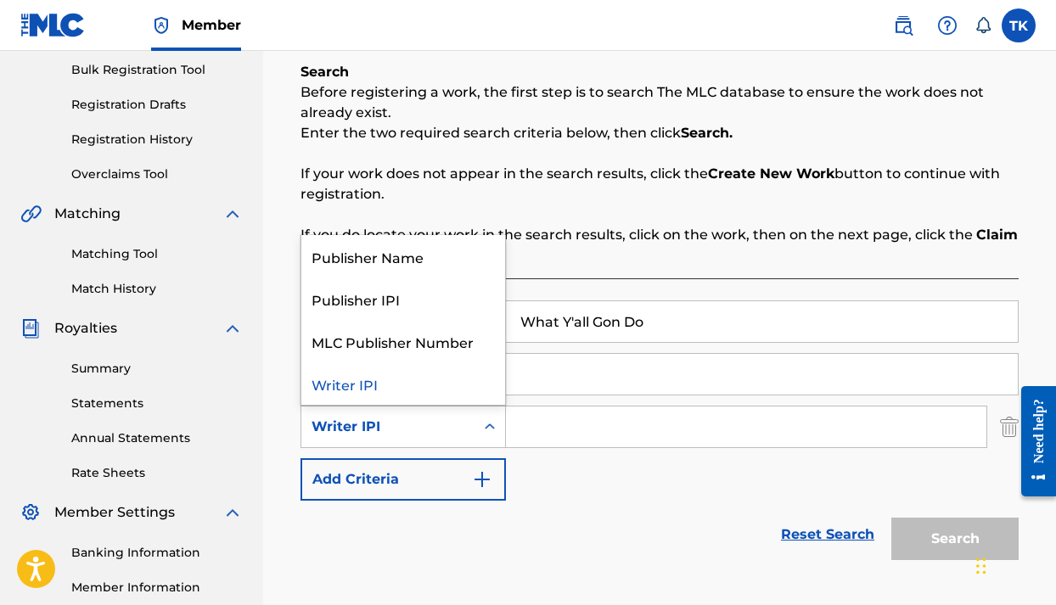
click at [489, 427] on icon "Search Form" at bounding box center [490, 426] width 10 height 6
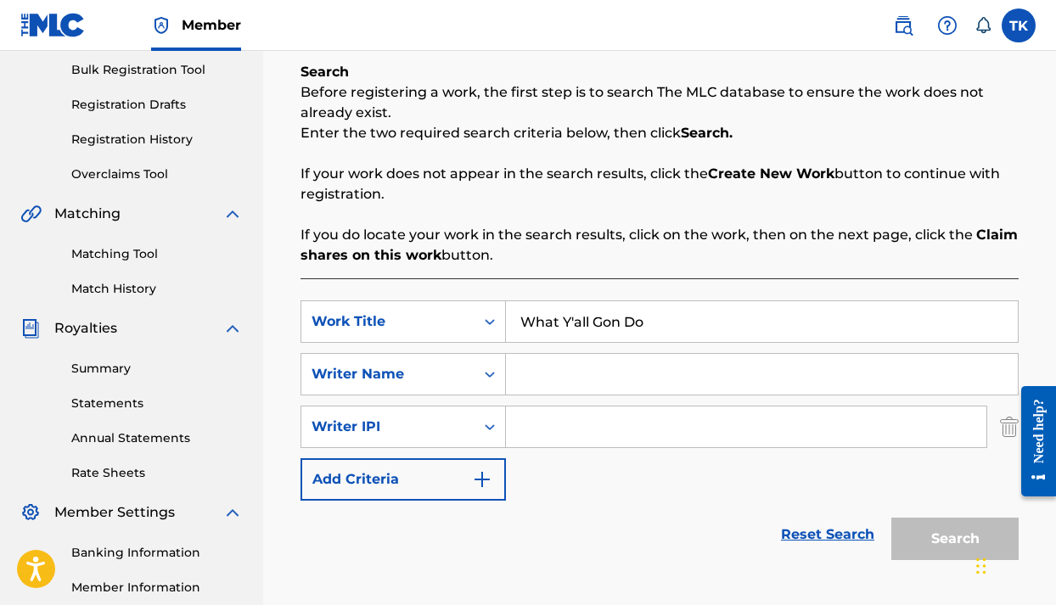
click at [485, 480] on img "Search Form" at bounding box center [482, 479] width 20 height 20
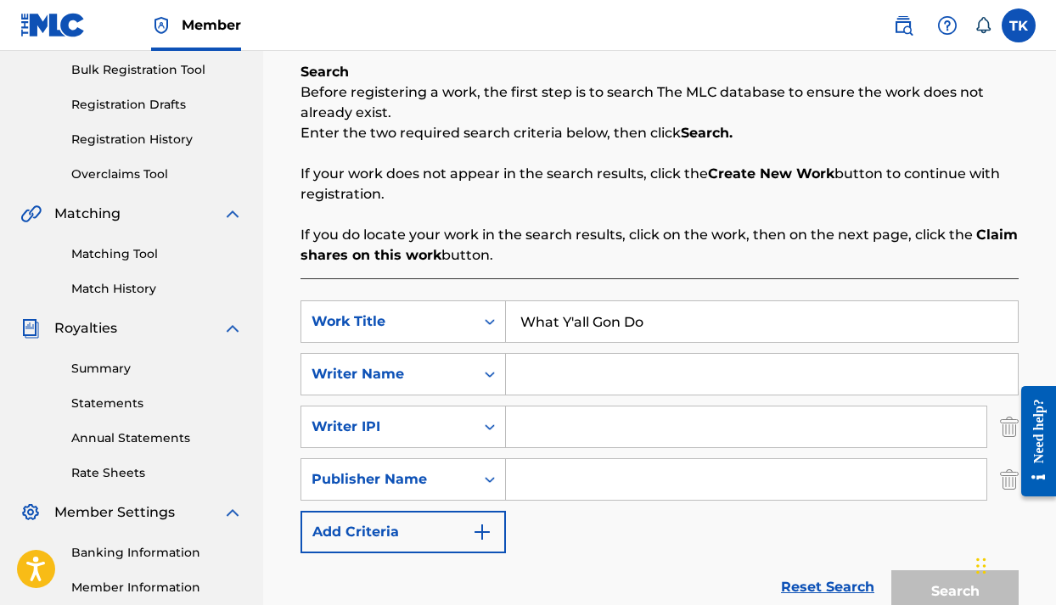
click at [488, 525] on img "Search Form" at bounding box center [482, 532] width 20 height 20
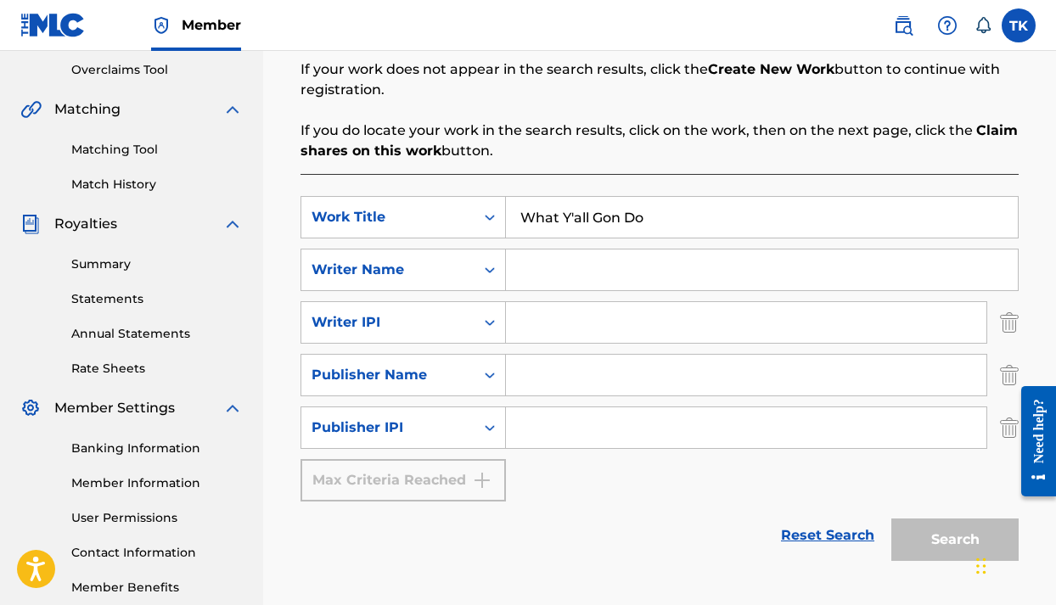
scroll to position [355, 0]
click at [586, 423] on input "Search Form" at bounding box center [746, 426] width 480 height 41
type input "00686021835"
click at [572, 279] on input "Search Form" at bounding box center [762, 269] width 512 height 41
type input "Steven brittingham"
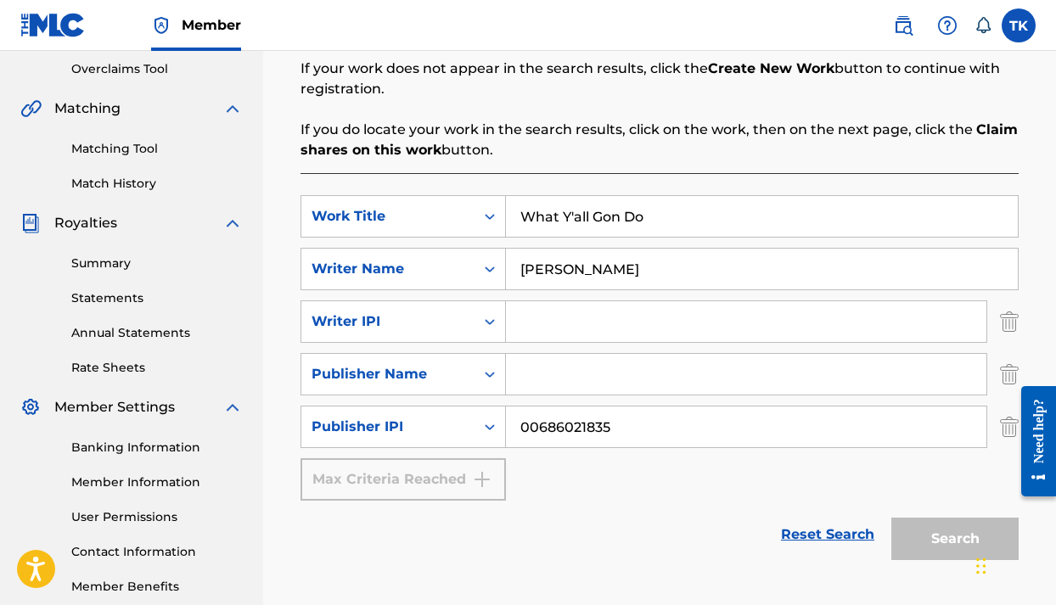
click at [586, 316] on input "Search Form" at bounding box center [746, 321] width 480 height 41
click at [490, 325] on icon "Search Form" at bounding box center [489, 321] width 17 height 17
click at [528, 319] on input "Search Form" at bounding box center [746, 321] width 480 height 41
type input "00785229800"
click at [575, 363] on input "Search Form" at bounding box center [746, 374] width 480 height 41
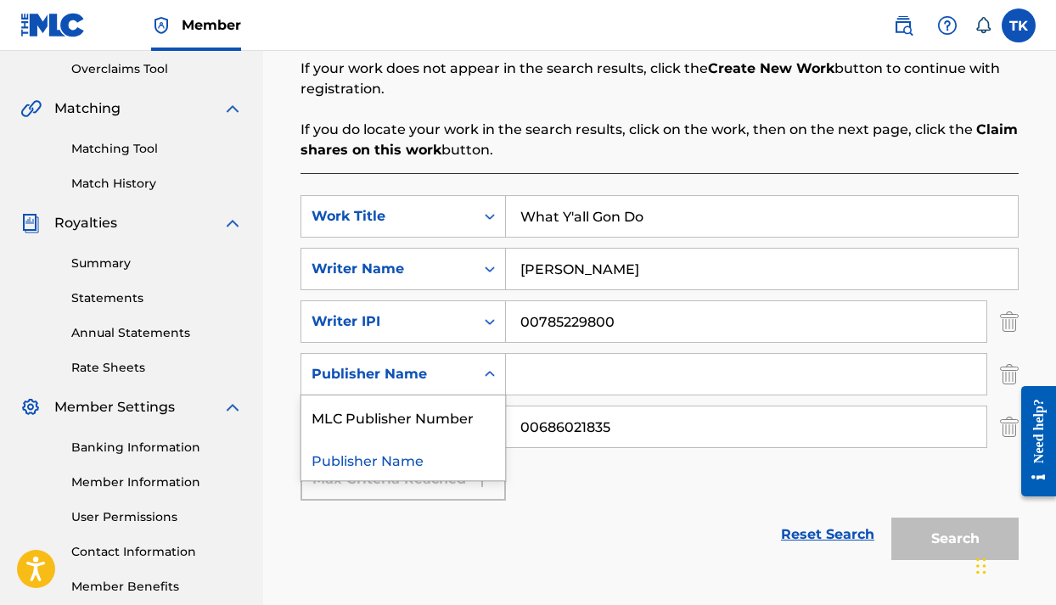
click at [485, 380] on icon "Search Form" at bounding box center [489, 374] width 17 height 17
click at [508, 544] on div "Reset Search Search" at bounding box center [659, 535] width 718 height 68
click at [474, 484] on div "Max Criteria Reached" at bounding box center [402, 479] width 205 height 42
click at [932, 536] on div "Search" at bounding box center [951, 535] width 136 height 68
click at [493, 378] on icon "Search Form" at bounding box center [489, 374] width 17 height 17
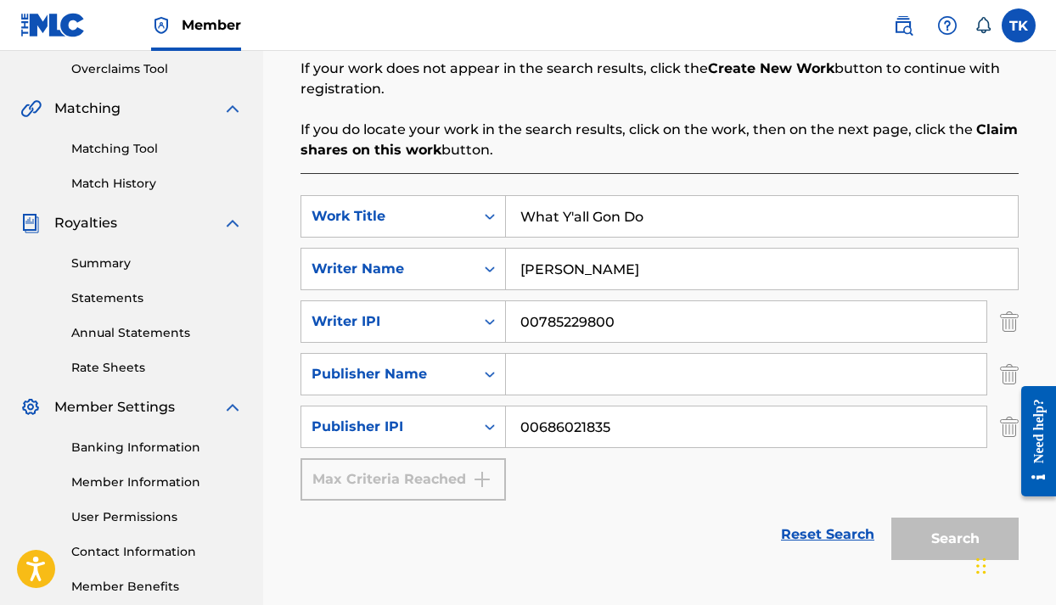
click at [519, 383] on input "Search Form" at bounding box center [746, 374] width 480 height 41
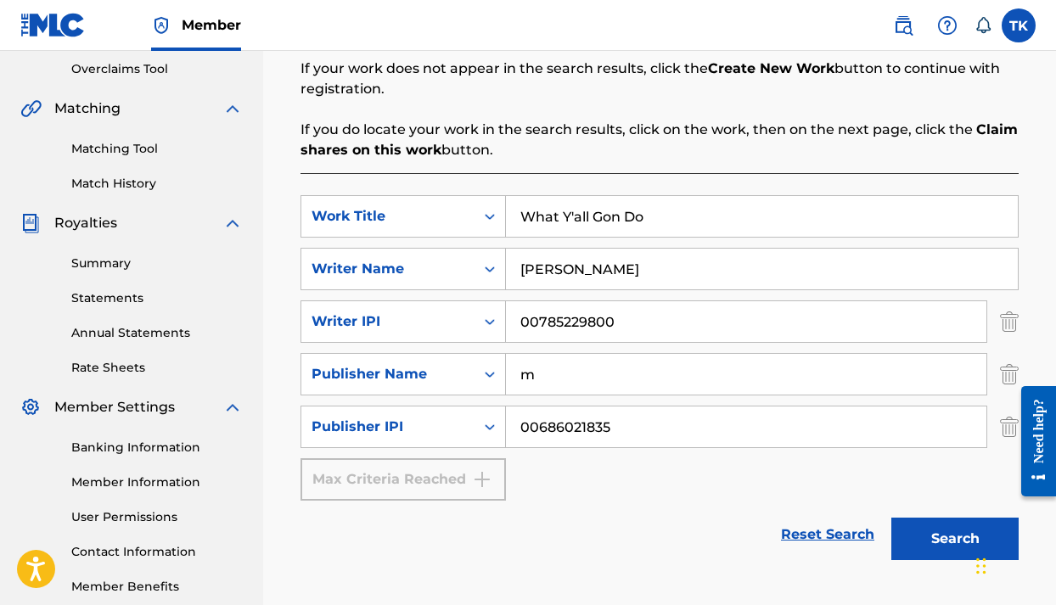
type input "m"
click at [913, 518] on button "Search" at bounding box center [954, 539] width 127 height 42
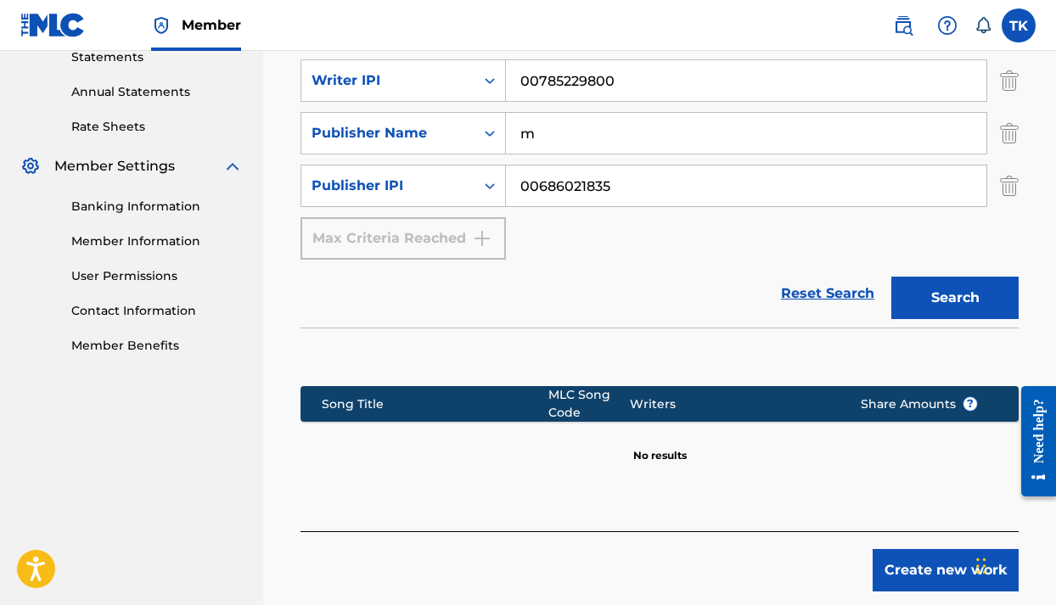
scroll to position [603, 0]
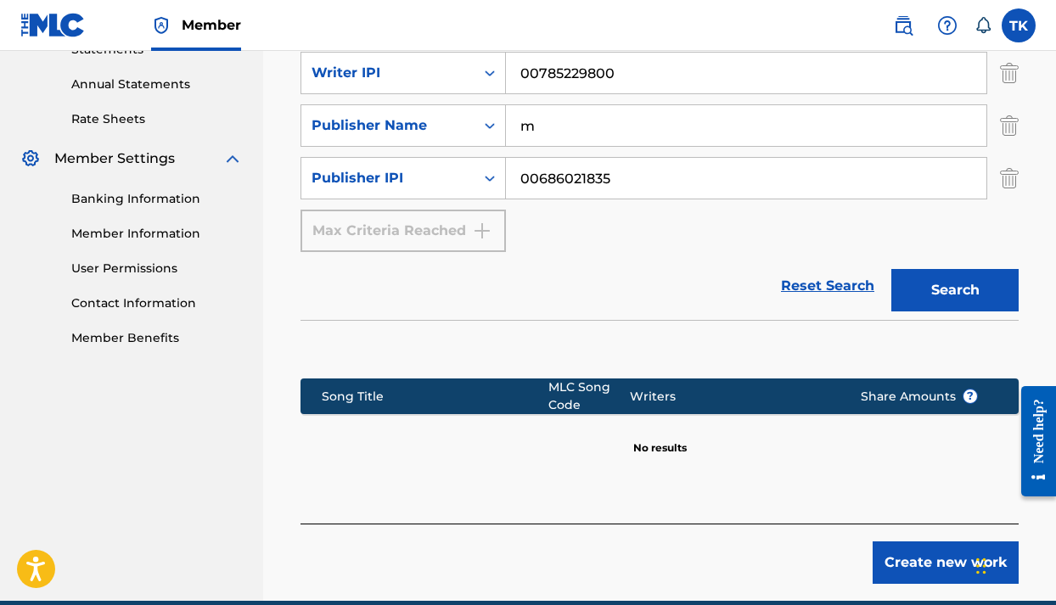
click at [902, 562] on button "Create new work" at bounding box center [945, 562] width 146 height 42
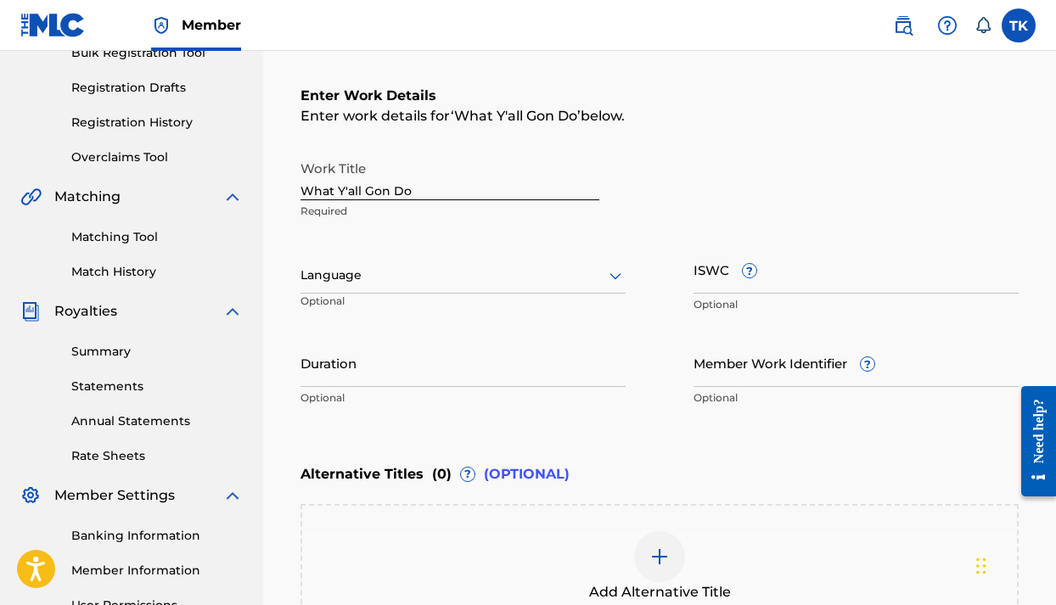
scroll to position [261, 0]
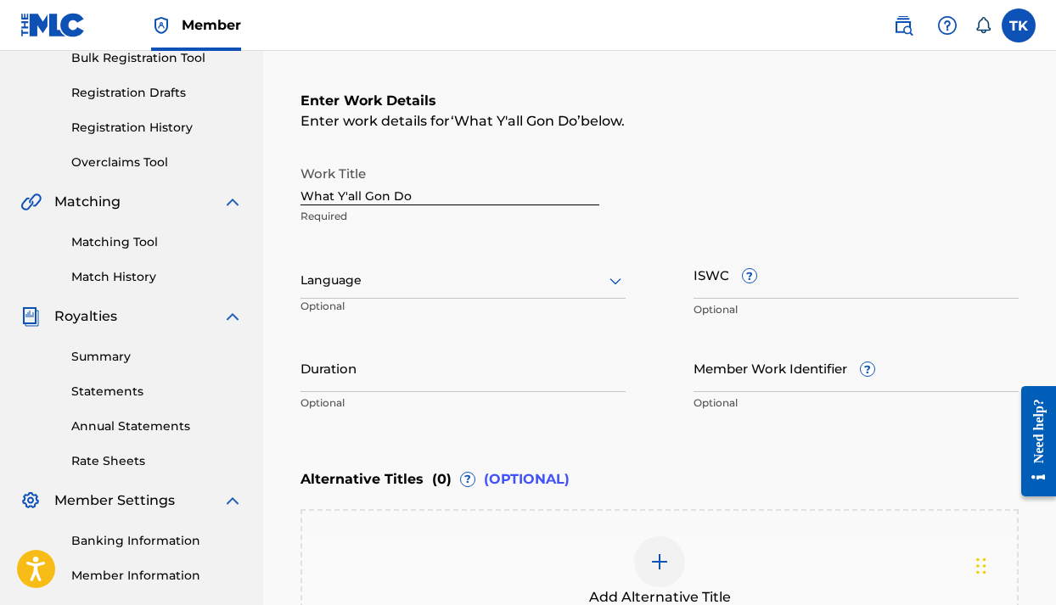
click at [859, 289] on input "ISWC ?" at bounding box center [855, 274] width 325 height 48
type input "T-923.865.817-8"
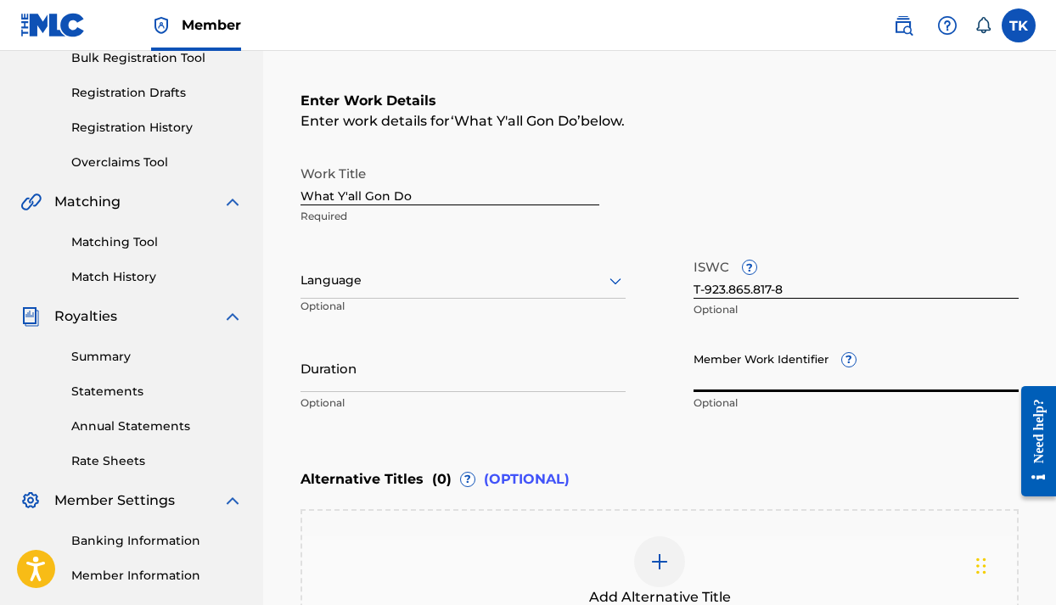
click at [772, 373] on input "Member Work Identifier ?" at bounding box center [855, 368] width 325 height 48
type input "26733785"
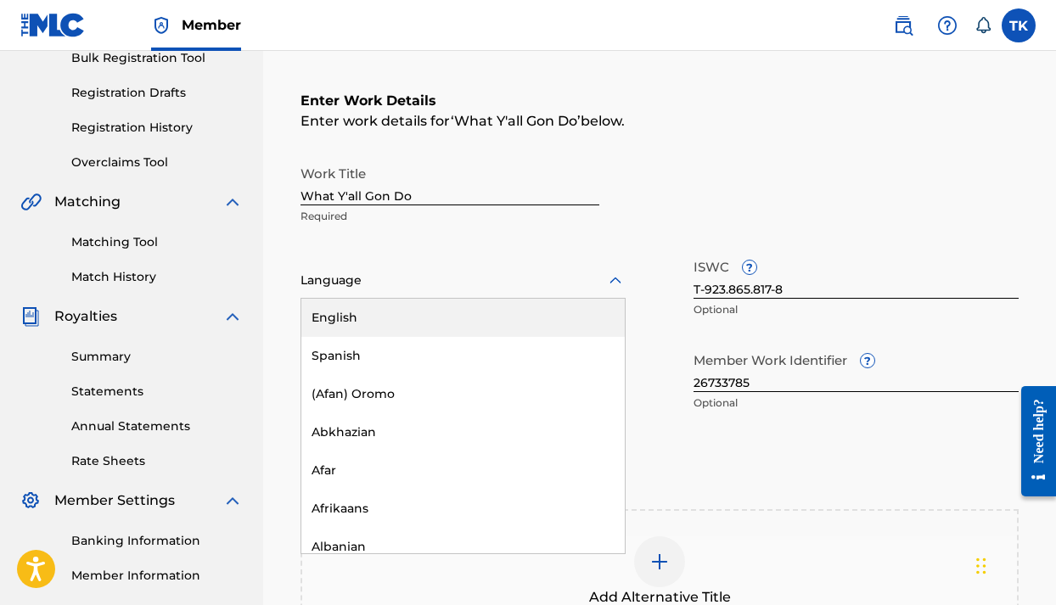
click at [590, 287] on div at bounding box center [462, 280] width 325 height 21
click at [506, 322] on div "English" at bounding box center [462, 318] width 323 height 38
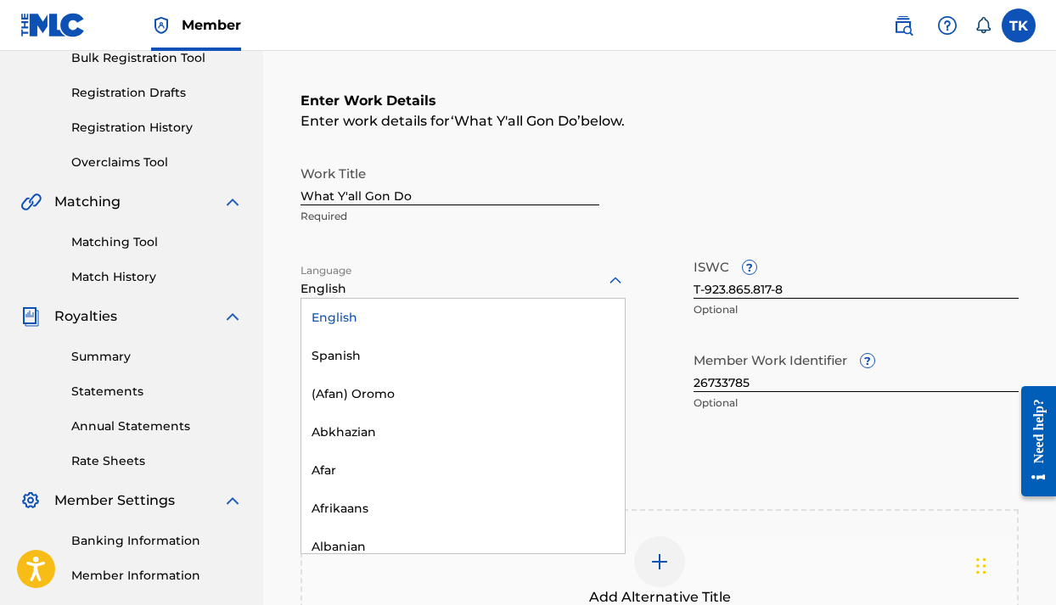
click at [589, 313] on div "English" at bounding box center [462, 318] width 323 height 38
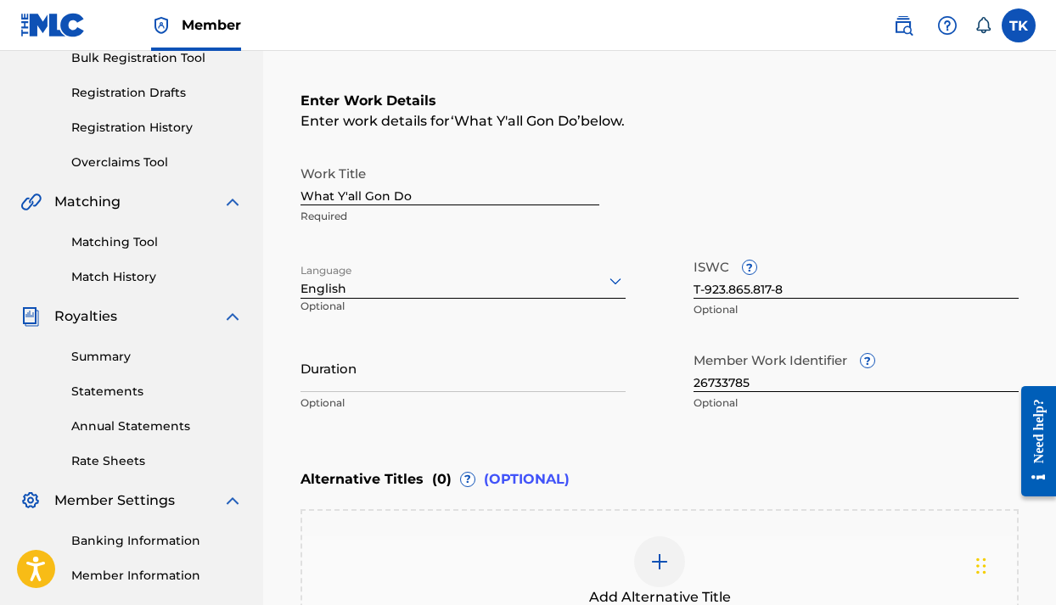
click at [760, 485] on div "Alternative Titles ( 0 ) ? (OPTIONAL)" at bounding box center [659, 479] width 718 height 37
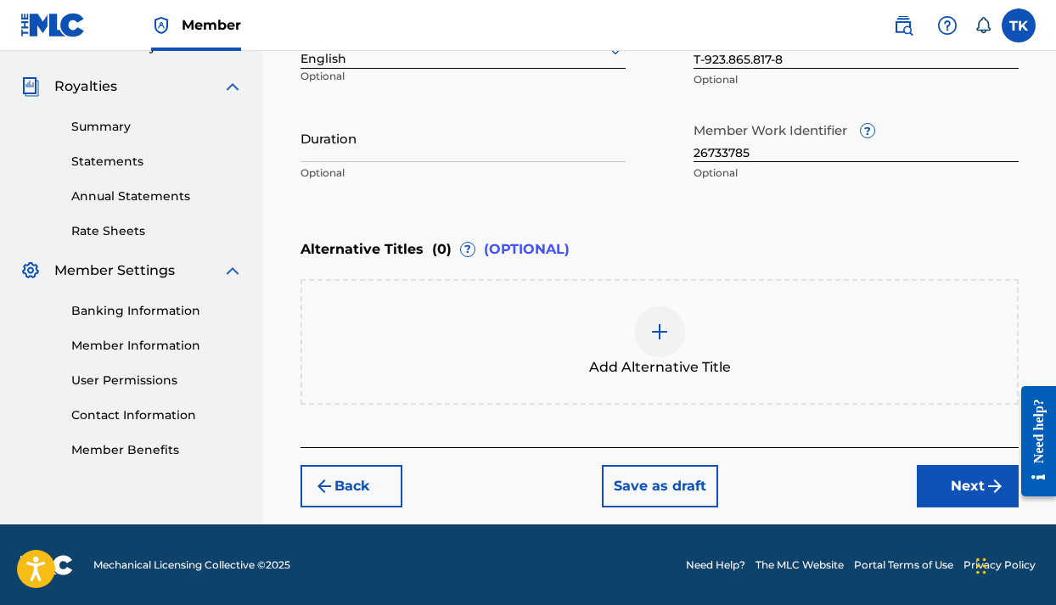
scroll to position [492, 0]
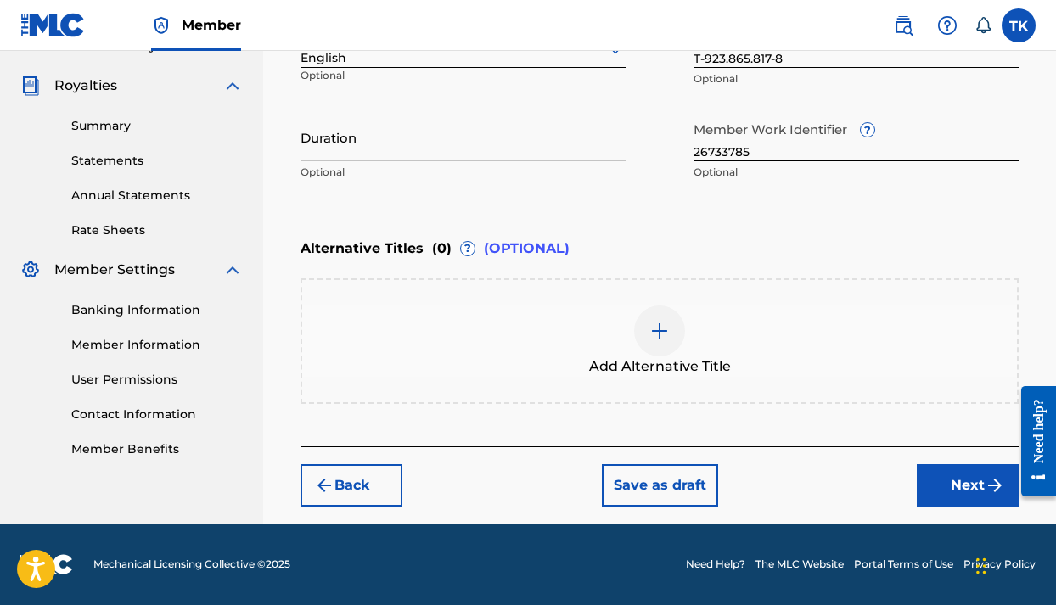
click at [933, 472] on button "Next" at bounding box center [967, 485] width 102 height 42
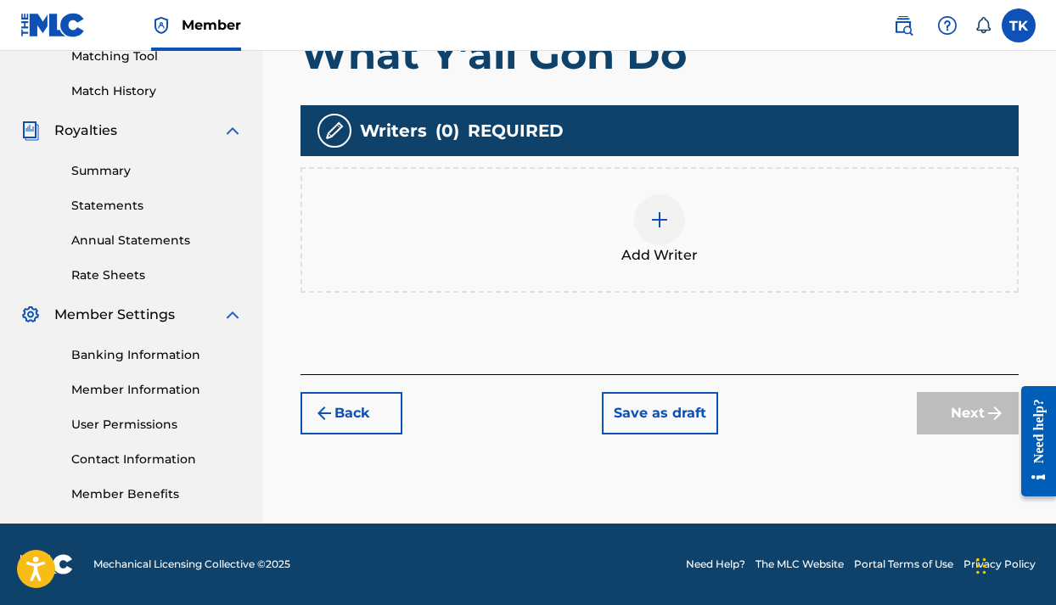
click at [666, 222] on img at bounding box center [659, 220] width 20 height 20
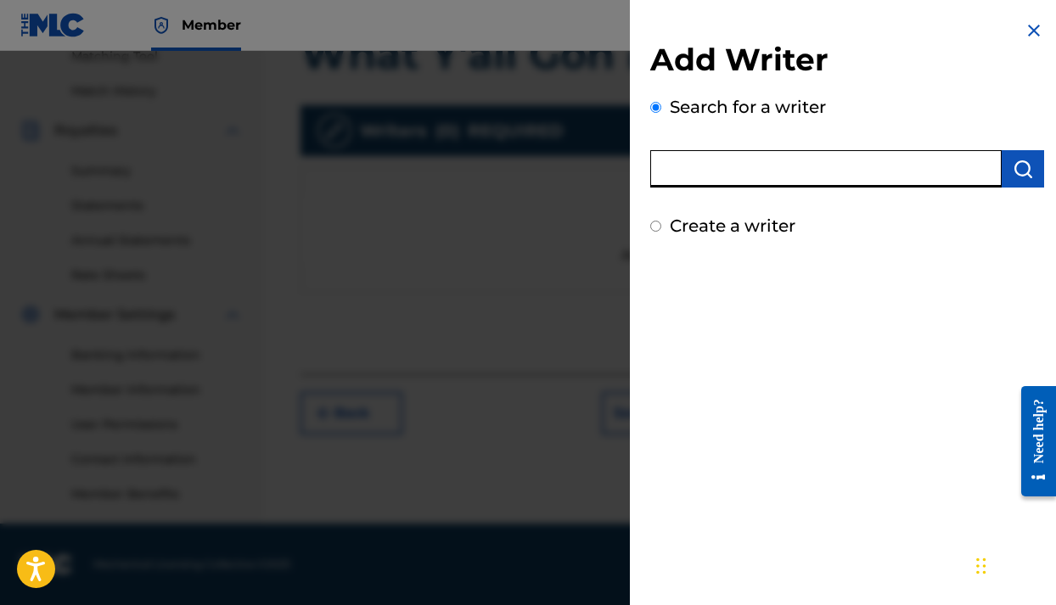
click at [730, 171] on input "text" at bounding box center [825, 168] width 351 height 37
type input "k"
type input "Tyrone King"
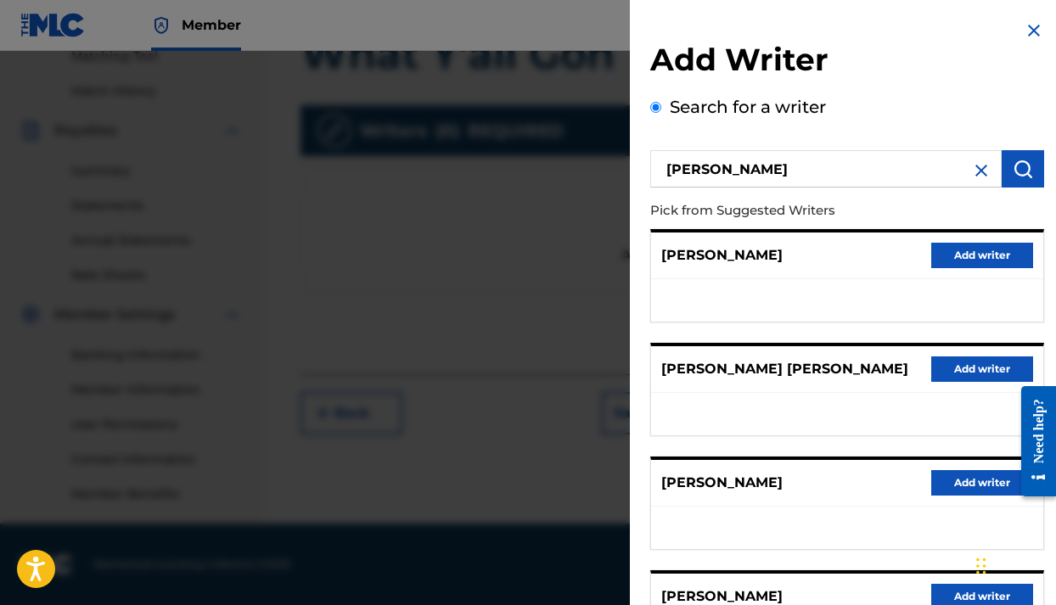
click at [883, 126] on div "Search for a writer Tyrone King Pick from Suggested Writers TYRONE KING Add wri…" at bounding box center [847, 466] width 394 height 744
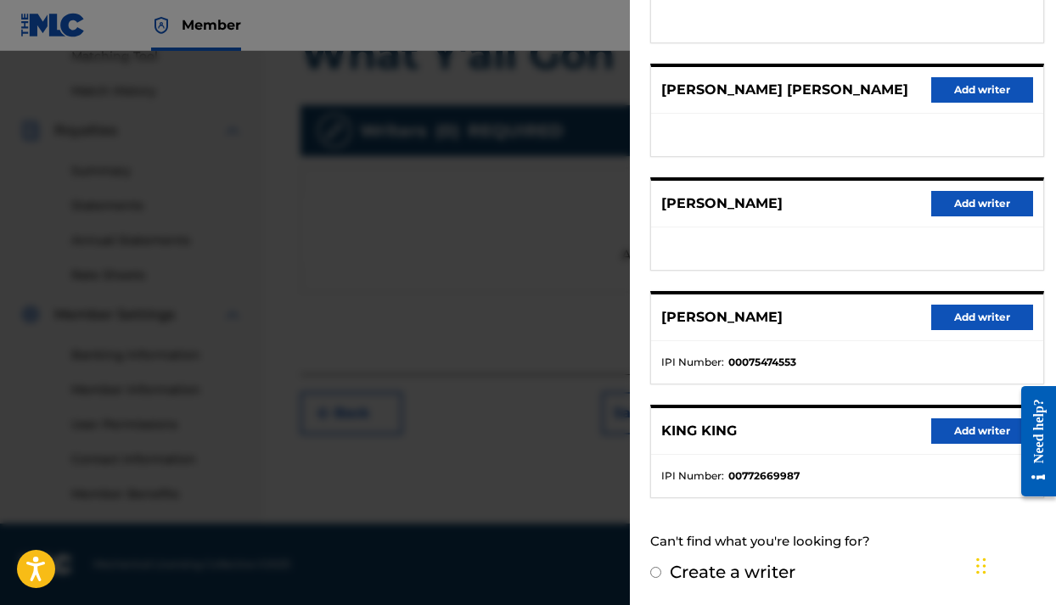
scroll to position [278, 0]
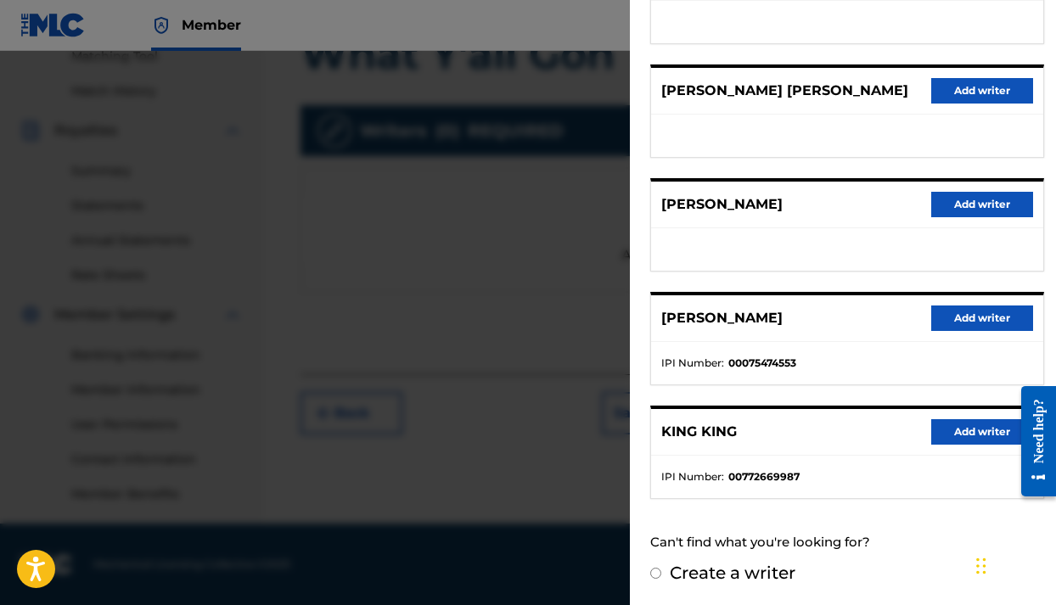
click at [946, 433] on button "Add writer" at bounding box center [982, 431] width 102 height 25
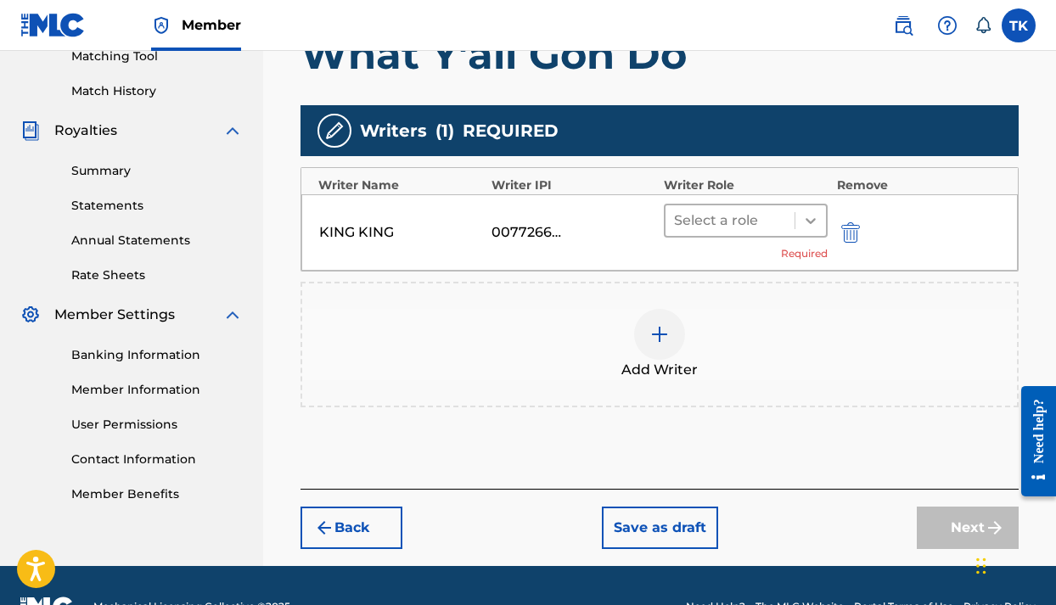
click at [810, 220] on icon at bounding box center [810, 220] width 17 height 17
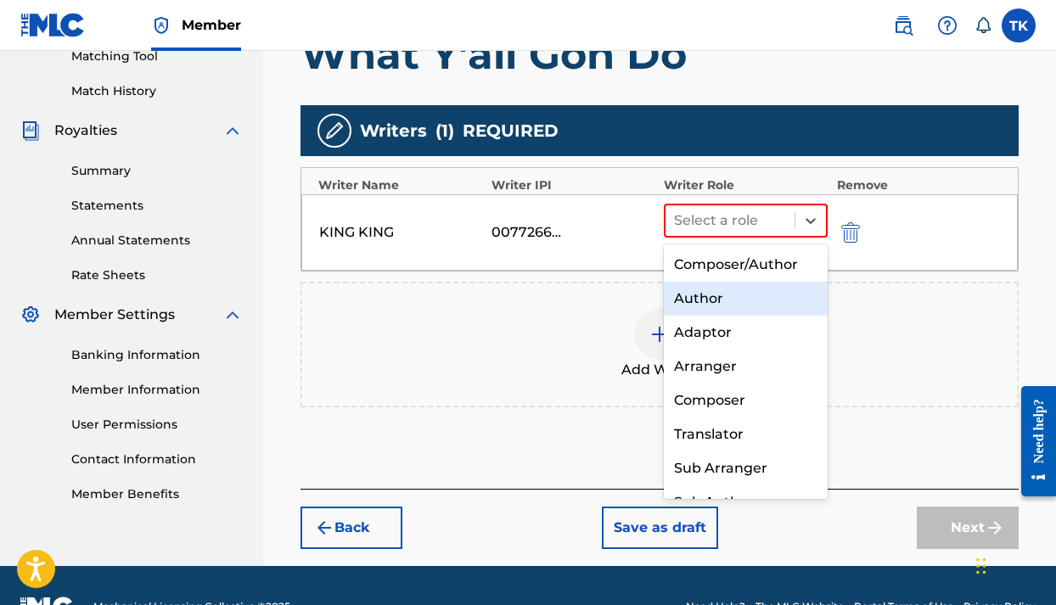
click at [731, 296] on div "Author" at bounding box center [746, 299] width 164 height 34
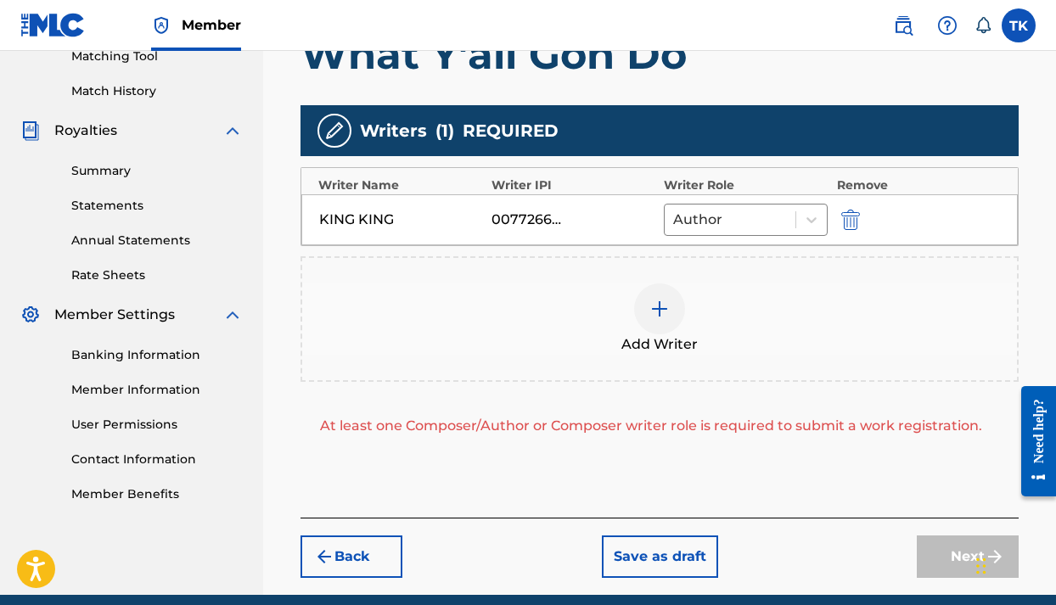
click at [659, 308] on img at bounding box center [659, 309] width 20 height 20
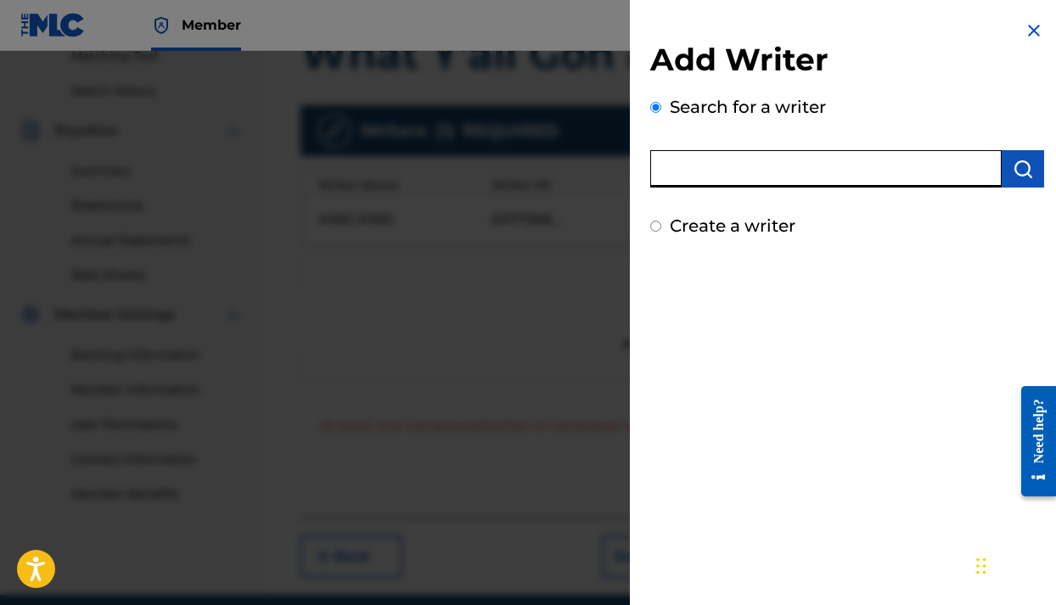
click at [758, 172] on input "text" at bounding box center [825, 168] width 351 height 37
type input "Steven Brittingham"
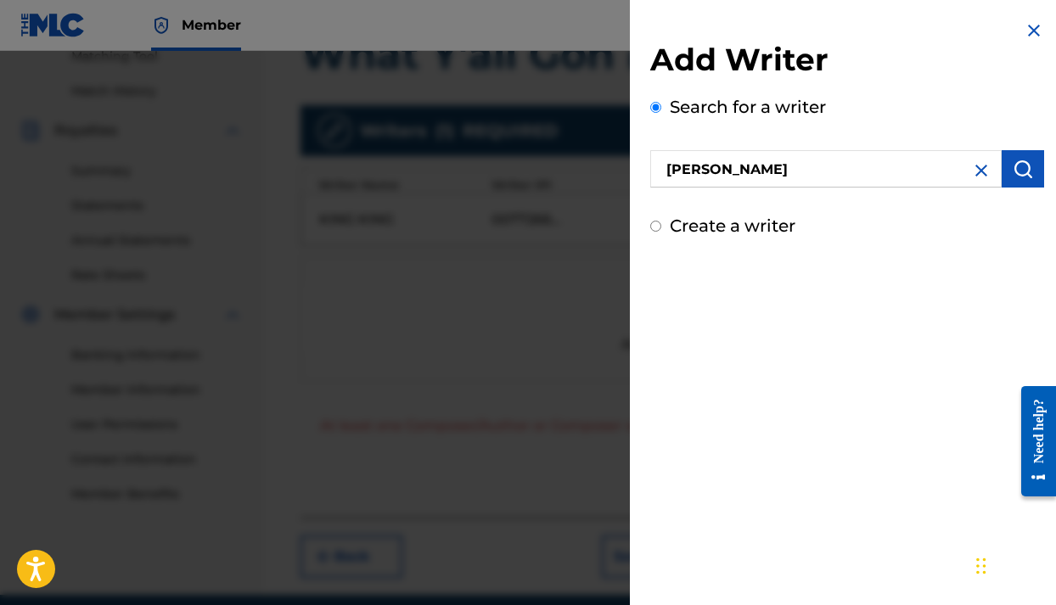
click at [1021, 171] on img "submit" at bounding box center [1022, 169] width 20 height 20
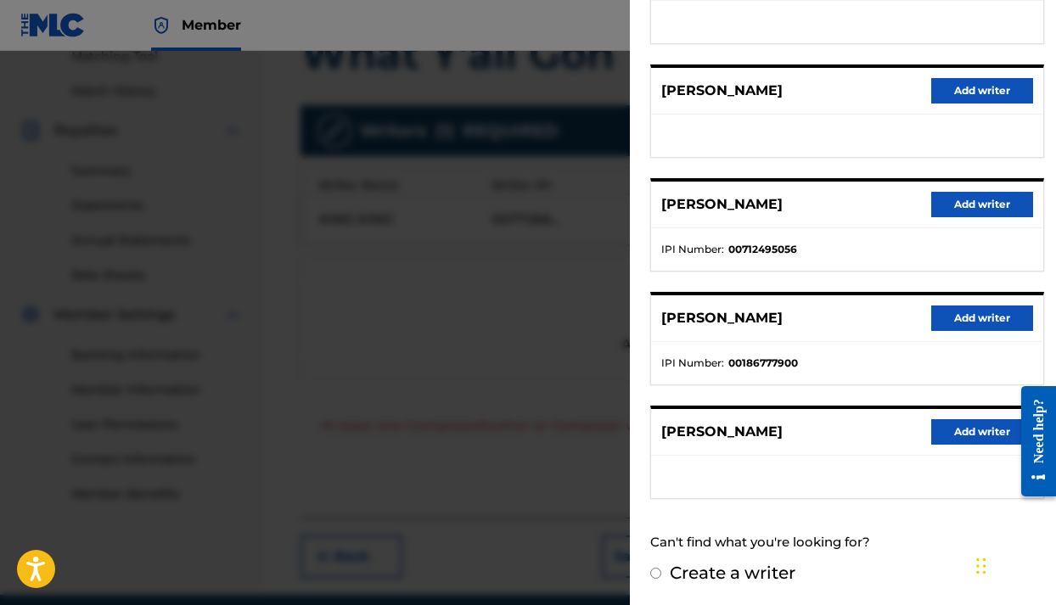
click at [655, 574] on input "Create a writer" at bounding box center [655, 573] width 11 height 11
radio input "false"
radio input "true"
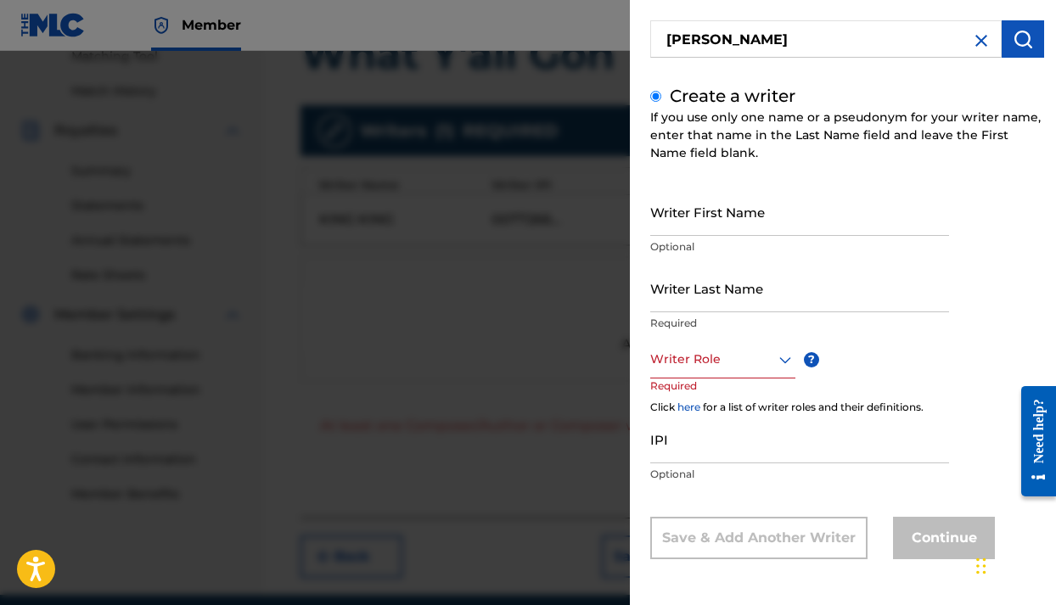
scroll to position [76, 0]
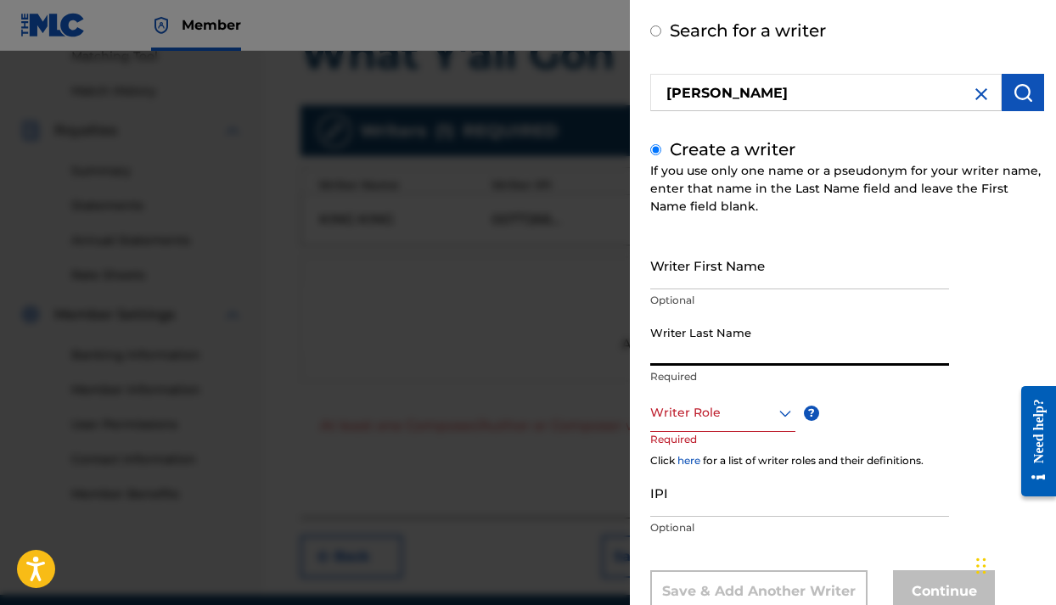
click at [737, 353] on input "Writer Last Name" at bounding box center [799, 341] width 299 height 48
type input "brittingham"
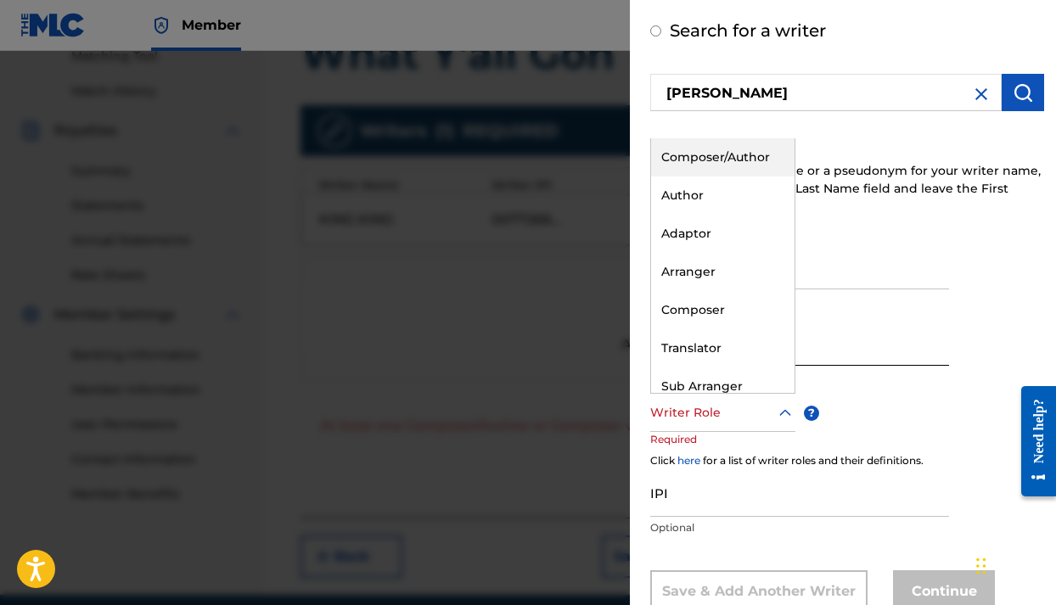
click at [734, 421] on div at bounding box center [722, 412] width 145 height 21
click at [714, 201] on div "Author" at bounding box center [722, 196] width 143 height 38
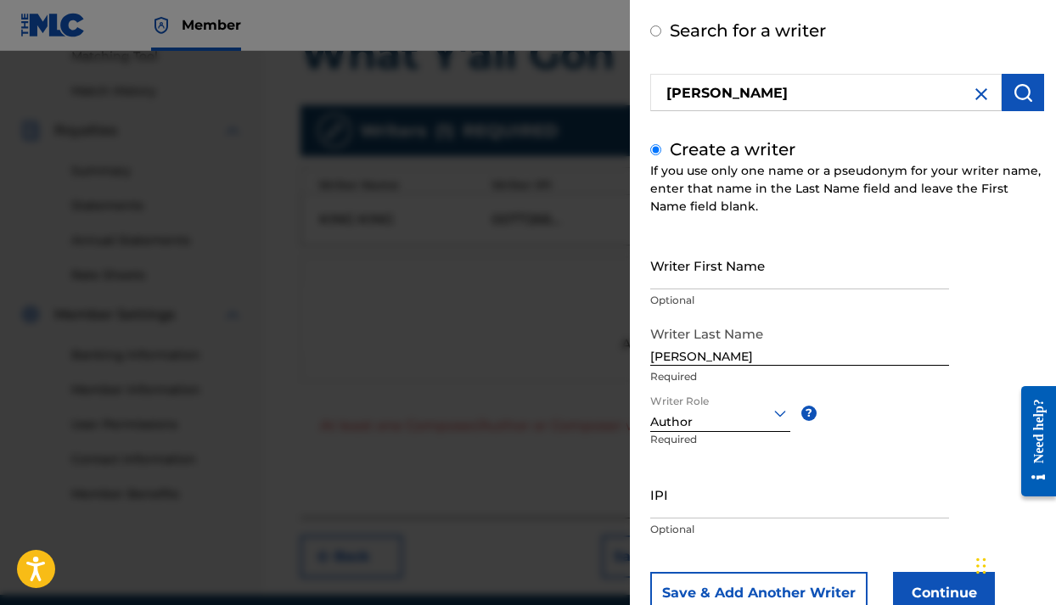
click at [687, 503] on input "IPI" at bounding box center [799, 494] width 299 height 48
type input "00785229800"
click at [968, 455] on div "Writer First Name Optional Writer Last Name brittingham Required Writer Role Au…" at bounding box center [847, 427] width 394 height 373
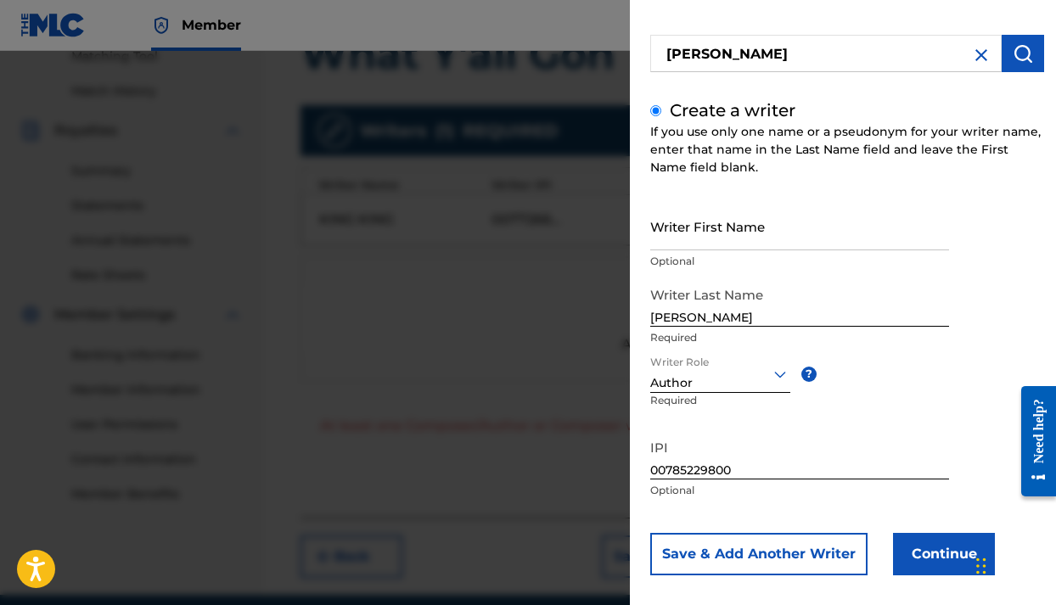
scroll to position [135, 0]
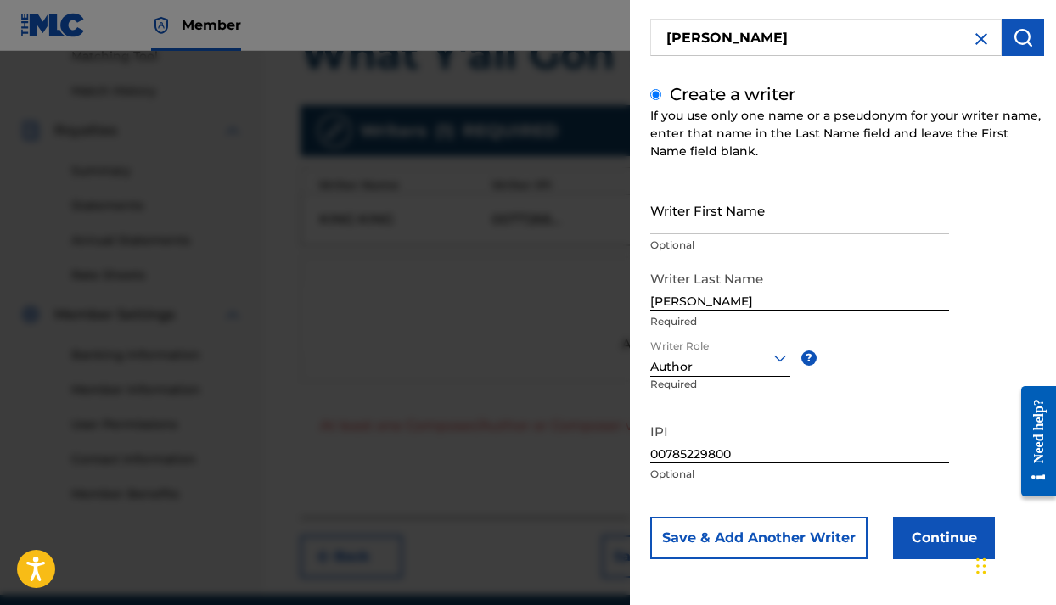
click at [822, 537] on button "Save & Add Another Writer" at bounding box center [758, 538] width 217 height 42
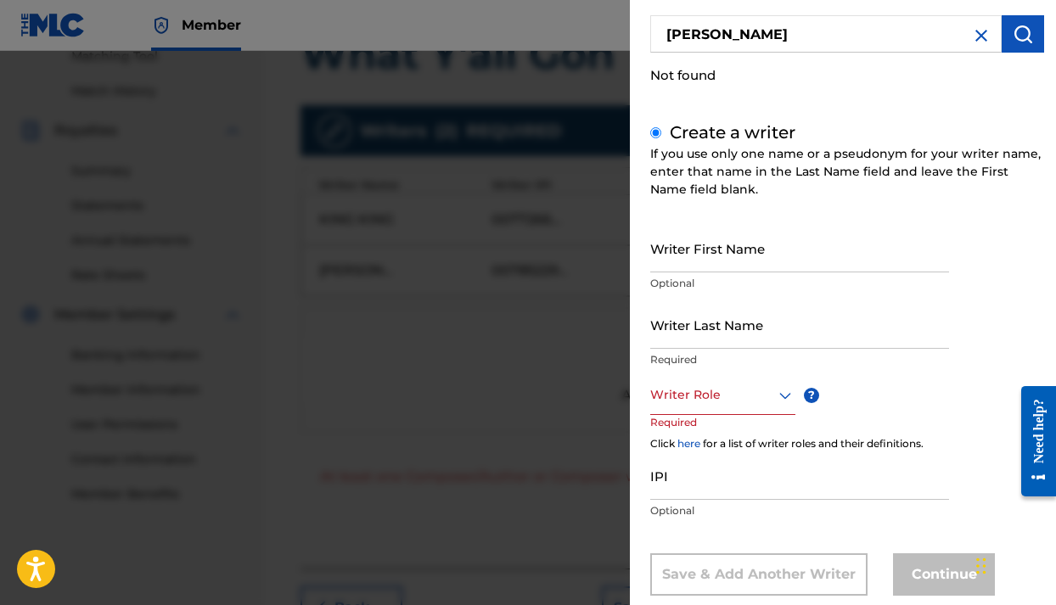
click at [765, 322] on input "Writer Last Name" at bounding box center [799, 324] width 299 height 48
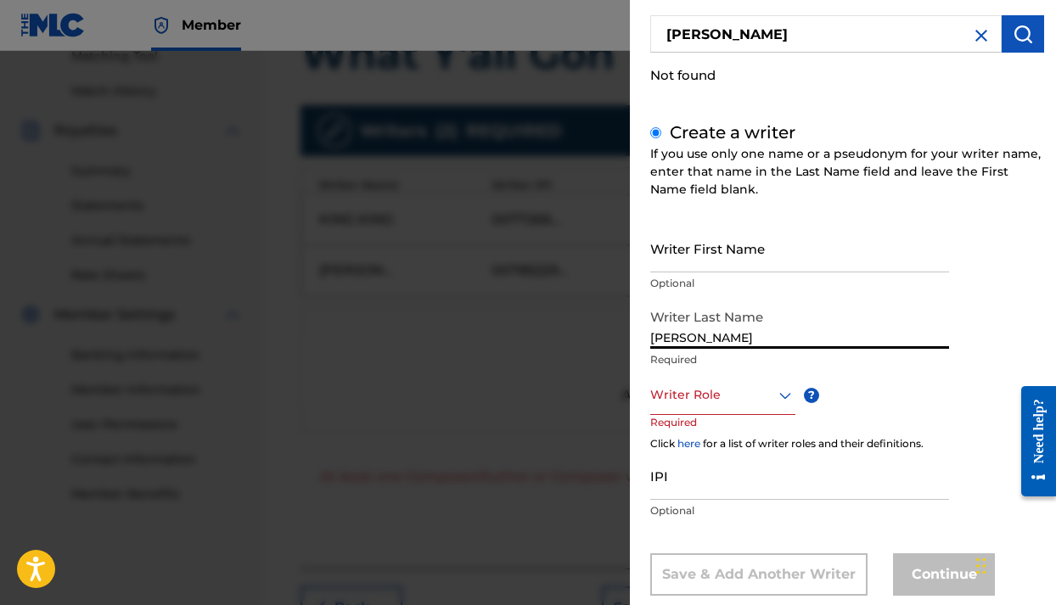
type input "Maldonado"
drag, startPoint x: 765, startPoint y: 322, endPoint x: 745, endPoint y: 400, distance: 79.9
click at [745, 400] on div at bounding box center [722, 394] width 145 height 21
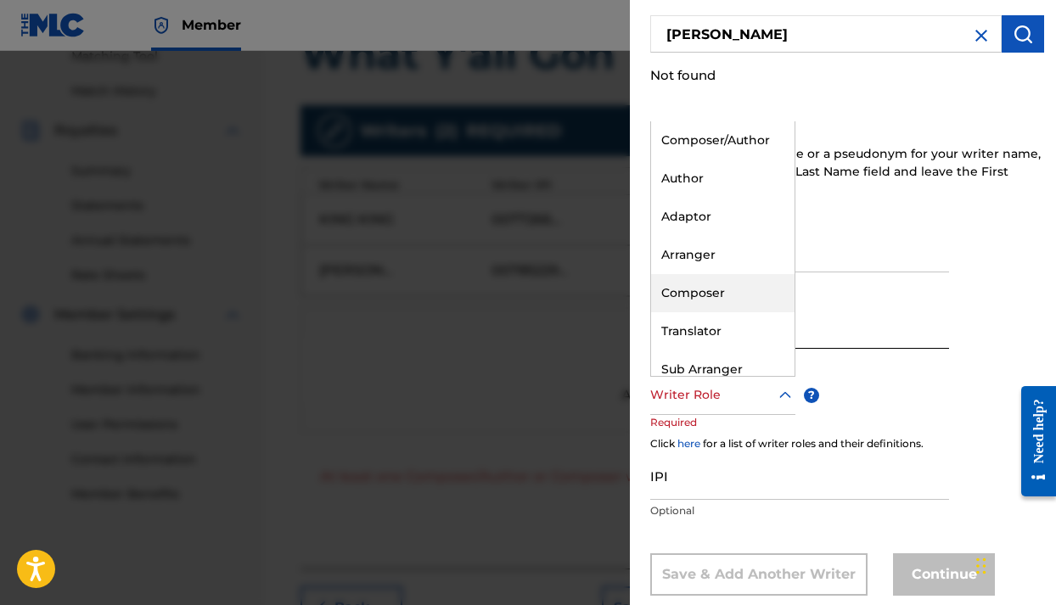
click at [716, 294] on div "Composer" at bounding box center [722, 293] width 143 height 38
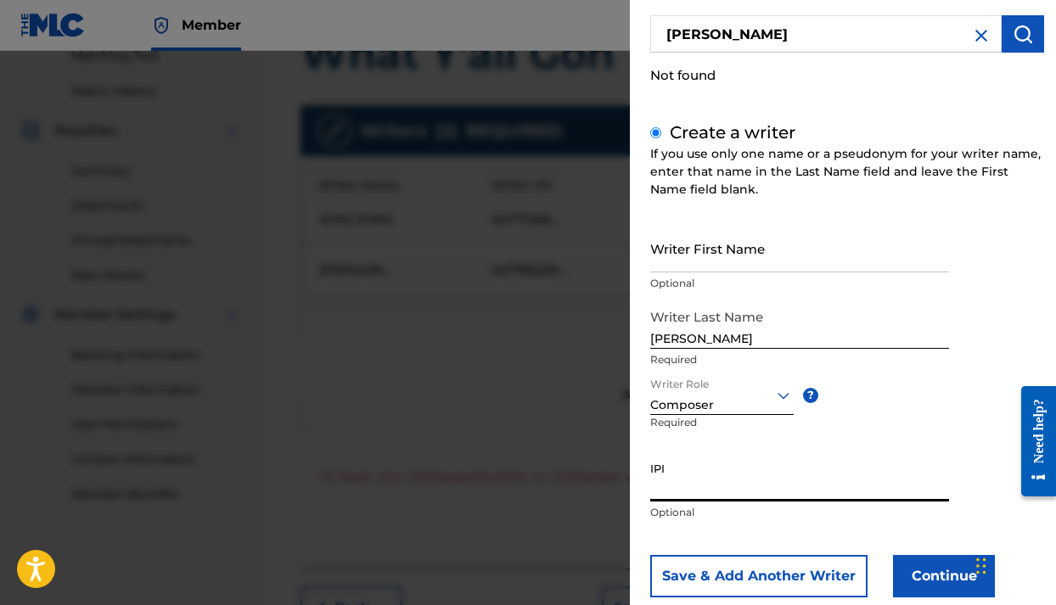
click at [675, 493] on input "IPI" at bounding box center [799, 477] width 299 height 48
type input "00767914984"
click at [933, 559] on button "Continue" at bounding box center [944, 576] width 102 height 42
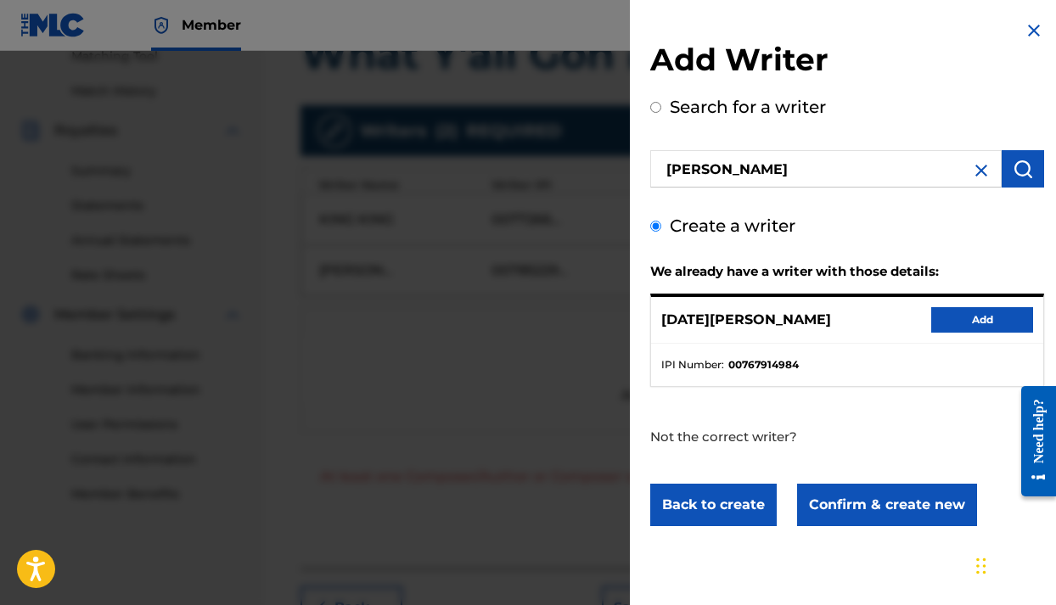
scroll to position [0, 0]
click at [990, 319] on button "Add" at bounding box center [982, 319] width 102 height 25
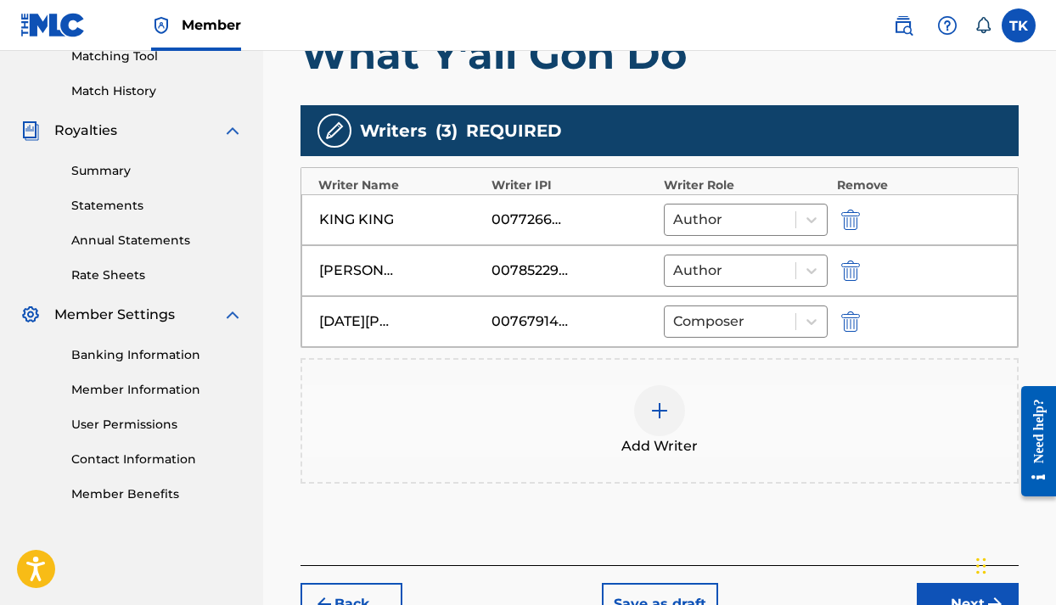
click at [655, 423] on div at bounding box center [659, 410] width 51 height 51
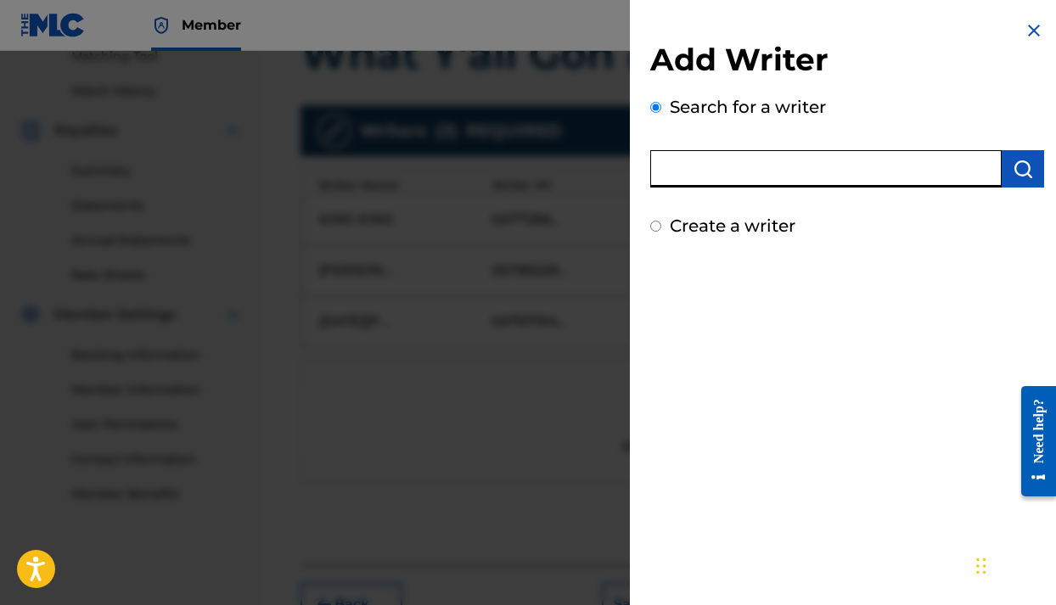
click at [823, 178] on input "text" at bounding box center [825, 168] width 351 height 37
type input "00812762642"
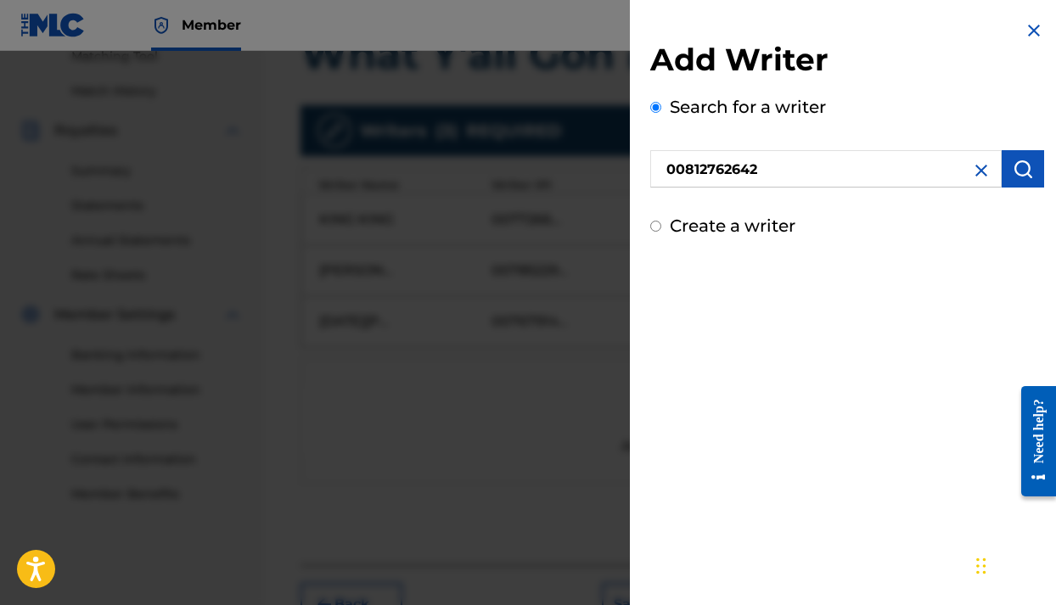
click at [1005, 174] on button "submit" at bounding box center [1022, 168] width 42 height 37
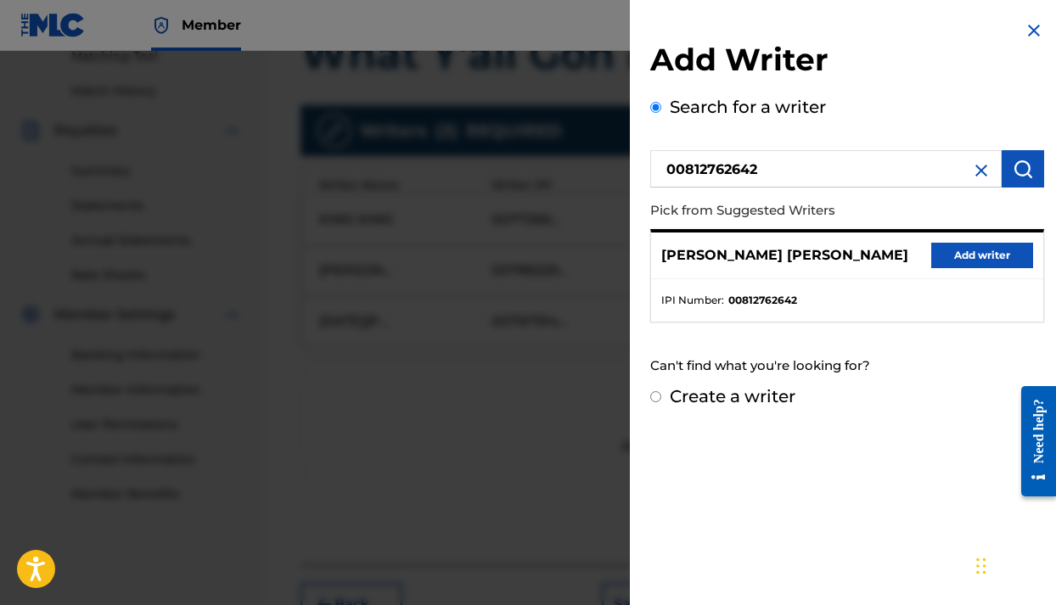
click at [977, 258] on button "Add writer" at bounding box center [982, 255] width 102 height 25
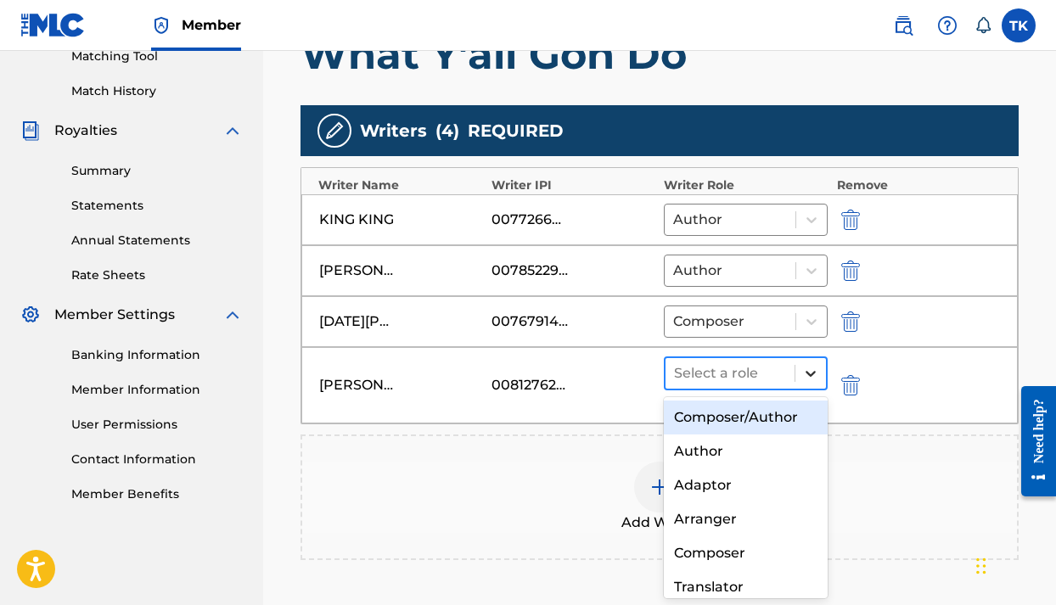
click at [816, 375] on icon at bounding box center [810, 373] width 17 height 17
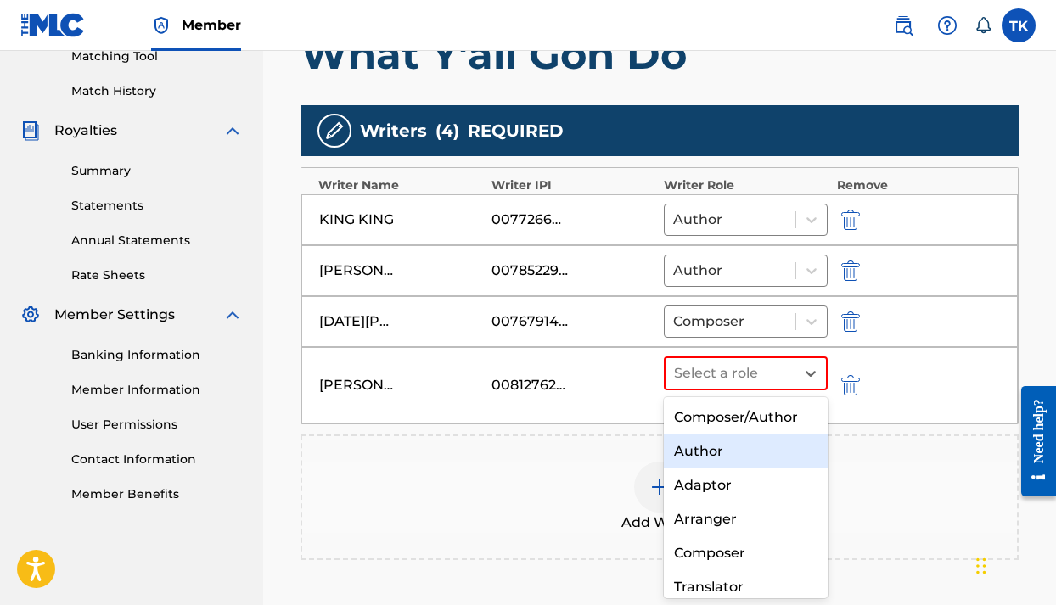
click at [745, 445] on div "Author" at bounding box center [746, 451] width 164 height 34
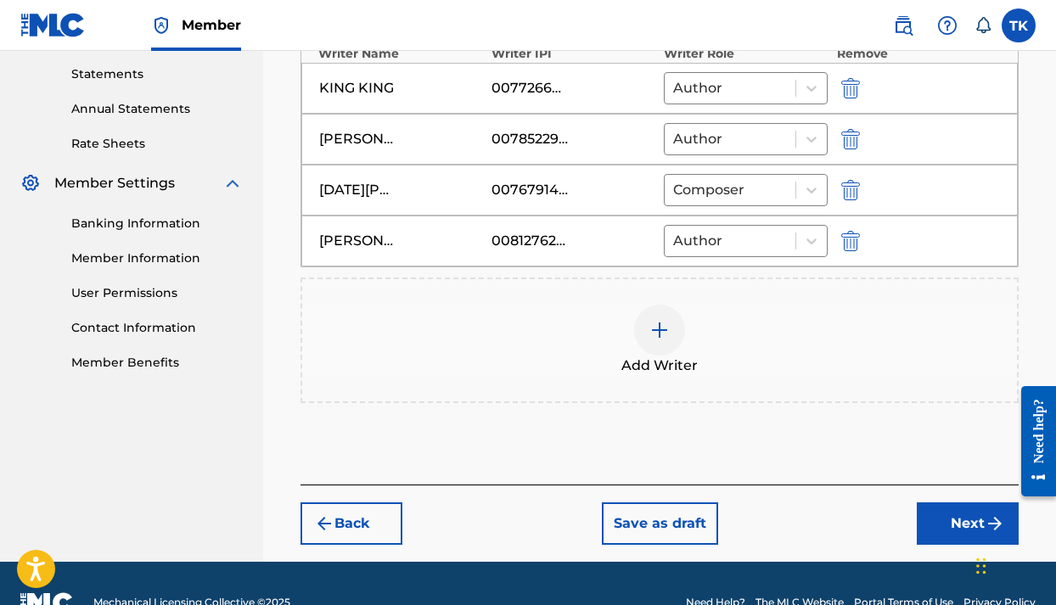
scroll to position [580, 0]
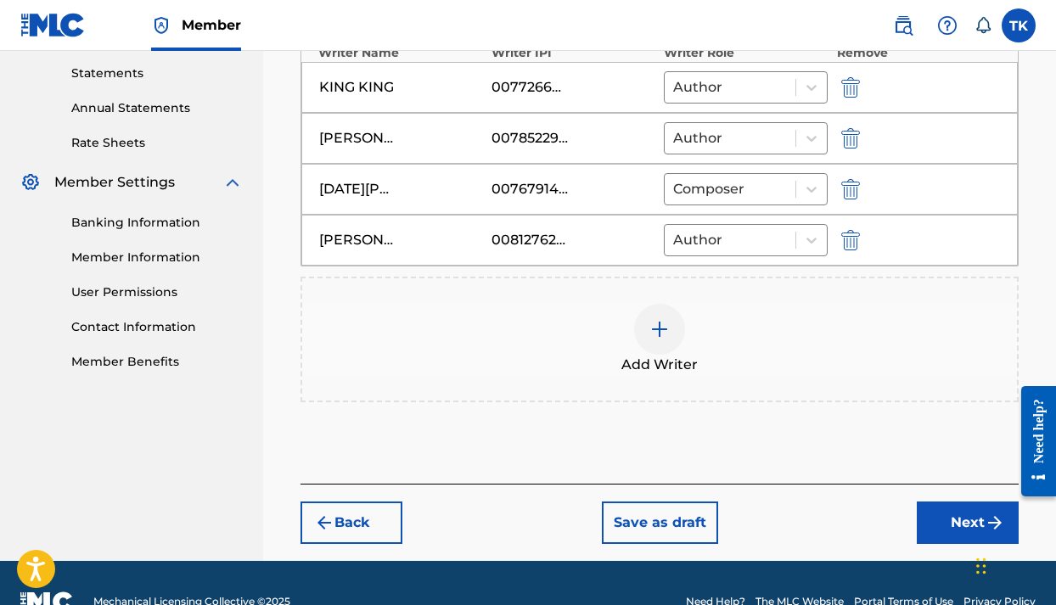
click at [954, 518] on button "Next" at bounding box center [967, 523] width 102 height 42
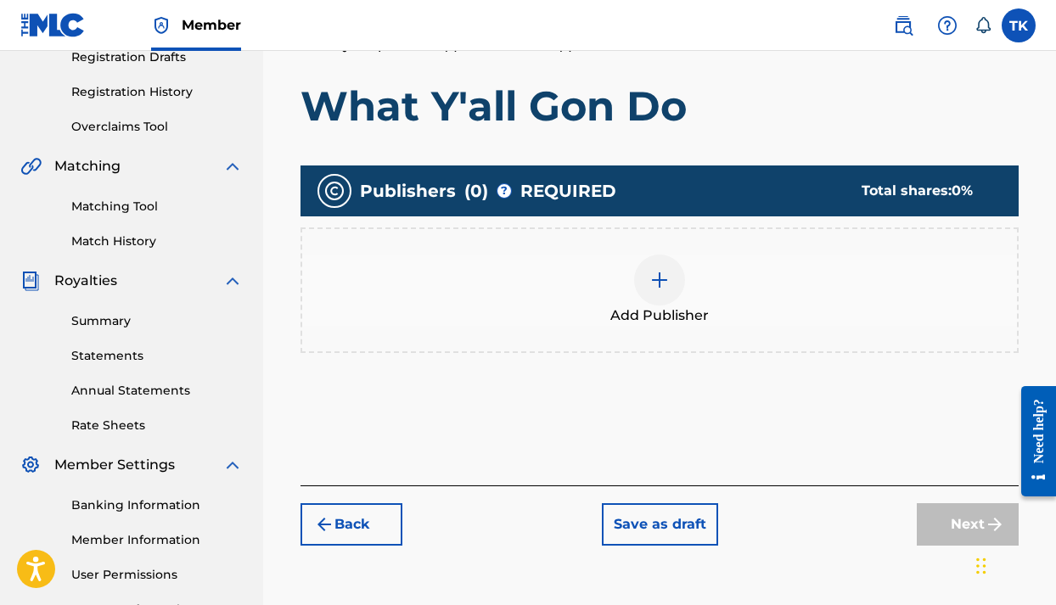
scroll to position [296, 0]
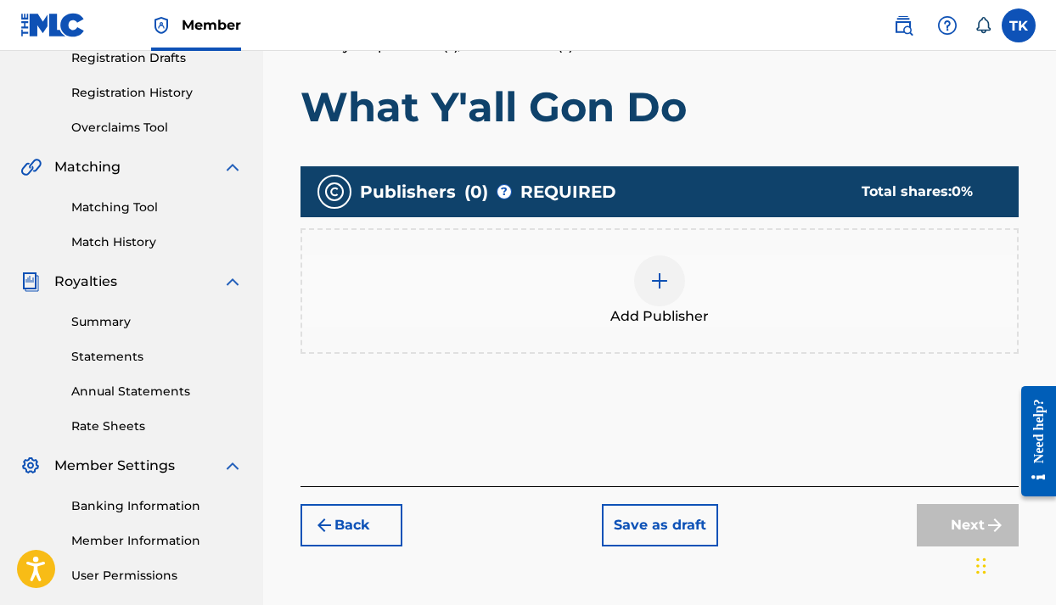
click at [661, 132] on div "Add Publishers & Shares Enter your publisher(s)/administrator(s). What Y'all Go…" at bounding box center [659, 250] width 718 height 471
click at [662, 272] on img at bounding box center [659, 281] width 20 height 20
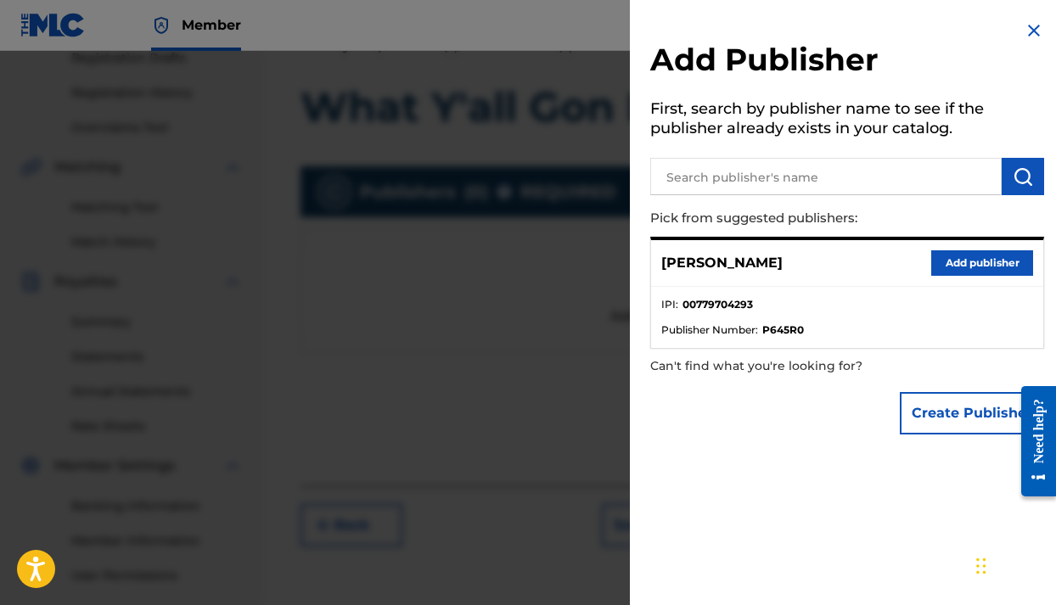
click at [949, 255] on button "Add publisher" at bounding box center [982, 262] width 102 height 25
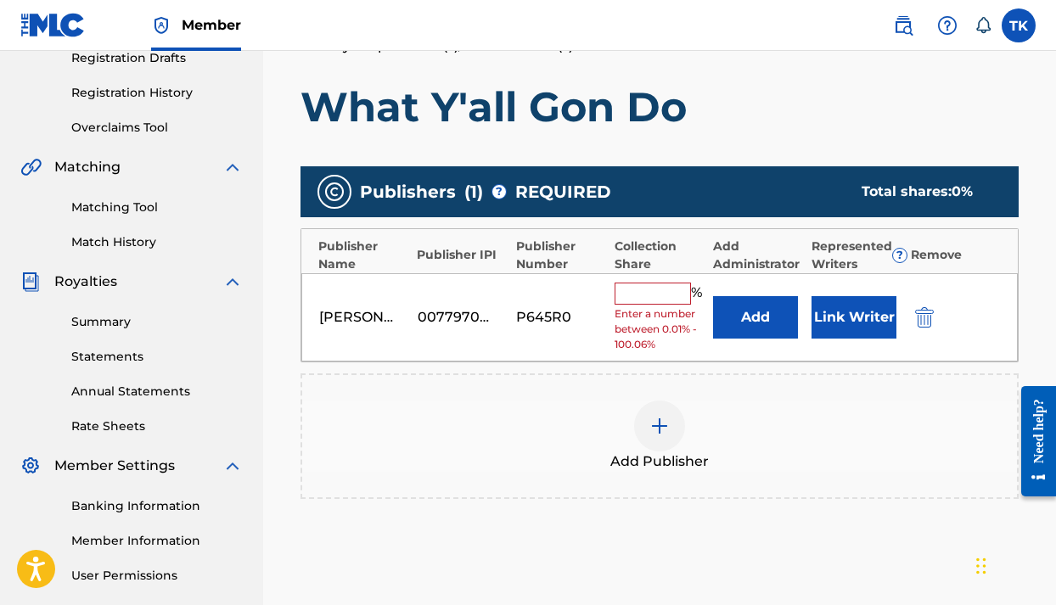
click at [646, 289] on input "text" at bounding box center [652, 294] width 76 height 22
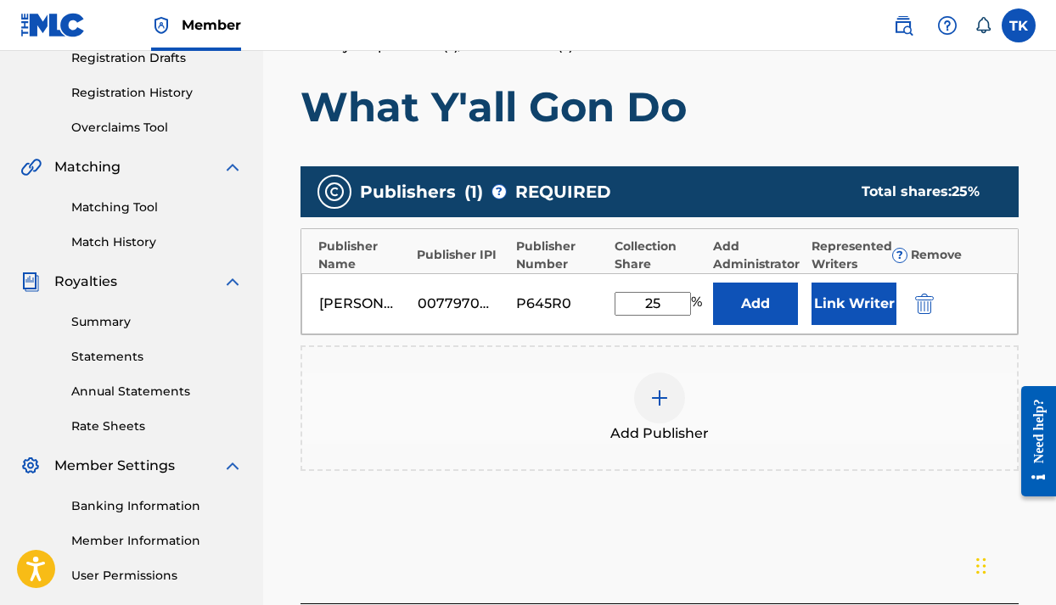
type input "25"
click at [867, 316] on button "Link Writer" at bounding box center [853, 304] width 85 height 42
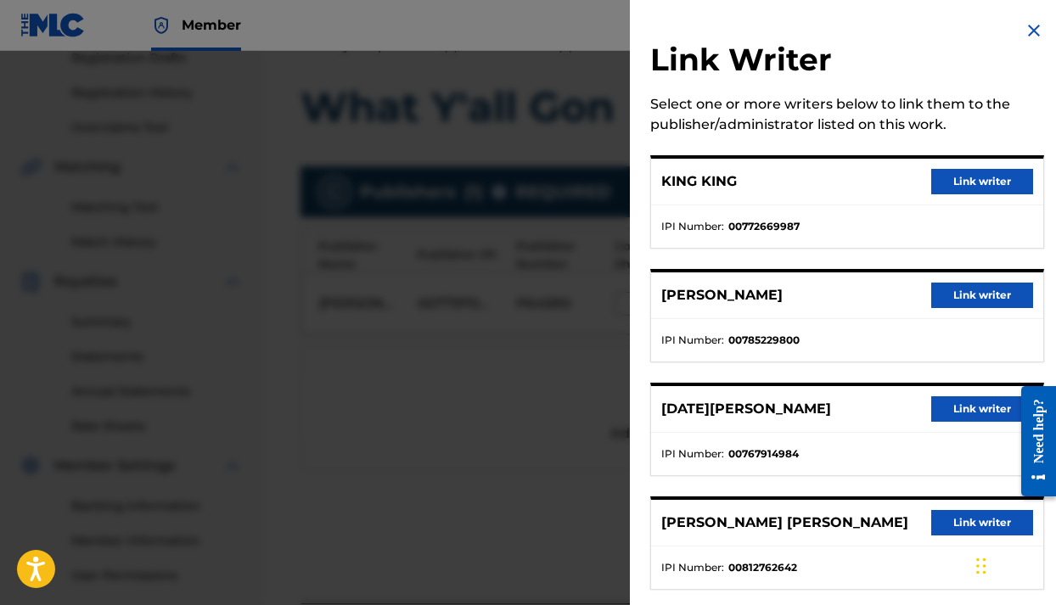
click at [956, 193] on button "Link writer" at bounding box center [982, 181] width 102 height 25
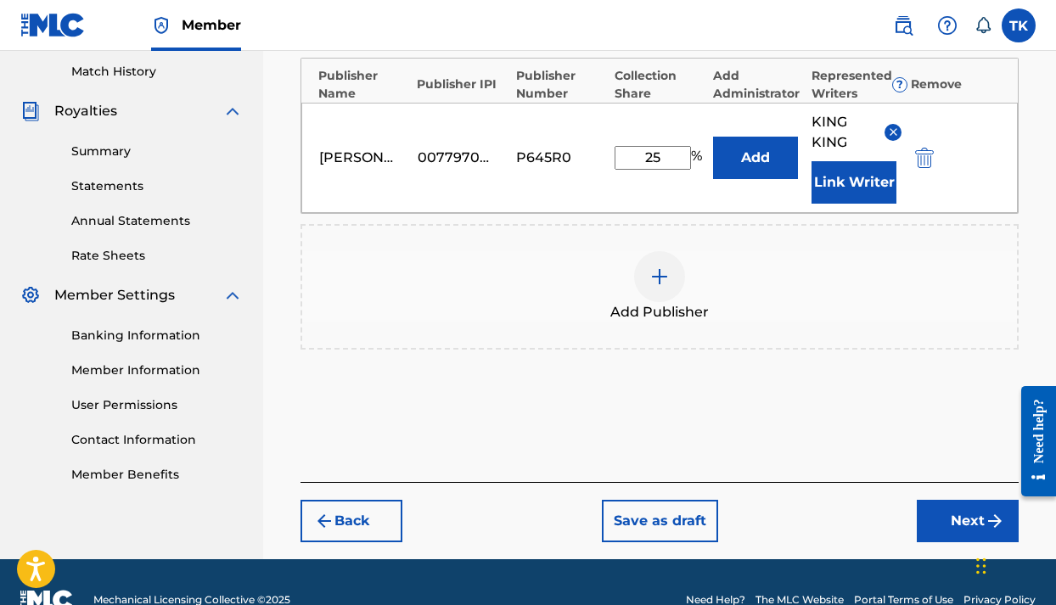
scroll to position [485, 0]
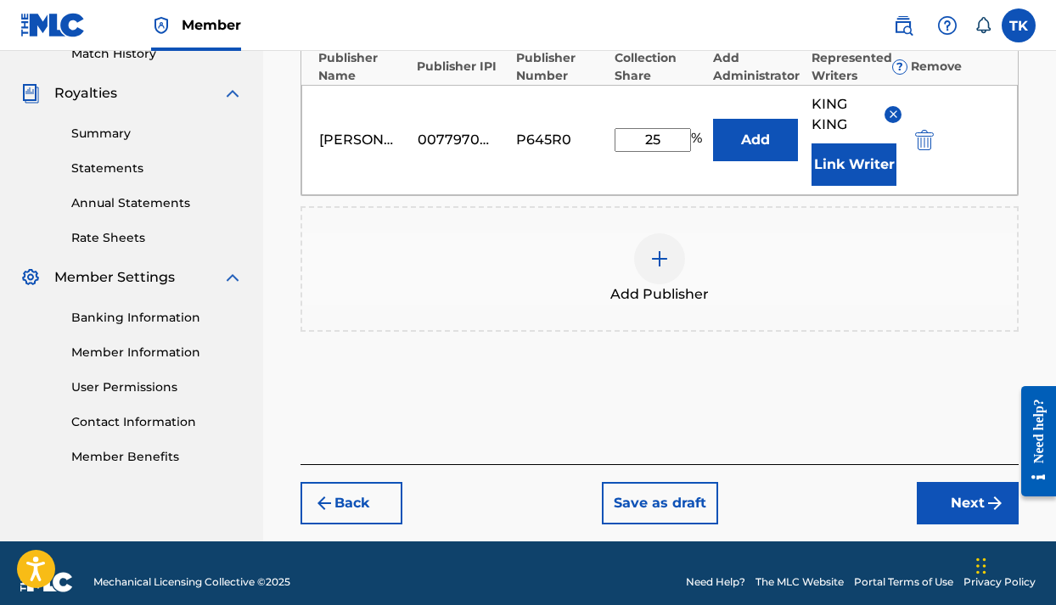
click at [954, 497] on button "Next" at bounding box center [967, 503] width 102 height 42
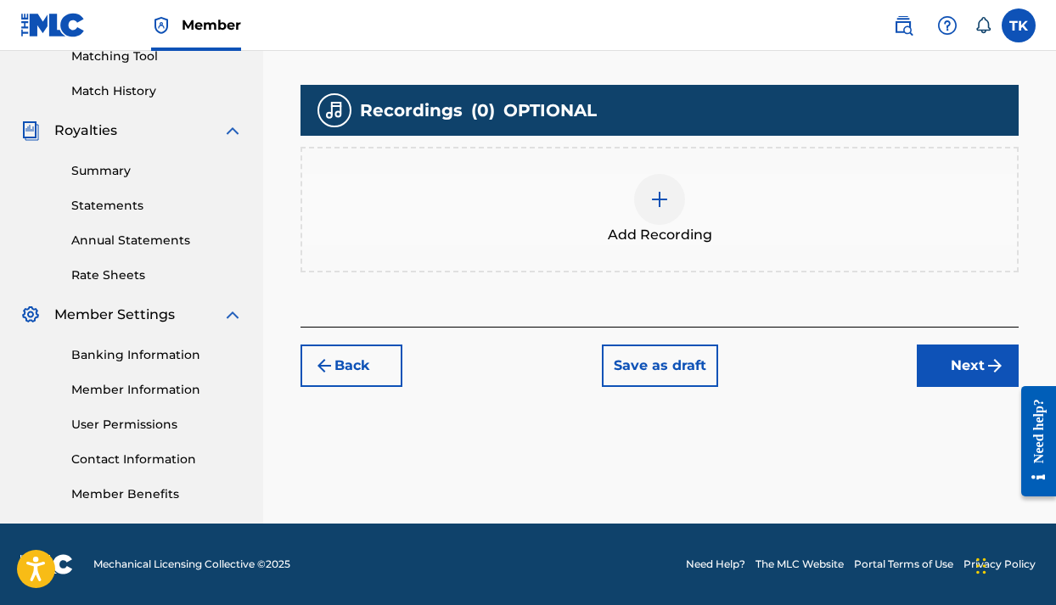
scroll to position [447, 0]
click at [655, 197] on img at bounding box center [659, 199] width 20 height 20
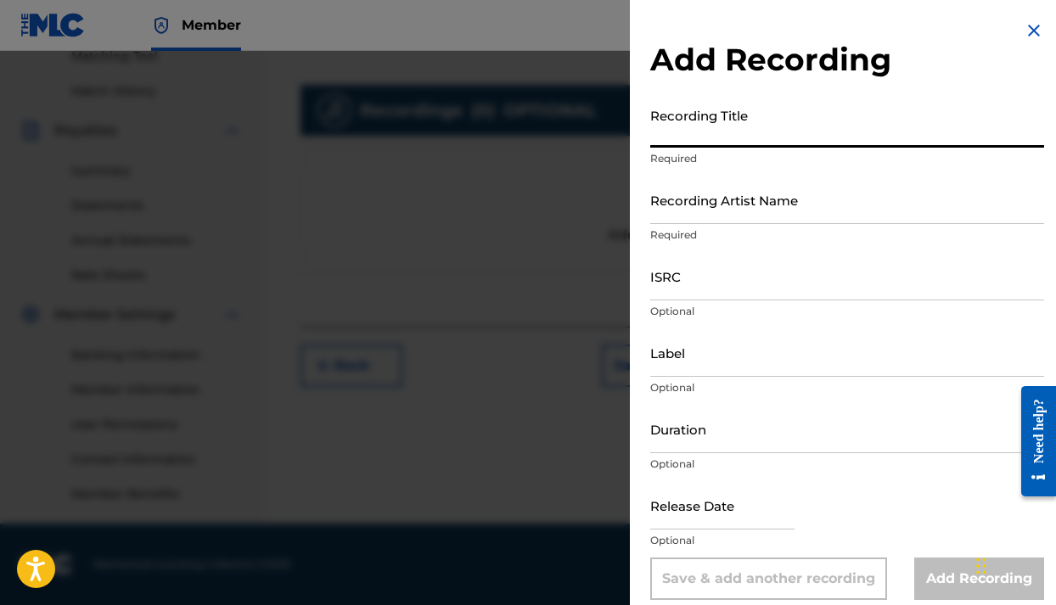
click at [734, 137] on input "Recording Title" at bounding box center [847, 123] width 394 height 48
type input "What Y'all Got Do"
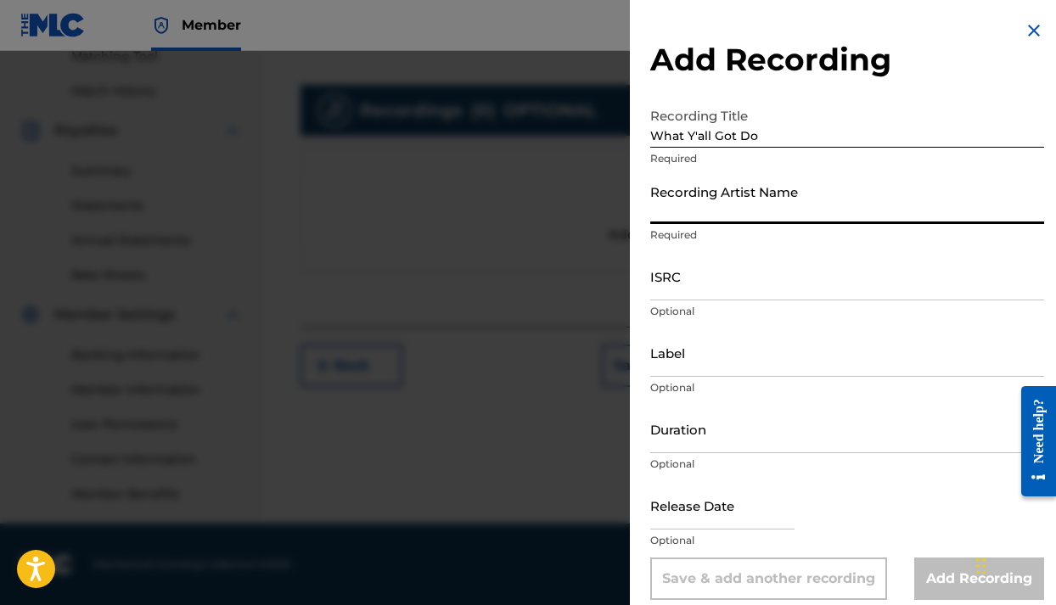
click at [778, 215] on input "Recording Artist Name" at bounding box center [847, 200] width 394 height 48
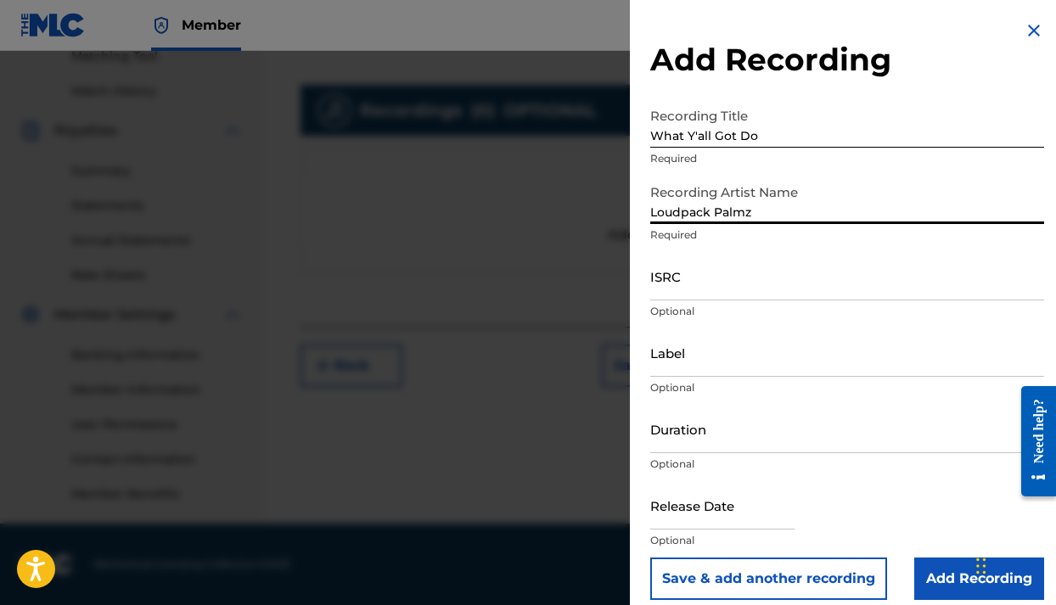
type input "Loudpack Palmz"
click at [745, 289] on input "ISRC" at bounding box center [847, 276] width 394 height 48
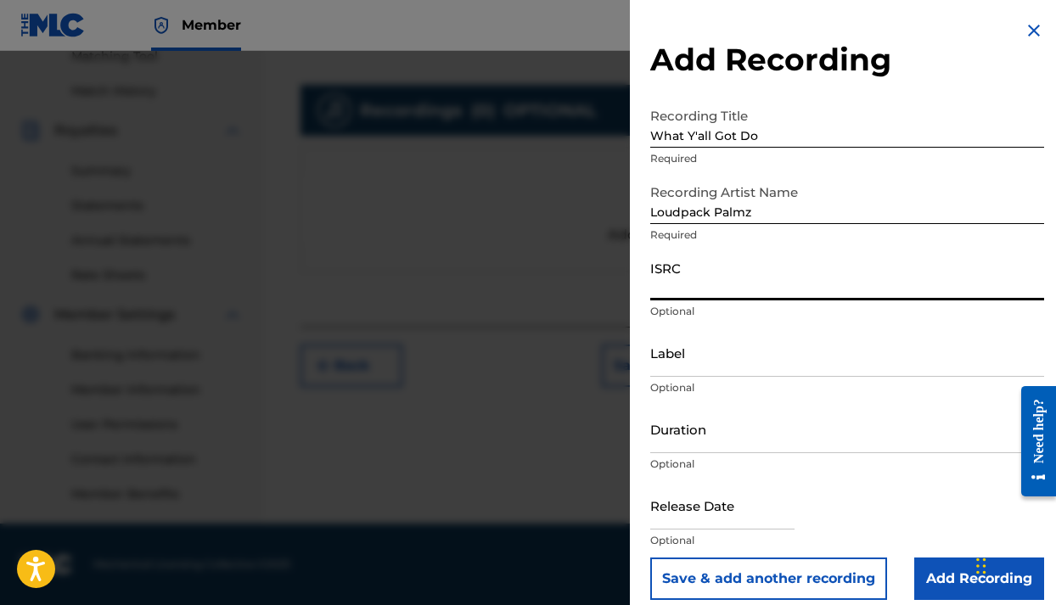
click at [709, 356] on input "Label" at bounding box center [847, 352] width 394 height 48
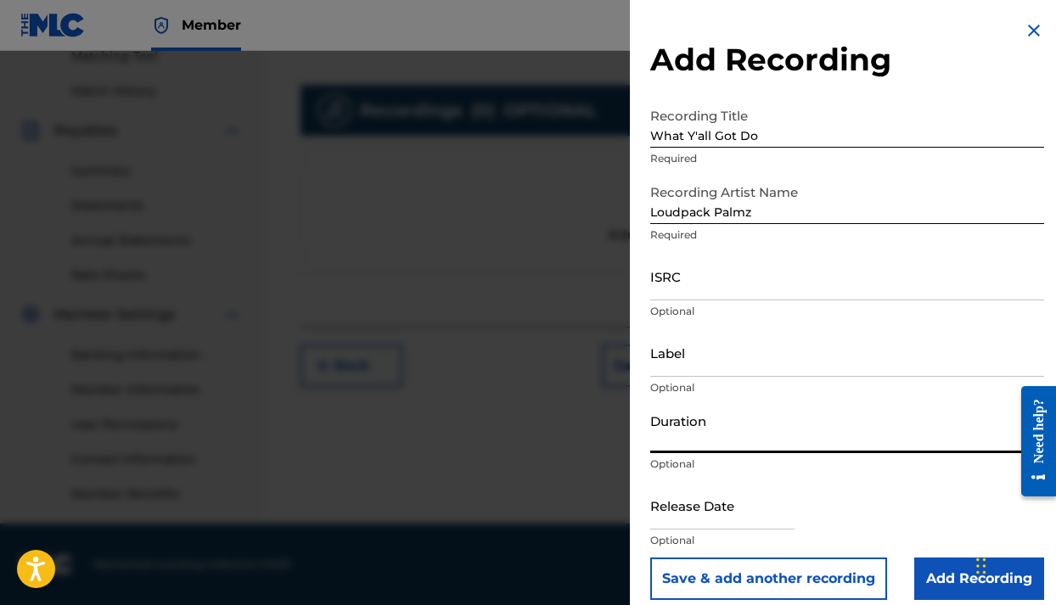
click at [701, 431] on input "Duration" at bounding box center [847, 429] width 394 height 48
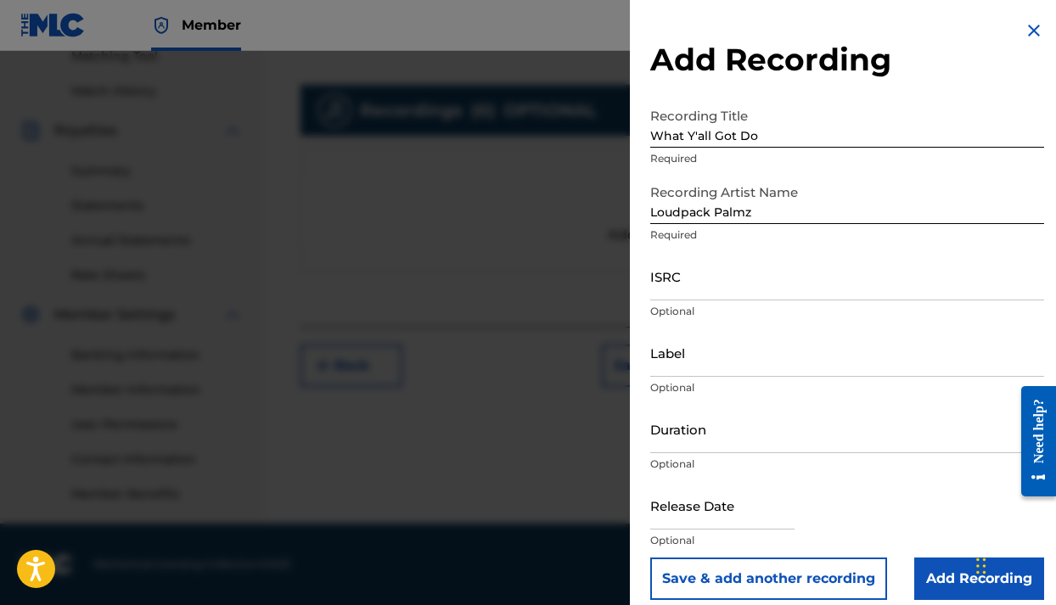
click at [827, 485] on div "Release Date Optional" at bounding box center [847, 519] width 394 height 76
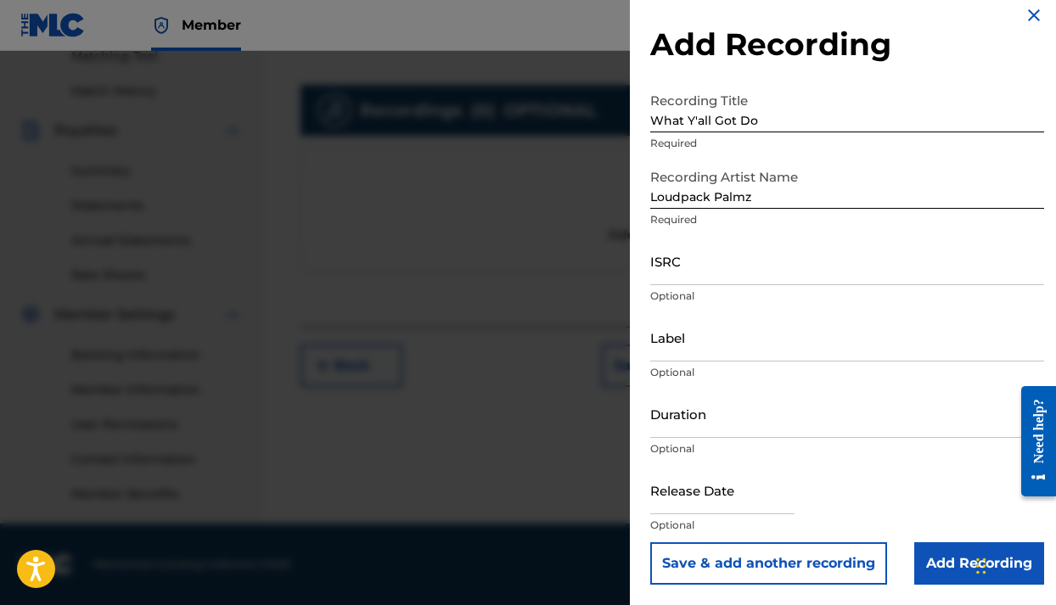
scroll to position [15, 0]
click at [943, 562] on input "Add Recording" at bounding box center [979, 563] width 130 height 42
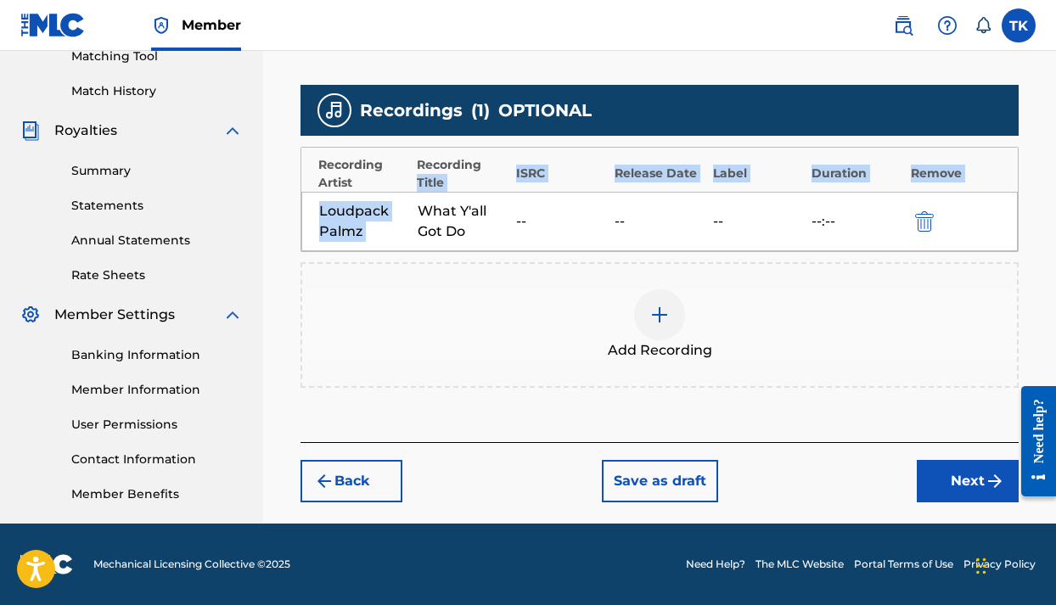
click at [416, 192] on div "Recording Artist Recording Title ISRC Release Date Label Duration Remove Loudpa…" at bounding box center [659, 199] width 718 height 105
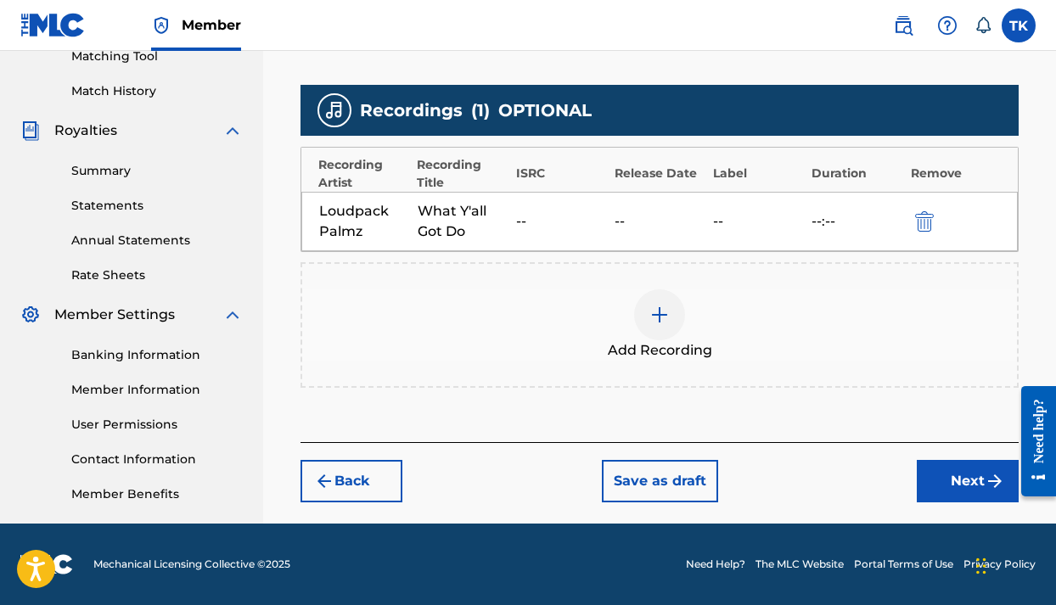
click at [437, 205] on div "What Y'all Got Do" at bounding box center [463, 221] width 90 height 41
drag, startPoint x: 451, startPoint y: 216, endPoint x: 581, endPoint y: 205, distance: 131.1
click at [485, 210] on div "What Y'all Got Do" at bounding box center [463, 221] width 90 height 41
click at [923, 221] on img "submit" at bounding box center [924, 221] width 19 height 20
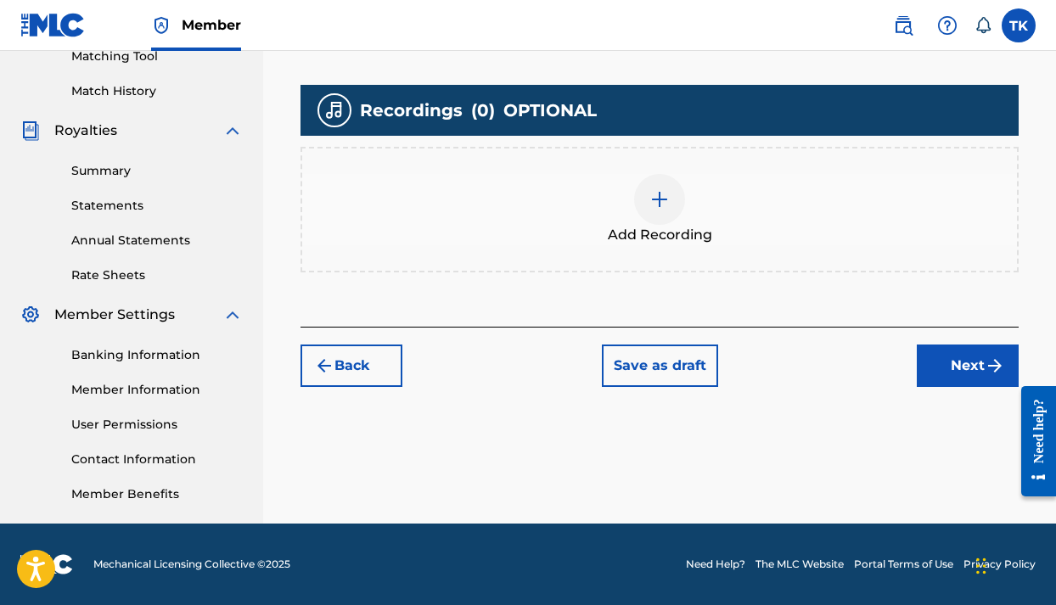
click at [652, 200] on img at bounding box center [659, 199] width 20 height 20
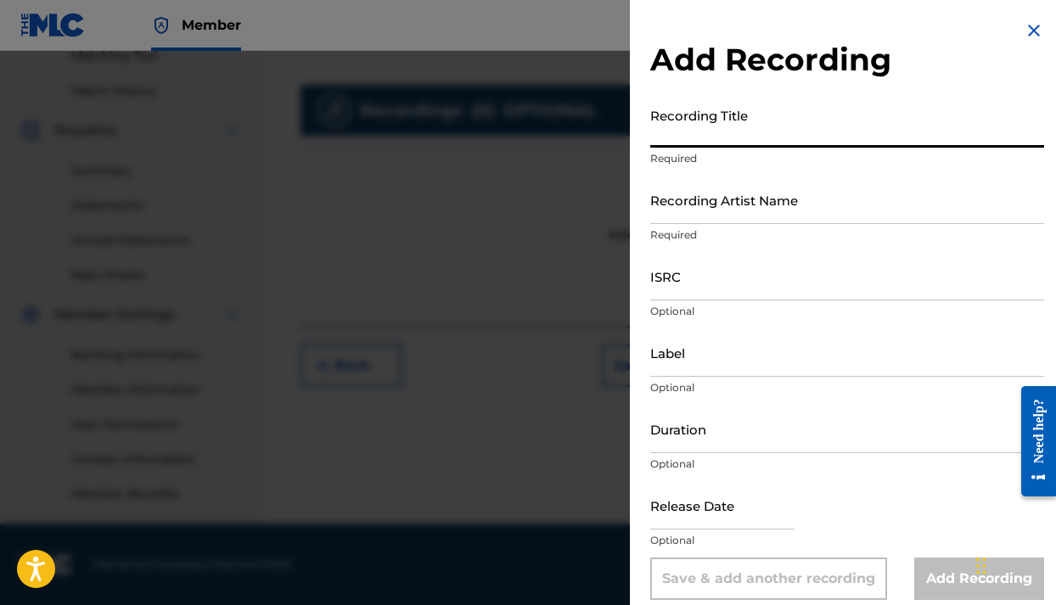
click at [722, 134] on input "Recording Title" at bounding box center [847, 123] width 394 height 48
click at [734, 138] on input "What y'all Got Do" at bounding box center [847, 123] width 394 height 48
click at [692, 140] on input "What y'all Gon Do" at bounding box center [847, 123] width 394 height 48
type input "What Y'all Gon Do"
click at [825, 205] on input "Recording Artist Name" at bounding box center [847, 200] width 394 height 48
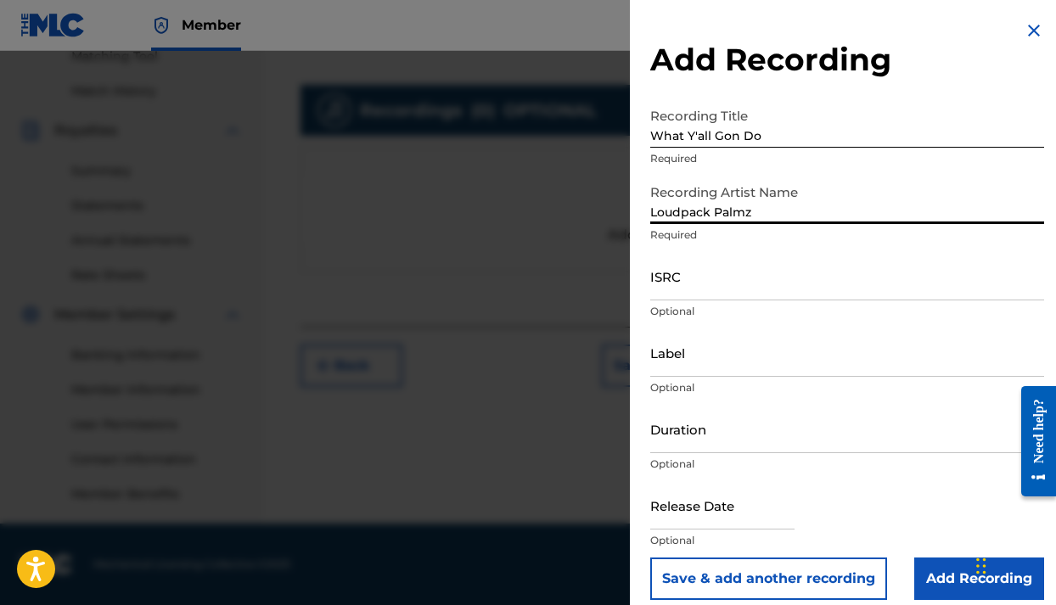
type input "Loudpack Palmz"
click at [940, 564] on input "Add Recording" at bounding box center [979, 579] width 130 height 42
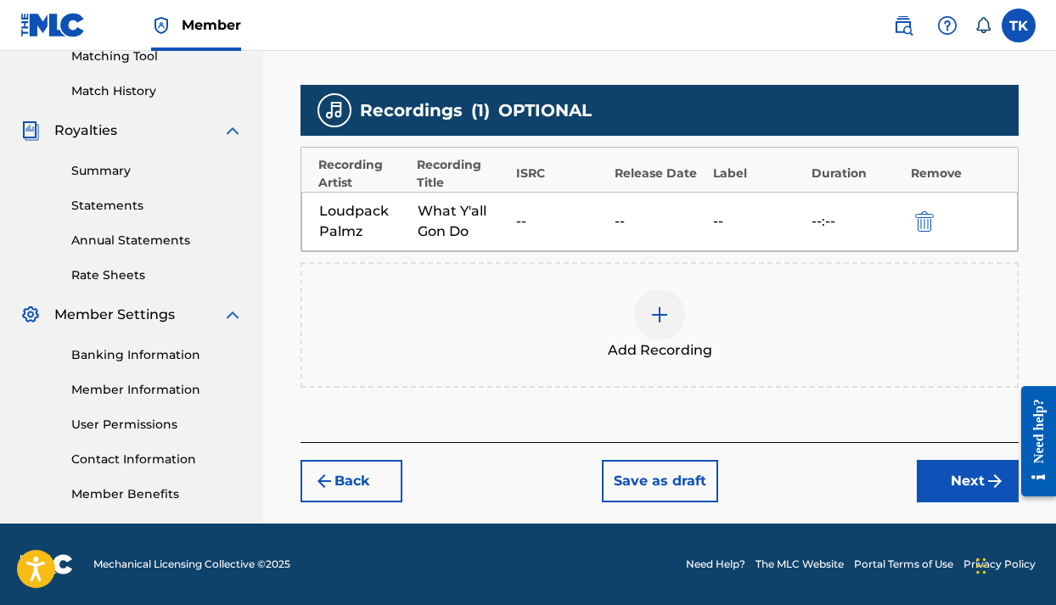
click at [936, 472] on button "Next" at bounding box center [967, 481] width 102 height 42
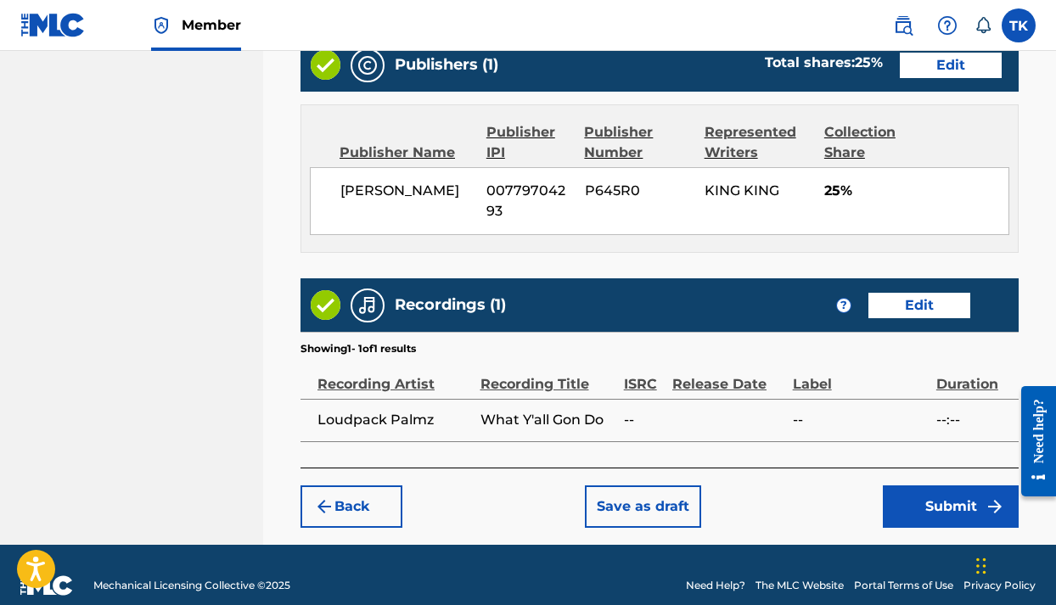
scroll to position [965, 0]
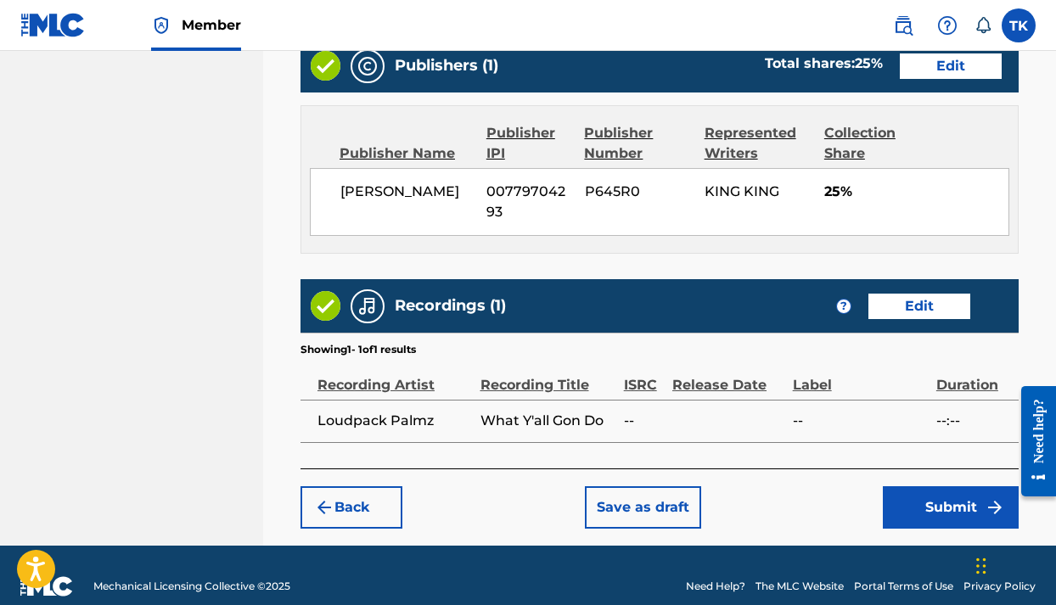
click at [911, 490] on button "Submit" at bounding box center [951, 507] width 136 height 42
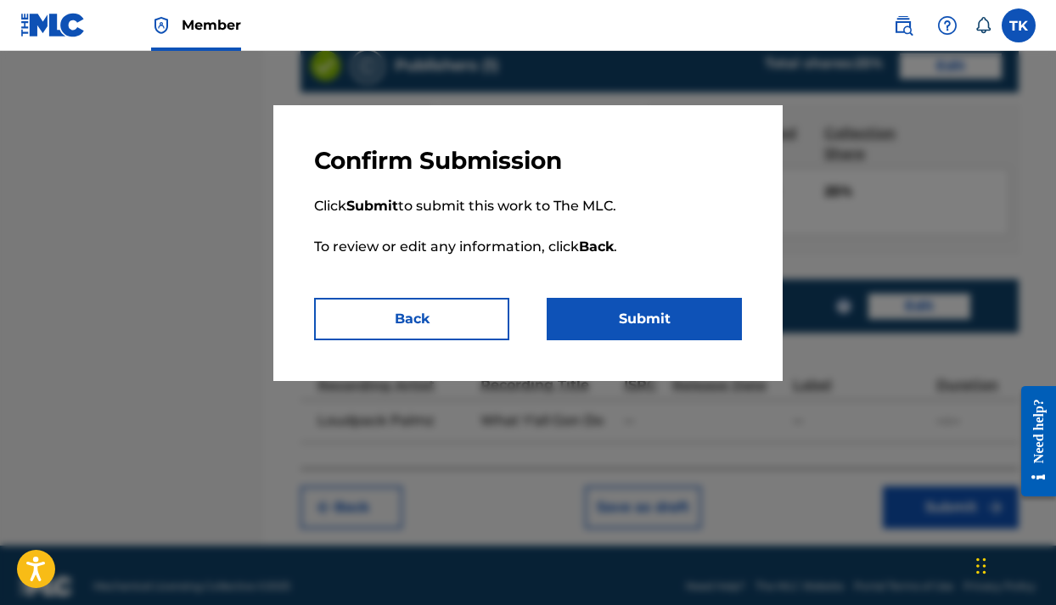
click at [657, 324] on button "Submit" at bounding box center [643, 319] width 195 height 42
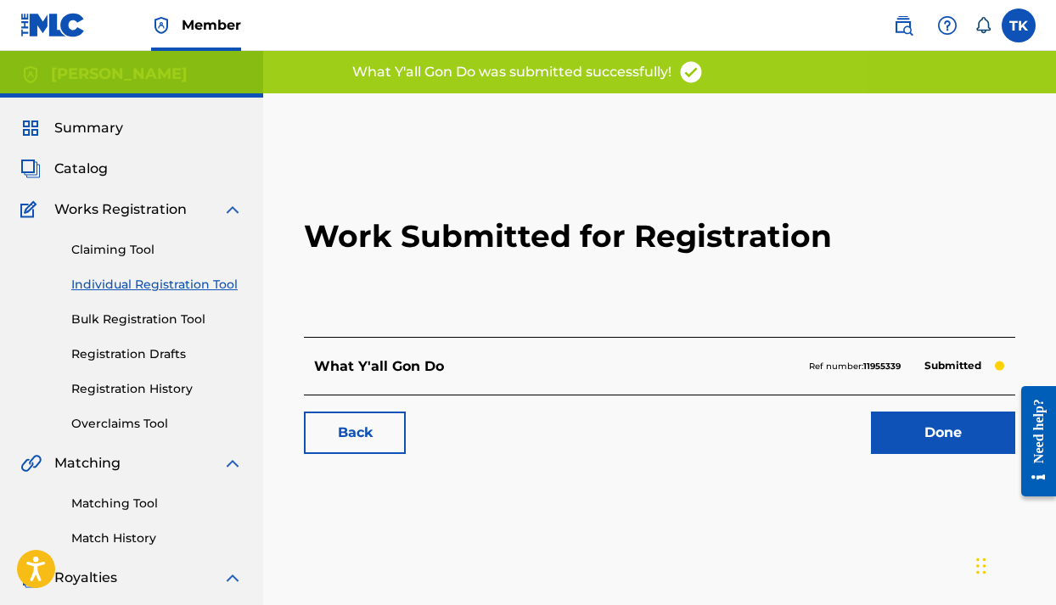
click at [893, 439] on link "Done" at bounding box center [943, 433] width 144 height 42
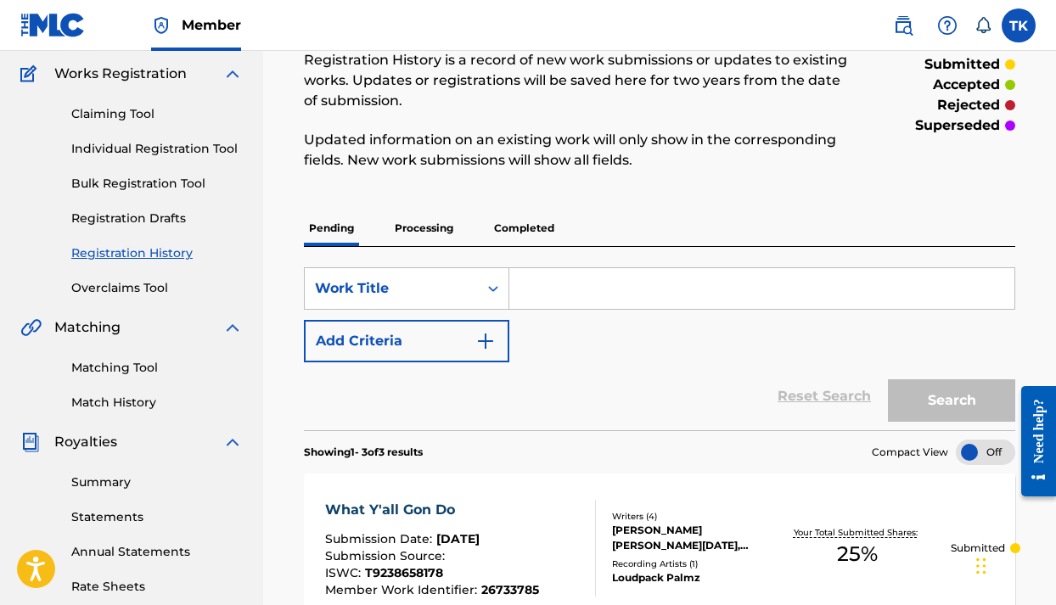
scroll to position [132, 0]
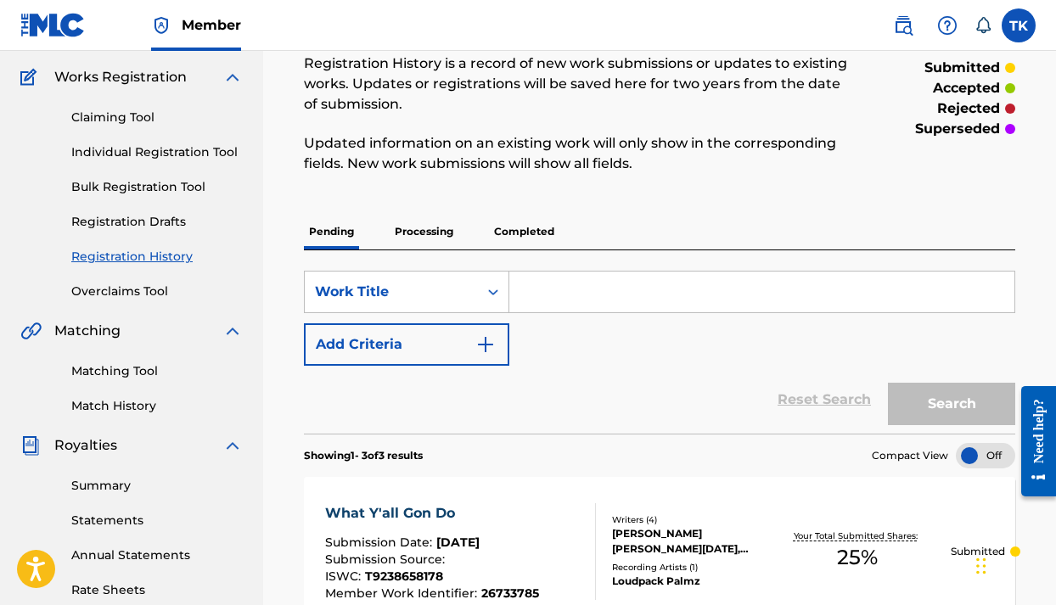
click at [437, 229] on p "Processing" at bounding box center [424, 232] width 69 height 36
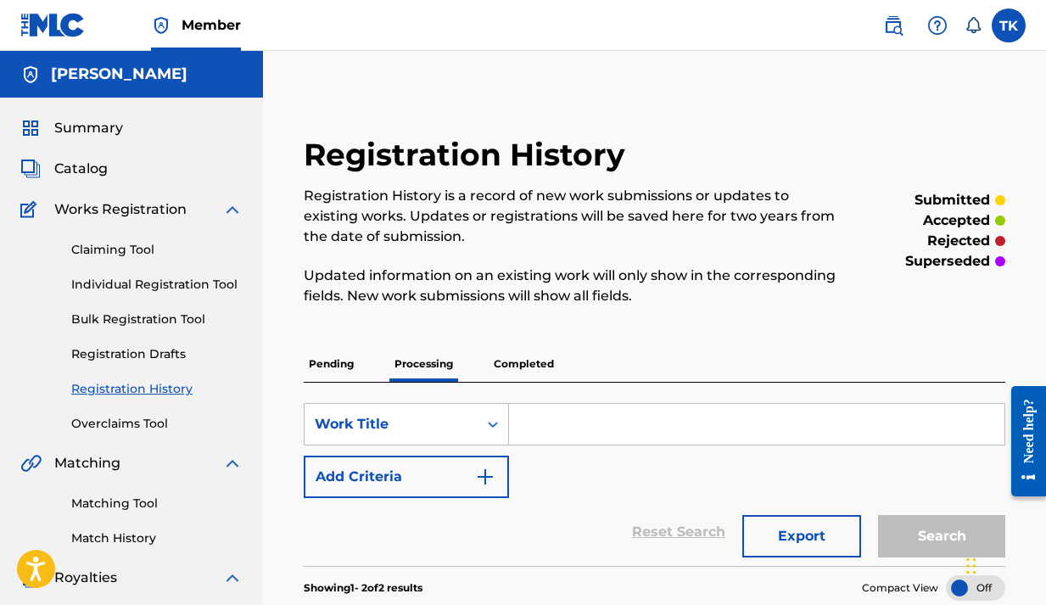
click at [158, 287] on link "Individual Registration Tool" at bounding box center [156, 285] width 171 height 18
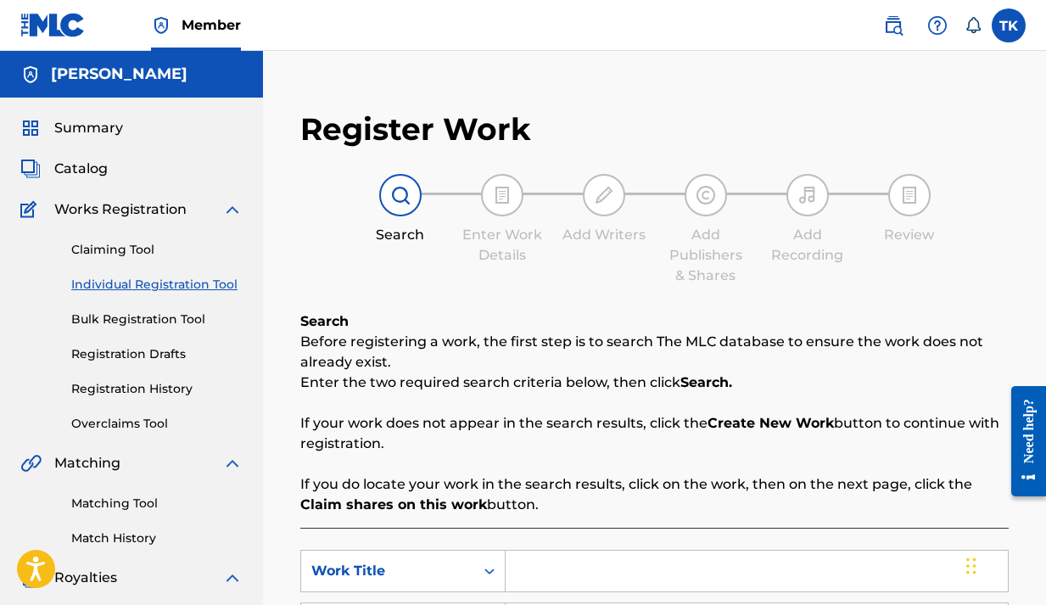
click at [530, 576] on input "Search Form" at bounding box center [757, 571] width 502 height 41
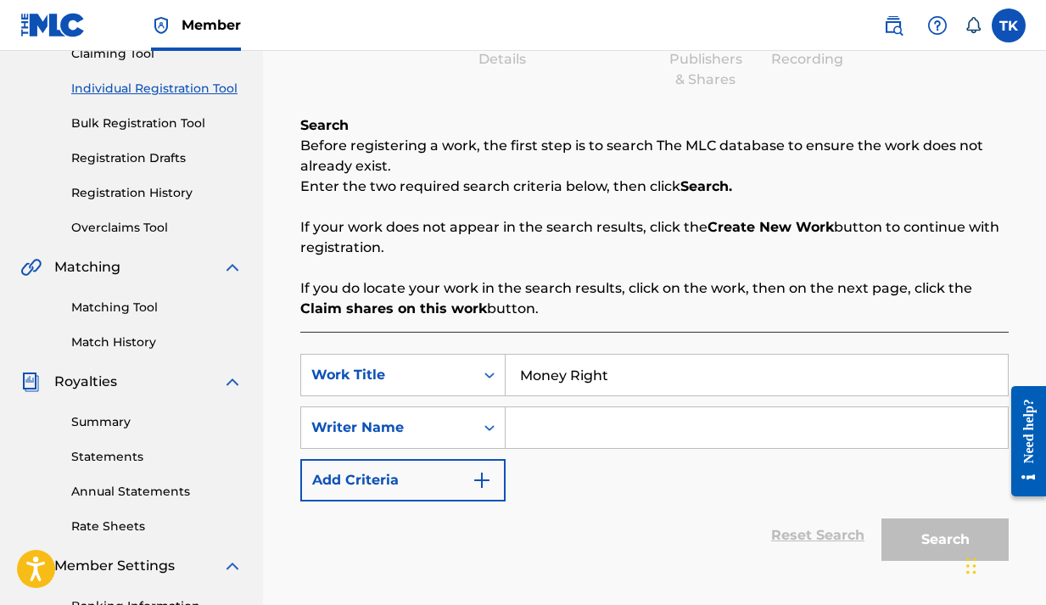
scroll to position [204, 0]
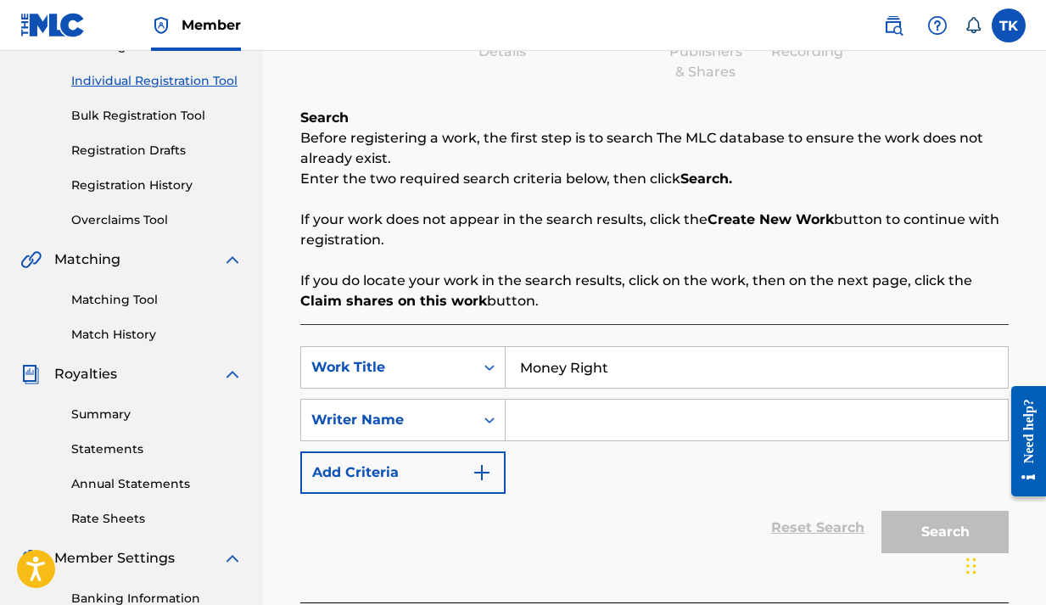
type input "Money Right"
click at [676, 427] on input "Search Form" at bounding box center [757, 420] width 502 height 41
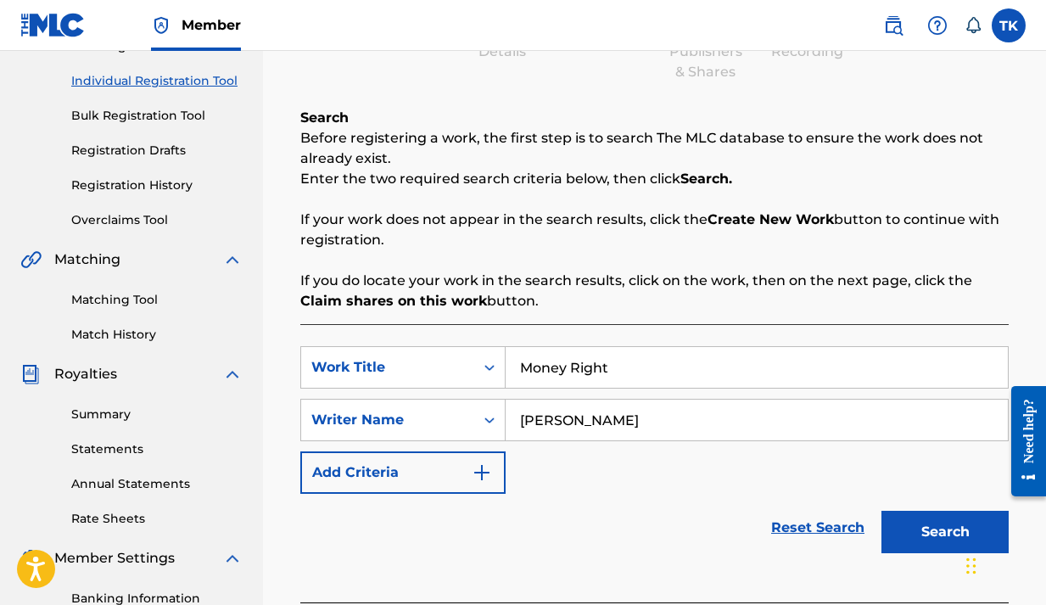
click at [901, 534] on button "Search" at bounding box center [945, 532] width 127 height 42
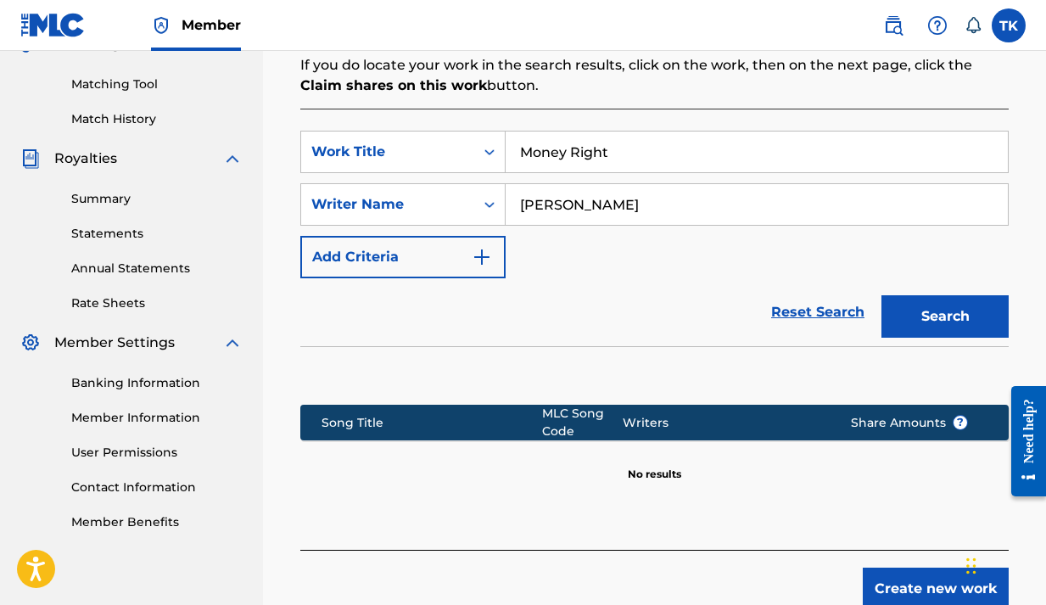
scroll to position [427, 0]
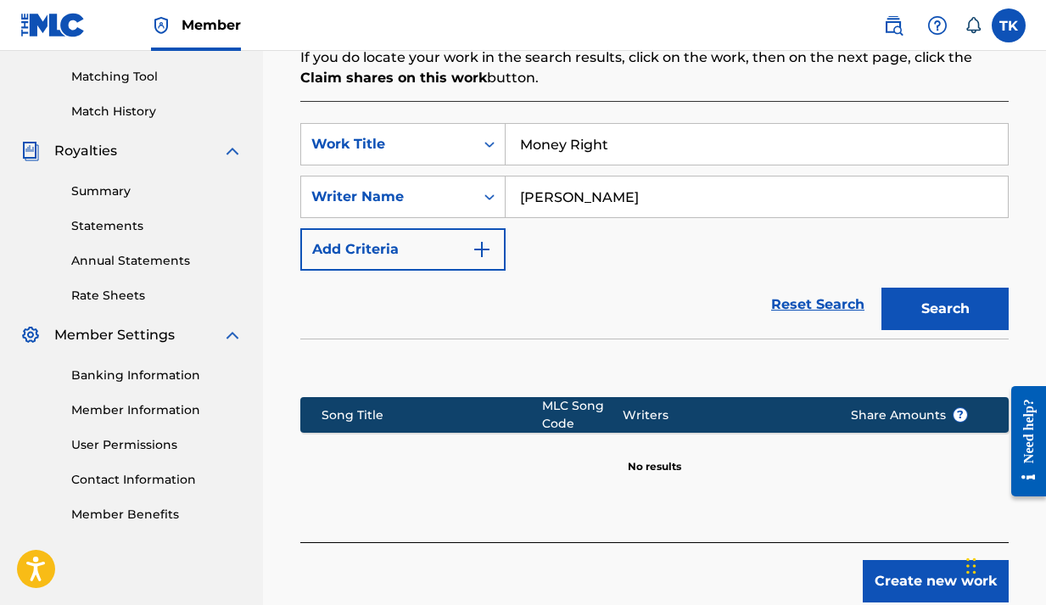
click at [666, 207] on input "Joe Grizzy" at bounding box center [757, 197] width 502 height 41
type input "J"
click at [949, 305] on button "Search" at bounding box center [945, 309] width 127 height 42
click at [706, 199] on input "Steven Brittingham" at bounding box center [757, 197] width 502 height 41
type input "S"
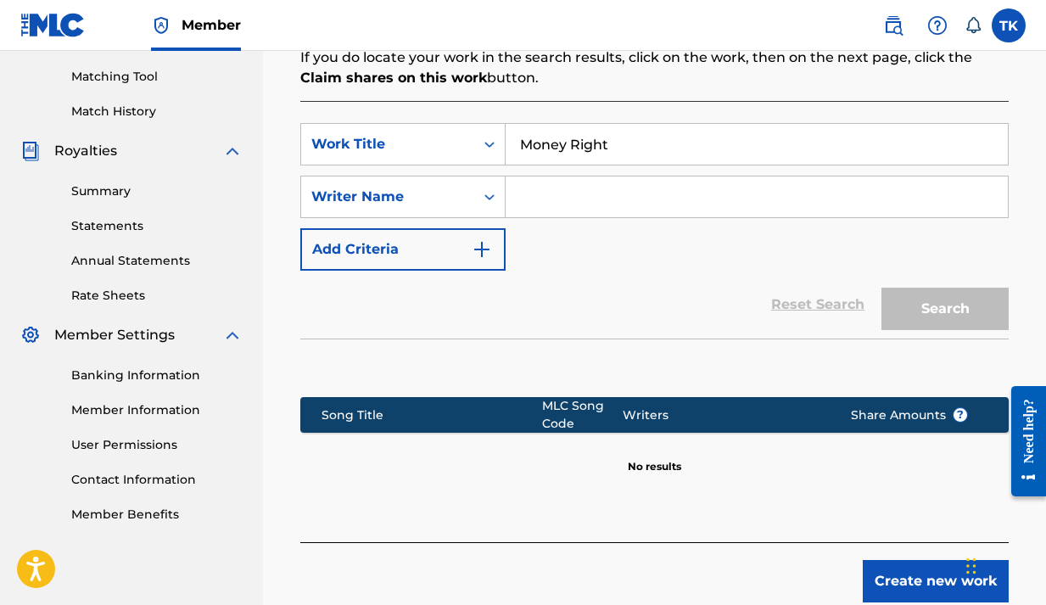
click at [620, 150] on input "Money Right" at bounding box center [757, 144] width 502 height 41
type input "M"
